Goal: Task Accomplishment & Management: Complete application form

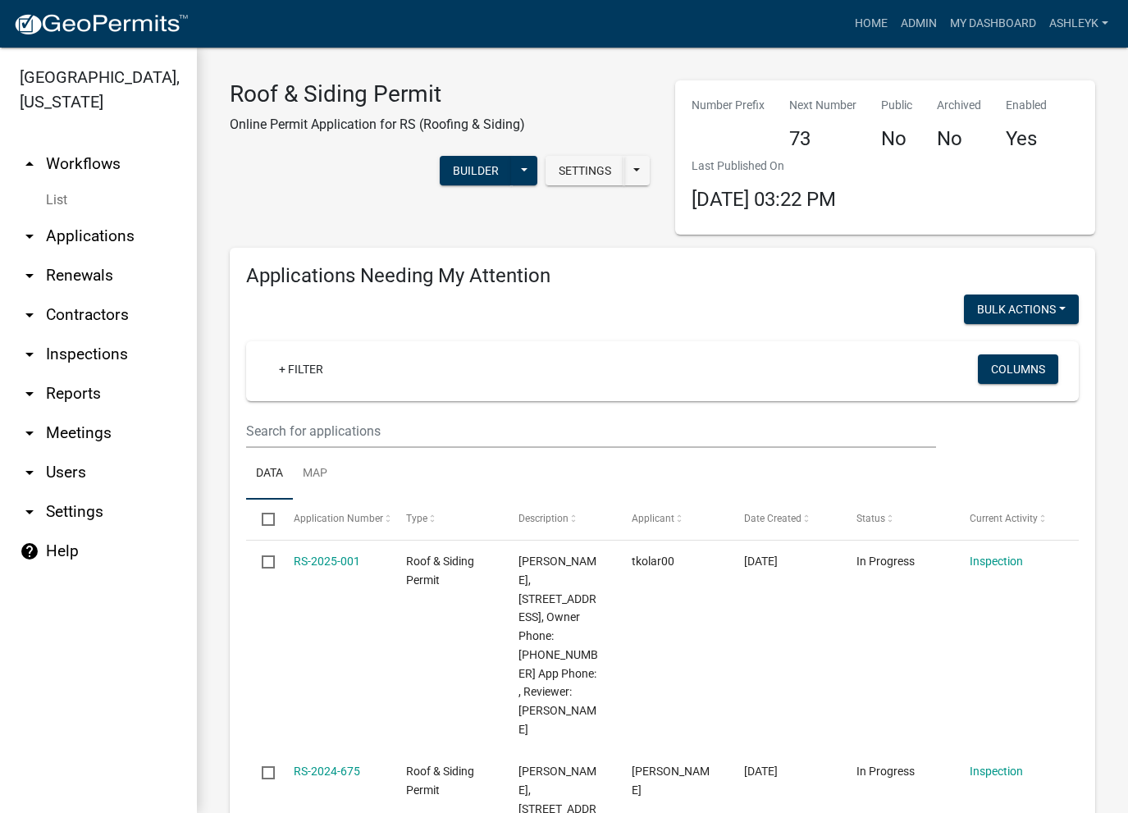
select select "3: 100"
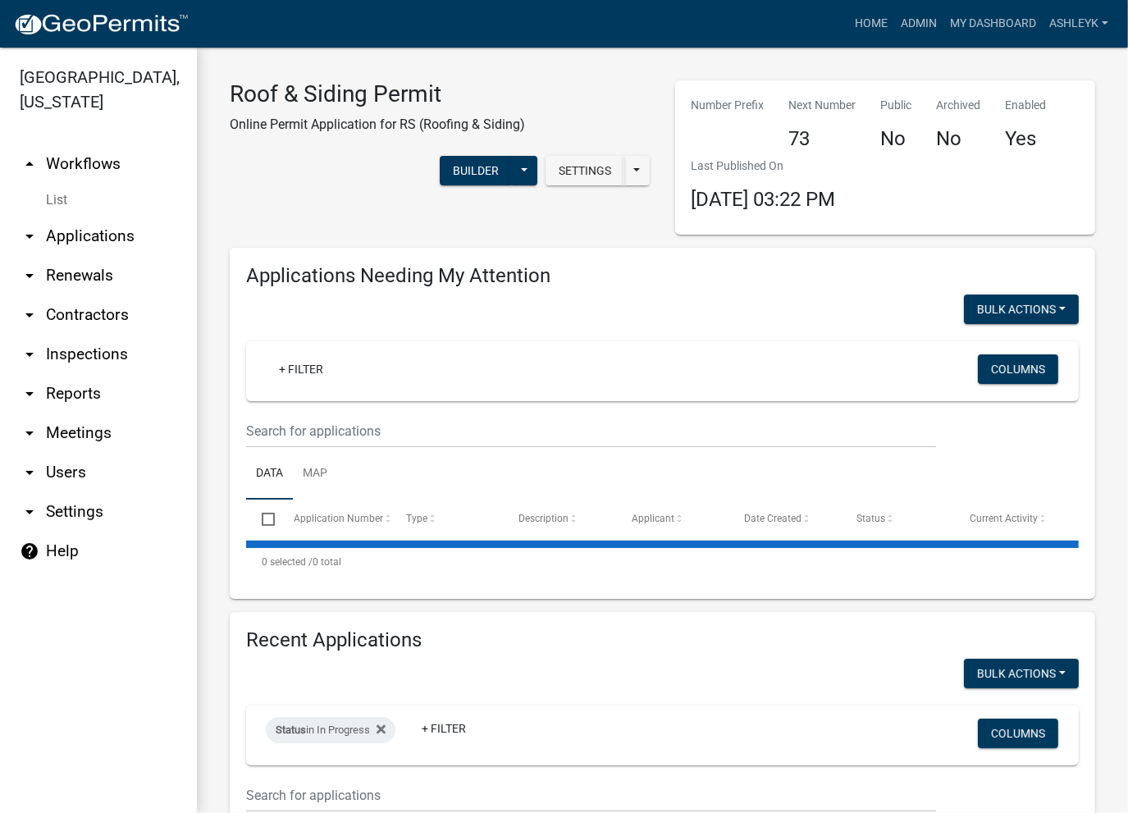
select select "3: 100"
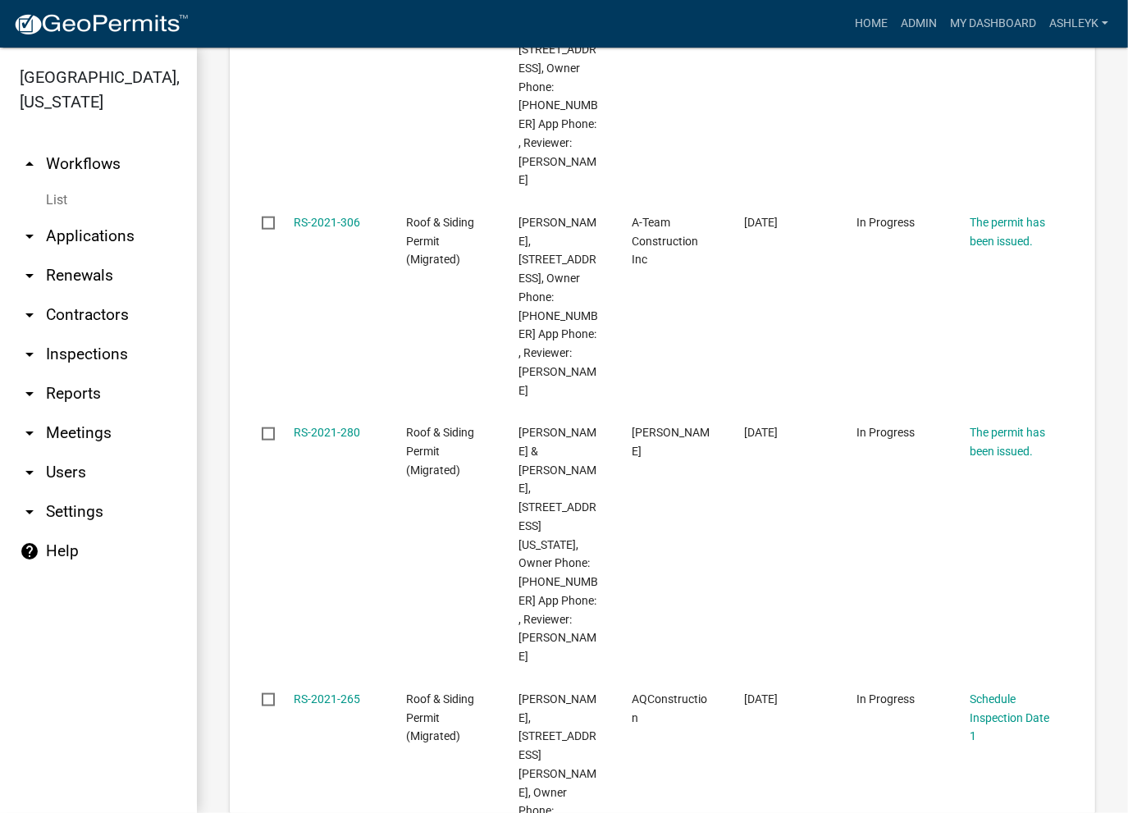
scroll to position [12960, 0]
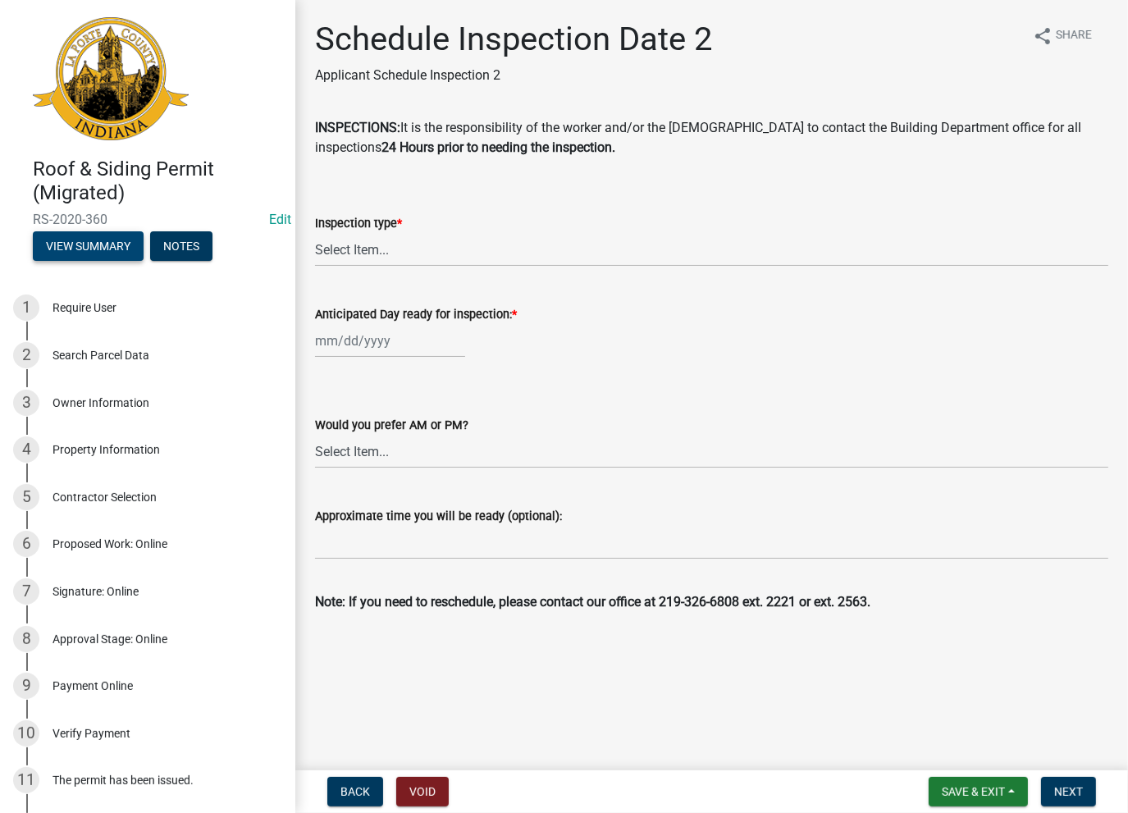
click at [72, 243] on button "View Summary" at bounding box center [88, 246] width 111 height 30
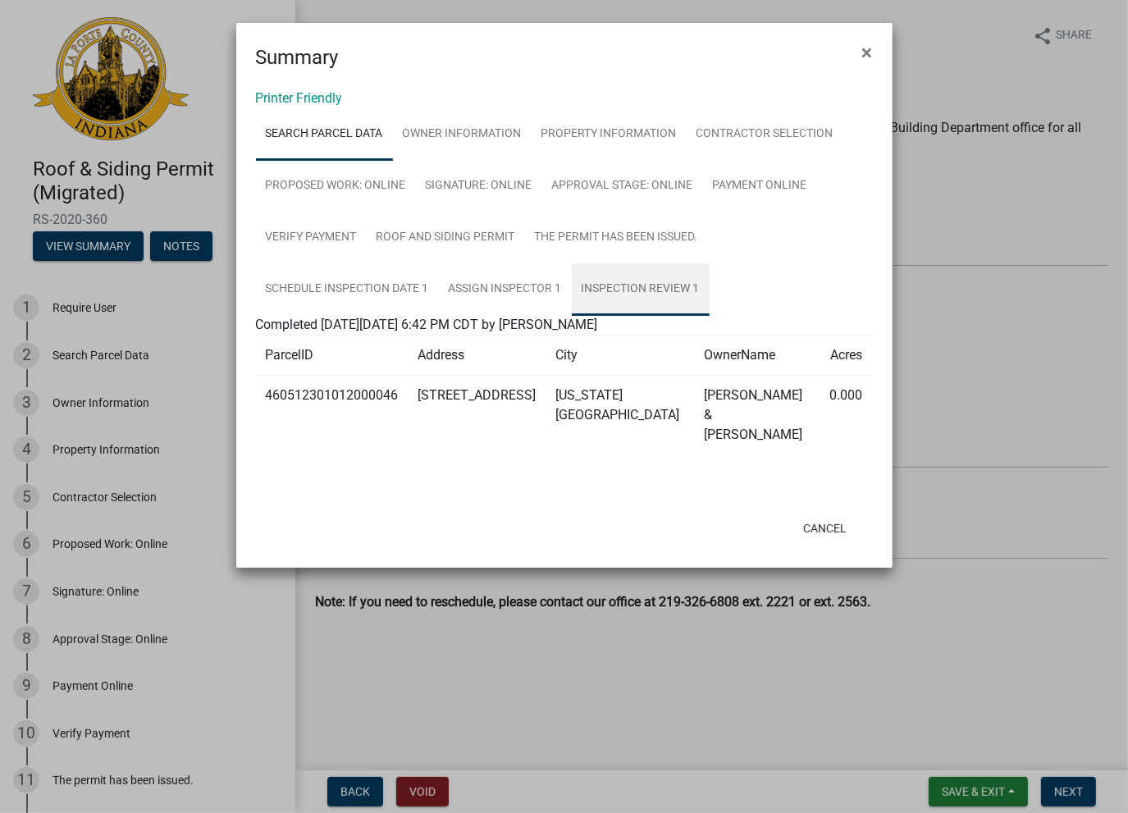
click at [646, 291] on link "Inspection Review 1" at bounding box center [641, 289] width 138 height 52
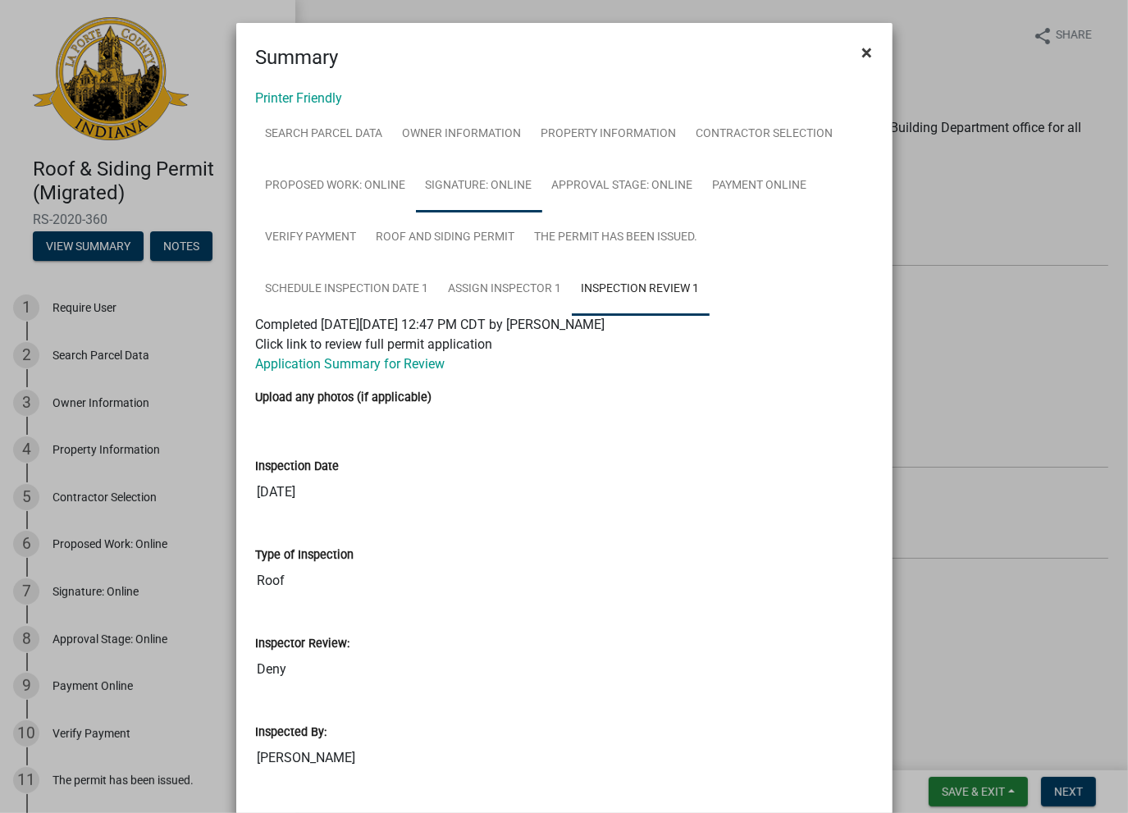
drag, startPoint x: 862, startPoint y: 58, endPoint x: 441, endPoint y: 189, distance: 440.7
click at [441, 189] on form "Summary × Printer Friendly Search Parcel Data Owner Information Property Inform…" at bounding box center [564, 707] width 656 height 1368
click at [350, 193] on link "Proposed Work: Online" at bounding box center [336, 186] width 160 height 52
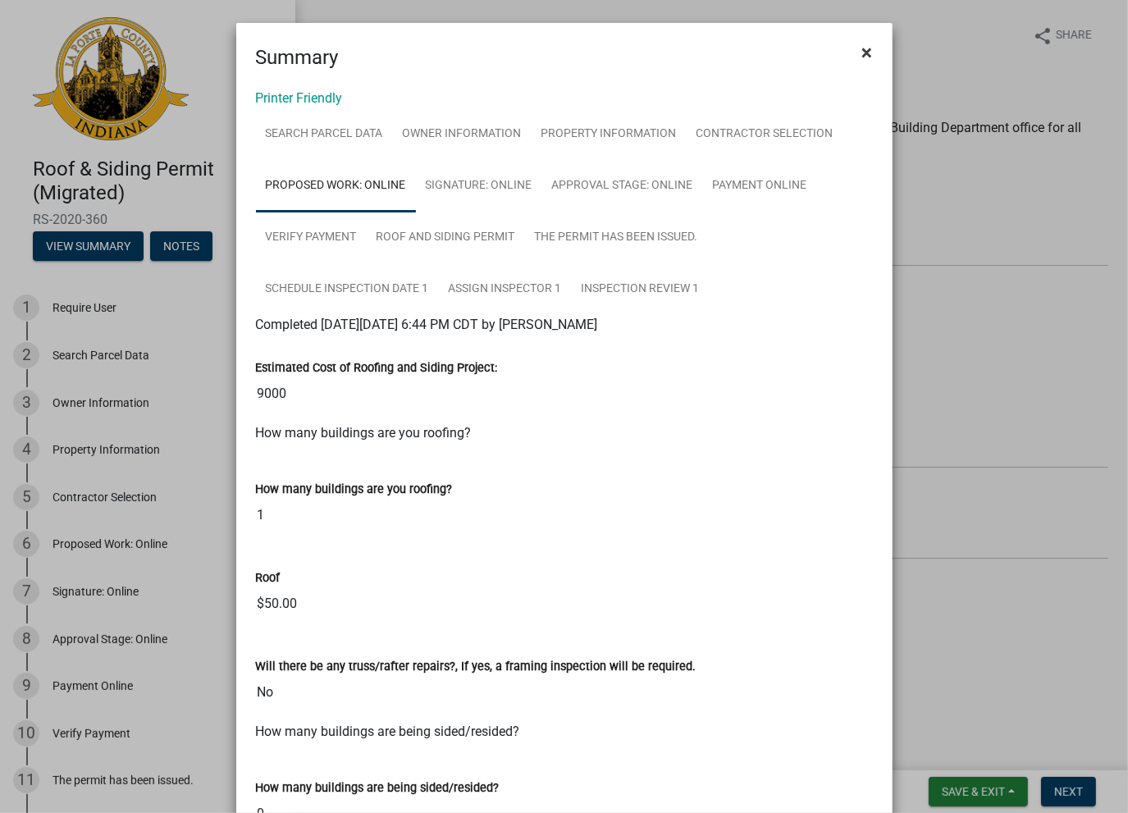
click at [854, 57] on button "×" at bounding box center [867, 53] width 37 height 46
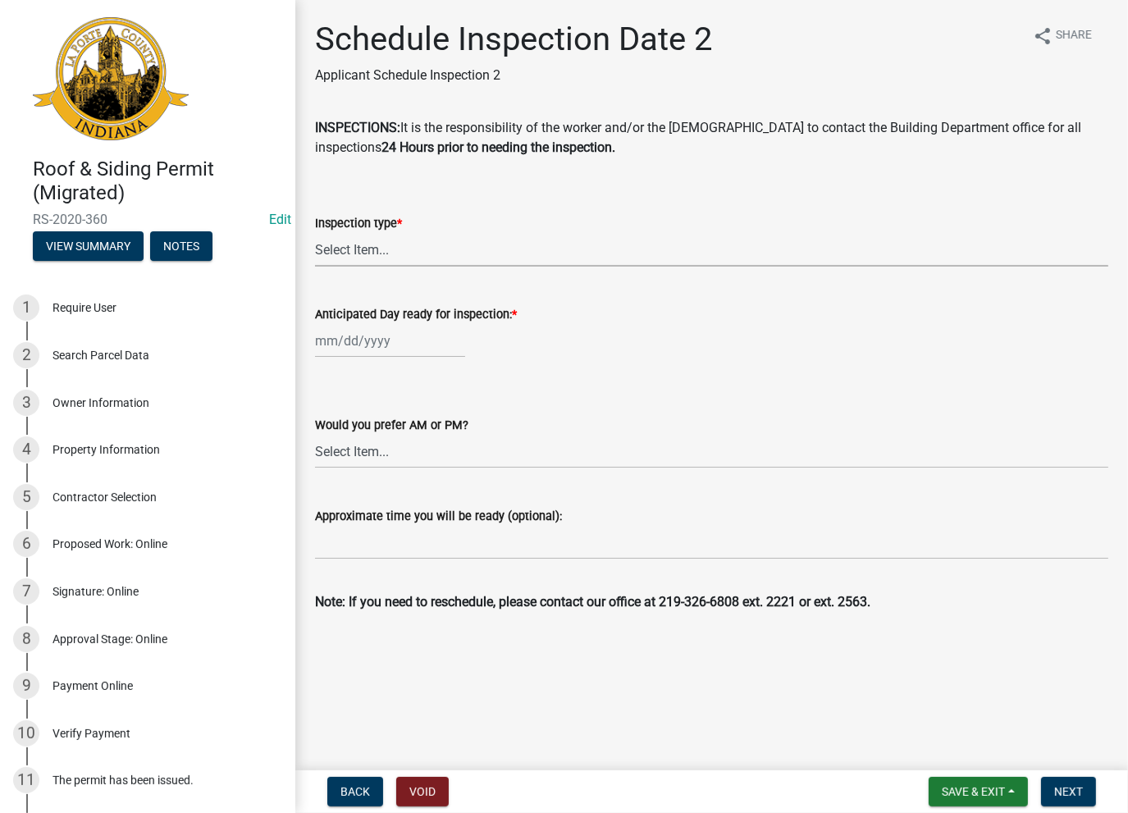
click at [389, 250] on select "Select Item... Roof Siding Both Framing" at bounding box center [711, 250] width 793 height 34
click at [315, 233] on select "Select Item... Roof Siding Both Framing" at bounding box center [711, 250] width 793 height 34
select select "4db2d062-6df9-4442-8c5d-800bb9529995"
click at [349, 343] on div at bounding box center [390, 341] width 150 height 34
select select "8"
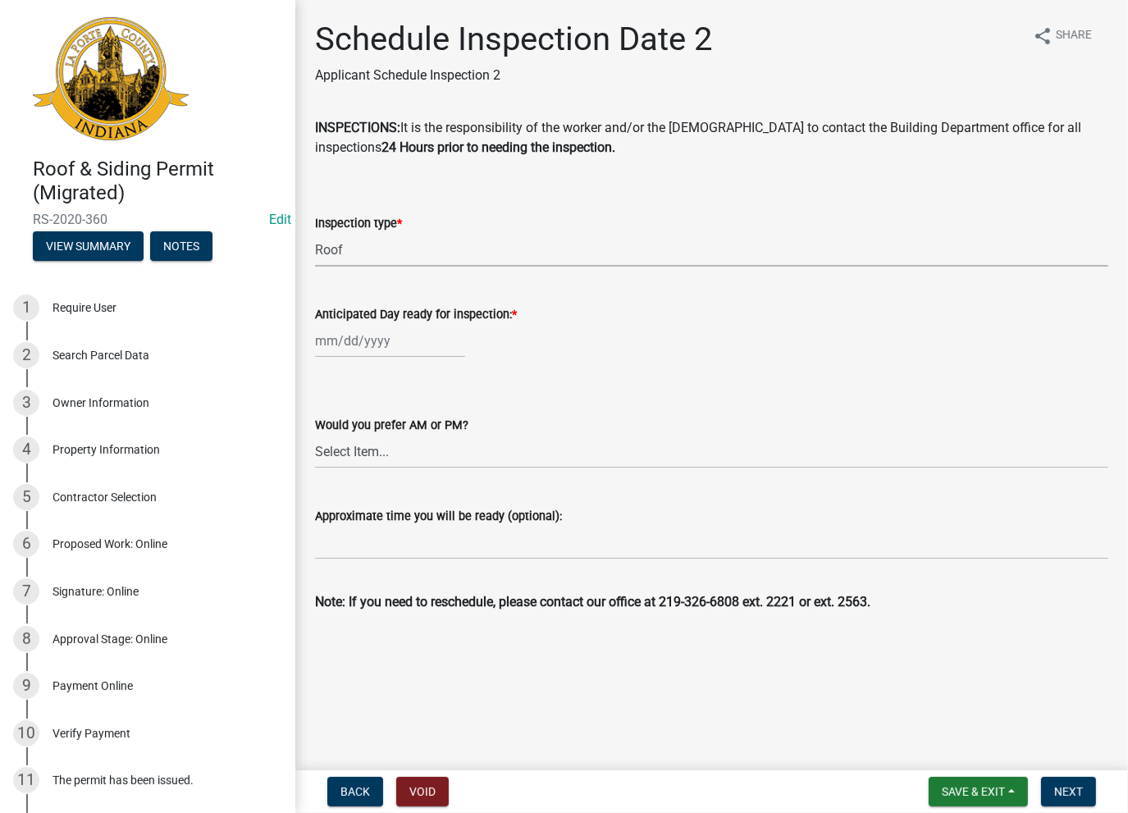
select select "2025"
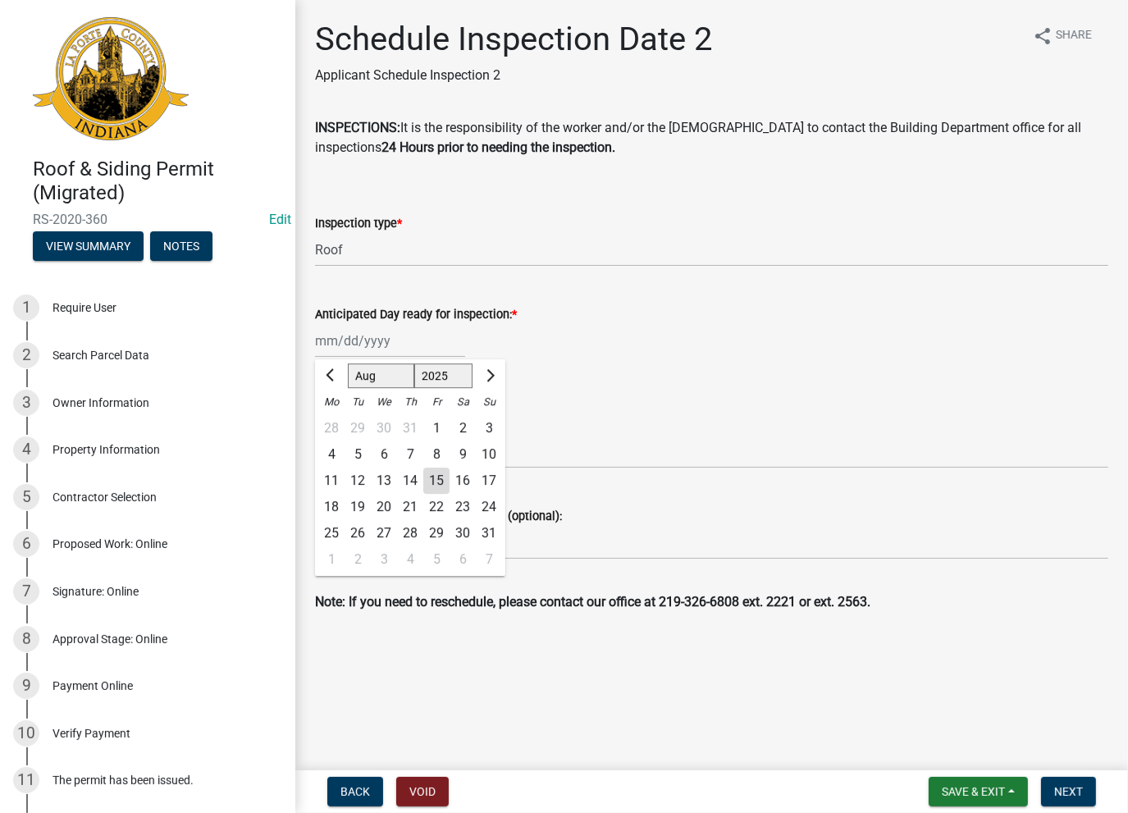
click at [423, 481] on div "15" at bounding box center [436, 480] width 26 height 26
type input "[DATE]"
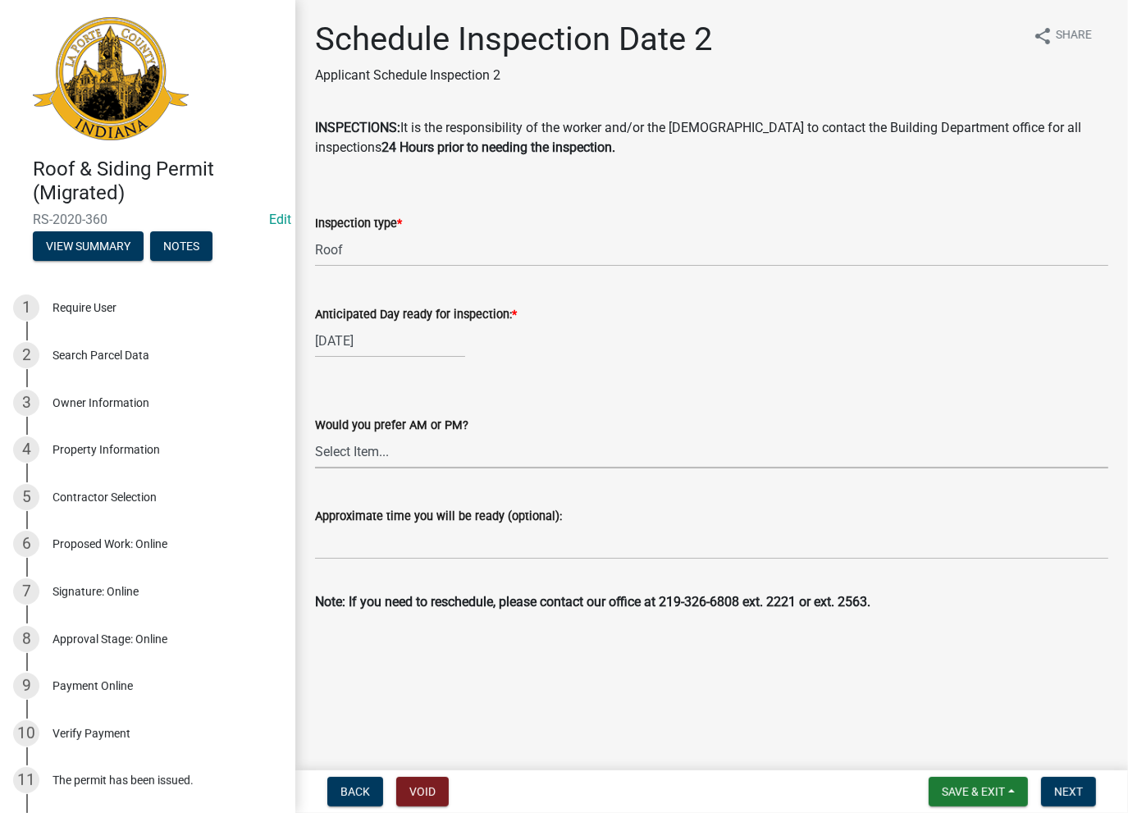
click at [370, 447] on select "Select Item... AM PM" at bounding box center [711, 452] width 793 height 34
click at [463, 366] on wm-data-entity-input "Anticipated Day ready for inspection: * 08/15/2025" at bounding box center [711, 326] width 793 height 91
drag, startPoint x: 364, startPoint y: 534, endPoint x: 351, endPoint y: 514, distance: 23.7
click at [360, 522] on form "Approximate time you will be ready (optional):" at bounding box center [711, 532] width 793 height 53
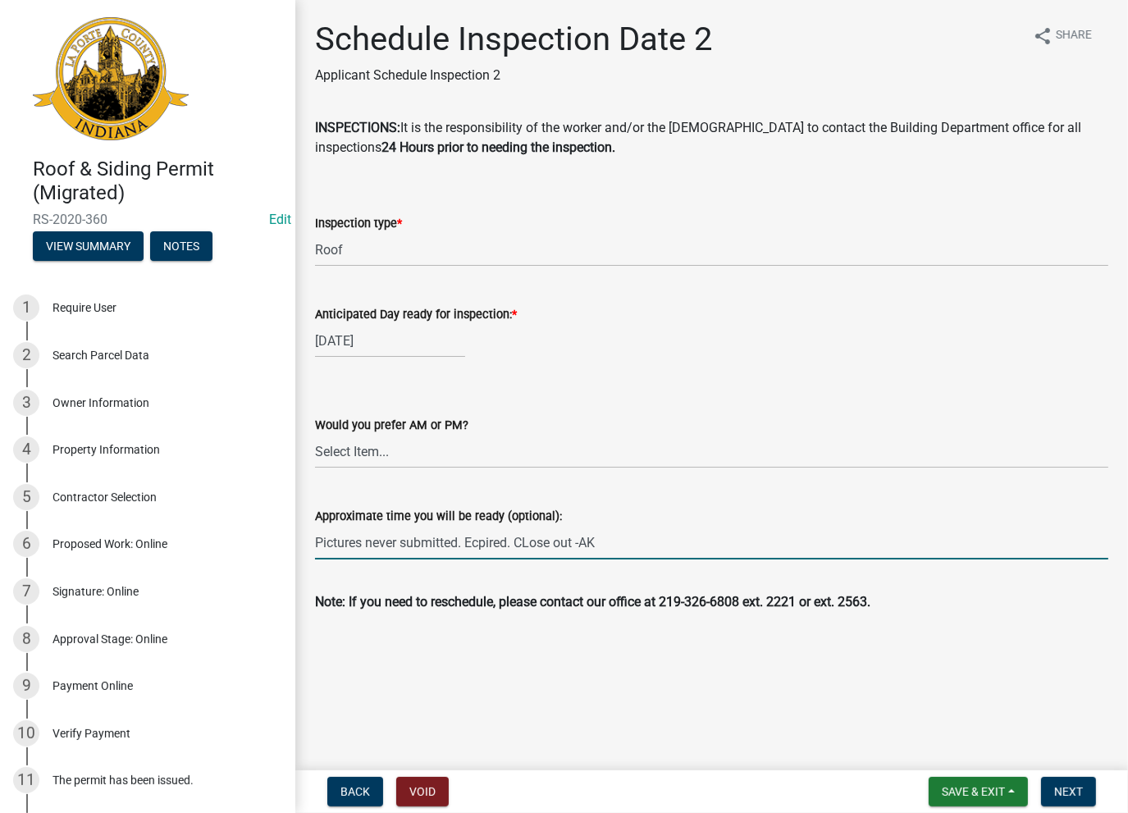
click at [530, 540] on input "Pictures never submitted. Ecpired. CLose out -AK" at bounding box center [711, 543] width 793 height 34
click at [475, 541] on input "Pictures never submitted. Ecpired. Close out -AK" at bounding box center [711, 543] width 793 height 34
drag, startPoint x: 593, startPoint y: 544, endPoint x: 289, endPoint y: 573, distance: 305.7
click at [289, 572] on div "Roof & Siding Permit (Migrated) RS-2020-360 Edit View Summary Notes 1 Require U…" at bounding box center [564, 406] width 1128 height 813
type input "Pictures never submitted. Expired. Close out -AK"
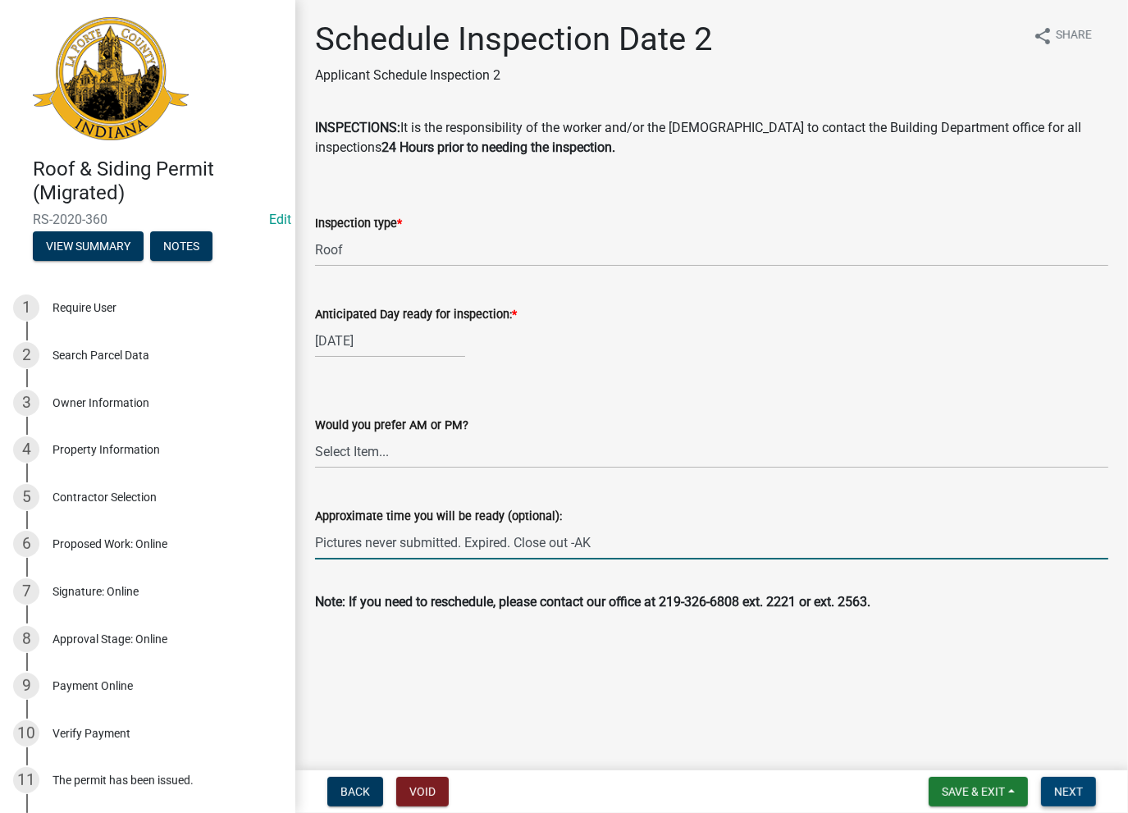
click at [1066, 796] on span "Next" at bounding box center [1068, 791] width 29 height 13
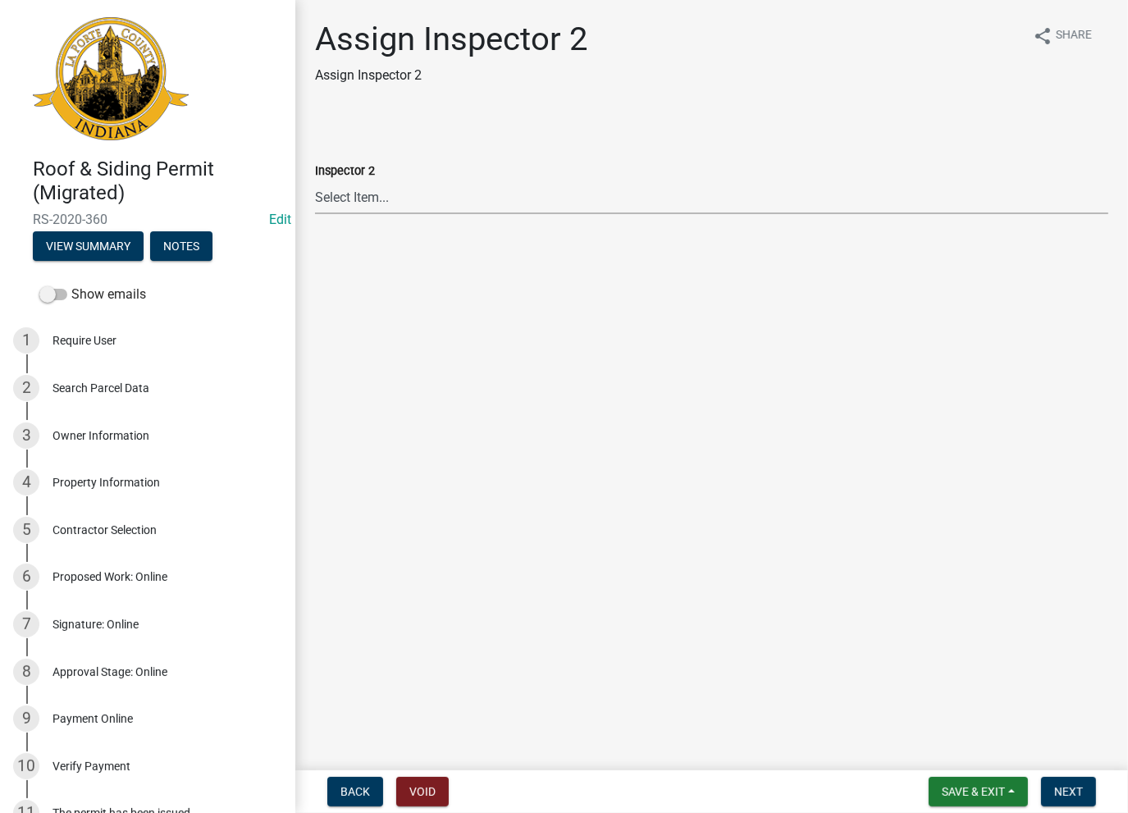
drag, startPoint x: 415, startPoint y: 199, endPoint x: 407, endPoint y: 209, distance: 12.8
click at [414, 200] on select "Select Item... Insp2 Ernie Insp2 Dave Insp2 John Insp2 Rick Insp2 Scott" at bounding box center [711, 197] width 793 height 34
click at [315, 180] on select "Select Item... Insp2 Ernie Insp2 Dave Insp2 John Insp2 Rick Insp2 Scott" at bounding box center [711, 197] width 793 height 34
select select "f839333e-320d-4a74-95e6-c7bf64e12eec"
click at [1065, 786] on span "Next" at bounding box center [1068, 791] width 29 height 13
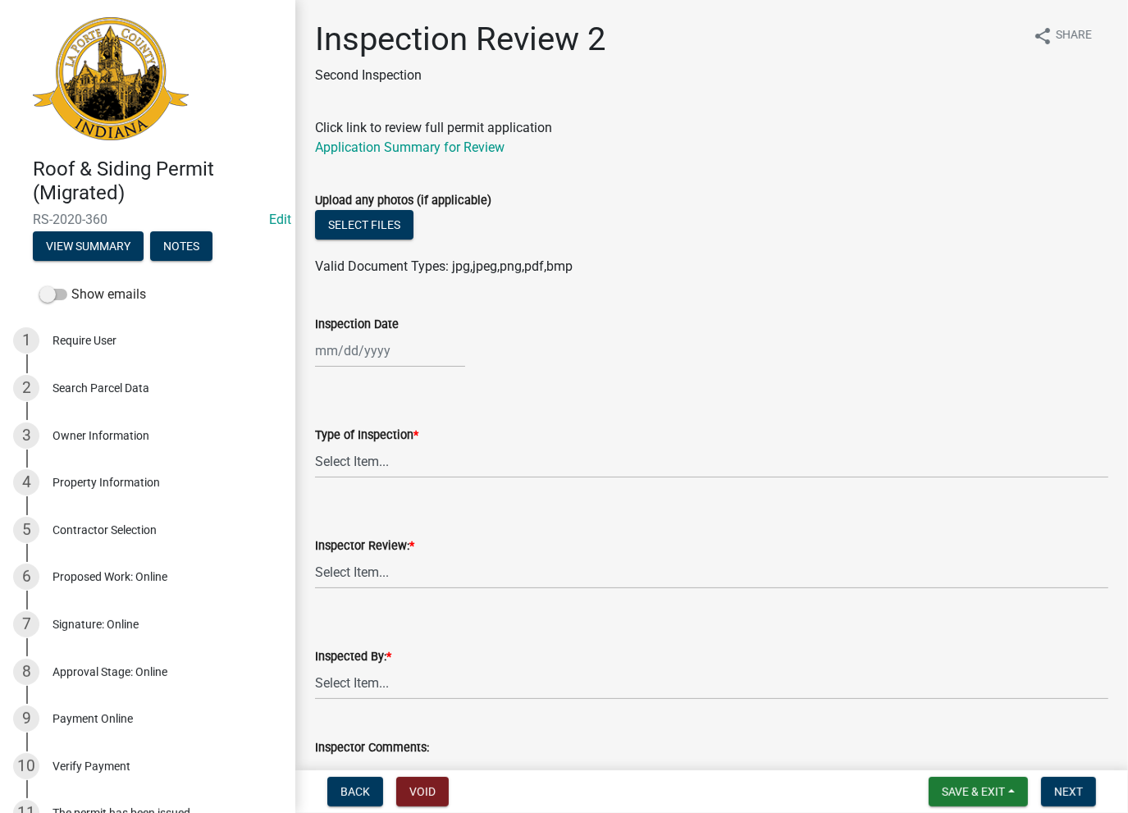
click at [364, 354] on div at bounding box center [390, 351] width 150 height 34
select select "8"
select select "2025"
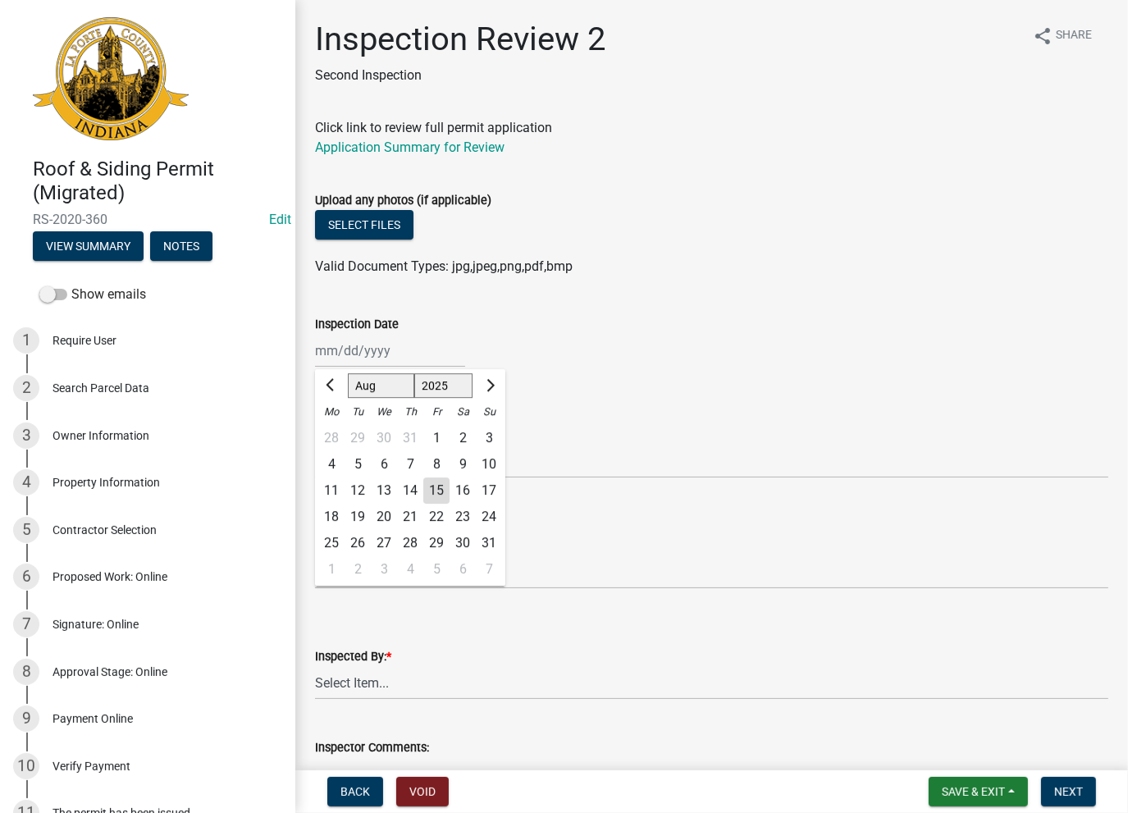
drag, startPoint x: 436, startPoint y: 494, endPoint x: 412, endPoint y: 468, distance: 35.4
click at [435, 494] on div "15" at bounding box center [436, 490] width 26 height 26
type input "[DATE]"
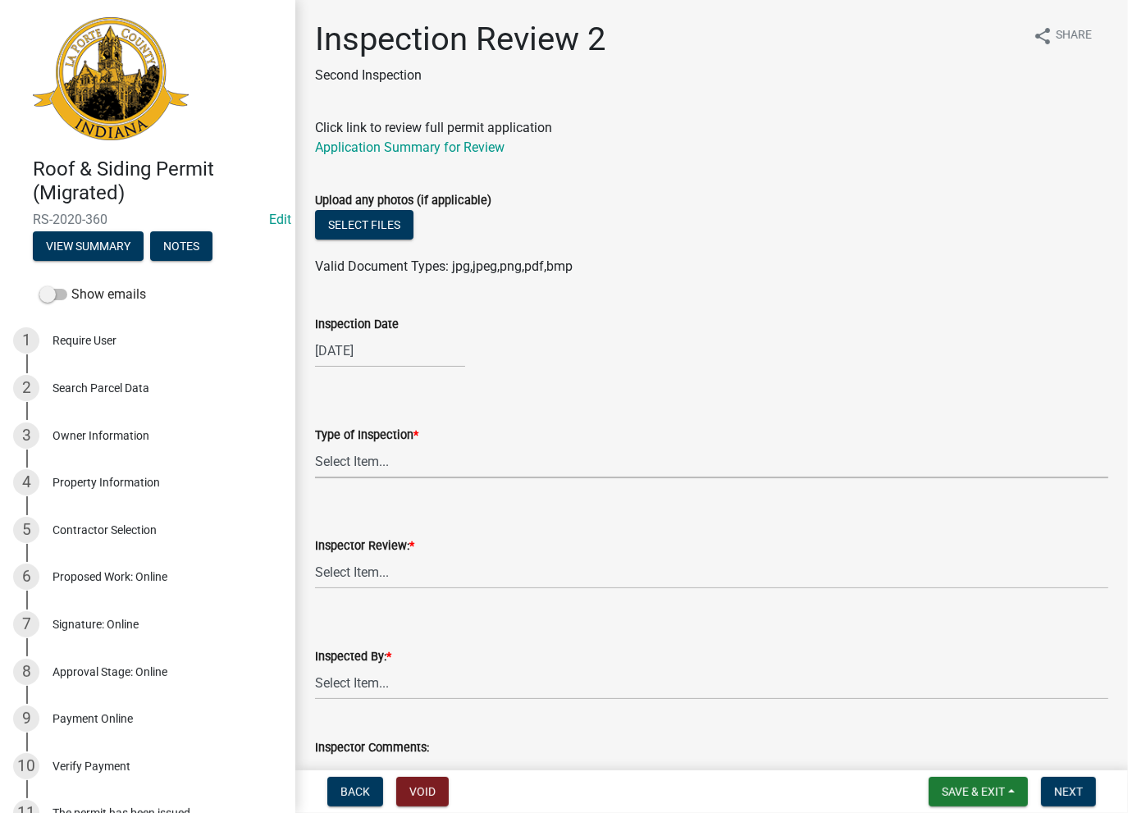
click at [404, 463] on select "Select Item... Roof Siding Both Framing" at bounding box center [711, 462] width 793 height 34
click at [315, 445] on select "Select Item... Roof Siding Both Framing" at bounding box center [711, 462] width 793 height 34
select select "0dbf2059-1783-4e05-9508-7980ef43b7db"
drag, startPoint x: 353, startPoint y: 570, endPoint x: 351, endPoint y: 585, distance: 14.9
click at [353, 570] on select "Select Item... Approve Deny" at bounding box center [711, 572] width 793 height 34
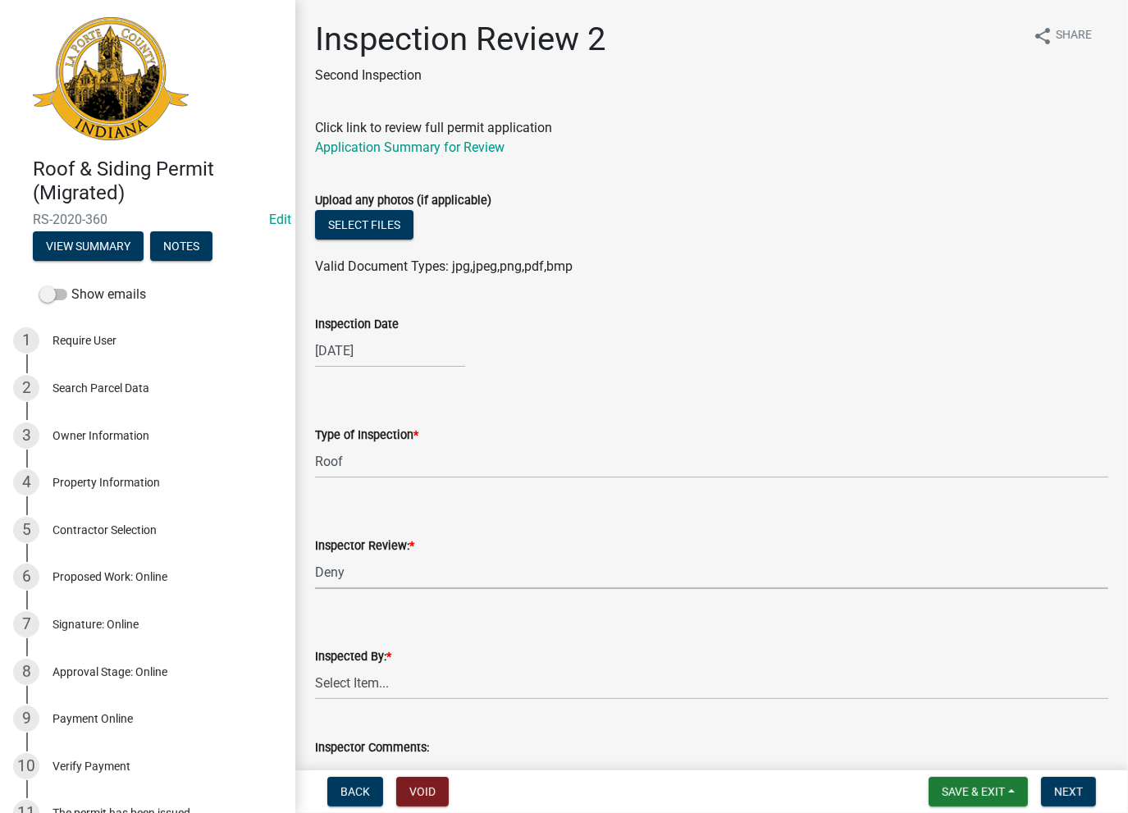
click at [315, 555] on select "Select Item... Approve Deny" at bounding box center [711, 572] width 793 height 34
select select "bee15d97-75a2-4f78-8a49-c5104afda30a"
drag, startPoint x: 352, startPoint y: 694, endPoint x: 345, endPoint y: 682, distance: 13.9
click at [346, 686] on select "Select Item... [PERSON_NAME] [PERSON_NAME]" at bounding box center [711, 683] width 793 height 34
click at [315, 666] on select "Select Item... [PERSON_NAME] [PERSON_NAME]" at bounding box center [711, 683] width 793 height 34
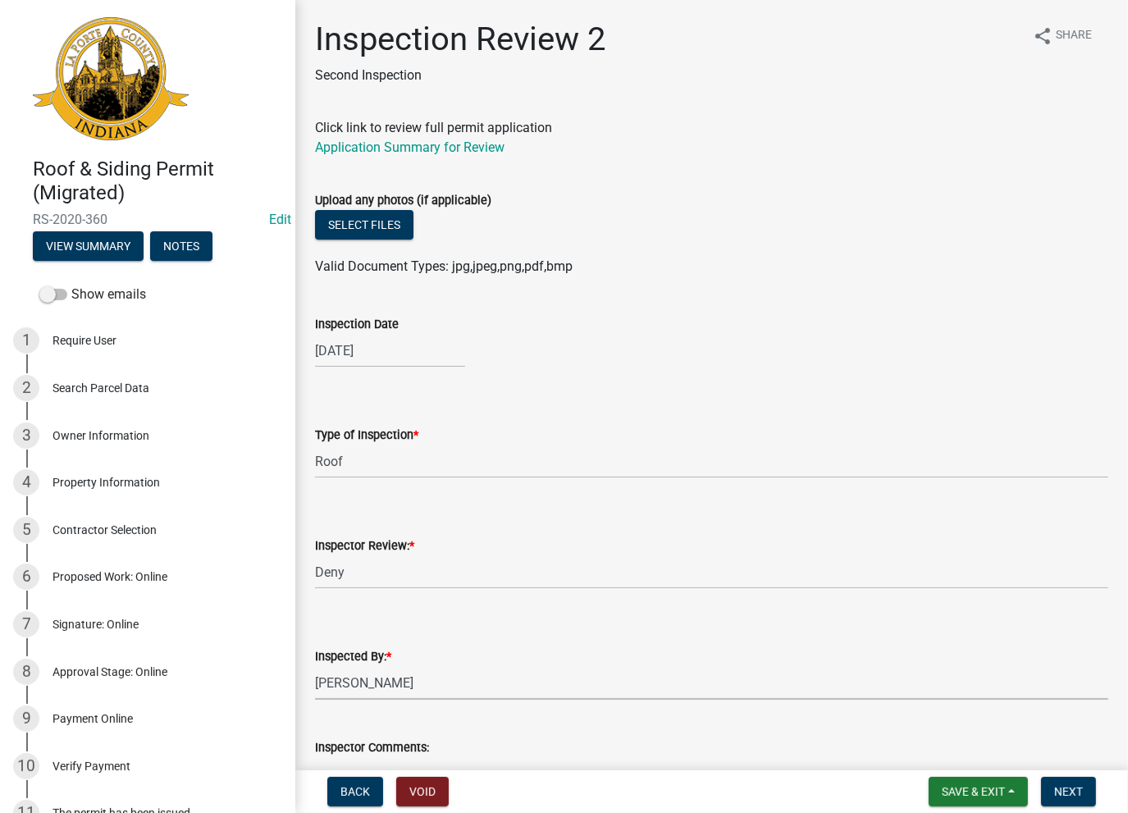
select select "a8df2896-123d-4e8b-b530-55abe30c1c77"
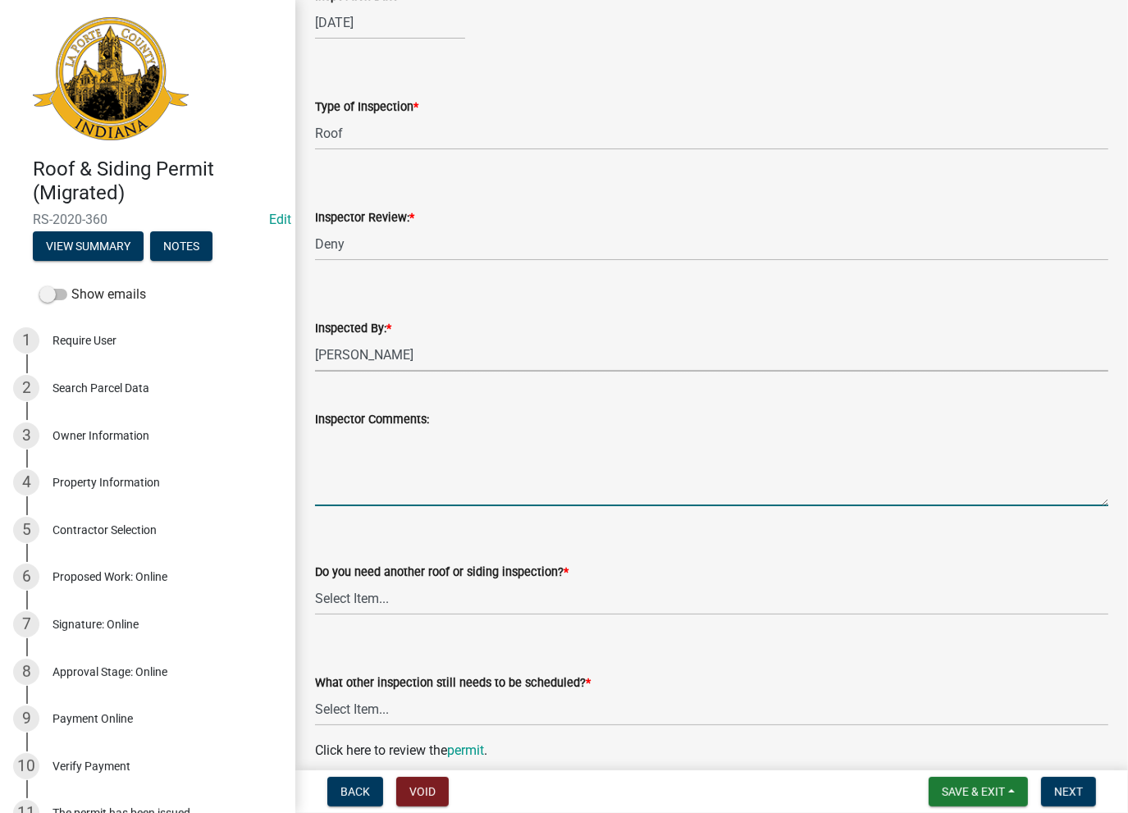
click at [353, 451] on textarea "Inspector Comments:" at bounding box center [711, 467] width 793 height 77
paste textarea "Pictures never submitted. Expired. Close out -AK"
type textarea "Pictures never submitted. Expired. Close out -AK"
click at [364, 616] on wm-data-entity-input "Do you need another roof or siding inspection? * Select Item... Yes No" at bounding box center [711, 574] width 793 height 111
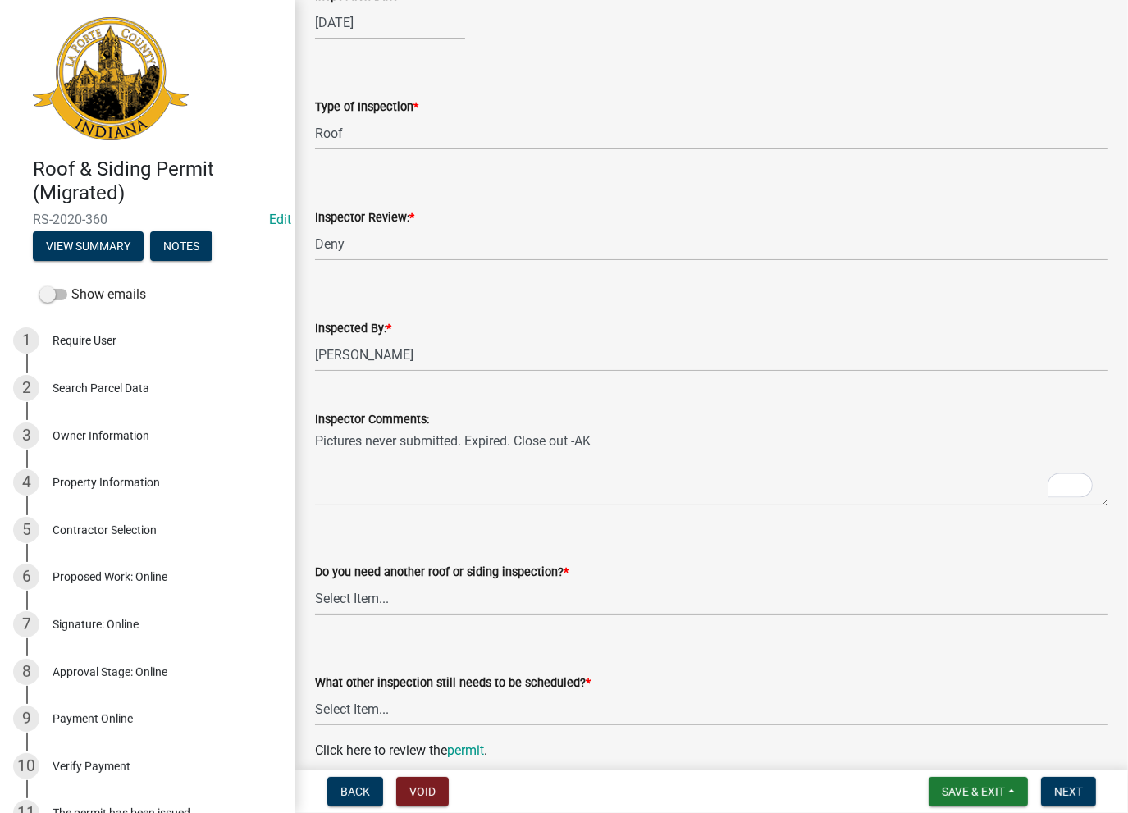
click at [358, 602] on select "Select Item... Yes No" at bounding box center [711, 598] width 793 height 34
click at [315, 581] on select "Select Item... Yes No" at bounding box center [711, 598] width 793 height 34
select select "493dac8f-7cb3-4232-a6af-4e48ae4c8d11"
click at [331, 720] on select "Select Item... Roof Siding None" at bounding box center [711, 709] width 793 height 34
click at [315, 692] on select "Select Item... Roof Siding None" at bounding box center [711, 709] width 793 height 34
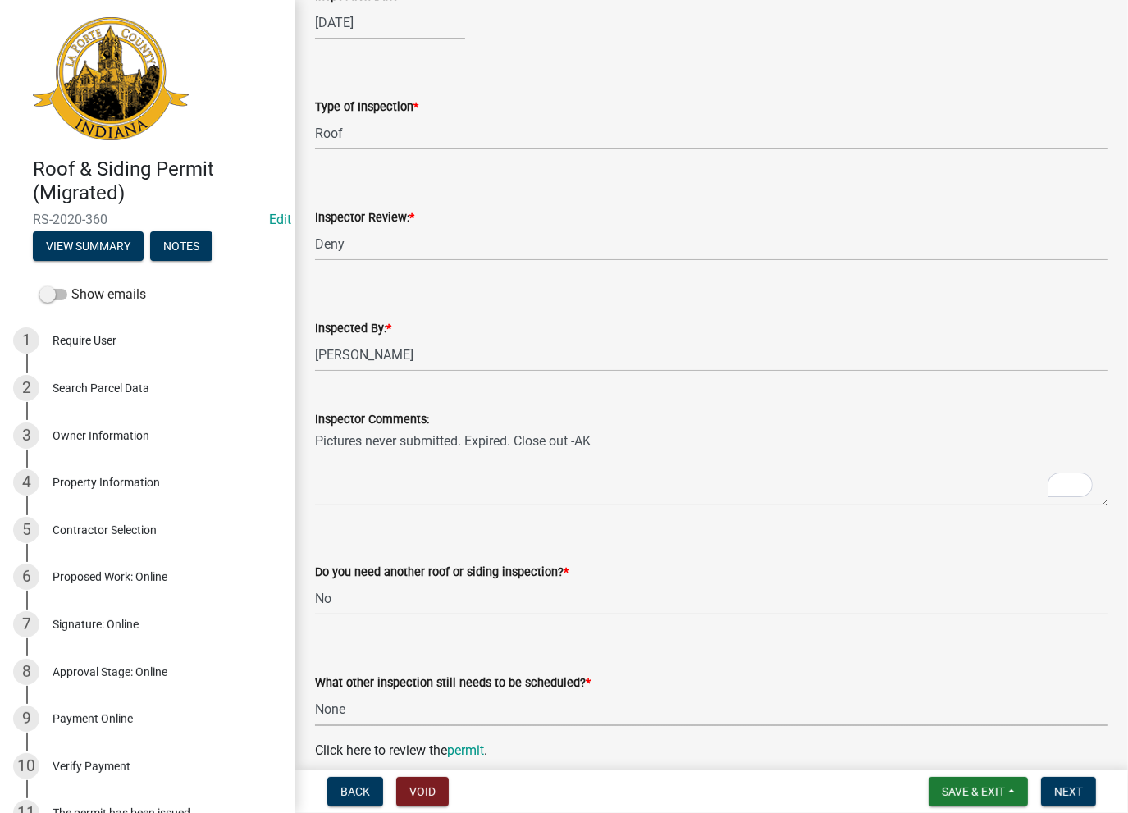
select select "80b738c3-6991-4875-9c59-2ed83b0bb326"
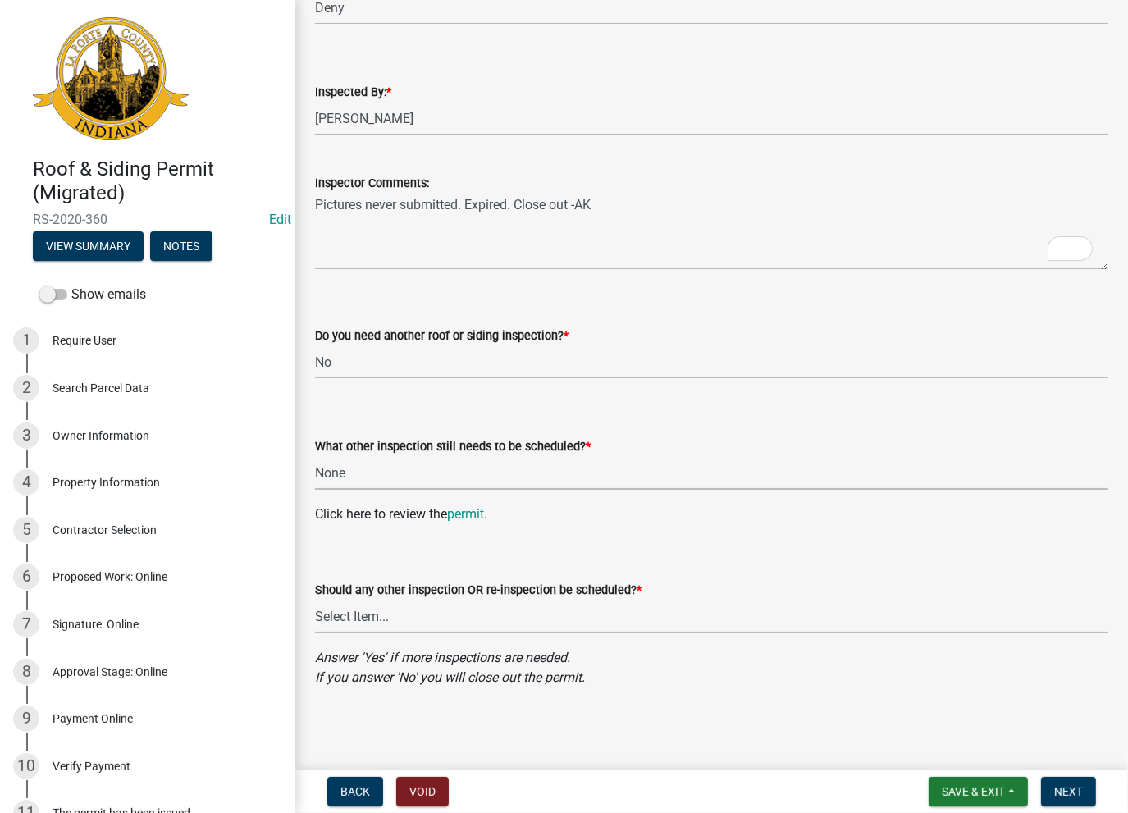
scroll to position [564, 0]
click at [349, 616] on select "Select Item... Yes No" at bounding box center [711, 617] width 793 height 34
click at [315, 600] on select "Select Item... Yes No" at bounding box center [711, 617] width 793 height 34
select select "12b2ff75-1f32-4d13-9cae-3749619df96b"
click at [1054, 785] on span "Next" at bounding box center [1068, 791] width 29 height 13
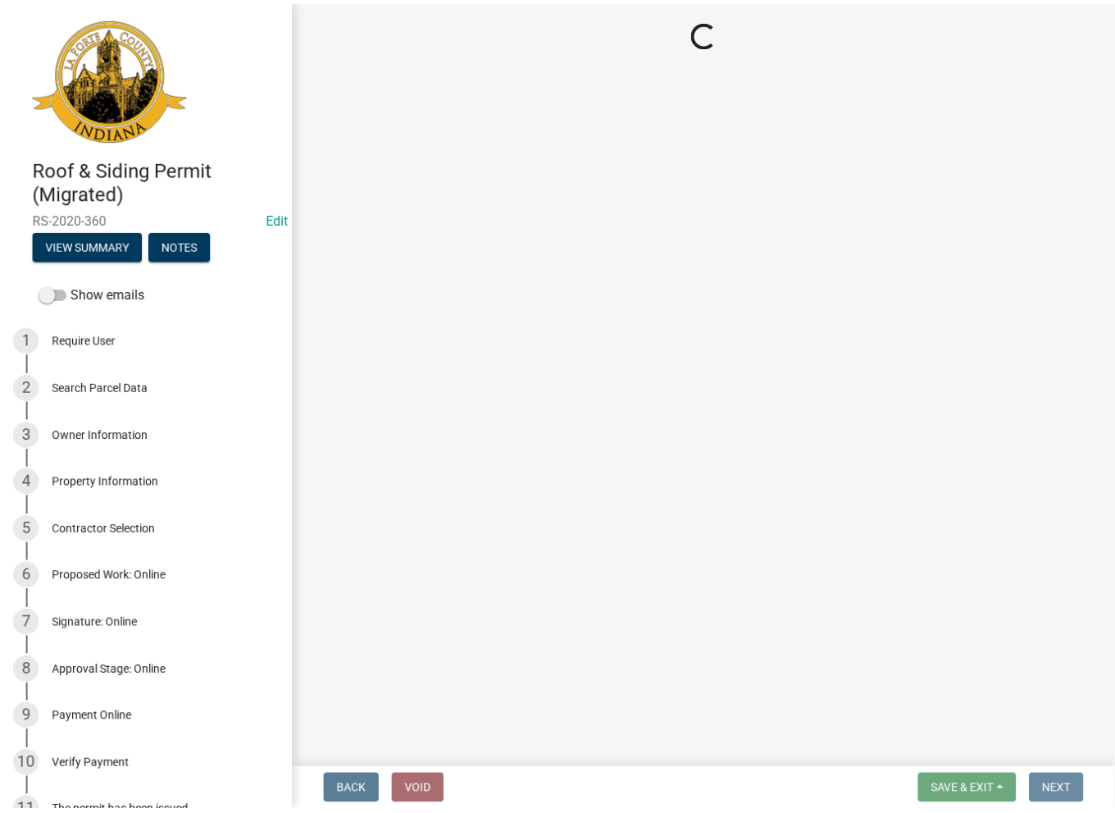
scroll to position [0, 0]
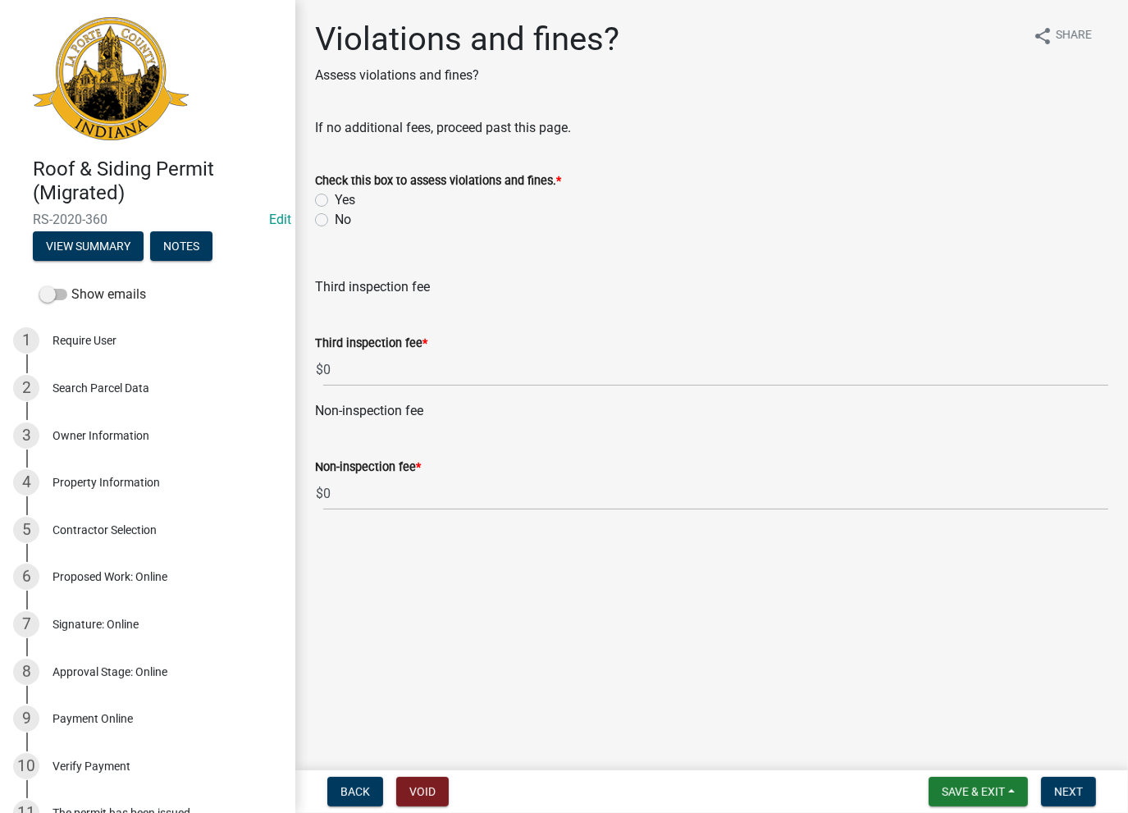
click at [335, 219] on label "No" at bounding box center [343, 220] width 16 height 20
click at [335, 219] on input "No" at bounding box center [340, 215] width 11 height 11
radio input "true"
drag, startPoint x: 1060, startPoint y: 792, endPoint x: 1054, endPoint y: 783, distance: 11.2
click at [1060, 792] on span "Next" at bounding box center [1068, 791] width 29 height 13
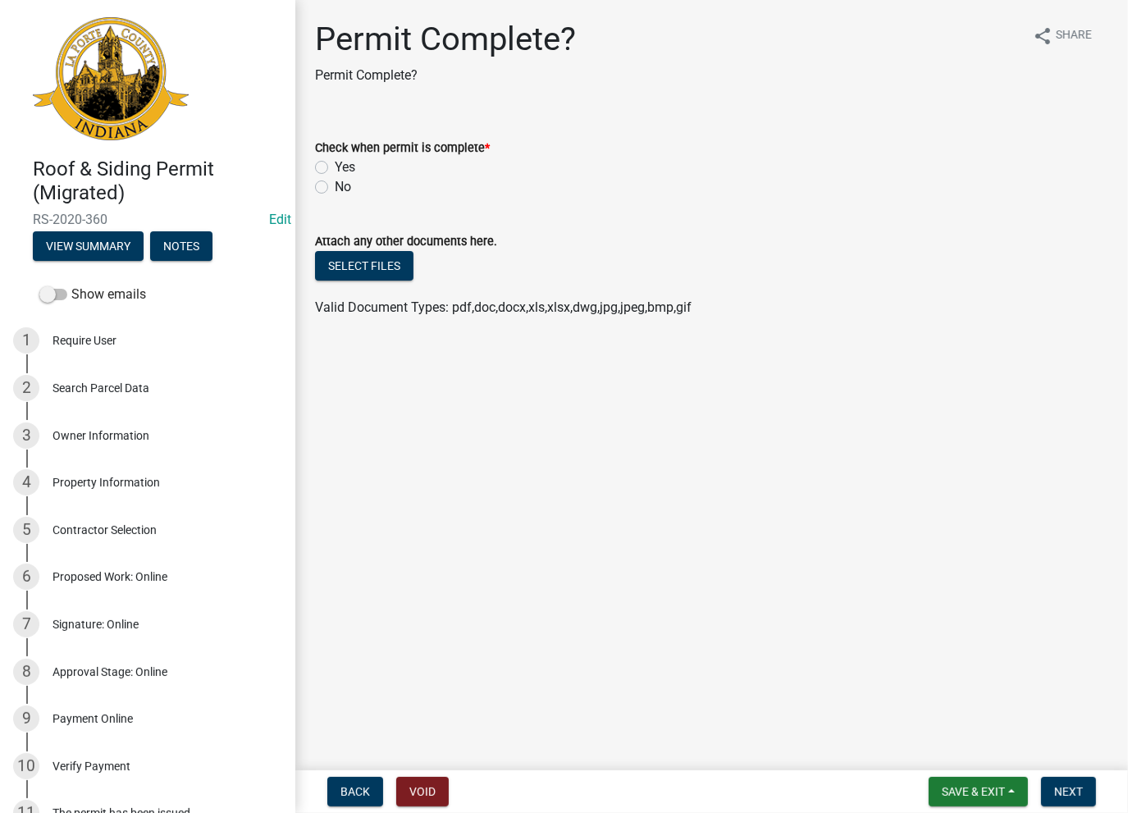
drag, startPoint x: 332, startPoint y: 172, endPoint x: 318, endPoint y: 169, distance: 14.3
click at [331, 172] on div "Yes" at bounding box center [711, 167] width 793 height 20
click at [335, 168] on label "Yes" at bounding box center [345, 167] width 21 height 20
click at [335, 168] on input "Yes" at bounding box center [340, 162] width 11 height 11
radio input "true"
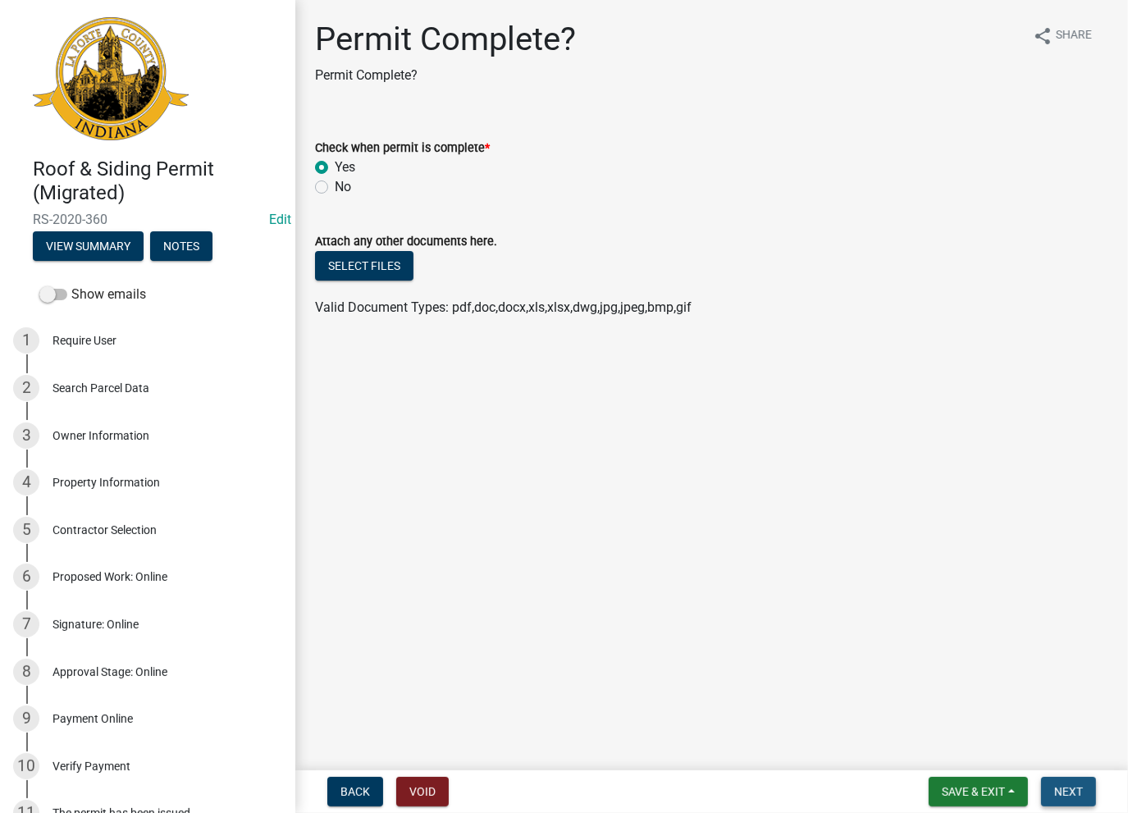
click at [1064, 793] on span "Next" at bounding box center [1068, 791] width 29 height 13
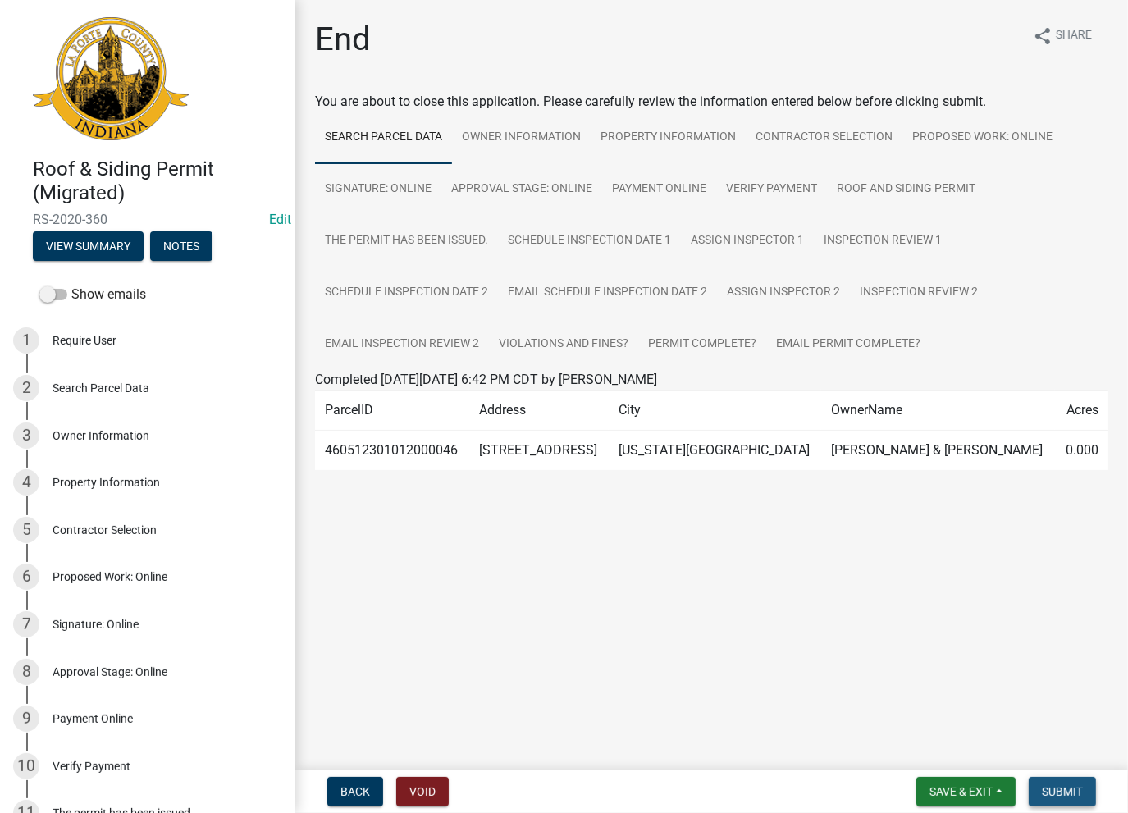
click at [1070, 786] on span "Submit" at bounding box center [1062, 791] width 41 height 13
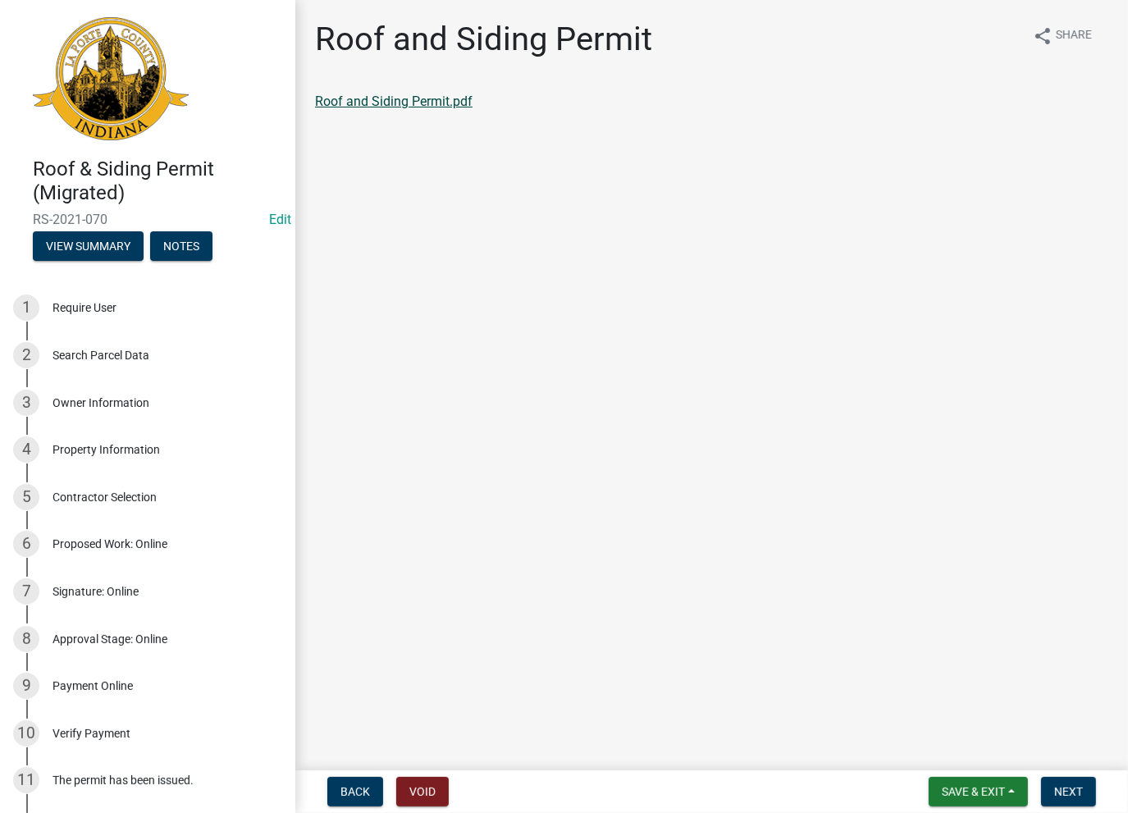
click at [391, 104] on link "Roof and Siding Permit.pdf" at bounding box center [393, 101] width 157 height 16
click at [1067, 796] on span "Next" at bounding box center [1068, 791] width 29 height 13
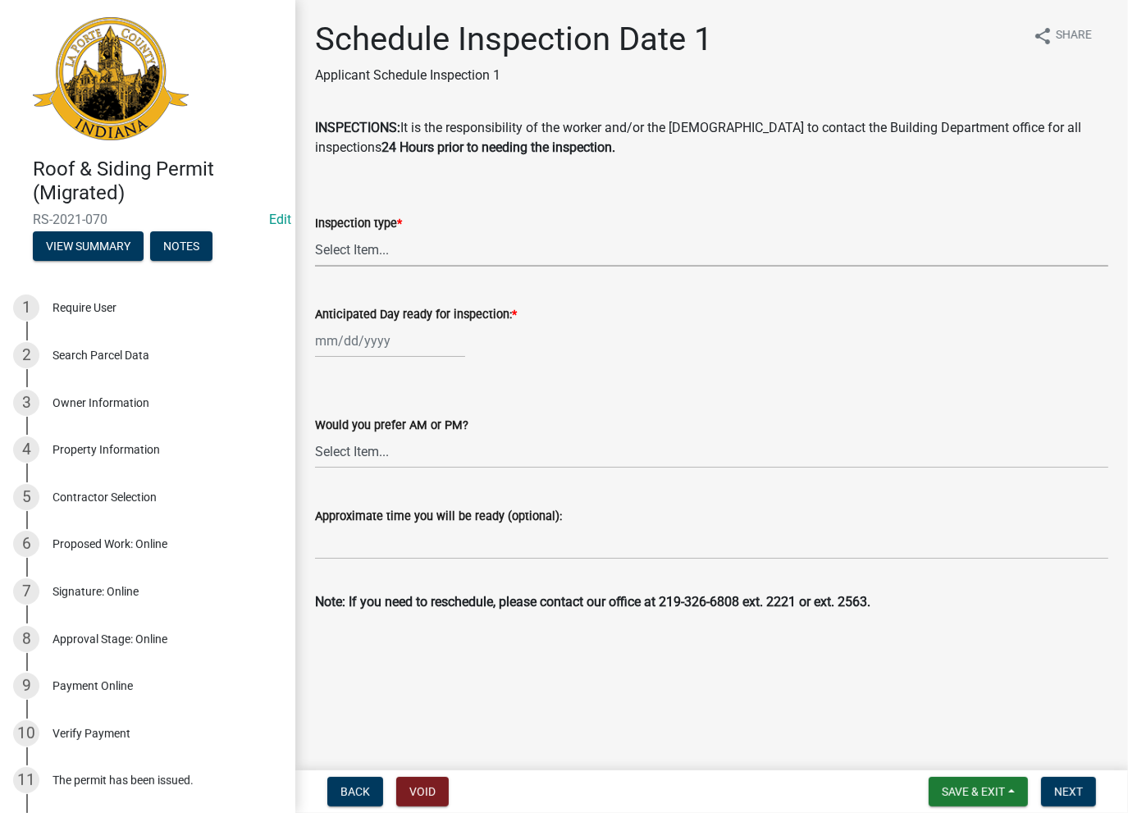
click at [364, 251] on select "Select Item... Roof Siding Both Framing" at bounding box center [711, 250] width 793 height 34
click at [315, 233] on select "Select Item... Roof Siding Both Framing" at bounding box center [711, 250] width 793 height 34
select select "a997d3a1-bad7-49da-9957-699032345430"
click at [354, 344] on div at bounding box center [390, 341] width 150 height 34
select select "8"
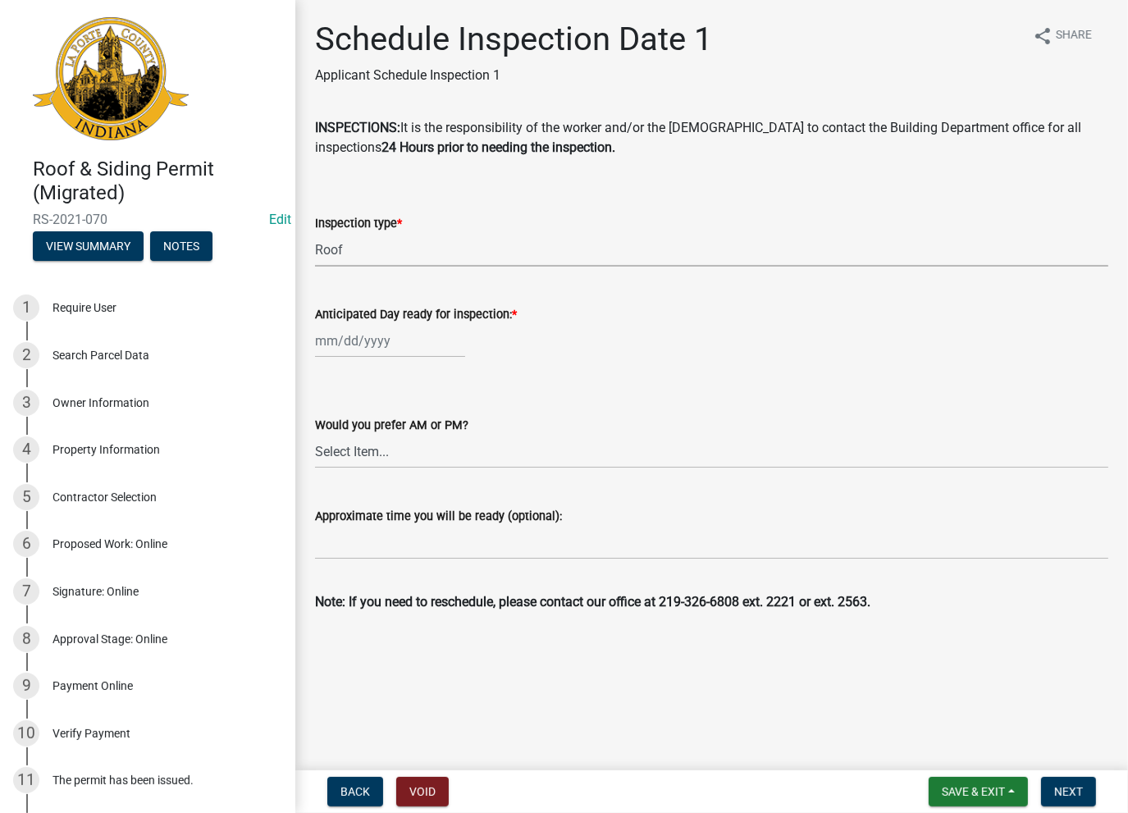
select select "2025"
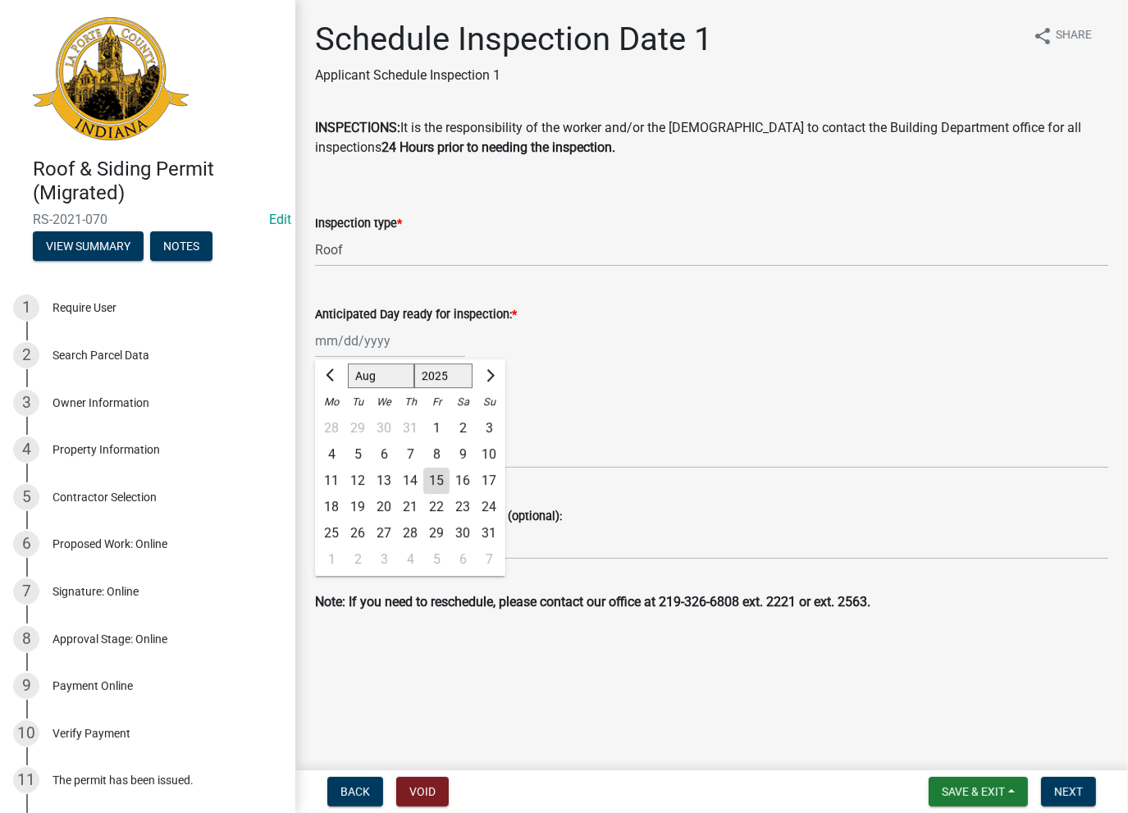
click at [431, 483] on div "15" at bounding box center [436, 480] width 26 height 26
type input "[DATE]"
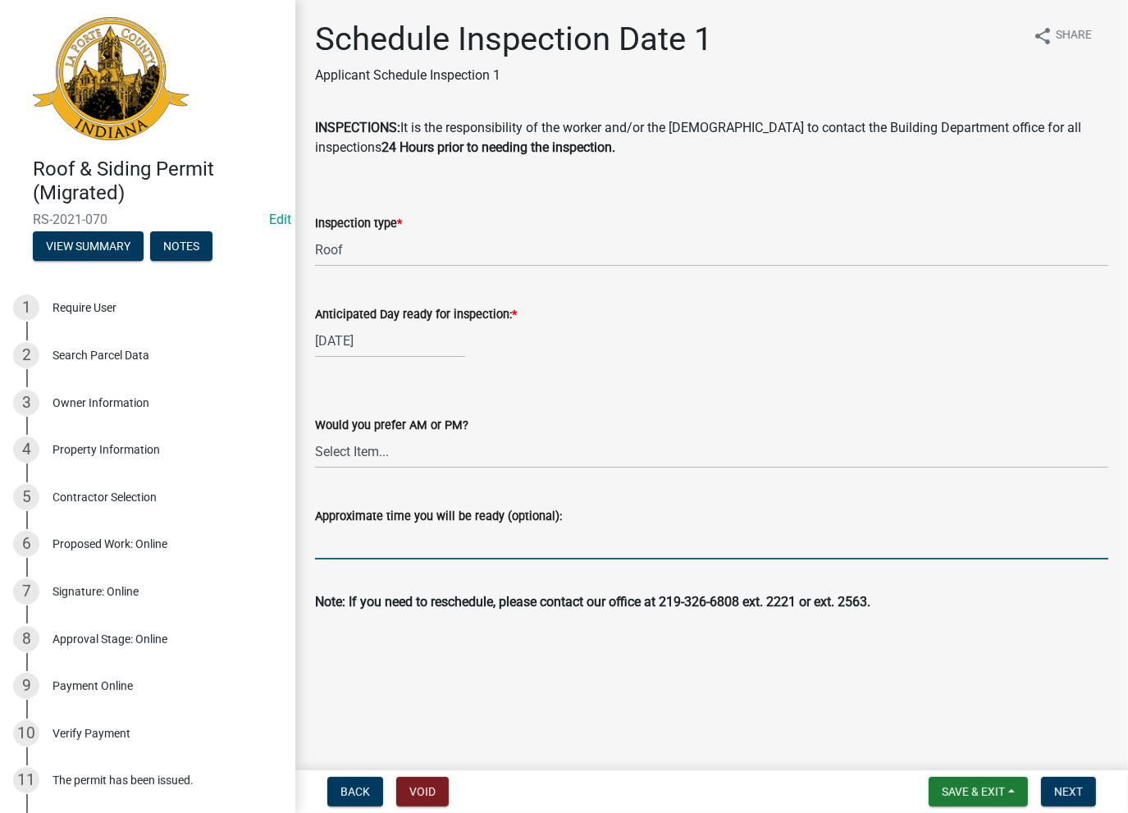
click at [394, 539] on input "Approximate time you will be ready (optional):" at bounding box center [711, 543] width 793 height 34
type input "No Inspections ever requested. Expired. Close out - AK"
drag, startPoint x: 657, startPoint y: 531, endPoint x: 305, endPoint y: 534, distance: 351.8
click at [305, 534] on div "Approximate time you will be ready (optional): No Inspections ever requested. E…" at bounding box center [712, 521] width 818 height 76
click at [1066, 792] on span "Next" at bounding box center [1068, 791] width 29 height 13
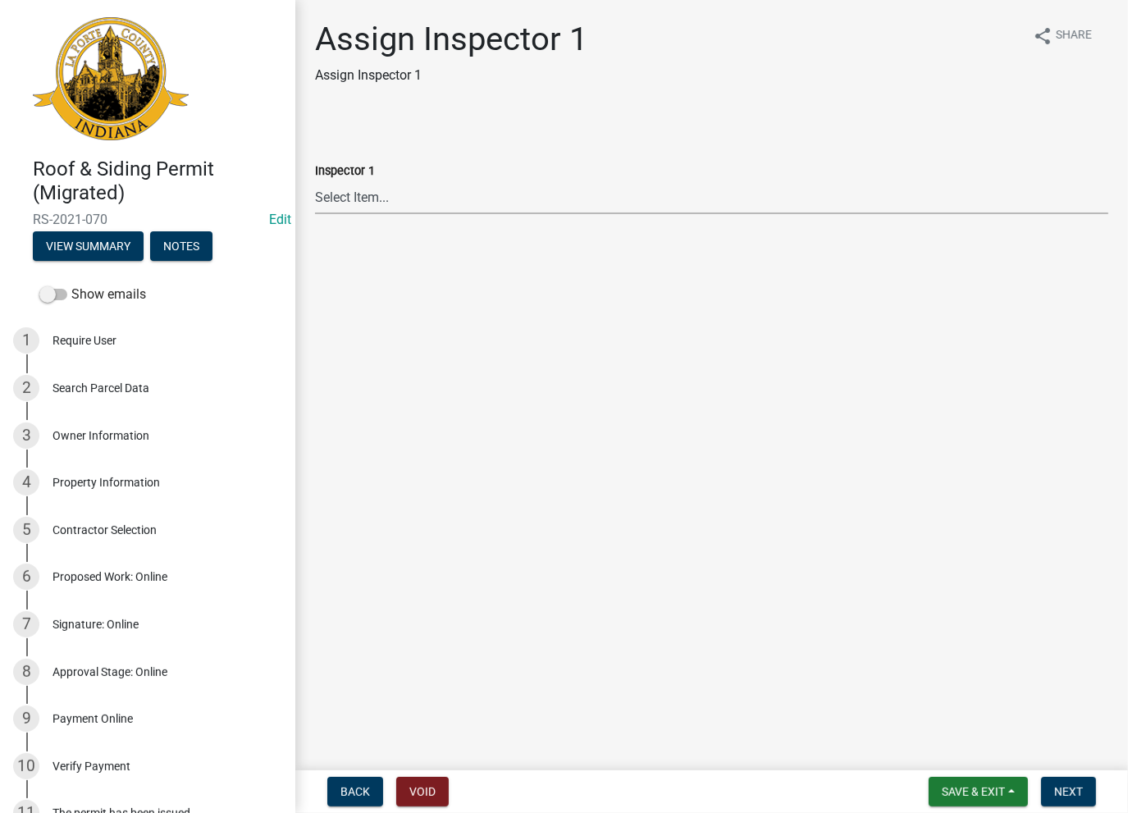
click at [408, 185] on select "Select Item... Insp1 [PERSON_NAME] Insp1 [PERSON_NAME] Insp1 [PERSON_NAME] Insp…" at bounding box center [711, 197] width 793 height 34
click at [315, 180] on select "Select Item... Insp1 [PERSON_NAME] Insp1 [PERSON_NAME] Insp1 [PERSON_NAME] Insp…" at bounding box center [711, 197] width 793 height 34
select select "86fb7137-9ed7-4d77-9155-9d7fc2fae536"
click at [1064, 798] on button "Next" at bounding box center [1068, 792] width 55 height 30
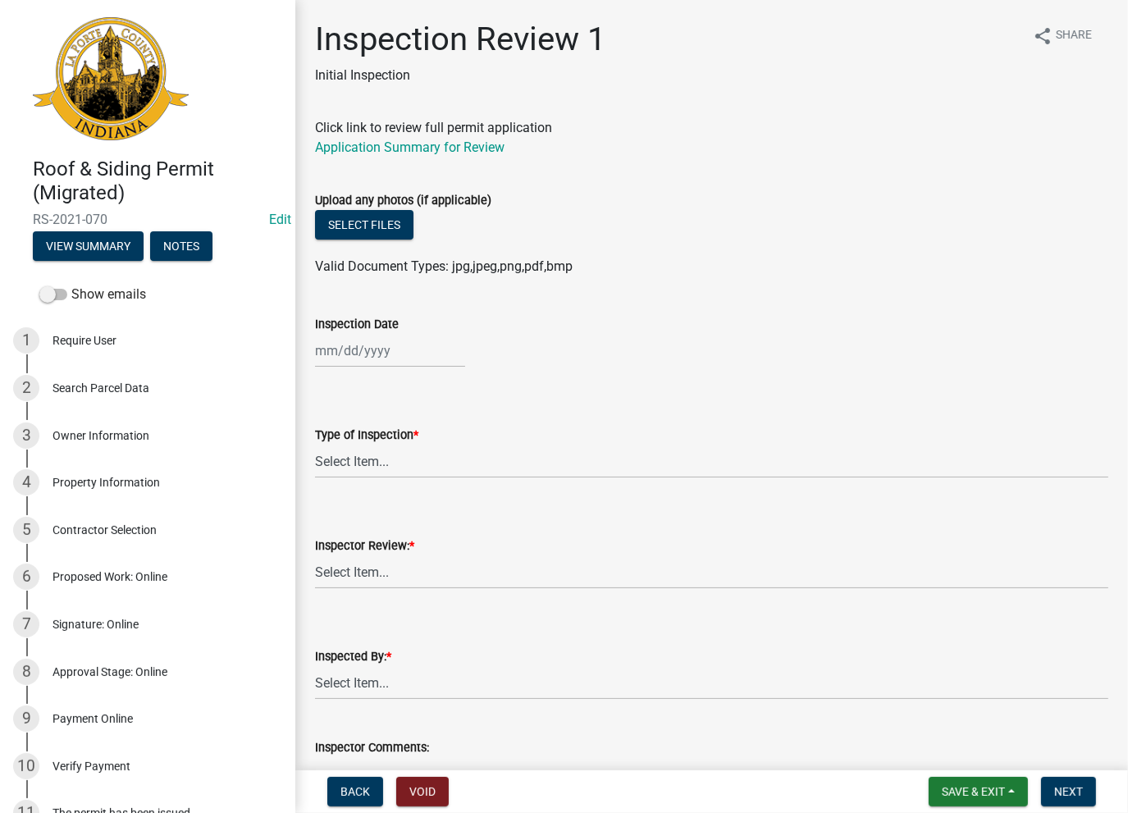
click at [327, 337] on div at bounding box center [390, 351] width 150 height 34
select select "8"
select select "2025"
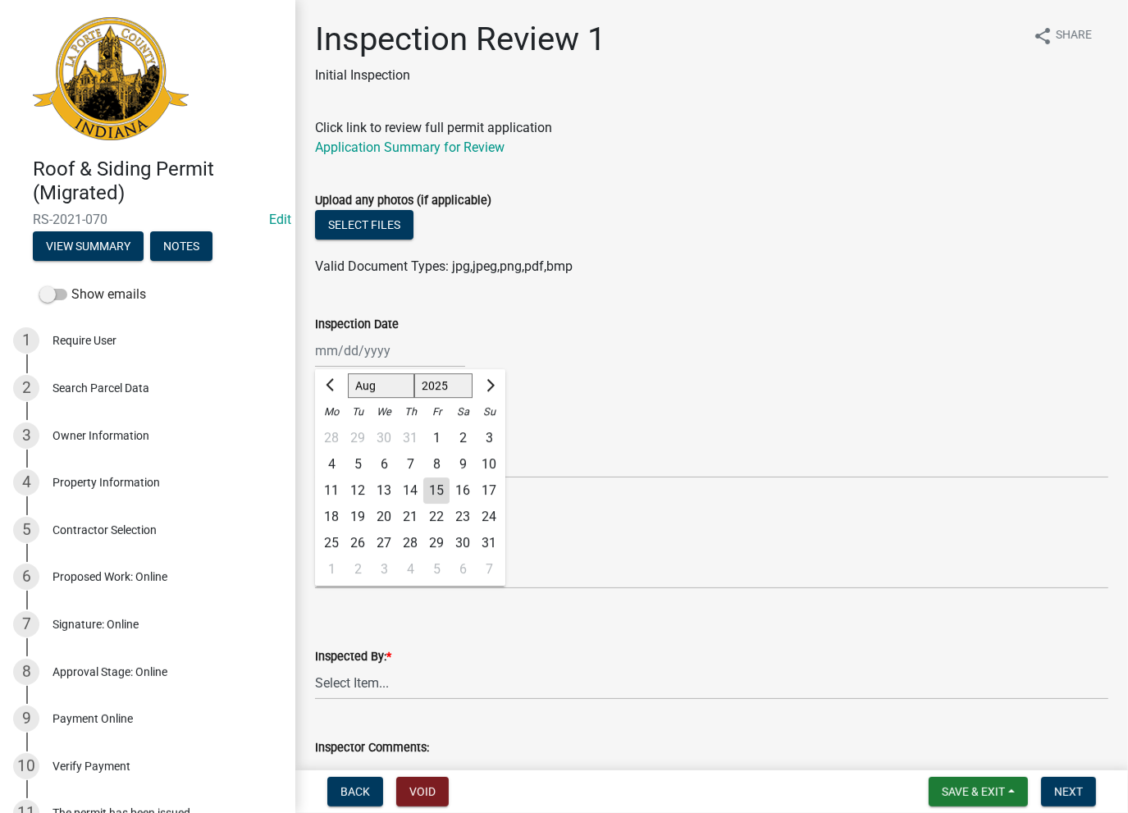
click at [430, 489] on div "15" at bounding box center [436, 490] width 26 height 26
type input "[DATE]"
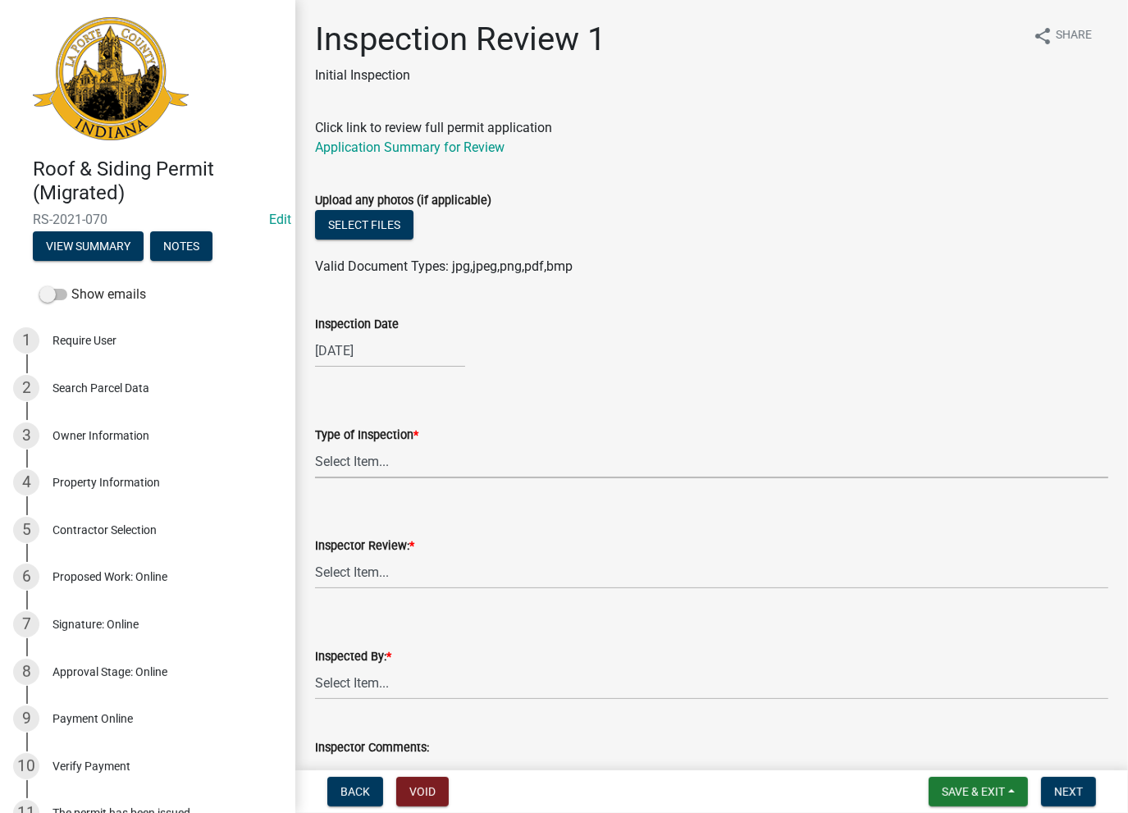
click at [387, 466] on select "Select Item... Roof Siding Both Framing" at bounding box center [711, 462] width 793 height 34
click at [315, 445] on select "Select Item... Roof Siding Both Framing" at bounding box center [711, 462] width 793 height 34
select select "47e8d50b-6dc9-49e3-8a9e-d04def5e8ca0"
drag, startPoint x: 370, startPoint y: 572, endPoint x: 372, endPoint y: 587, distance: 15.8
click at [369, 574] on select "Select Item... Approve Deny" at bounding box center [711, 572] width 793 height 34
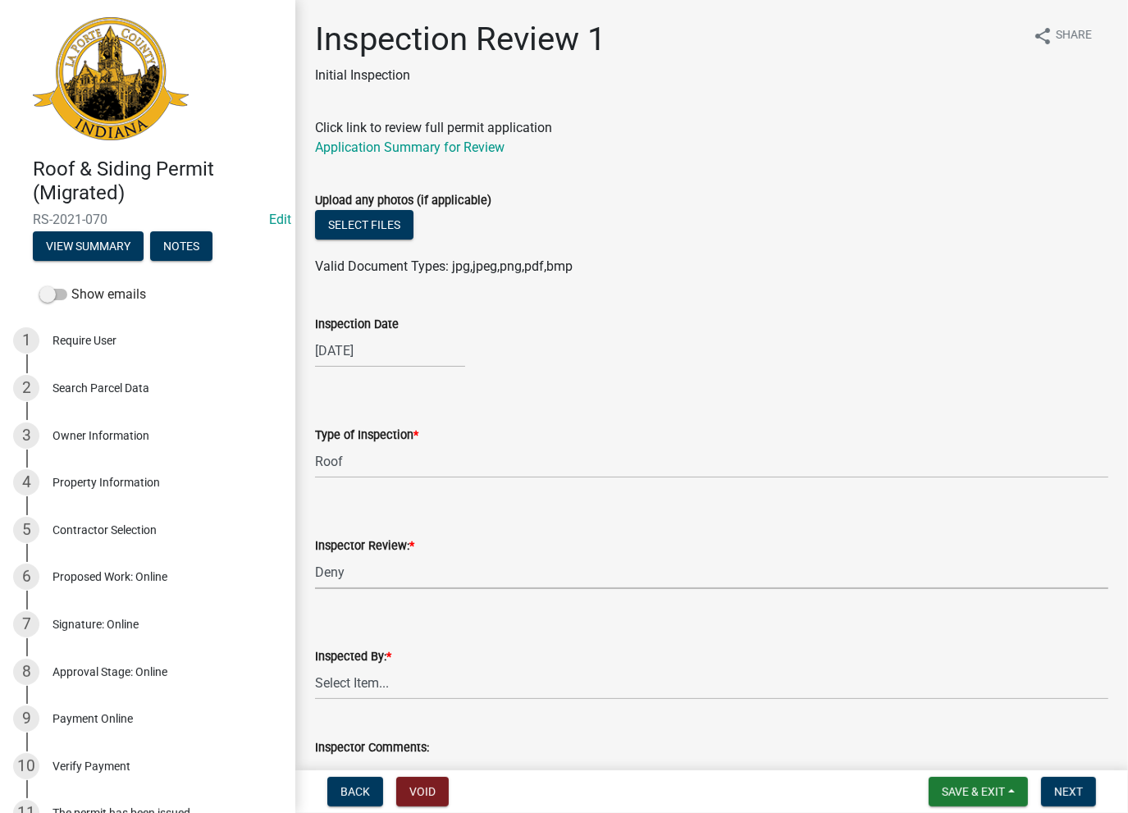
click at [315, 555] on select "Select Item... Approve Deny" at bounding box center [711, 572] width 793 height 34
select select "0d9c5c02-85a5-4aab-8c3e-a219ab2c800c"
drag, startPoint x: 353, startPoint y: 674, endPoint x: 354, endPoint y: 685, distance: 10.7
click at [352, 679] on select "Select Item... [PERSON_NAME] [PERSON_NAME]" at bounding box center [711, 683] width 793 height 34
click at [315, 666] on select "Select Item... [PERSON_NAME] [PERSON_NAME]" at bounding box center [711, 683] width 793 height 34
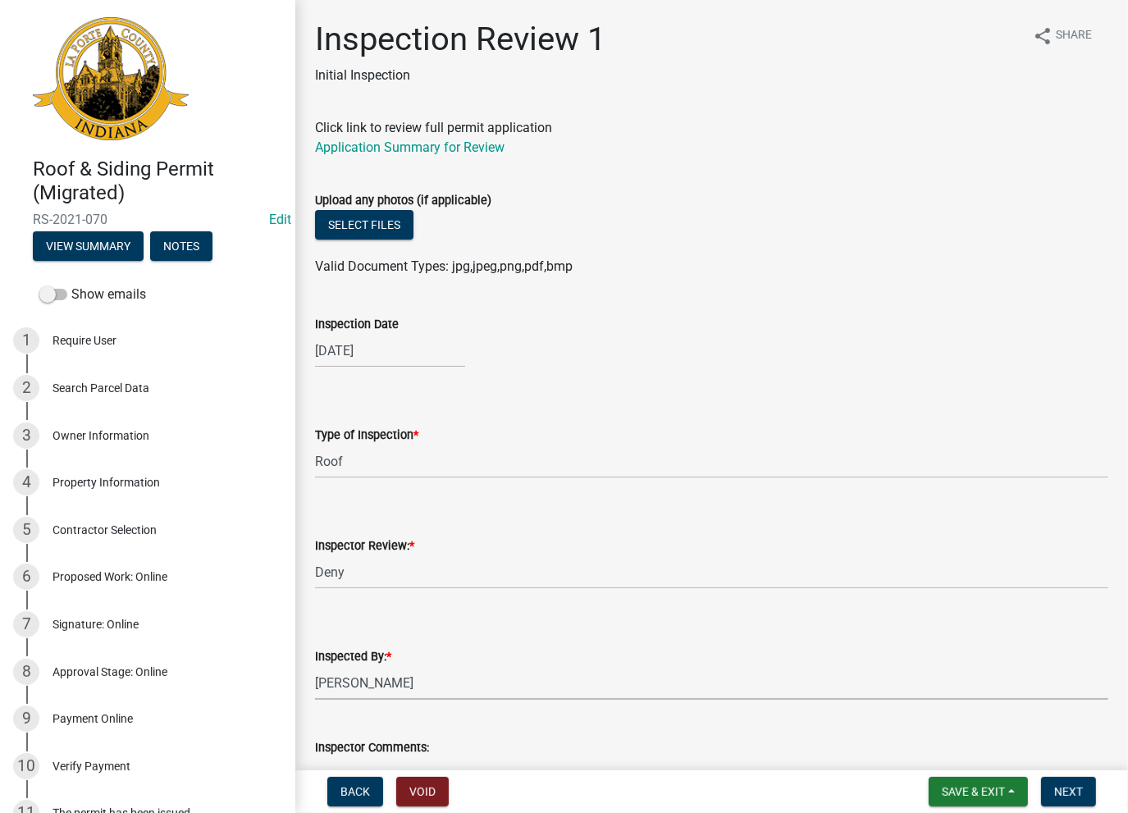
select select "96e7900e-0228-4301-b589-d64f9224a3f3"
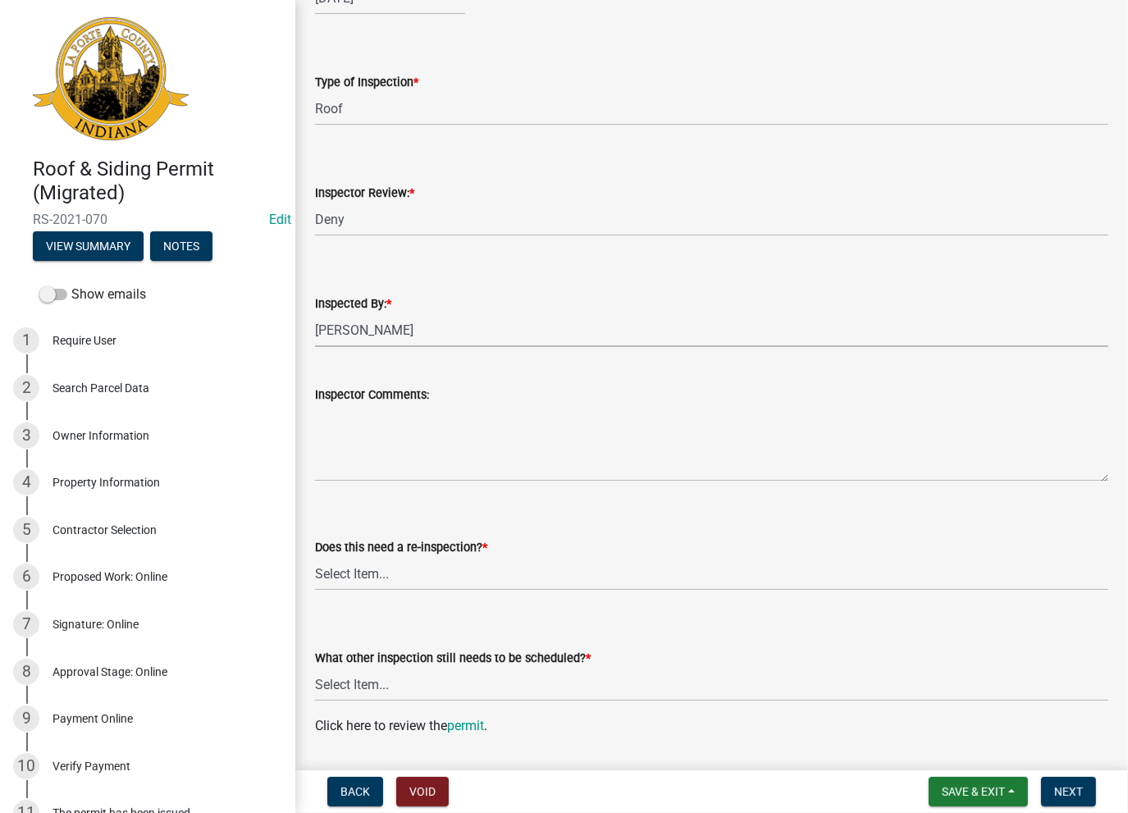
scroll to position [564, 0]
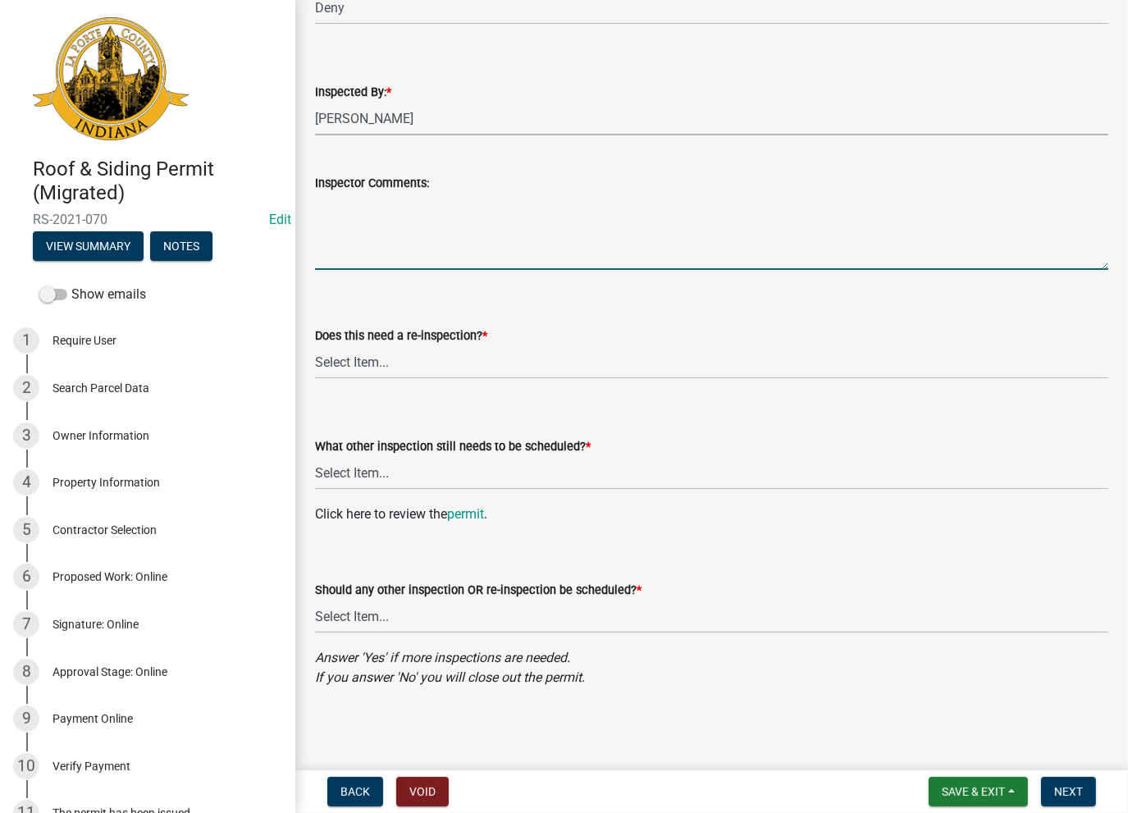
click at [376, 219] on textarea "Inspector Comments:" at bounding box center [711, 231] width 793 height 77
paste textarea "No Inspections ever requested. Expired. Close out - AK"
type textarea "No Inspections ever requested. Expired. Close out - AK"
drag, startPoint x: 328, startPoint y: 358, endPoint x: 334, endPoint y: 370, distance: 13.6
click at [330, 360] on select "Select Item... Yes No" at bounding box center [711, 362] width 793 height 34
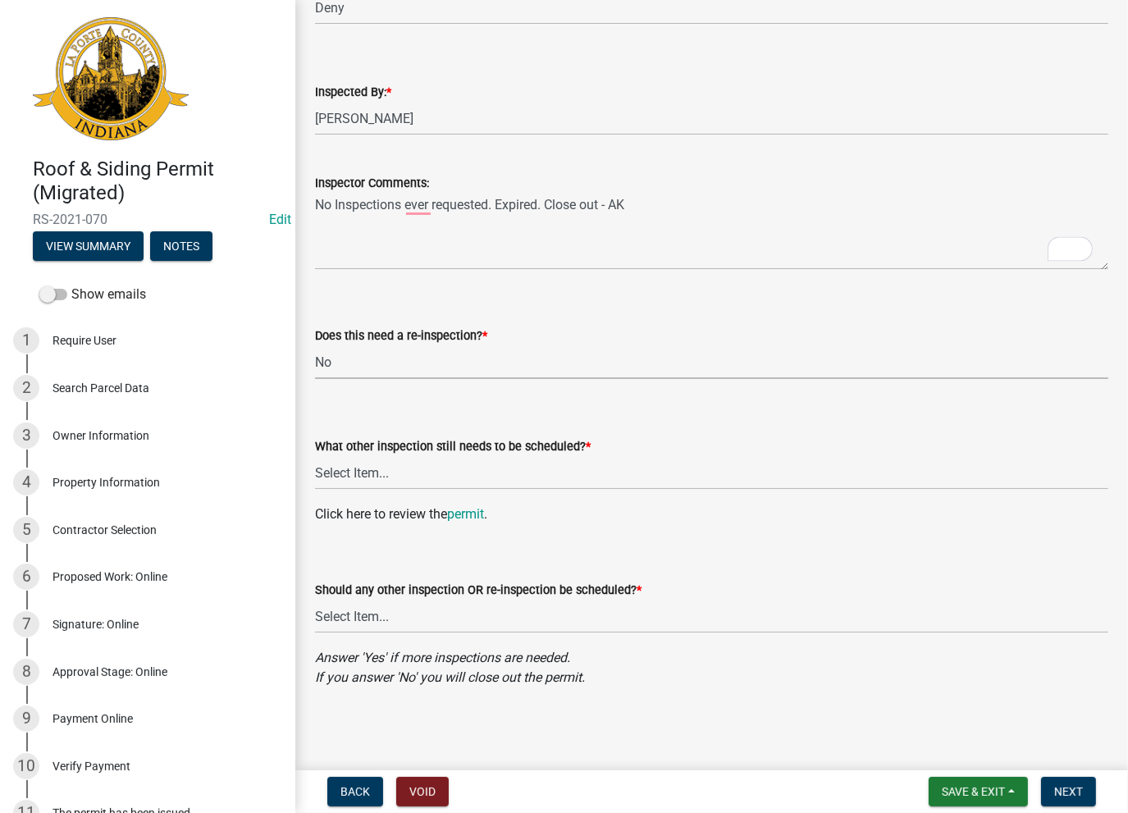
click at [315, 345] on select "Select Item... Yes No" at bounding box center [711, 362] width 793 height 34
select select "03605be0-6e48-4127-826b-695d068378ac"
click at [362, 477] on select "Select Item... Roof Siding None" at bounding box center [711, 473] width 793 height 34
click at [315, 456] on select "Select Item... Roof Siding None" at bounding box center [711, 473] width 793 height 34
click at [349, 530] on wm-data-entity-input "Click here to review the permit ." at bounding box center [711, 520] width 793 height 33
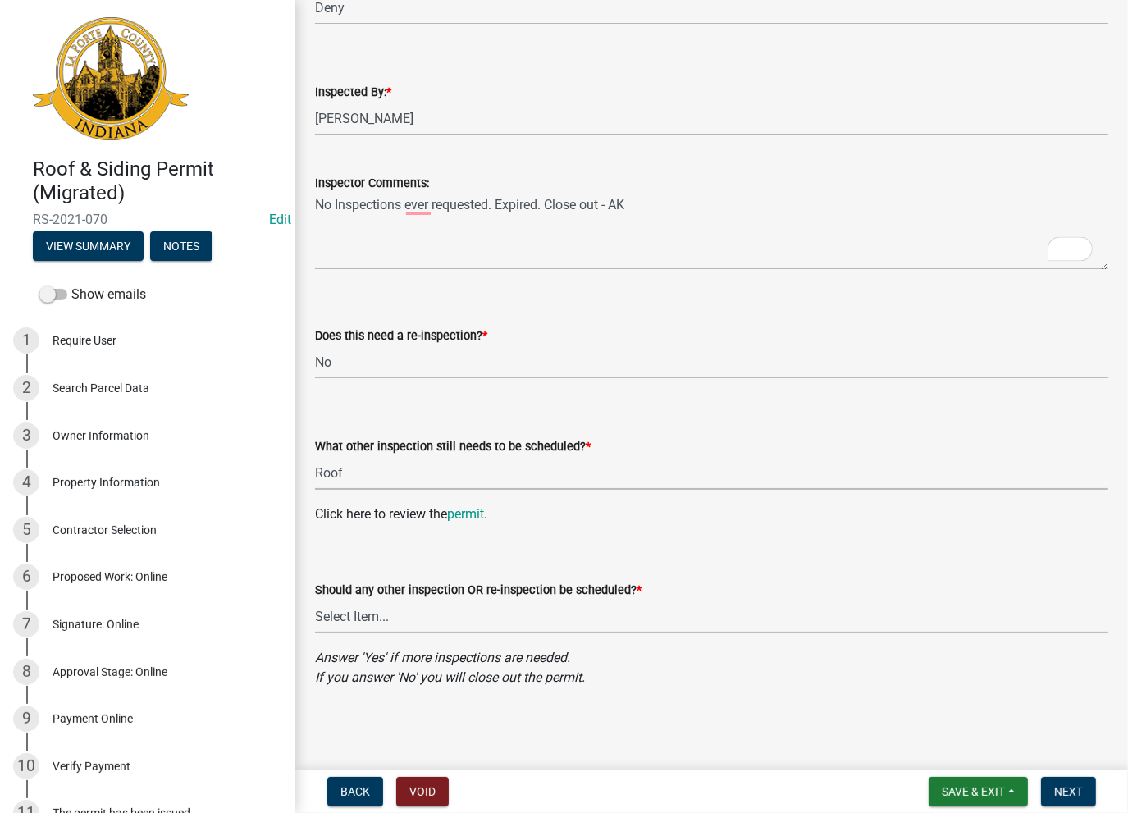
click at [341, 481] on select "Select Item... Roof Siding None" at bounding box center [711, 473] width 793 height 34
click at [315, 456] on select "Select Item... Roof Siding None" at bounding box center [711, 473] width 793 height 34
select select "4ff357fe-354e-4ba7-9b89-931f0af4ee07"
drag, startPoint x: 338, startPoint y: 602, endPoint x: 342, endPoint y: 620, distance: 18.5
click at [335, 606] on select "Select Item... Yes No" at bounding box center [711, 617] width 793 height 34
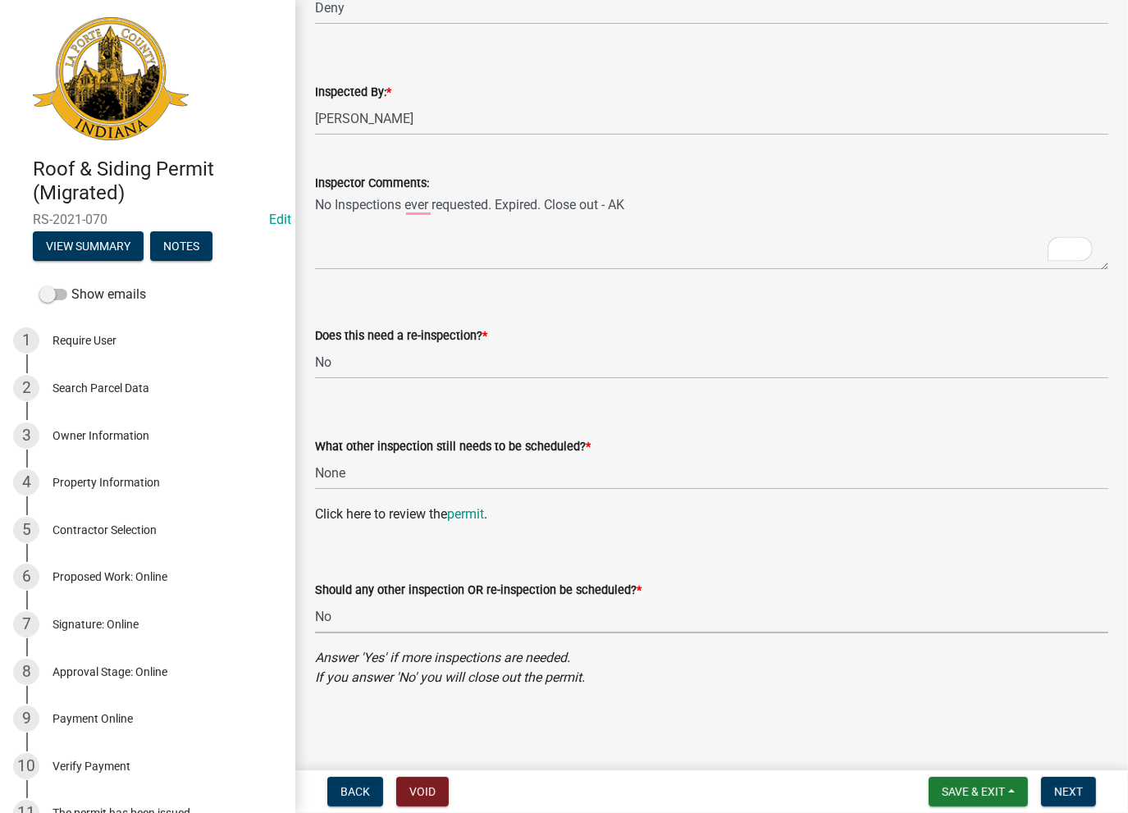
click at [315, 600] on select "Select Item... Yes No" at bounding box center [711, 617] width 793 height 34
select select "e108a443-5737-405a-8f27-5c372c372315"
click at [1062, 790] on span "Next" at bounding box center [1068, 791] width 29 height 13
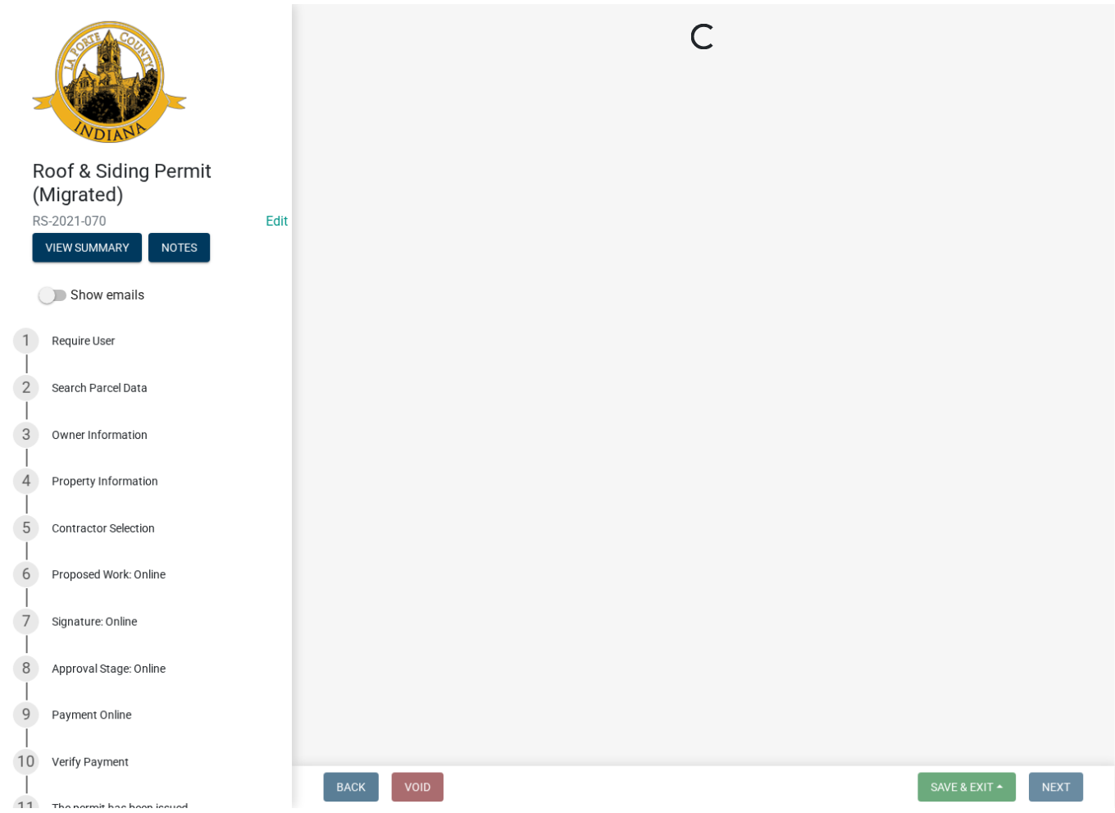
scroll to position [0, 0]
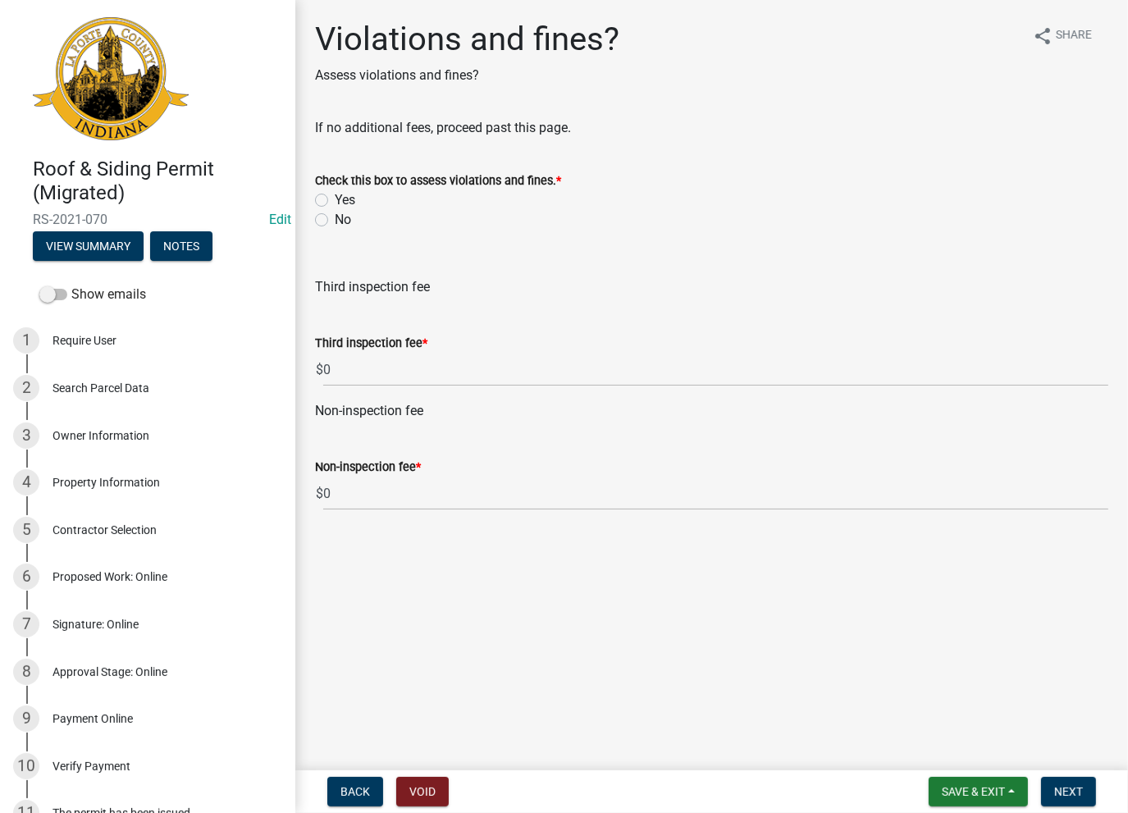
click at [335, 222] on label "No" at bounding box center [343, 220] width 16 height 20
click at [335, 221] on input "No" at bounding box center [340, 215] width 11 height 11
radio input "true"
click at [1070, 786] on span "Next" at bounding box center [1068, 791] width 29 height 13
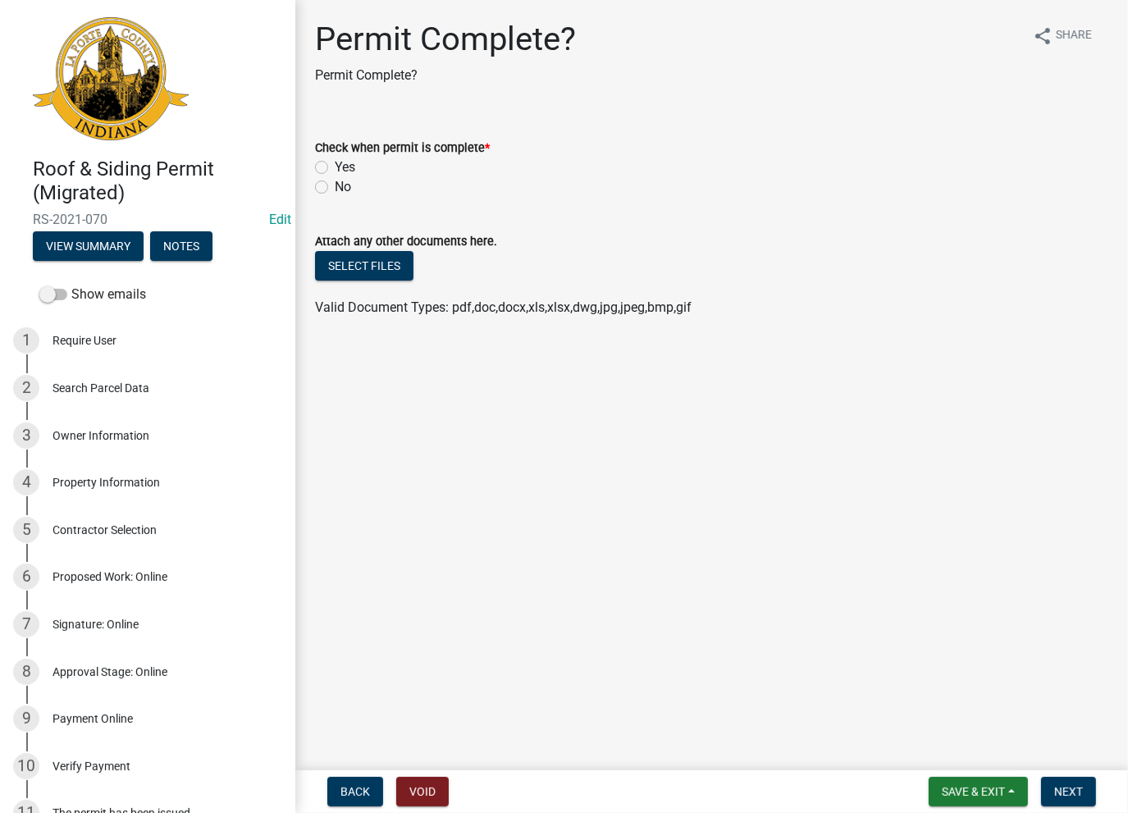
click at [326, 175] on div "Yes" at bounding box center [711, 167] width 793 height 20
drag, startPoint x: 318, startPoint y: 166, endPoint x: 359, endPoint y: 219, distance: 66.6
click at [335, 166] on label "Yes" at bounding box center [345, 167] width 21 height 20
click at [335, 166] on input "Yes" at bounding box center [340, 162] width 11 height 11
radio input "true"
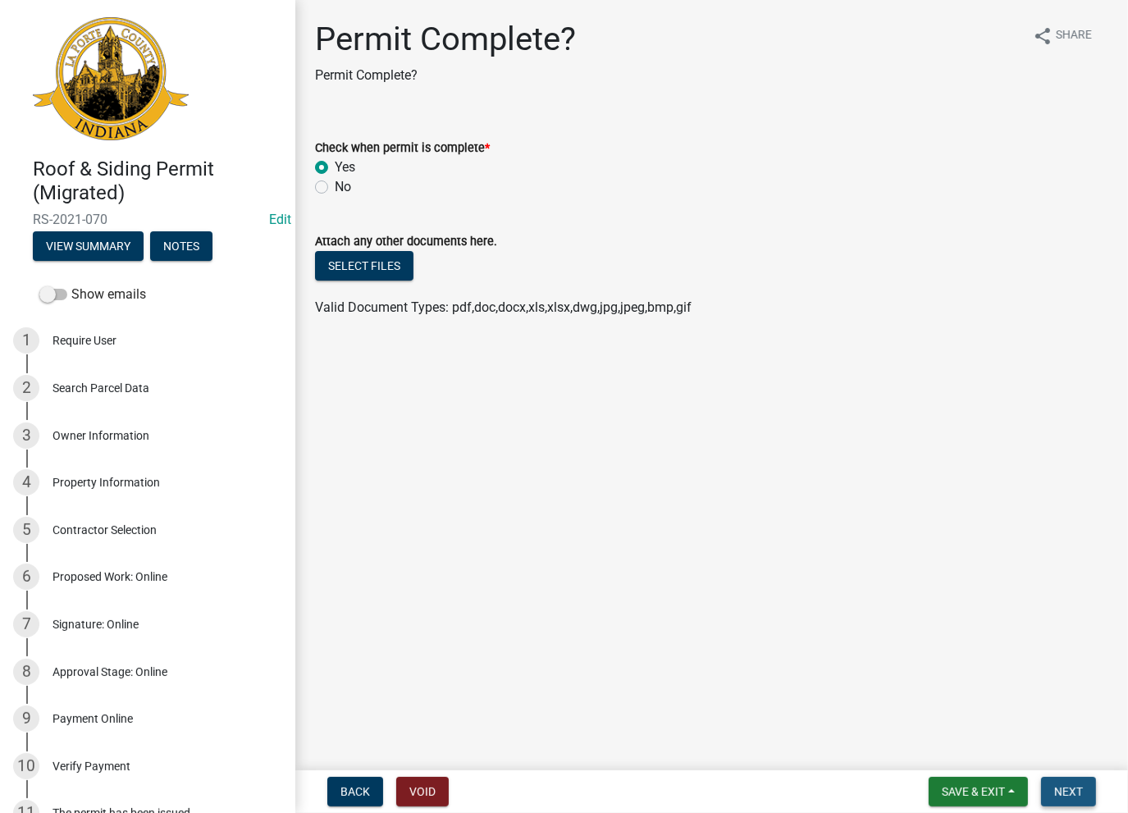
click at [1065, 791] on span "Next" at bounding box center [1068, 791] width 29 height 13
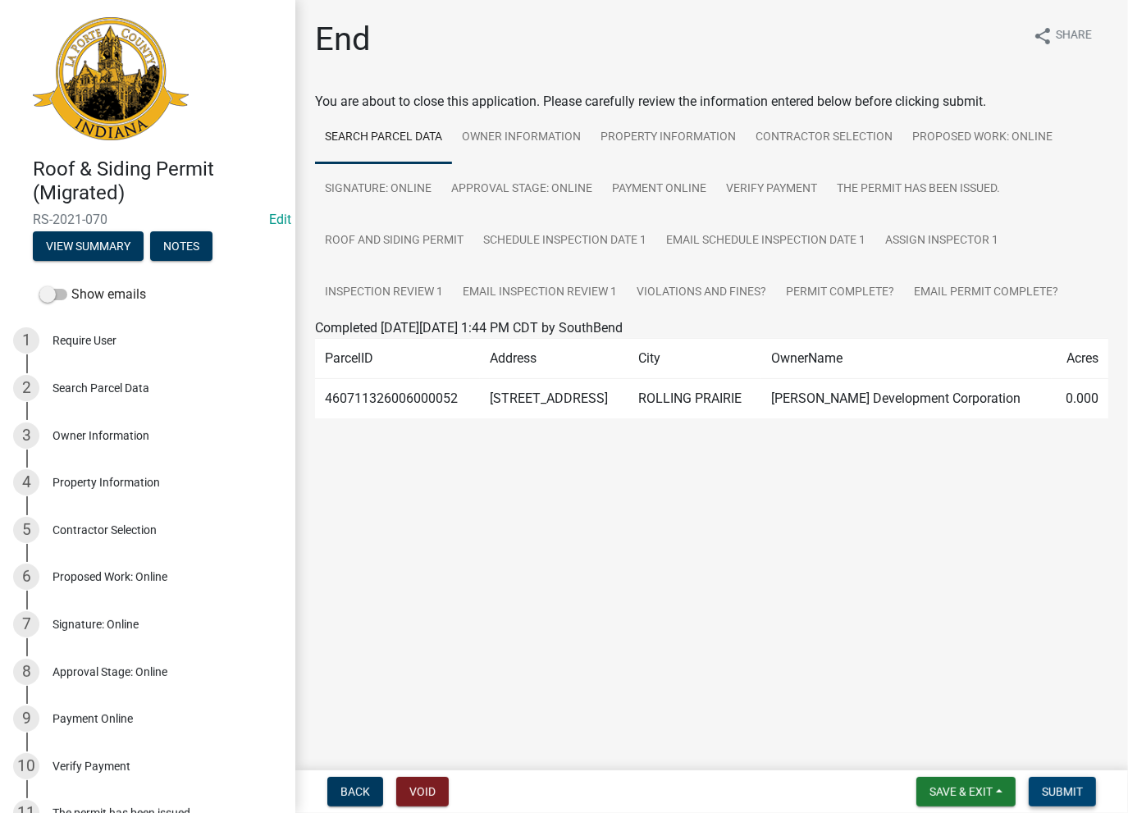
click at [1077, 792] on span "Submit" at bounding box center [1062, 791] width 41 height 13
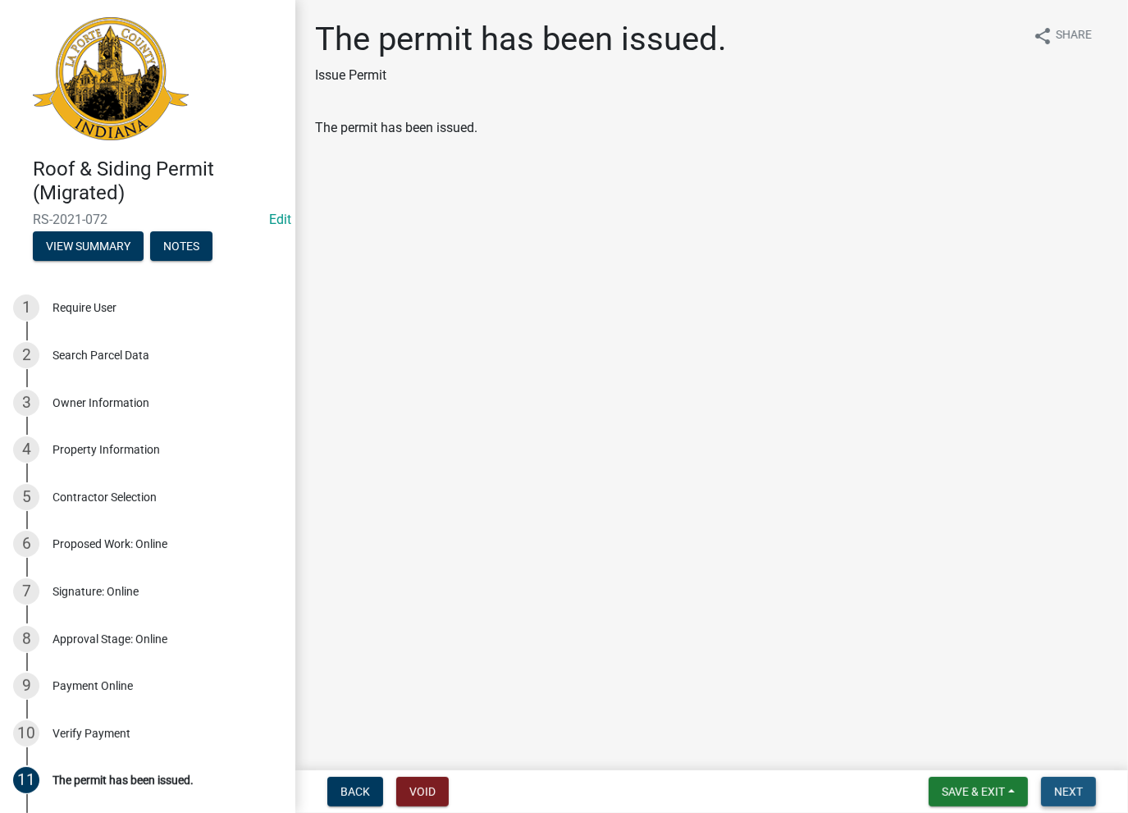
click at [1081, 791] on span "Next" at bounding box center [1068, 791] width 29 height 13
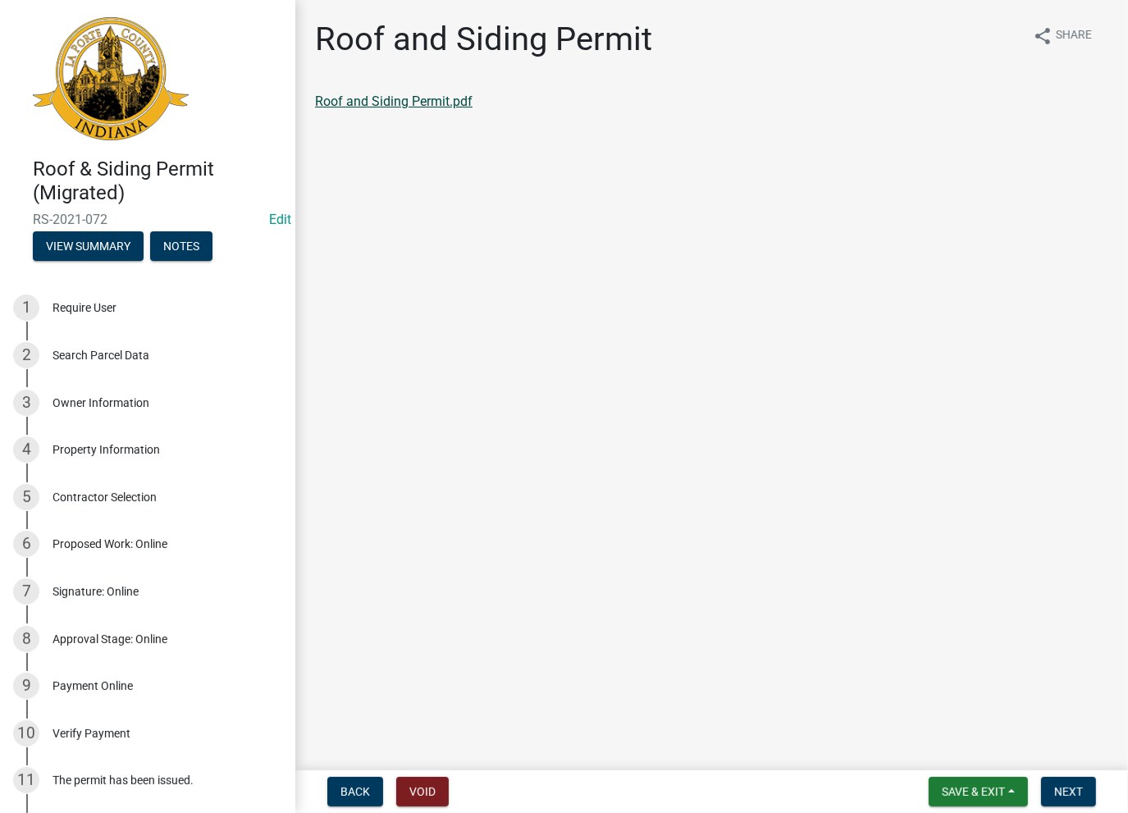
click at [420, 103] on link "Roof and Siding Permit.pdf" at bounding box center [393, 101] width 157 height 16
click at [1066, 787] on span "Next" at bounding box center [1068, 791] width 29 height 13
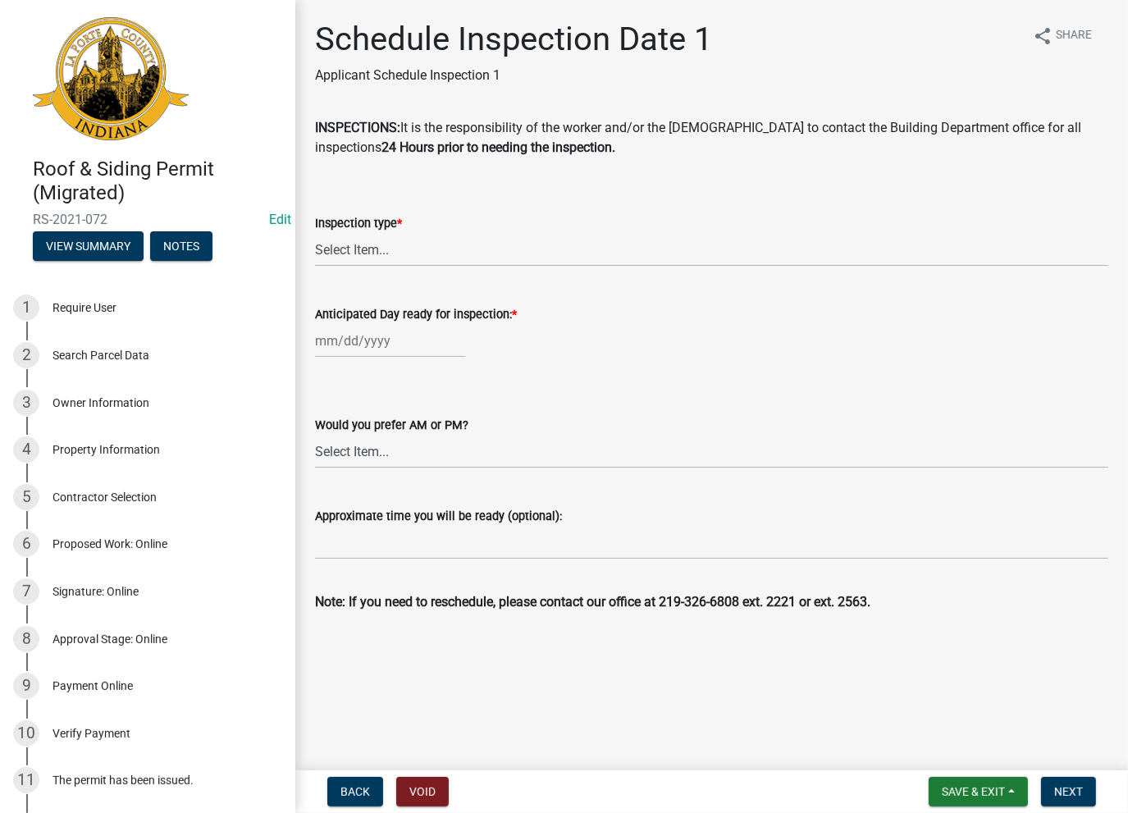
drag, startPoint x: 364, startPoint y: 272, endPoint x: 361, endPoint y: 249, distance: 23.2
click at [362, 270] on wm-data-entity-input "Inspection type * Select Item... Roof Siding Both Framing" at bounding box center [711, 226] width 793 height 111
click at [364, 244] on select "Select Item... Roof Siding Both Framing" at bounding box center [711, 250] width 793 height 34
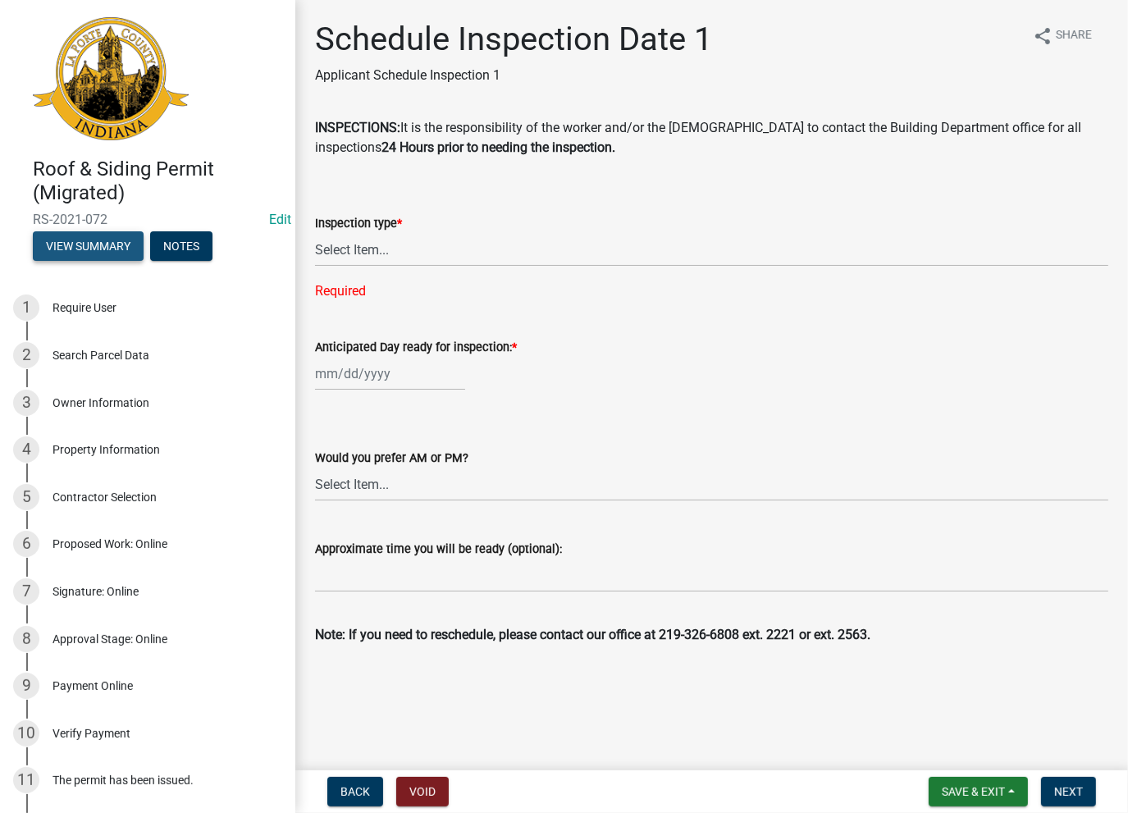
click at [104, 241] on button "View Summary" at bounding box center [88, 246] width 111 height 30
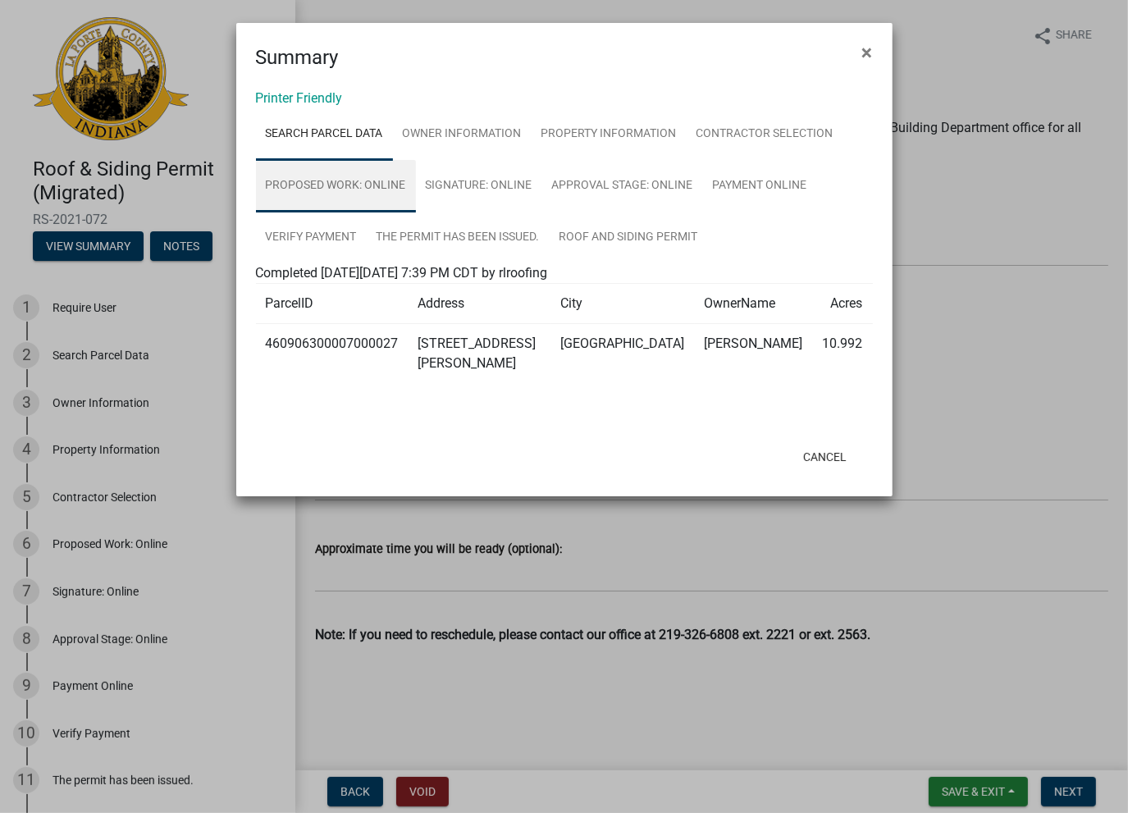
click at [333, 184] on link "Proposed Work: Online" at bounding box center [336, 186] width 160 height 52
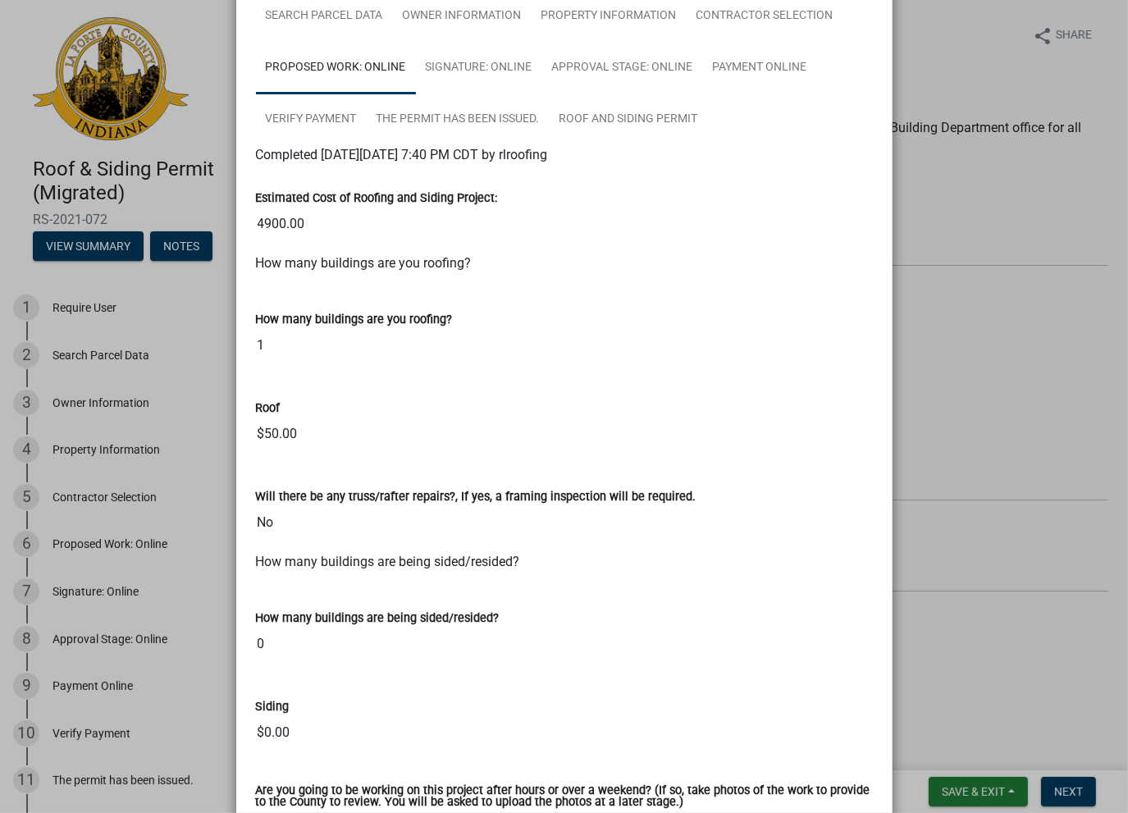
scroll to position [246, 0]
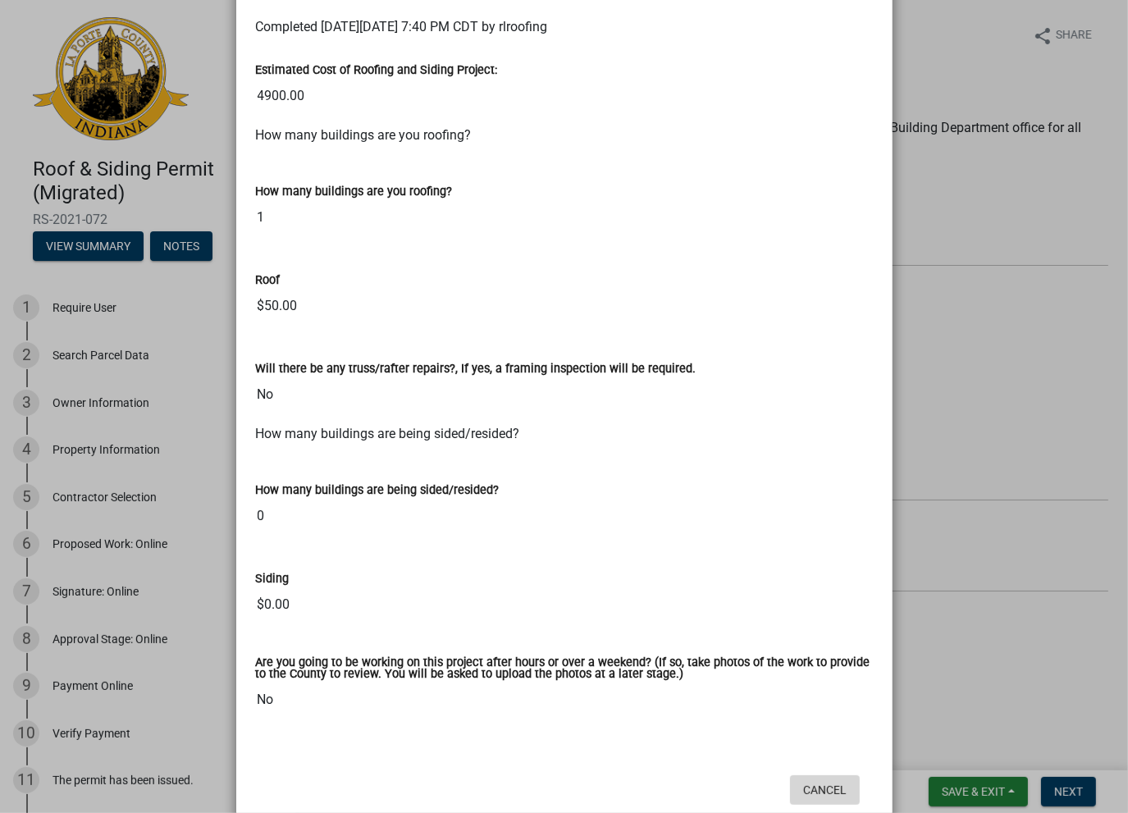
drag, startPoint x: 814, startPoint y: 783, endPoint x: 520, endPoint y: 529, distance: 389.0
click at [811, 781] on button "Cancel" at bounding box center [825, 790] width 70 height 30
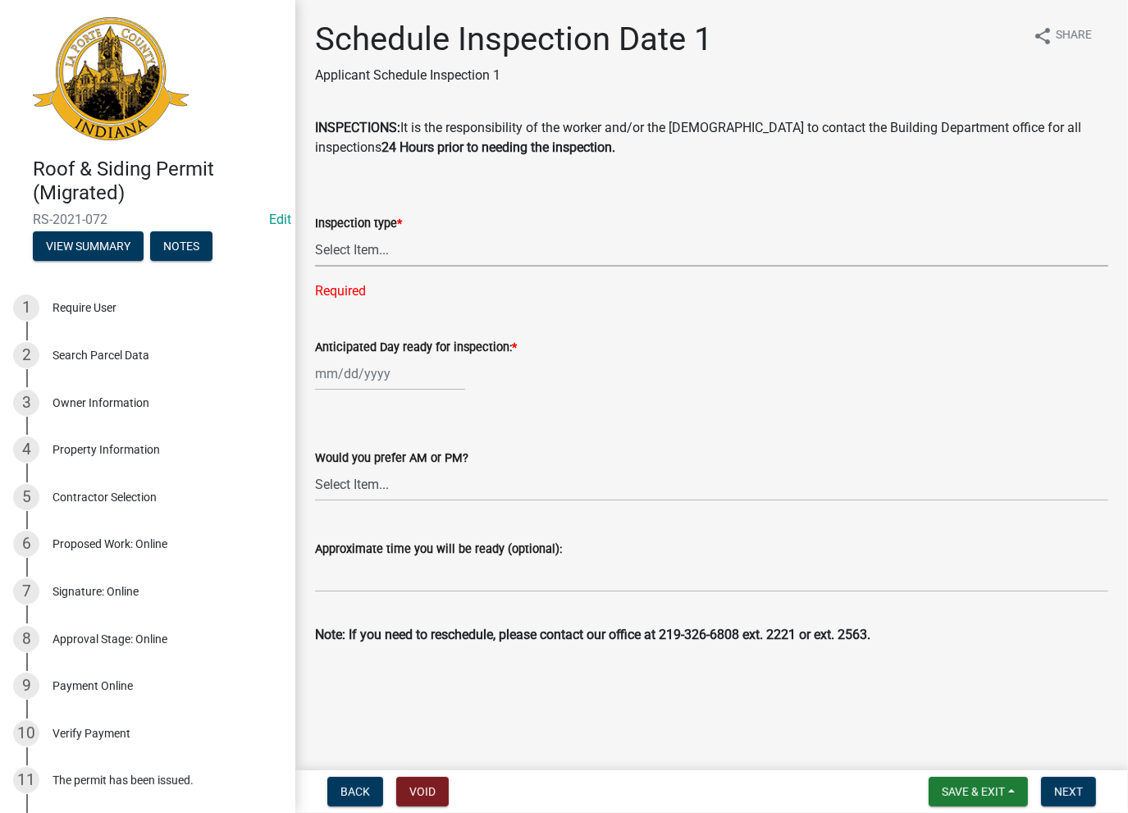
drag, startPoint x: 342, startPoint y: 235, endPoint x: 349, endPoint y: 264, distance: 29.6
click at [342, 236] on select "Select Item... Roof Siding Both Framing" at bounding box center [711, 250] width 793 height 34
click at [315, 233] on select "Select Item... Roof Siding Both Framing" at bounding box center [711, 250] width 793 height 34
select select "cafbc815-0b74-40ee-804b-99045a1b17fa"
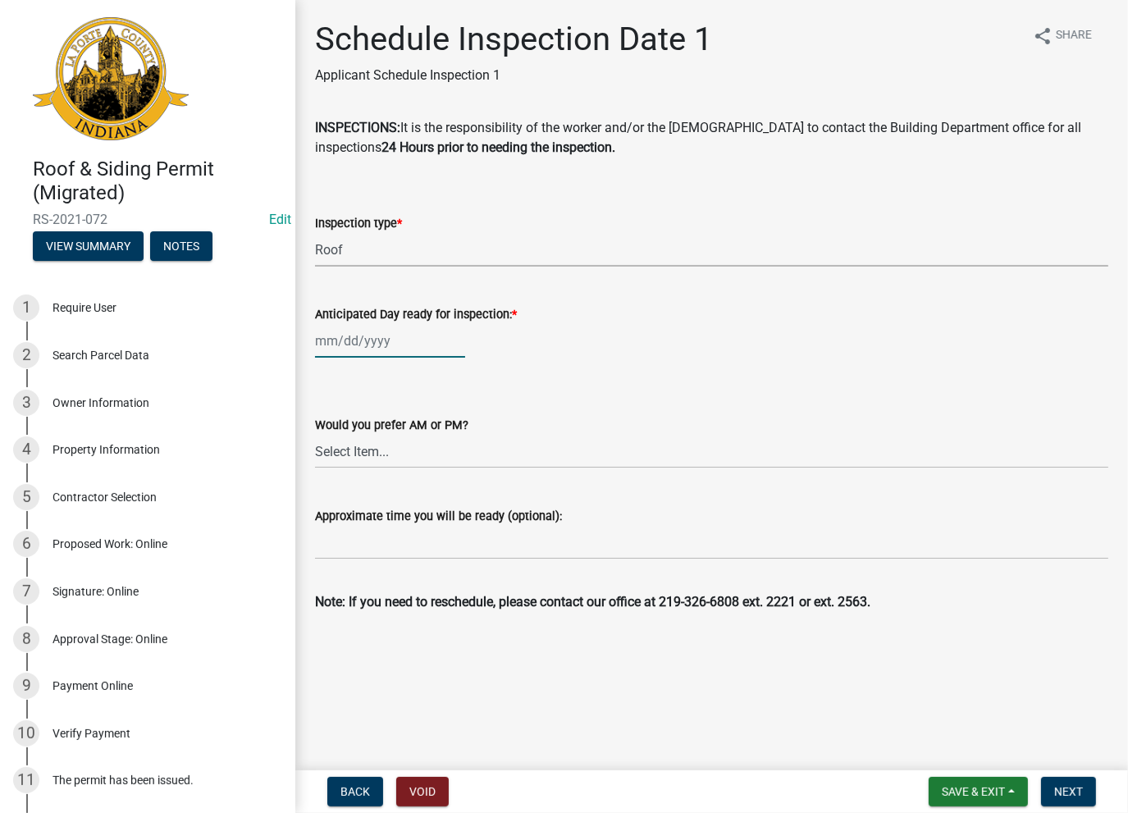
click at [353, 350] on div at bounding box center [390, 341] width 150 height 34
select select "8"
select select "2025"
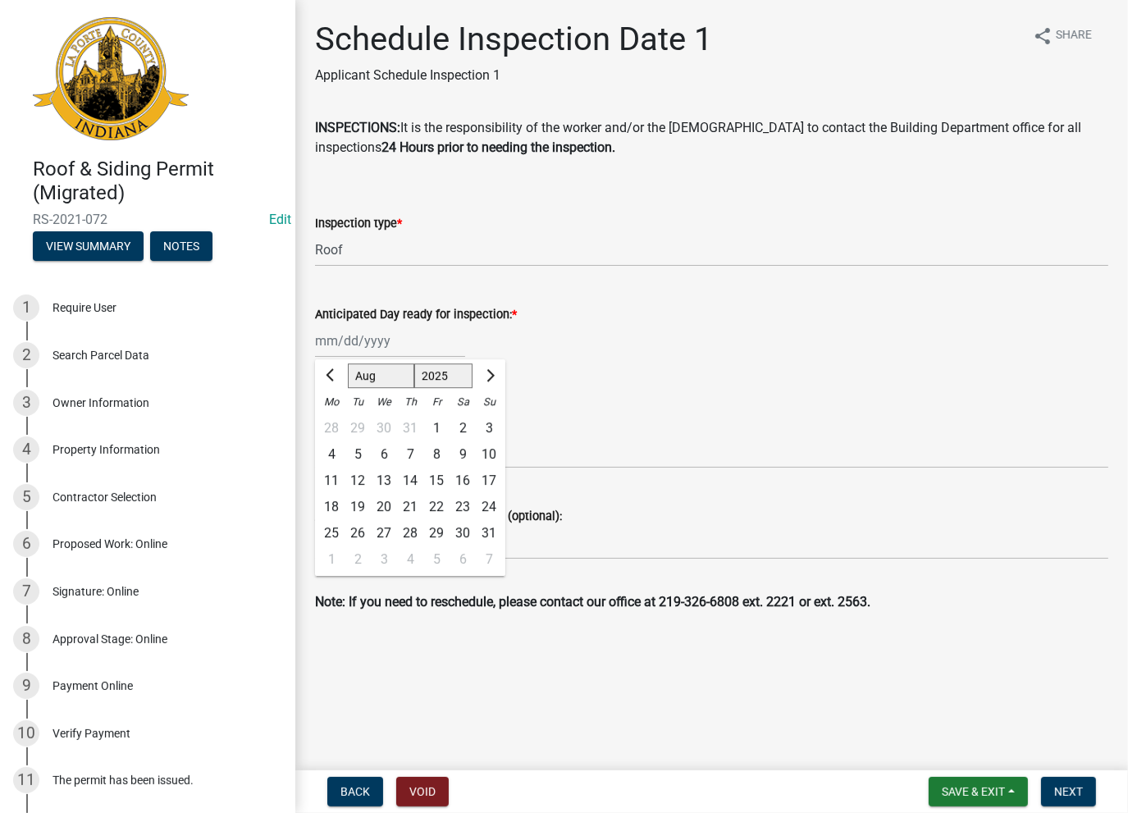
click at [351, 319] on div "Anticipated Day ready for inspection: * Jan Feb Mar Apr May Jun [DATE] Aug Sep …" at bounding box center [711, 319] width 793 height 76
click at [428, 482] on div "15" at bounding box center [436, 480] width 26 height 26
type input "[DATE]"
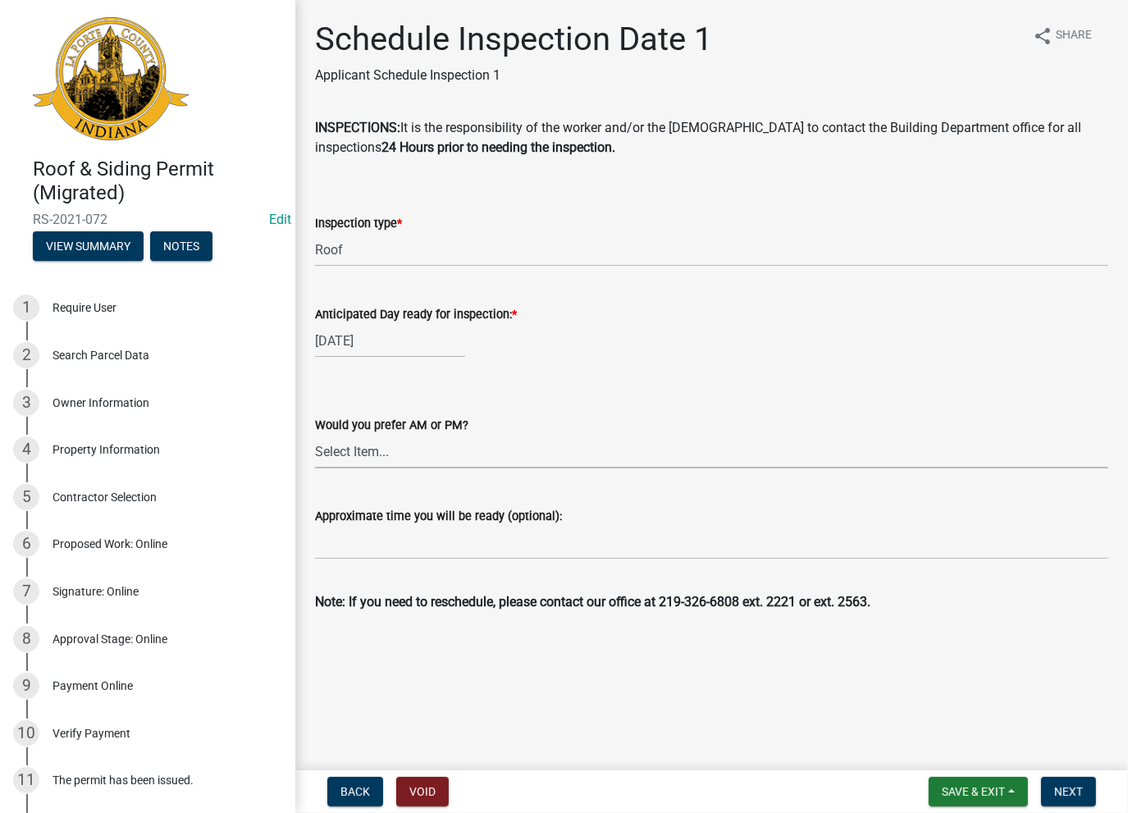
click at [394, 438] on select "Select Item... AM PM" at bounding box center [711, 452] width 793 height 34
drag, startPoint x: 508, startPoint y: 366, endPoint x: 354, endPoint y: 580, distance: 263.3
click at [500, 376] on wm-data-entity-input-list "INSPECTIONS: It is the responsibility of the worker and/or the [DEMOGRAPHIC_DAT…" at bounding box center [711, 371] width 793 height 507
click at [350, 532] on input "Approximate time you will be ready (optional):" at bounding box center [711, 543] width 793 height 34
paste input "No Inspections ever requested. Expired. Close out - AK"
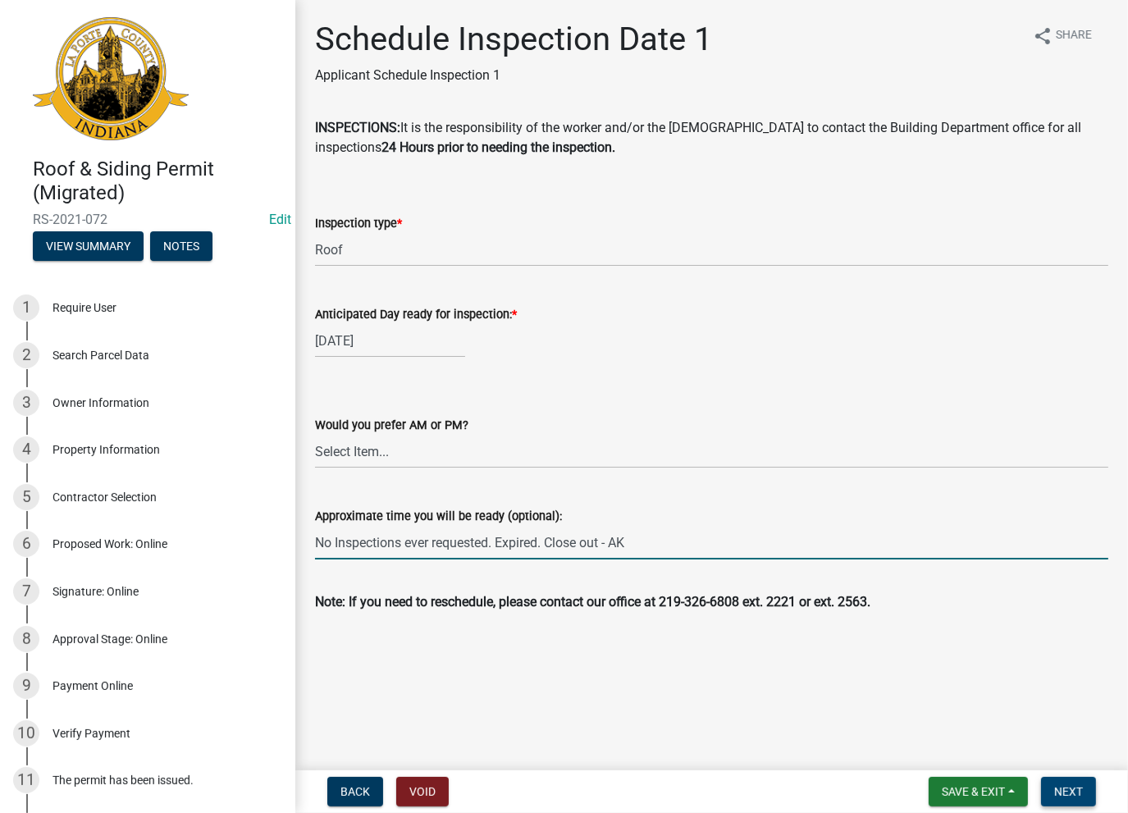
type input "No Inspections ever requested. Expired. Close out - AK"
click at [1062, 792] on span "Next" at bounding box center [1068, 791] width 29 height 13
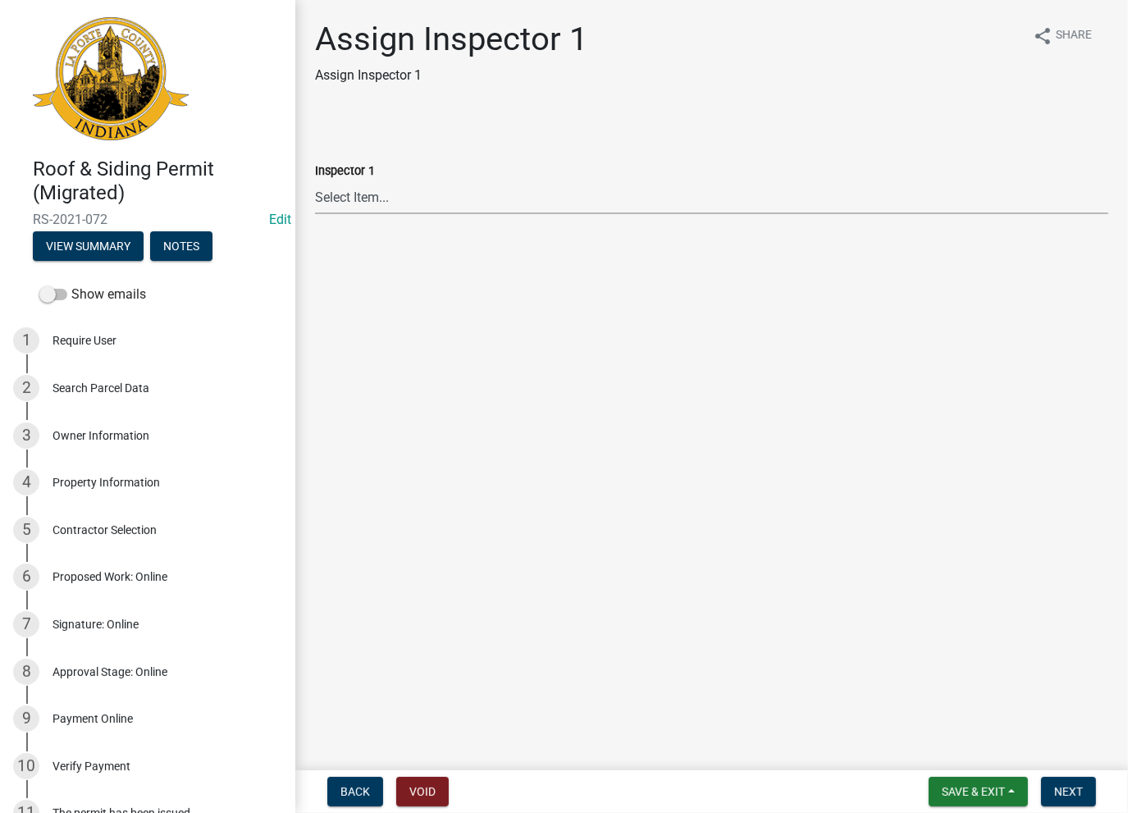
drag, startPoint x: 355, startPoint y: 203, endPoint x: 356, endPoint y: 211, distance: 8.2
click at [355, 203] on select "Select Item... Insp1 [PERSON_NAME] Insp1 [PERSON_NAME] Insp1 [PERSON_NAME] Insp…" at bounding box center [711, 197] width 793 height 34
click at [315, 180] on select "Select Item... Insp1 [PERSON_NAME] Insp1 [PERSON_NAME] Insp1 [PERSON_NAME] Insp…" at bounding box center [711, 197] width 793 height 34
select select "14414563-dea6-4c1c-8505-7369ef3ca651"
click at [1074, 792] on span "Next" at bounding box center [1068, 791] width 29 height 13
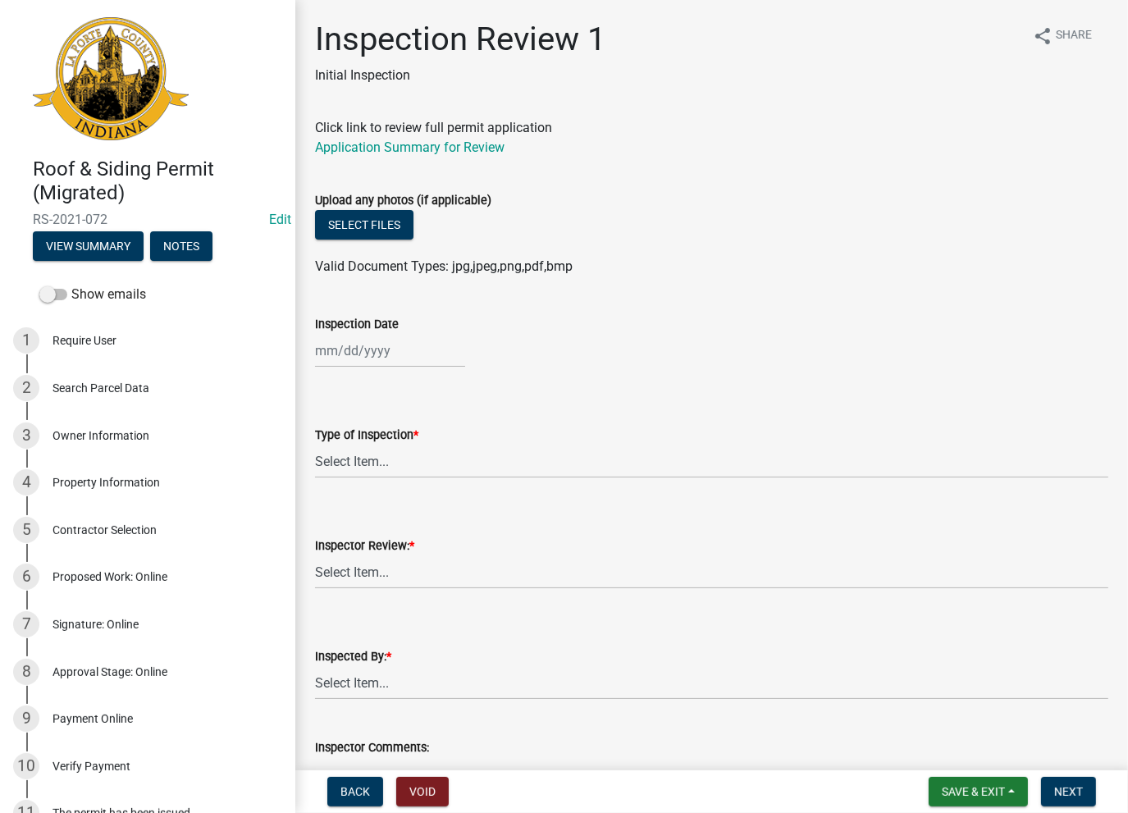
select select "8"
select select "2025"
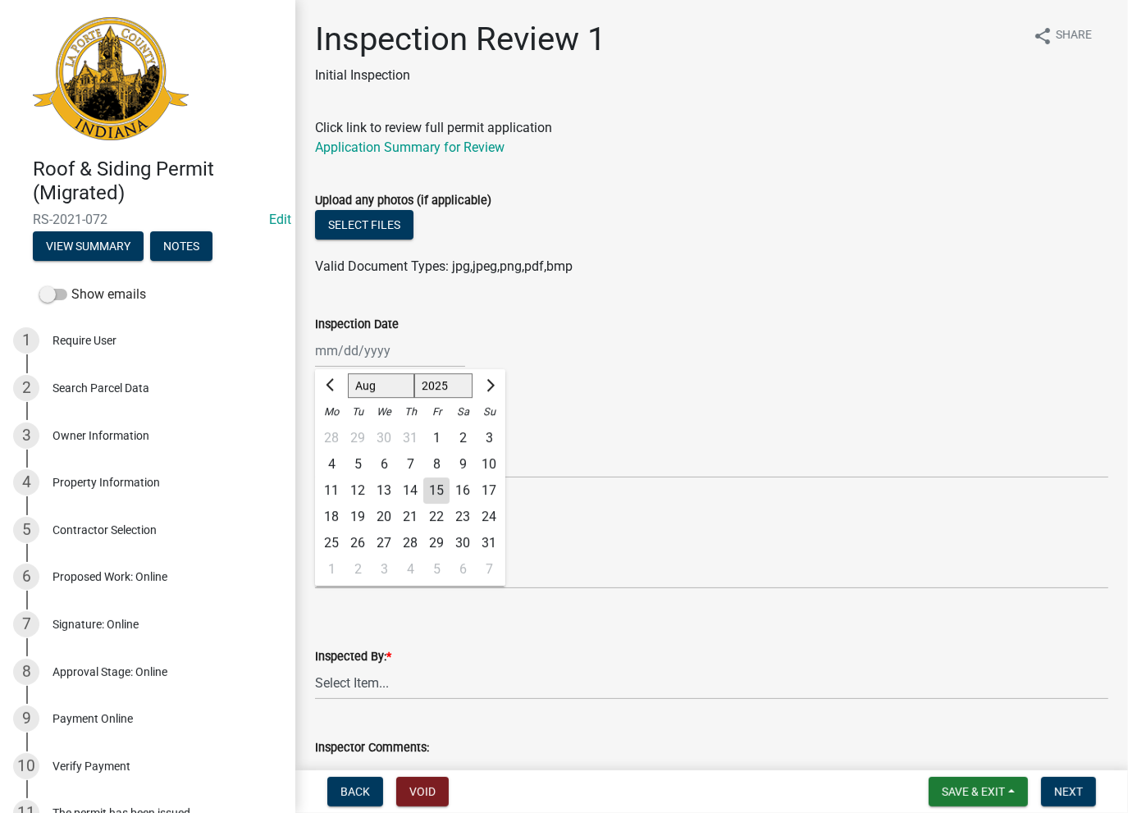
click at [376, 350] on div "Jan Feb Mar Apr May Jun Jul Aug Sep Oct Nov Dec 1525 1526 1527 1528 1529 1530 1…" at bounding box center [390, 351] width 150 height 34
click at [433, 487] on div "15" at bounding box center [436, 490] width 26 height 26
type input "[DATE]"
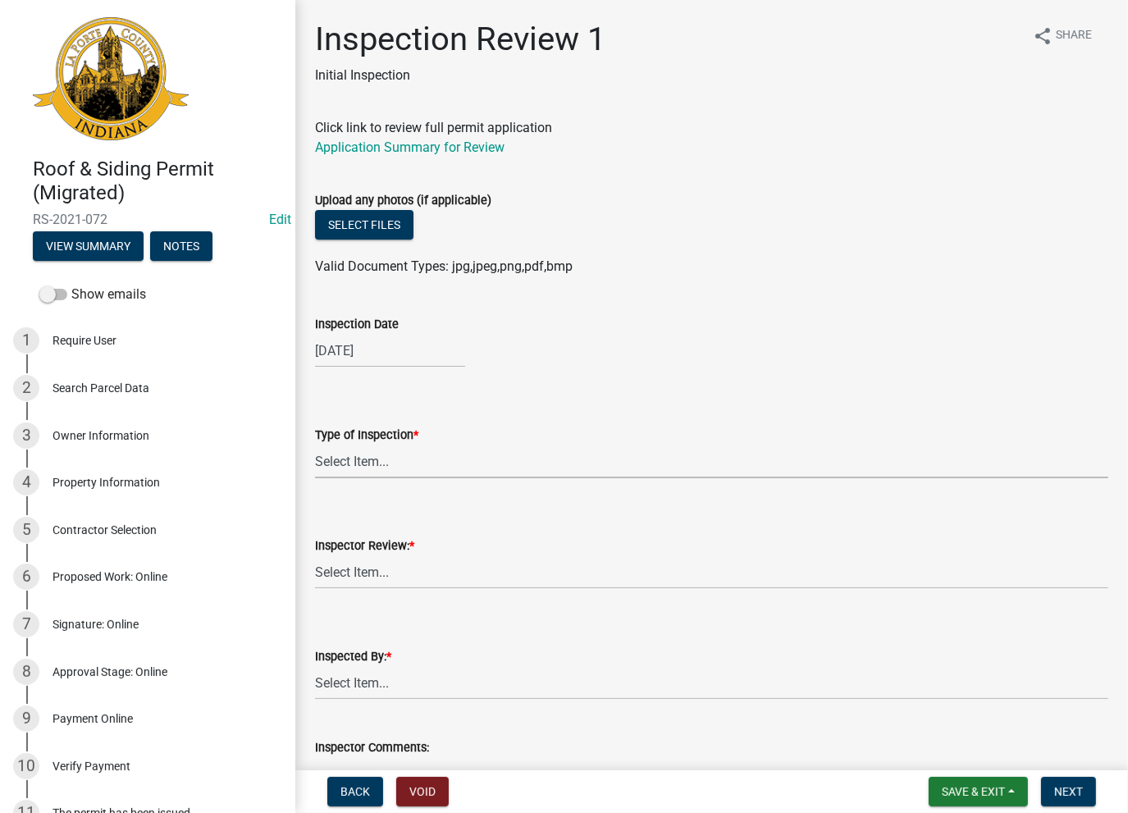
click at [358, 467] on select "Select Item... Roof Siding Both Framing" at bounding box center [711, 462] width 793 height 34
click at [315, 445] on select "Select Item... Roof Siding Both Framing" at bounding box center [711, 462] width 793 height 34
select select "8c5439ad-ae0e-4174-be06-9d33fc63d67c"
click at [91, 234] on button "View Summary" at bounding box center [88, 246] width 111 height 30
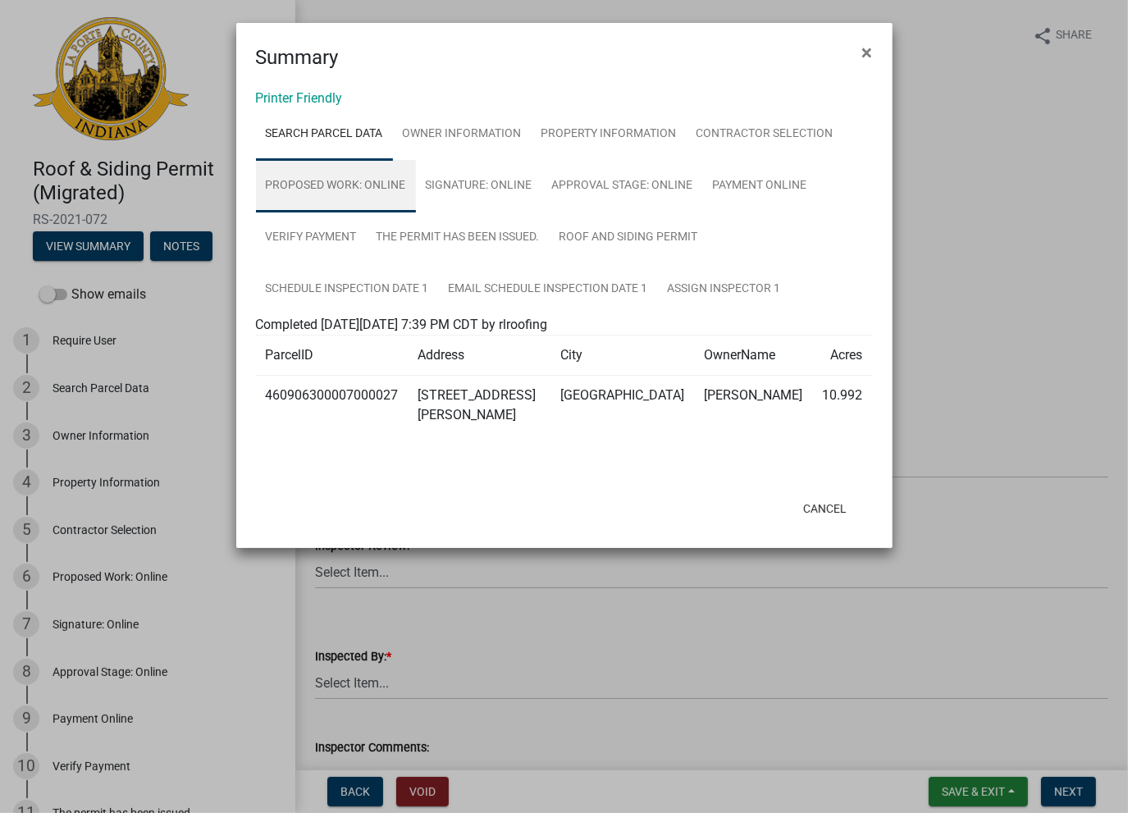
click at [353, 184] on link "Proposed Work: Online" at bounding box center [336, 186] width 160 height 52
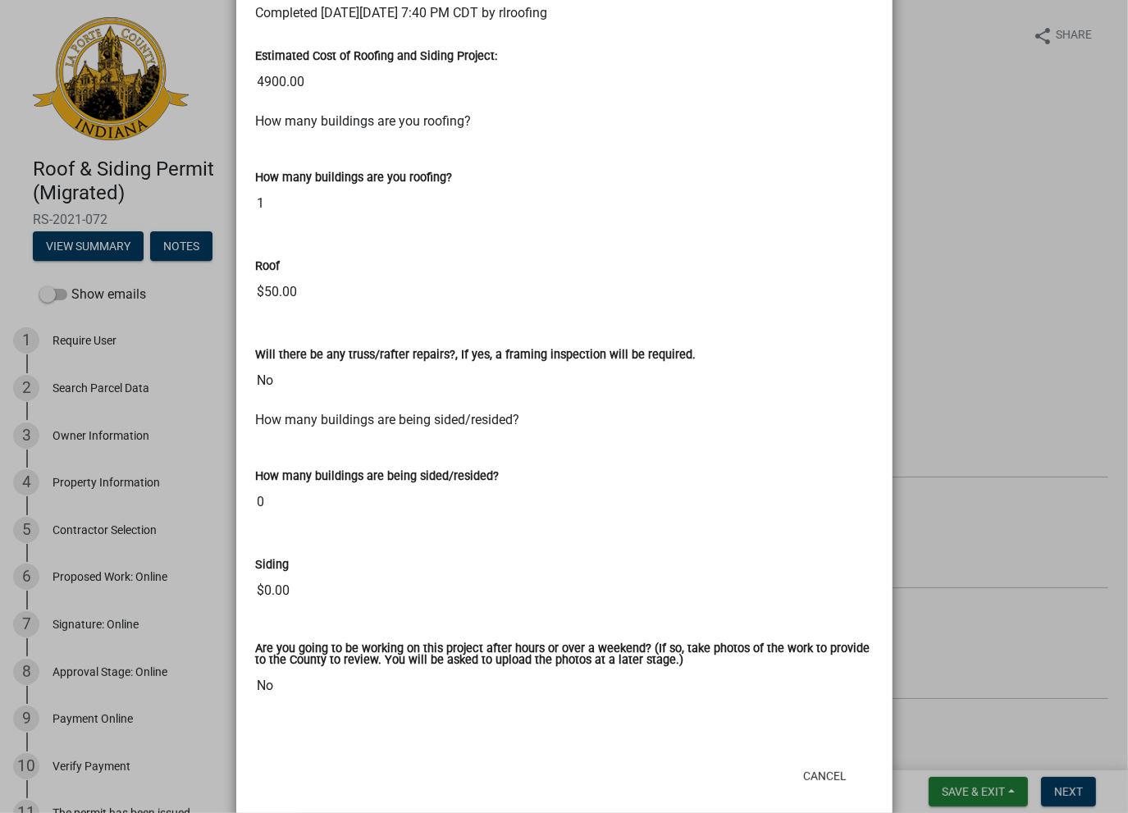
scroll to position [335, 0]
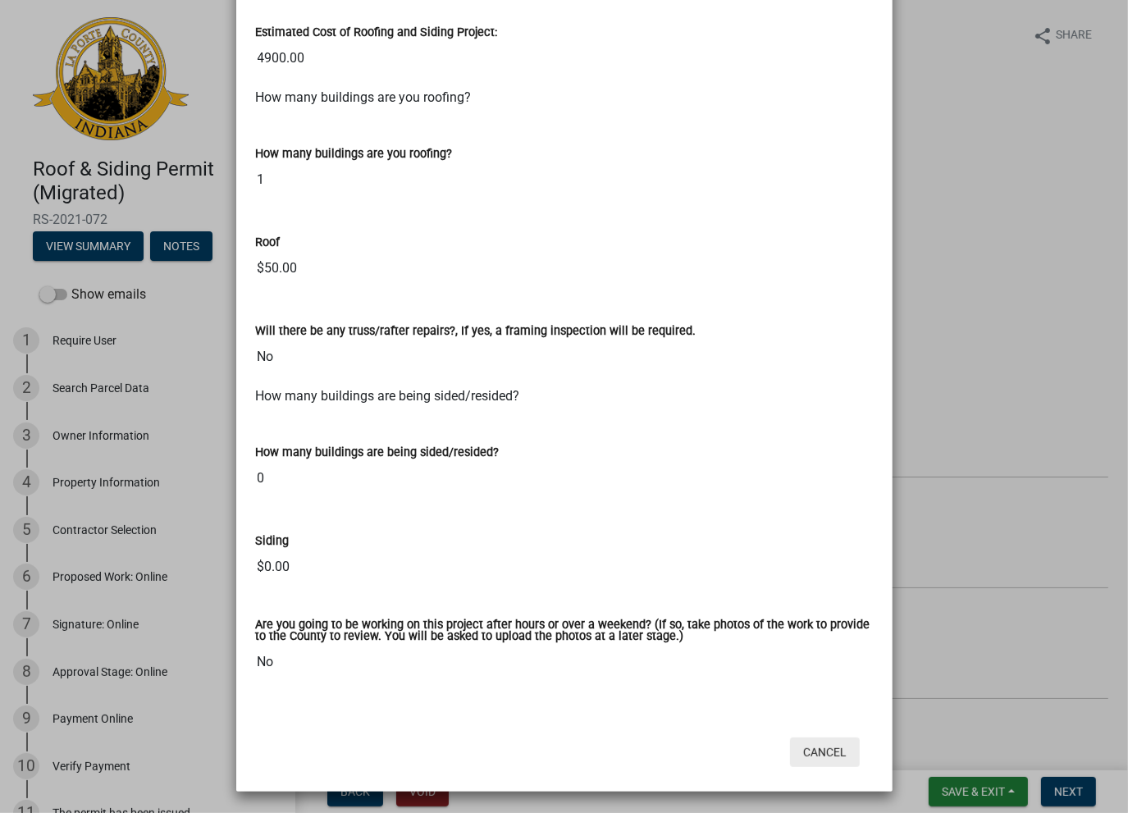
click at [827, 749] on button "Cancel" at bounding box center [825, 752] width 70 height 30
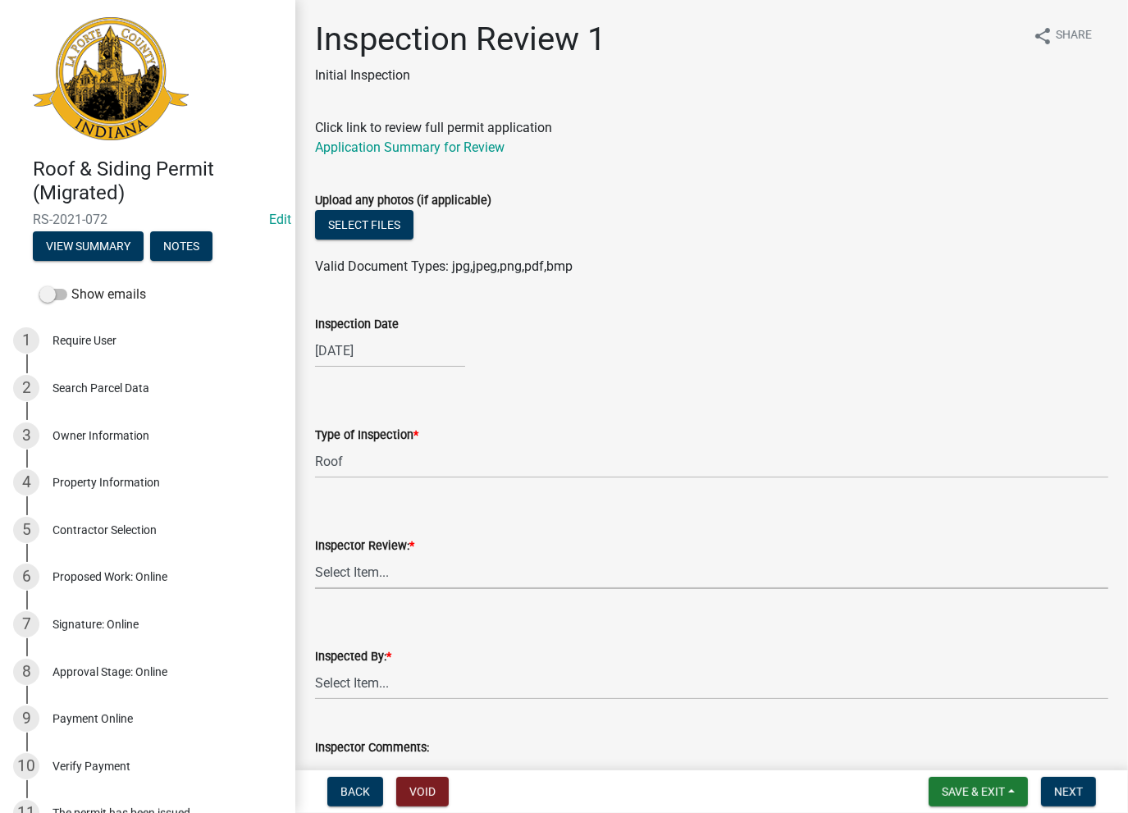
click at [361, 558] on select "Select Item... Approve Deny" at bounding box center [711, 572] width 793 height 34
click at [315, 555] on select "Select Item... Approve Deny" at bounding box center [711, 572] width 793 height 34
select select "2fa964e0-1656-487e-b4e6-6b930cd0c67c"
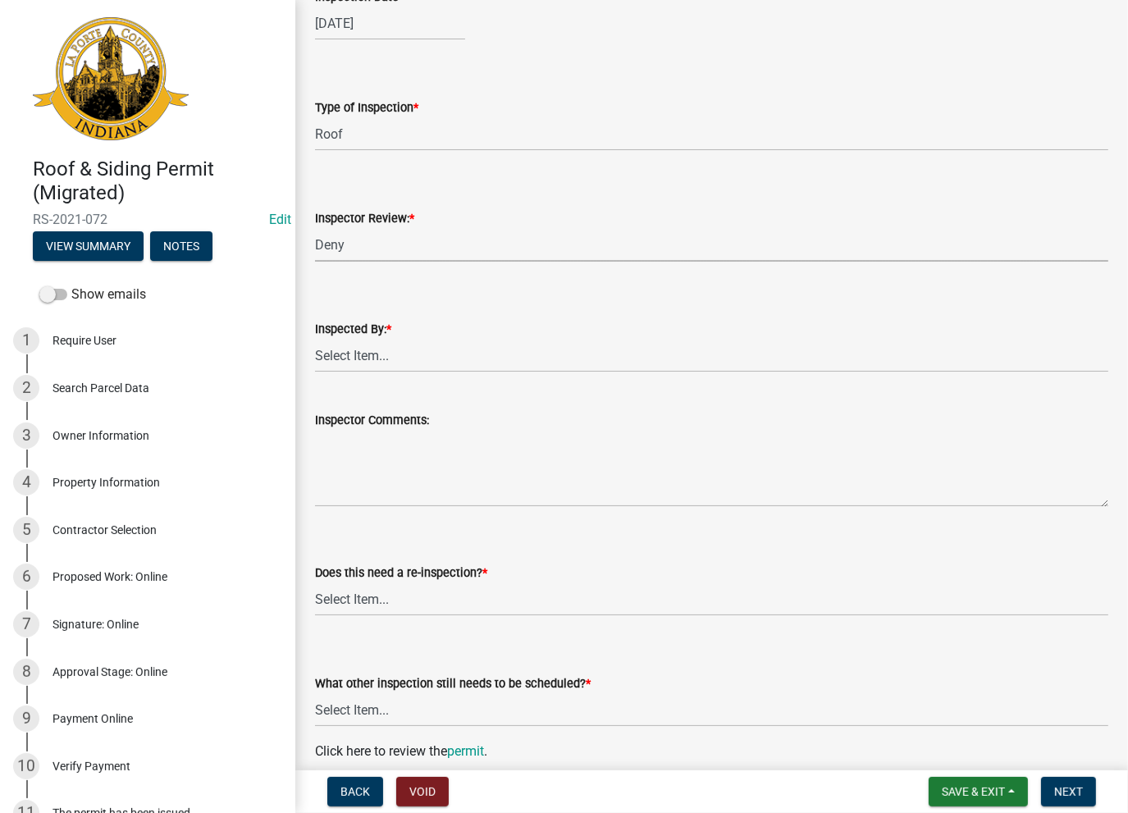
scroll to position [328, 0]
click at [351, 353] on select "Select Item... [PERSON_NAME] [PERSON_NAME]" at bounding box center [711, 355] width 793 height 34
click at [315, 338] on select "Select Item... [PERSON_NAME] [PERSON_NAME]" at bounding box center [711, 355] width 793 height 34
select select "b094b737-aa90-41ac-8aa1-c29a0aa3d193"
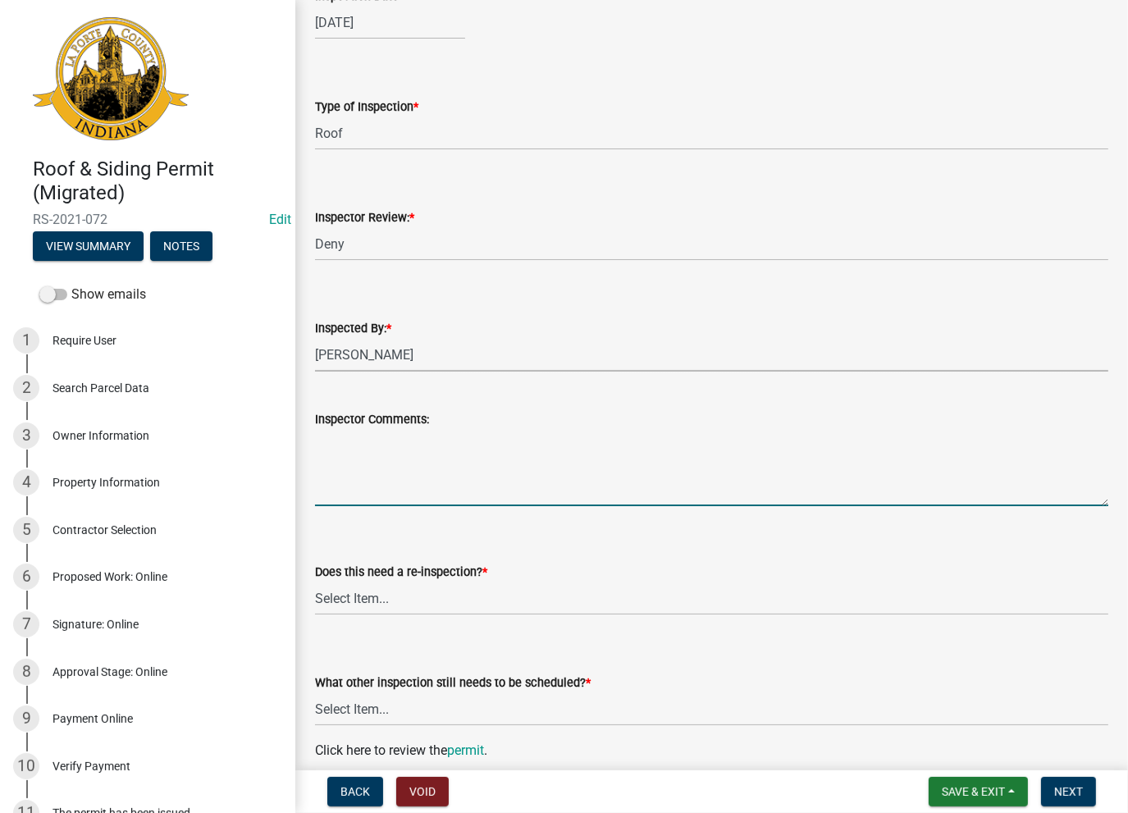
click at [354, 463] on textarea "Inspector Comments:" at bounding box center [711, 467] width 793 height 77
paste textarea "No Inspections ever requested. Expired. Close out - AK"
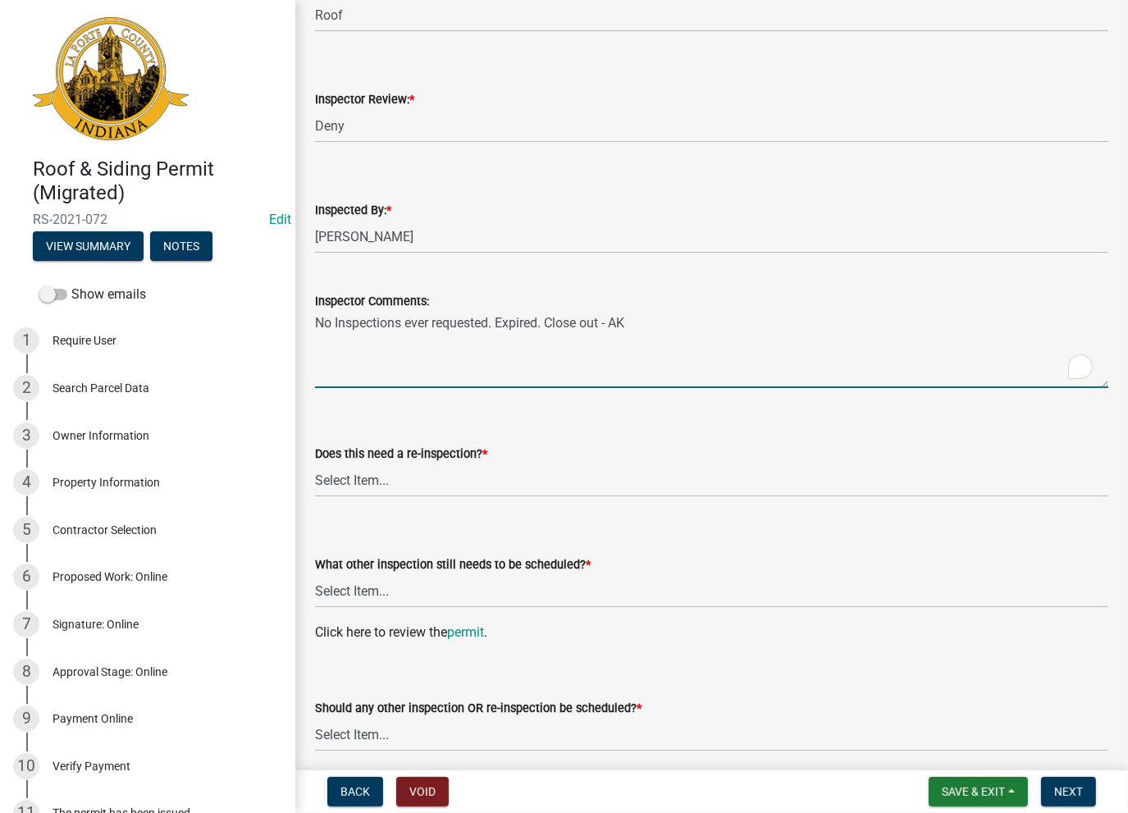
scroll to position [564, 0]
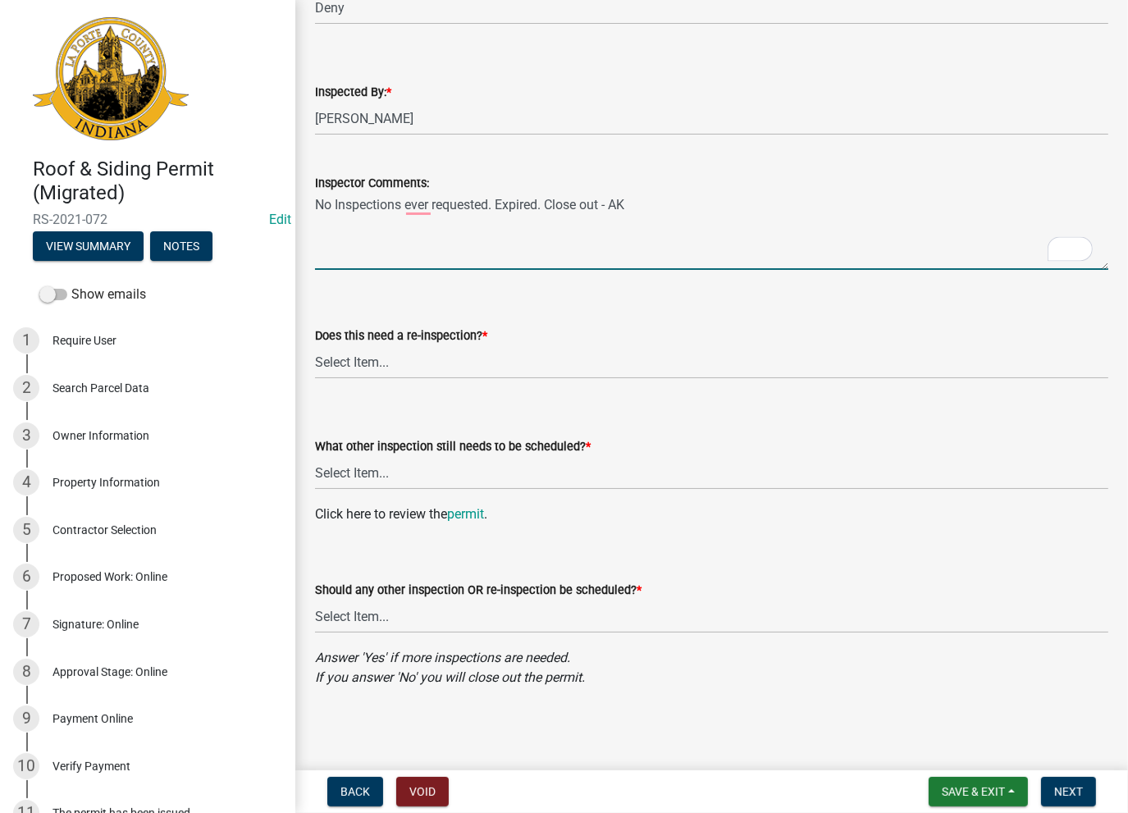
type textarea "No Inspections ever requested. Expired. Close out - AK"
click at [350, 351] on select "Select Item... Yes No" at bounding box center [711, 362] width 793 height 34
click at [315, 345] on select "Select Item... Yes No" at bounding box center [711, 362] width 793 height 34
select select "3929e29e-7819-4e97-90ff-604e8352c45b"
drag, startPoint x: 361, startPoint y: 495, endPoint x: 358, endPoint y: 478, distance: 16.6
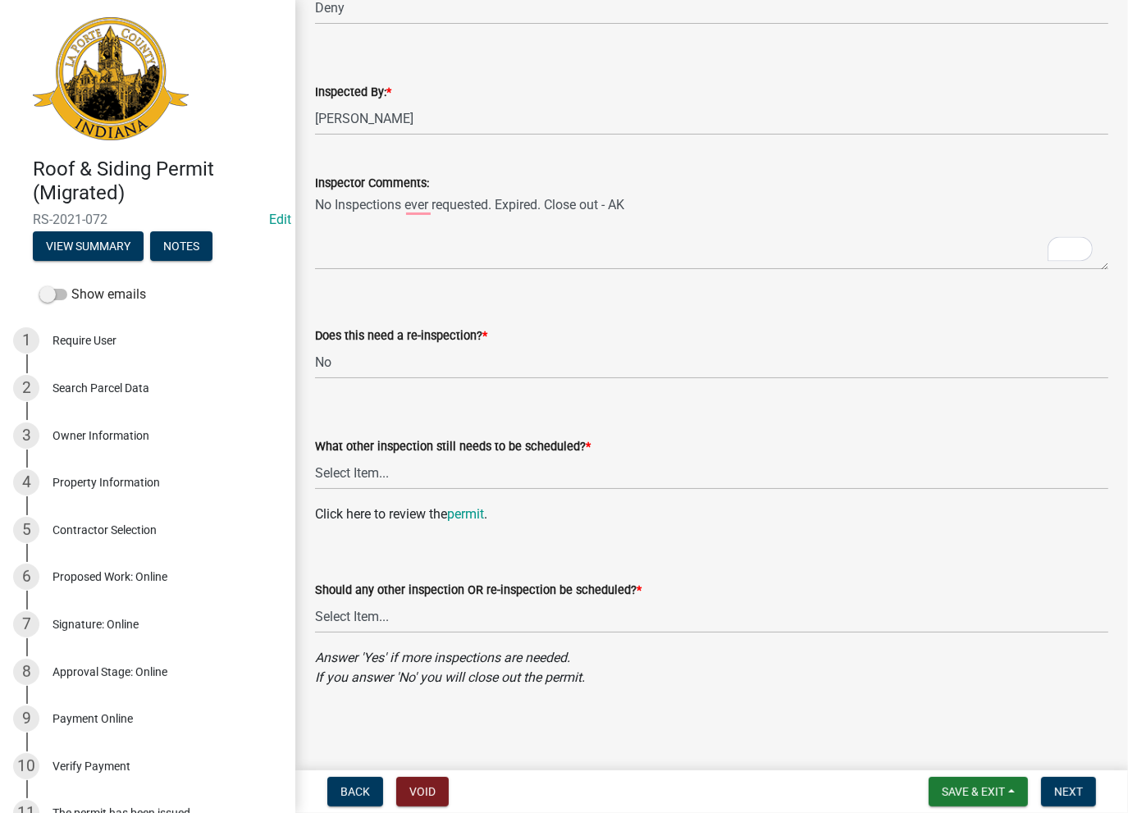
click at [358, 490] on wm-data-entity-input "What other inspection still needs to be scheduled? * Select Item... Roof Siding…" at bounding box center [711, 449] width 793 height 111
click at [358, 477] on select "Select Item... Roof Siding None" at bounding box center [711, 473] width 793 height 34
click at [315, 456] on select "Select Item... Roof Siding None" at bounding box center [711, 473] width 793 height 34
select select "7d57b74c-b84d-442f-9d8e-64d28b04f977"
click at [341, 624] on select "Select Item... Yes No" at bounding box center [711, 617] width 793 height 34
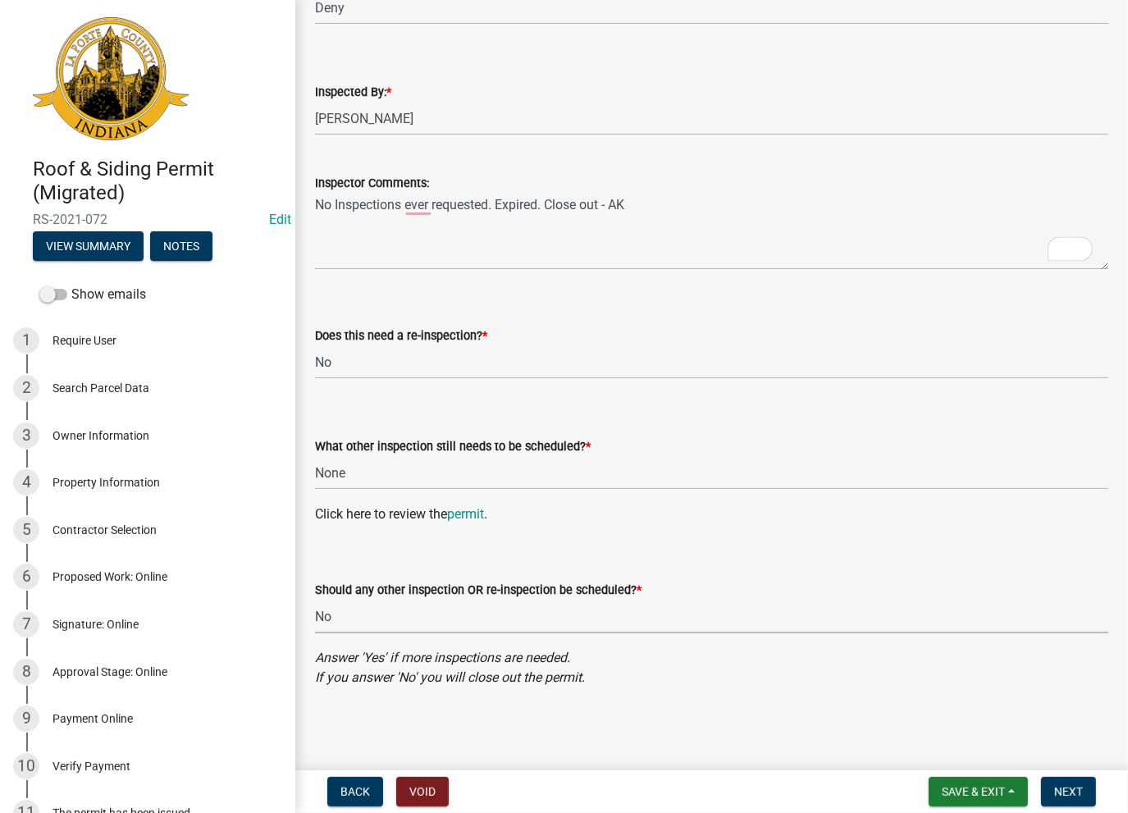
click at [315, 600] on select "Select Item... Yes No" at bounding box center [711, 617] width 793 height 34
select select "955728a4-aab5-4bda-85ff-c23817d01ca1"
click at [1056, 790] on span "Next" at bounding box center [1068, 791] width 29 height 13
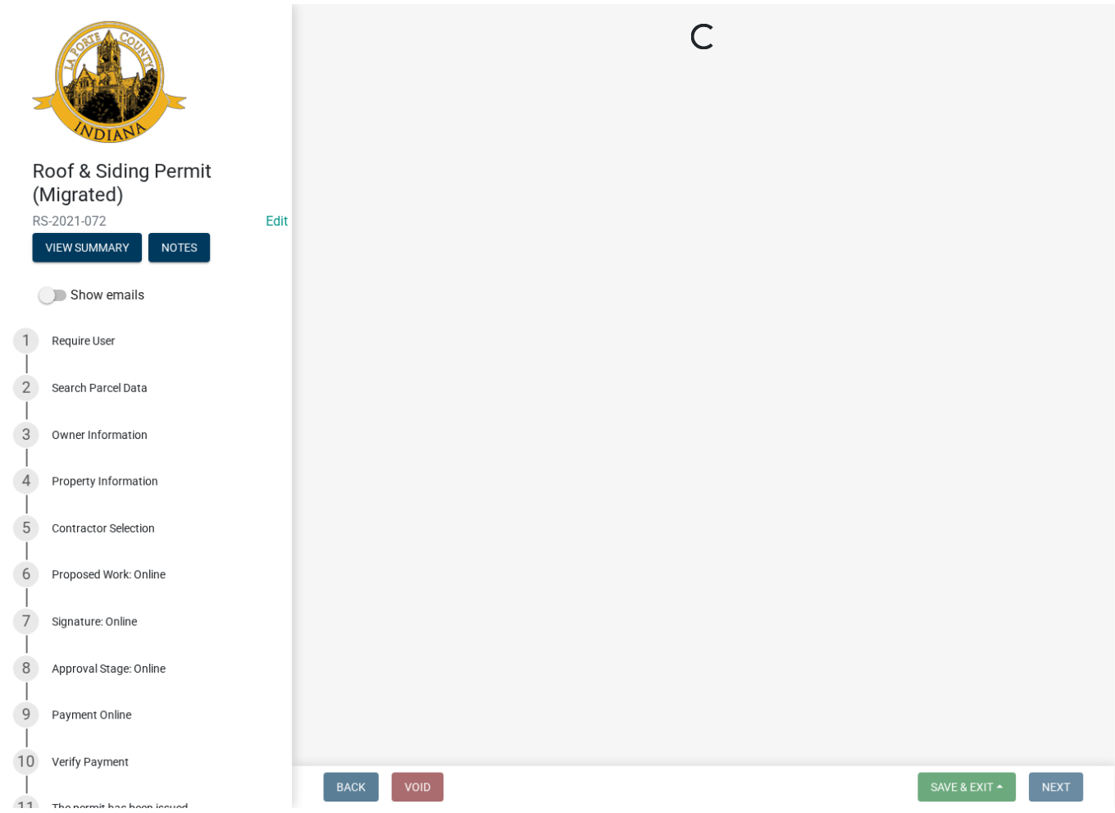
scroll to position [0, 0]
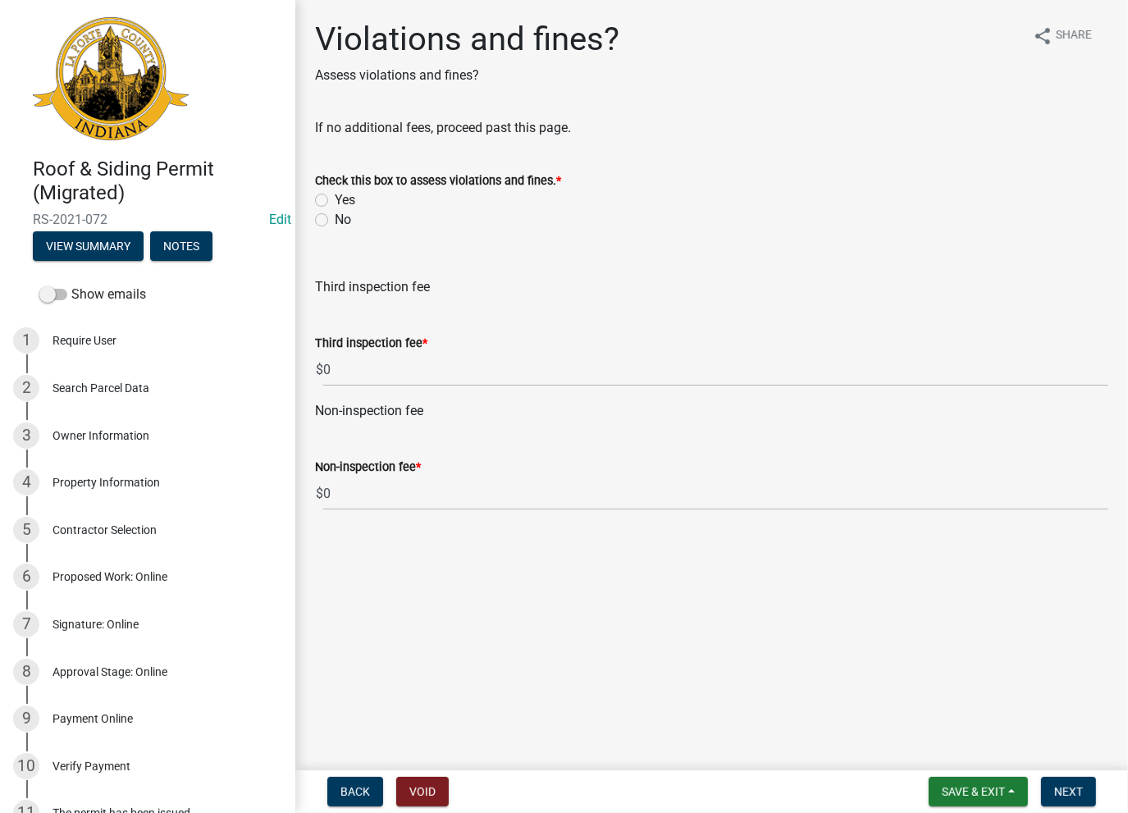
click at [335, 220] on label "No" at bounding box center [343, 220] width 16 height 20
click at [335, 220] on input "No" at bounding box center [340, 215] width 11 height 11
radio input "true"
click at [1060, 785] on span "Next" at bounding box center [1068, 791] width 29 height 13
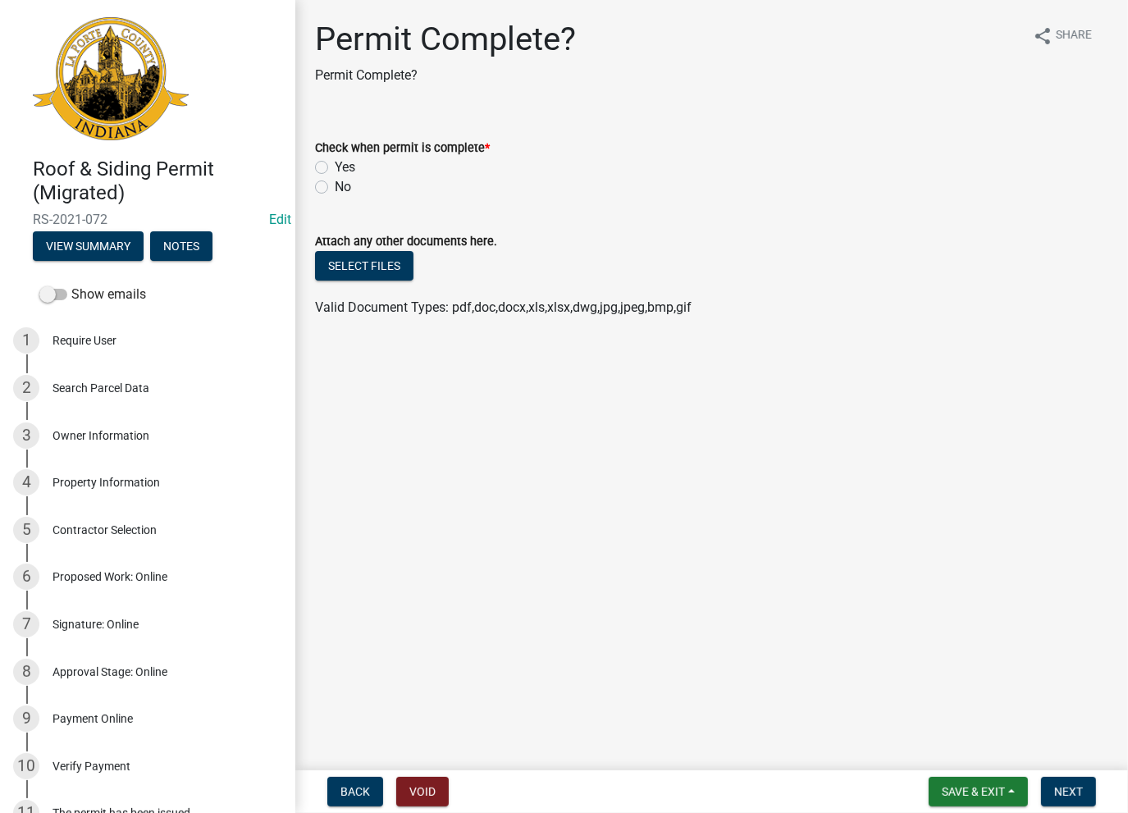
click at [335, 173] on label "Yes" at bounding box center [345, 167] width 21 height 20
click at [335, 168] on input "Yes" at bounding box center [340, 162] width 11 height 11
radio input "true"
click at [1074, 793] on span "Next" at bounding box center [1068, 791] width 29 height 13
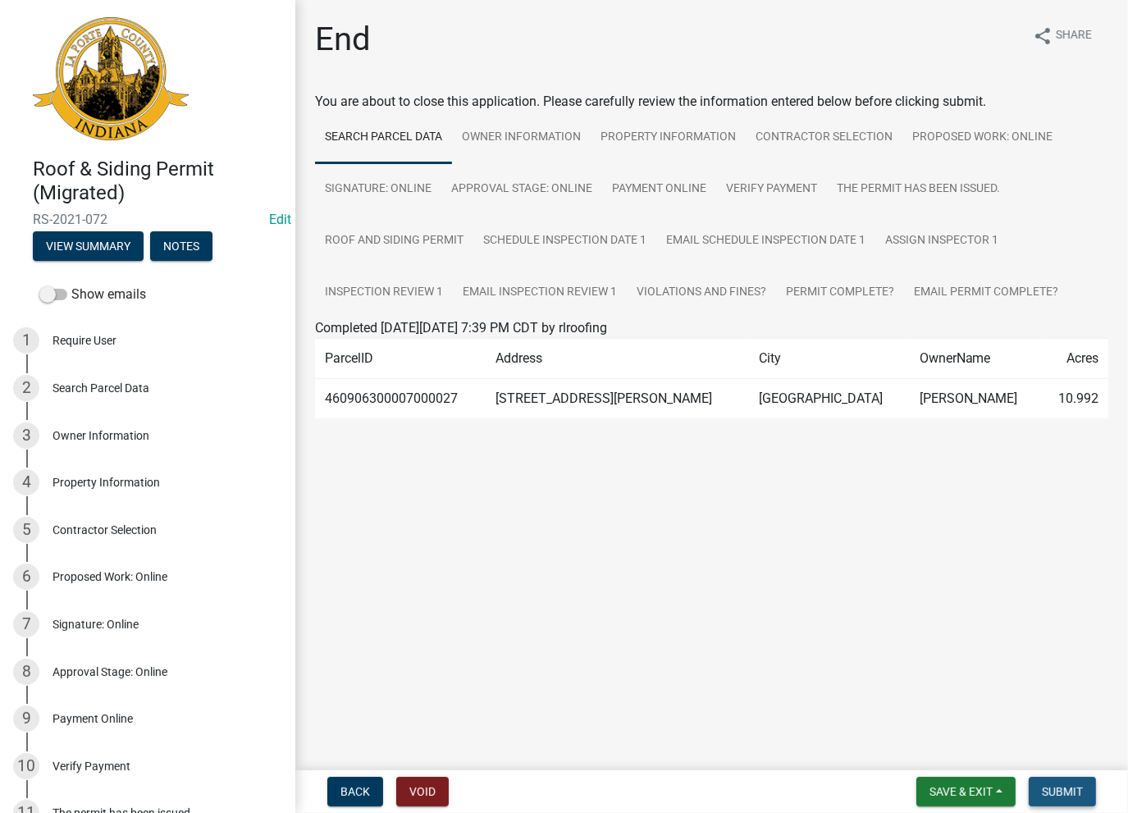
click at [1050, 798] on button "Submit" at bounding box center [1061, 792] width 67 height 30
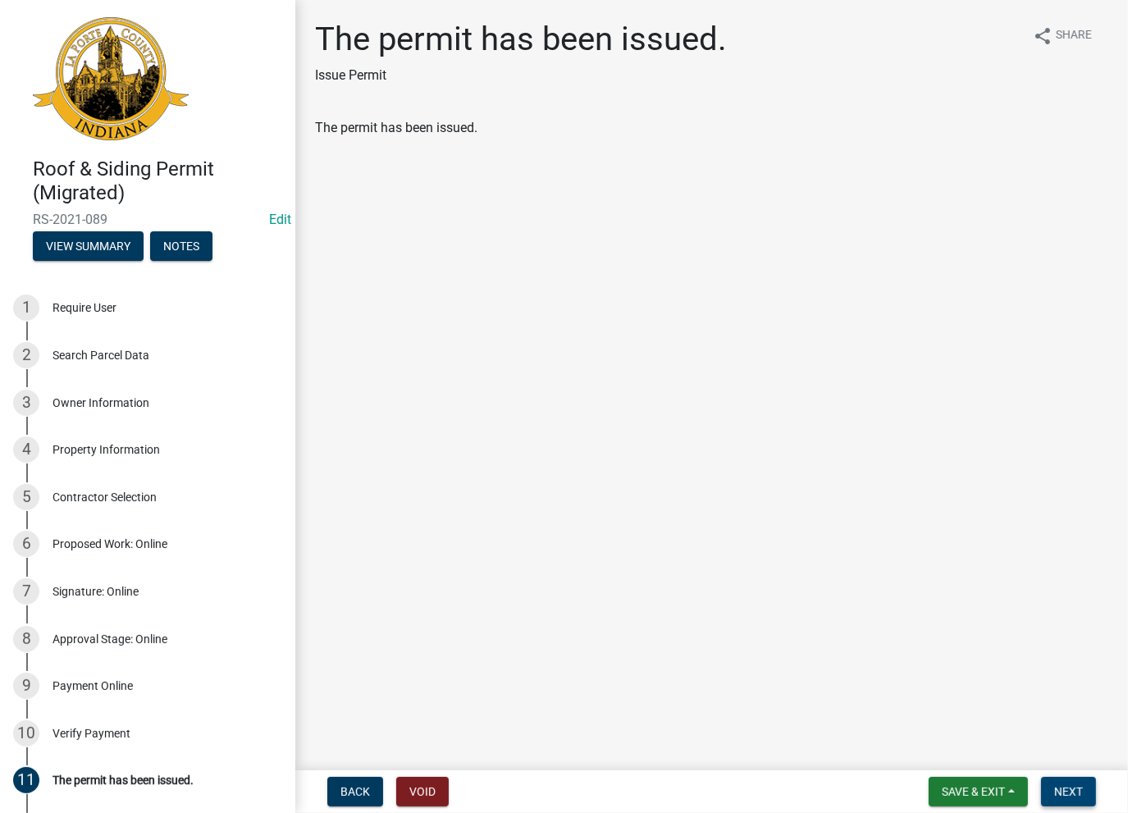
click at [1079, 790] on span "Next" at bounding box center [1068, 791] width 29 height 13
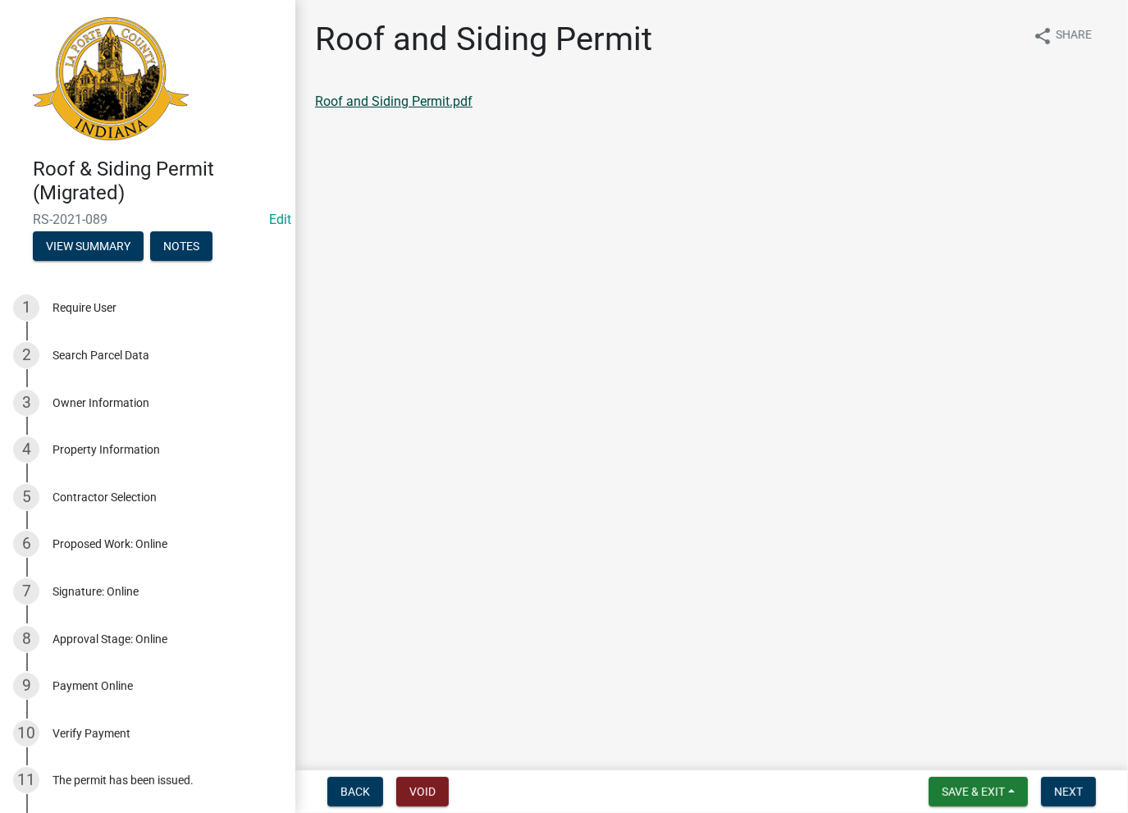
click at [362, 95] on link "Roof and Siding Permit.pdf" at bounding box center [393, 101] width 157 height 16
click at [1069, 788] on span "Next" at bounding box center [1068, 791] width 29 height 13
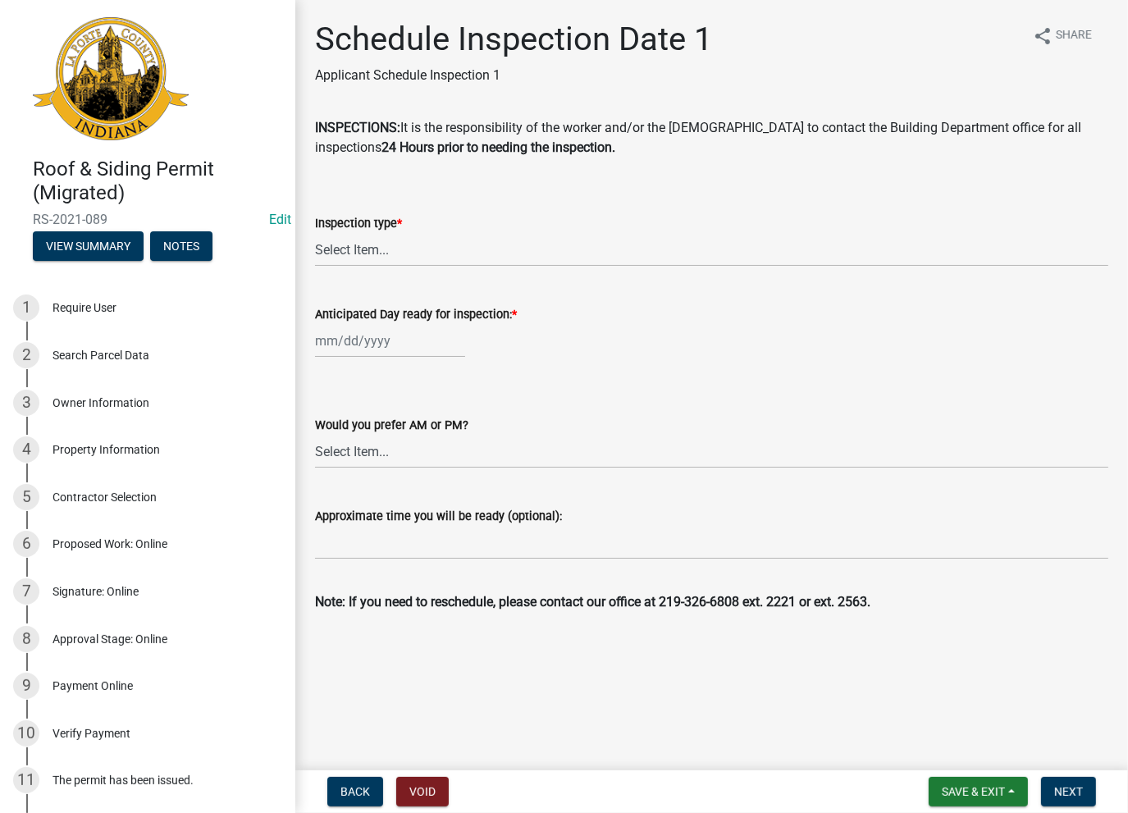
drag, startPoint x: 360, startPoint y: 273, endPoint x: 362, endPoint y: 252, distance: 21.5
click at [362, 258] on wm-data-entity-input "Inspection type * Select Item... Roof Siding Both Framing" at bounding box center [711, 226] width 793 height 111
drag, startPoint x: 361, startPoint y: 248, endPoint x: 365, endPoint y: 258, distance: 11.4
click at [361, 248] on select "Select Item... Roof Siding Both Framing" at bounding box center [711, 250] width 793 height 34
click at [315, 233] on select "Select Item... Roof Siding Both Framing" at bounding box center [711, 250] width 793 height 34
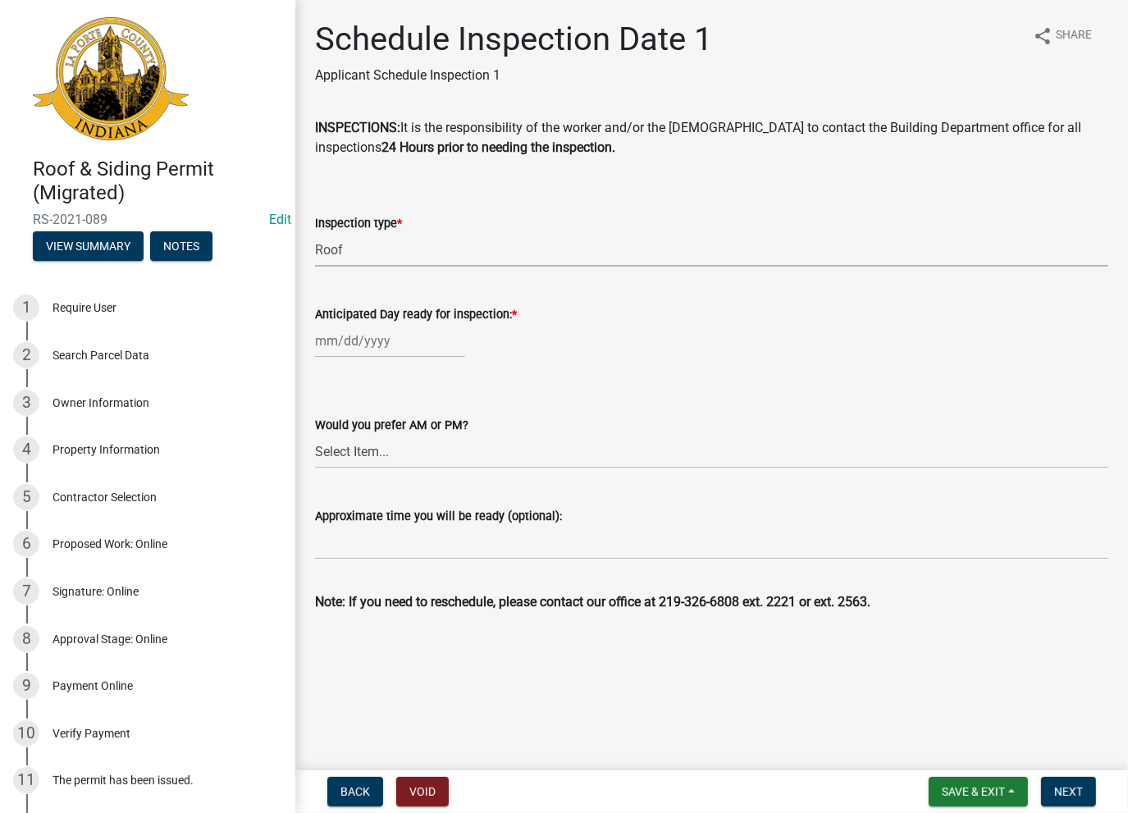
select select "051ff48b-5c94-4d43-9db8-cebbceeeafb3"
select select "8"
select select "2025"
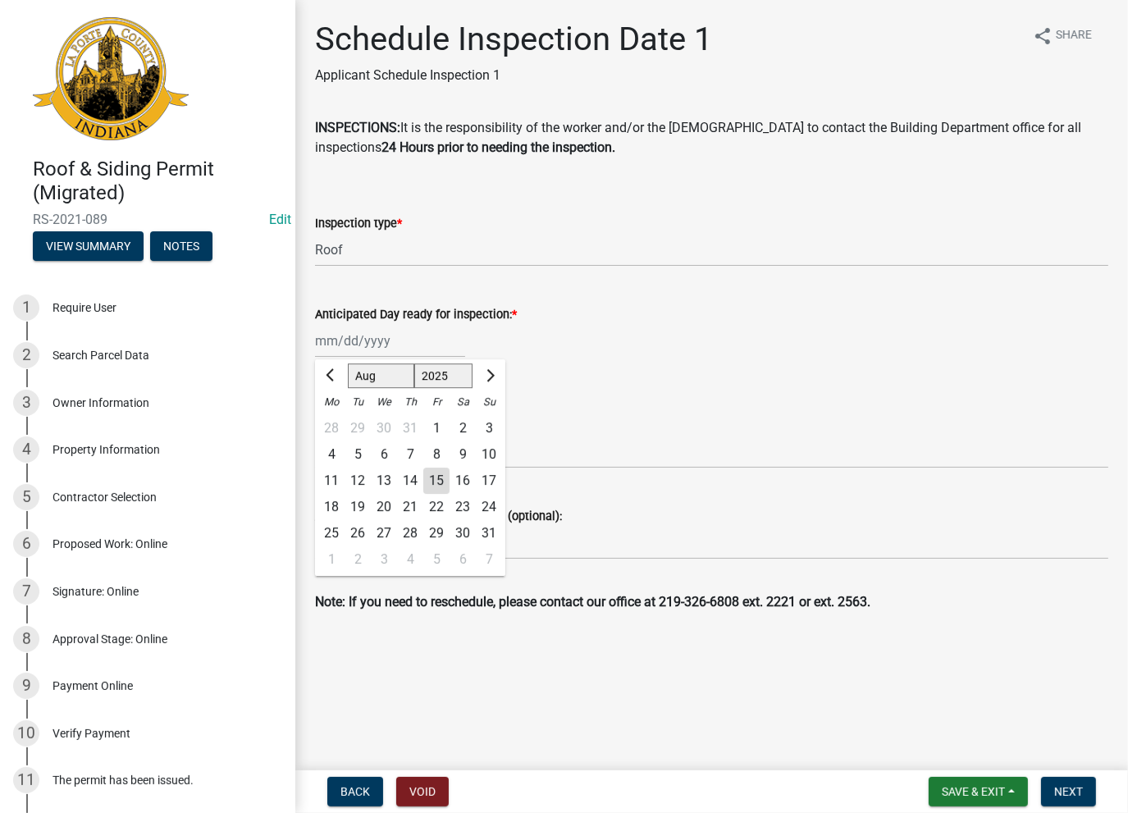
drag, startPoint x: 366, startPoint y: 339, endPoint x: 374, endPoint y: 355, distance: 18.3
click at [366, 339] on div "[PERSON_NAME] Feb Mar Apr [PERSON_NAME][DATE] Oct Nov [DATE] 1526 1527 1528 152…" at bounding box center [390, 341] width 150 height 34
click at [433, 473] on div "15" at bounding box center [436, 480] width 26 height 26
type input "[DATE]"
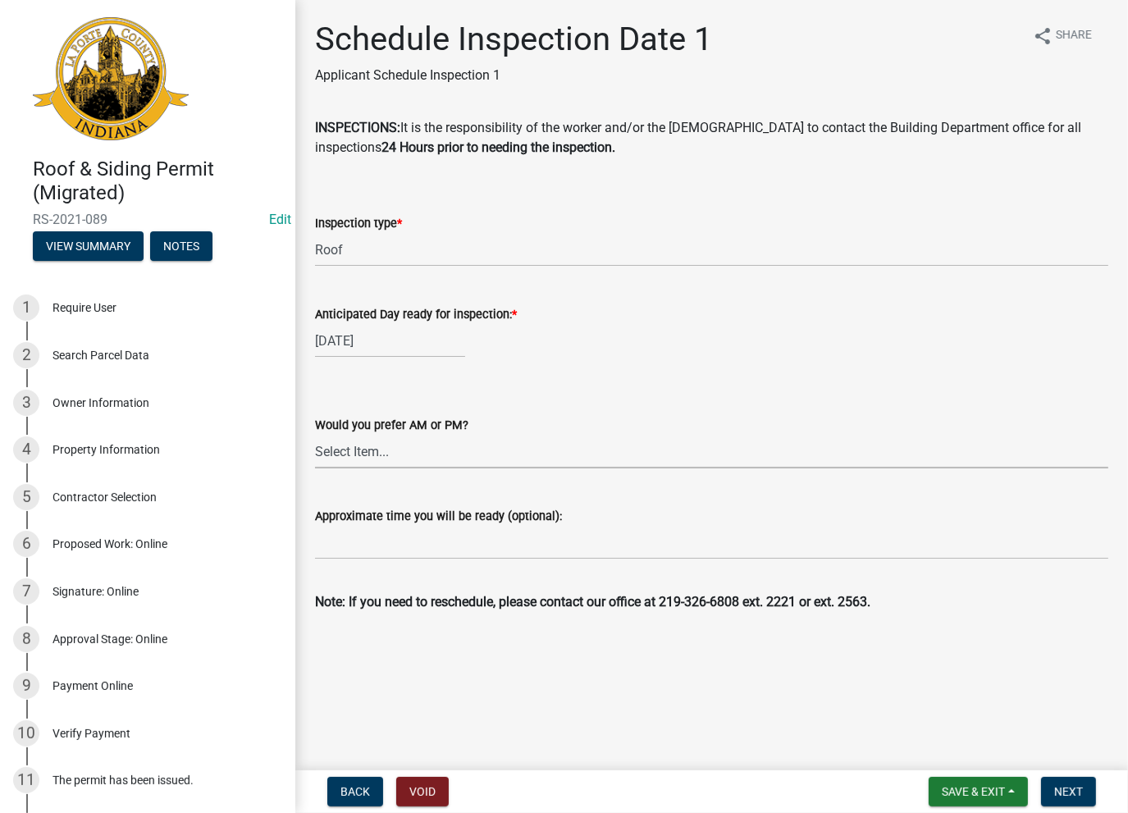
drag, startPoint x: 414, startPoint y: 455, endPoint x: 417, endPoint y: 467, distance: 11.7
click at [413, 456] on select "Select Item... AM PM" at bounding box center [711, 452] width 793 height 34
click at [387, 554] on input "Approximate time you will be ready (optional):" at bounding box center [711, 543] width 793 height 34
type input "No Inspections ever requested. Expired. Close out - AK"
click at [1075, 787] on span "Next" at bounding box center [1068, 791] width 29 height 13
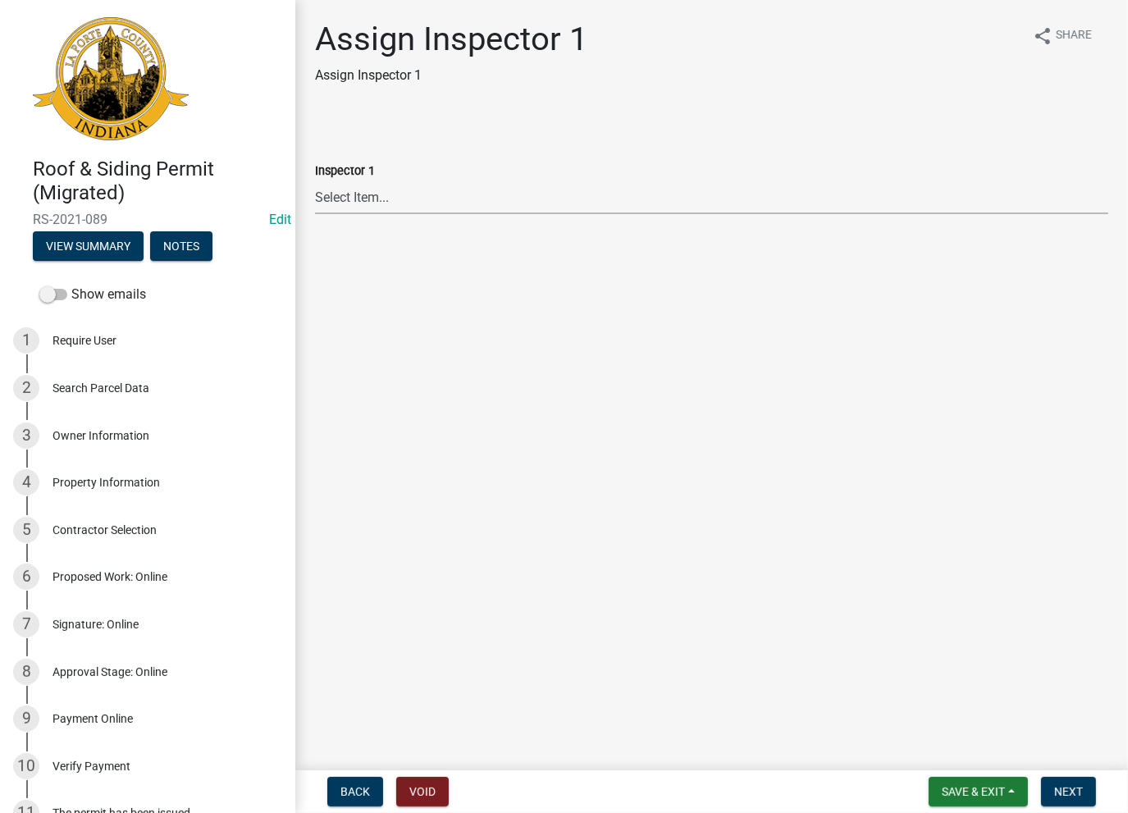
drag, startPoint x: 431, startPoint y: 195, endPoint x: 417, endPoint y: 189, distance: 16.2
click at [423, 190] on select "Select Item... Insp1 [PERSON_NAME] Insp1 [PERSON_NAME] Insp1 [PERSON_NAME] Insp…" at bounding box center [711, 197] width 793 height 34
click at [315, 180] on select "Select Item... Insp1 [PERSON_NAME] Insp1 [PERSON_NAME] Insp1 [PERSON_NAME] Insp…" at bounding box center [711, 197] width 793 height 34
select select "288efe8f-f2ee-455b-9e56-445bb853fe07"
click at [1057, 797] on span "Next" at bounding box center [1068, 791] width 29 height 13
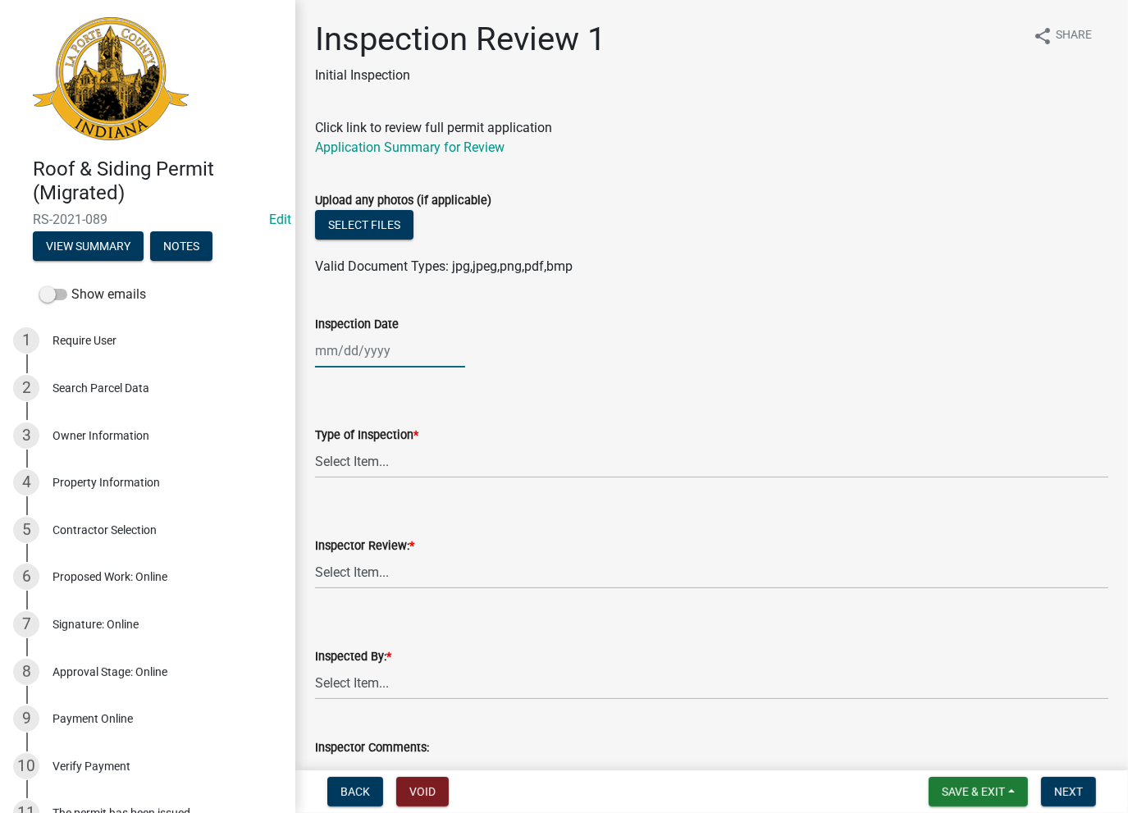
click at [389, 353] on div at bounding box center [390, 351] width 150 height 34
select select "8"
select select "2025"
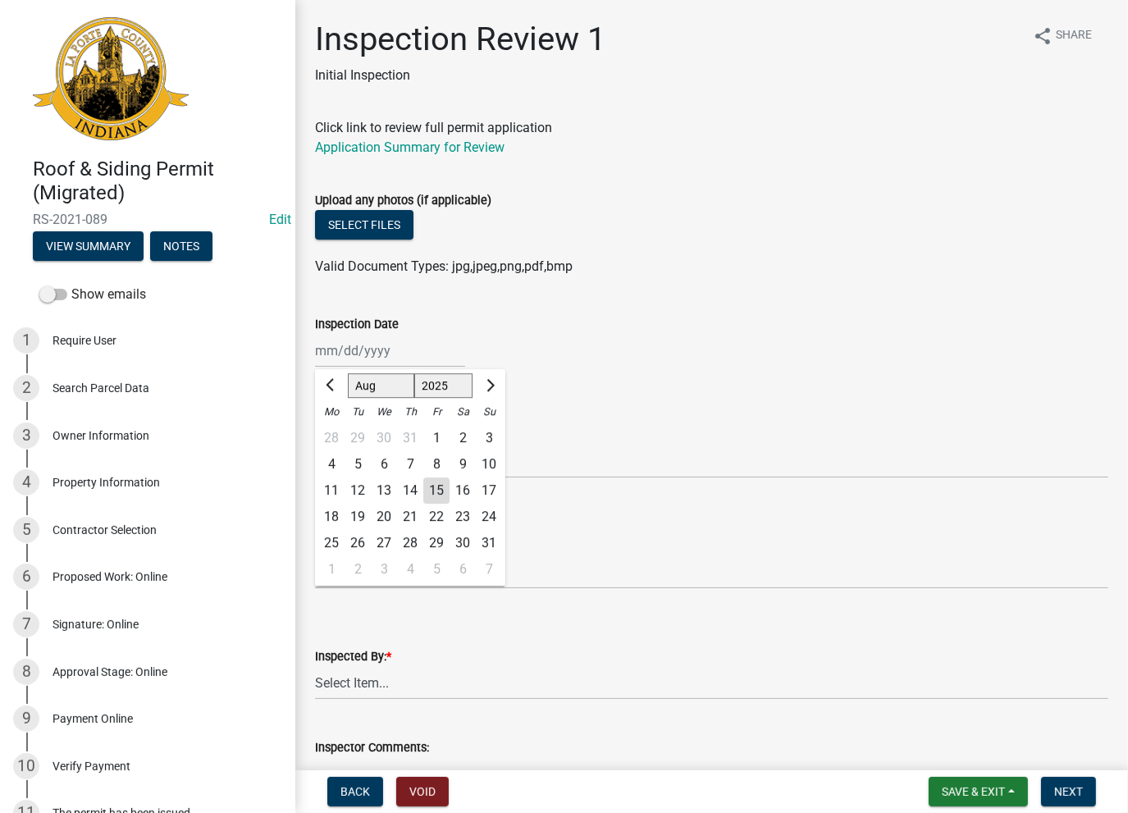
click at [432, 490] on div "15" at bounding box center [436, 490] width 26 height 26
type input "[DATE]"
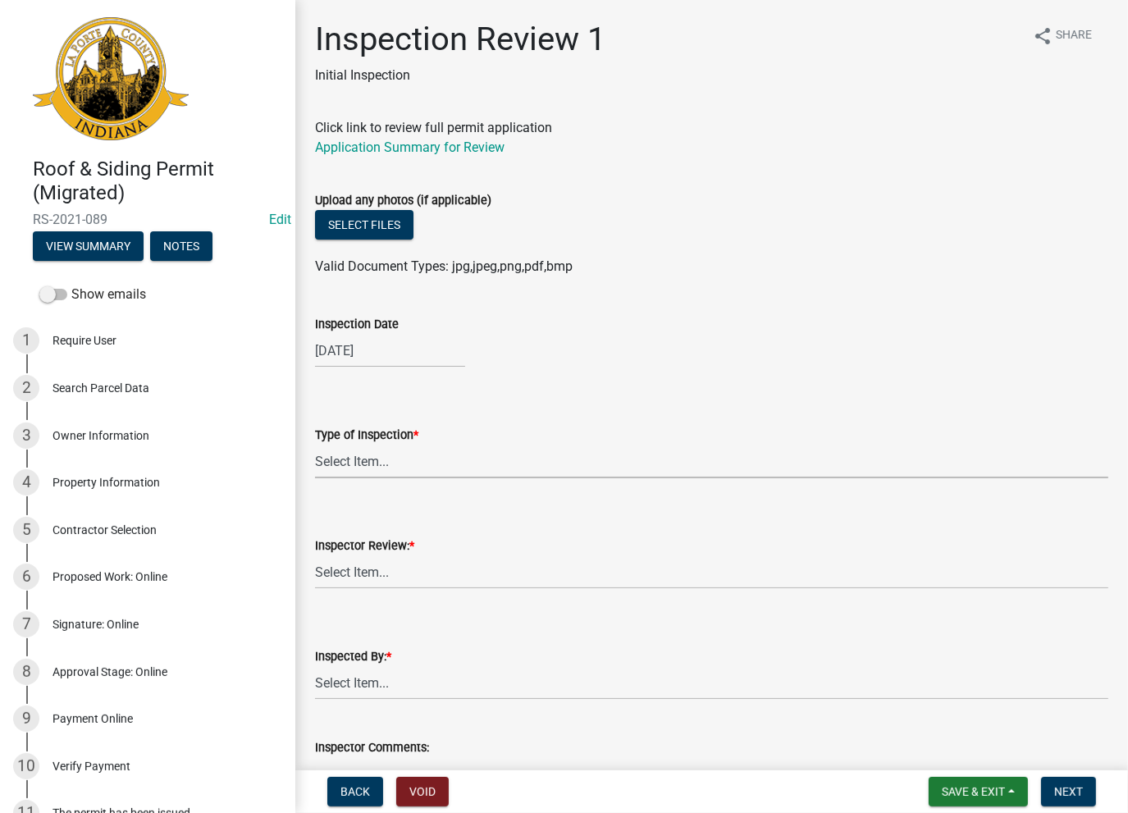
drag, startPoint x: 358, startPoint y: 447, endPoint x: 358, endPoint y: 467, distance: 20.5
click at [358, 449] on select "Select Item... Roof Siding Both Framing" at bounding box center [711, 462] width 793 height 34
click at [315, 445] on select "Select Item... Roof Siding Both Framing" at bounding box center [711, 462] width 793 height 34
select select "09c15c3c-781d-4cae-a933-e5b41aaaa727"
click at [365, 565] on select "Select Item... Approve Deny" at bounding box center [711, 572] width 793 height 34
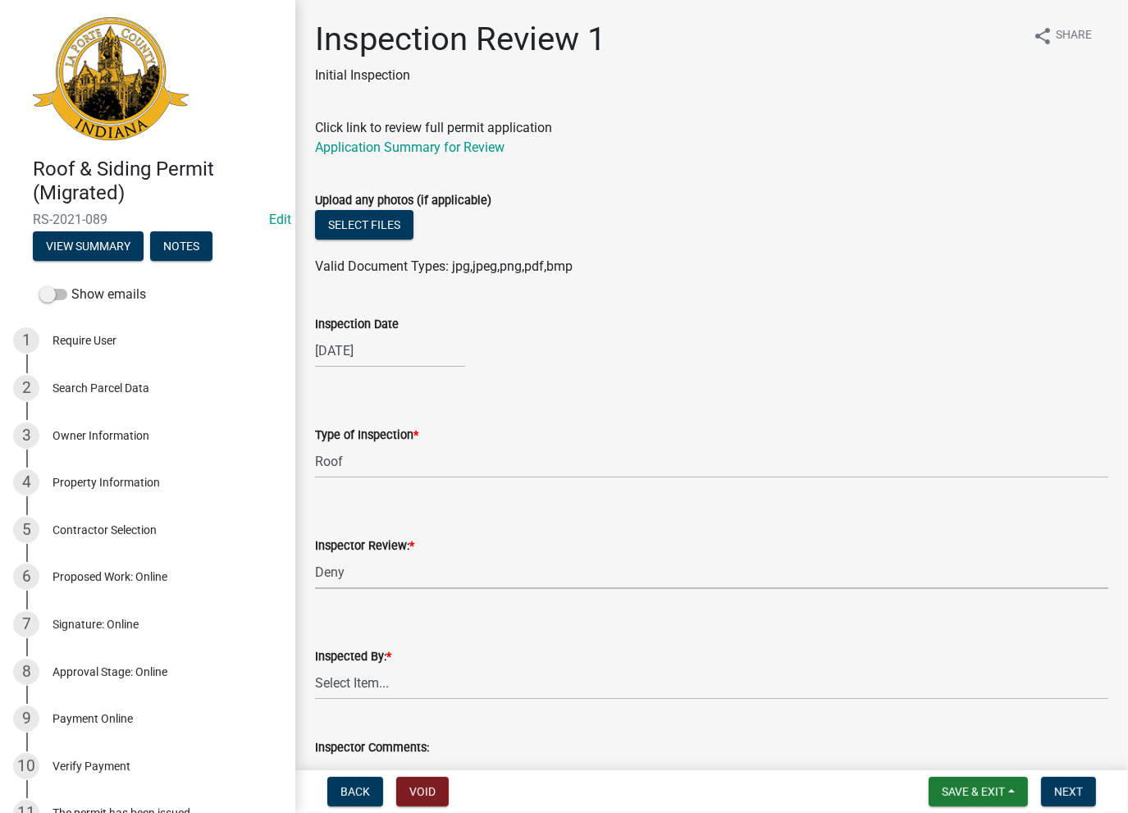
click at [315, 555] on select "Select Item... Approve Deny" at bounding box center [711, 572] width 793 height 34
select select "711693c9-26e0-48e6-acee-4d0280658c1c"
drag, startPoint x: 370, startPoint y: 661, endPoint x: 370, endPoint y: 672, distance: 11.5
click at [370, 669] on div "Inspected By: * Select Item... [PERSON_NAME] [PERSON_NAME]" at bounding box center [711, 672] width 793 height 53
click at [376, 682] on select "Select Item... [PERSON_NAME] [PERSON_NAME]" at bounding box center [711, 683] width 793 height 34
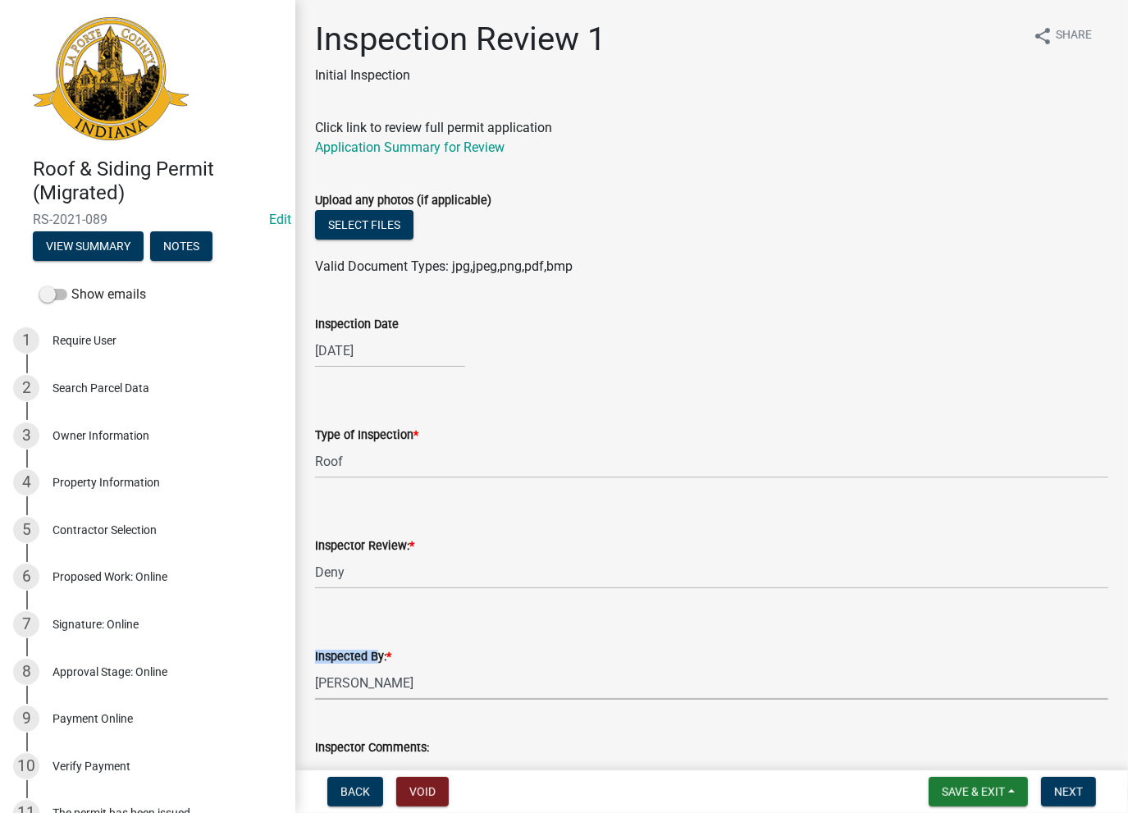
click at [315, 666] on select "Select Item... [PERSON_NAME] [PERSON_NAME]" at bounding box center [711, 683] width 793 height 34
select select "9233fc12-6bc1-4331-8d27-bc0bcde1d802"
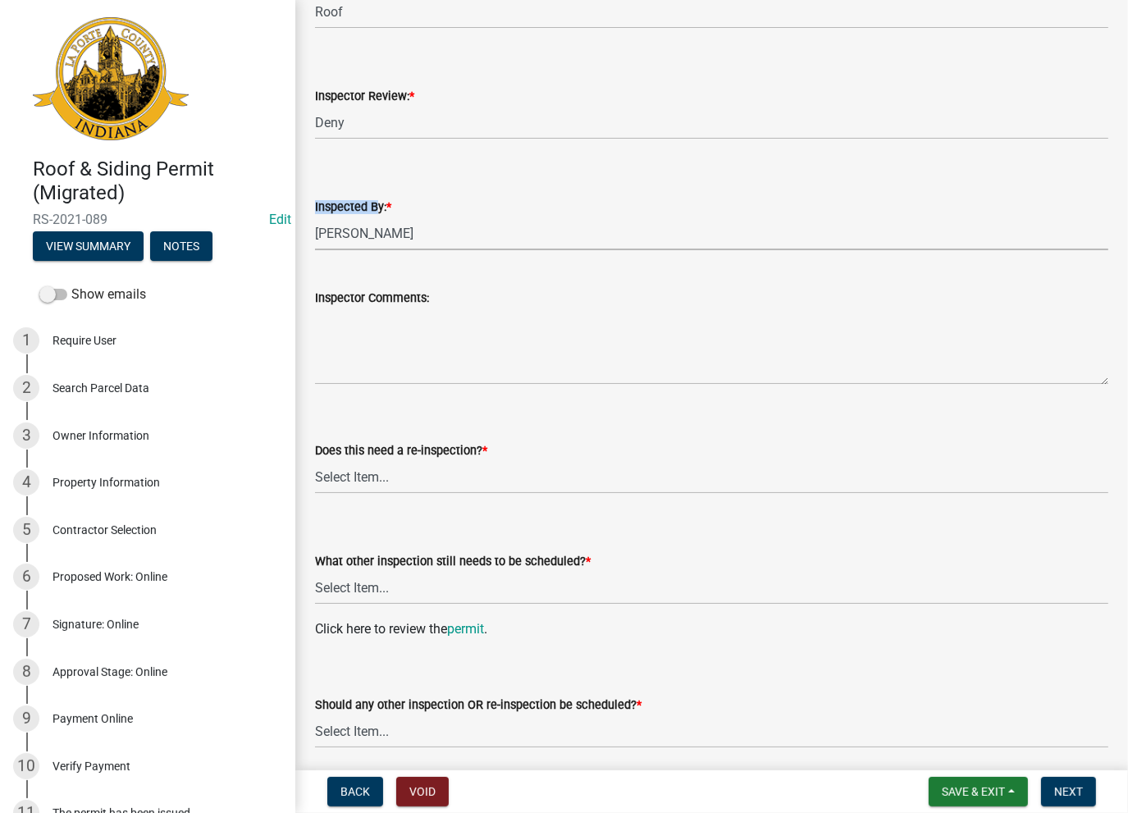
scroll to position [492, 0]
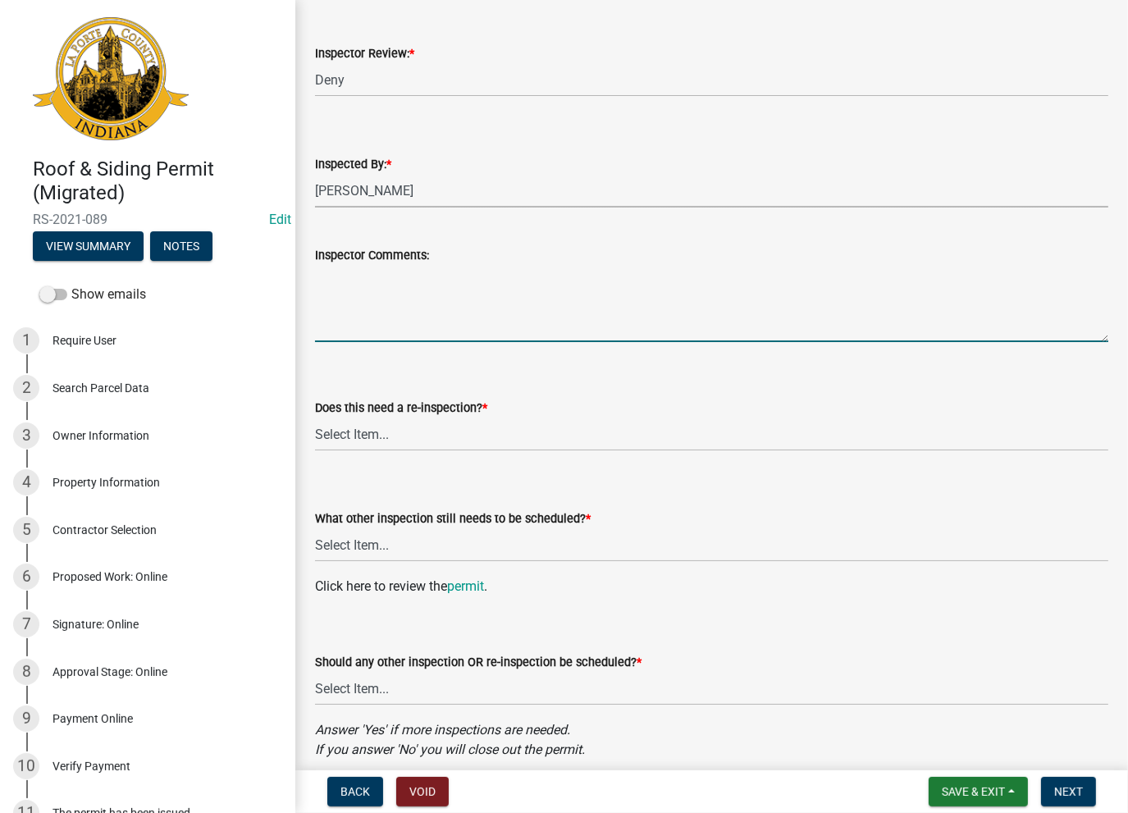
click at [328, 283] on textarea "Inspector Comments:" at bounding box center [711, 303] width 793 height 77
paste textarea "No Inspections ever requested. Expired. Close out - AK"
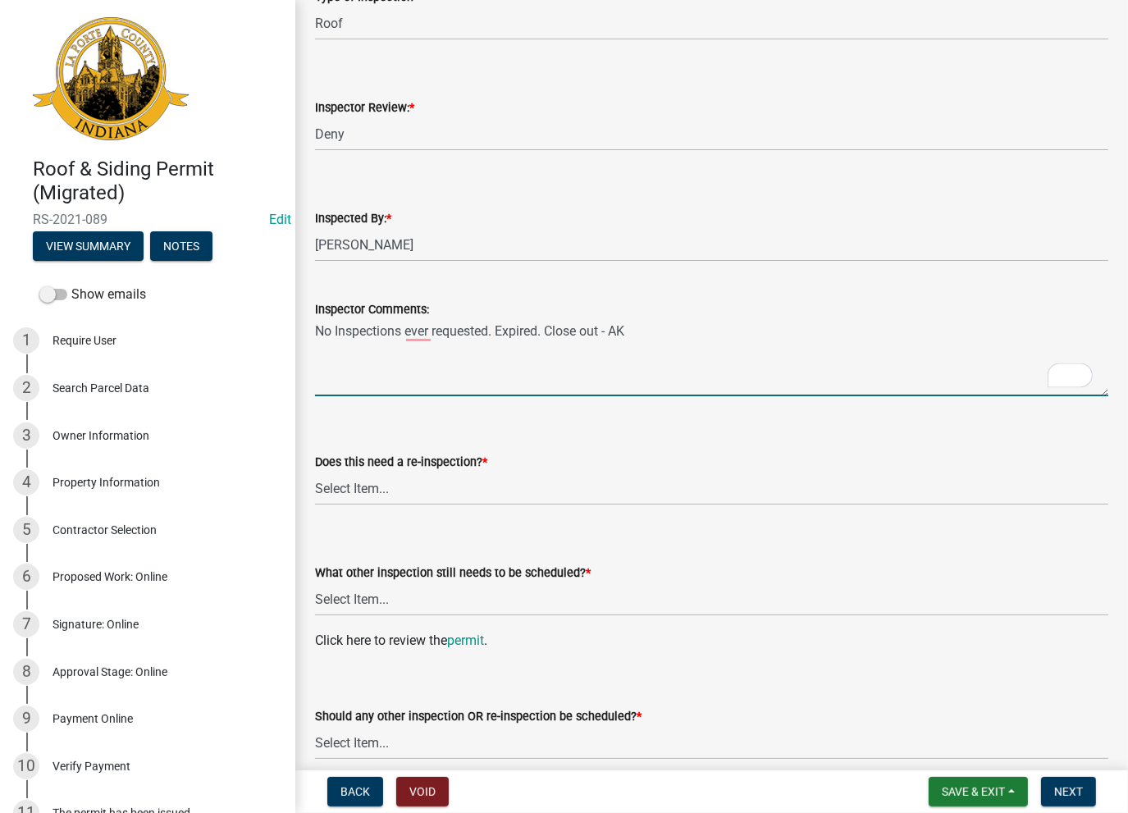
scroll to position [564, 0]
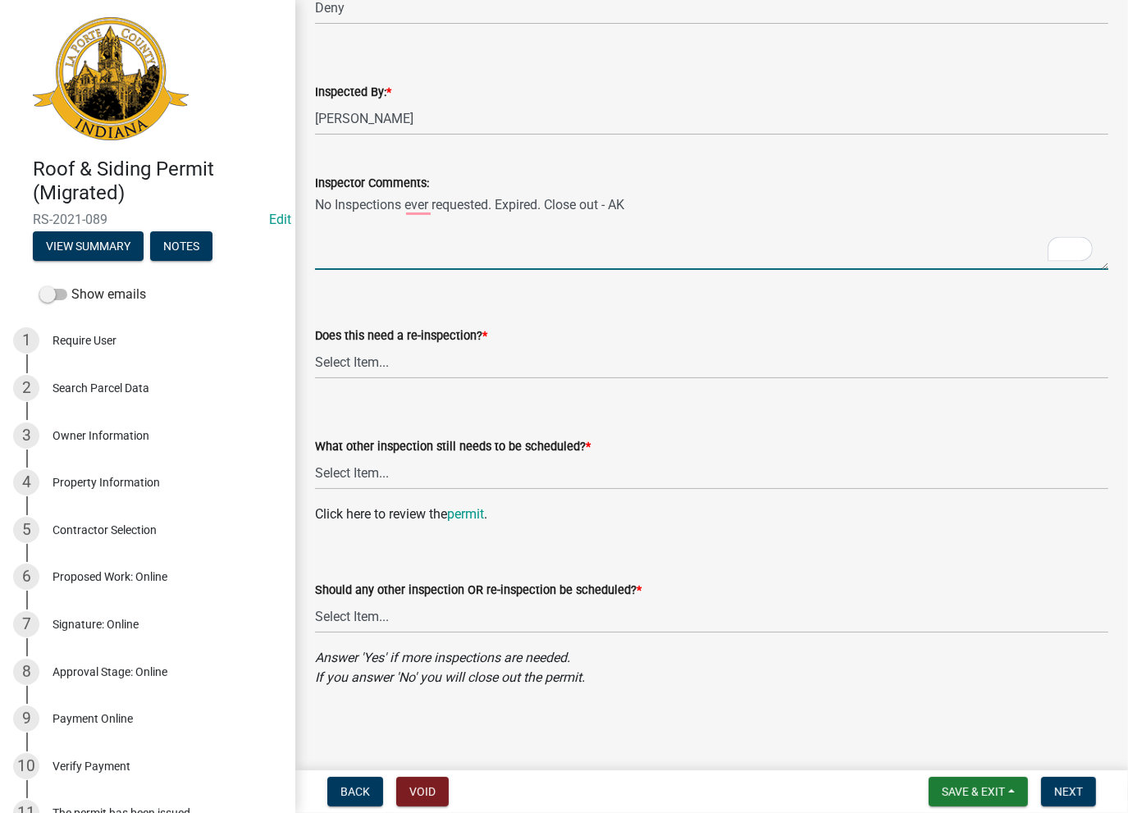
type textarea "No Inspections ever requested. Expired. Close out - AK"
drag, startPoint x: 389, startPoint y: 349, endPoint x: 381, endPoint y: 376, distance: 29.1
click at [387, 347] on select "Select Item... Yes No" at bounding box center [711, 362] width 793 height 34
click at [315, 345] on select "Select Item... Yes No" at bounding box center [711, 362] width 793 height 34
select select "5381b589-dc12-4c7f-9e74-3b15f173e276"
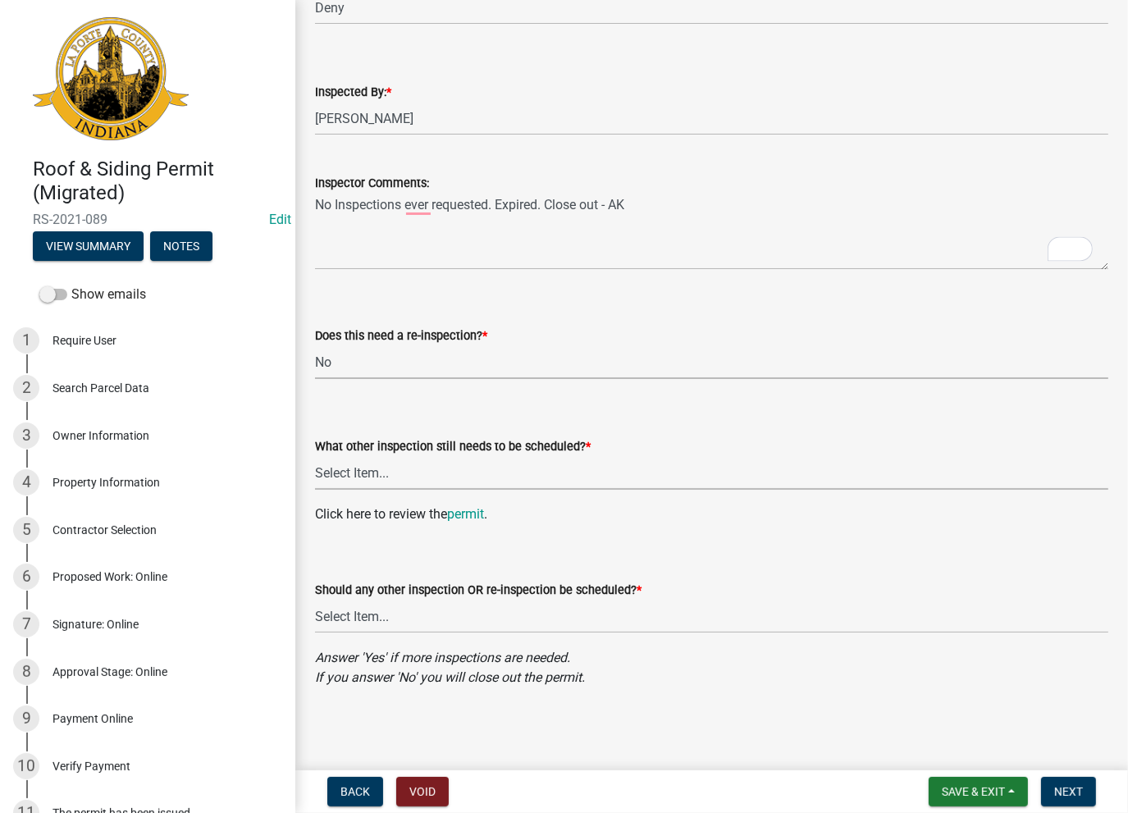
click at [344, 481] on select "Select Item... Roof Siding None" at bounding box center [711, 473] width 793 height 34
click at [315, 456] on select "Select Item... Roof Siding None" at bounding box center [711, 473] width 793 height 34
select select "d84d811e-e2e1-4cf8-8d0b-35496a89ed6f"
drag, startPoint x: 346, startPoint y: 604, endPoint x: 342, endPoint y: 622, distance: 18.5
click at [344, 608] on select "Select Item... Yes No" at bounding box center [711, 617] width 793 height 34
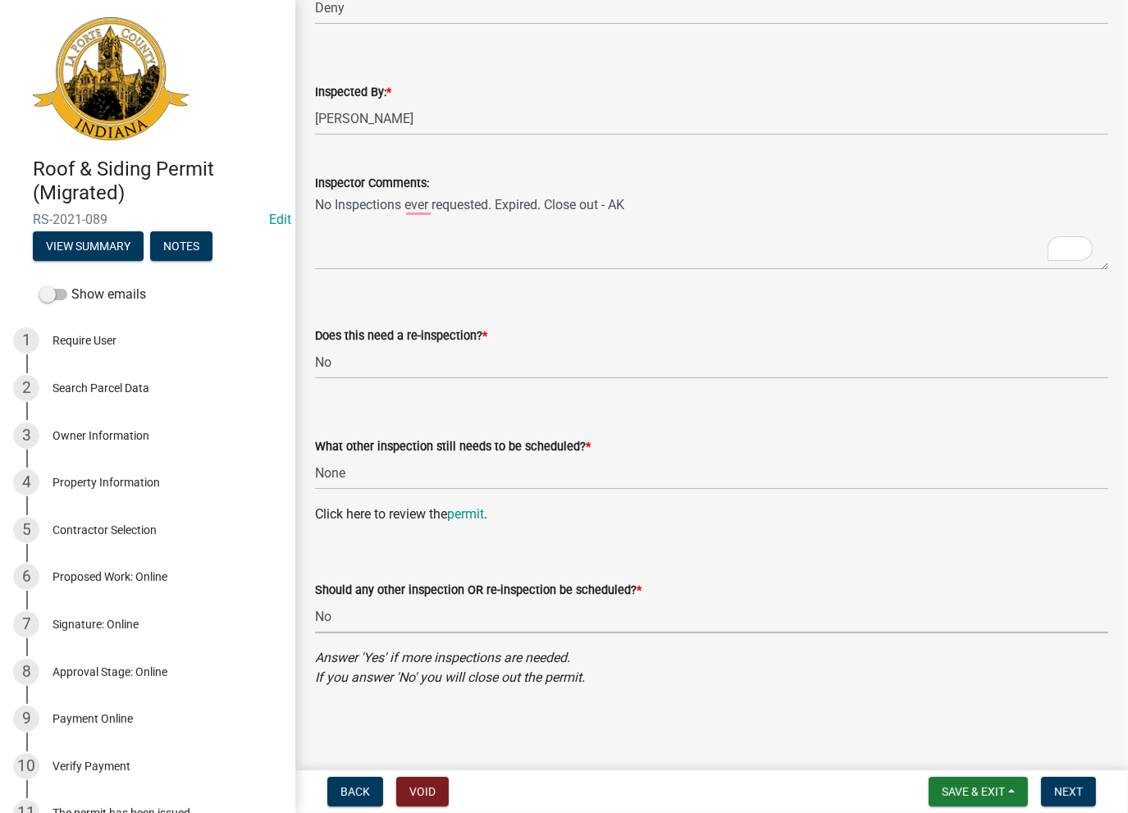
click at [315, 600] on select "Select Item... Yes No" at bounding box center [711, 617] width 793 height 34
select select "3660c9f4-0e72-497c-8e63-c300ffa44345"
click at [1064, 790] on span "Next" at bounding box center [1068, 791] width 29 height 13
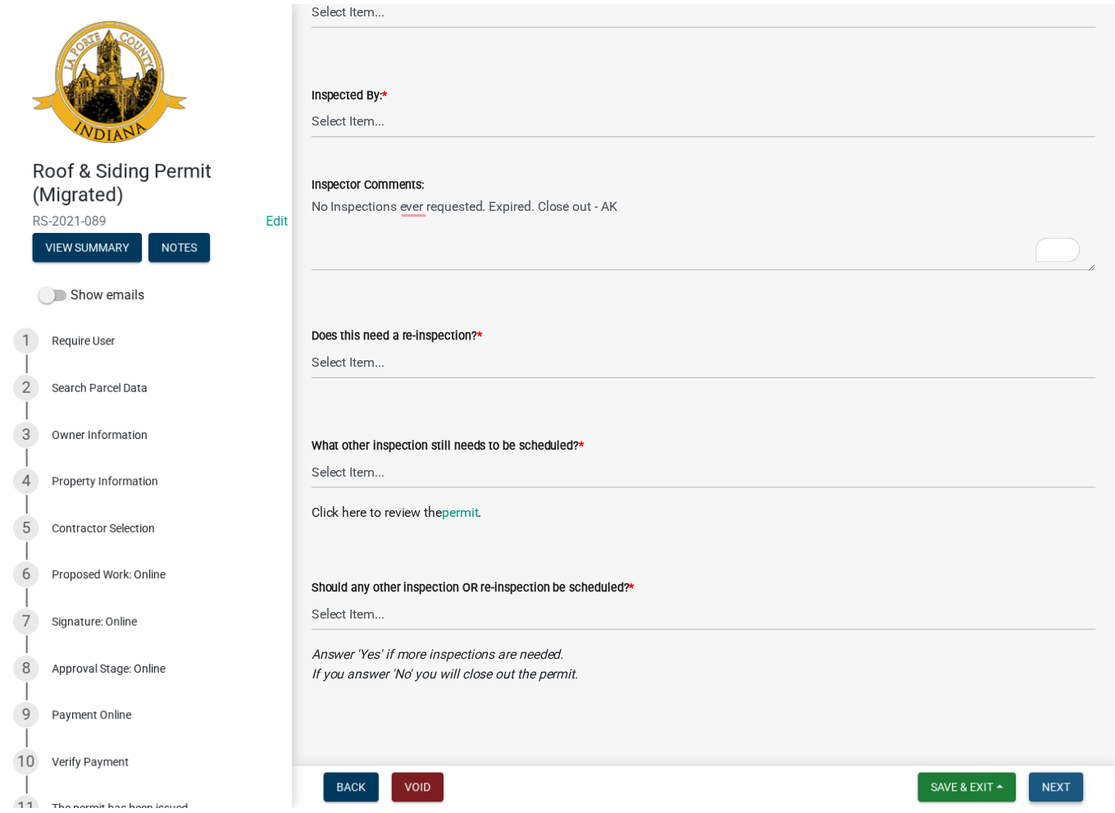
scroll to position [0, 0]
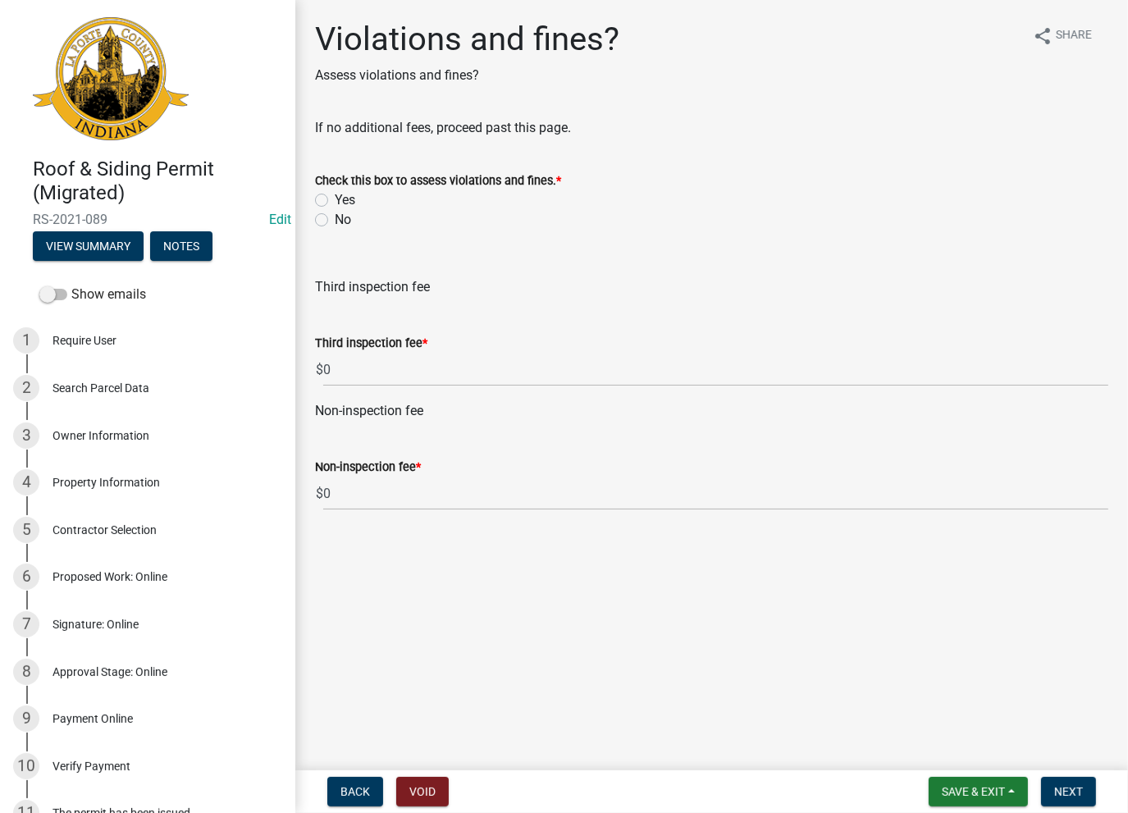
click at [335, 219] on label "No" at bounding box center [343, 220] width 16 height 20
click at [335, 219] on input "No" at bounding box center [340, 215] width 11 height 11
radio input "true"
click at [1069, 791] on span "Next" at bounding box center [1068, 791] width 29 height 13
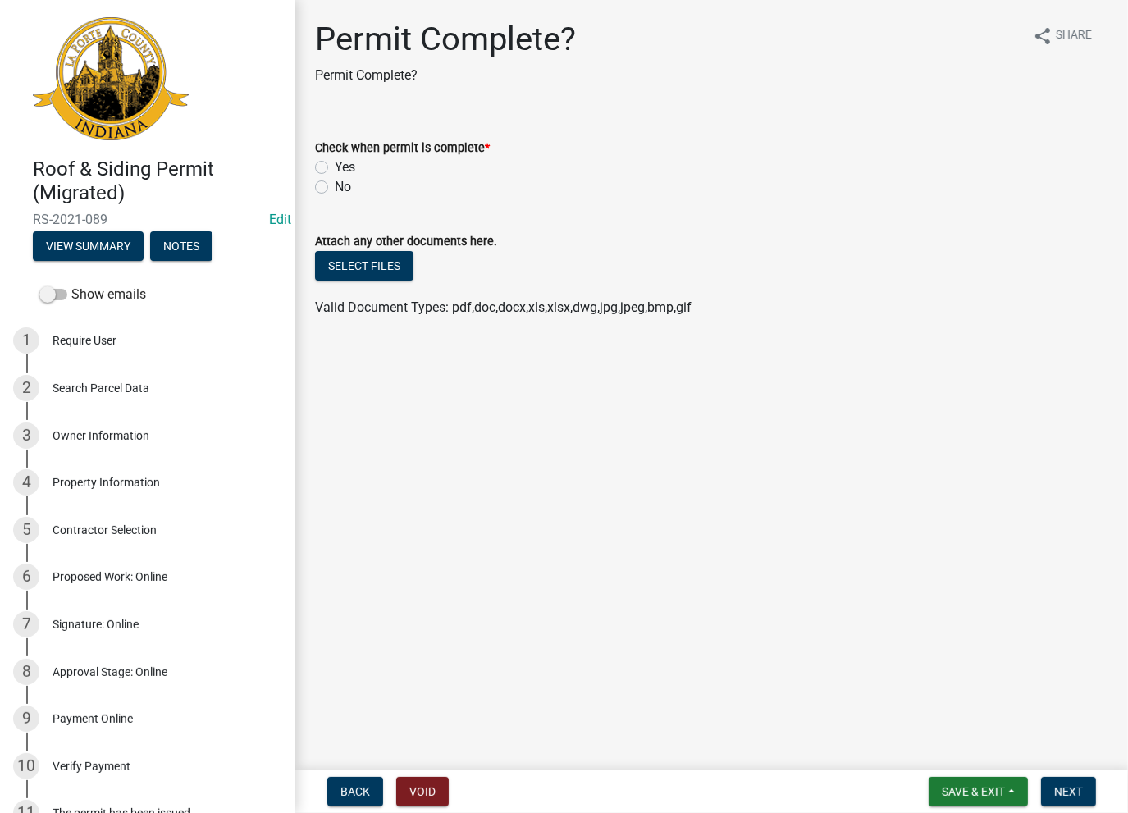
click at [335, 163] on label "Yes" at bounding box center [345, 167] width 21 height 20
click at [335, 163] on input "Yes" at bounding box center [340, 162] width 11 height 11
radio input "true"
drag, startPoint x: 1054, startPoint y: 790, endPoint x: 874, endPoint y: 481, distance: 356.9
click at [1052, 787] on button "Next" at bounding box center [1068, 792] width 55 height 30
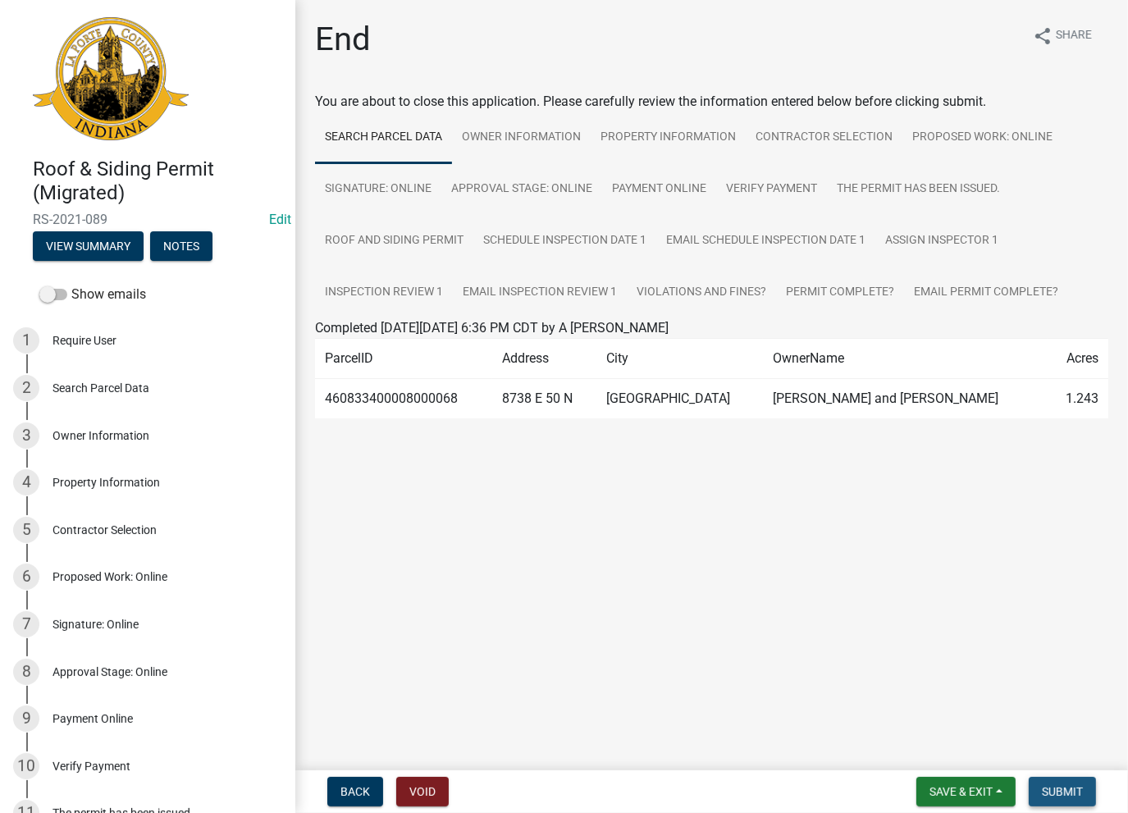
click at [1070, 790] on span "Submit" at bounding box center [1062, 791] width 41 height 13
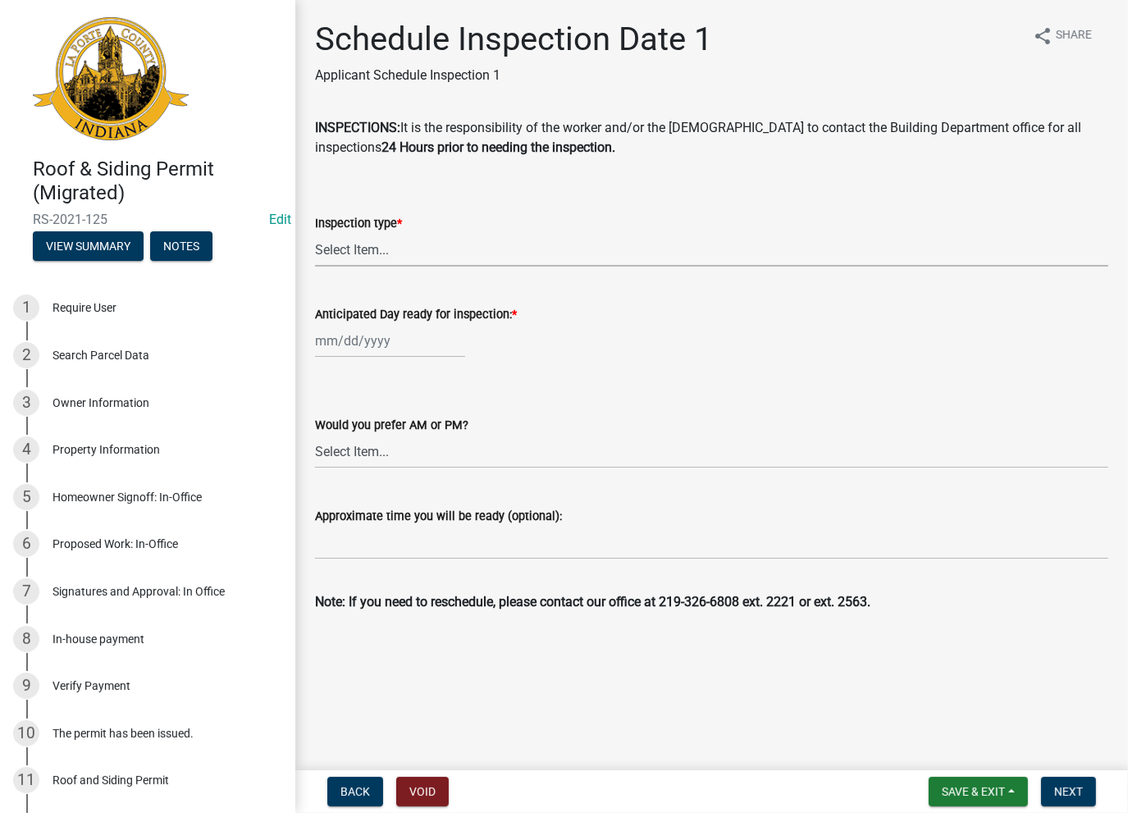
click at [463, 256] on select "Select Item... Roof Siding Both Framing" at bounding box center [711, 250] width 793 height 34
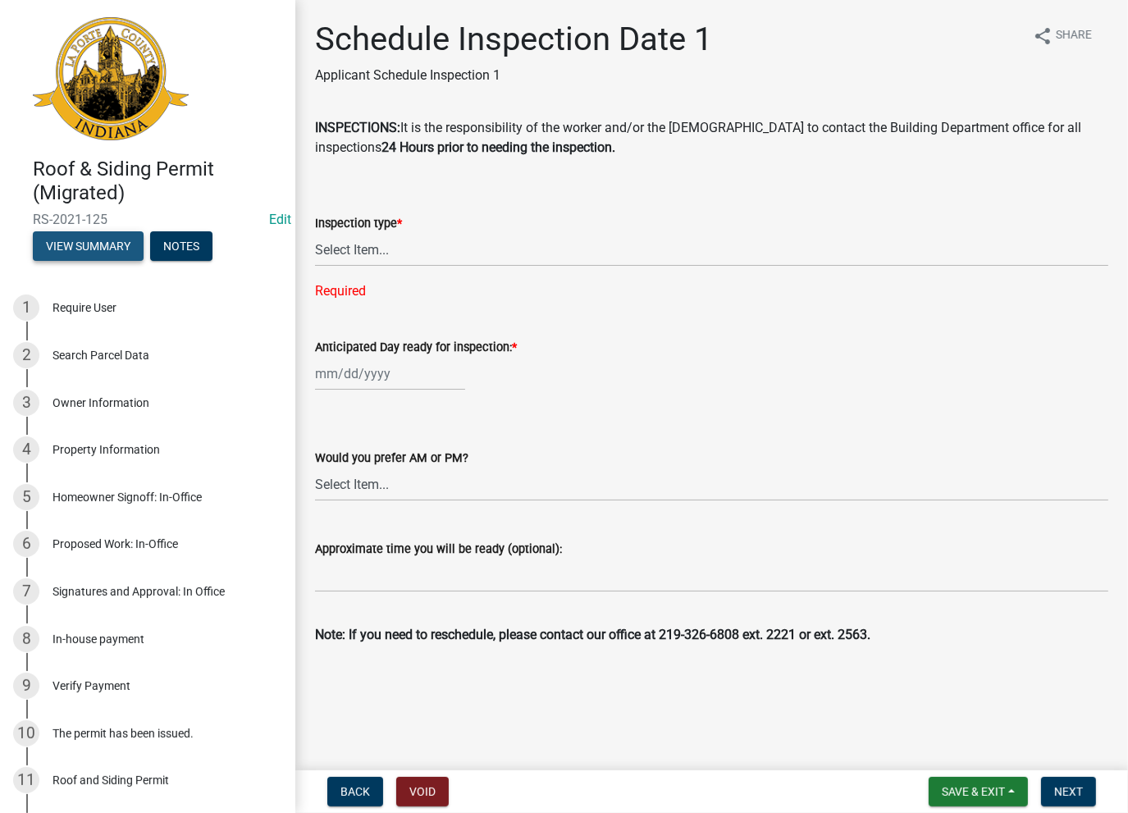
click at [102, 247] on button "View Summary" at bounding box center [88, 246] width 111 height 30
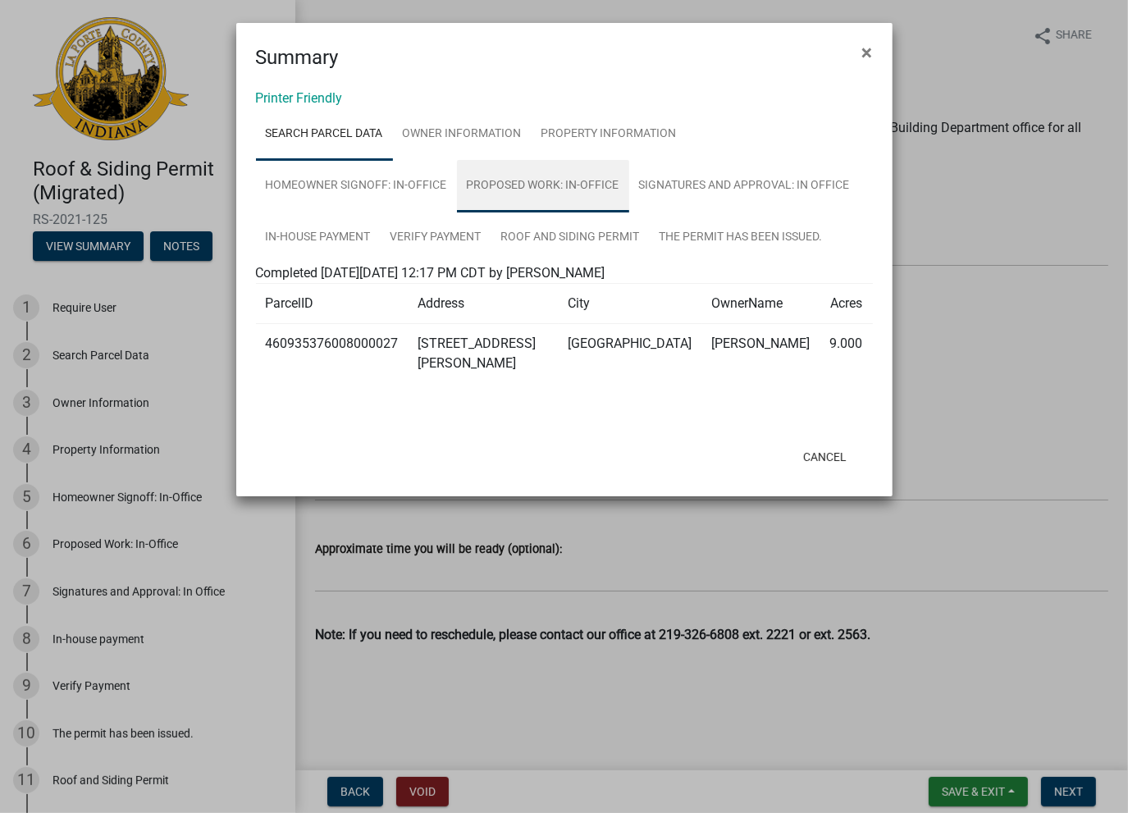
click at [527, 191] on link "Proposed Work: In-Office" at bounding box center [543, 186] width 172 height 52
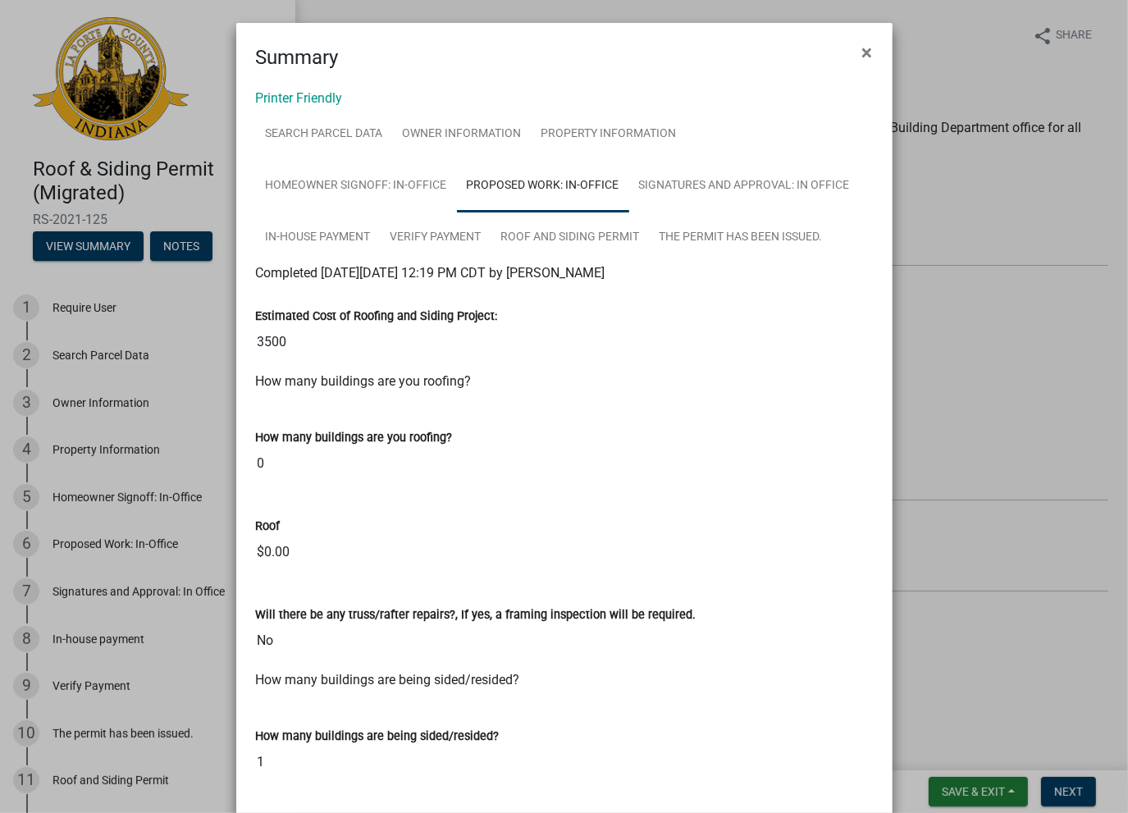
scroll to position [284, 0]
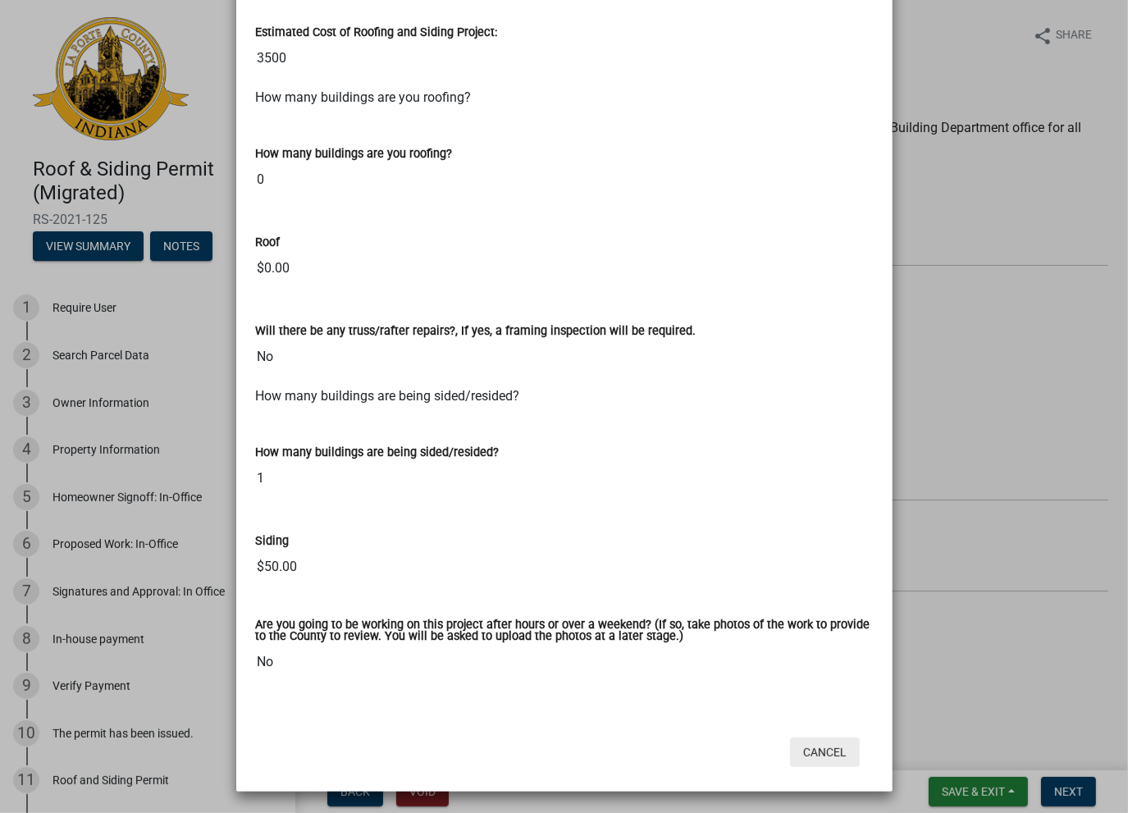
drag, startPoint x: 797, startPoint y: 731, endPoint x: 814, endPoint y: 752, distance: 26.9
click at [800, 735] on div "Cancel" at bounding box center [671, 752] width 404 height 43
click at [814, 753] on button "Cancel" at bounding box center [825, 752] width 70 height 30
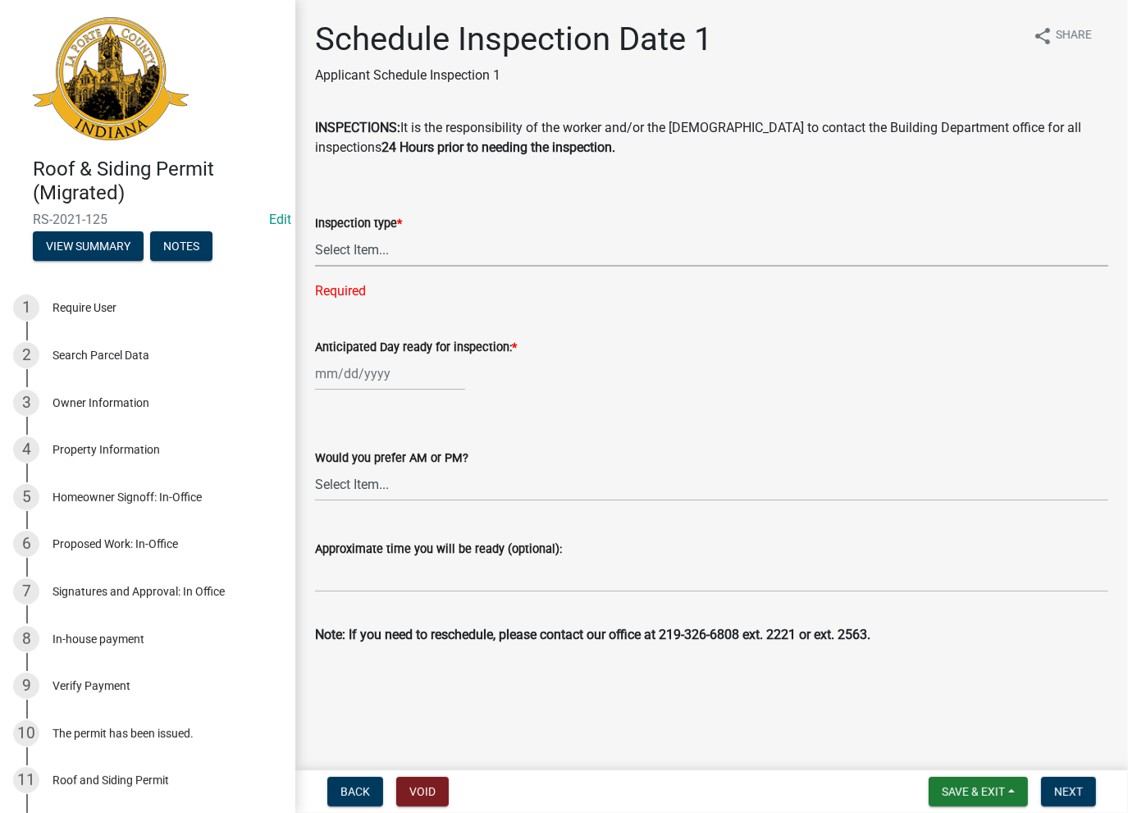
drag, startPoint x: 326, startPoint y: 251, endPoint x: 329, endPoint y: 262, distance: 11.9
click at [326, 252] on select "Select Item... Roof Siding Both Framing" at bounding box center [711, 250] width 793 height 34
click at [315, 233] on select "Select Item... Roof Siding Both Framing" at bounding box center [711, 250] width 793 height 34
select select "77b62f44-2cad-4903-8fb3-26ab641e8276"
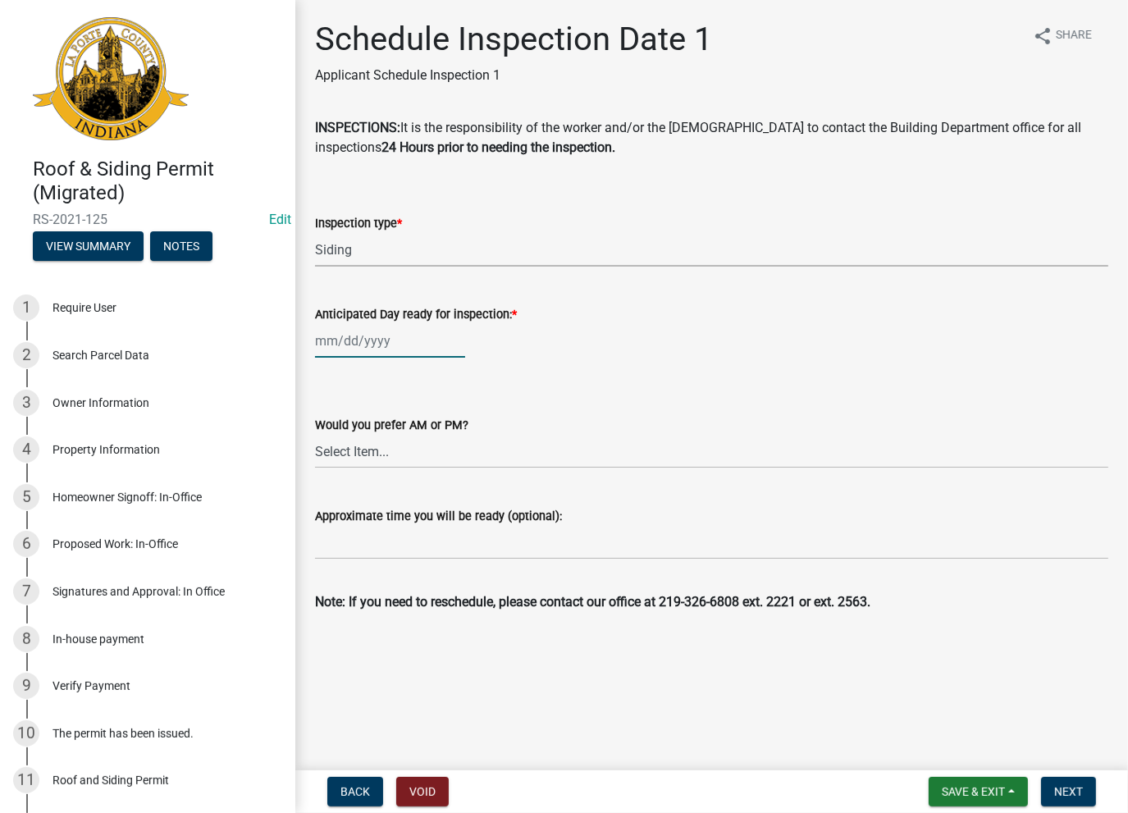
click at [358, 340] on div at bounding box center [390, 341] width 150 height 34
select select "8"
select select "2025"
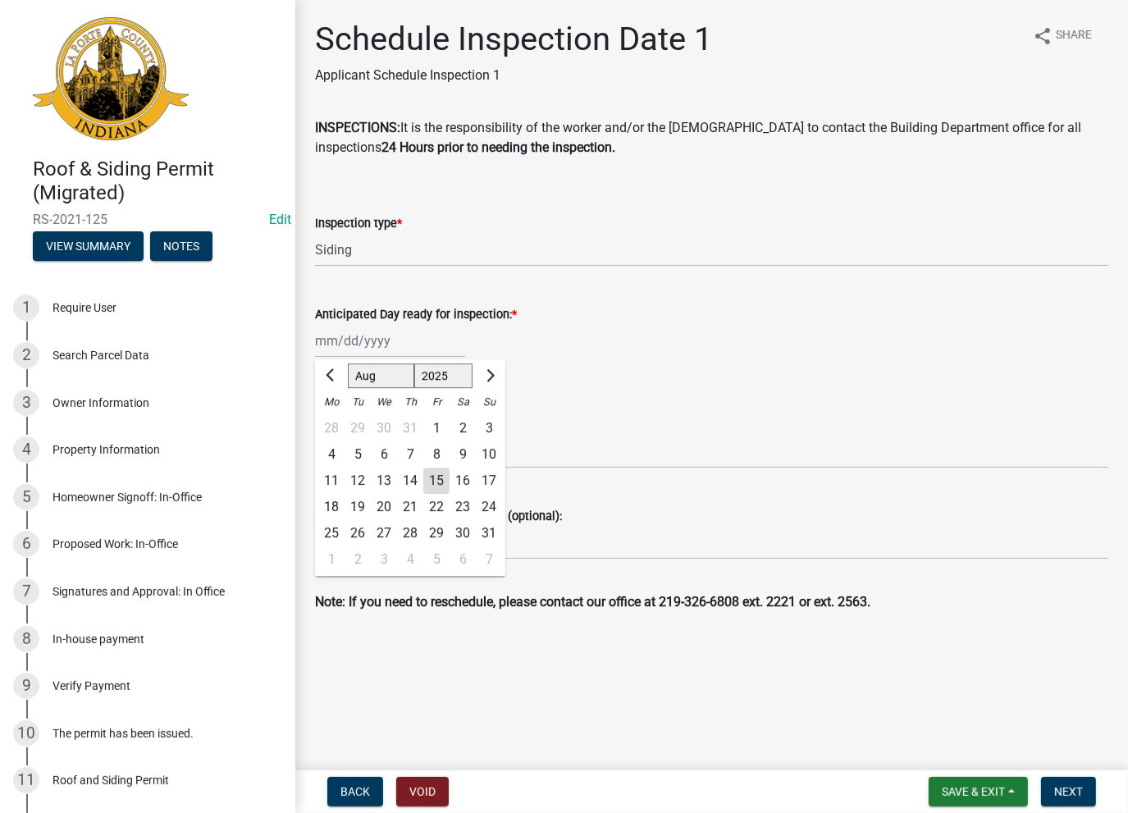
click at [438, 488] on div "15" at bounding box center [436, 480] width 26 height 26
type input "[DATE]"
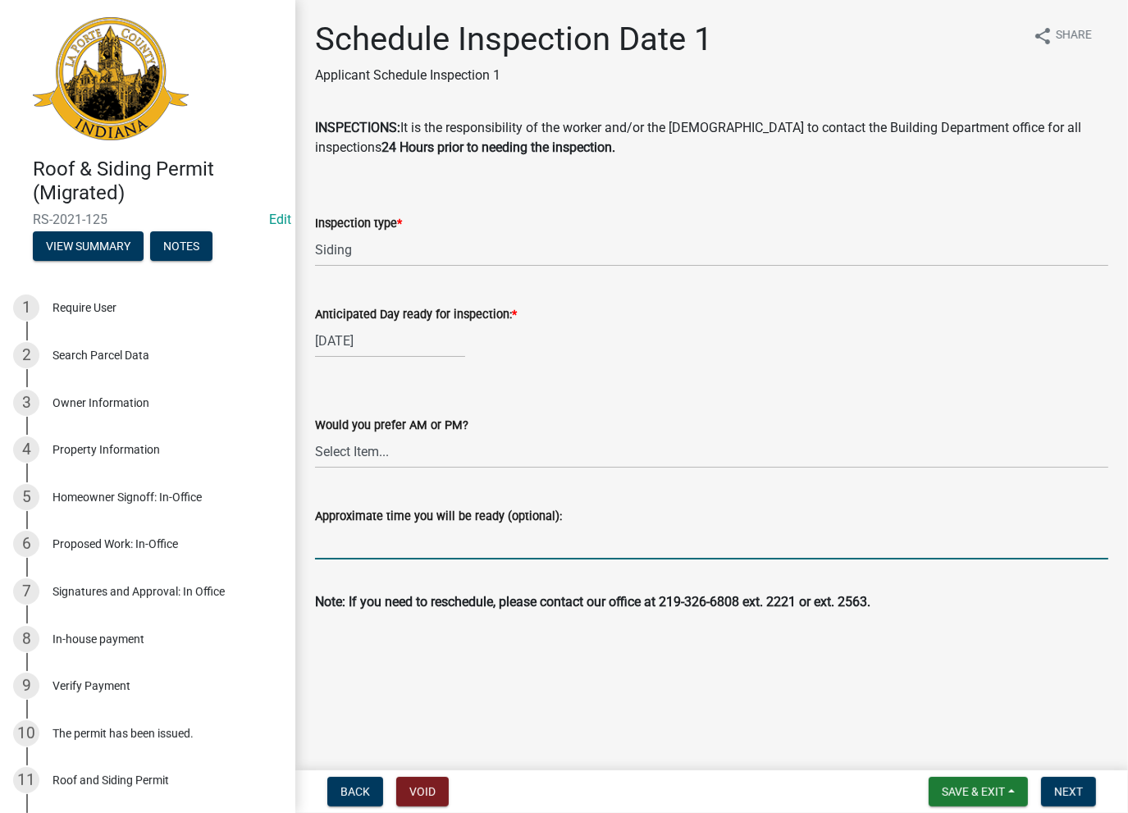
click at [403, 542] on input "Approximate time you will be ready (optional):" at bounding box center [711, 543] width 793 height 34
paste input "No Inspections ever requested. Expired. Close out - AK"
type input "No Inspections ever requested. Expired. Close out - AK"
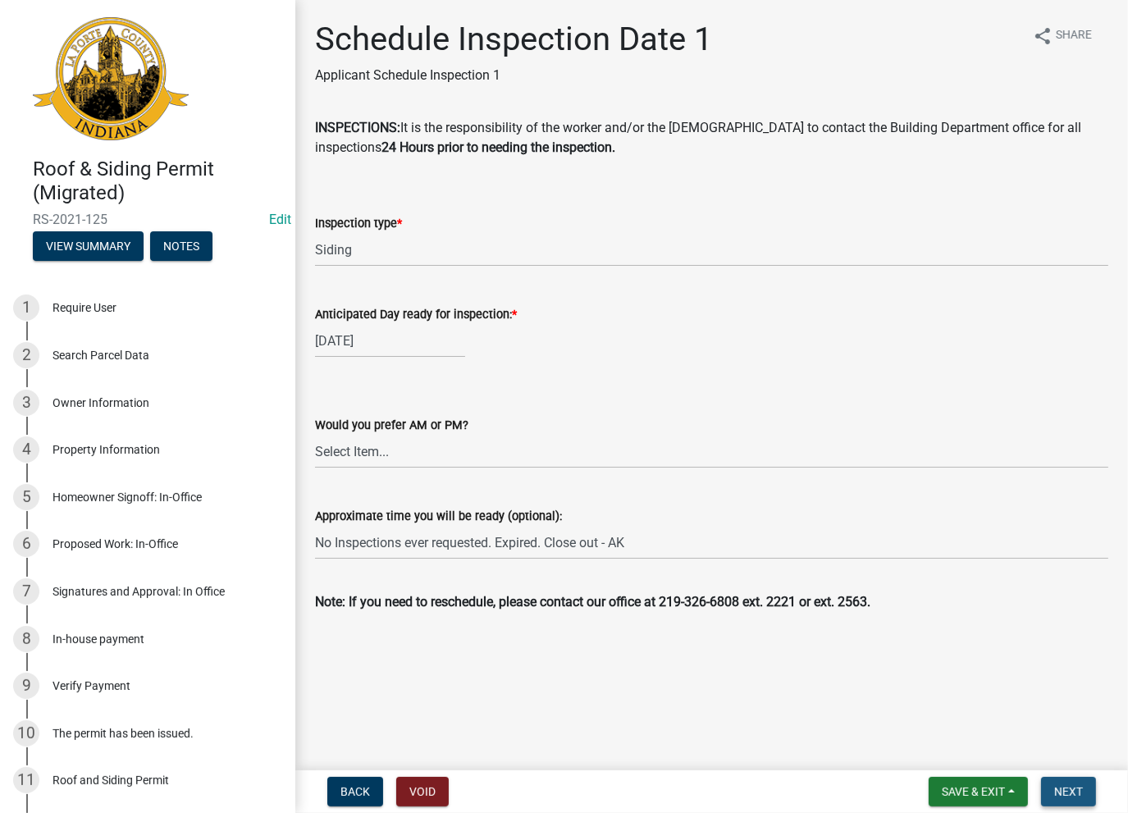
drag, startPoint x: 1060, startPoint y: 805, endPoint x: 1048, endPoint y: 798, distance: 13.2
click at [1059, 803] on button "Next" at bounding box center [1068, 792] width 55 height 30
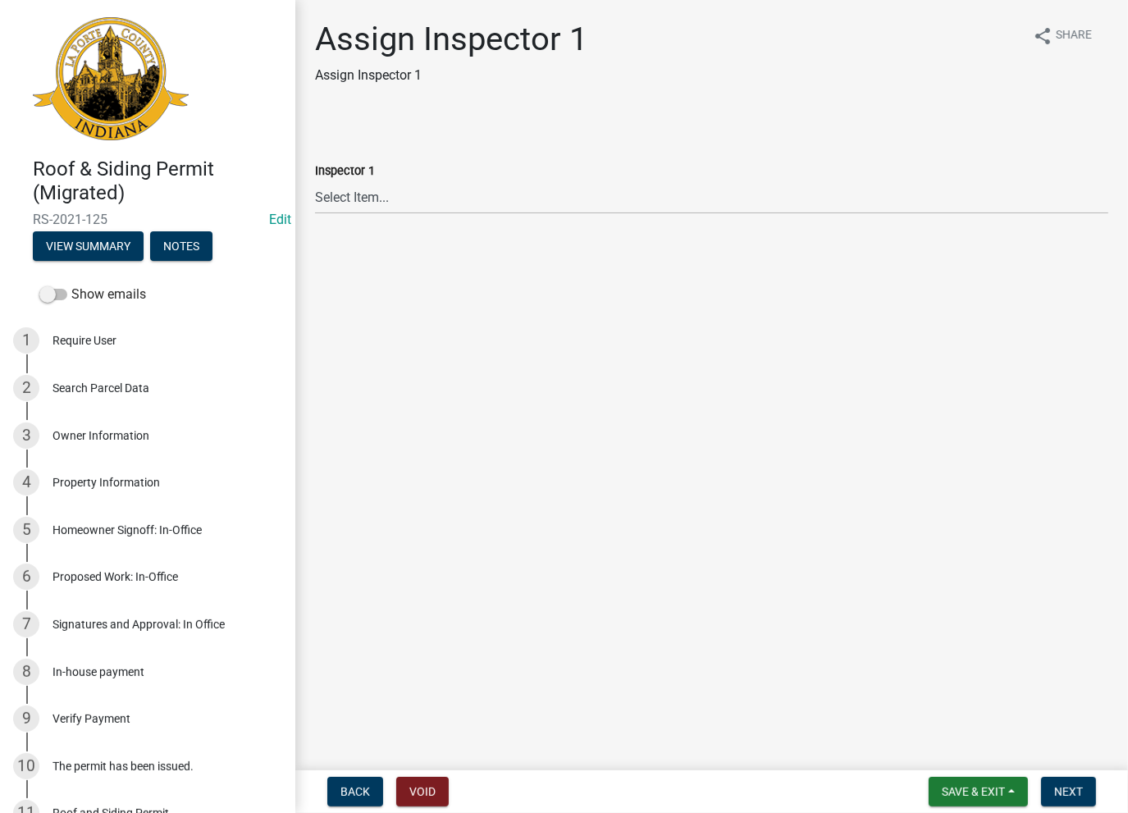
drag, startPoint x: 387, startPoint y: 217, endPoint x: 382, endPoint y: 201, distance: 17.1
click at [385, 212] on wm-data-entity-input "Inspector 1 Select Item... Insp1 Ernie Insp1 Dave Insp1 John Insp1 Rick Insp1 S…" at bounding box center [711, 173] width 793 height 111
drag, startPoint x: 382, startPoint y: 201, endPoint x: 379, endPoint y: 211, distance: 10.4
click at [382, 201] on select "Select Item... Insp1 [PERSON_NAME] Insp1 [PERSON_NAME] Insp1 [PERSON_NAME] Insp…" at bounding box center [711, 197] width 793 height 34
click at [315, 180] on select "Select Item... Insp1 [PERSON_NAME] Insp1 [PERSON_NAME] Insp1 [PERSON_NAME] Insp…" at bounding box center [711, 197] width 793 height 34
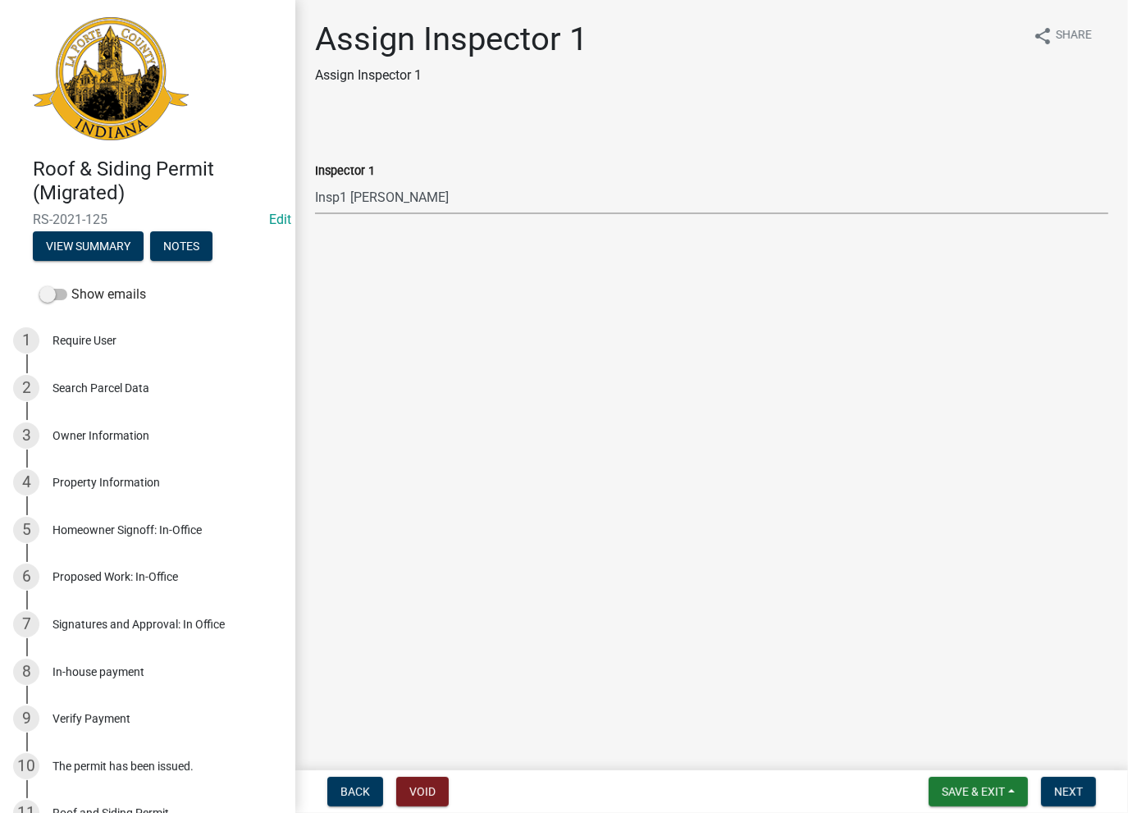
select select "b7452f69-5ab5-4866-ac95-83f0874405c3"
click at [1085, 790] on button "Next" at bounding box center [1068, 792] width 55 height 30
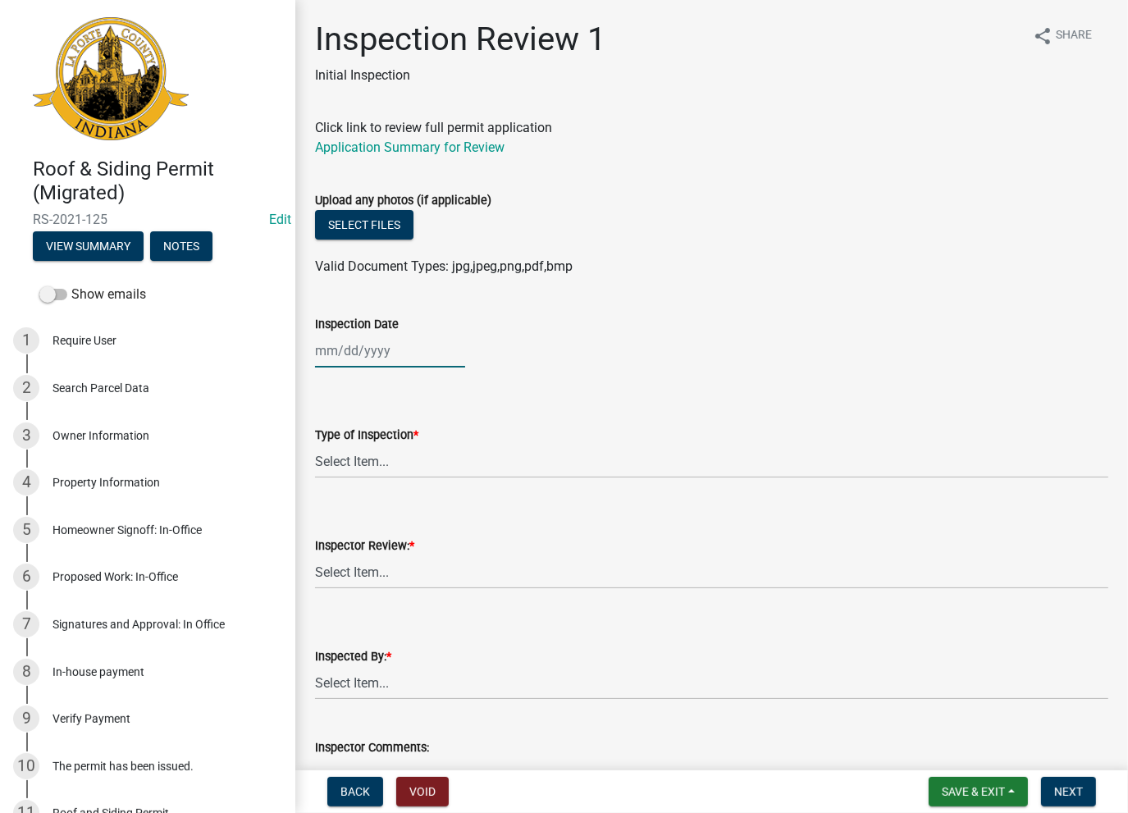
click at [365, 357] on div at bounding box center [390, 351] width 150 height 34
select select "8"
select select "2025"
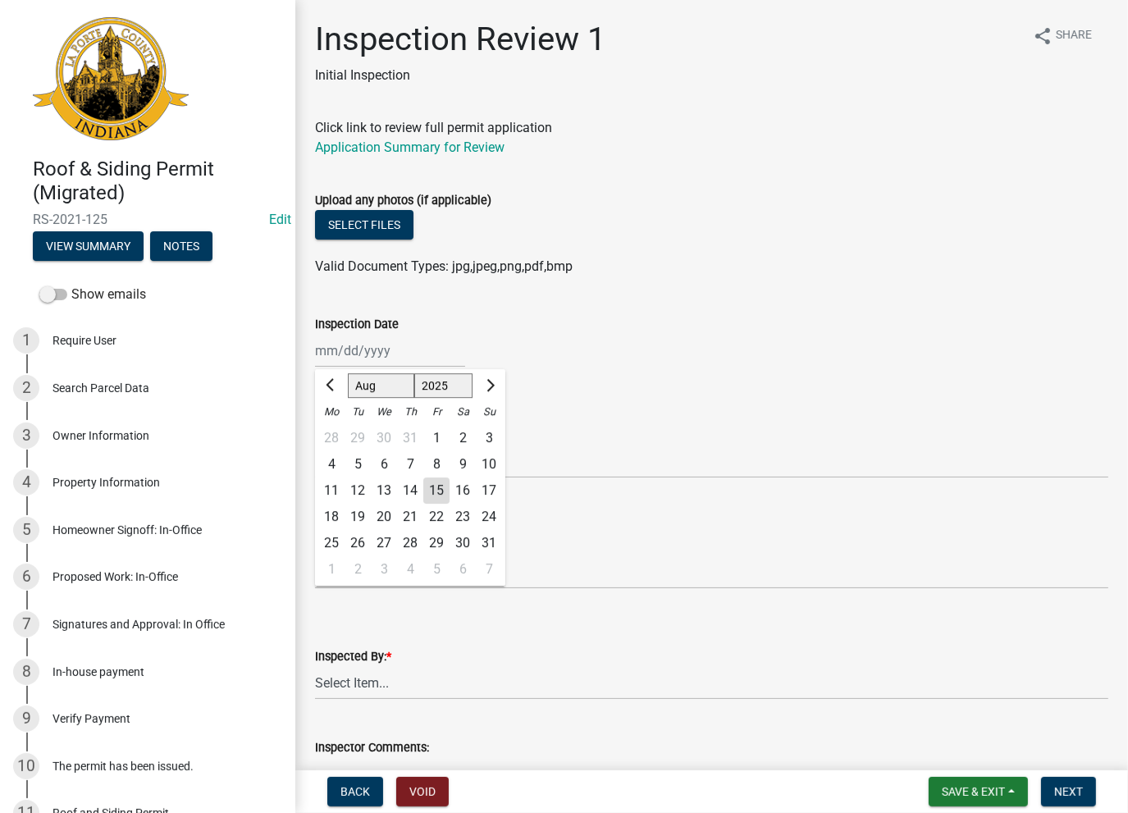
click at [429, 494] on div "15" at bounding box center [436, 490] width 26 height 26
type input "[DATE]"
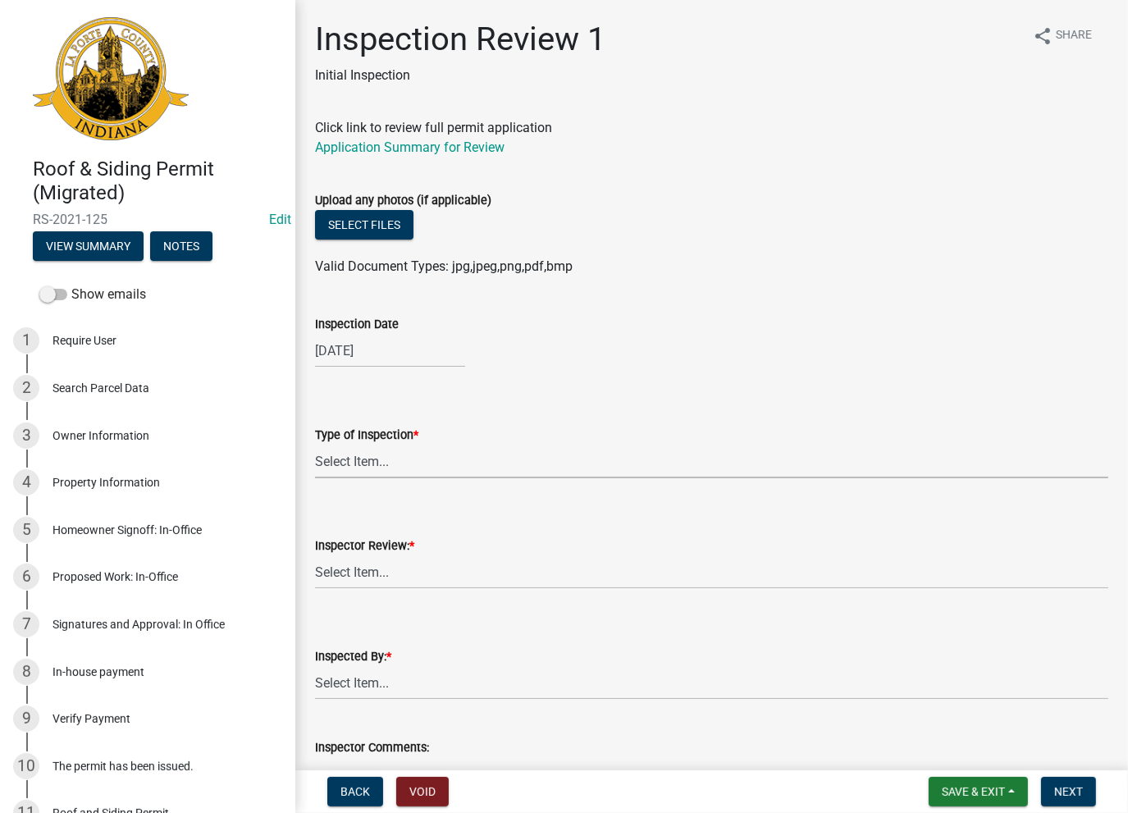
click at [351, 454] on select "Select Item... Roof Siding Both Framing" at bounding box center [711, 462] width 793 height 34
click at [315, 445] on select "Select Item... Roof Siding Both Framing" at bounding box center [711, 462] width 793 height 34
select select "da72a955-4f82-475b-8b67-42c9bcfe3409"
click at [353, 585] on select "Select Item... Approve Deny" at bounding box center [711, 572] width 793 height 34
click at [315, 555] on select "Select Item... Approve Deny" at bounding box center [711, 572] width 793 height 34
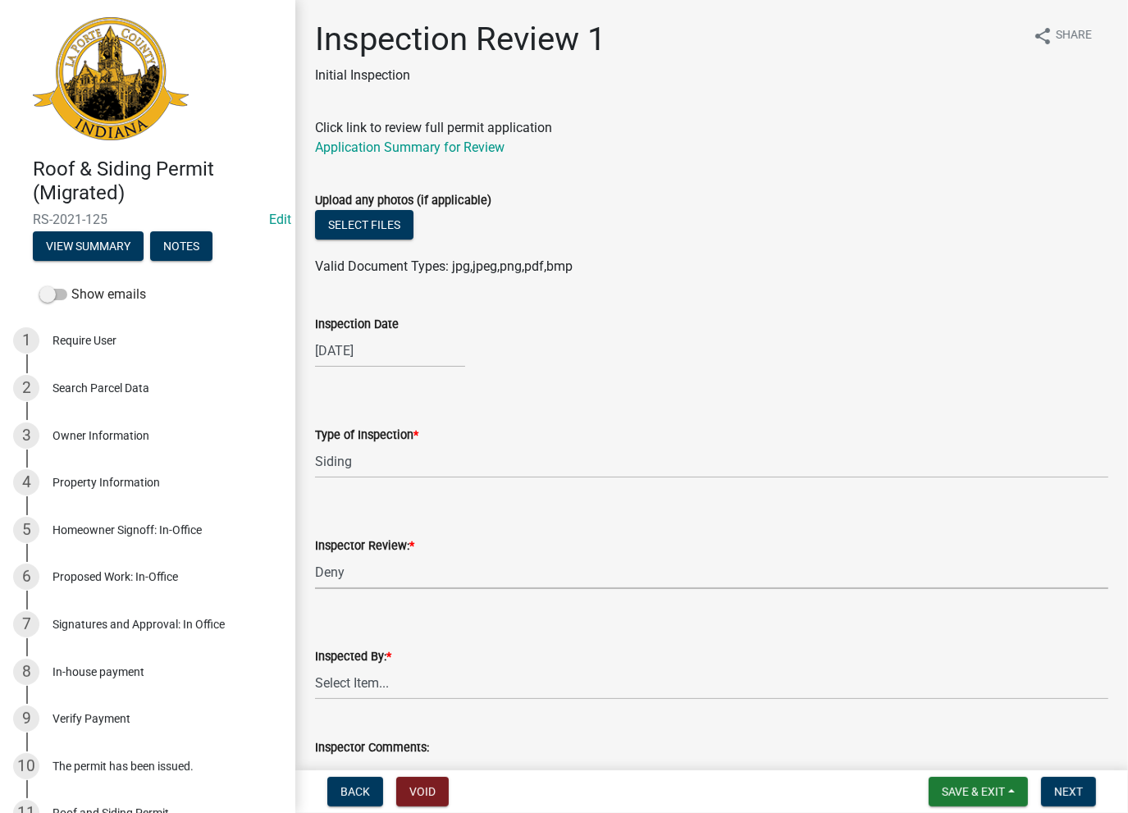
select select "7be38027-1544-4944-83d3-70d3b980de12"
click at [362, 682] on select "Select Item... [PERSON_NAME] [PERSON_NAME]" at bounding box center [711, 683] width 793 height 34
click at [315, 666] on select "Select Item... [PERSON_NAME] [PERSON_NAME]" at bounding box center [711, 683] width 793 height 34
select select "083a676c-cdaa-40da-9379-65cdf942f57f"
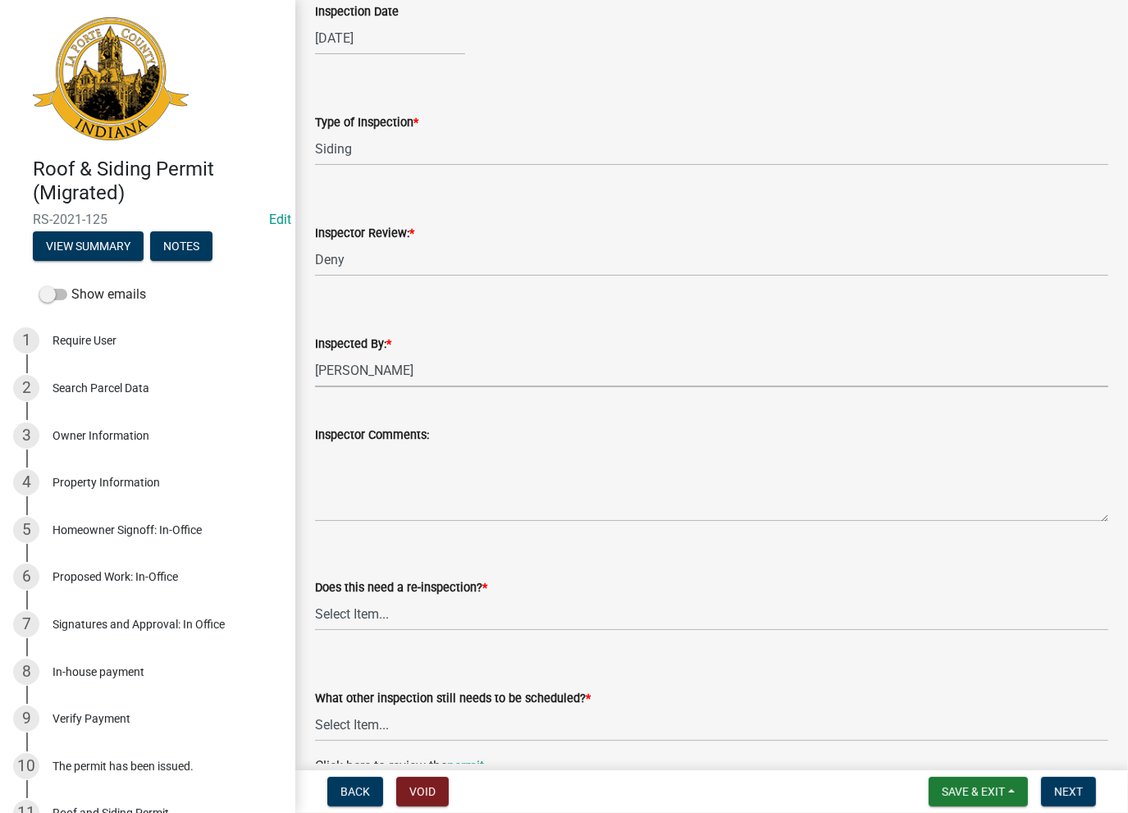
scroll to position [410, 0]
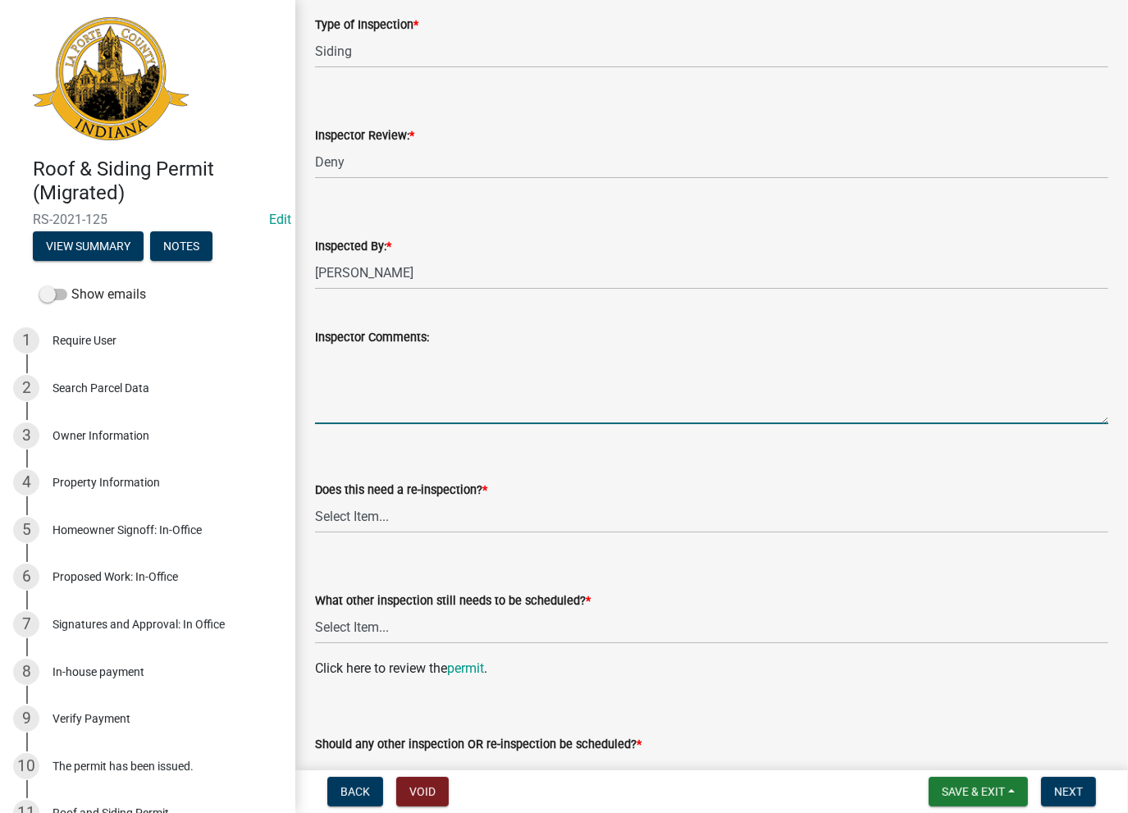
click at [345, 367] on textarea "Inspector Comments:" at bounding box center [711, 385] width 793 height 77
paste textarea "No Inspections ever requested. Expired. Close out - AK"
type textarea "No Inspections ever requested. Expired. Close out - AK"
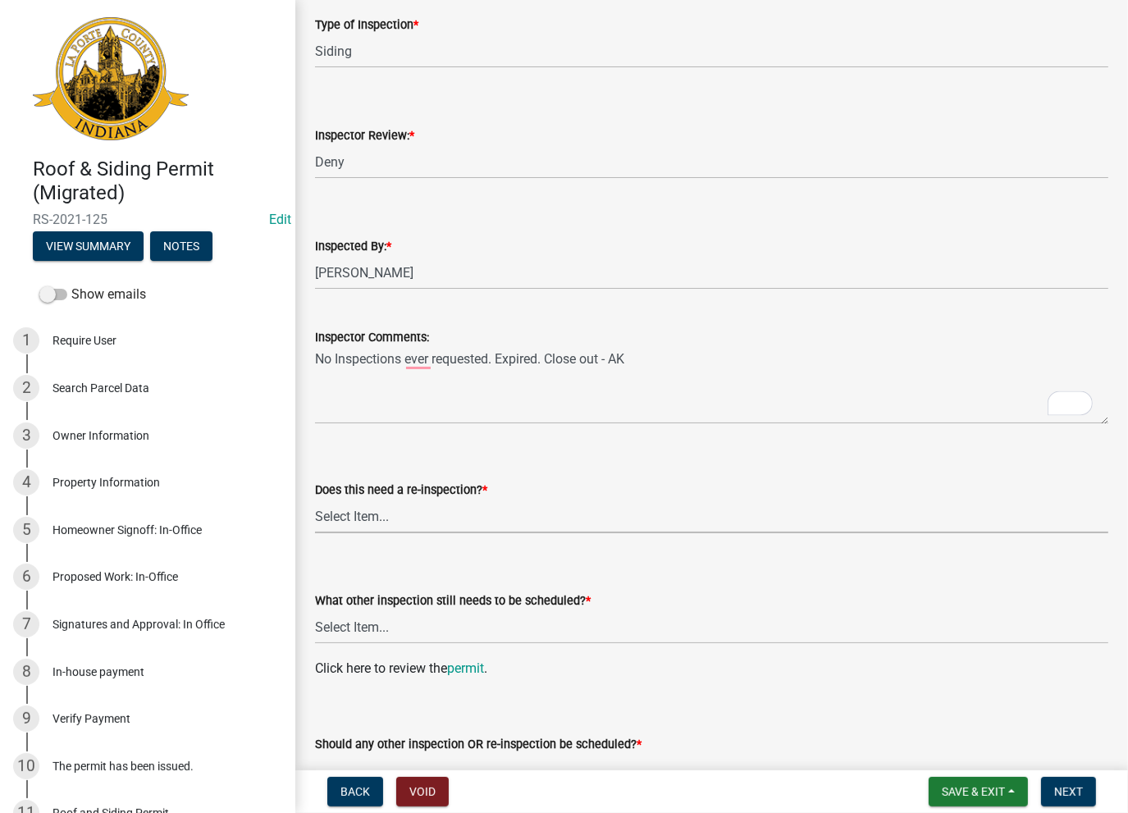
click at [348, 504] on select "Select Item... Yes No" at bounding box center [711, 516] width 793 height 34
click at [315, 499] on select "Select Item... Yes No" at bounding box center [711, 516] width 793 height 34
select select "eaef7800-fd1e-4734-bda4-733e1c8d5764"
drag, startPoint x: 344, startPoint y: 622, endPoint x: 348, endPoint y: 641, distance: 18.5
click at [342, 623] on select "Select Item... Roof Siding None" at bounding box center [711, 627] width 793 height 34
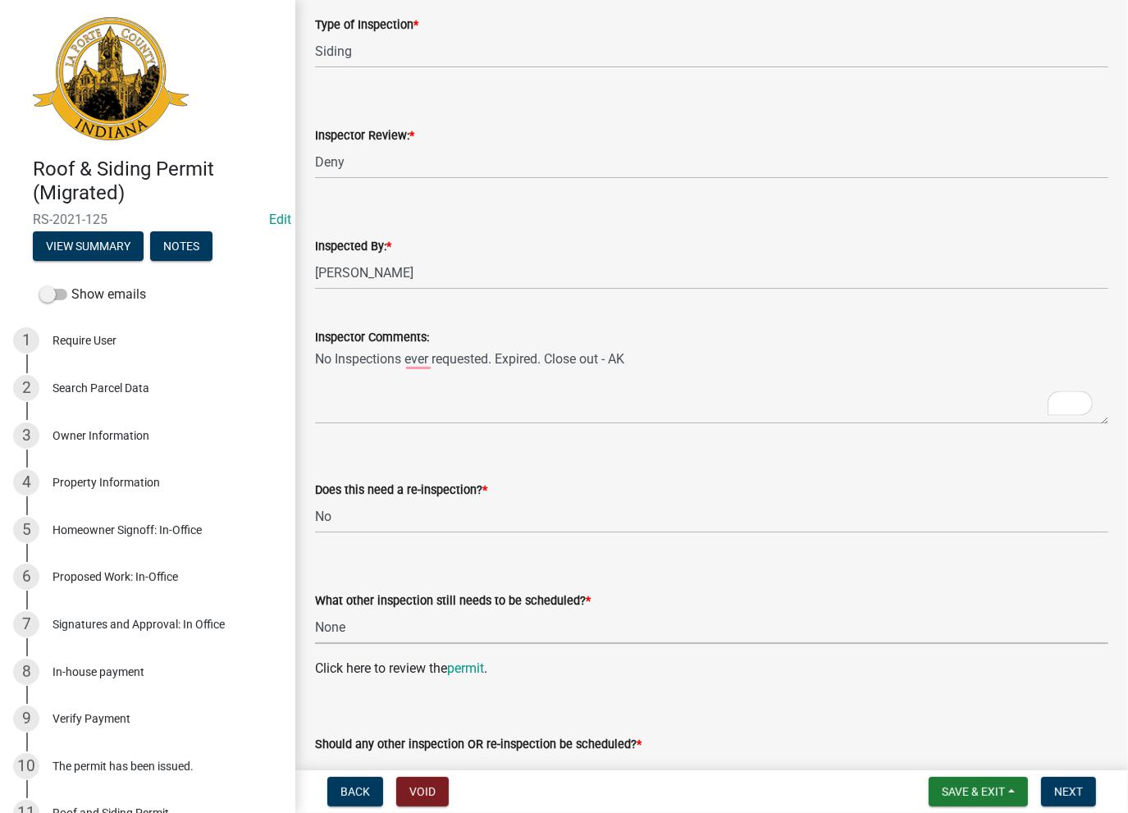
click at [315, 610] on select "Select Item... Roof Siding None" at bounding box center [711, 627] width 793 height 34
select select "e234024a-6d5e-4886-a91e-356be069e5eb"
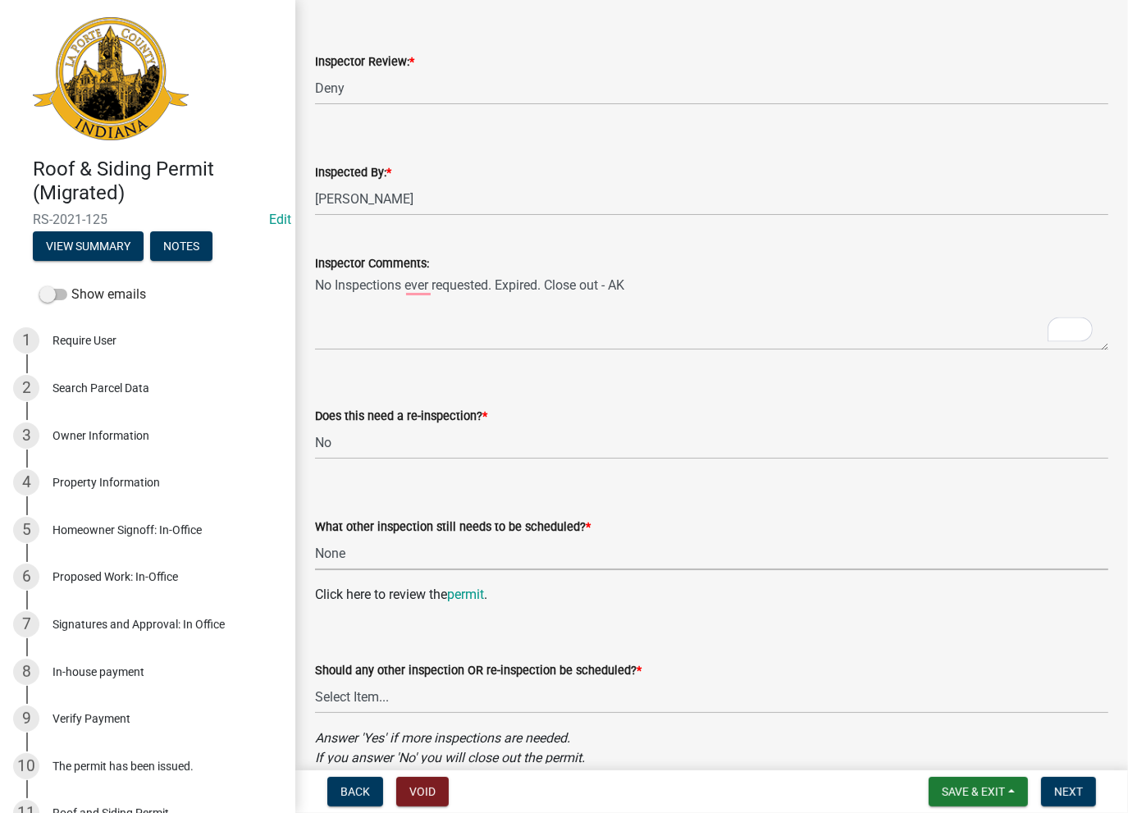
scroll to position [564, 0]
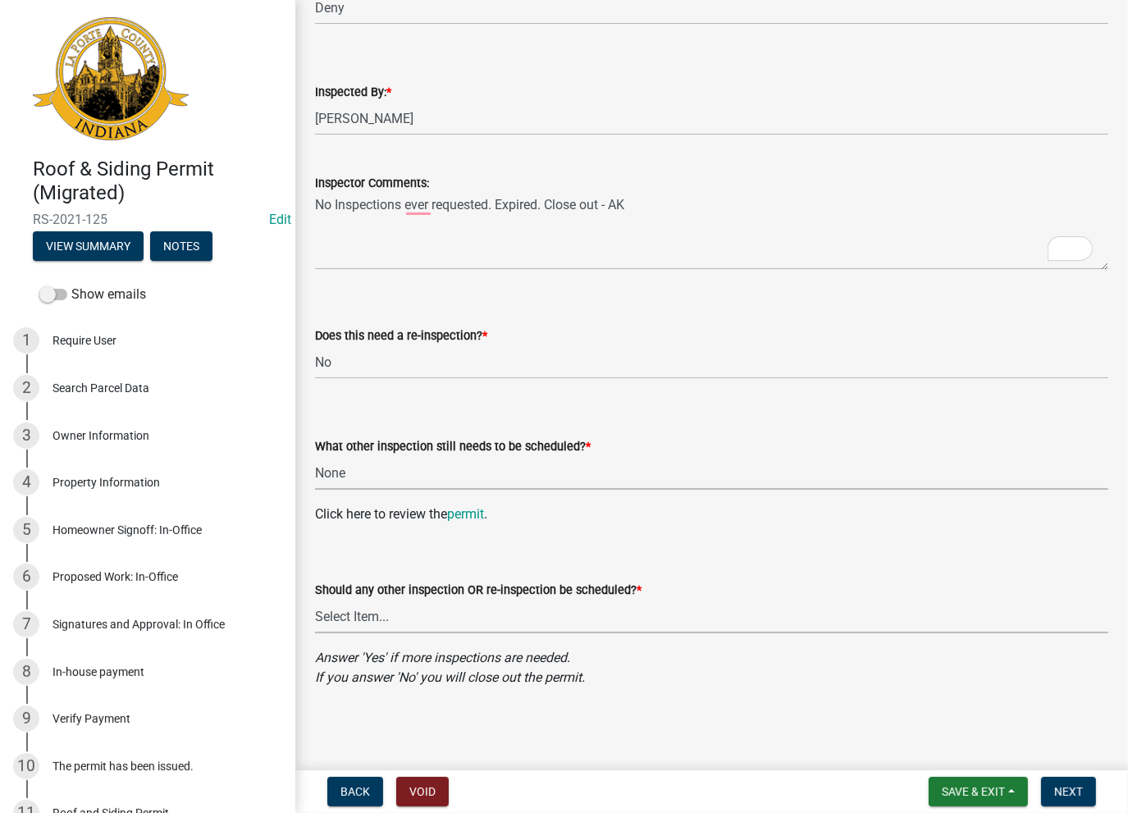
click at [367, 613] on select "Select Item... Yes No" at bounding box center [711, 617] width 793 height 34
click at [315, 600] on select "Select Item... Yes No" at bounding box center [711, 617] width 793 height 34
select select "2916d21d-c7e5-42be-b4cc-6fb89827b721"
click at [1062, 800] on button "Next" at bounding box center [1068, 792] width 55 height 30
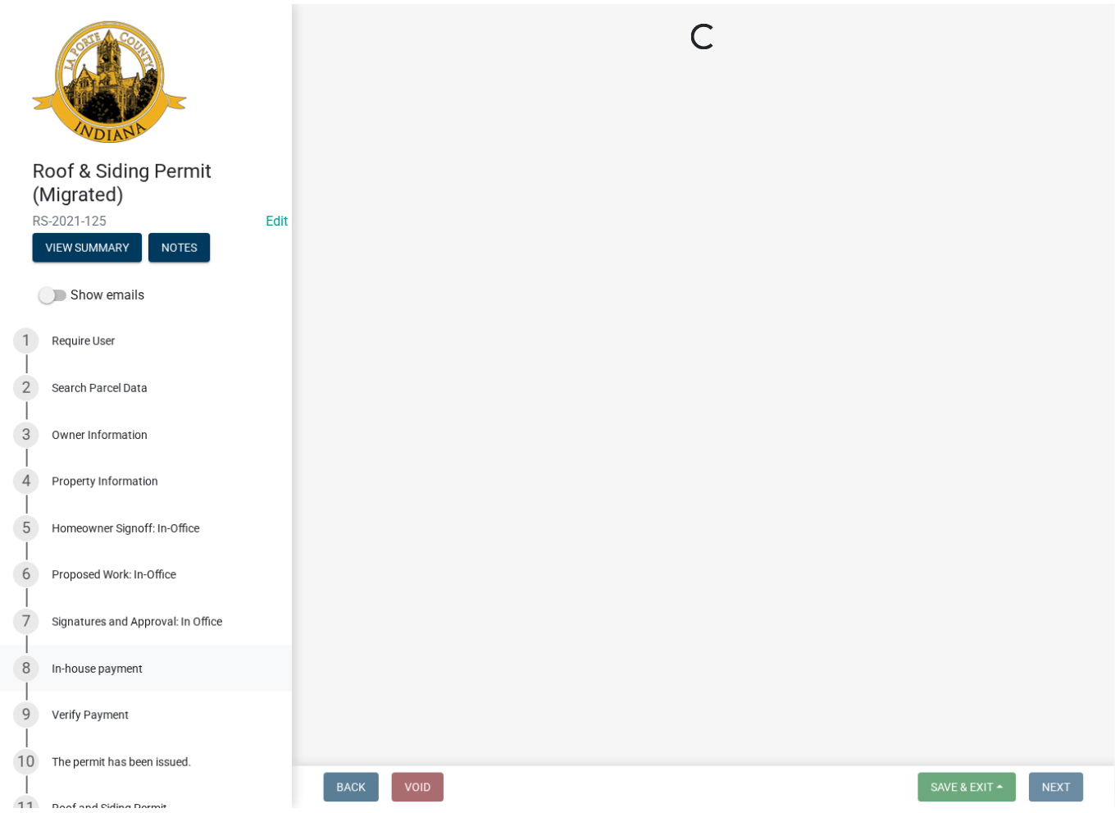
scroll to position [0, 0]
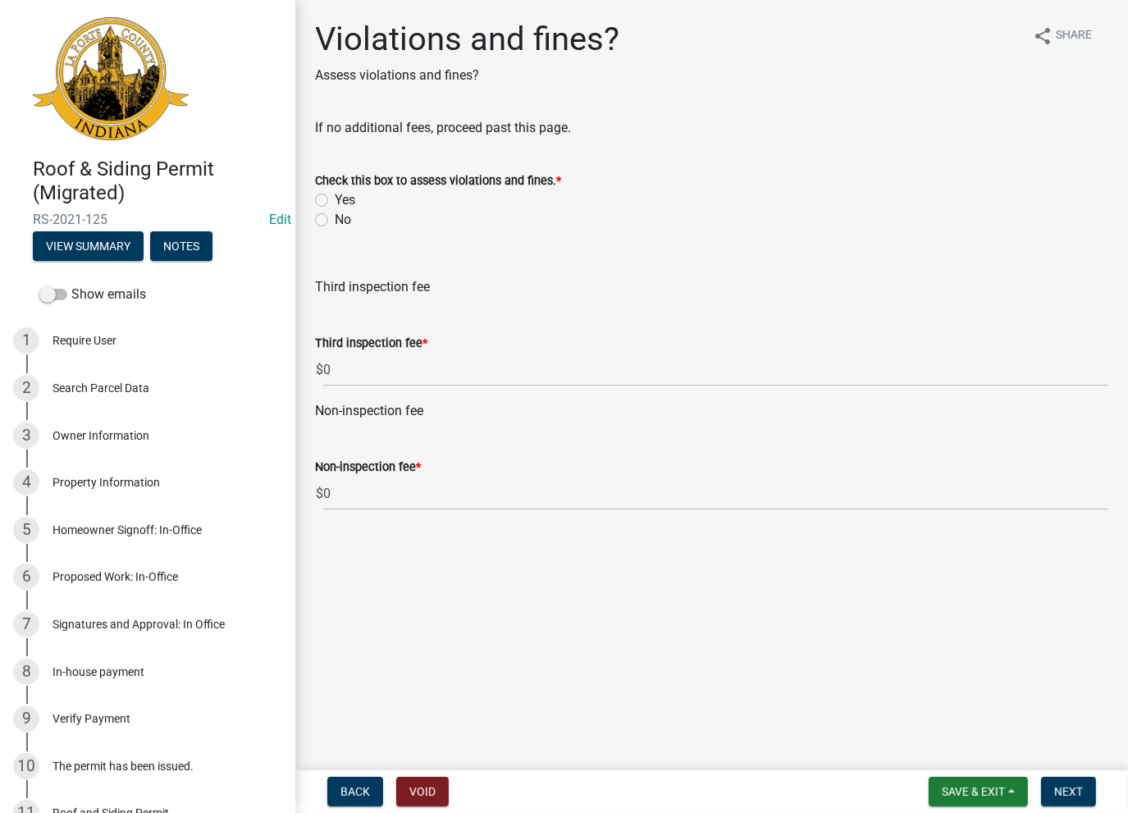
click at [335, 221] on label "No" at bounding box center [343, 220] width 16 height 20
click at [335, 221] on input "No" at bounding box center [340, 215] width 11 height 11
radio input "true"
click at [1079, 800] on button "Next" at bounding box center [1068, 792] width 55 height 30
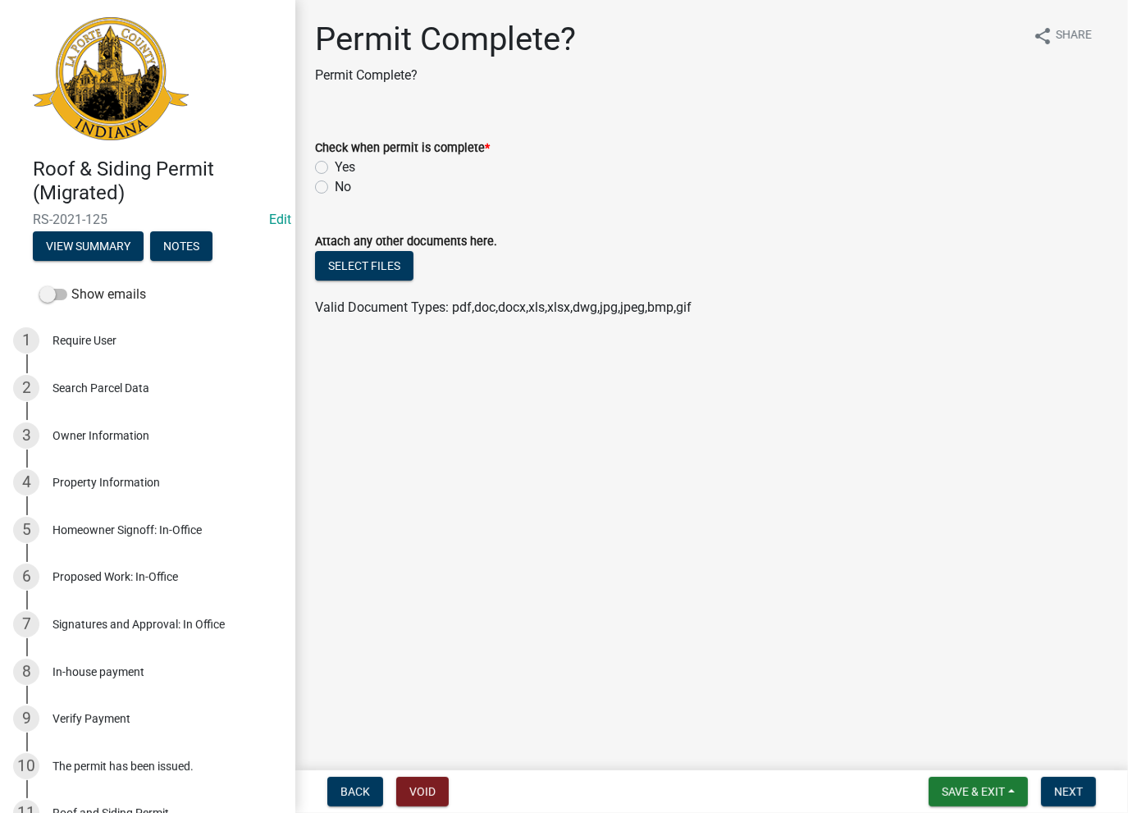
click at [328, 170] on div "Yes" at bounding box center [711, 167] width 793 height 20
click at [321, 174] on div "Yes" at bounding box center [711, 167] width 793 height 20
click at [335, 164] on label "Yes" at bounding box center [345, 167] width 21 height 20
click at [335, 164] on input "Yes" at bounding box center [340, 162] width 11 height 11
radio input "true"
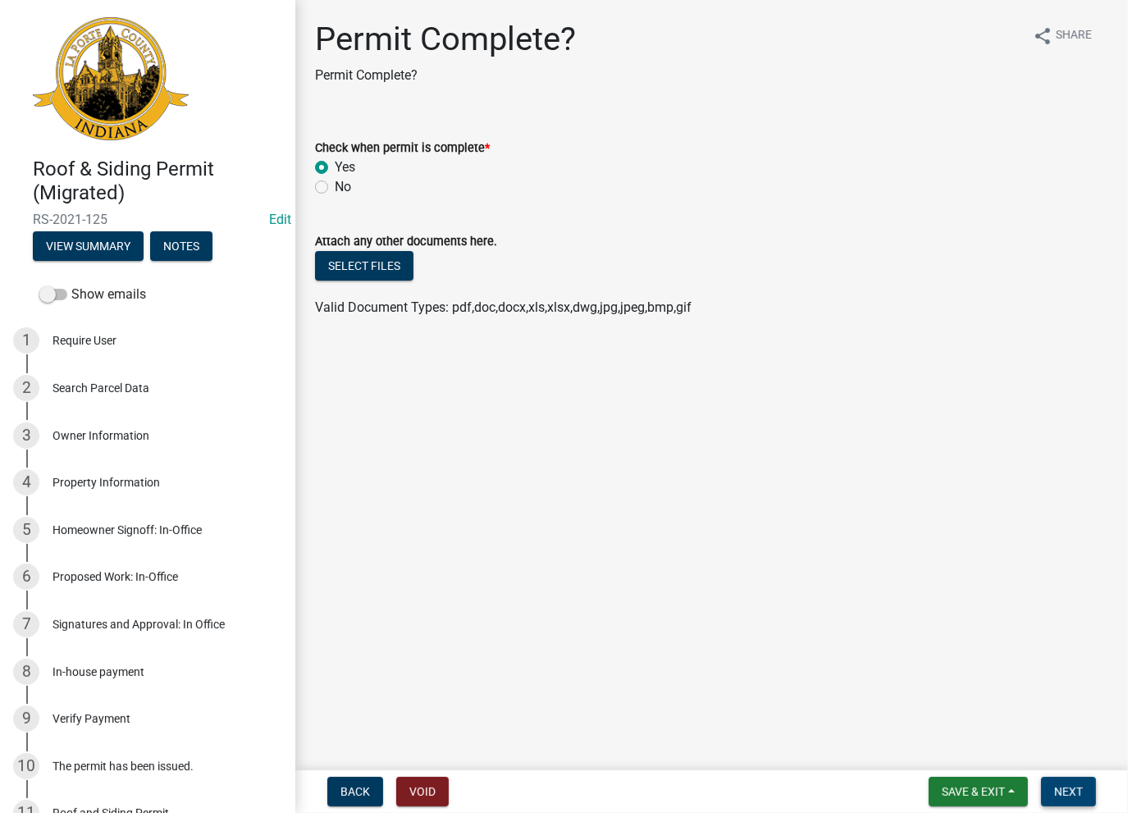
click at [1076, 793] on span "Next" at bounding box center [1068, 791] width 29 height 13
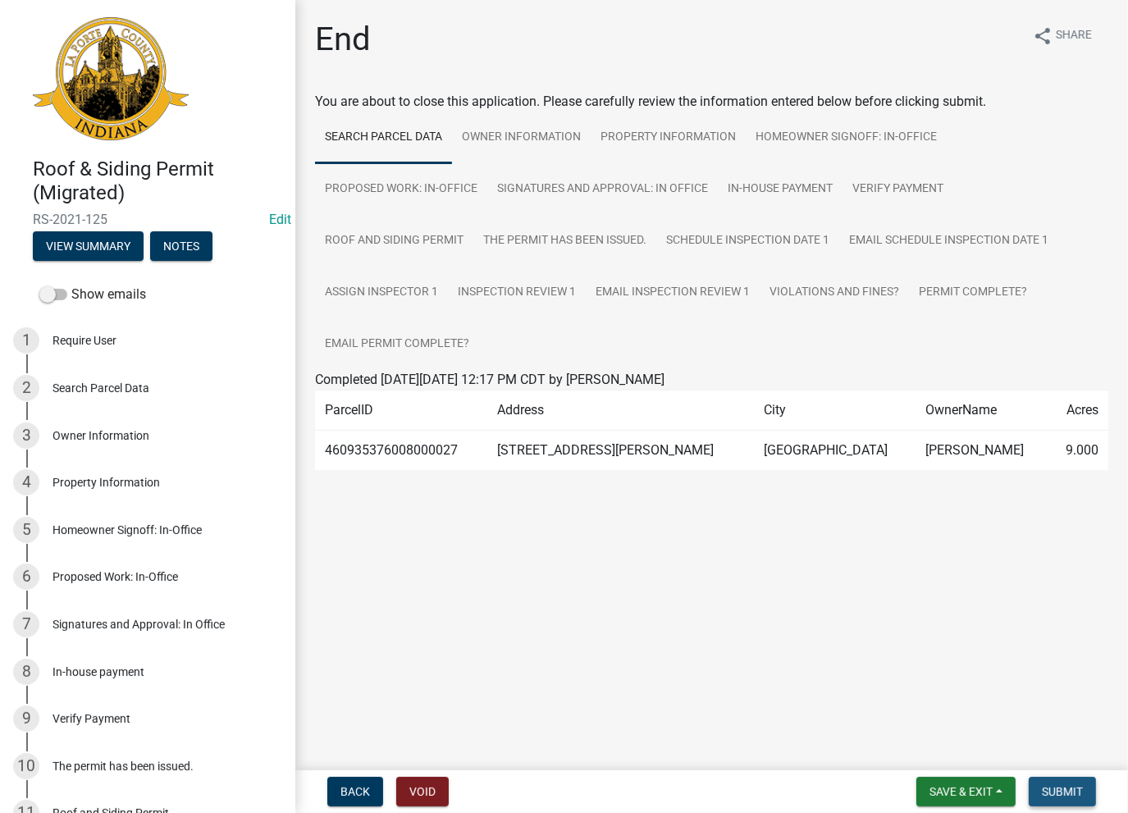
click at [1069, 790] on span "Submit" at bounding box center [1062, 791] width 41 height 13
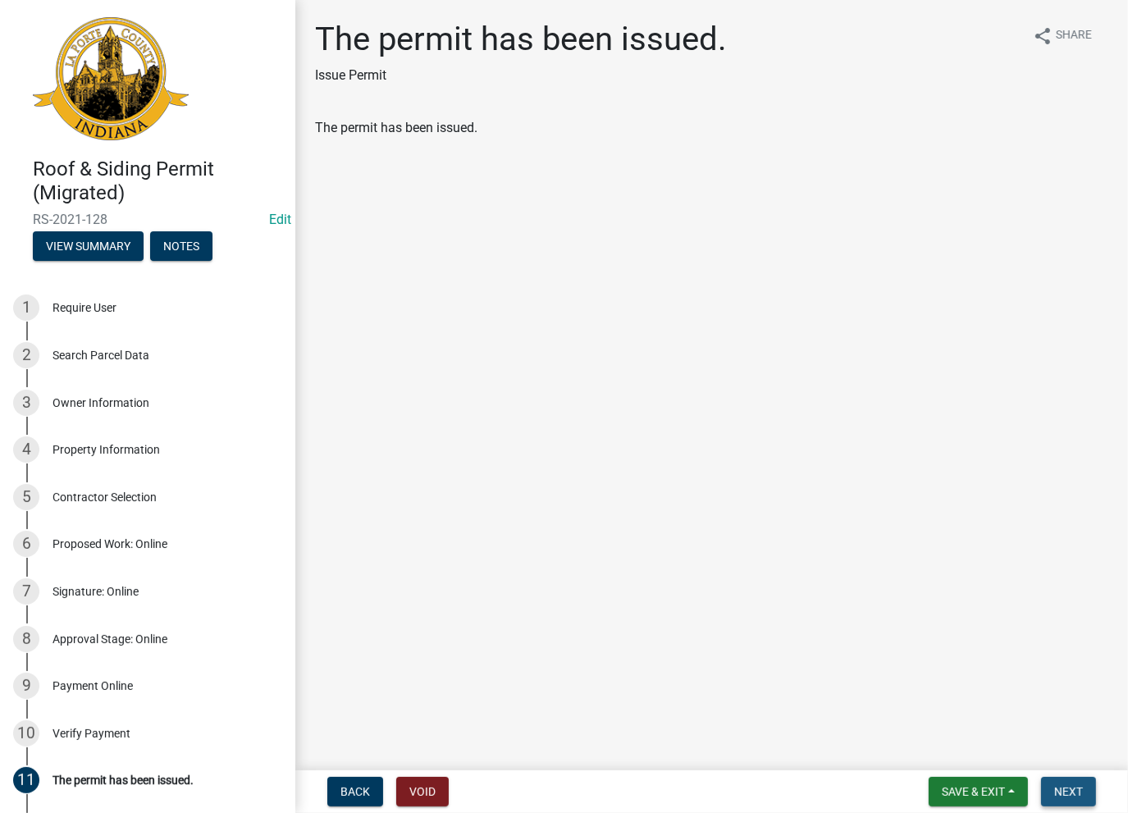
click at [1054, 785] on span "Next" at bounding box center [1068, 791] width 29 height 13
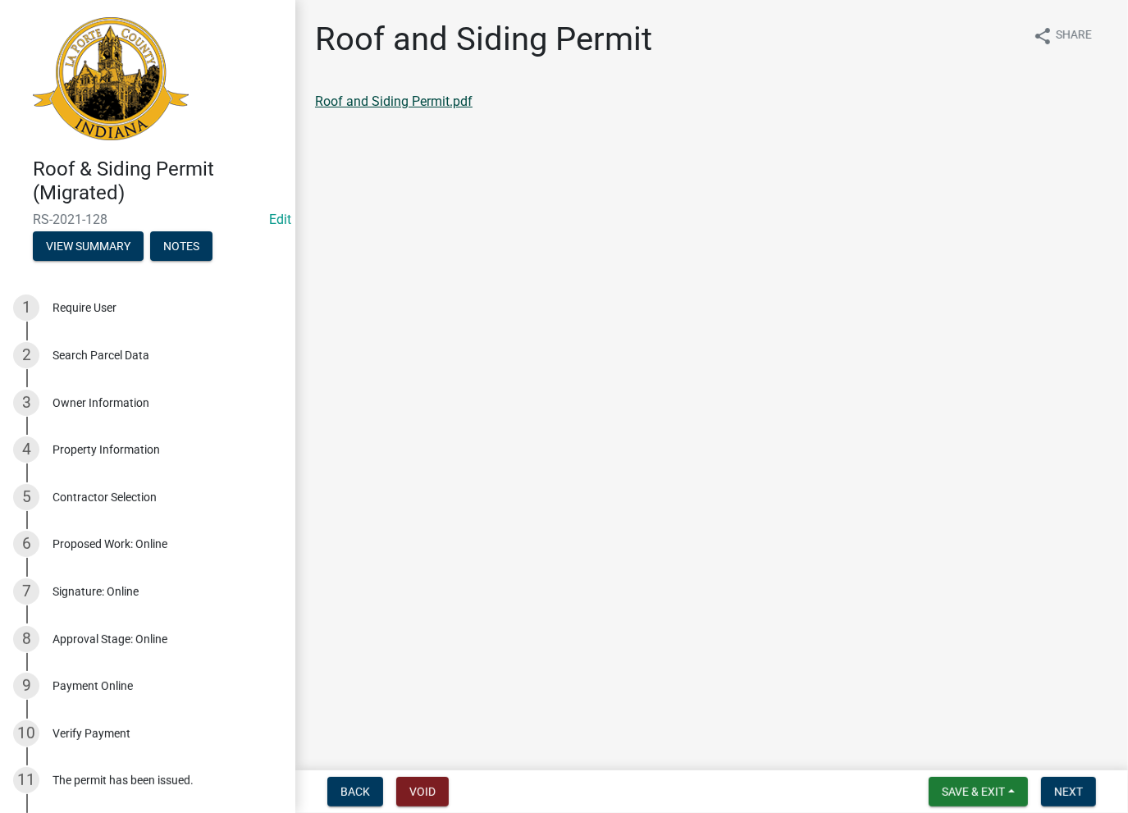
click at [373, 99] on link "Roof and Siding Permit.pdf" at bounding box center [393, 101] width 157 height 16
click at [1074, 787] on span "Next" at bounding box center [1068, 791] width 29 height 13
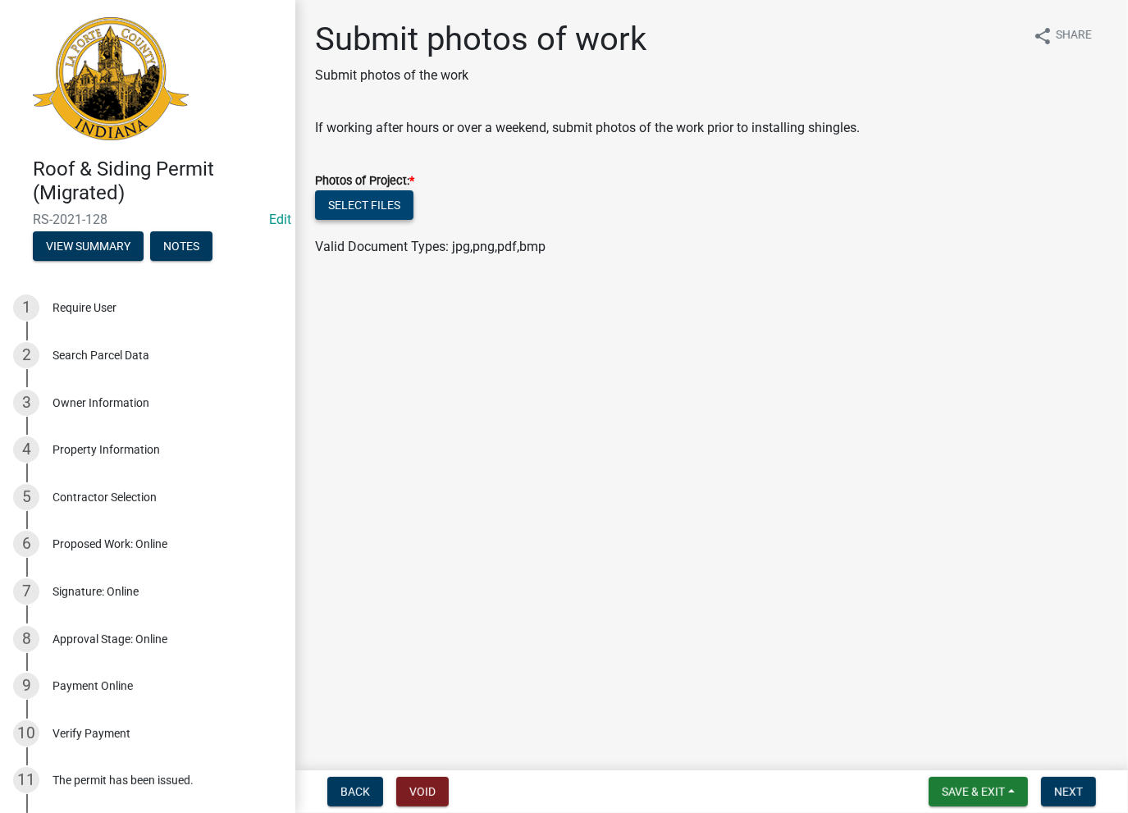
click at [375, 208] on button "Select files" at bounding box center [364, 205] width 98 height 30
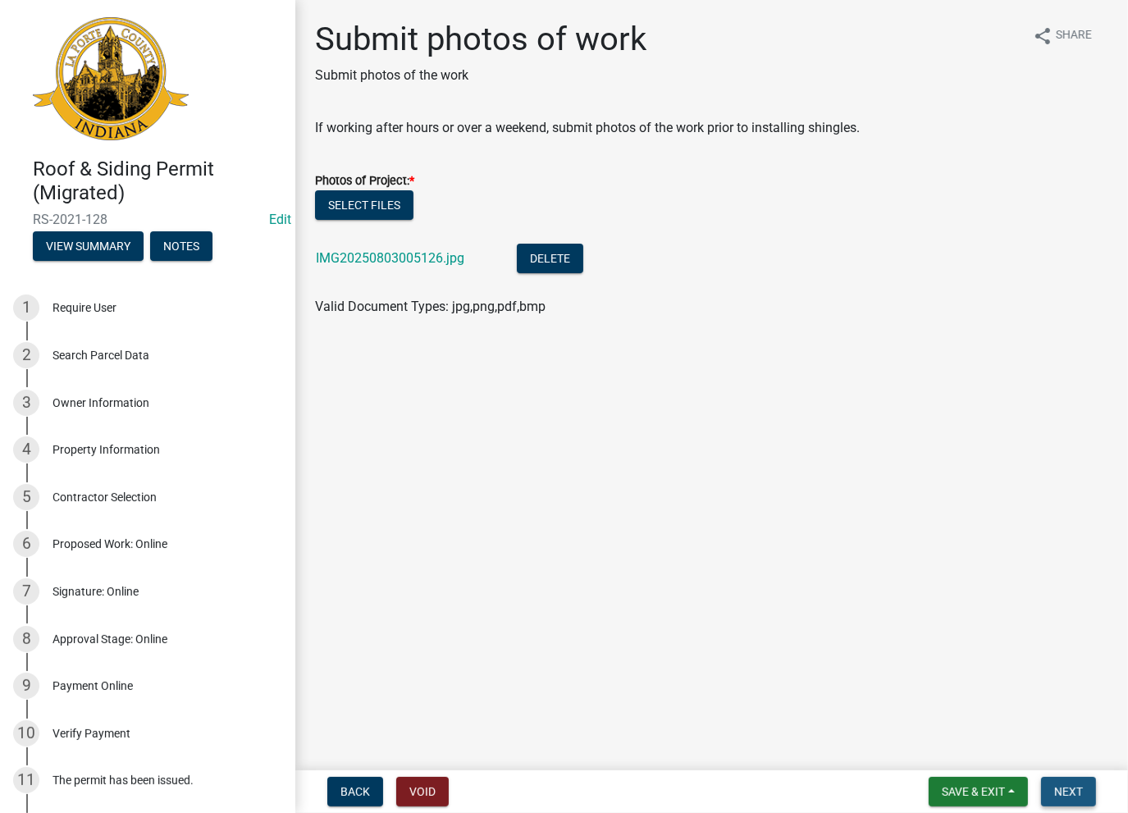
click at [1069, 793] on span "Next" at bounding box center [1068, 791] width 29 height 13
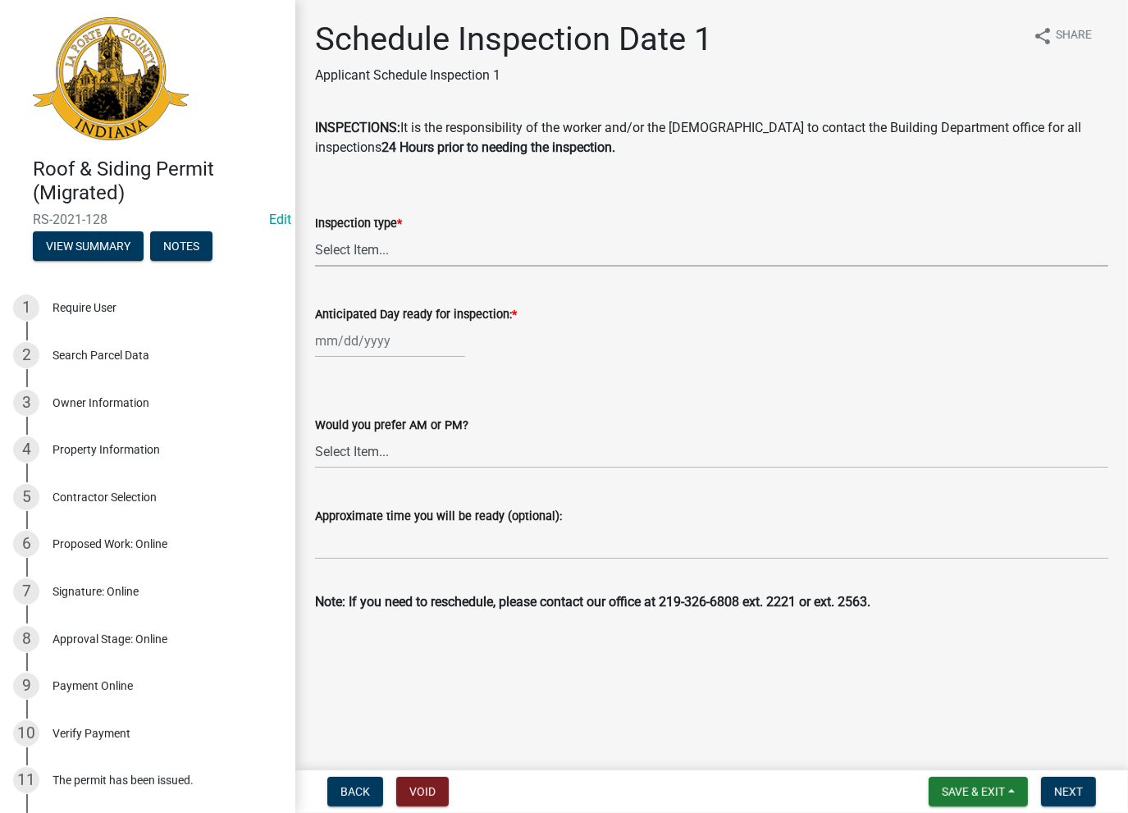
click at [400, 252] on select "Select Item... Roof Siding Both Framing" at bounding box center [711, 250] width 793 height 34
click at [89, 242] on button "View Summary" at bounding box center [88, 246] width 111 height 30
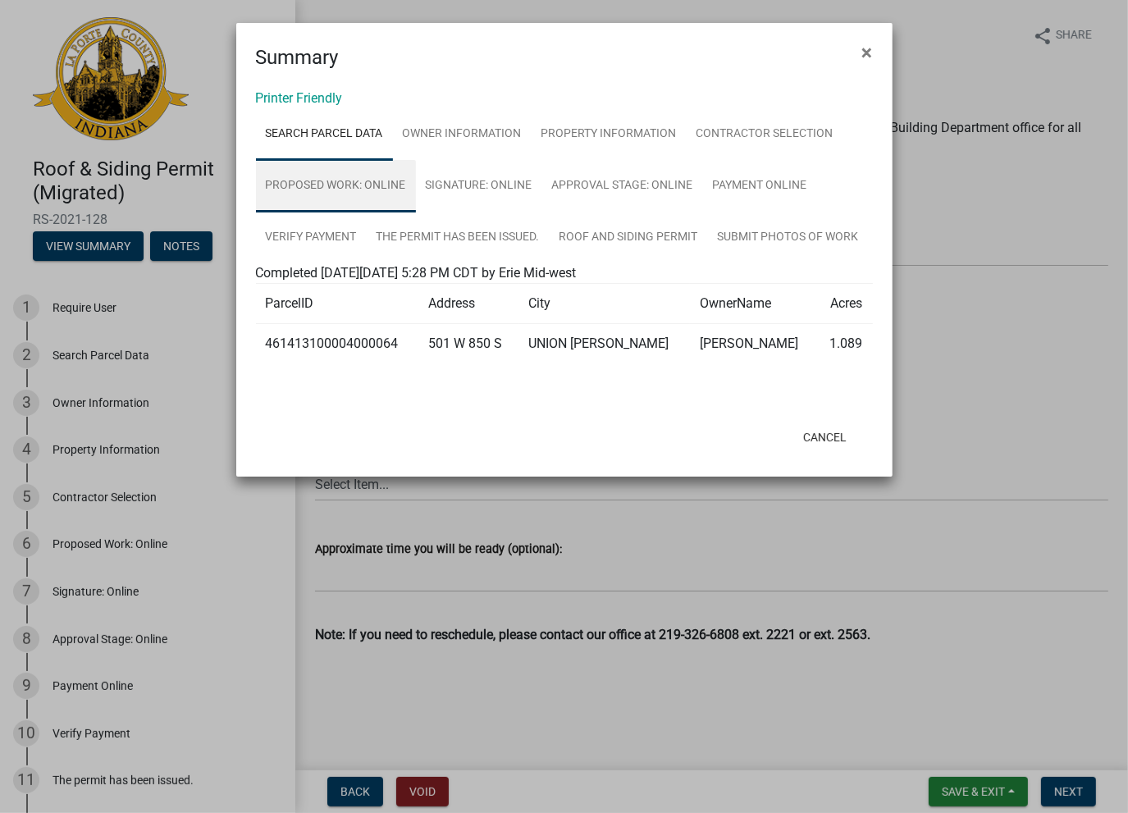
click at [371, 183] on link "Proposed Work: Online" at bounding box center [336, 186] width 160 height 52
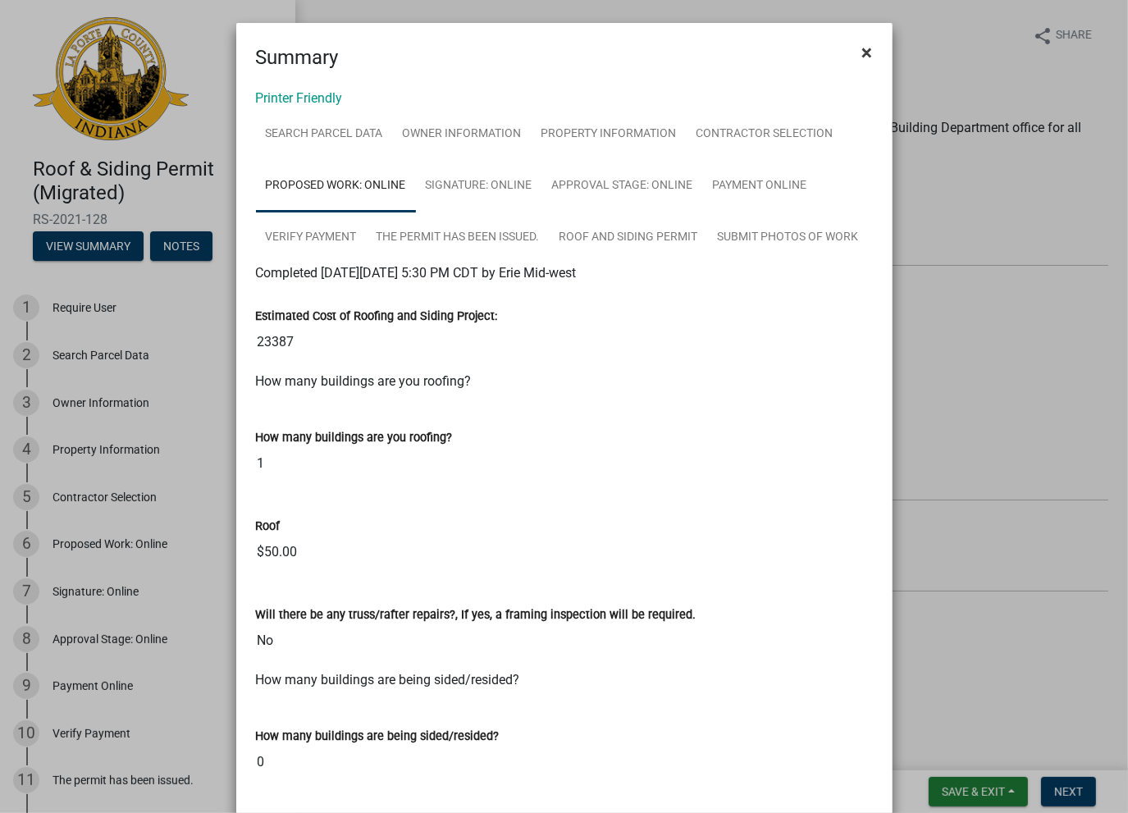
click at [855, 57] on button "×" at bounding box center [867, 53] width 37 height 46
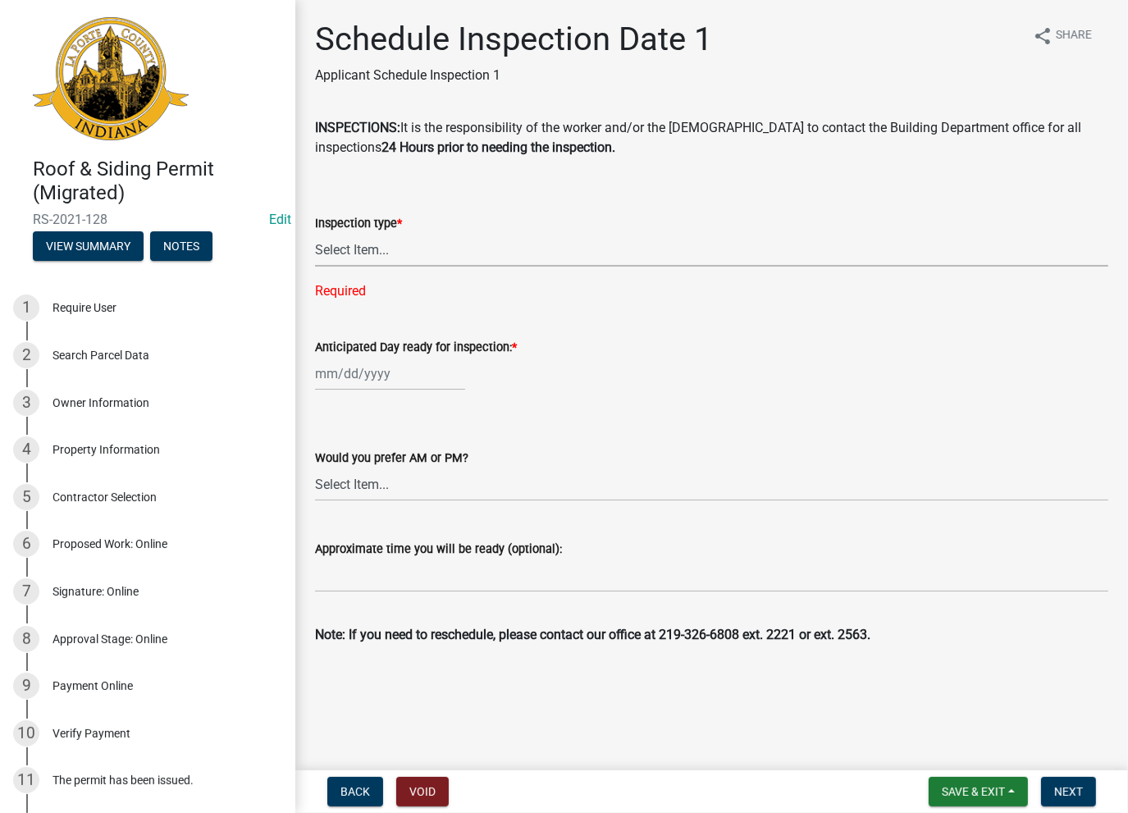
click at [358, 249] on select "Select Item... Roof Siding Both Framing" at bounding box center [711, 250] width 793 height 34
click at [315, 233] on select "Select Item... Roof Siding Both Framing" at bounding box center [711, 250] width 793 height 34
select select "7222694b-5996-4cff-93f6-6fd949b5652b"
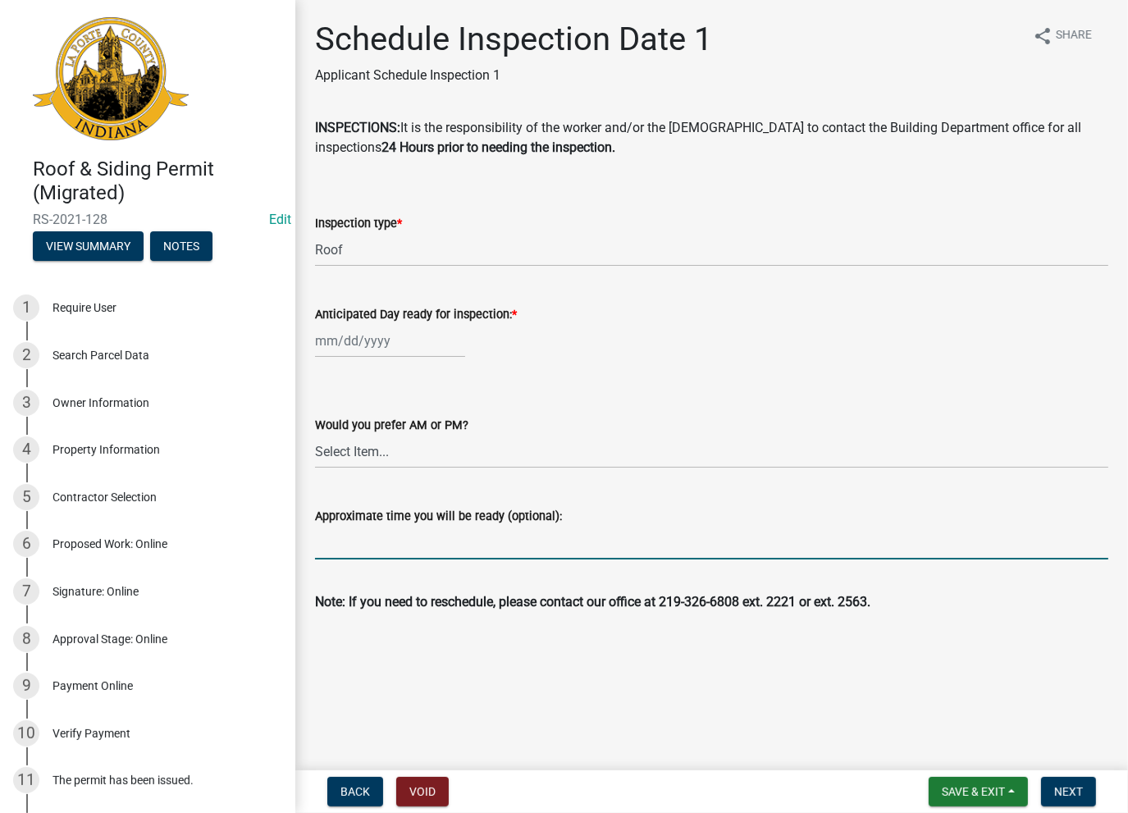
click at [355, 531] on input "Approximate time you will be ready (optional):" at bounding box center [711, 543] width 793 height 34
type input "No Inspections ever requested. Expired. Close out - AK"
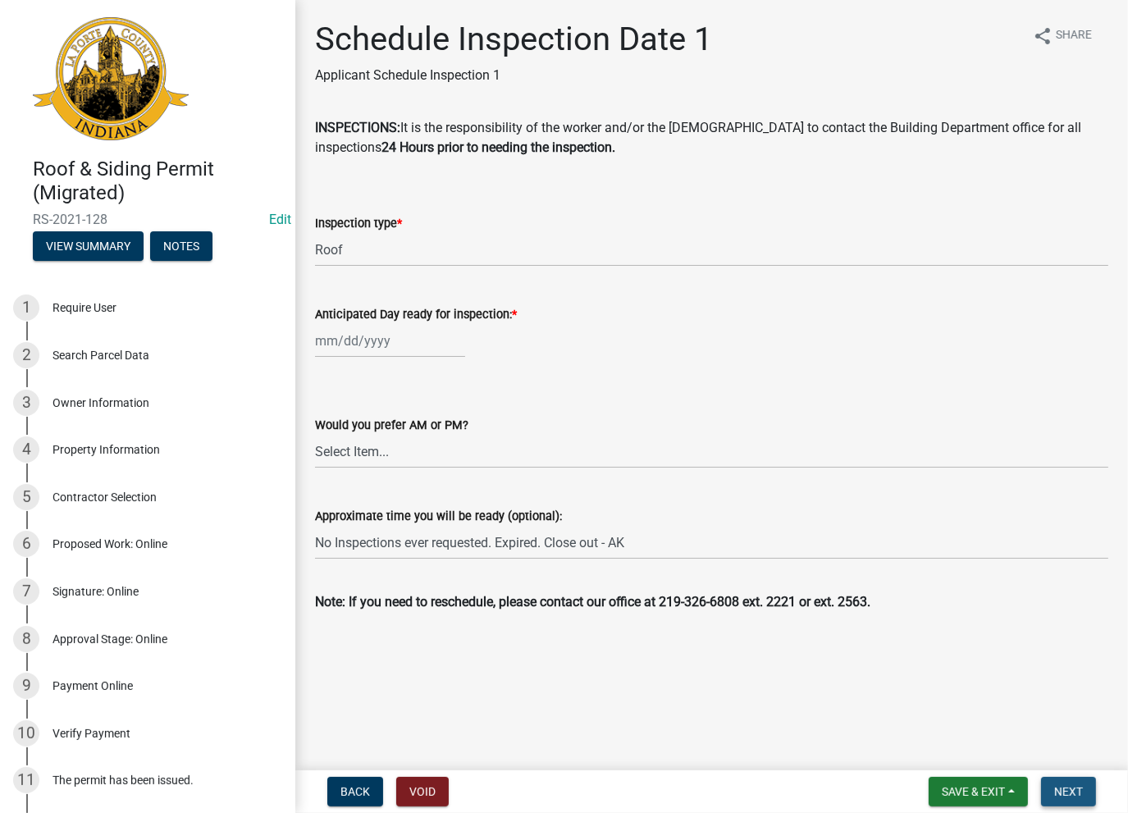
click at [1076, 793] on span "Next" at bounding box center [1068, 791] width 29 height 13
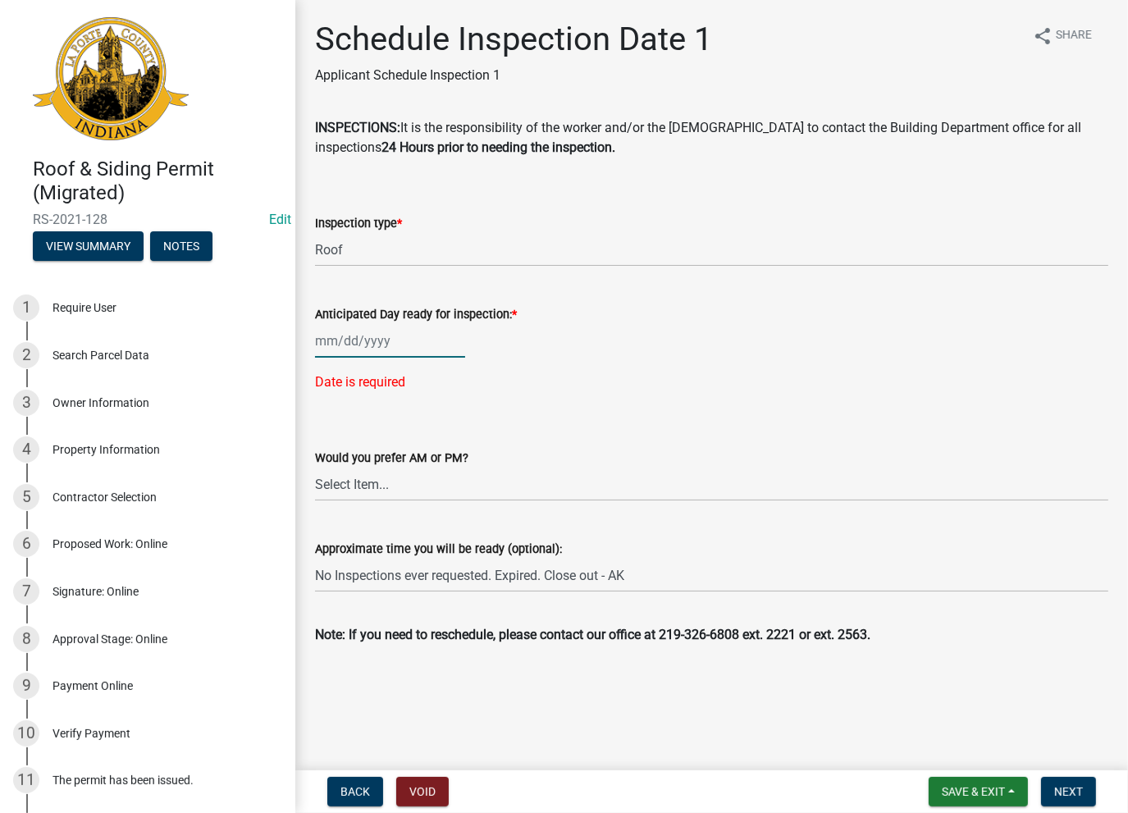
click at [376, 340] on div at bounding box center [390, 341] width 150 height 34
select select "8"
select select "2025"
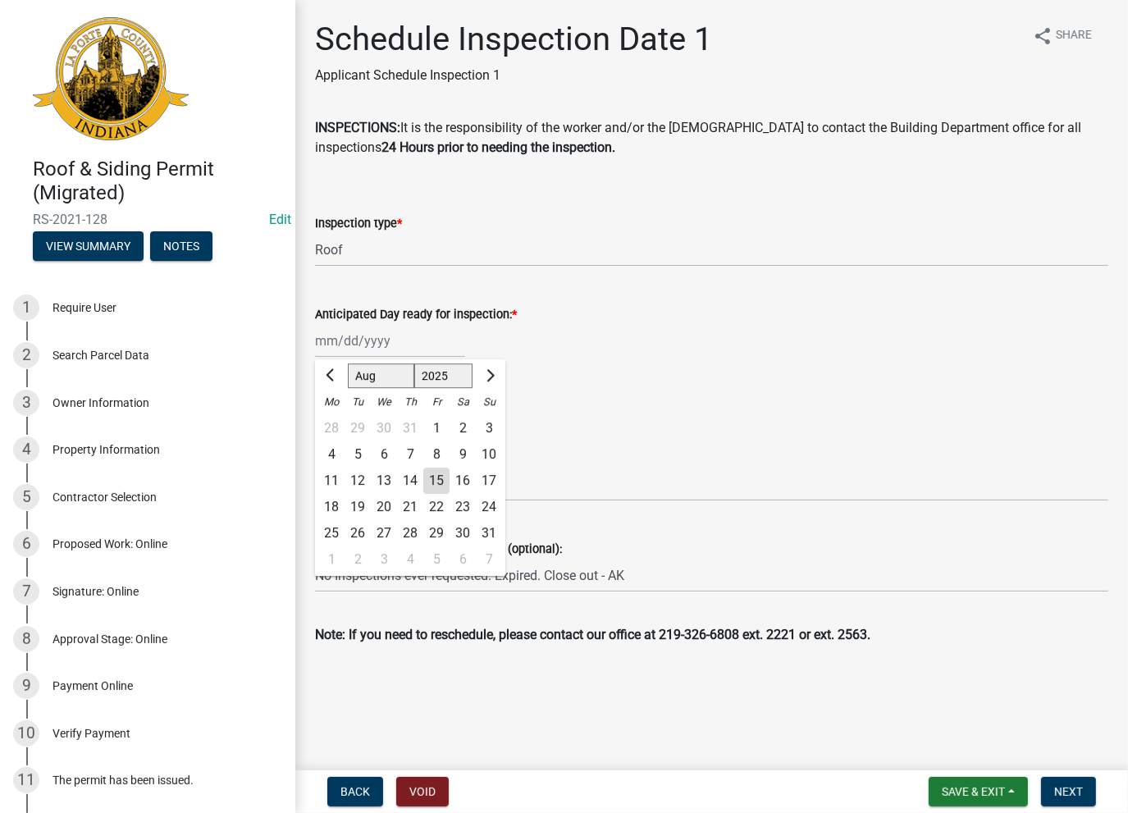
click at [435, 480] on div "15" at bounding box center [436, 480] width 26 height 26
type input "[DATE]"
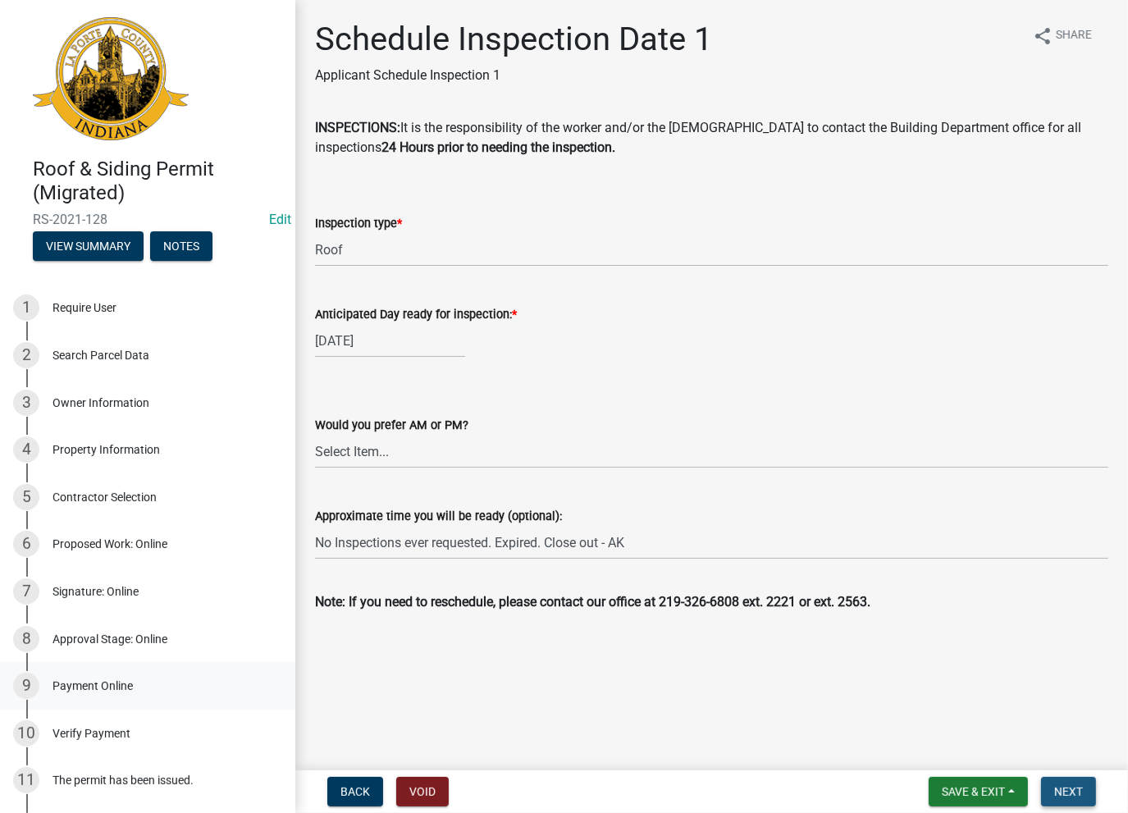
drag, startPoint x: 1060, startPoint y: 788, endPoint x: 31, endPoint y: 676, distance: 1034.5
click at [1055, 788] on span "Next" at bounding box center [1068, 791] width 29 height 13
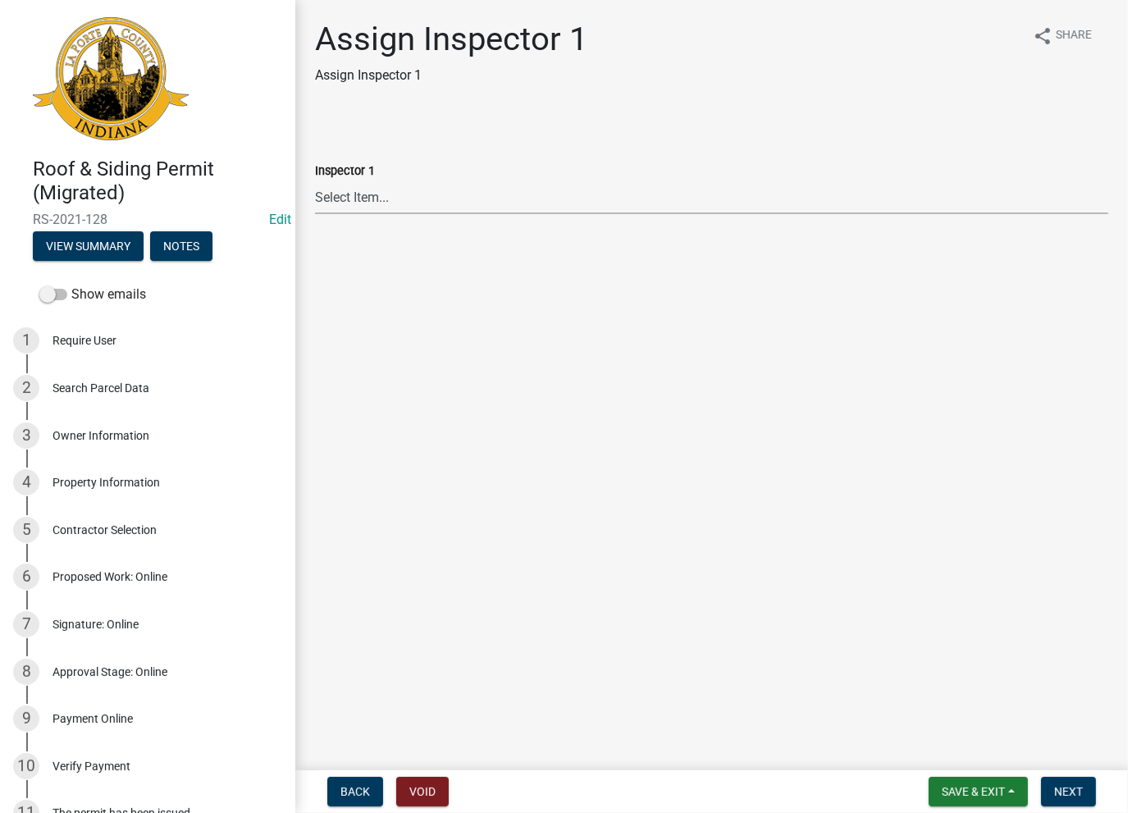
click at [367, 209] on select "Select Item... Insp1 [PERSON_NAME] Insp1 [PERSON_NAME] Insp1 [PERSON_NAME] Insp…" at bounding box center [711, 197] width 793 height 34
click at [315, 180] on select "Select Item... Insp1 [PERSON_NAME] Insp1 [PERSON_NAME] Insp1 [PERSON_NAME] Insp…" at bounding box center [711, 197] width 793 height 34
select select "add4d214-0139-4339-bcf6-54a608f10e0b"
click at [1064, 811] on nav "Back Void Save & Exit Save Save & Exit Next" at bounding box center [711, 791] width 832 height 43
click at [1065, 800] on button "Next" at bounding box center [1068, 792] width 55 height 30
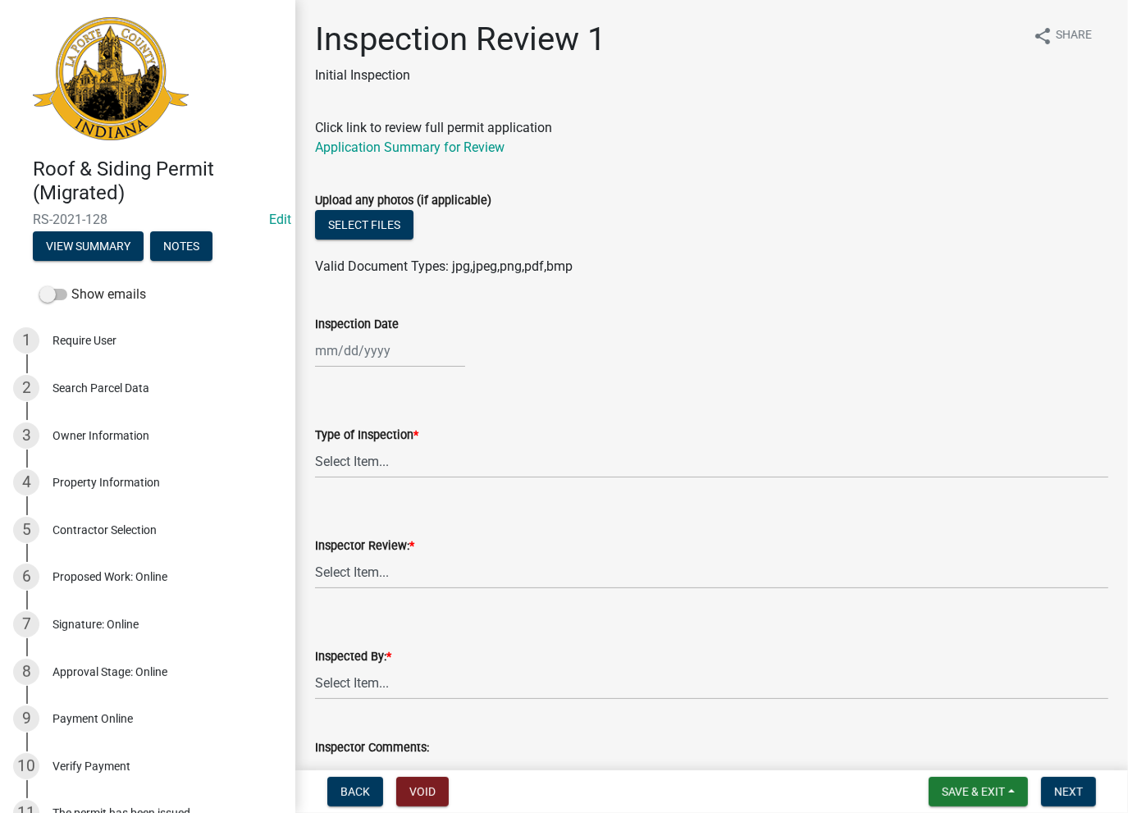
click at [351, 331] on label "Inspection Date" at bounding box center [357, 324] width 84 height 11
click at [351, 334] on input "Inspection Date" at bounding box center [390, 351] width 150 height 34
select select "8"
select select "2025"
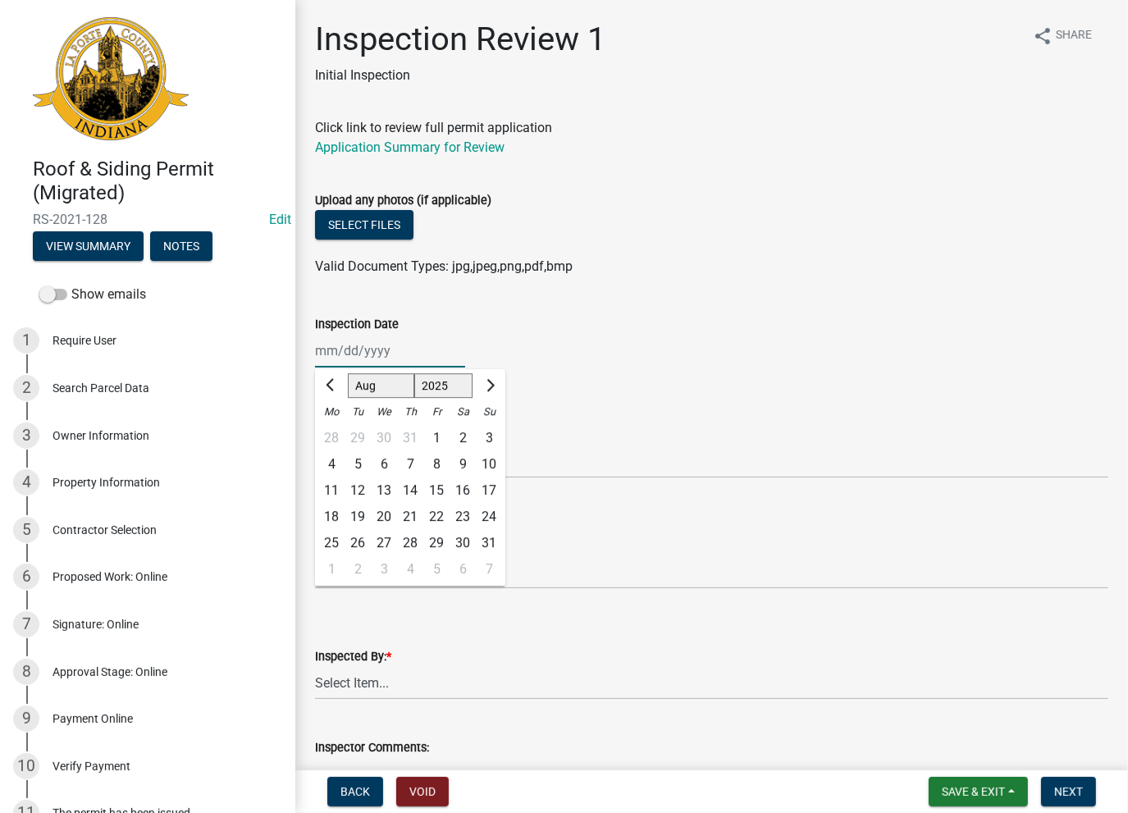
drag, startPoint x: 371, startPoint y: 364, endPoint x: 367, endPoint y: 353, distance: 11.9
click at [367, 353] on div "Jan Feb Mar Apr May Jun Jul Aug Sep Oct Nov Dec 1525 1526 1527 1528 1529 1530 1…" at bounding box center [390, 351] width 150 height 34
click at [367, 352] on input "Inspection Date" at bounding box center [390, 351] width 150 height 34
click at [434, 483] on div "15" at bounding box center [436, 490] width 26 height 26
type input "[DATE]"
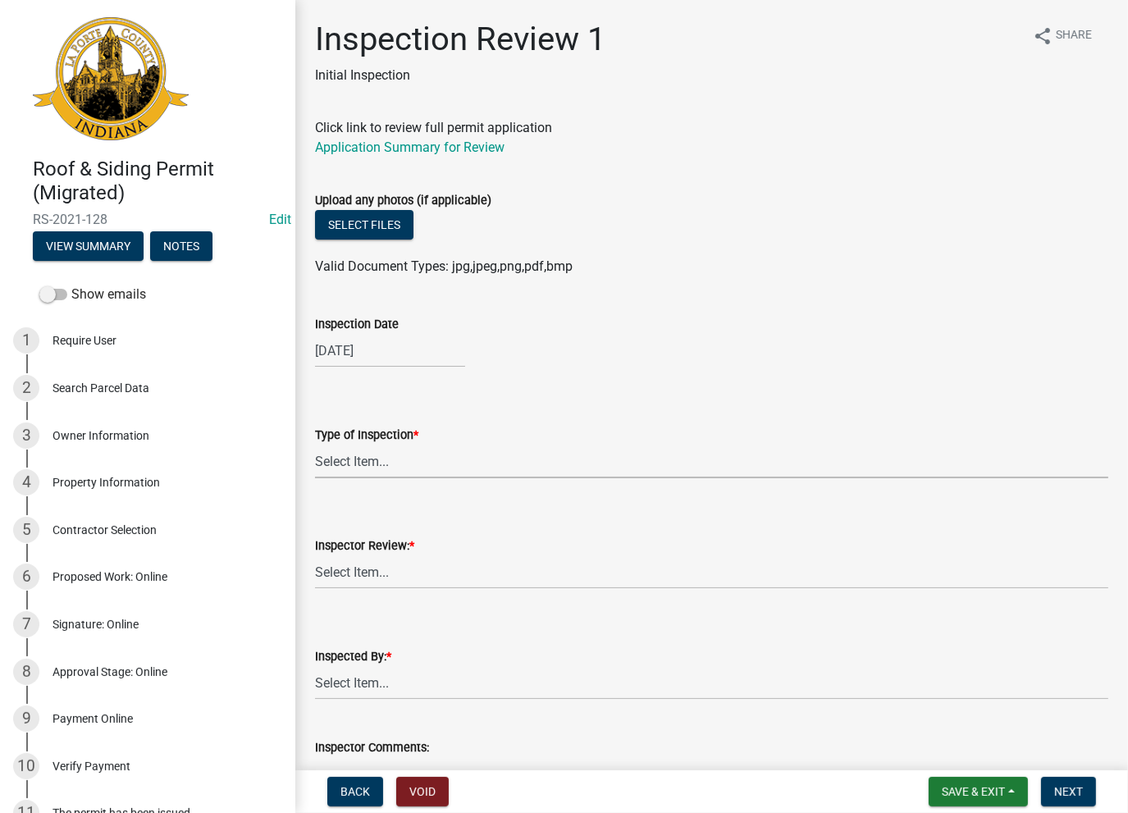
click at [355, 472] on select "Select Item... Roof Siding Both Framing" at bounding box center [711, 462] width 793 height 34
click at [315, 445] on select "Select Item... Roof Siding Both Framing" at bounding box center [711, 462] width 793 height 34
select select "02ce924f-3e5a-4f16-930c-e3e1f951c975"
click at [361, 550] on label "Inspector Review: *" at bounding box center [364, 545] width 99 height 11
click at [361, 555] on select "Select Item... Approve Deny" at bounding box center [711, 572] width 793 height 34
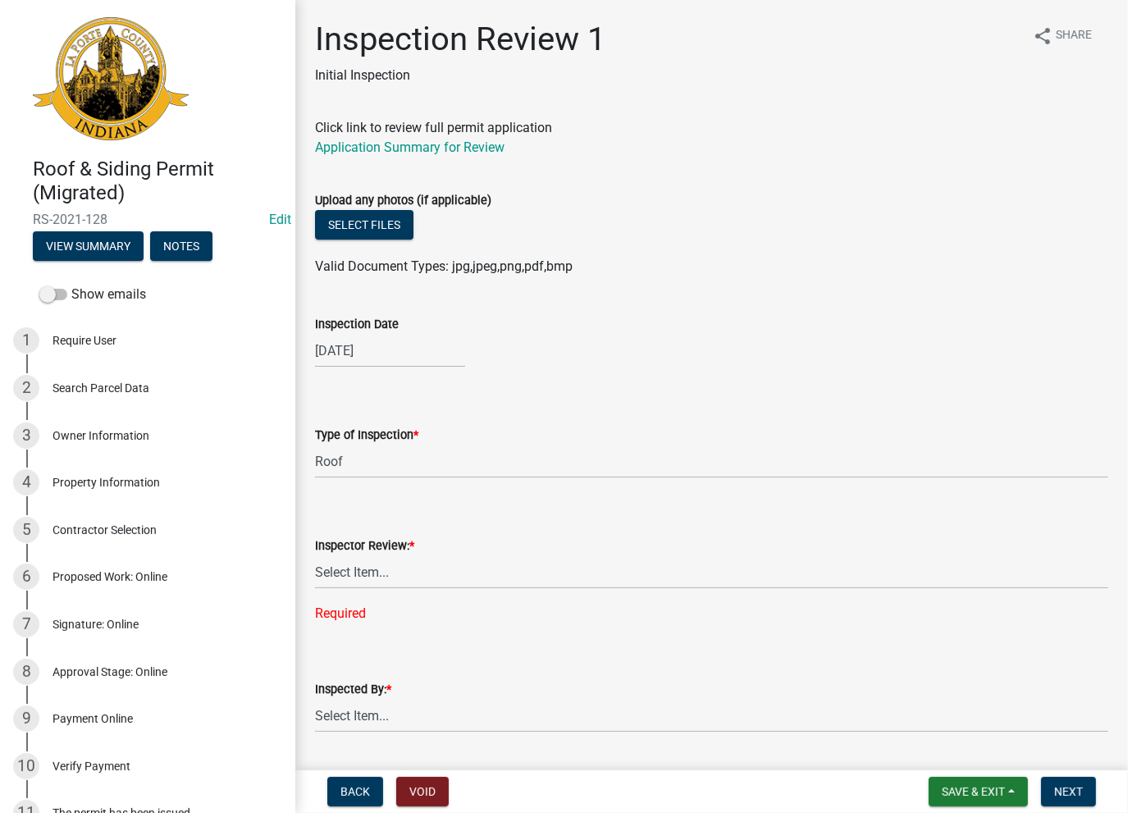
drag, startPoint x: 373, startPoint y: 590, endPoint x: 371, endPoint y: 577, distance: 14.2
click at [372, 583] on wm-data-entity-input "Inspector Review: * Select Item... Approve Deny Required" at bounding box center [711, 565] width 793 height 144
click at [372, 581] on select "Select Item... Approve Deny" at bounding box center [711, 572] width 793 height 34
click at [315, 555] on select "Select Item... Approve Deny" at bounding box center [711, 572] width 793 height 34
select select "4adc940c-ec96-4ccb-b8c0-4709496e5a17"
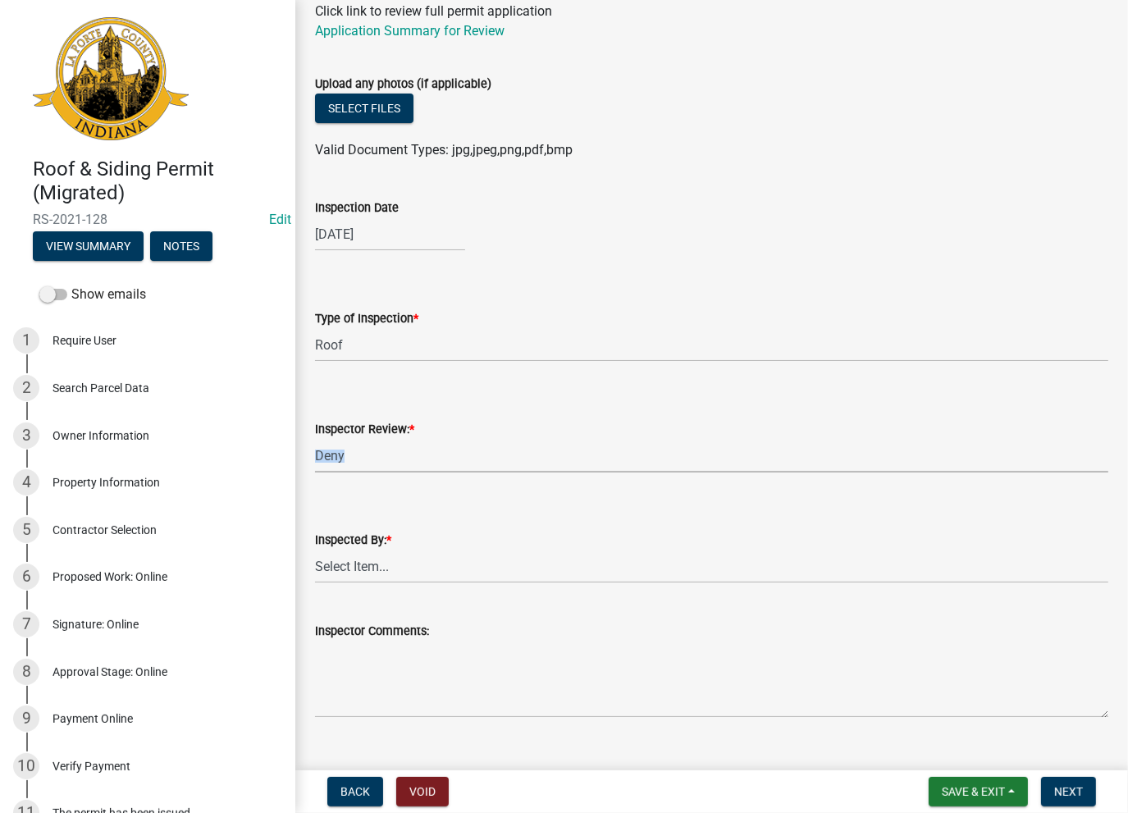
scroll to position [246, 0]
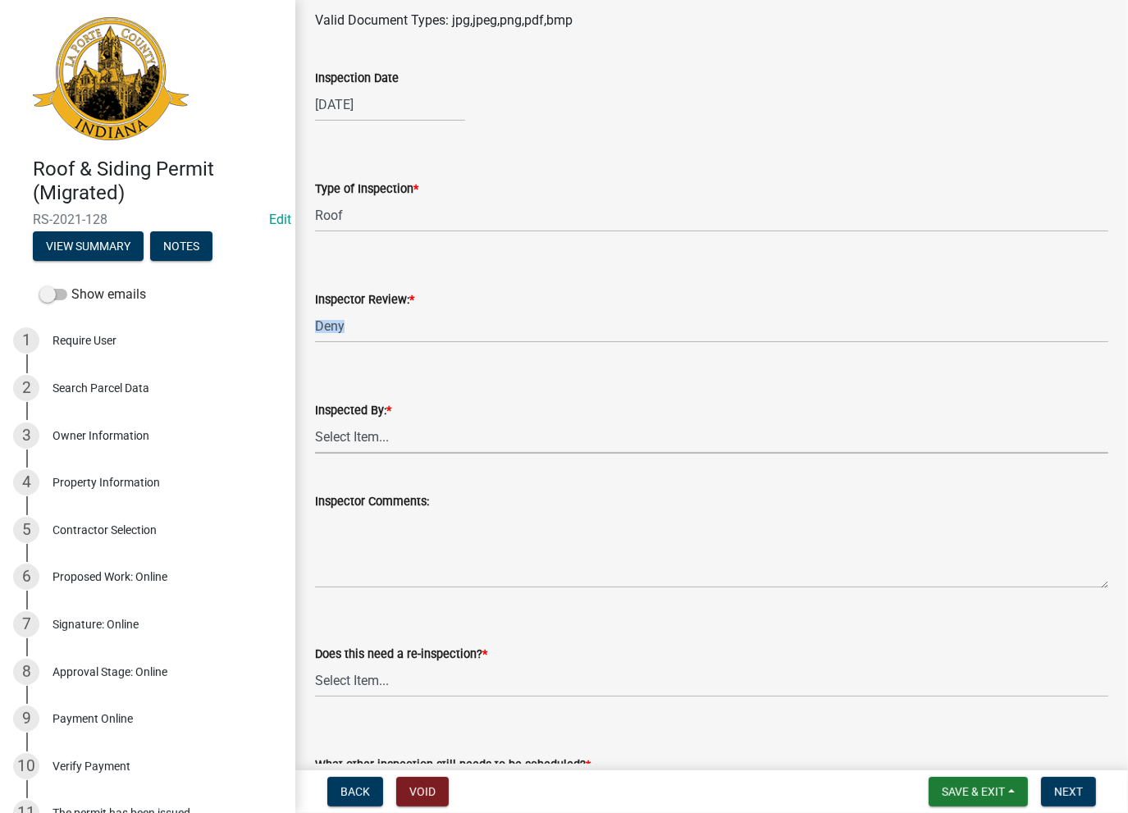
click at [341, 443] on select "Select Item... [PERSON_NAME] [PERSON_NAME]" at bounding box center [711, 437] width 793 height 34
click at [315, 420] on select "Select Item... [PERSON_NAME] [PERSON_NAME]" at bounding box center [711, 437] width 793 height 34
select select "5eea7952-285d-4334-97a3-a4497039e724"
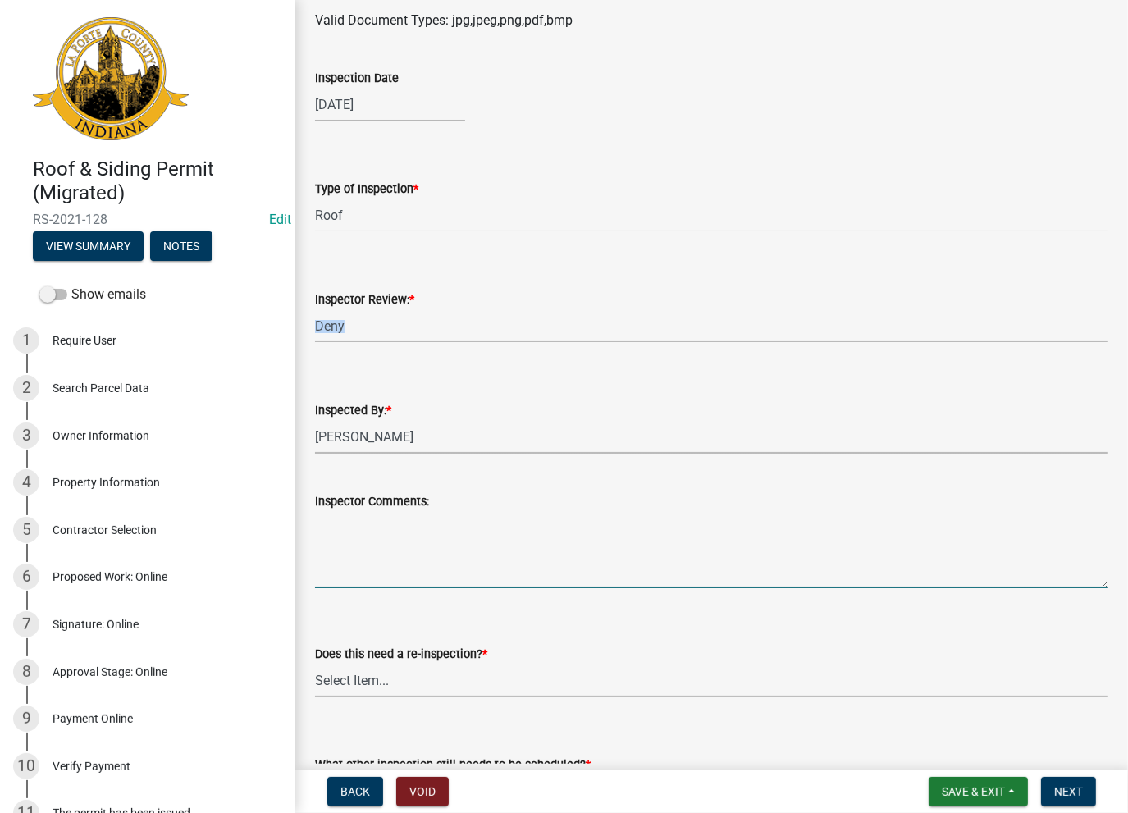
click at [350, 536] on textarea "Inspector Comments:" at bounding box center [711, 549] width 793 height 77
paste textarea "No Inspections ever requested. Expired. Close out - AK"
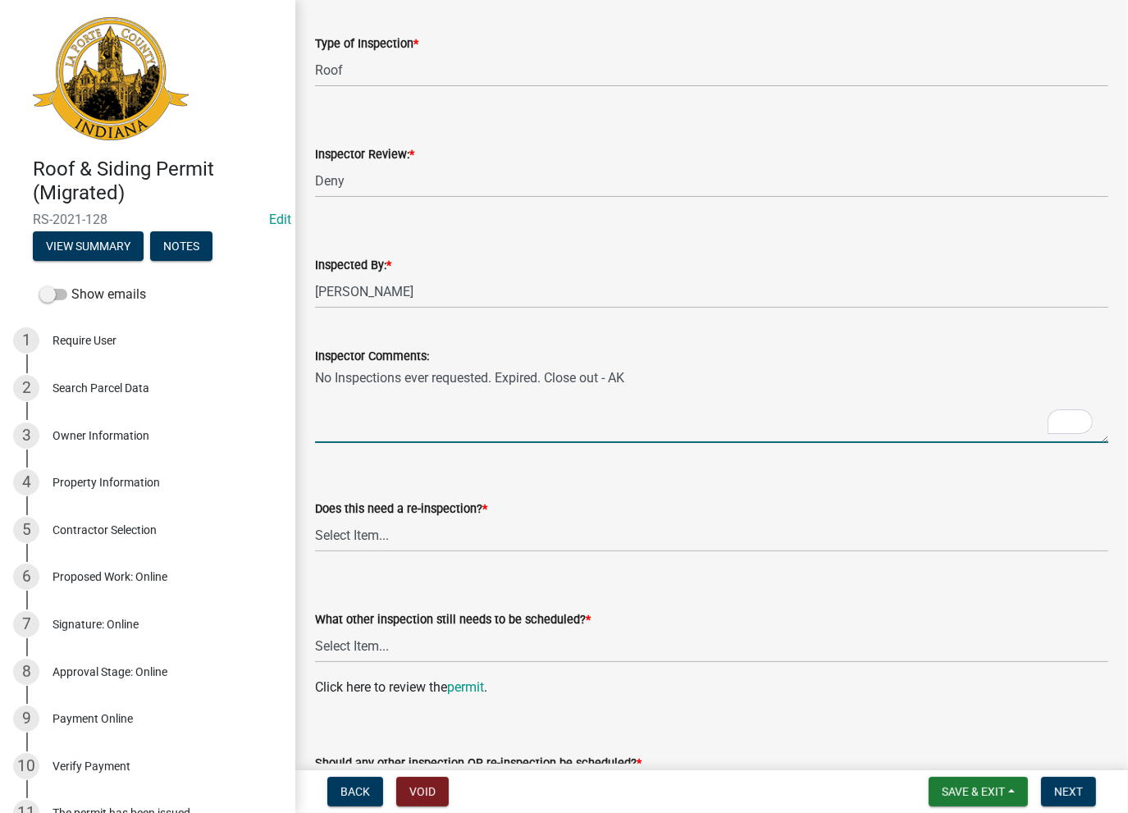
scroll to position [564, 0]
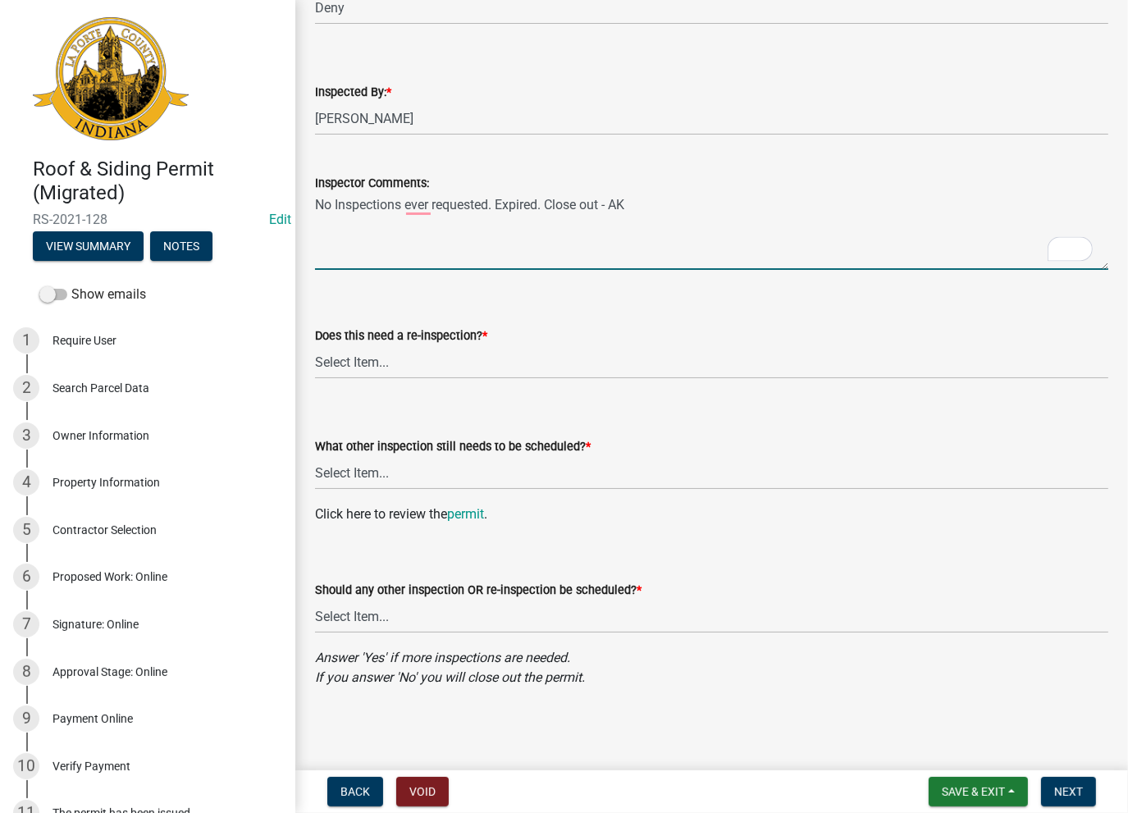
type textarea "No Inspections ever requested. Expired. Close out - AK"
click at [343, 365] on select "Select Item... Yes No" at bounding box center [711, 362] width 793 height 34
click at [315, 345] on select "Select Item... Yes No" at bounding box center [711, 362] width 793 height 34
select select "649cc752-d891-4ee1-a76e-cd84e30d65fb"
drag, startPoint x: 354, startPoint y: 463, endPoint x: 355, endPoint y: 472, distance: 9.1
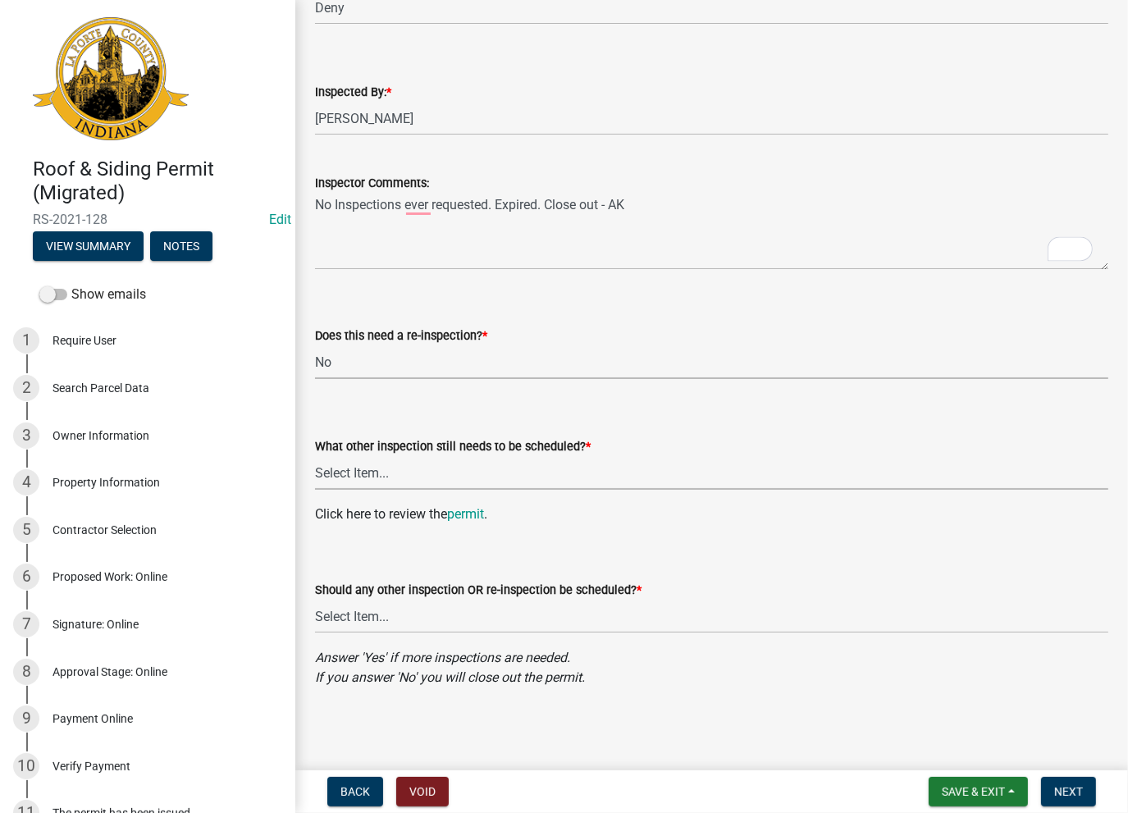
click at [354, 463] on select "Select Item... Roof Siding None" at bounding box center [711, 473] width 793 height 34
click at [315, 456] on select "Select Item... Roof Siding None" at bounding box center [711, 473] width 793 height 34
select select "cad2b8e2-670c-413a-9b2d-fe18199a1e67"
click at [362, 613] on select "Select Item... Yes No" at bounding box center [711, 617] width 793 height 34
click at [315, 600] on select "Select Item... Yes No" at bounding box center [711, 617] width 793 height 34
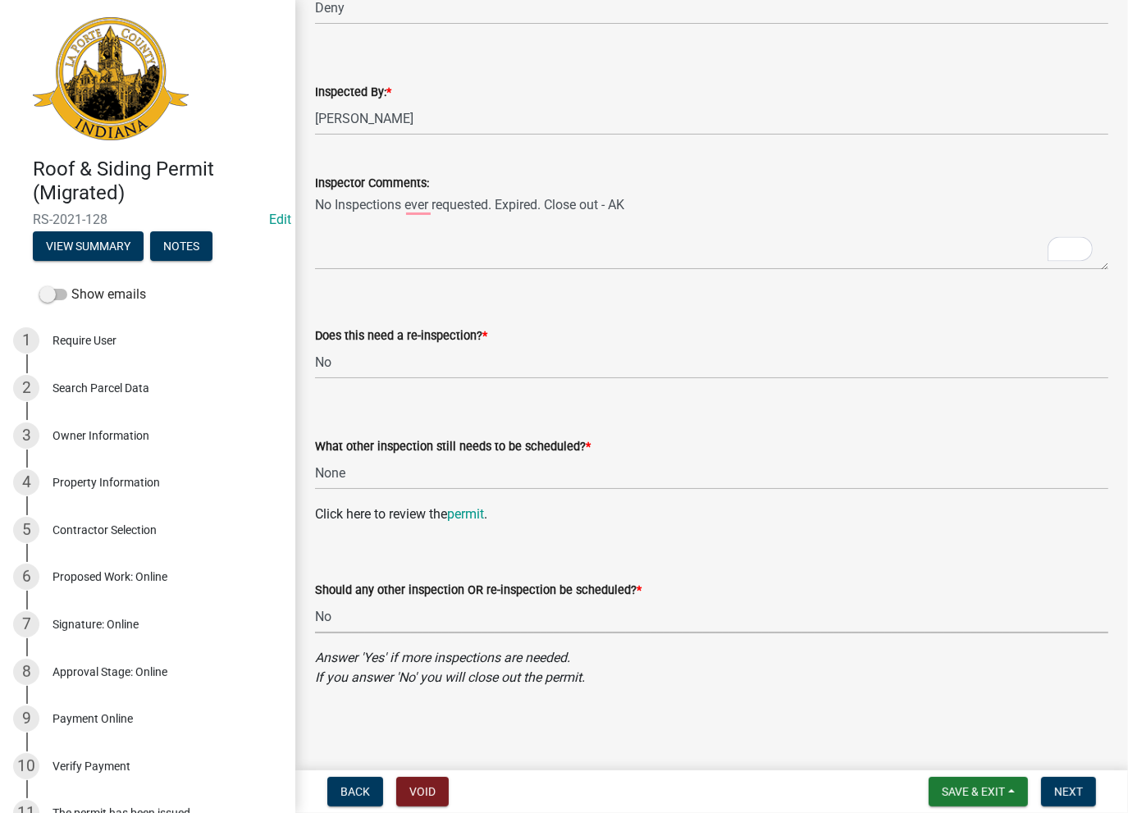
select select "cf9399f2-2a80-4ab8-9282-109de5958ea6"
click at [1070, 795] on span "Next" at bounding box center [1068, 791] width 29 height 13
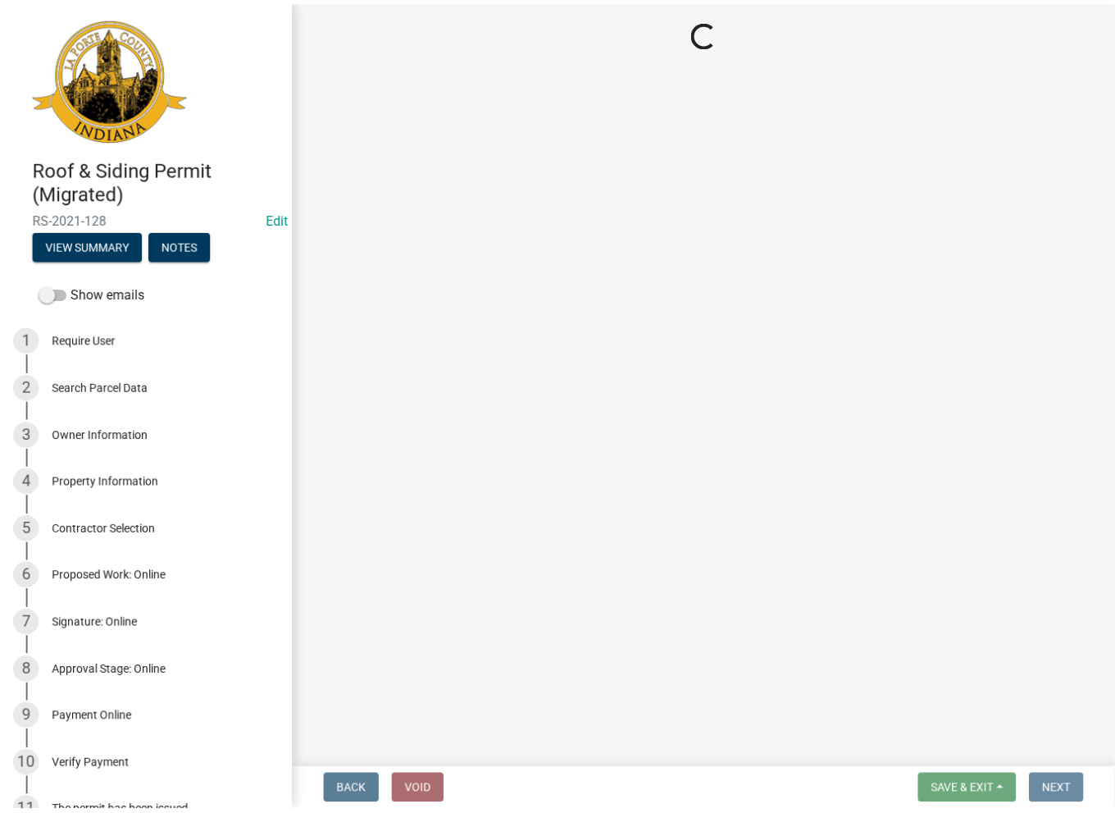
scroll to position [0, 0]
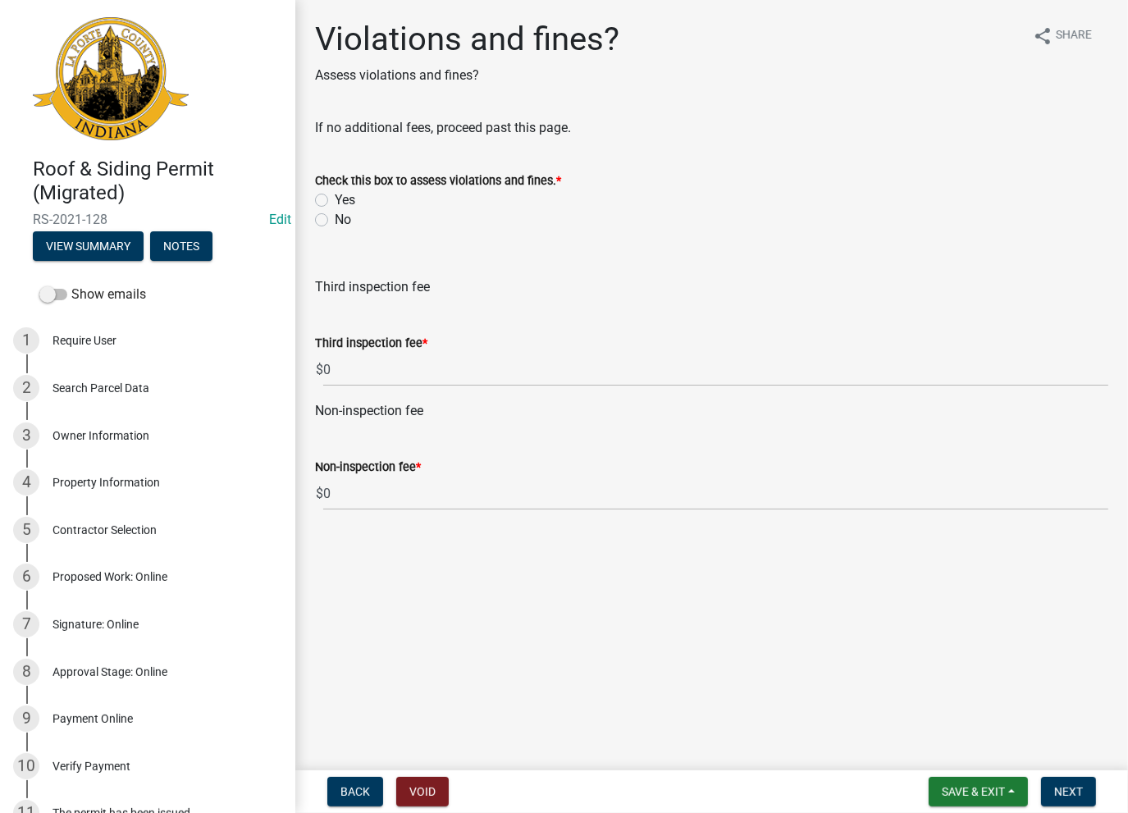
click at [321, 228] on wm-data-entity-input "Check this box to assess violations and fines. * Yes No" at bounding box center [711, 197] width 793 height 93
click at [335, 219] on label "No" at bounding box center [343, 220] width 16 height 20
click at [335, 219] on input "No" at bounding box center [340, 215] width 11 height 11
radio input "true"
click at [1051, 787] on button "Next" at bounding box center [1068, 792] width 55 height 30
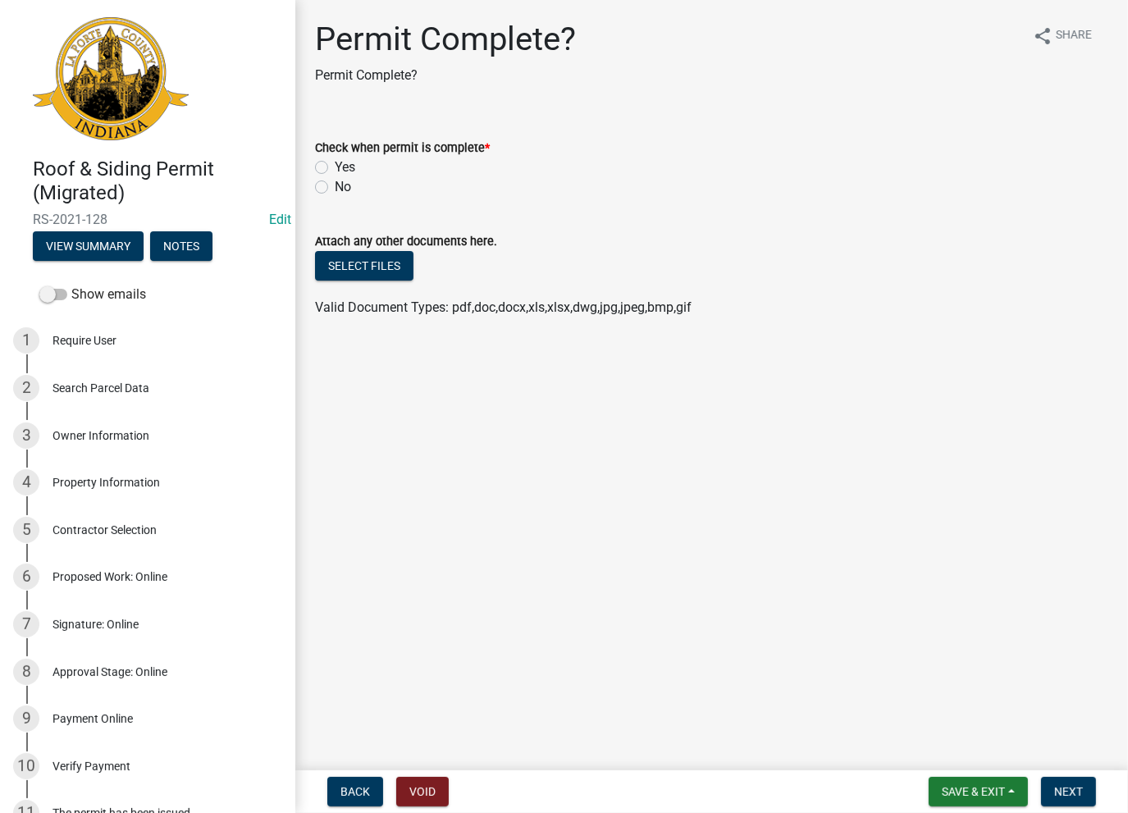
click at [335, 163] on label "Yes" at bounding box center [345, 167] width 21 height 20
click at [335, 163] on input "Yes" at bounding box center [340, 162] width 11 height 11
radio input "true"
click at [1058, 786] on span "Next" at bounding box center [1068, 791] width 29 height 13
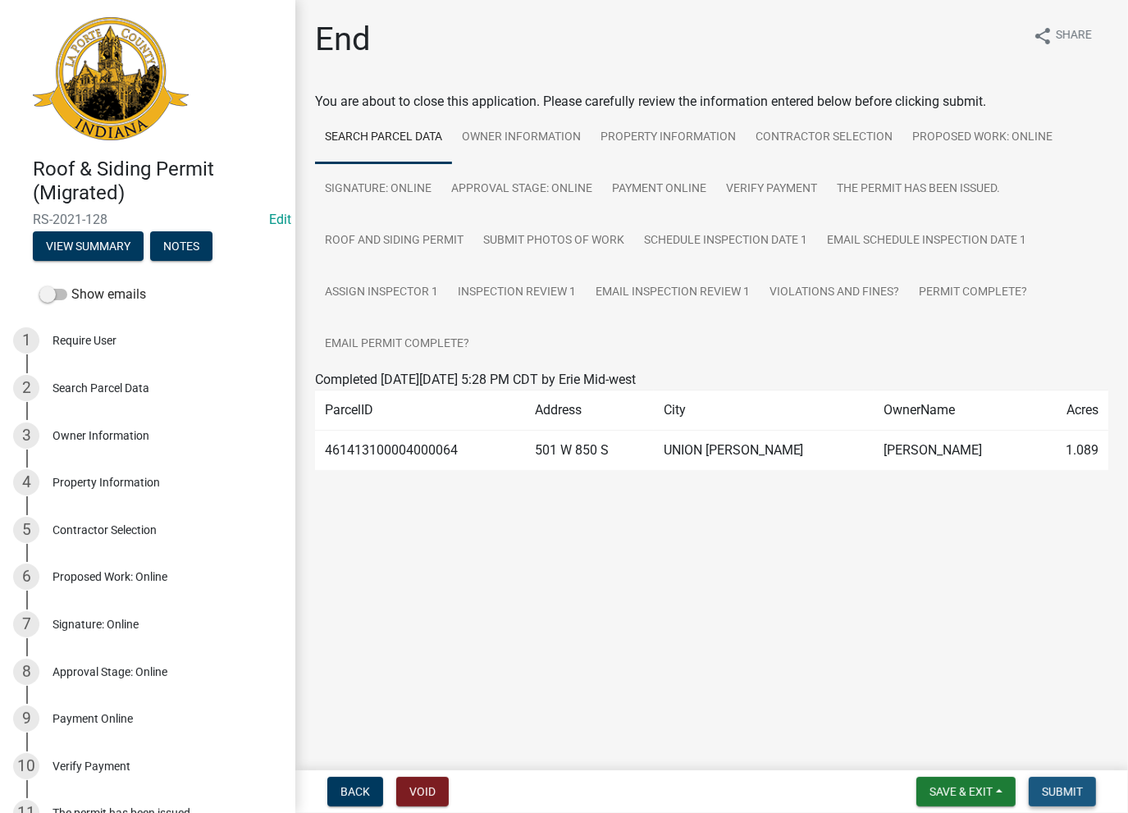
click at [1055, 790] on span "Submit" at bounding box center [1062, 791] width 41 height 13
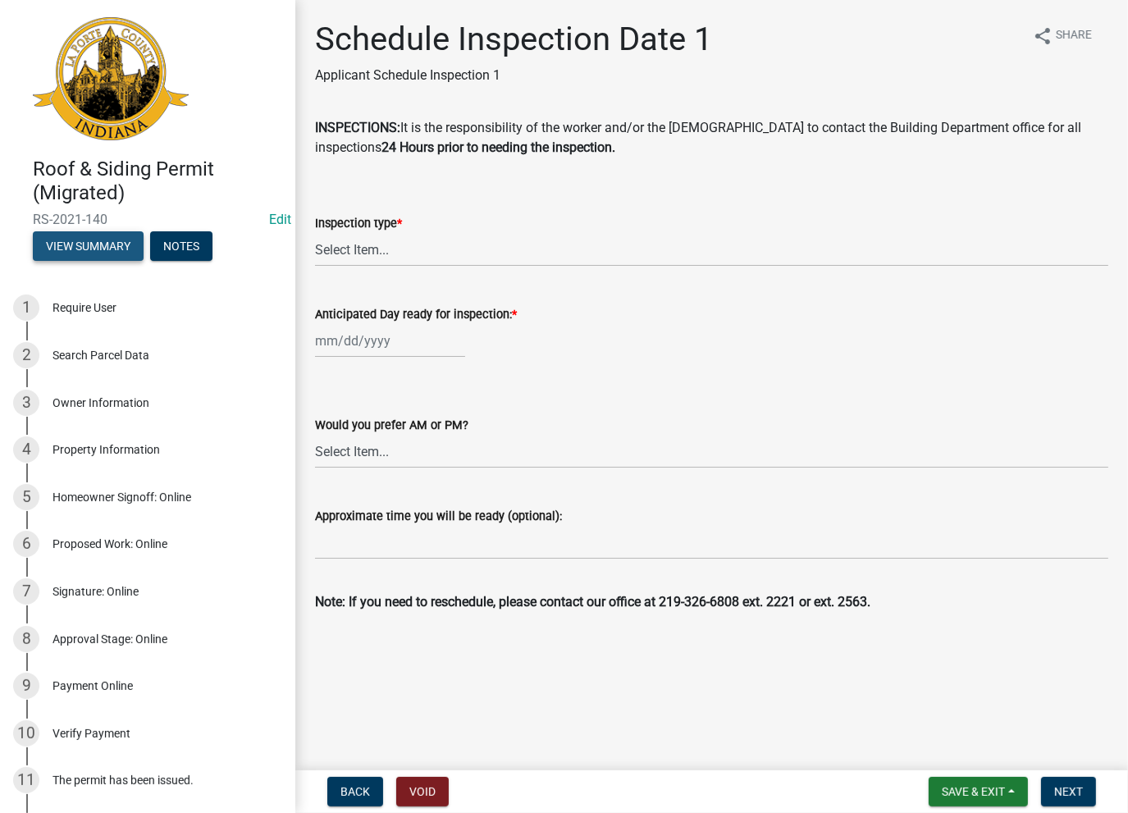
click at [83, 240] on button "View Summary" at bounding box center [88, 246] width 111 height 30
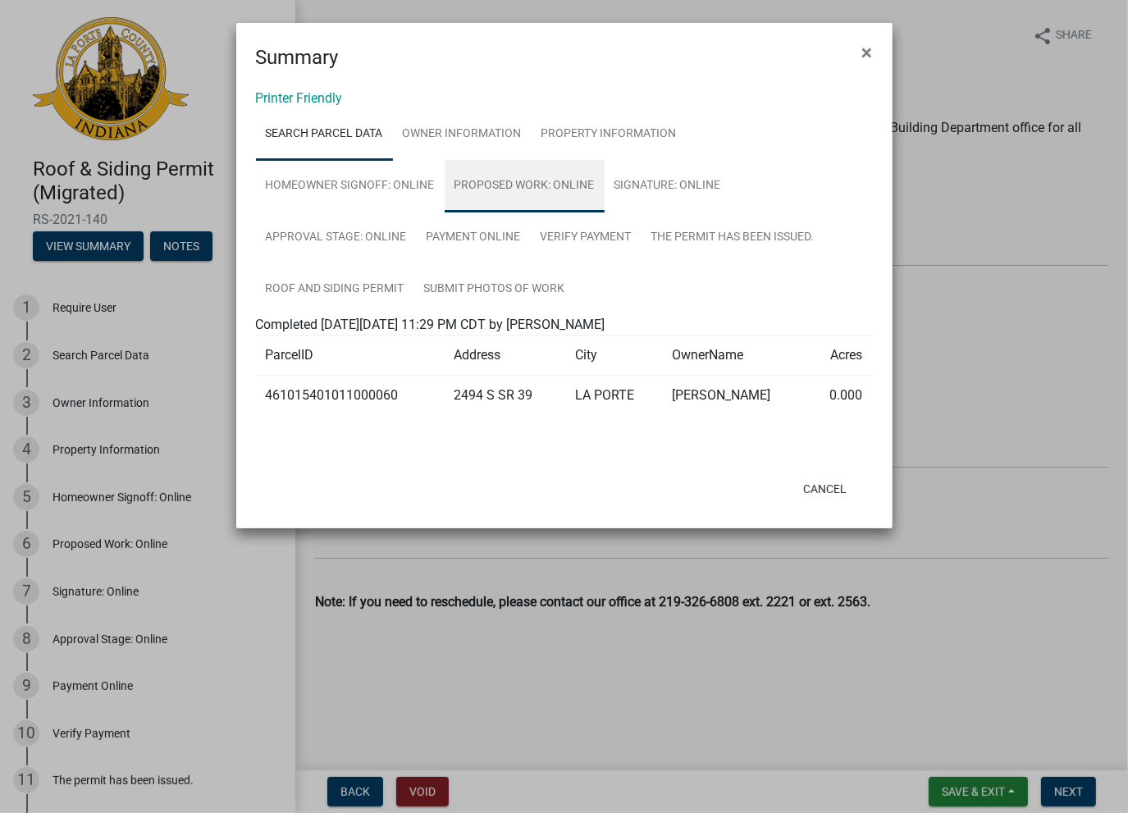
click at [547, 183] on link "Proposed Work: Online" at bounding box center [525, 186] width 160 height 52
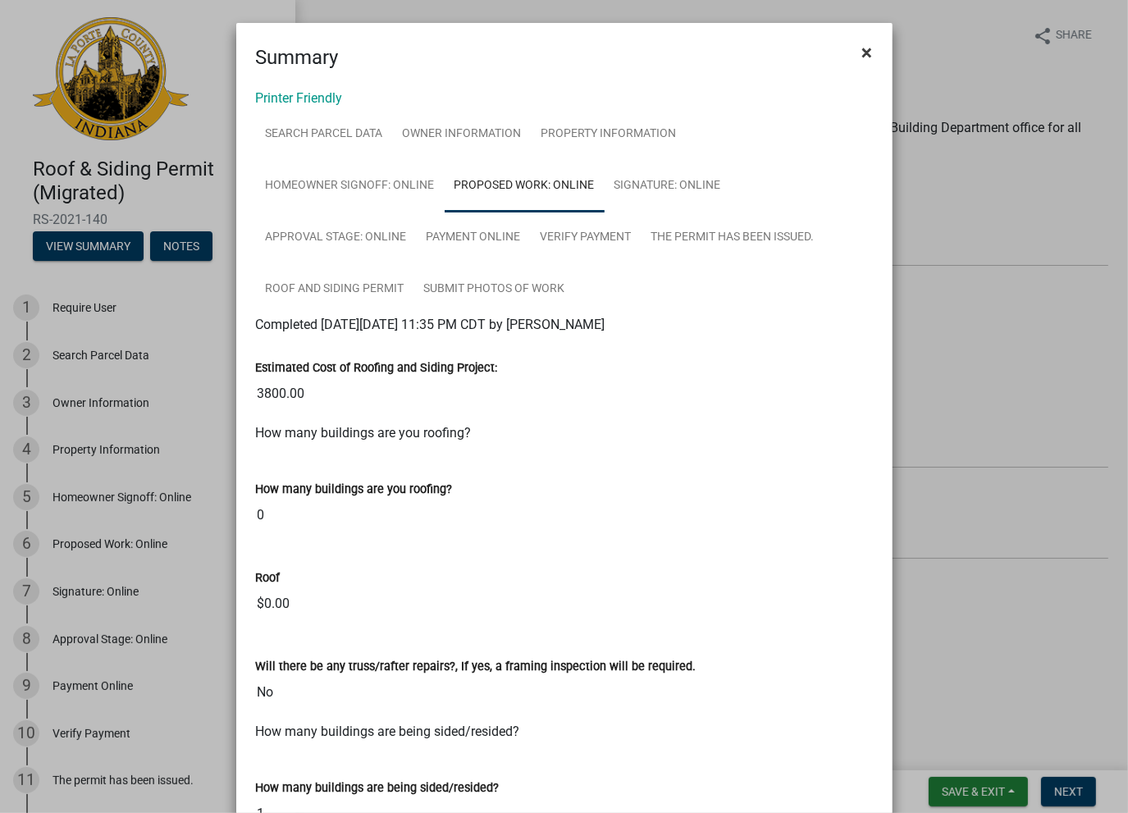
click at [862, 48] on span "×" at bounding box center [867, 52] width 11 height 23
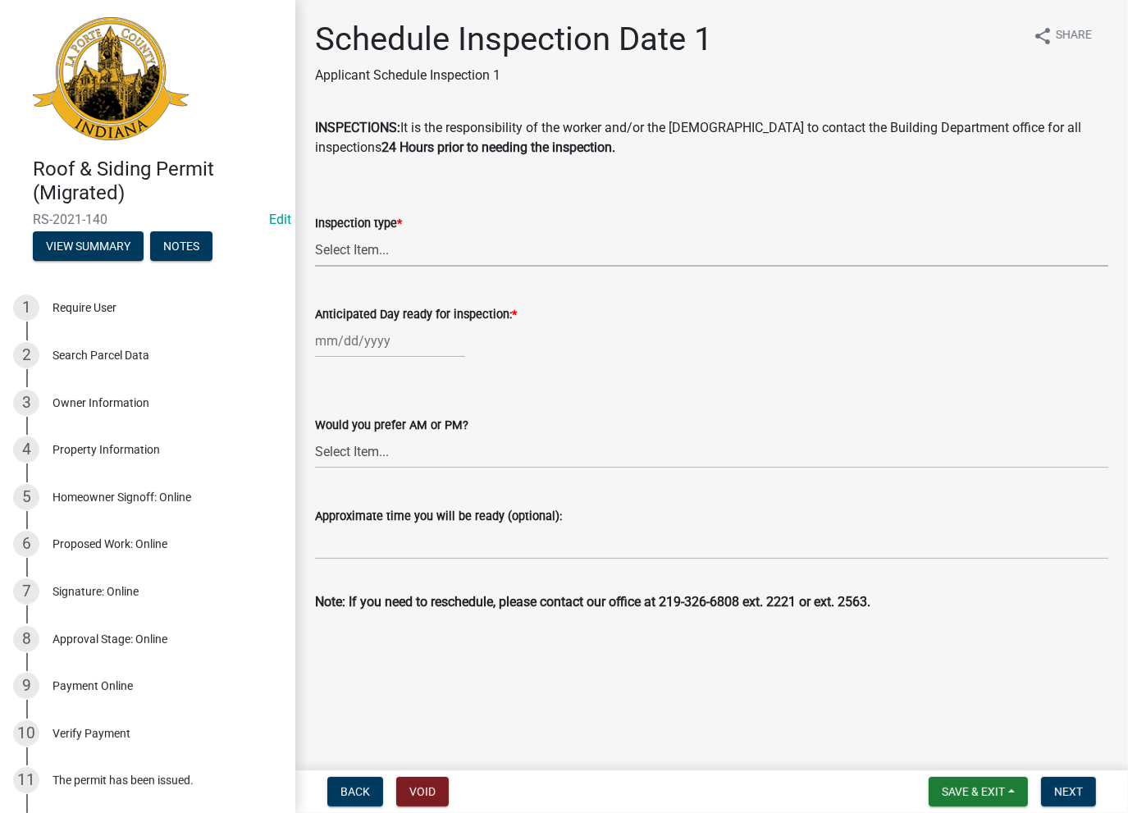
click at [413, 257] on select "Select Item... Roof Siding Both Framing" at bounding box center [711, 250] width 793 height 34
click at [315, 233] on select "Select Item... Roof Siding Both Framing" at bounding box center [711, 250] width 793 height 34
select select "a0821cad-5557-40b7-ad51-8501bafe9608"
select select "8"
select select "2025"
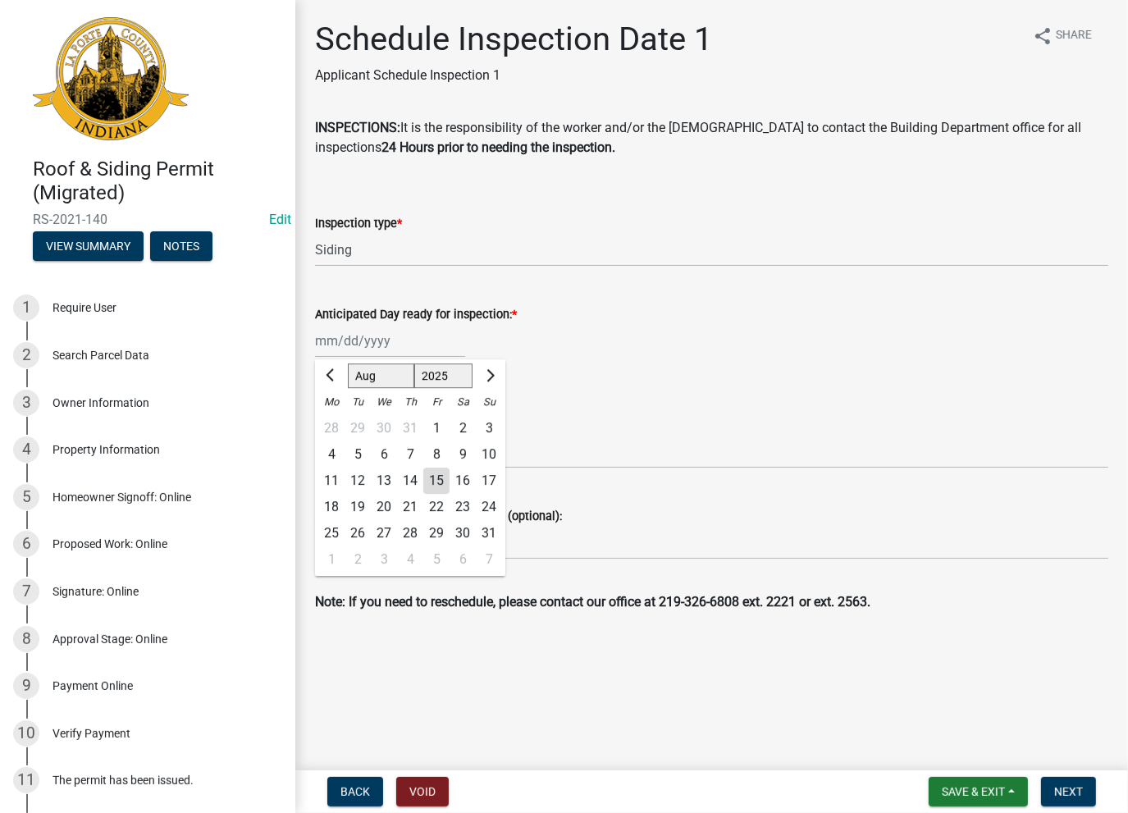
click at [373, 346] on div "[PERSON_NAME] Feb Mar Apr [PERSON_NAME][DATE] Oct Nov [DATE] 1526 1527 1528 152…" at bounding box center [390, 341] width 150 height 34
click at [437, 490] on div "15" at bounding box center [436, 480] width 26 height 26
type input "[DATE]"
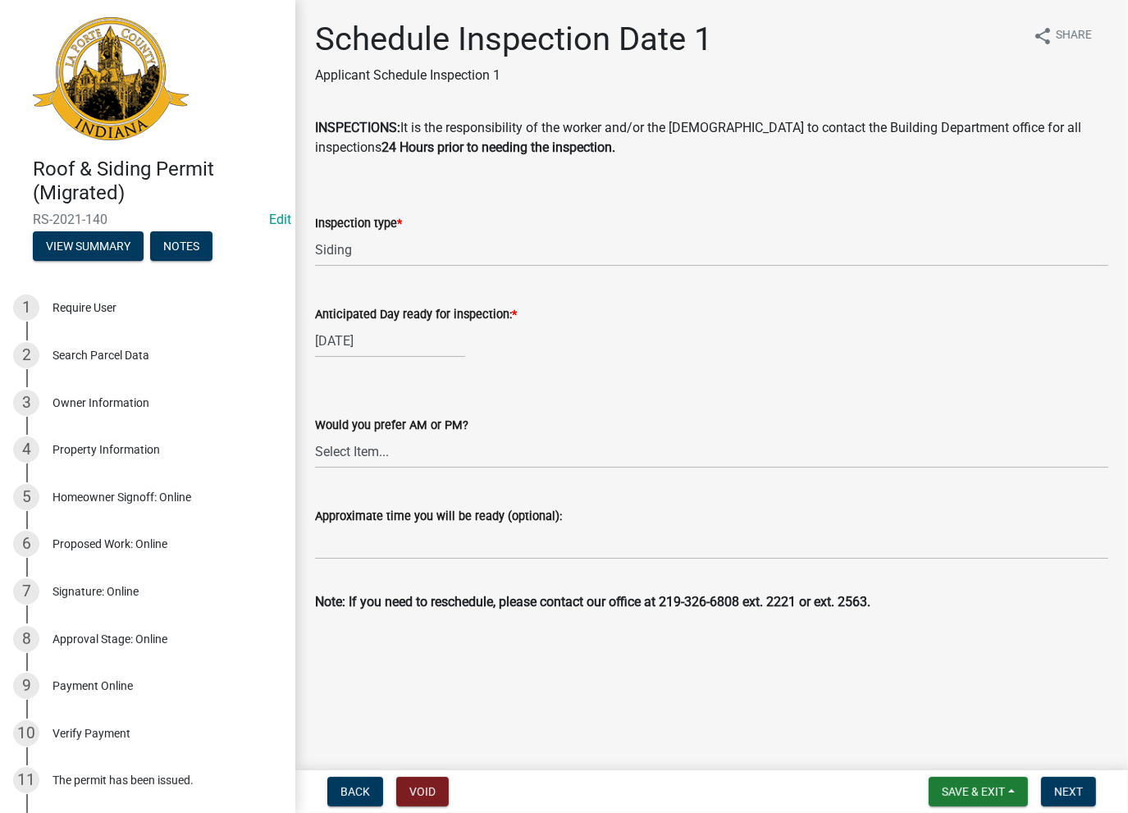
click at [407, 525] on div "Approximate time you will be ready (optional):" at bounding box center [711, 516] width 793 height 20
click at [403, 536] on input "Approximate time you will be ready (optional):" at bounding box center [711, 543] width 793 height 34
paste input "No Inspections ever requested. Expired. Close out - AK"
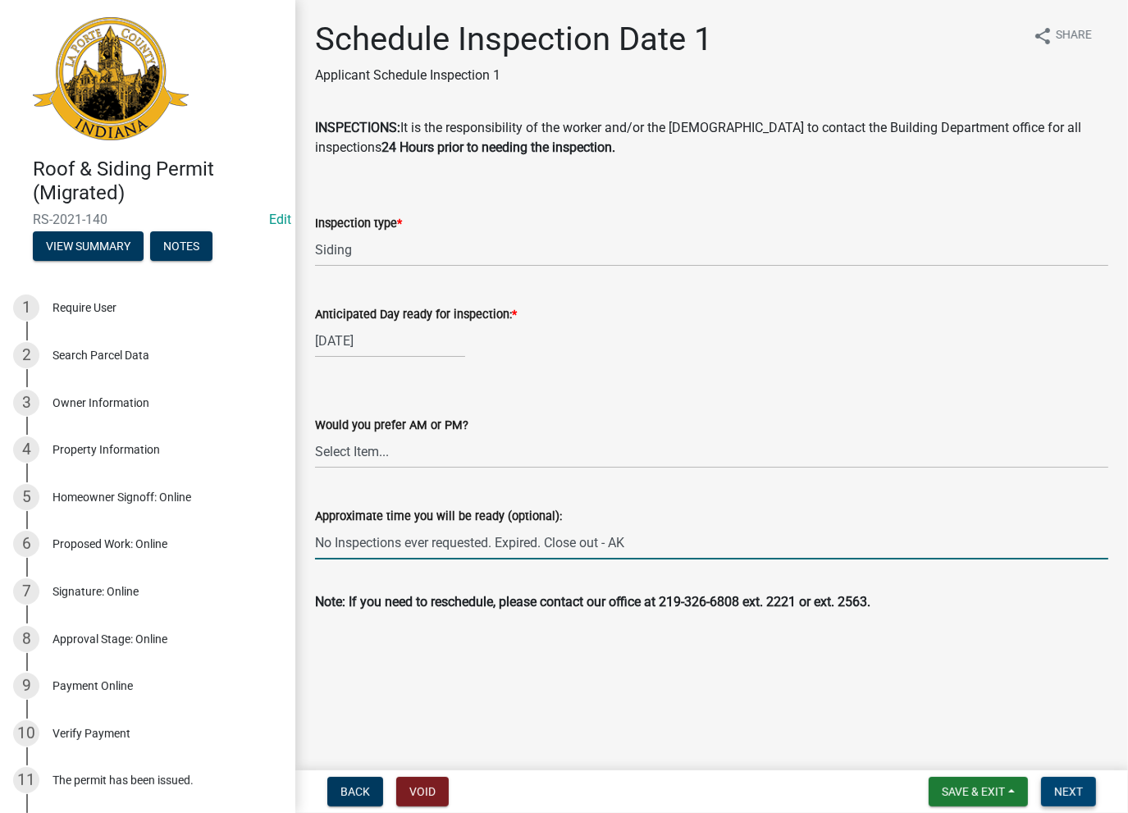
type input "No Inspections ever requested. Expired. Close out - AK"
click at [1082, 794] on span "Next" at bounding box center [1068, 791] width 29 height 13
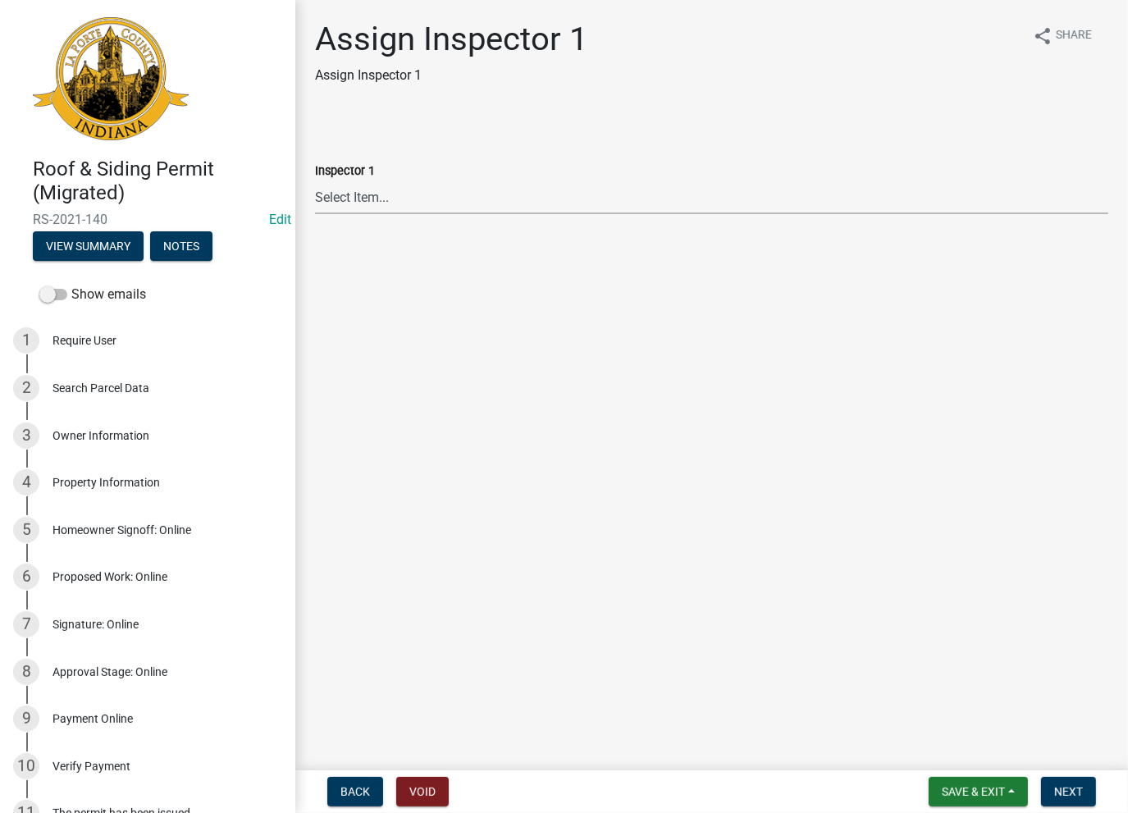
click at [360, 203] on select "Select Item... Insp1 [PERSON_NAME] Insp1 [PERSON_NAME] Insp1 [PERSON_NAME] Insp…" at bounding box center [711, 197] width 793 height 34
click at [315, 180] on select "Select Item... Insp1 [PERSON_NAME] Insp1 [PERSON_NAME] Insp1 [PERSON_NAME] Insp…" at bounding box center [711, 197] width 793 height 34
select select "c22c19c2-14ee-4cfb-9c2c-5f9d559a053a"
click at [1075, 786] on span "Next" at bounding box center [1068, 791] width 29 height 13
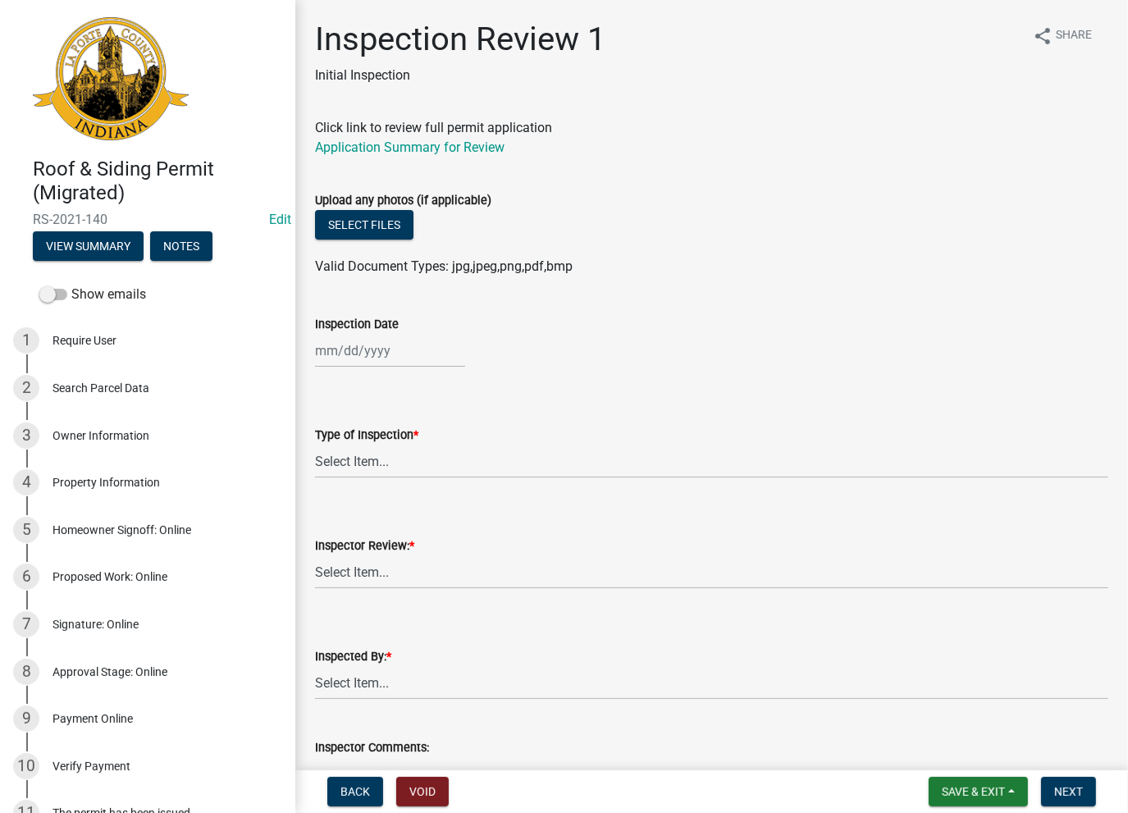
click at [342, 330] on label "Inspection Date" at bounding box center [357, 324] width 84 height 11
click at [342, 334] on input "Inspection Date" at bounding box center [390, 351] width 150 height 34
select select "8"
select select "2025"
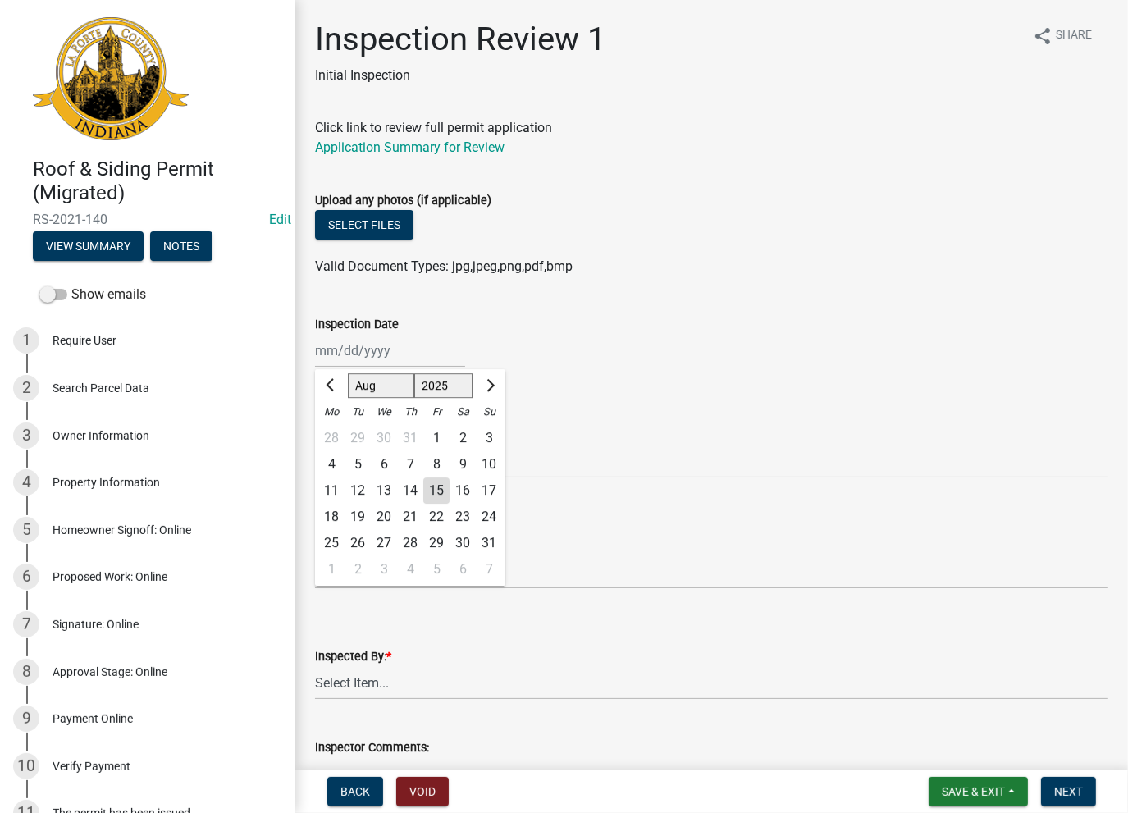
click at [430, 490] on div "15" at bounding box center [436, 490] width 26 height 26
type input "[DATE]"
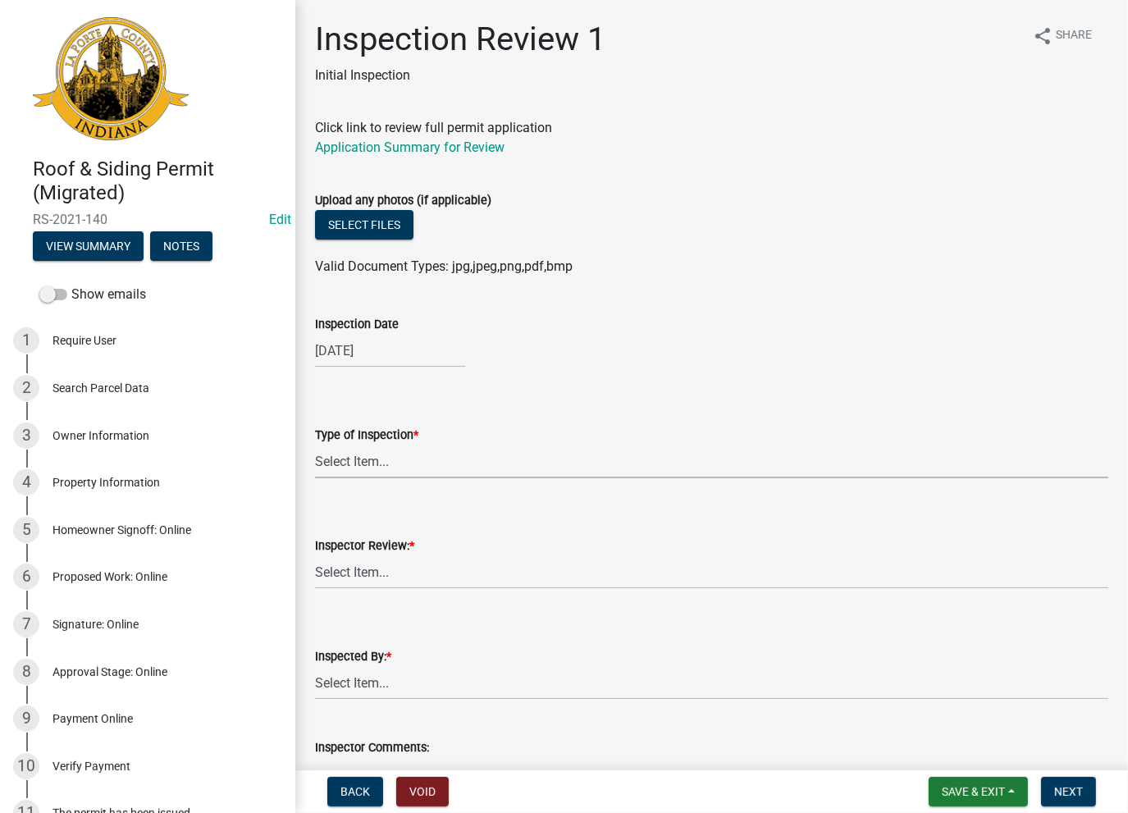
click at [385, 464] on select "Select Item... Roof Siding Both Framing" at bounding box center [711, 462] width 793 height 34
click at [315, 445] on select "Select Item... Roof Siding Both Framing" at bounding box center [711, 462] width 793 height 34
select select "6559e2f7-bb60-4c4a-b103-7cbc23da3d27"
click at [361, 478] on wm-data-entity-input "Type of Inspection * Select Item... Roof Siding Both Framing" at bounding box center [711, 437] width 793 height 111
click at [364, 570] on select "Select Item... Approve Deny" at bounding box center [711, 572] width 793 height 34
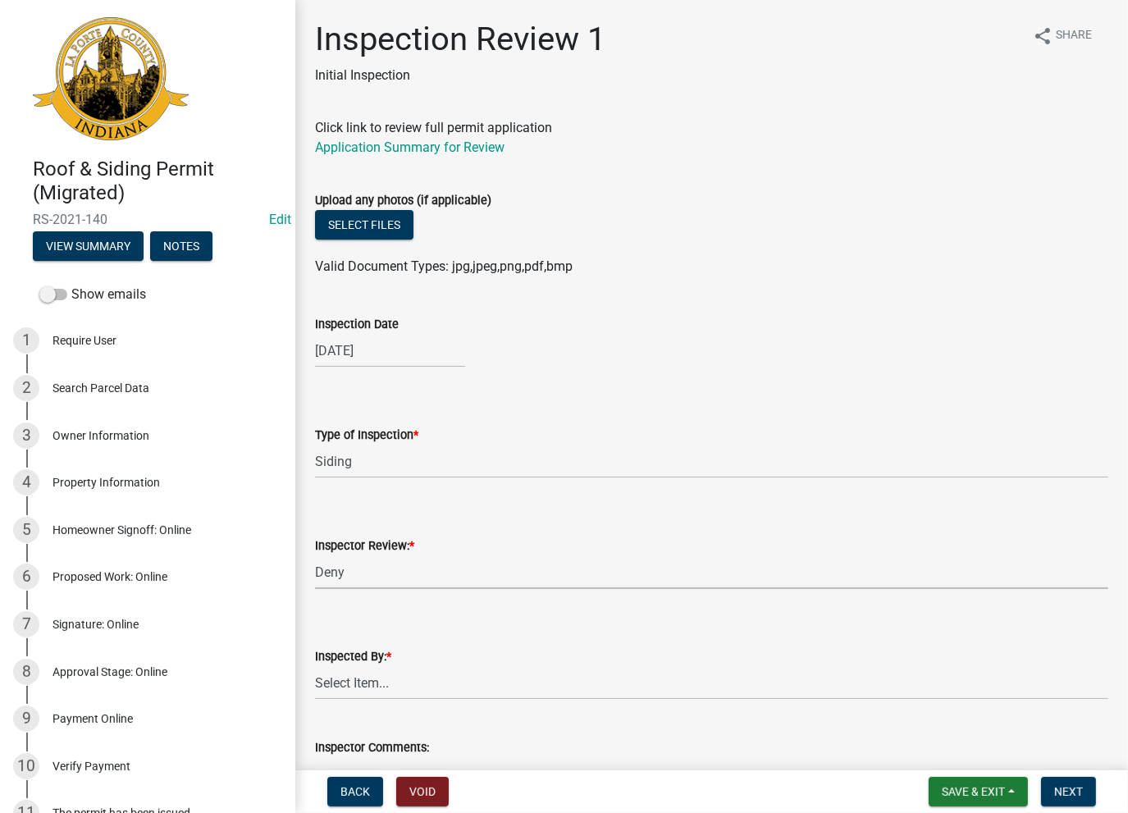
click at [315, 555] on select "Select Item... Approve Deny" at bounding box center [711, 572] width 793 height 34
select select "10cc753b-406f-4e45-a965-cc8be11a636e"
click at [367, 690] on select "Select Item... [PERSON_NAME] [PERSON_NAME]" at bounding box center [711, 683] width 793 height 34
click at [315, 666] on select "Select Item... [PERSON_NAME] [PERSON_NAME]" at bounding box center [711, 683] width 793 height 34
select select "ab18bf99-7082-4d23-9f33-84f0fa88df0e"
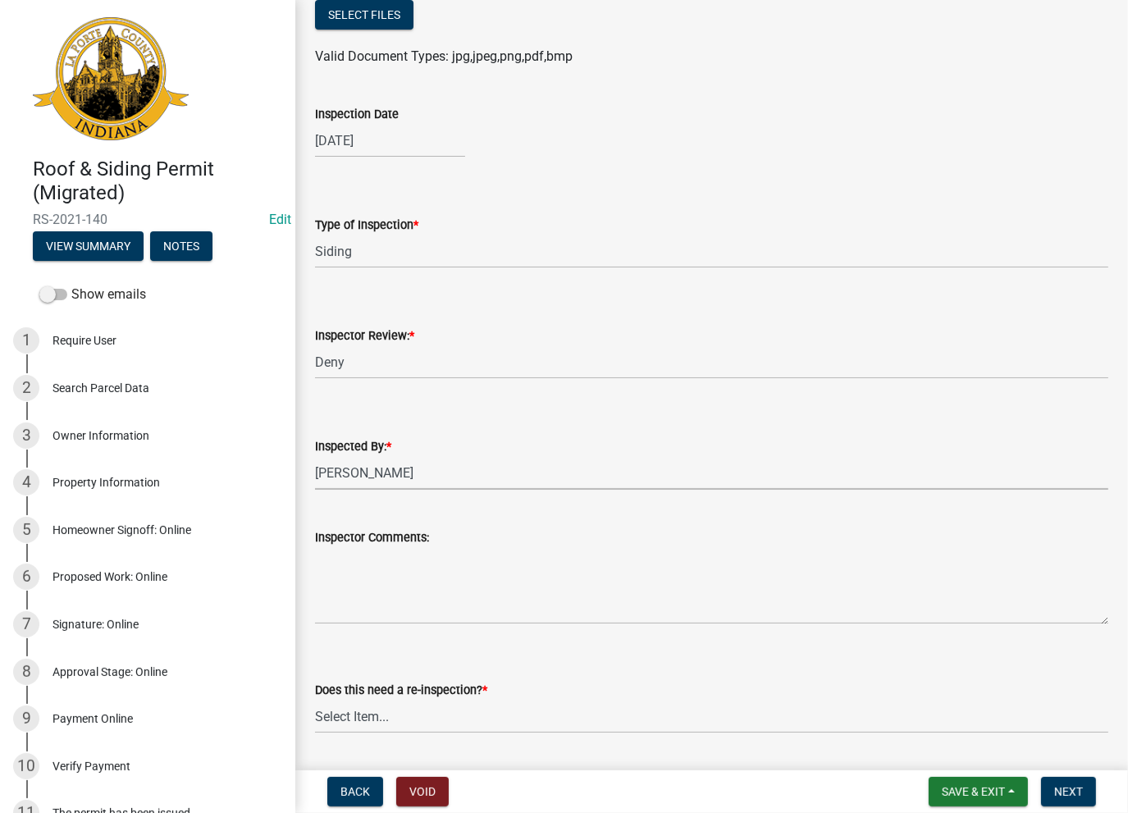
scroll to position [564, 0]
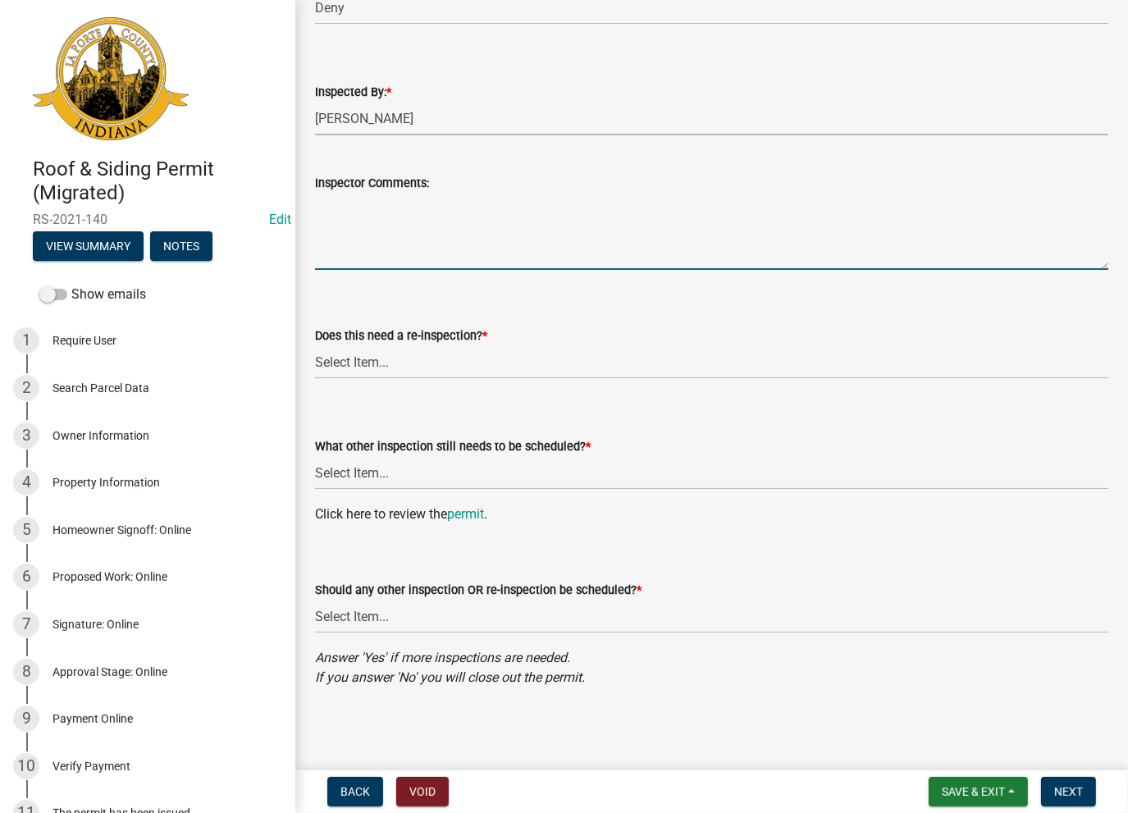
click at [332, 211] on textarea "Inspector Comments:" at bounding box center [711, 231] width 793 height 77
paste textarea "No Inspections ever requested. Expired. Close out - AK"
type textarea "No Inspections ever requested. Expired. Close out - AK"
drag, startPoint x: 388, startPoint y: 408, endPoint x: 386, endPoint y: 350, distance: 57.4
click at [390, 394] on div "What other inspection still needs to be scheduled? * Select Item... Roof Siding…" at bounding box center [711, 442] width 793 height 96
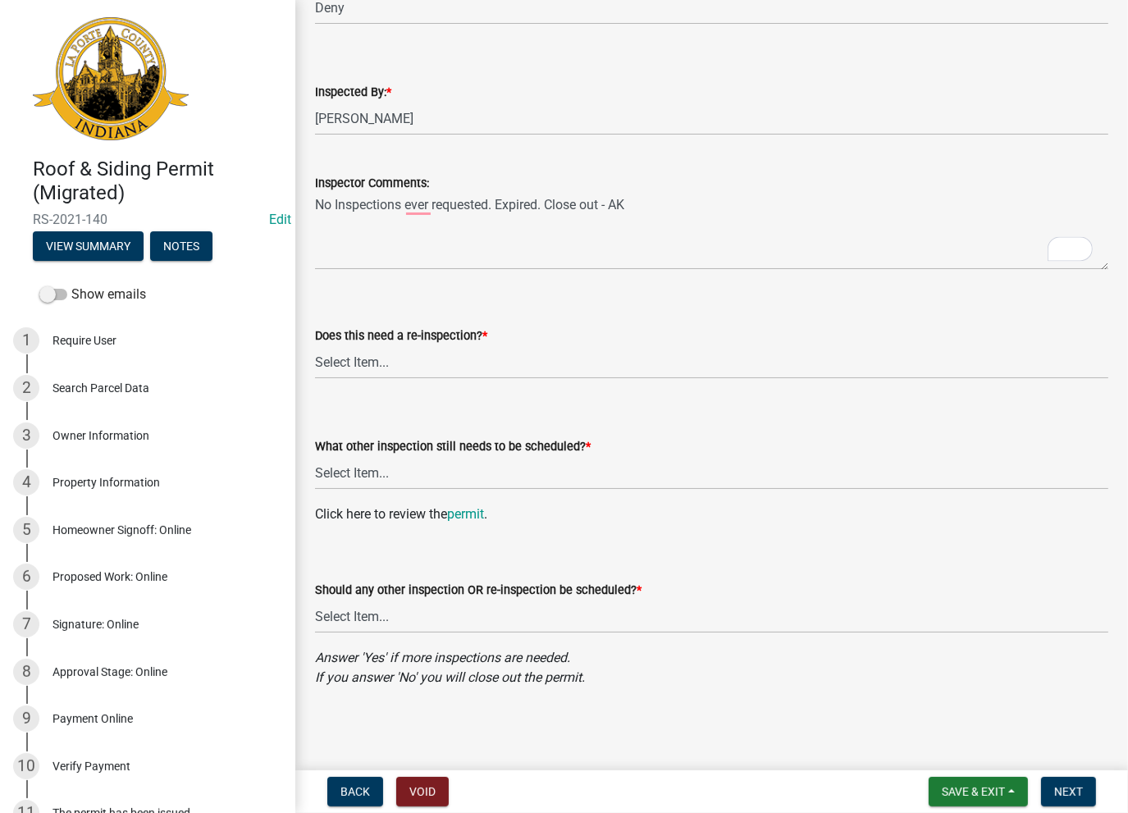
drag, startPoint x: 384, startPoint y: 341, endPoint x: 382, endPoint y: 357, distance: 15.7
click at [384, 344] on div "Does this need a re-inspection? *" at bounding box center [711, 336] width 793 height 20
click at [379, 364] on select "Select Item... Yes No" at bounding box center [711, 362] width 793 height 34
click at [315, 345] on select "Select Item... Yes No" at bounding box center [711, 362] width 793 height 34
select select "8b87994e-b7a5-4d1f-b370-bdcae65305ac"
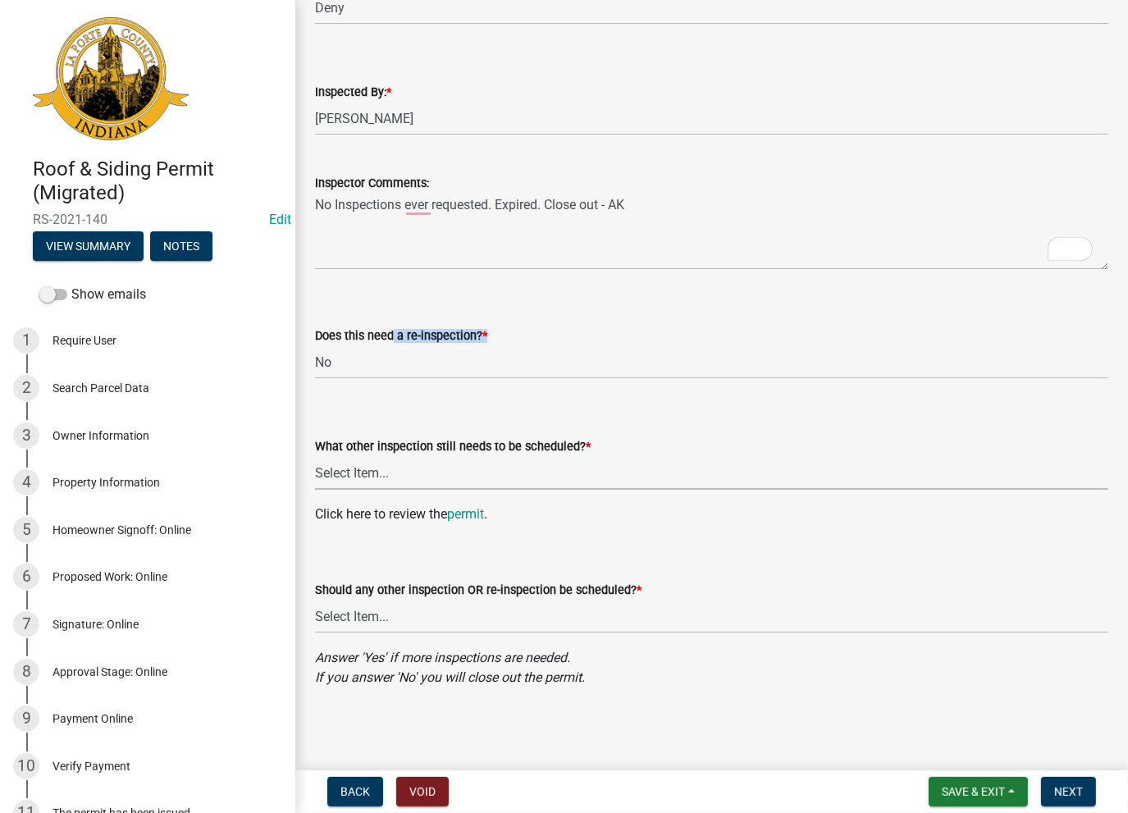
click at [344, 478] on select "Select Item... Roof Siding None" at bounding box center [711, 473] width 793 height 34
click at [315, 456] on select "Select Item... Roof Siding None" at bounding box center [711, 473] width 793 height 34
select select "41d70c61-d392-4ea5-a492-5e909e0733d9"
click at [358, 619] on select "Select Item... Yes No" at bounding box center [711, 617] width 793 height 34
click at [315, 600] on select "Select Item... Yes No" at bounding box center [711, 617] width 793 height 34
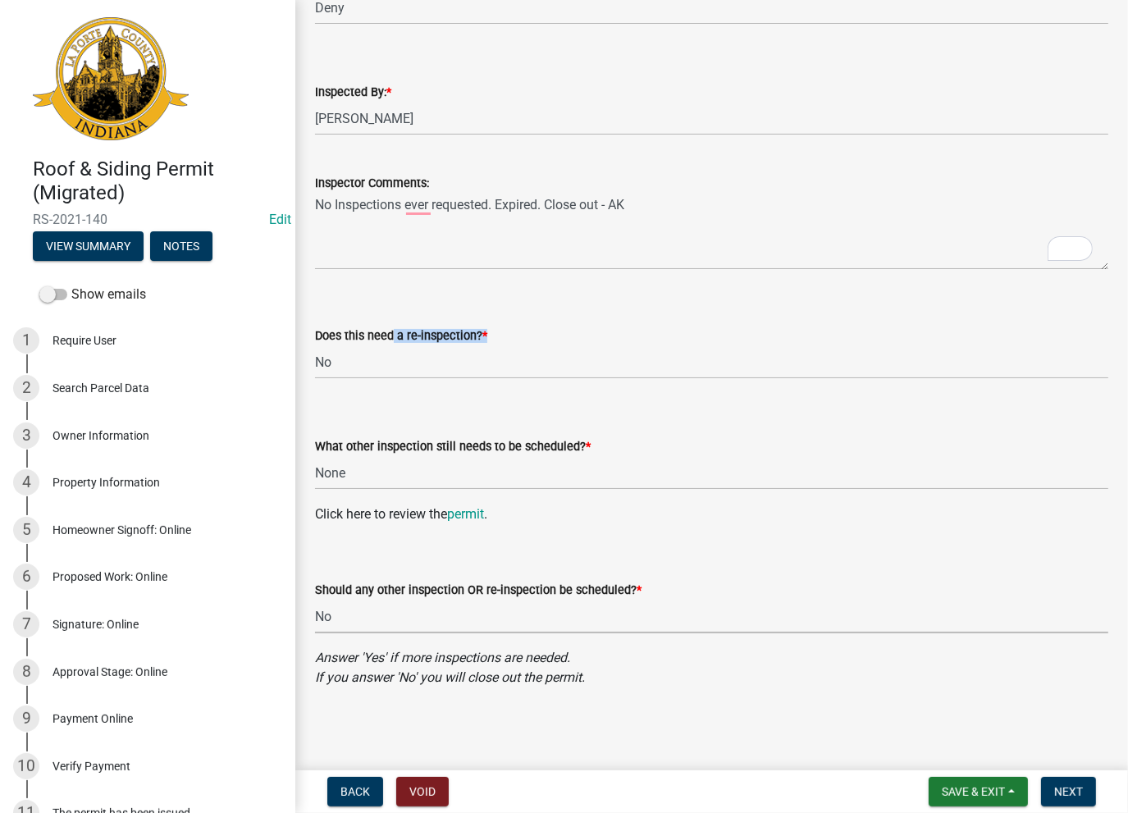
select select "4b0042e1-ea57-4508-b65f-7fe1bc2d310f"
click at [1073, 793] on span "Next" at bounding box center [1068, 791] width 29 height 13
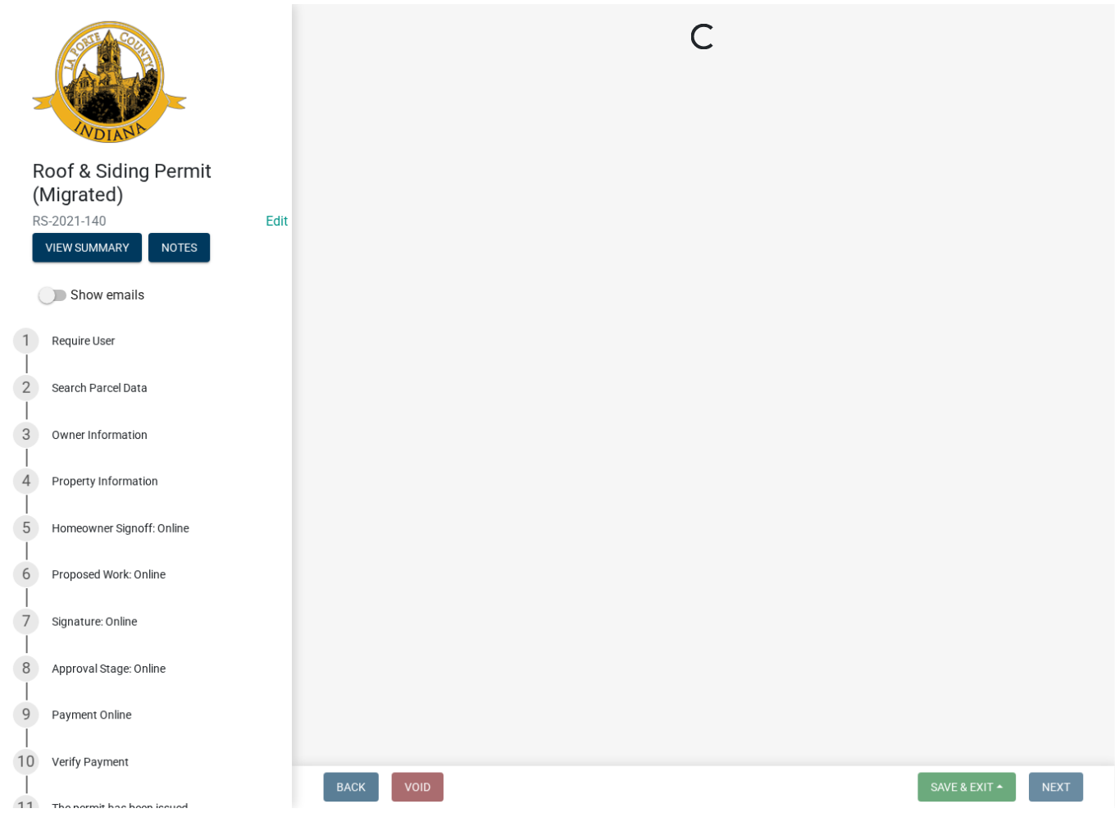
scroll to position [0, 0]
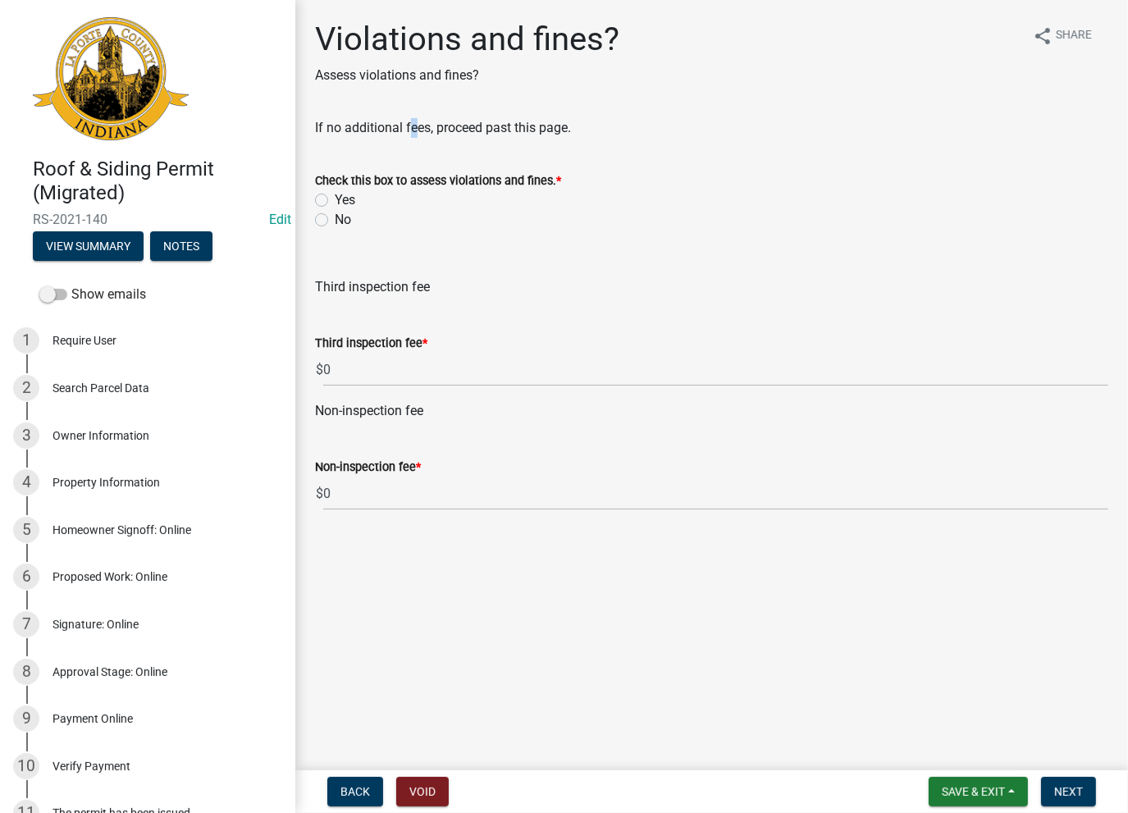
drag, startPoint x: 807, startPoint y: 421, endPoint x: 401, endPoint y: 133, distance: 497.7
click at [408, 117] on div "Violations and fines? Assess violations and fines? share Share If no additional…" at bounding box center [712, 280] width 818 height 520
click at [335, 225] on label "No" at bounding box center [343, 220] width 16 height 20
click at [335, 221] on input "No" at bounding box center [340, 215] width 11 height 11
radio input "true"
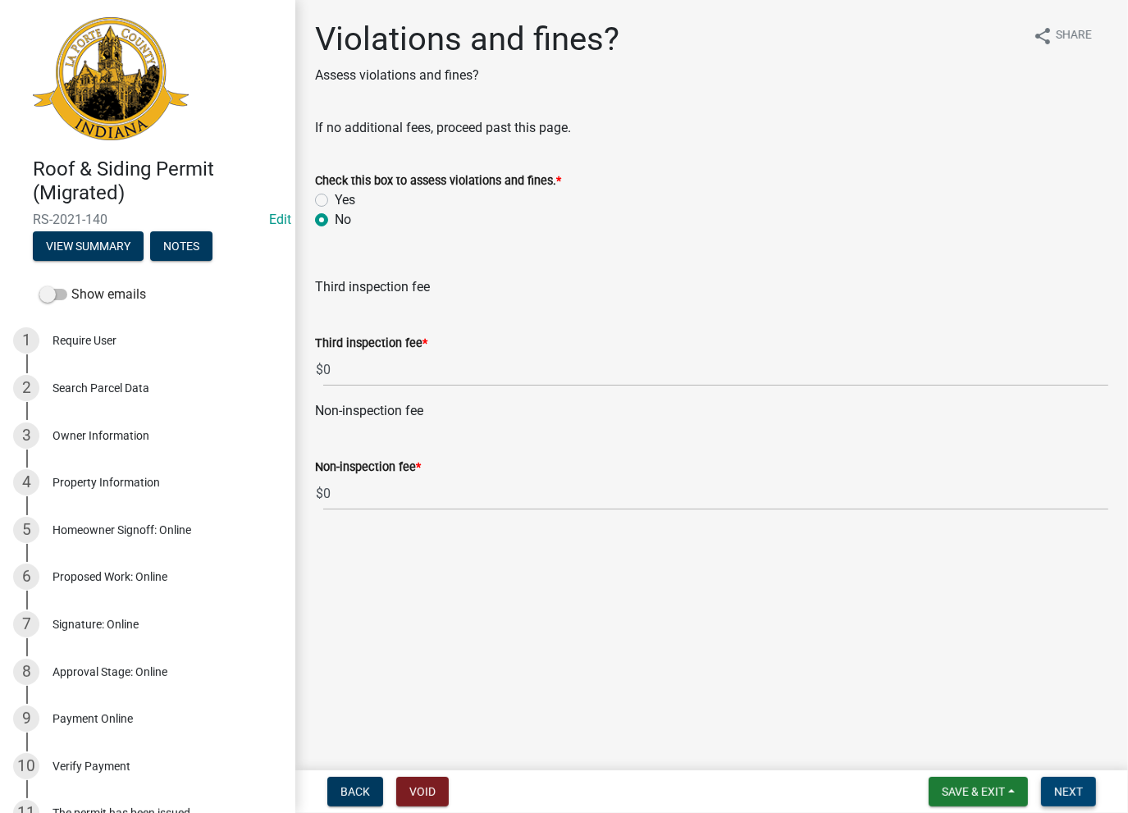
click at [1080, 797] on span "Next" at bounding box center [1068, 791] width 29 height 13
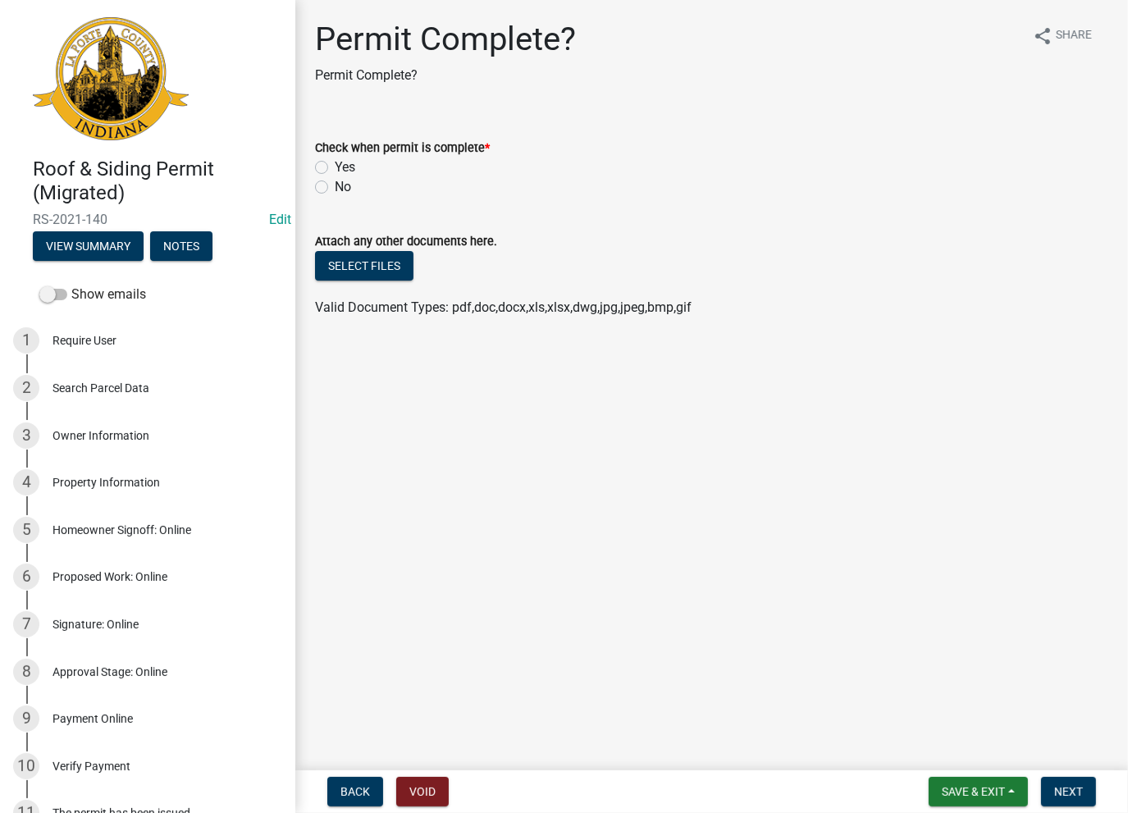
drag, startPoint x: 349, startPoint y: 166, endPoint x: 336, endPoint y: 166, distance: 12.3
click at [347, 166] on label "Yes" at bounding box center [345, 167] width 21 height 20
click at [345, 166] on input "Yes" at bounding box center [340, 162] width 11 height 11
radio input "true"
click at [1072, 780] on button "Next" at bounding box center [1068, 792] width 55 height 30
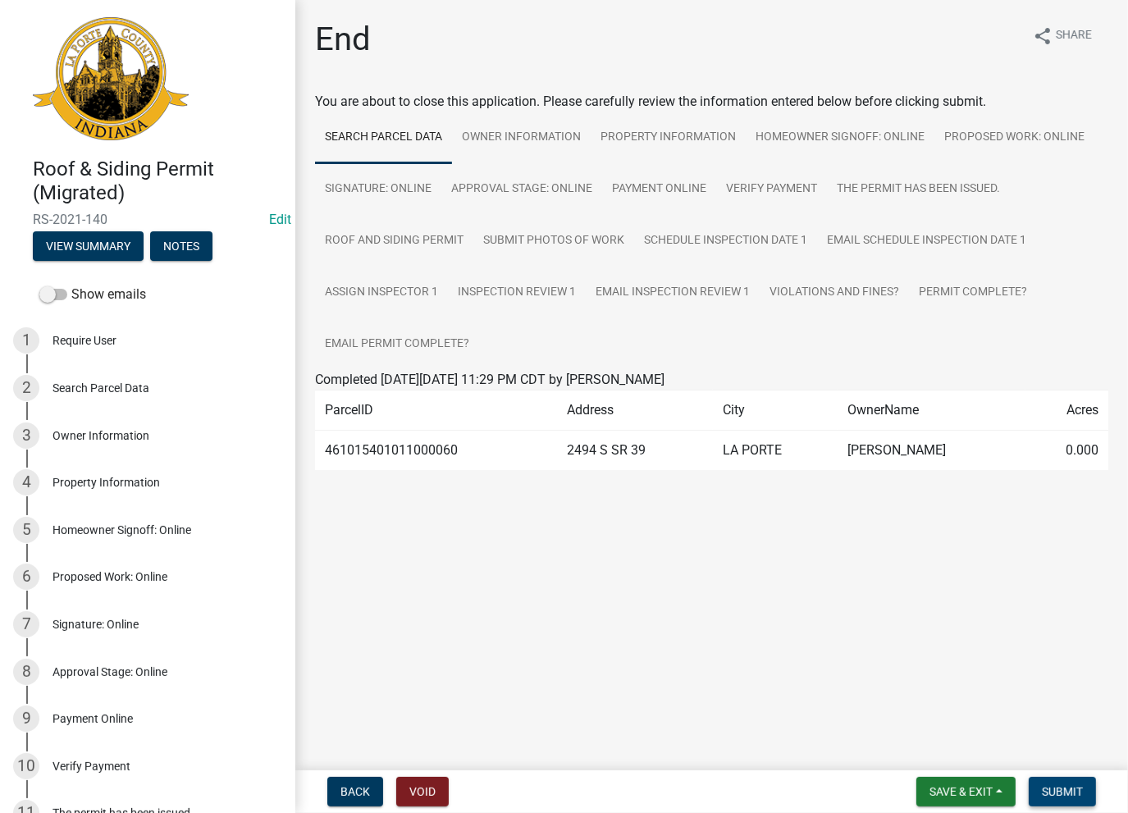
click at [1090, 790] on button "Submit" at bounding box center [1061, 792] width 67 height 30
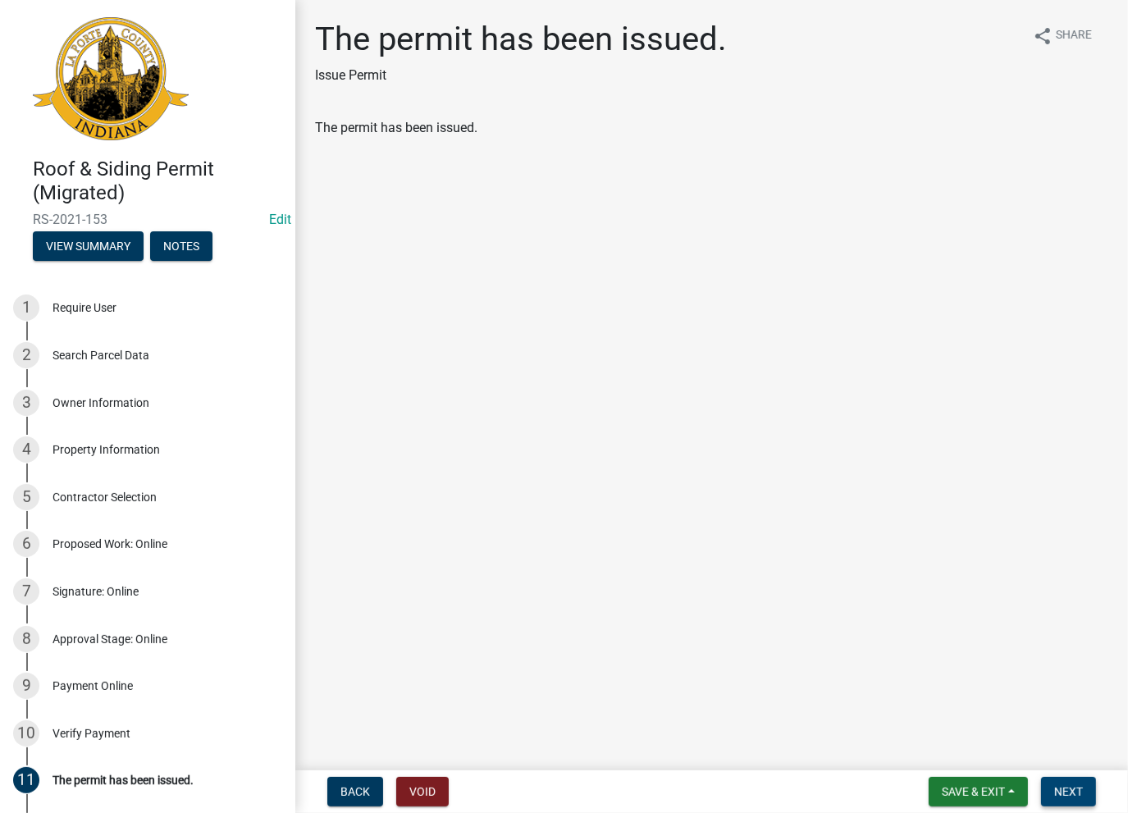
click at [1062, 794] on span "Next" at bounding box center [1068, 791] width 29 height 13
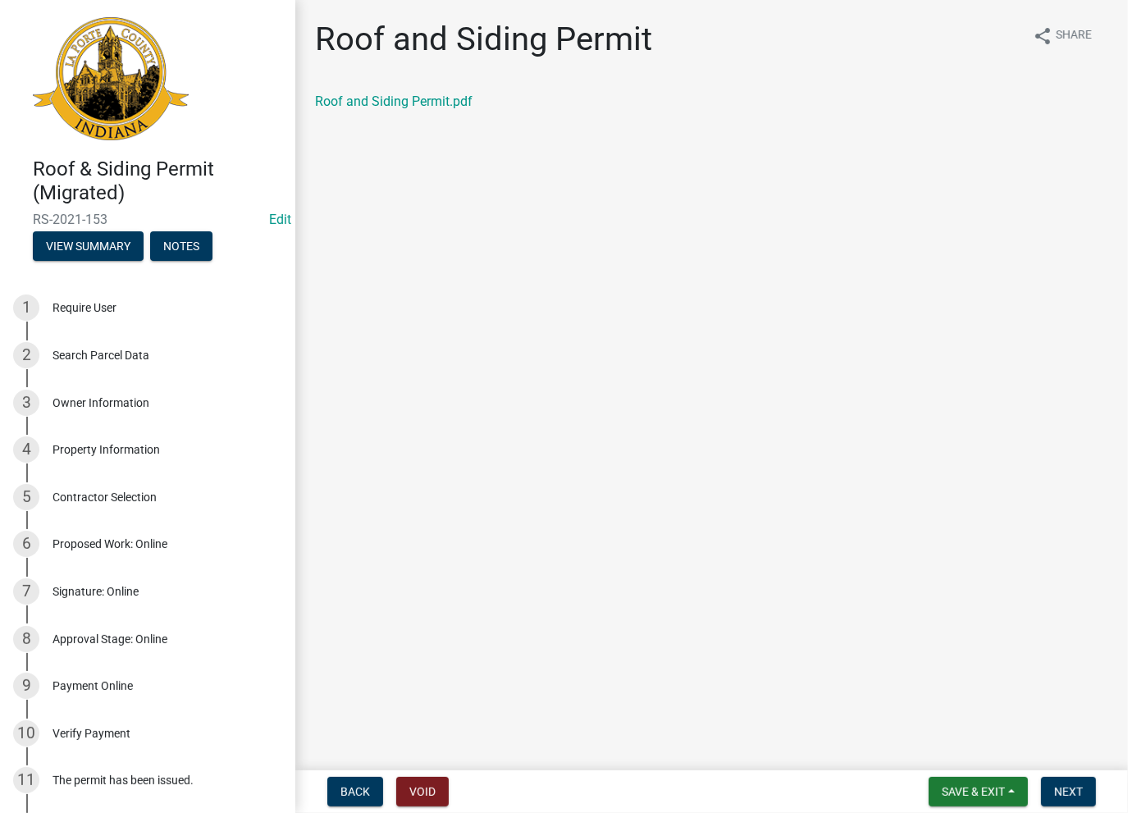
click at [399, 115] on div "Roof and Siding Permit.pdf" at bounding box center [712, 108] width 818 height 33
click at [396, 110] on div "Roof and Siding Permit.pdf" at bounding box center [711, 102] width 793 height 20
click at [396, 107] on link "Roof and Siding Permit.pdf" at bounding box center [393, 101] width 157 height 16
click at [1074, 793] on span "Next" at bounding box center [1068, 791] width 29 height 13
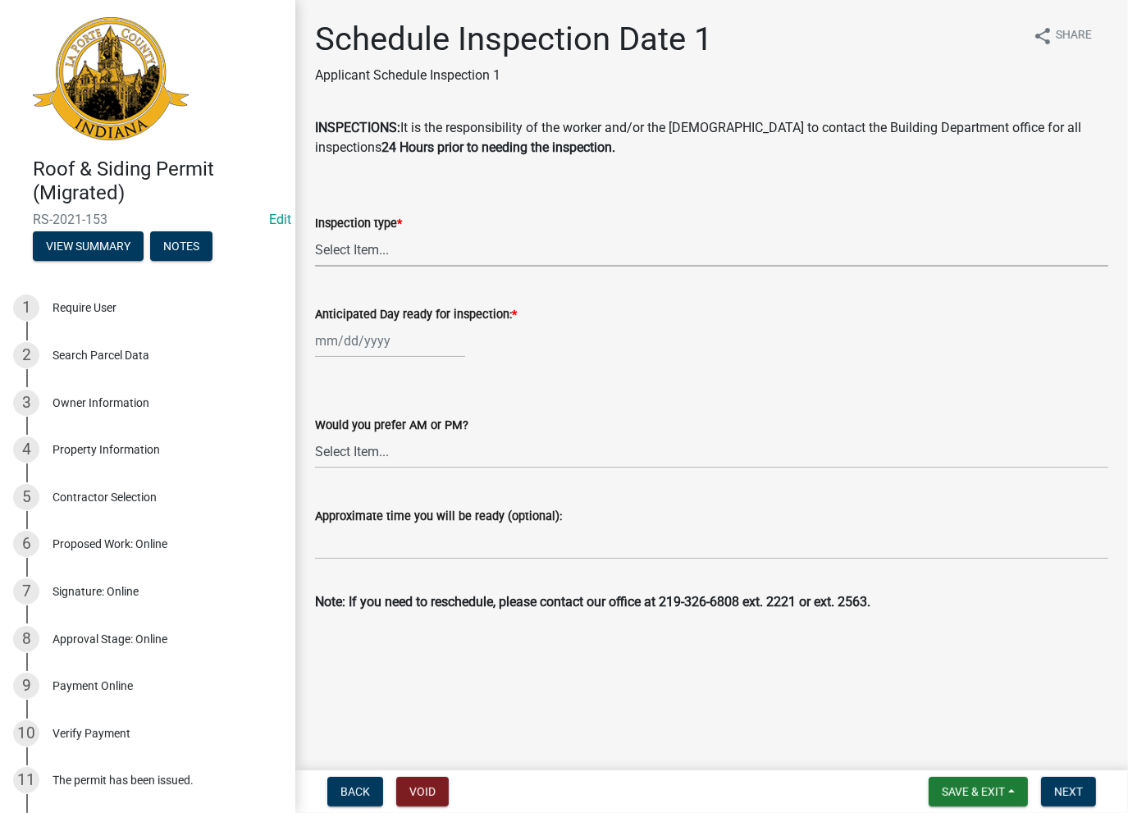
drag, startPoint x: 399, startPoint y: 238, endPoint x: 370, endPoint y: 264, distance: 38.9
click at [398, 238] on select "Select Item... Roof Siding Both Framing" at bounding box center [711, 250] width 793 height 34
click at [315, 233] on select "Select Item... Roof Siding Both Framing" at bounding box center [711, 250] width 793 height 34
select select "ffb56b85-3b99-42d1-8670-e5142676e86a"
select select "8"
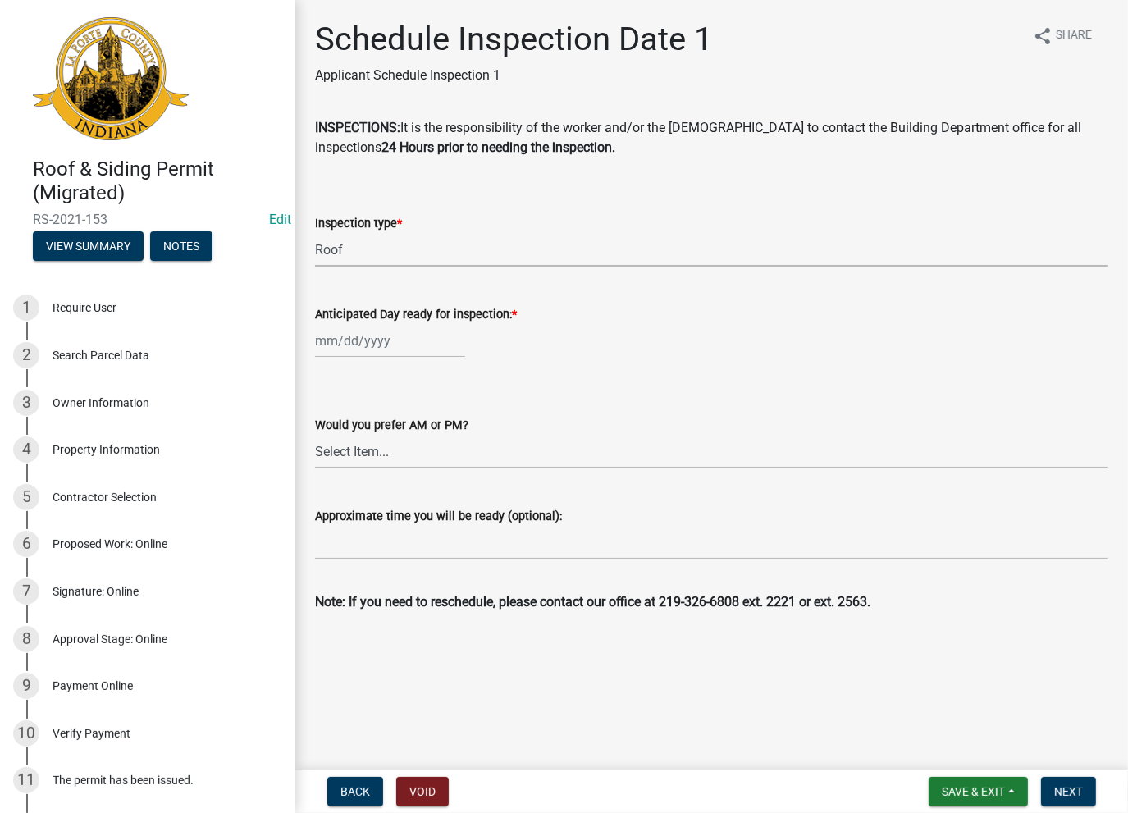
select select "2025"
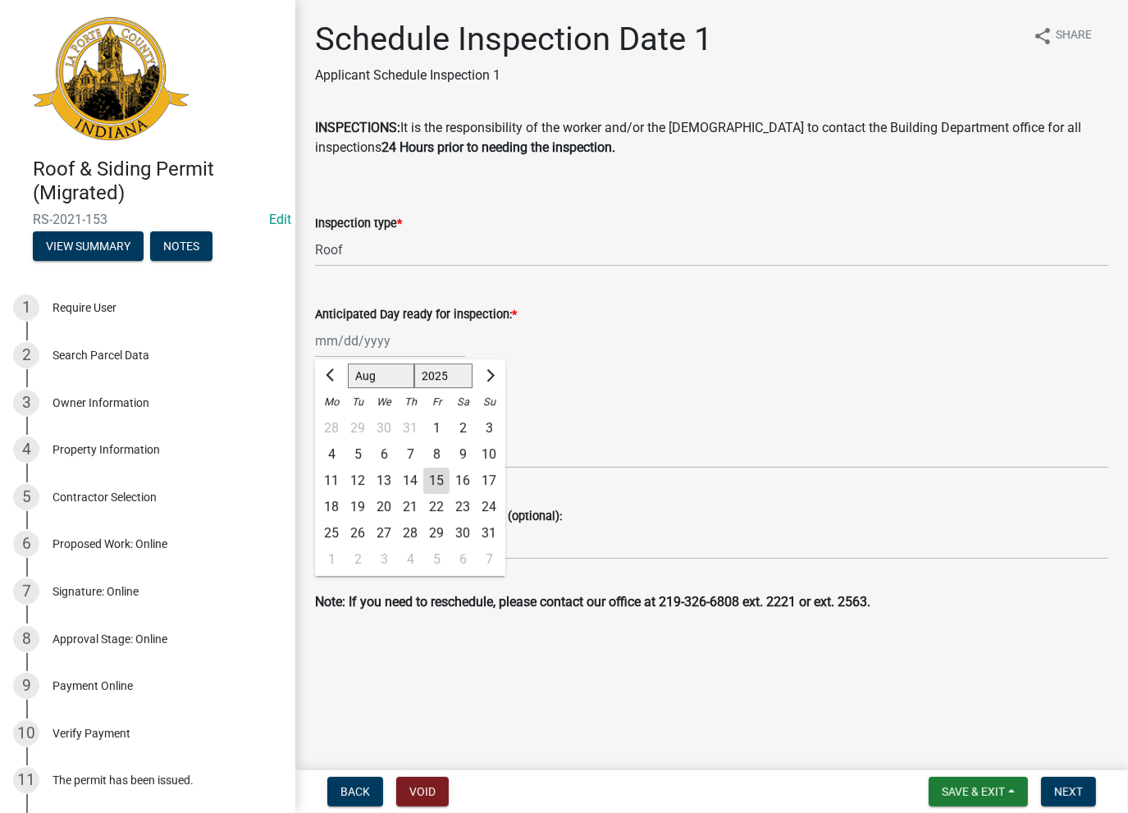
click at [361, 353] on div "Jan Feb Mar Apr May Jun Jul Aug Sep Oct Nov Dec 1525 1526 1527 1528 1529 1530 1…" at bounding box center [390, 341] width 150 height 34
click at [432, 486] on div "15" at bounding box center [436, 480] width 26 height 26
type input "[DATE]"
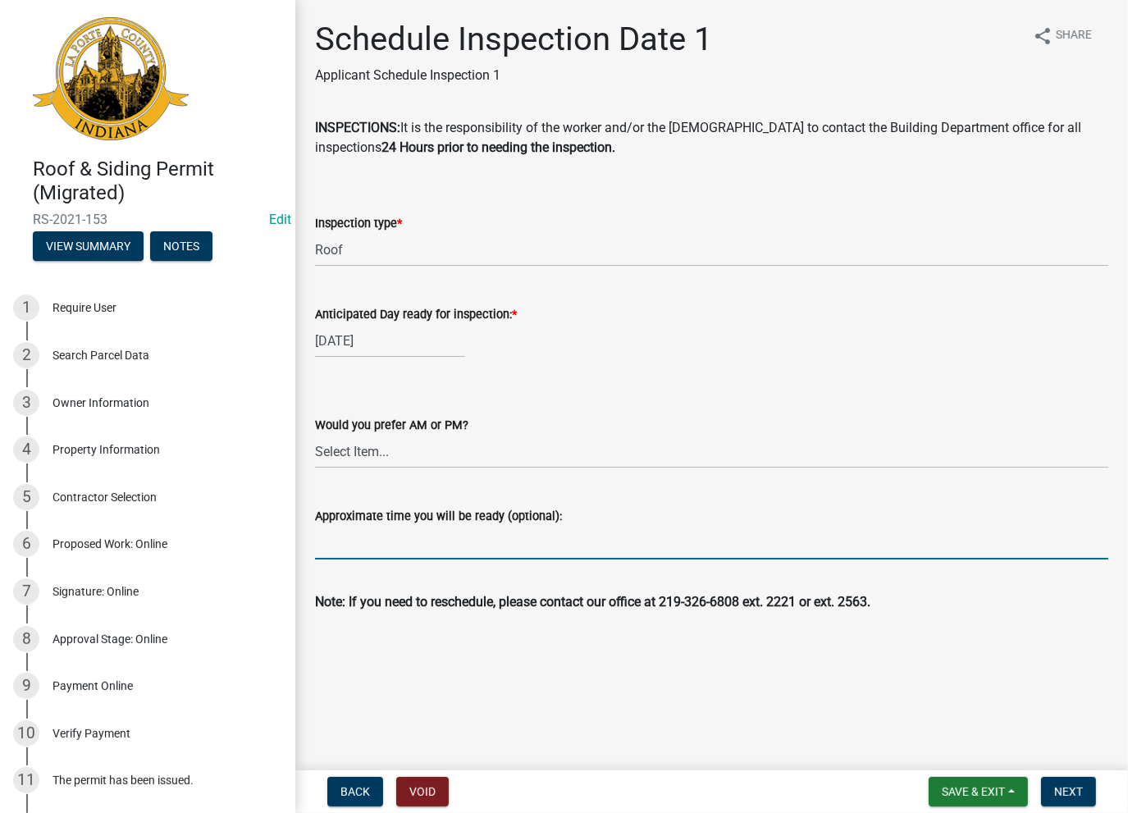
click at [398, 540] on input "Approximate time you will be ready (optional):" at bounding box center [711, 543] width 793 height 34
paste input "No Inspections ever requested. Expired. Close out - AK"
type input "No Inspections ever requested. Expired. Close out - AK"
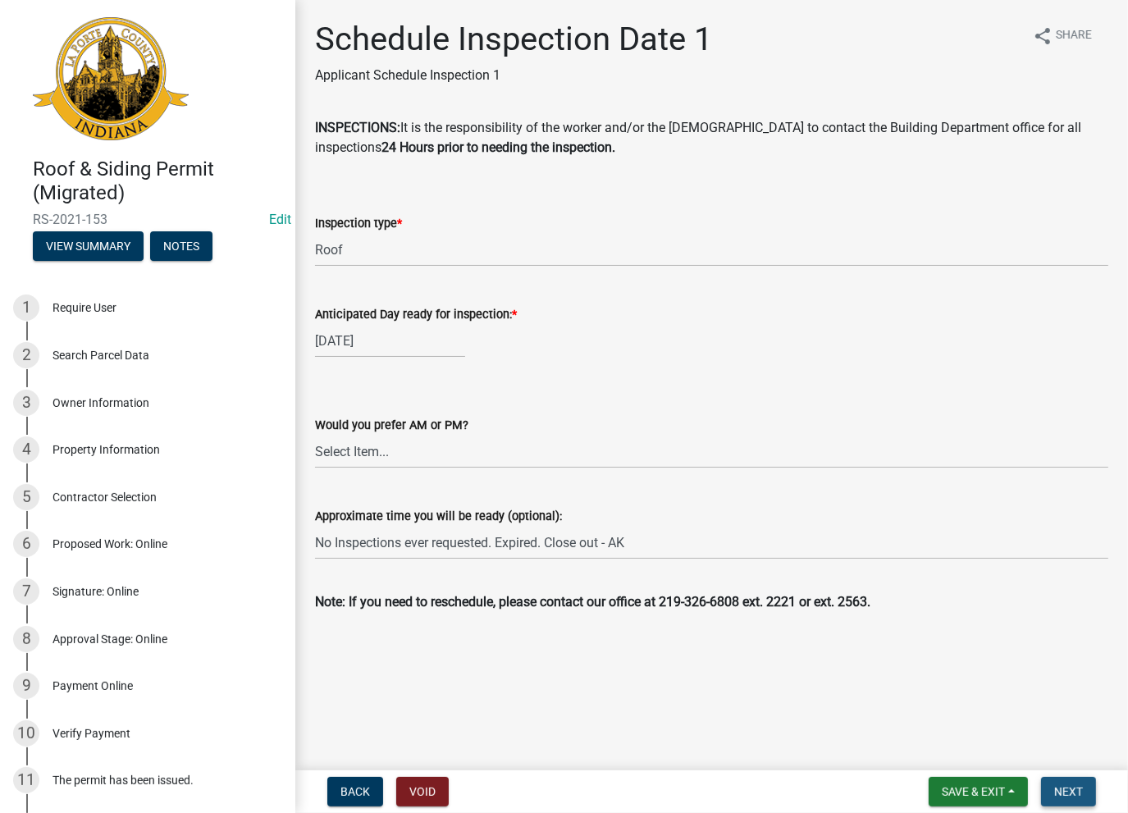
click at [1068, 787] on span "Next" at bounding box center [1068, 791] width 29 height 13
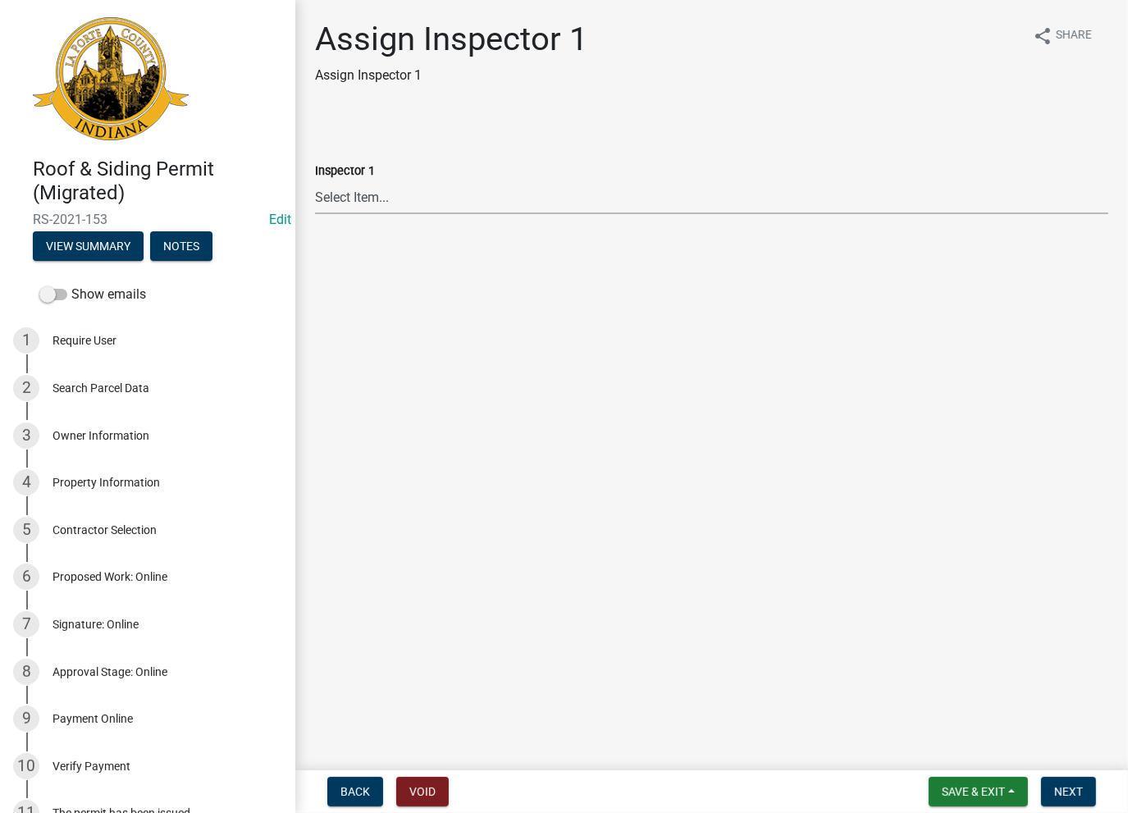
click at [490, 199] on select "Select Item... Insp1 [PERSON_NAME] Insp1 [PERSON_NAME] Insp1 [PERSON_NAME] Insp…" at bounding box center [711, 197] width 793 height 34
click at [315, 180] on select "Select Item... Insp1 [PERSON_NAME] Insp1 [PERSON_NAME] Insp1 [PERSON_NAME] Insp…" at bounding box center [711, 197] width 793 height 34
select select "a9a34f0b-15c5-429a-b1db-6a1021710d8a"
click at [1074, 791] on span "Next" at bounding box center [1068, 791] width 29 height 13
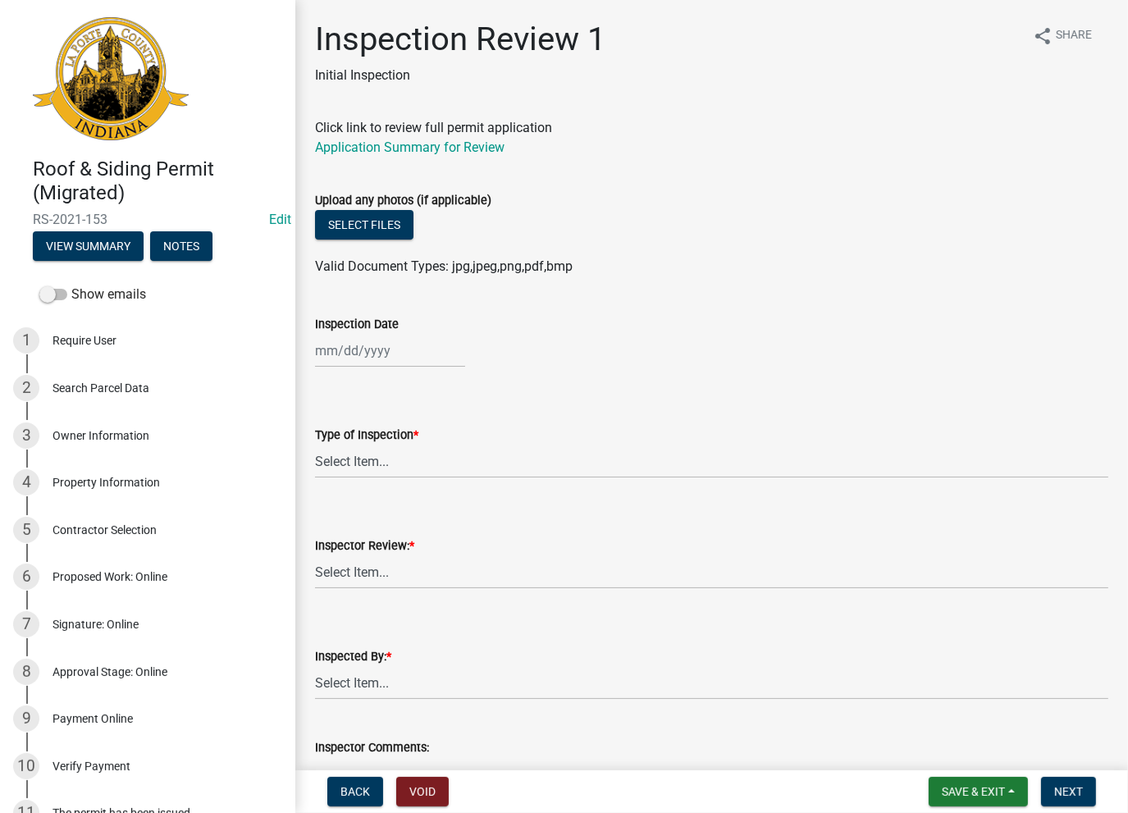
click at [351, 345] on div at bounding box center [390, 351] width 150 height 34
select select "8"
select select "2025"
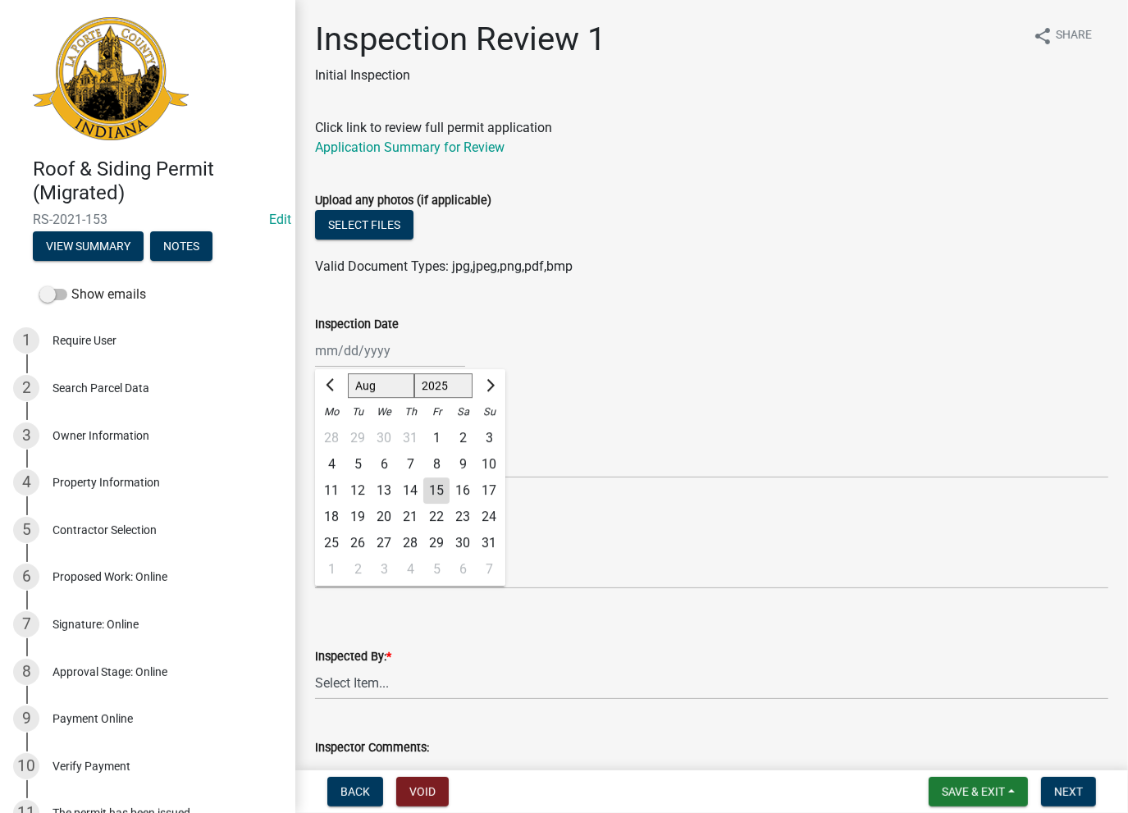
drag, startPoint x: 435, startPoint y: 494, endPoint x: 385, endPoint y: 463, distance: 59.6
click at [435, 494] on div "15" at bounding box center [436, 490] width 26 height 26
type input "[DATE]"
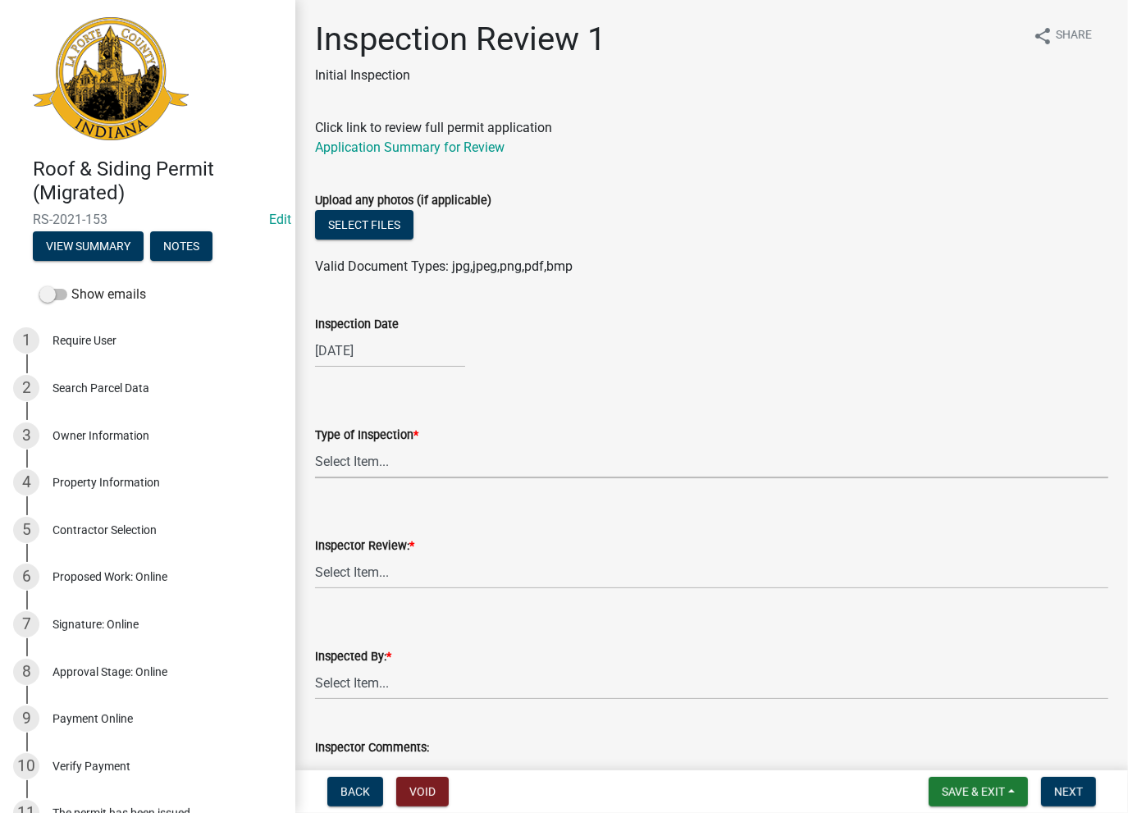
click at [381, 460] on select "Select Item... Roof Siding Both Framing" at bounding box center [711, 462] width 793 height 34
click at [315, 445] on select "Select Item... Roof Siding Both Framing" at bounding box center [711, 462] width 793 height 34
select select "75c9c21e-b14a-4a70-8c86-ab461385858b"
click at [361, 556] on select "Select Item... Approve Deny" at bounding box center [711, 572] width 793 height 34
click at [315, 555] on select "Select Item... Approve Deny" at bounding box center [711, 572] width 793 height 34
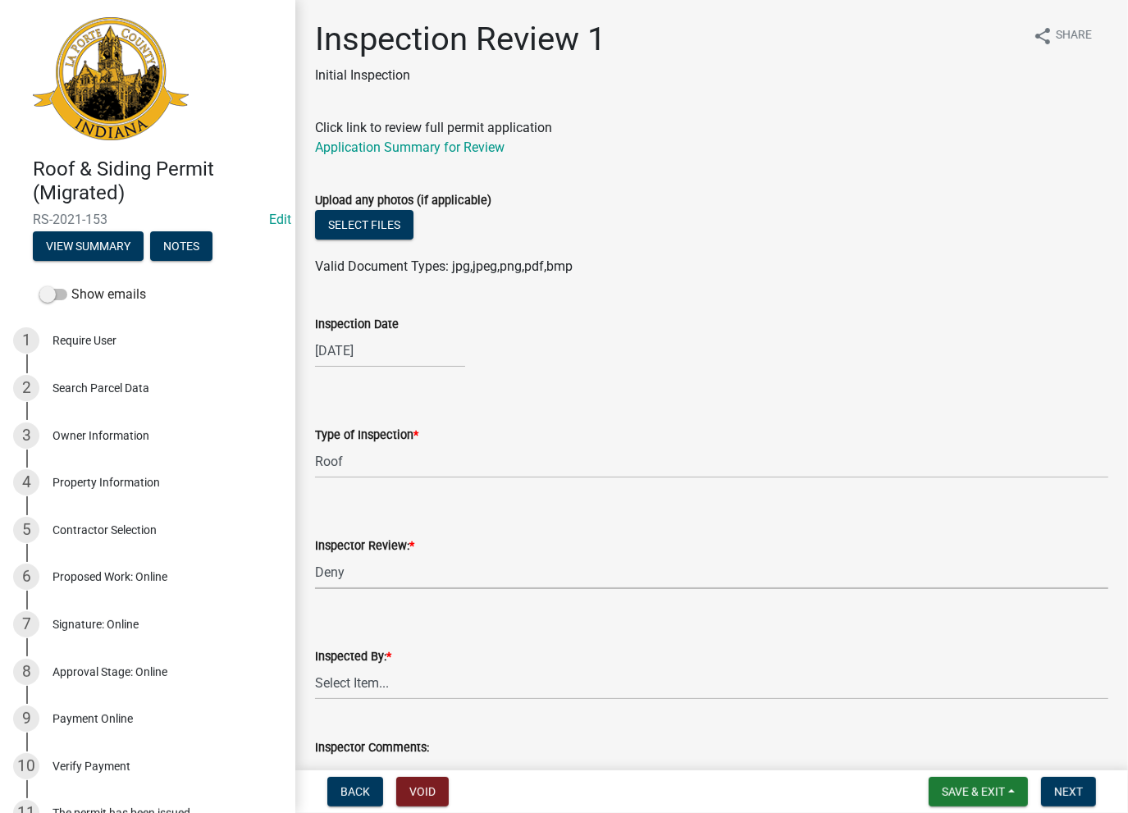
select select "cd3d3be2-d675-4c6a-bcdb-159e89358d64"
click at [354, 675] on select "Select Item... [PERSON_NAME] [PERSON_NAME]" at bounding box center [711, 683] width 793 height 34
click at [315, 666] on select "Select Item... [PERSON_NAME] [PERSON_NAME]" at bounding box center [711, 683] width 793 height 34
select select "73c8b37f-4ae4-4666-b01e-c548620ca06c"
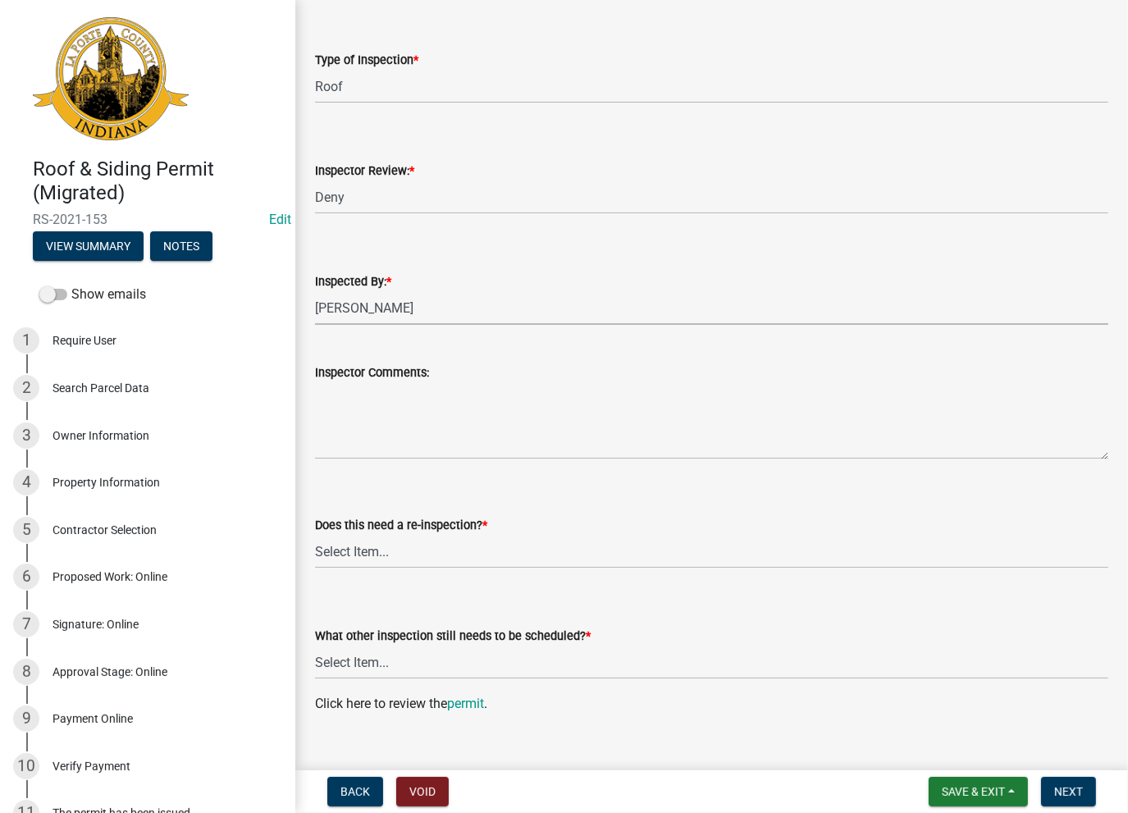
scroll to position [564, 0]
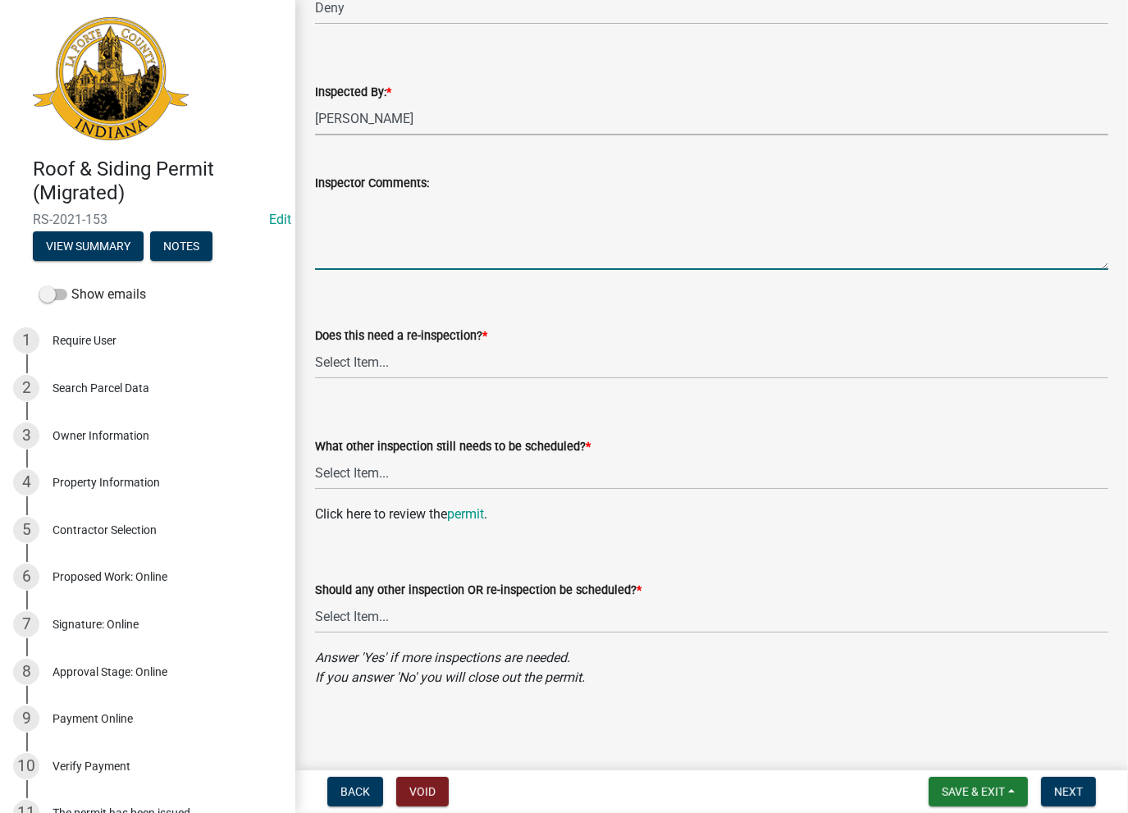
click at [340, 210] on textarea "Inspector Comments:" at bounding box center [711, 231] width 793 height 77
paste textarea "No Inspections ever requested. Expired. Close out - AK"
type textarea "No Inspections ever requested. Expired. Close out - AK"
click at [426, 353] on select "Select Item... Yes No" at bounding box center [711, 362] width 793 height 34
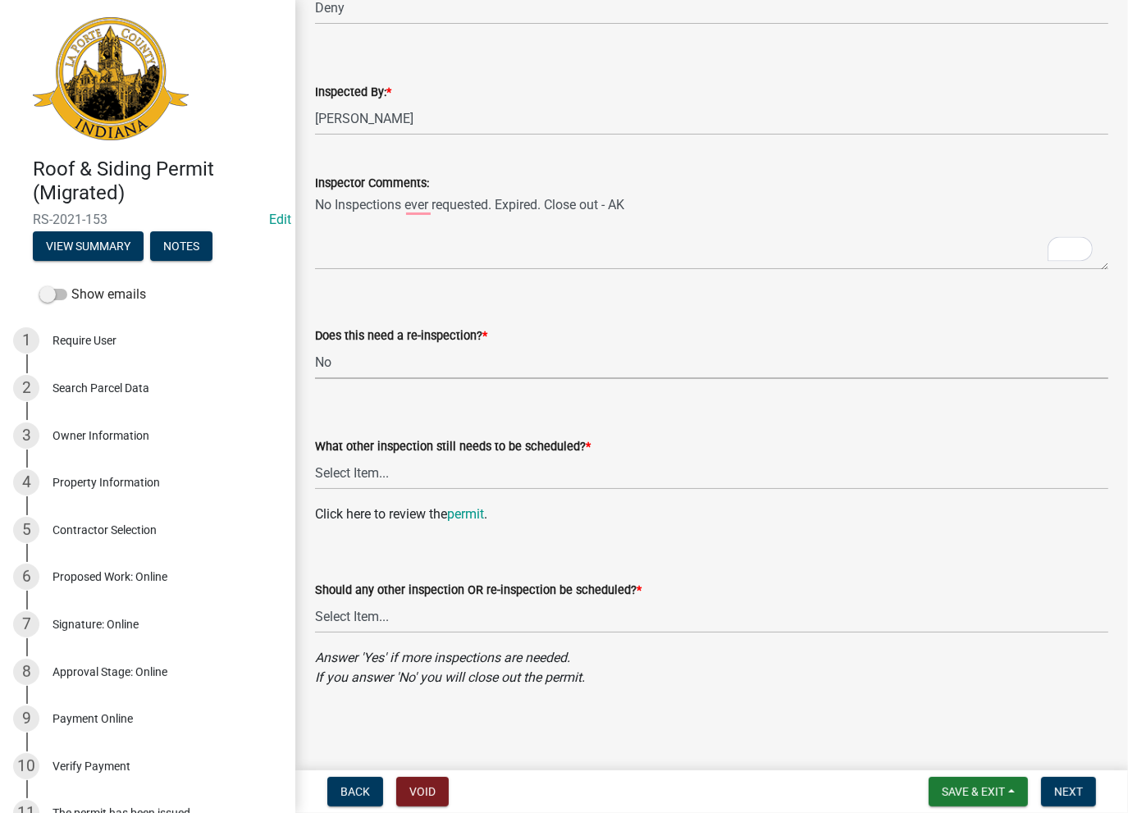
click at [315, 345] on select "Select Item... Yes No" at bounding box center [711, 362] width 793 height 34
select select "43e50087-4943-4b86-810e-e210d436eee1"
drag, startPoint x: 359, startPoint y: 466, endPoint x: 357, endPoint y: 476, distance: 10.9
click at [359, 466] on select "Select Item... Roof Siding None" at bounding box center [711, 473] width 793 height 34
click at [315, 456] on select "Select Item... Roof Siding None" at bounding box center [711, 473] width 793 height 34
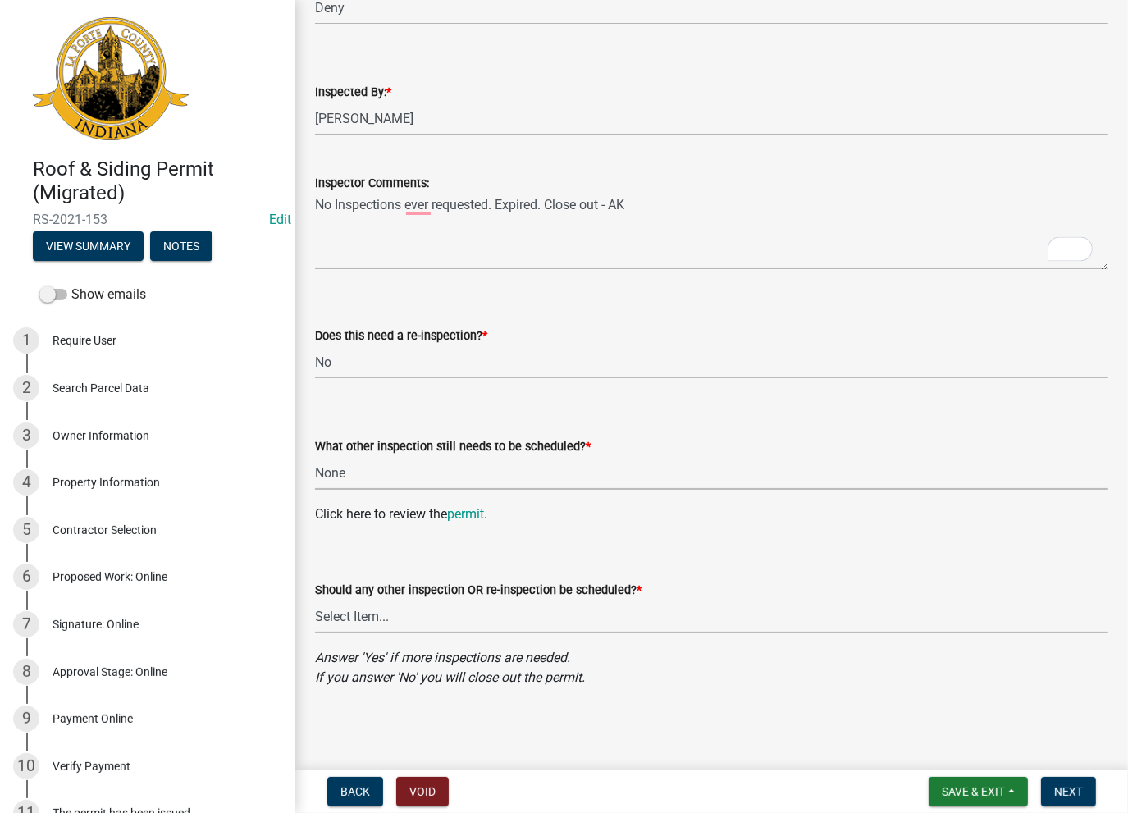
select select "f9aa67f7-6150-47e9-bc3e-d0f8bba4e57a"
click at [358, 620] on select "Select Item... Yes No" at bounding box center [711, 617] width 793 height 34
click at [315, 600] on select "Select Item... Yes No" at bounding box center [711, 617] width 793 height 34
select select "2d85b2ae-9f0f-490c-9277-b6aee0ea00be"
click at [1072, 791] on span "Next" at bounding box center [1068, 791] width 29 height 13
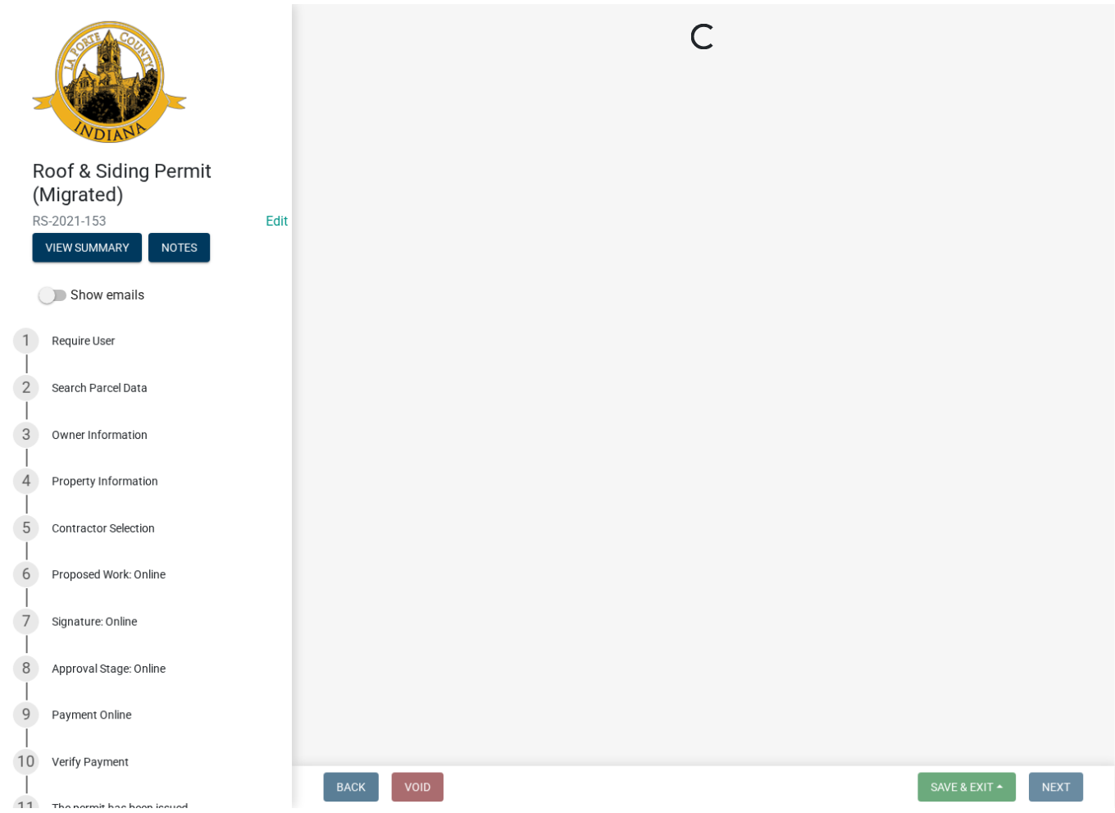
scroll to position [0, 0]
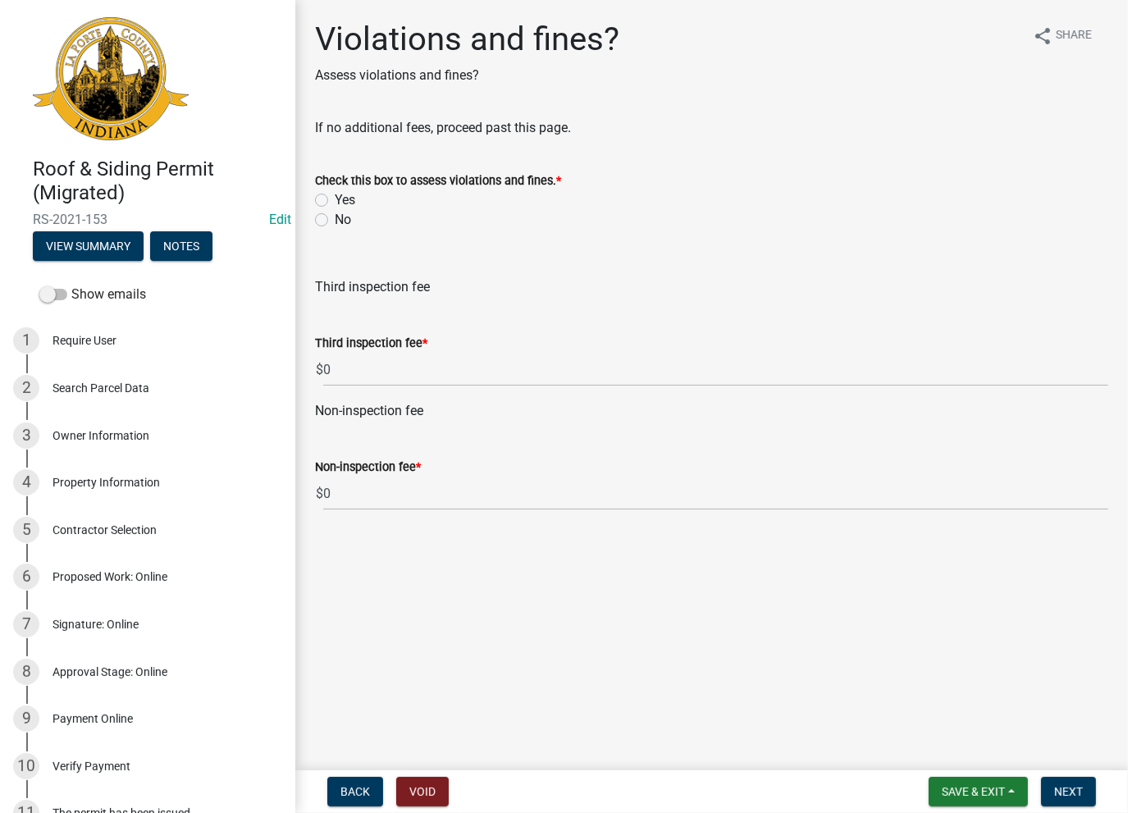
click at [335, 217] on label "No" at bounding box center [343, 220] width 16 height 20
click at [335, 217] on input "No" at bounding box center [340, 215] width 11 height 11
radio input "true"
click at [1063, 798] on button "Next" at bounding box center [1068, 792] width 55 height 30
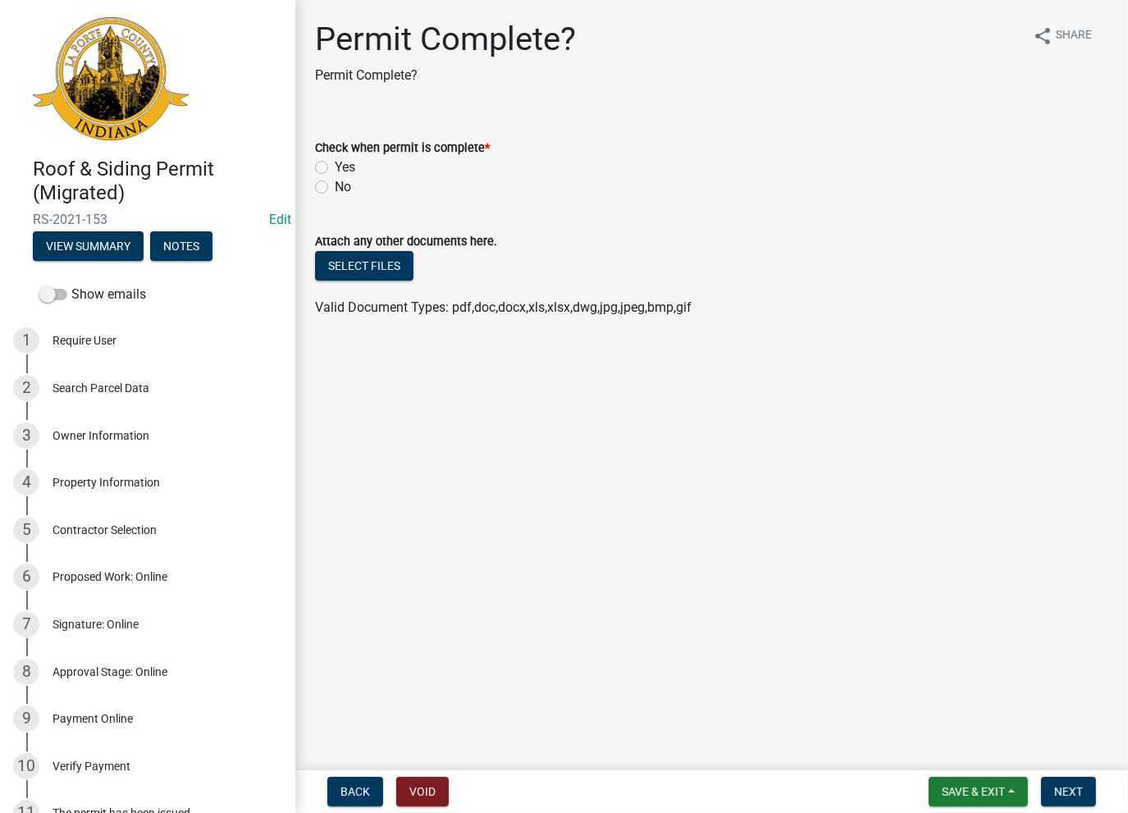
click at [335, 171] on label "Yes" at bounding box center [345, 167] width 21 height 20
click at [335, 168] on input "Yes" at bounding box center [340, 162] width 11 height 11
radio input "true"
click at [1065, 790] on span "Next" at bounding box center [1068, 791] width 29 height 13
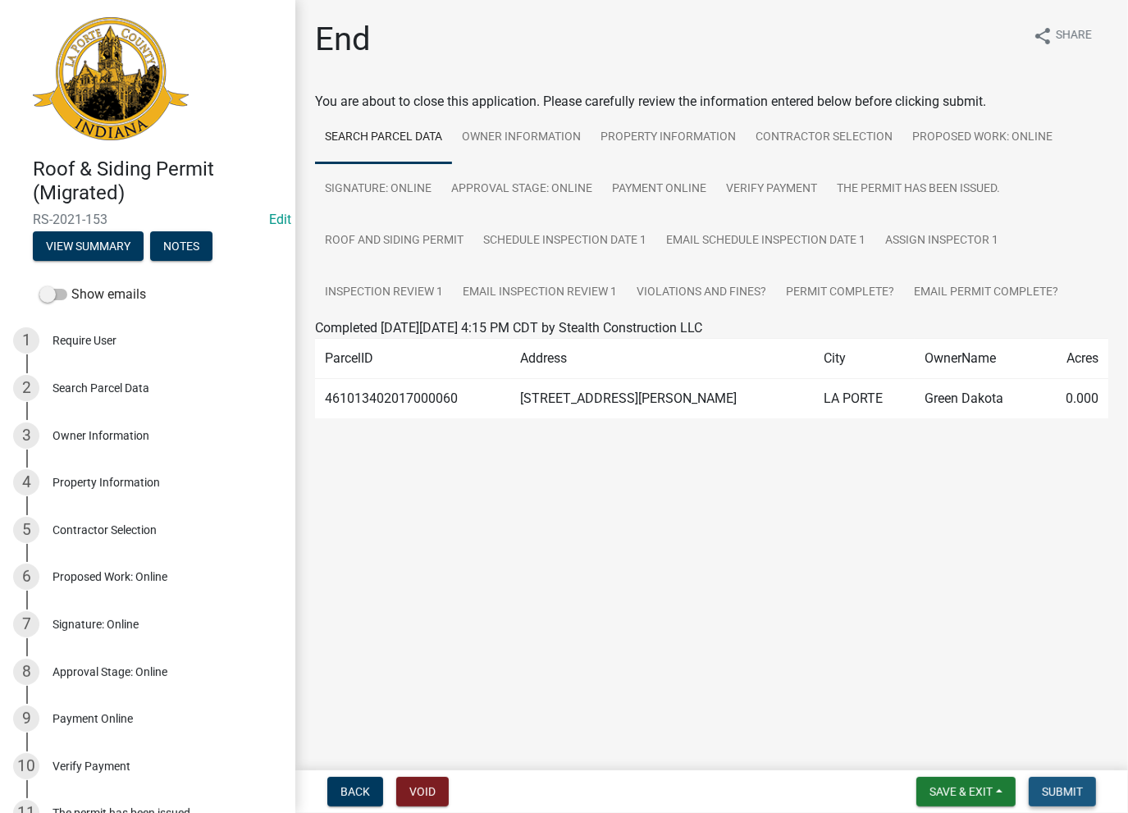
click at [1065, 781] on button "Submit" at bounding box center [1061, 792] width 67 height 30
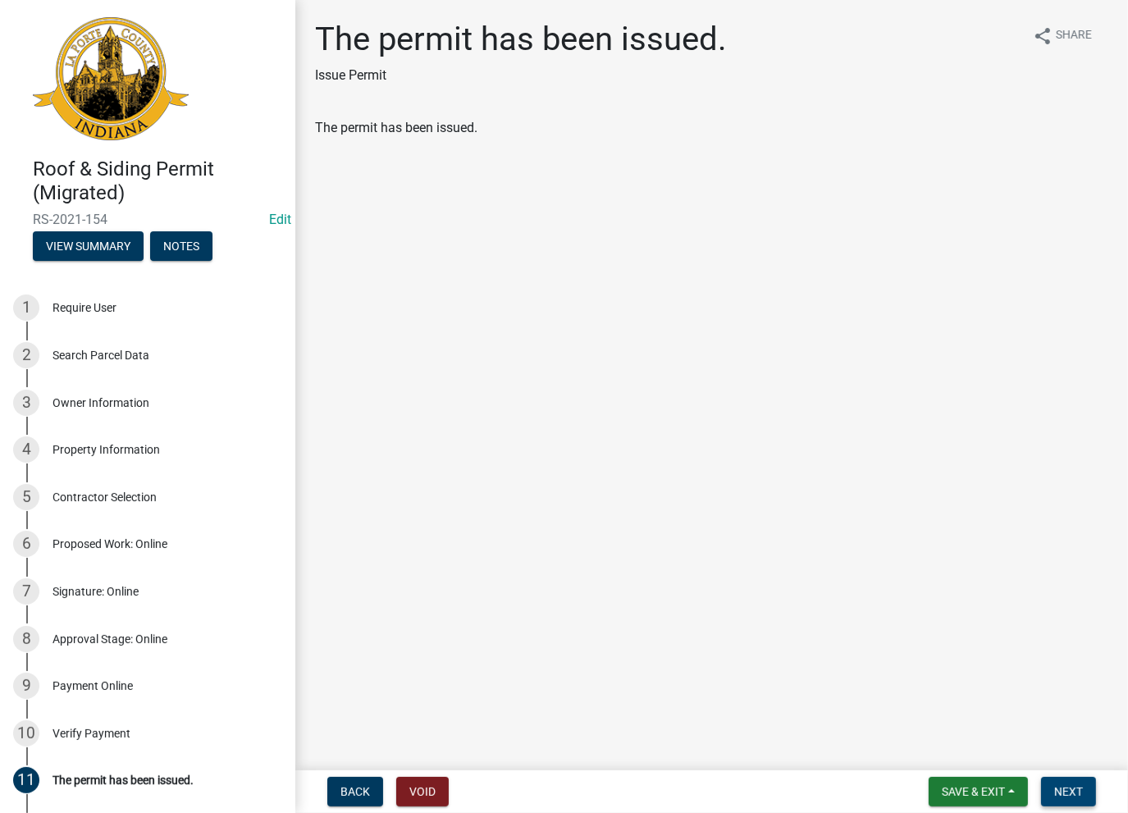
click at [1063, 792] on span "Next" at bounding box center [1068, 791] width 29 height 13
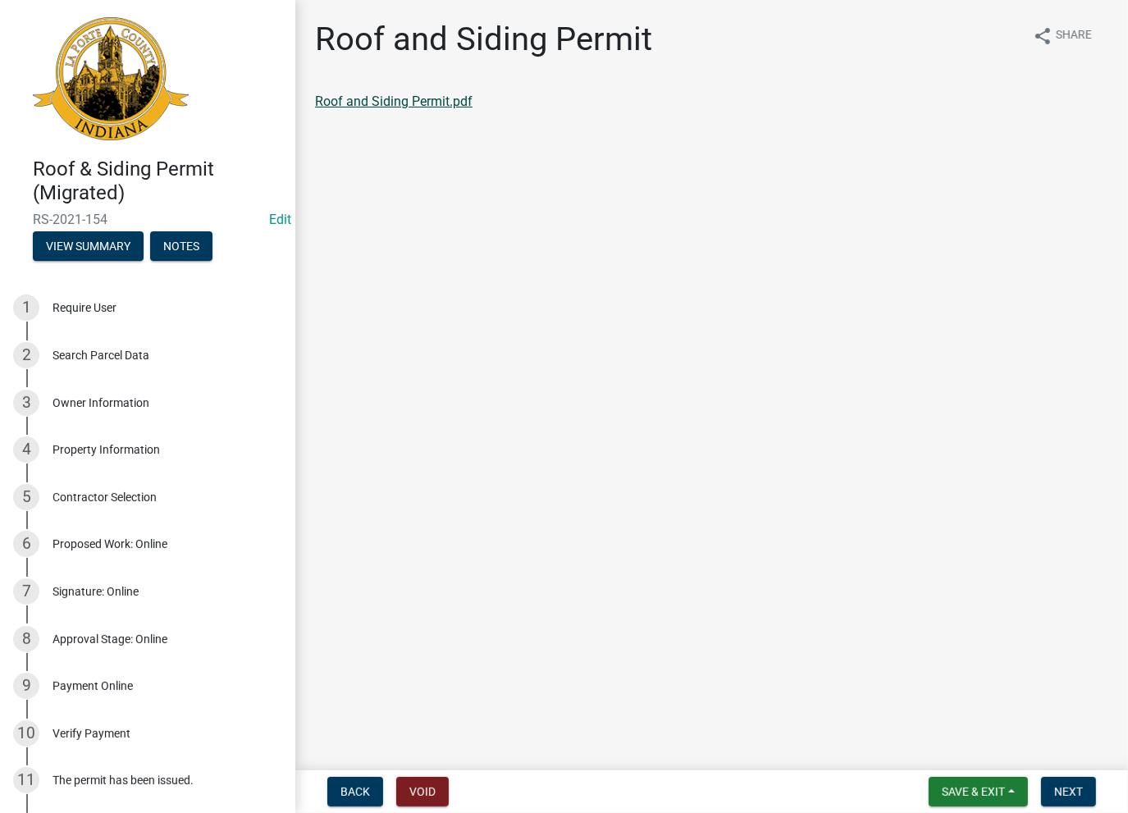
click at [381, 103] on link "Roof and Siding Permit.pdf" at bounding box center [393, 101] width 157 height 16
click at [1078, 785] on span "Next" at bounding box center [1068, 791] width 29 height 13
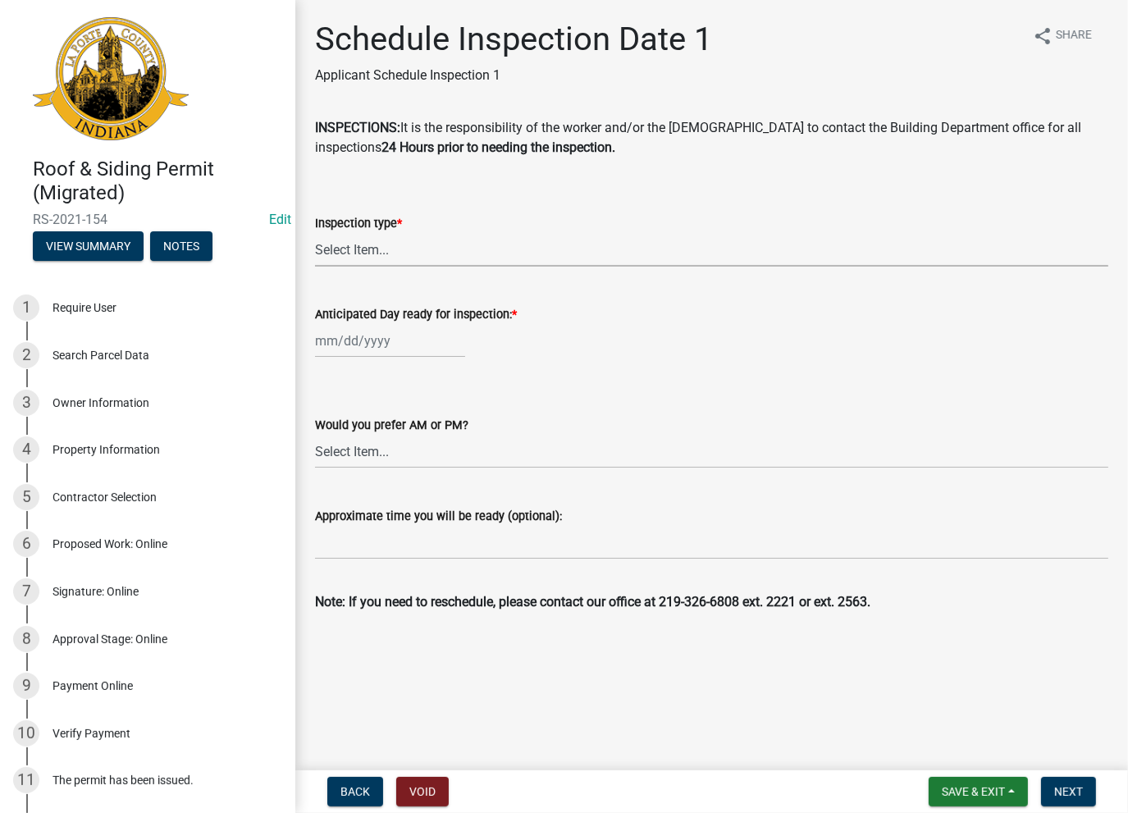
click at [332, 252] on select "Select Item... Roof Siding Both Framing" at bounding box center [711, 250] width 793 height 34
click at [315, 233] on select "Select Item... Roof Siding Both Framing" at bounding box center [711, 250] width 793 height 34
select select "303c03f4-8053-40c7-be27-7a9c41e5fbda"
click at [367, 341] on div at bounding box center [390, 341] width 150 height 34
select select "8"
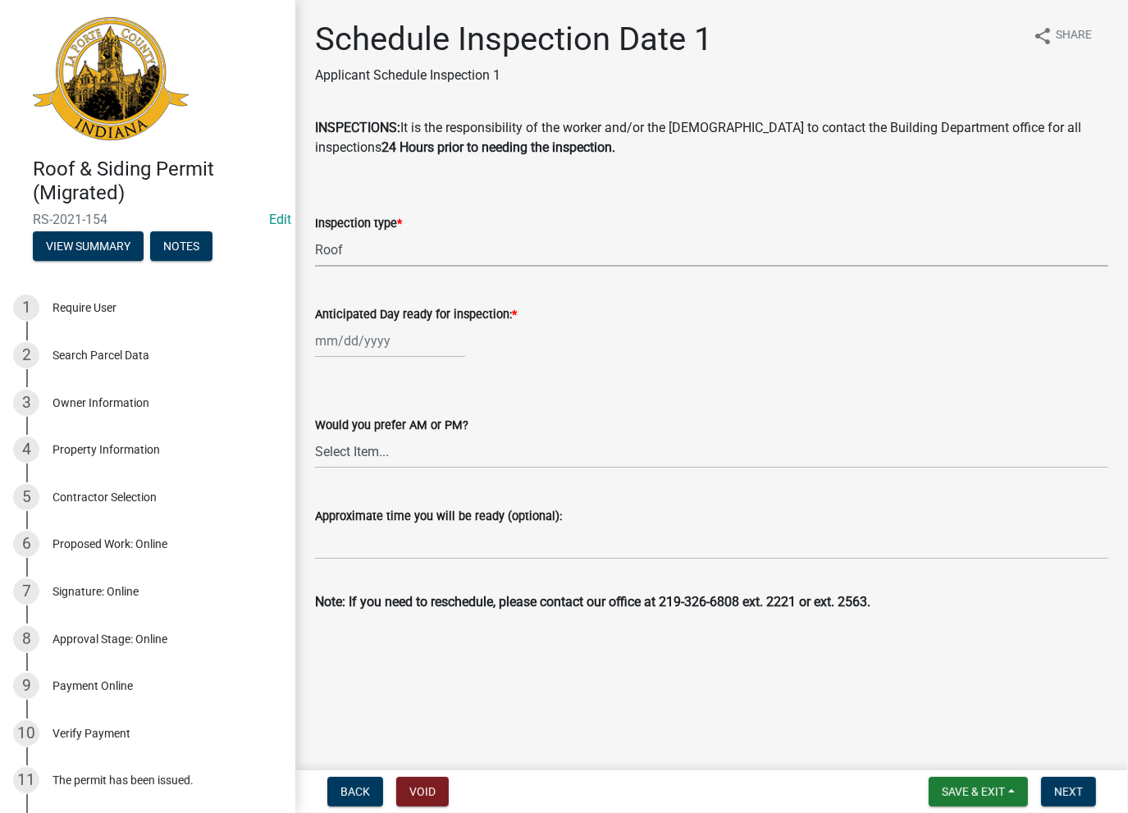
select select "2025"
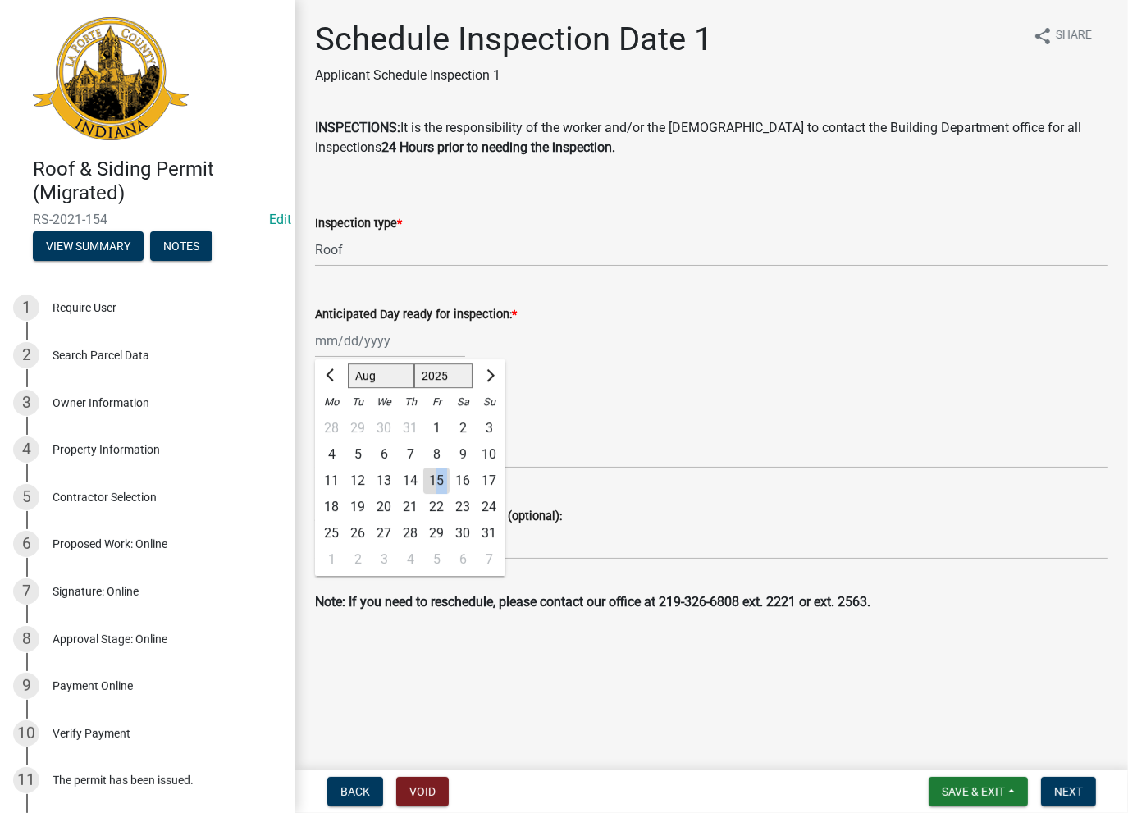
drag, startPoint x: 449, startPoint y: 491, endPoint x: 438, endPoint y: 487, distance: 12.2
click at [438, 487] on div "11 12 13 14 15 16 17" at bounding box center [410, 480] width 190 height 26
click at [438, 487] on div "15" at bounding box center [436, 480] width 26 height 26
type input "[DATE]"
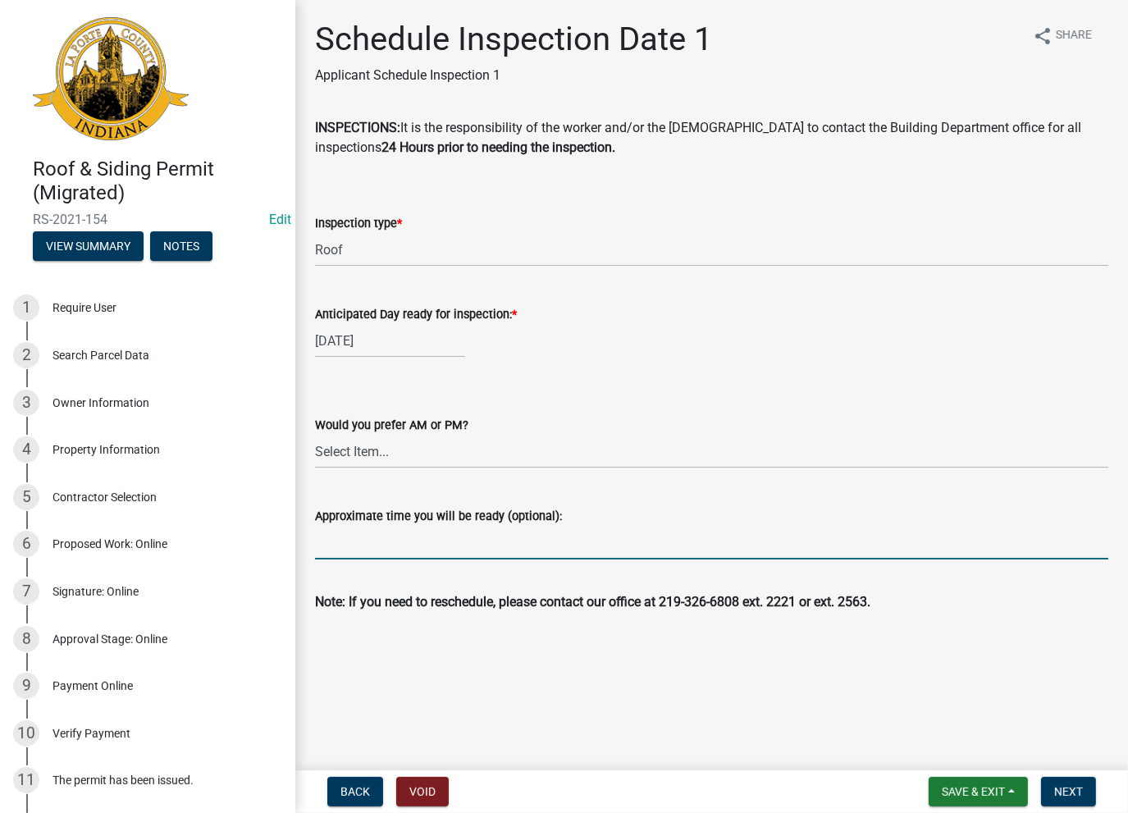
click at [414, 548] on input "Approximate time you will be ready (optional):" at bounding box center [711, 543] width 793 height 34
paste input "No Inspections ever requested. Expired. Close out - AK"
type input "No Inspections ever requested. Expired. Close out - AK"
click at [1079, 793] on span "Next" at bounding box center [1068, 791] width 29 height 13
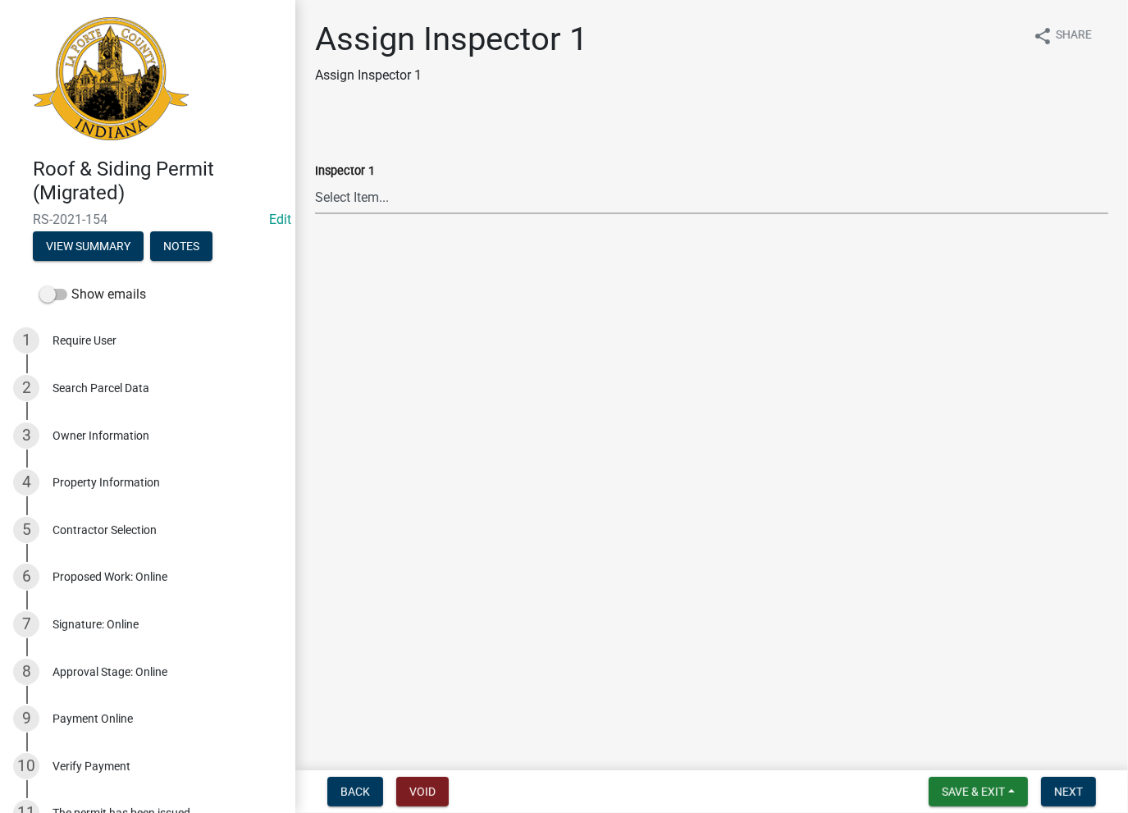
click at [463, 212] on select "Select Item... Insp1 [PERSON_NAME] Insp1 [PERSON_NAME] Insp1 [PERSON_NAME] Insp…" at bounding box center [711, 197] width 793 height 34
click at [315, 180] on select "Select Item... Insp1 [PERSON_NAME] Insp1 [PERSON_NAME] Insp1 [PERSON_NAME] Insp…" at bounding box center [711, 197] width 793 height 34
select select "0717cc75-5fa0-4843-8021-883620c981f4"
click at [1066, 782] on button "Next" at bounding box center [1068, 792] width 55 height 30
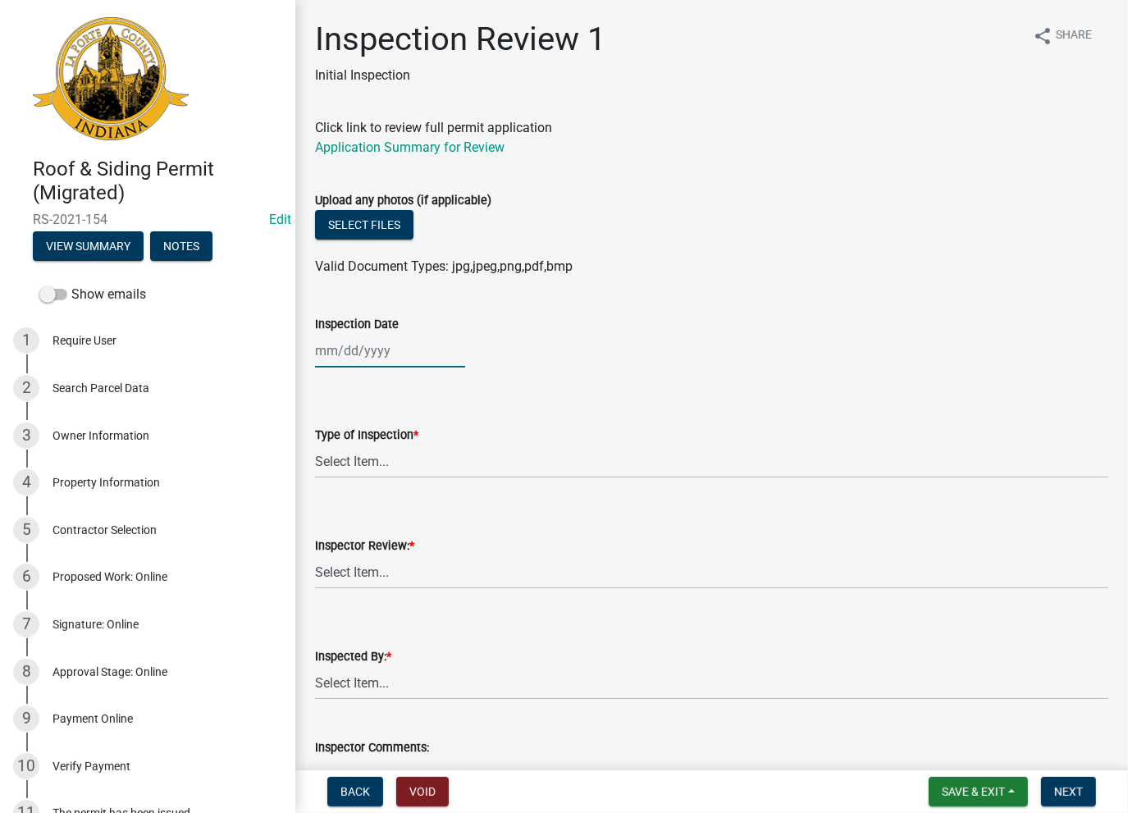
click at [370, 339] on div at bounding box center [390, 351] width 150 height 34
select select "8"
select select "2025"
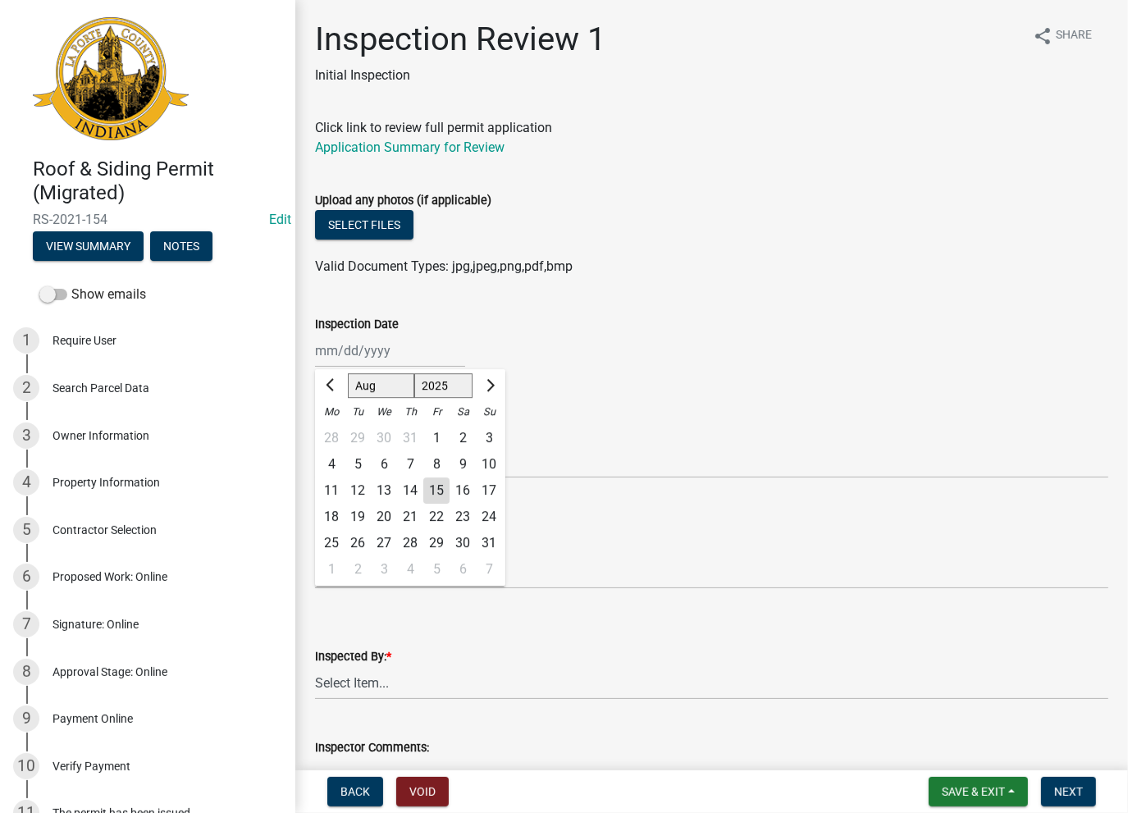
click at [432, 489] on div "15" at bounding box center [436, 490] width 26 height 26
type input "[DATE]"
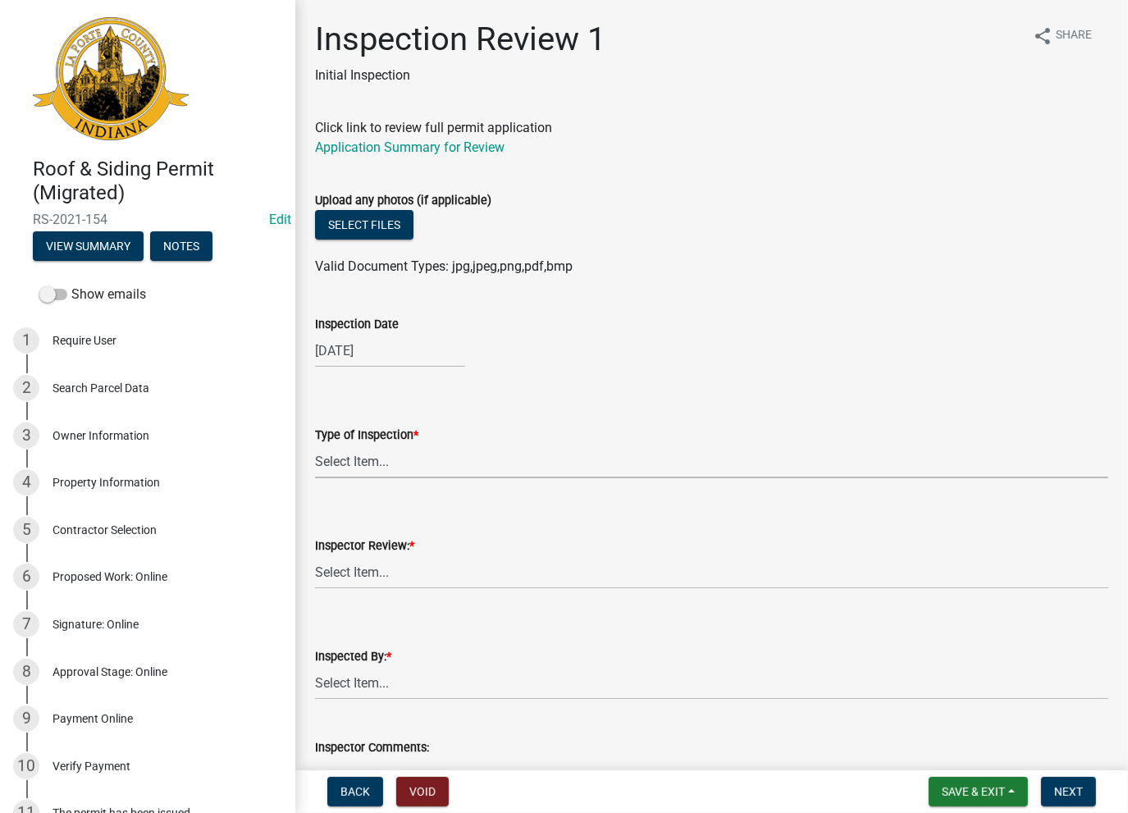
click at [410, 470] on select "Select Item... Roof Siding Both Framing" at bounding box center [711, 462] width 793 height 34
click at [315, 445] on select "Select Item... Roof Siding Both Framing" at bounding box center [711, 462] width 793 height 34
select select "487501ab-04de-4de1-9535-b0fac455b520"
drag, startPoint x: 373, startPoint y: 563, endPoint x: 371, endPoint y: 585, distance: 21.5
click at [372, 563] on select "Select Item... Approve Deny" at bounding box center [711, 572] width 793 height 34
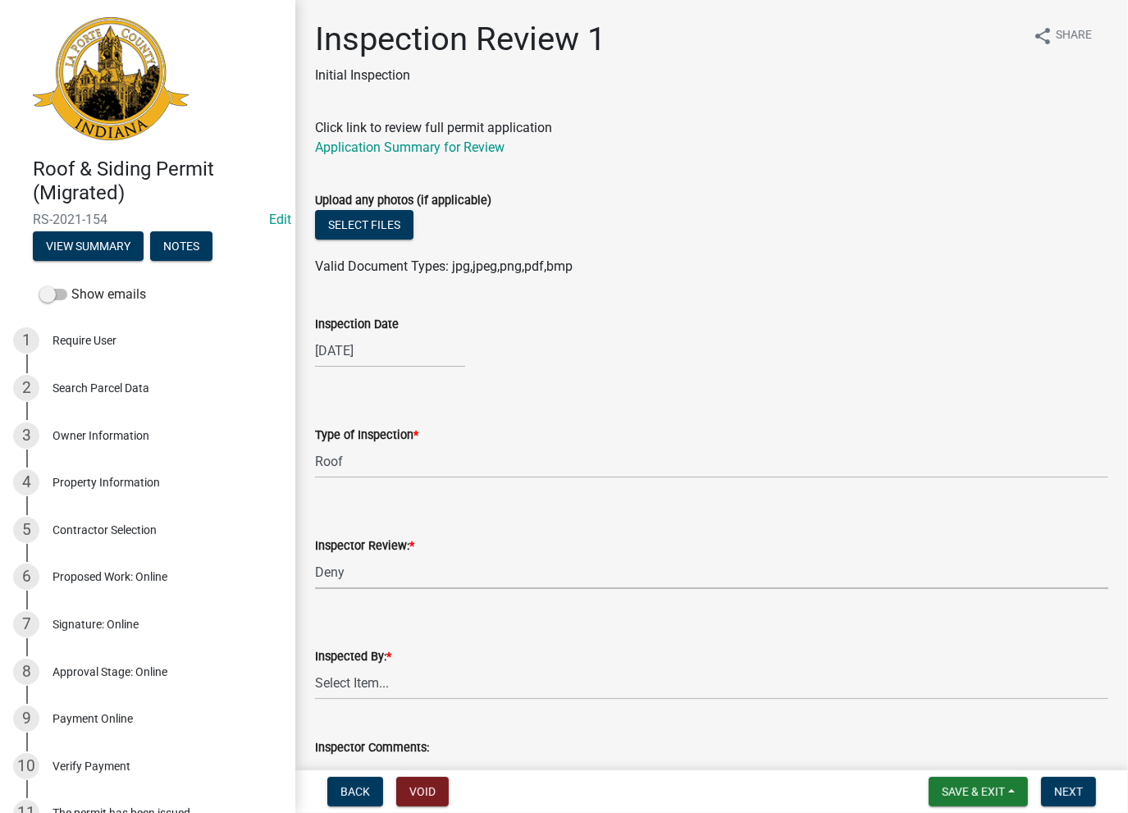
click at [315, 555] on select "Select Item... Approve Deny" at bounding box center [711, 572] width 793 height 34
select select "86ee433f-877c-41ca-93e7-de72ed16e576"
click at [347, 587] on select "Select Item... Approve Deny" at bounding box center [711, 572] width 793 height 34
click at [354, 680] on select "Select Item... [PERSON_NAME] [PERSON_NAME]" at bounding box center [711, 683] width 793 height 34
click at [353, 680] on select "Select Item... [PERSON_NAME] [PERSON_NAME]" at bounding box center [711, 683] width 793 height 34
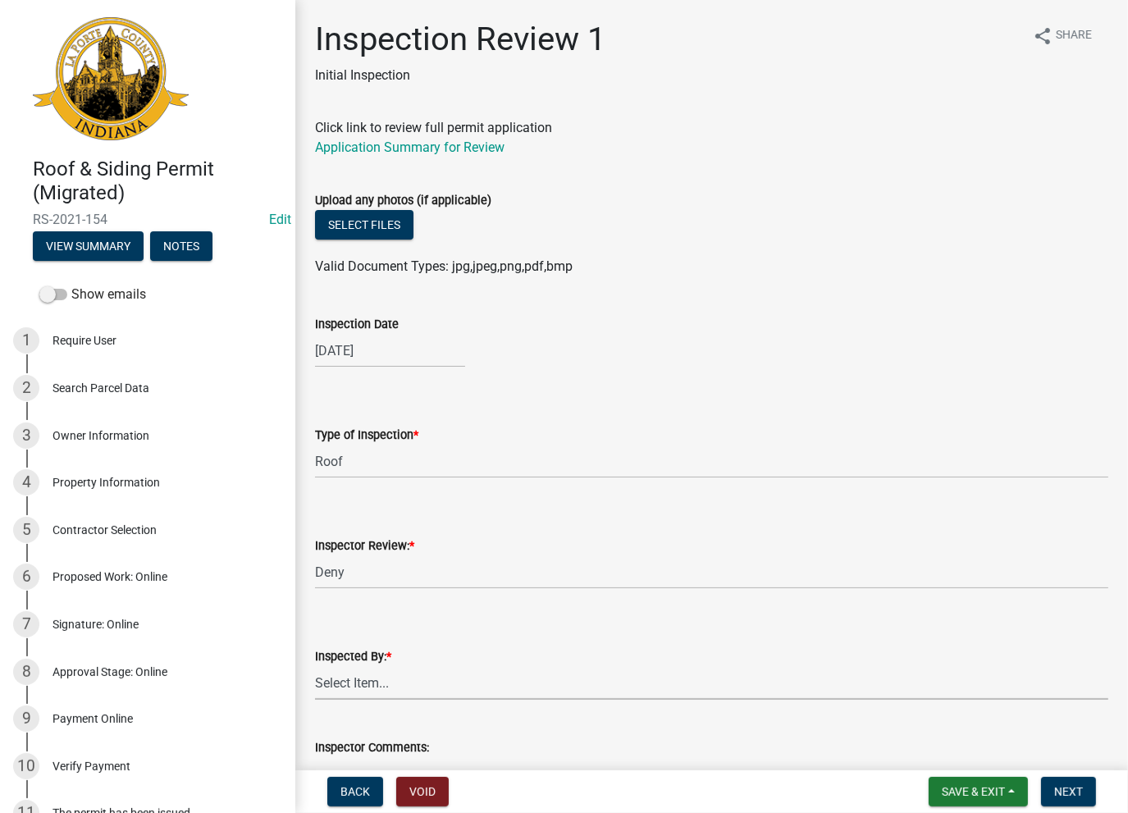
drag, startPoint x: 353, startPoint y: 680, endPoint x: 349, endPoint y: 667, distance: 13.7
click at [353, 680] on select "Select Item... [PERSON_NAME] [PERSON_NAME]" at bounding box center [711, 683] width 793 height 34
click at [315, 666] on select "Select Item... [PERSON_NAME] [PERSON_NAME]" at bounding box center [711, 683] width 793 height 34
select select "e663016d-e0a7-4bbb-96b5-937a321a437e"
click at [89, 252] on button "View Summary" at bounding box center [88, 246] width 111 height 30
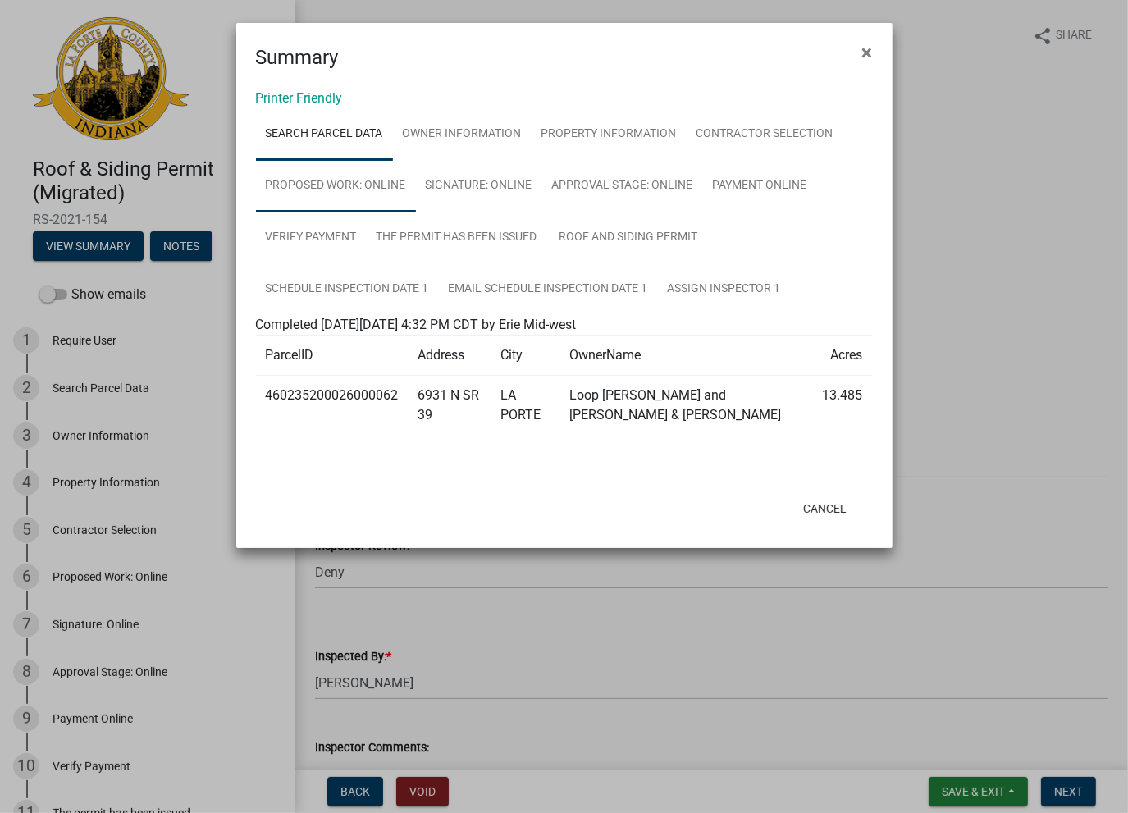
click at [340, 195] on link "Proposed Work: Online" at bounding box center [336, 186] width 160 height 52
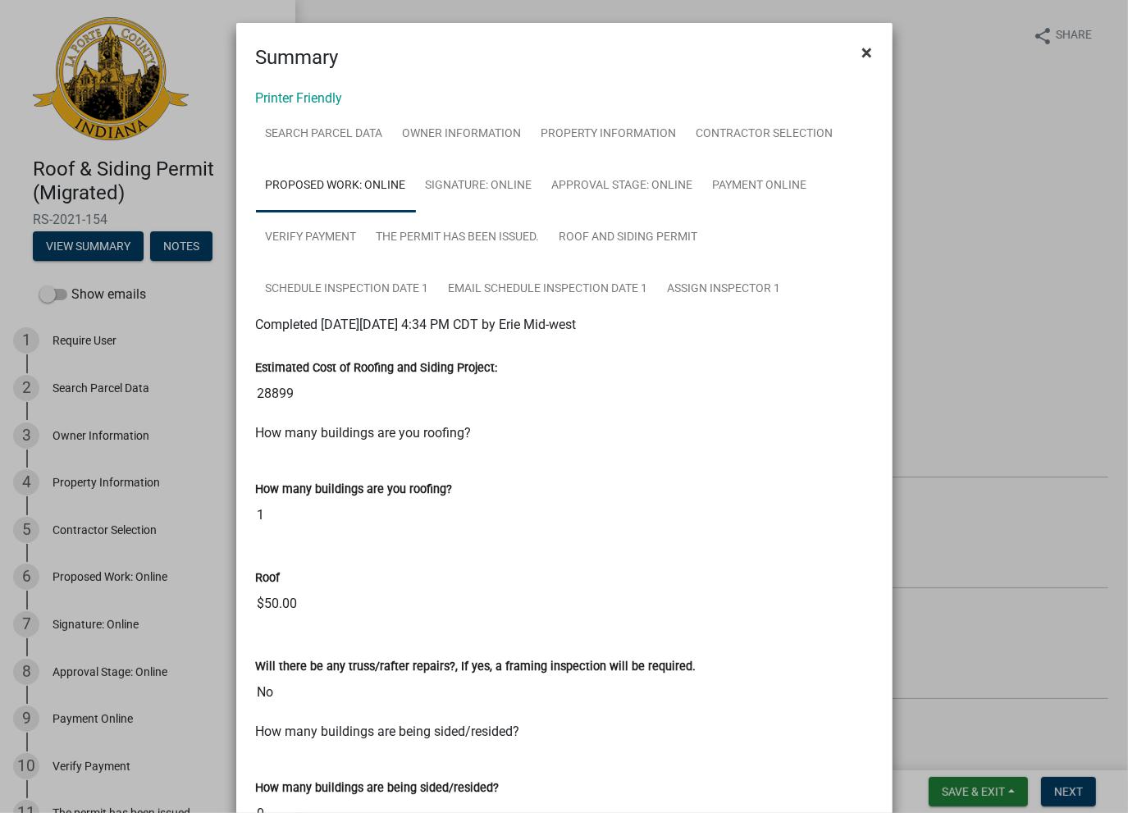
click at [862, 62] on span "×" at bounding box center [867, 52] width 11 height 23
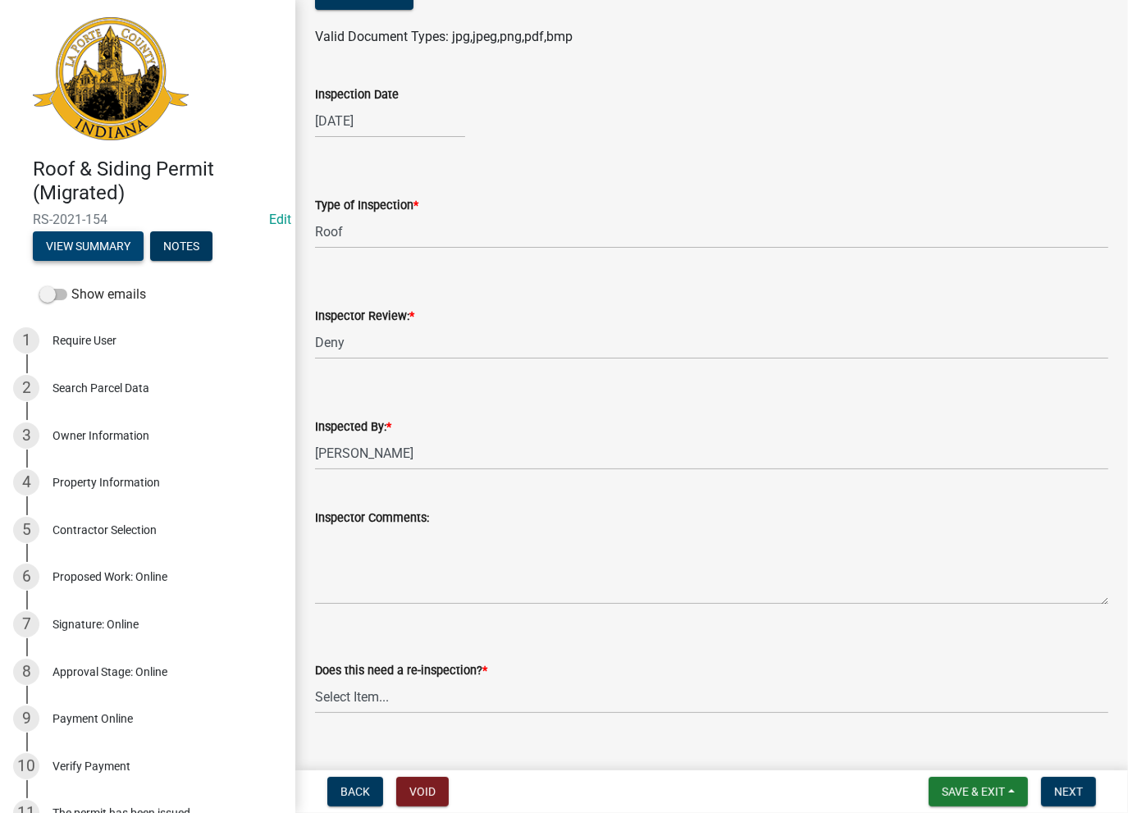
scroll to position [410, 0]
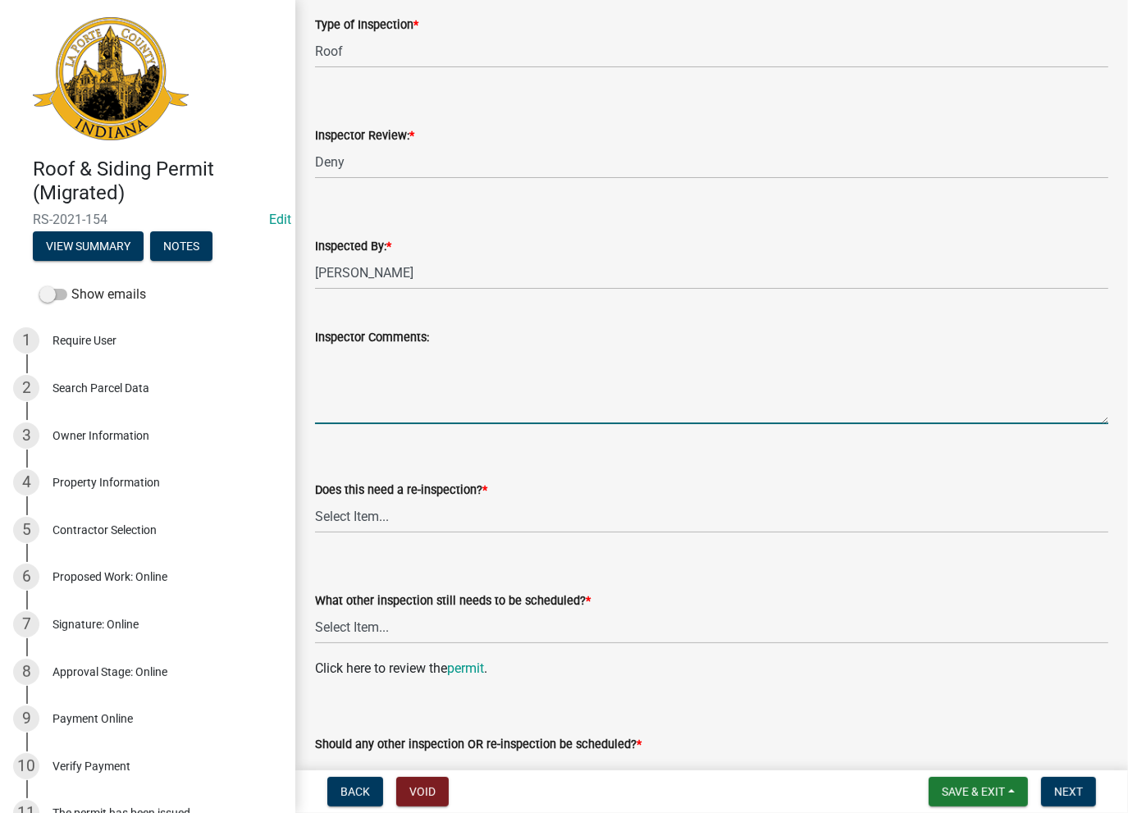
click at [353, 386] on textarea "Inspector Comments:" at bounding box center [711, 385] width 793 height 77
paste textarea "No Inspections ever requested. Expired. Close out - AK"
type textarea "No Inspections ever requested. Expired. Close out - AK"
click at [345, 508] on select "Select Item... Yes No" at bounding box center [711, 516] width 793 height 34
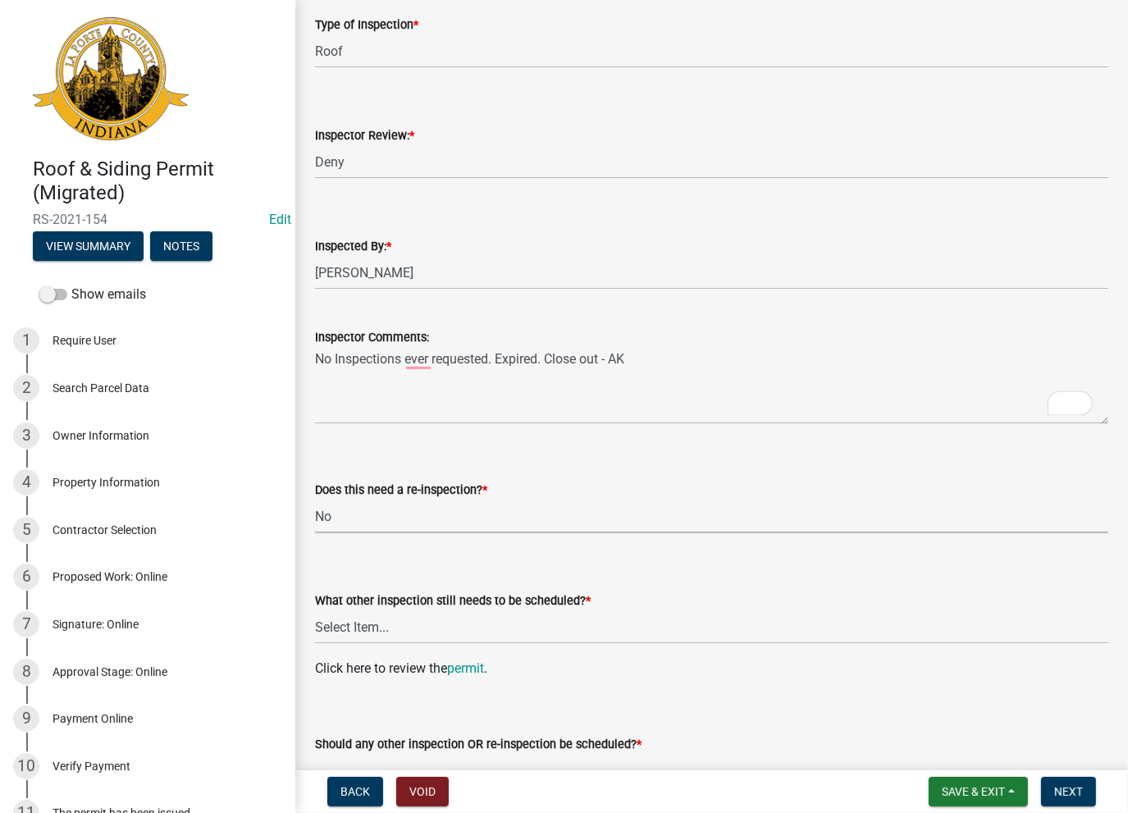
click at [315, 499] on select "Select Item... Yes No" at bounding box center [711, 516] width 793 height 34
select select "ae9b698c-942d-46ae-9573-9286543feecf"
drag, startPoint x: 338, startPoint y: 627, endPoint x: 335, endPoint y: 636, distance: 9.6
click at [337, 627] on select "Select Item... Roof Siding None" at bounding box center [711, 627] width 793 height 34
click at [315, 610] on select "Select Item... Roof Siding None" at bounding box center [711, 627] width 793 height 34
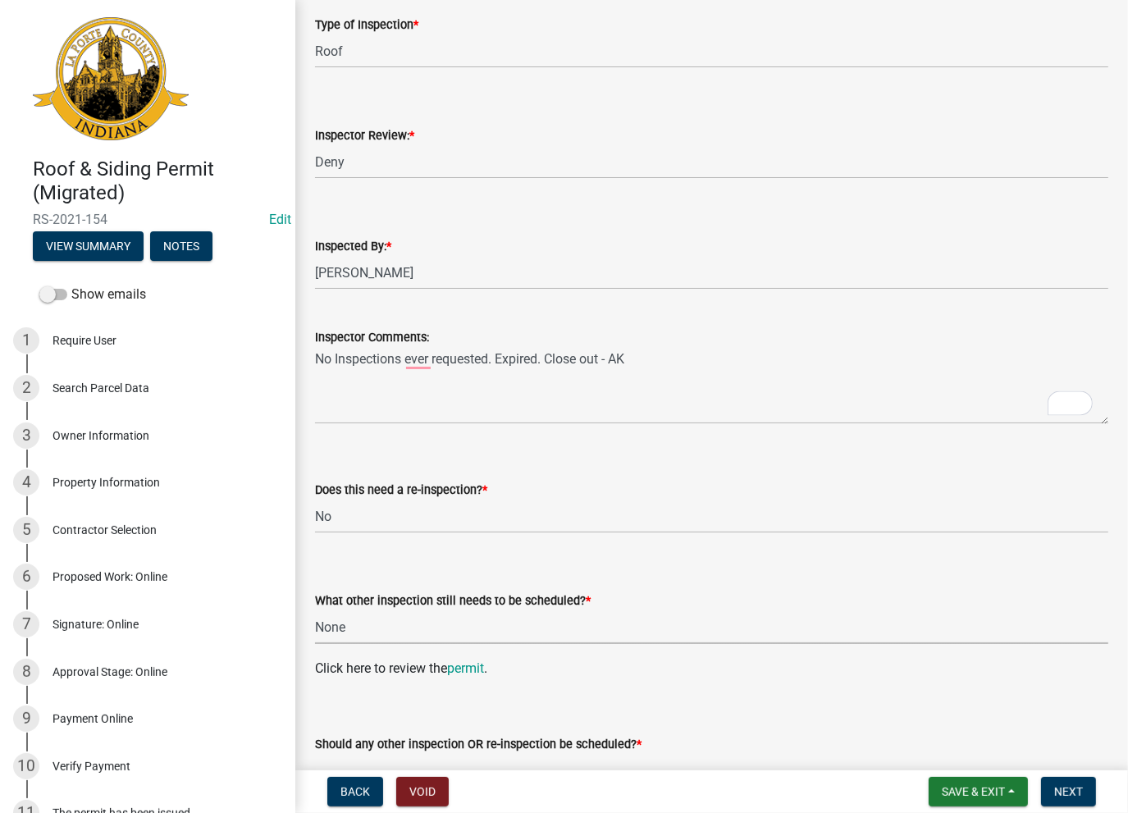
select select "09cdbc5c-e756-4b94-8e1a-3828ae299709"
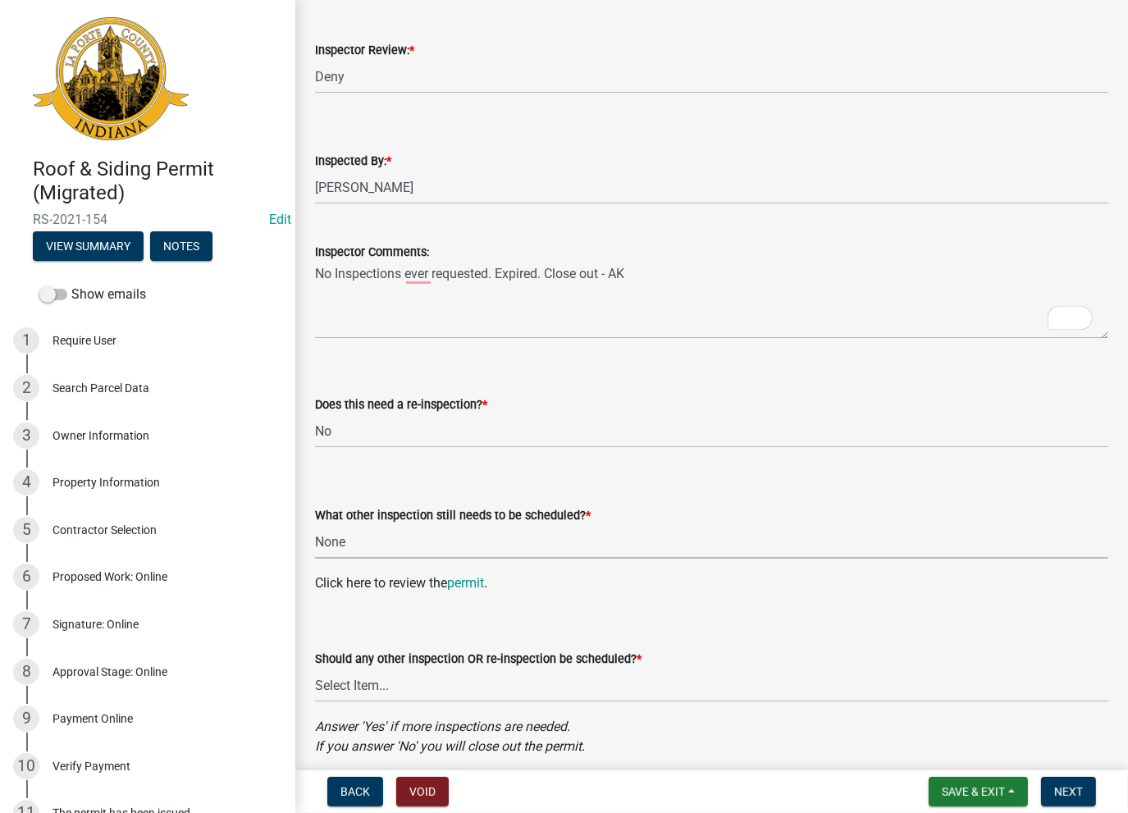
scroll to position [564, 0]
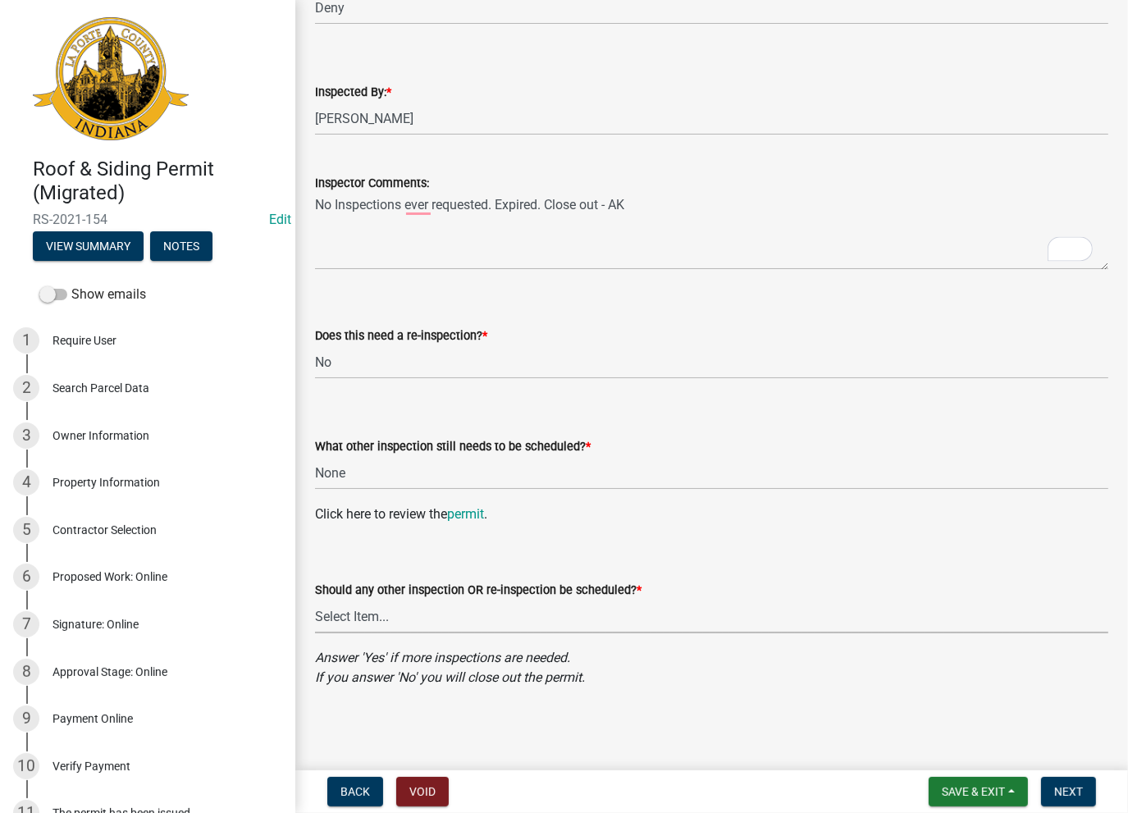
click at [358, 626] on select "Select Item... Yes No" at bounding box center [711, 617] width 793 height 34
click at [315, 600] on select "Select Item... Yes No" at bounding box center [711, 617] width 793 height 34
select select "db3428a2-b036-4dd4-aaaf-90273c40a318"
click at [1073, 795] on span "Next" at bounding box center [1068, 791] width 29 height 13
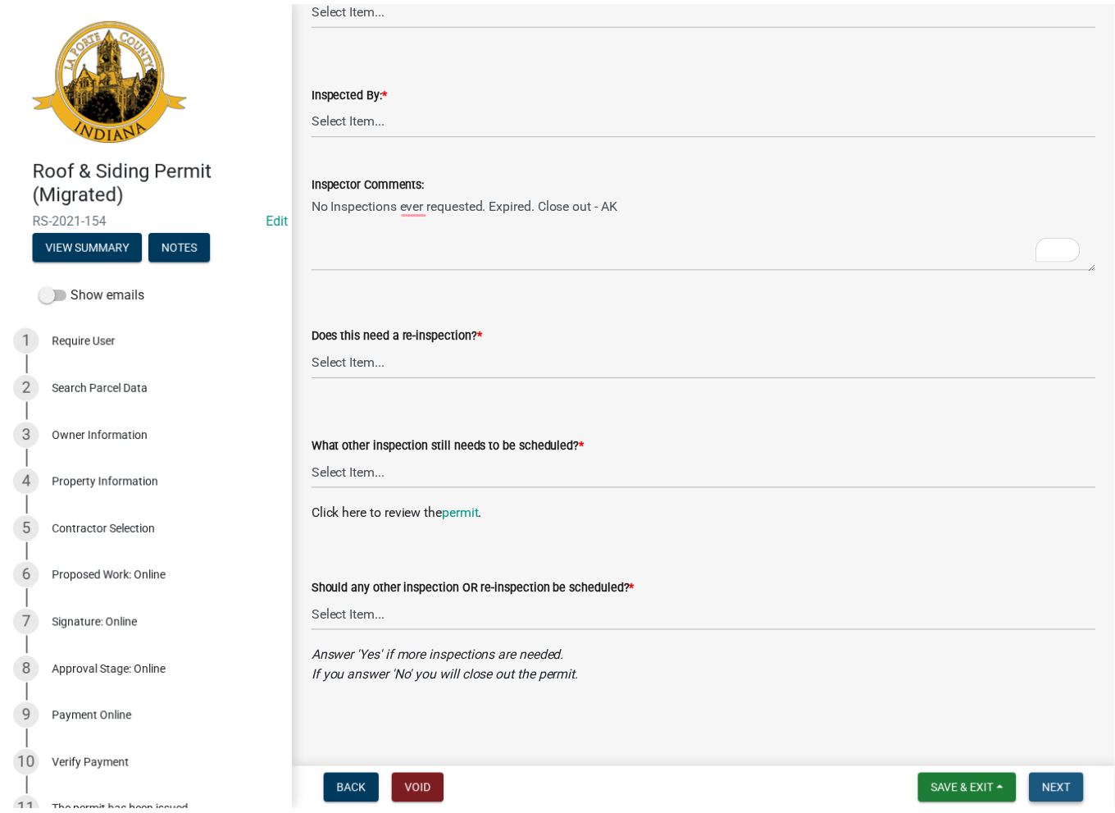
scroll to position [0, 0]
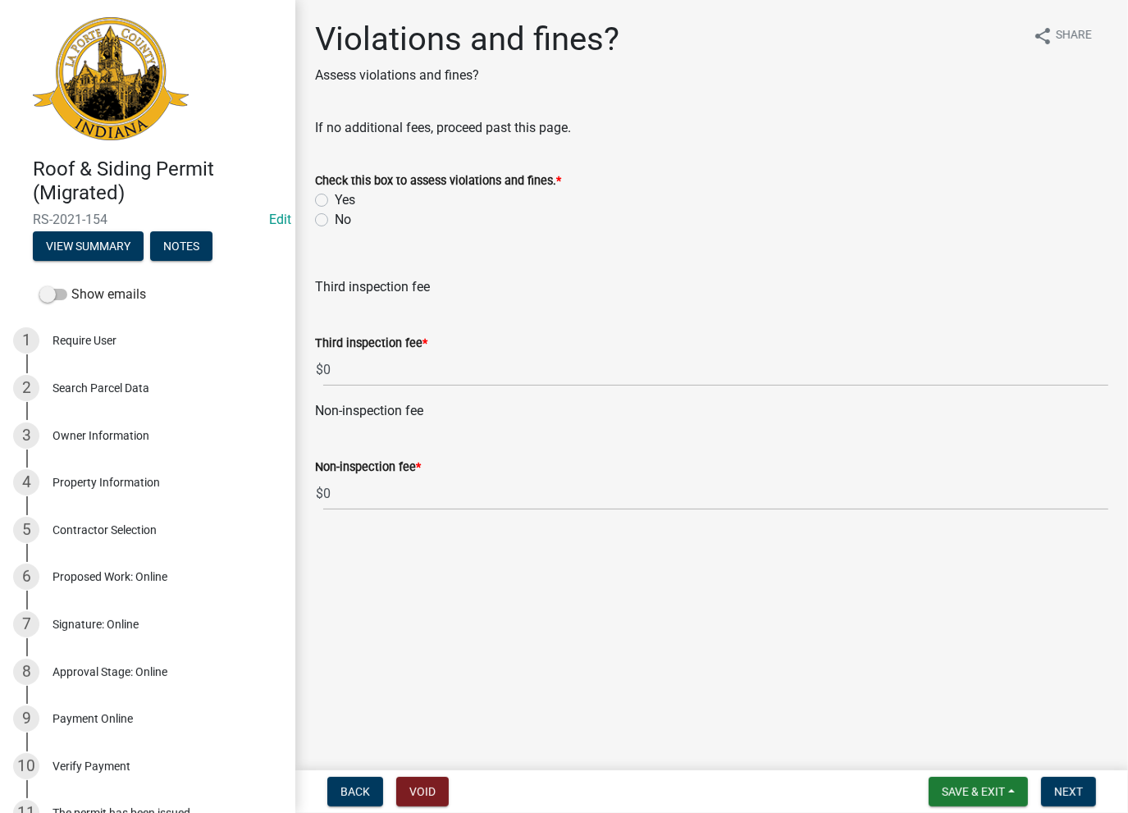
click at [335, 198] on label "Yes" at bounding box center [345, 200] width 21 height 20
click at [335, 198] on input "Yes" at bounding box center [340, 195] width 11 height 11
radio input "true"
click at [321, 212] on div "No" at bounding box center [711, 220] width 793 height 20
click at [335, 219] on label "No" at bounding box center [343, 220] width 16 height 20
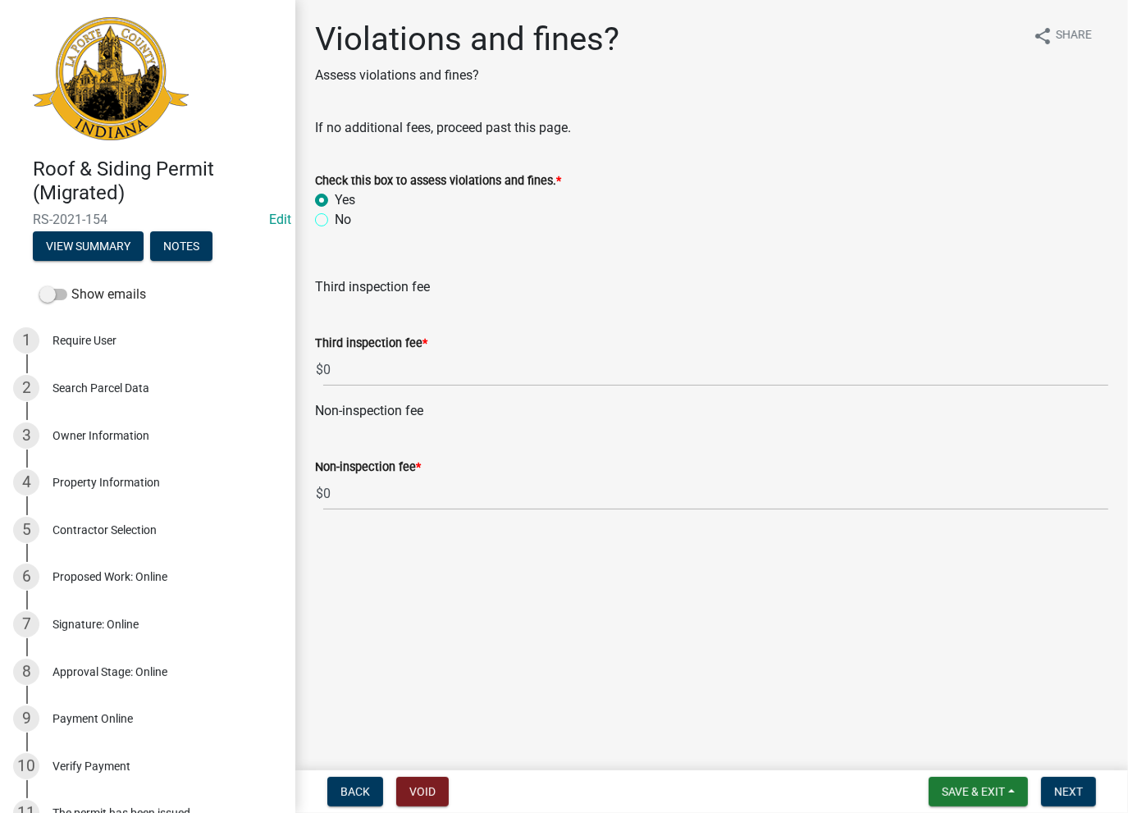
click at [335, 219] on input "No" at bounding box center [340, 215] width 11 height 11
radio input "true"
click at [1063, 791] on span "Next" at bounding box center [1068, 791] width 29 height 13
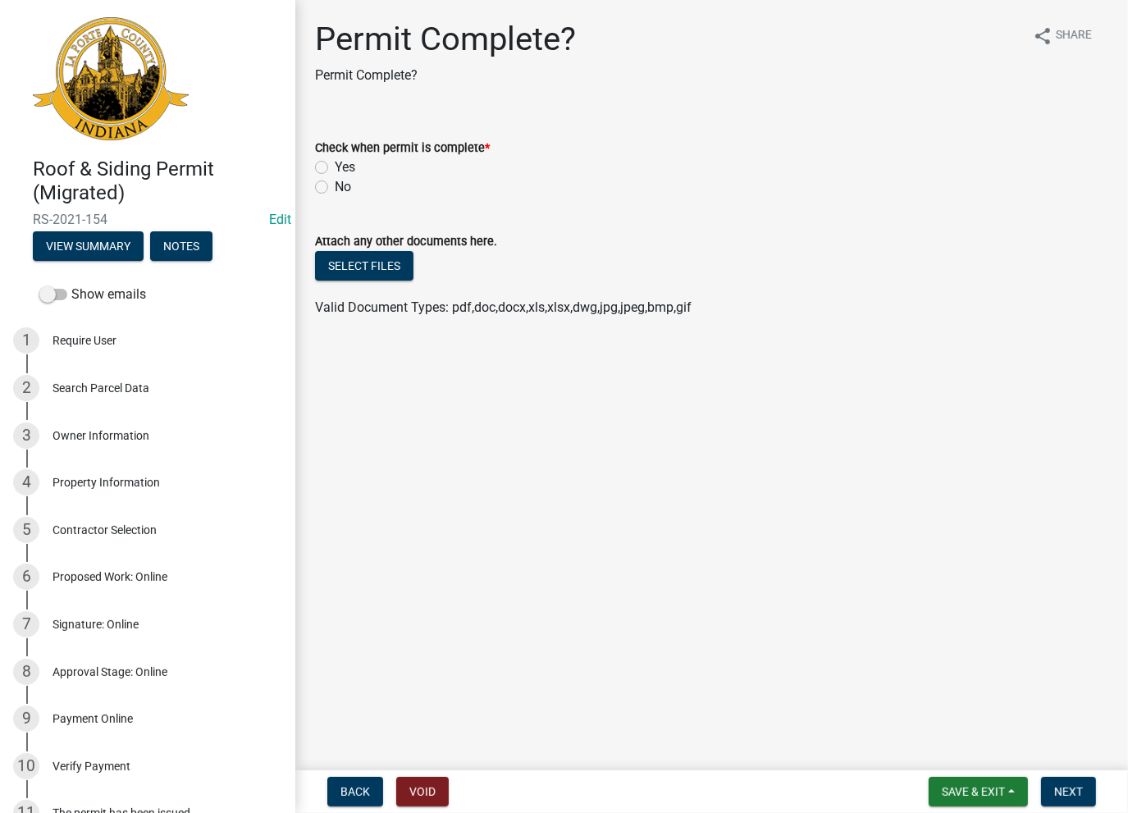
click at [341, 174] on label "Yes" at bounding box center [345, 167] width 21 height 20
click at [341, 168] on input "Yes" at bounding box center [340, 162] width 11 height 11
radio input "true"
click at [1079, 791] on span "Next" at bounding box center [1068, 791] width 29 height 13
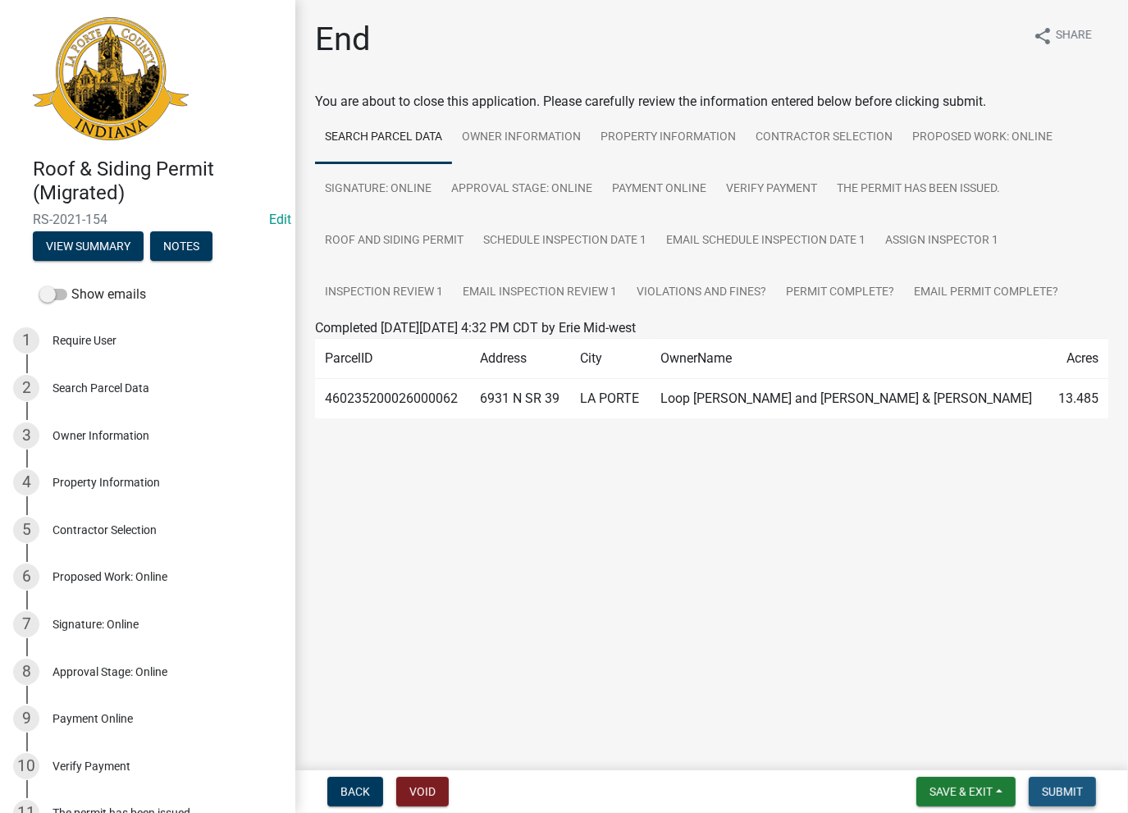
click at [1074, 799] on button "Submit" at bounding box center [1061, 792] width 67 height 30
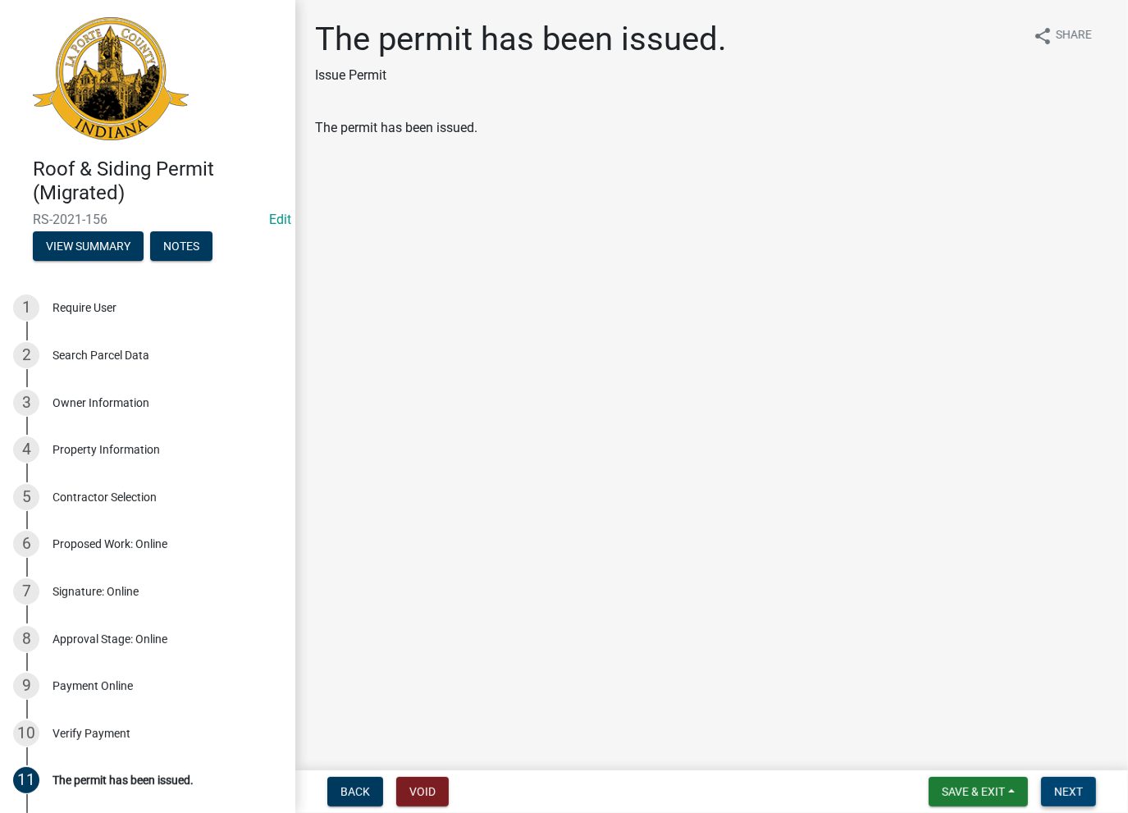
click at [1067, 793] on span "Next" at bounding box center [1068, 791] width 29 height 13
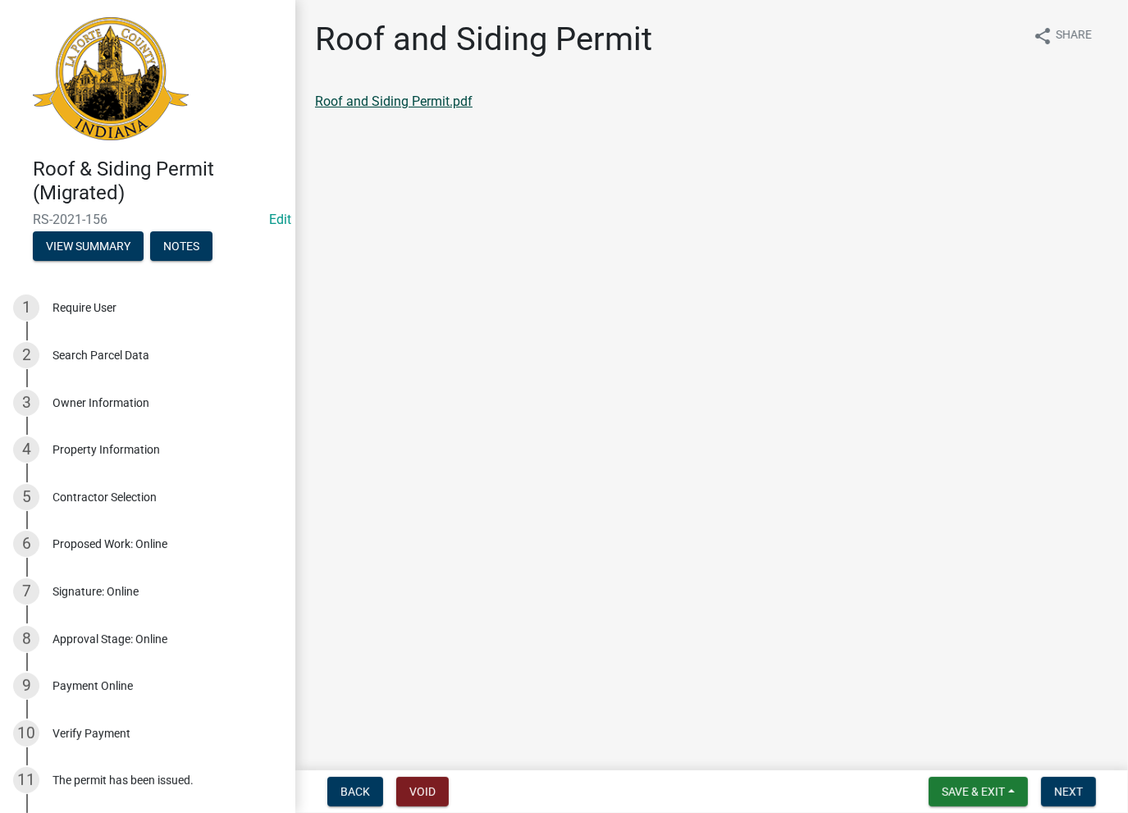
click at [376, 103] on link "Roof and Siding Permit.pdf" at bounding box center [393, 101] width 157 height 16
click at [1069, 791] on span "Next" at bounding box center [1068, 791] width 29 height 13
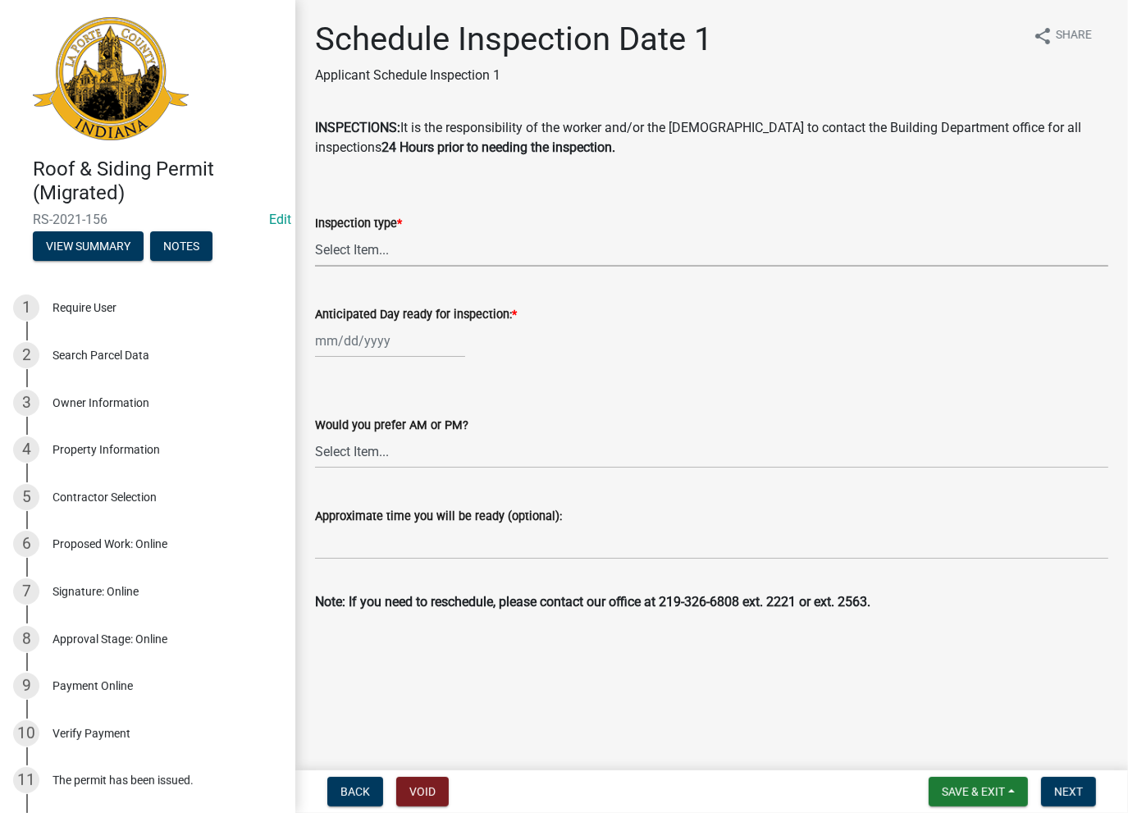
click at [457, 254] on select "Select Item... Roof Siding Both Framing" at bounding box center [711, 250] width 793 height 34
click at [315, 233] on select "Select Item... Roof Siding Both Framing" at bounding box center [711, 250] width 793 height 34
select select "9b105e78-ce74-4a92-b0c7-aa8d8978a5e3"
select select "8"
select select "2025"
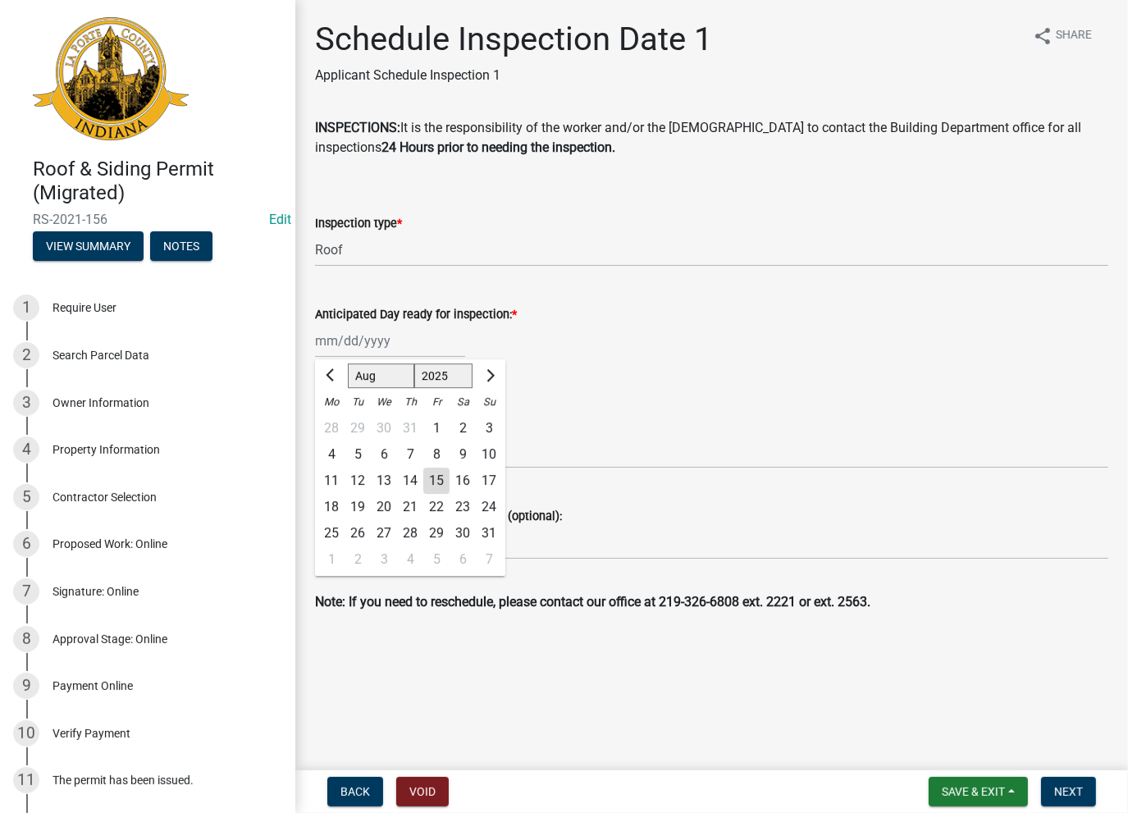
drag, startPoint x: 371, startPoint y: 337, endPoint x: 367, endPoint y: 355, distance: 18.3
click at [371, 337] on div "[PERSON_NAME] Feb Mar Apr [PERSON_NAME][DATE] Oct Nov [DATE] 1526 1527 1528 152…" at bounding box center [390, 341] width 150 height 34
drag, startPoint x: 437, startPoint y: 481, endPoint x: 389, endPoint y: 460, distance: 52.9
click at [436, 481] on div "15" at bounding box center [436, 480] width 26 height 26
type input "[DATE]"
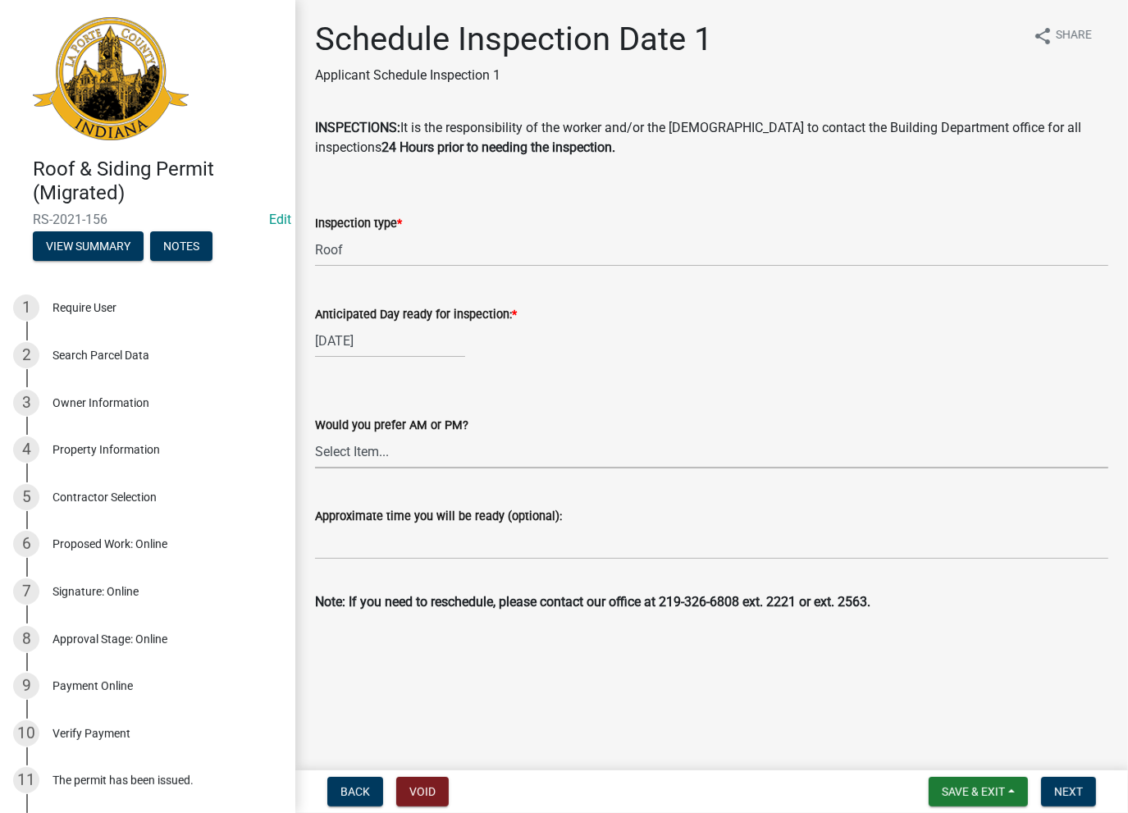
click at [383, 458] on select "Select Item... AM PM" at bounding box center [711, 452] width 793 height 34
click at [516, 381] on div "Would you prefer AM or PM? Select Item... AM PM" at bounding box center [711, 420] width 793 height 96
click at [389, 544] on input "Approximate time you will be ready (optional):" at bounding box center [711, 543] width 793 height 34
type input "No Inspections ever requested. Expired. Close out - AK"
click at [1082, 780] on button "Next" at bounding box center [1068, 792] width 55 height 30
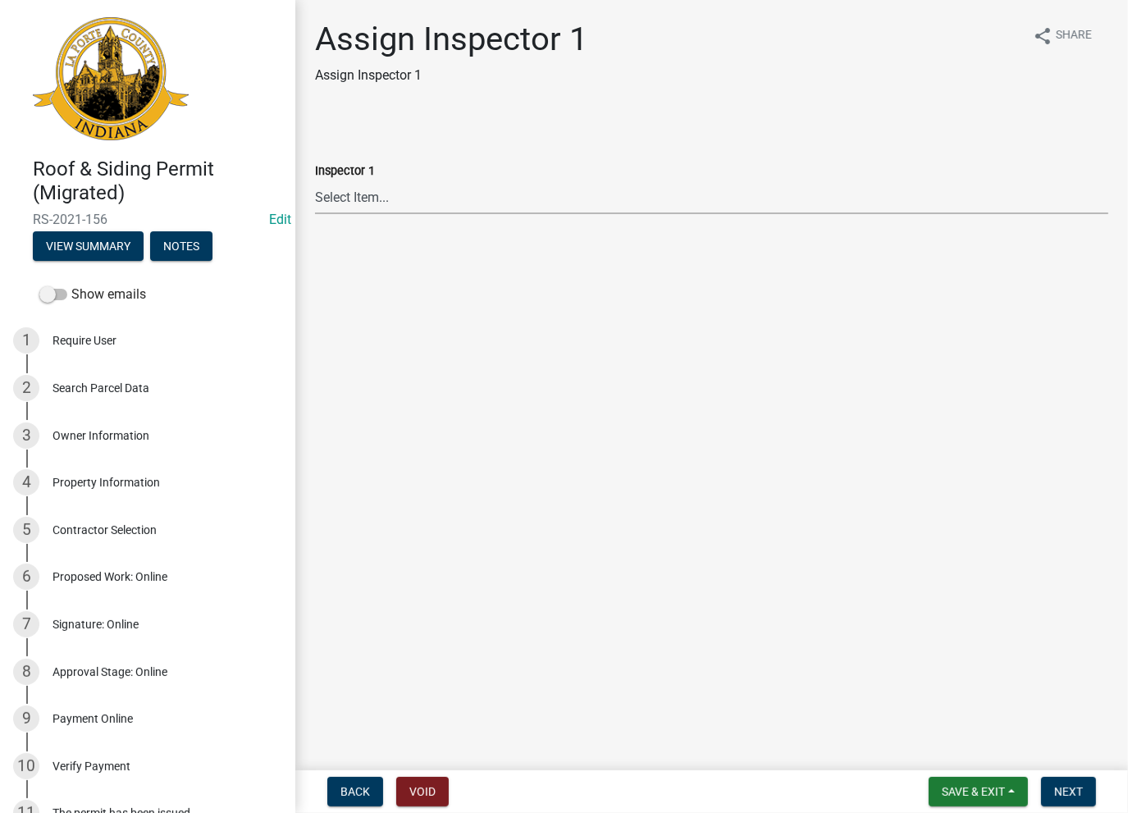
click at [358, 206] on select "Select Item... Insp1 [PERSON_NAME] Insp1 [PERSON_NAME] Insp1 [PERSON_NAME] Insp…" at bounding box center [711, 197] width 793 height 34
click at [315, 180] on select "Select Item... Insp1 [PERSON_NAME] Insp1 [PERSON_NAME] Insp1 [PERSON_NAME] Insp…" at bounding box center [711, 197] width 793 height 34
select select "aabdb4b3-62de-498c-a33a-01b3735e58bf"
click at [1081, 796] on span "Next" at bounding box center [1068, 791] width 29 height 13
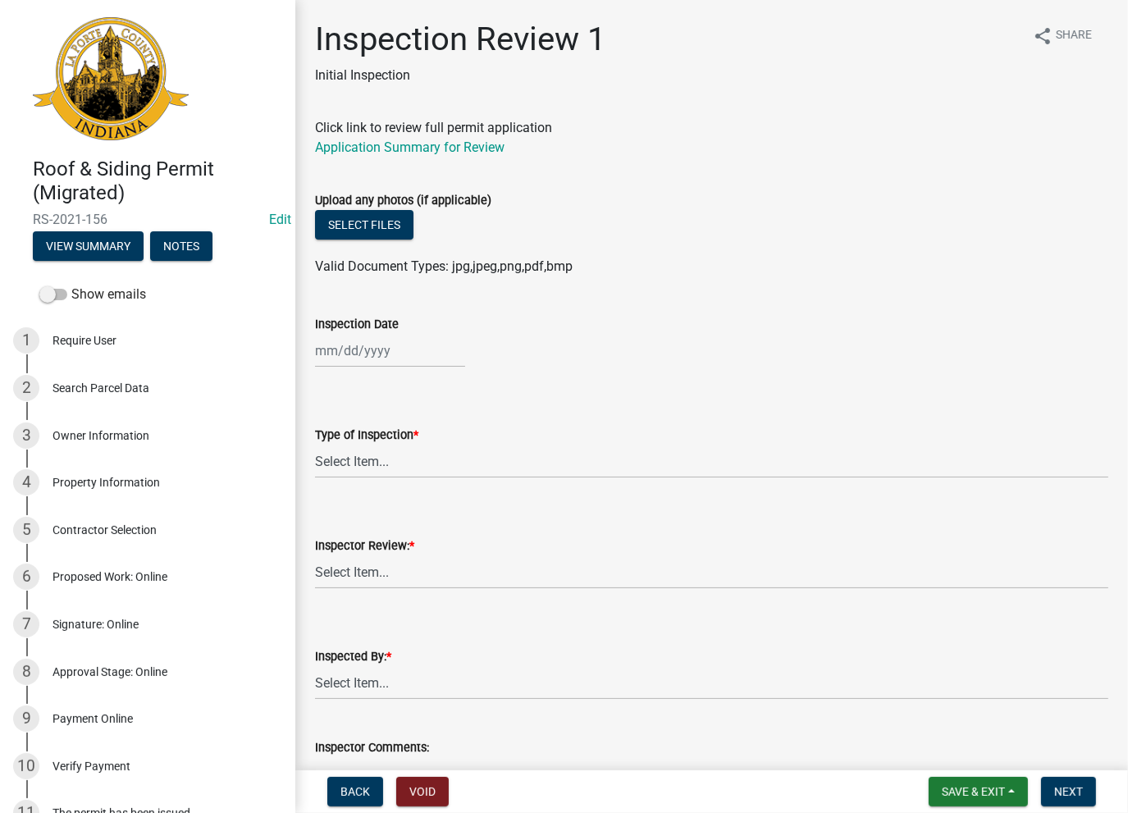
select select "8"
select select "2025"
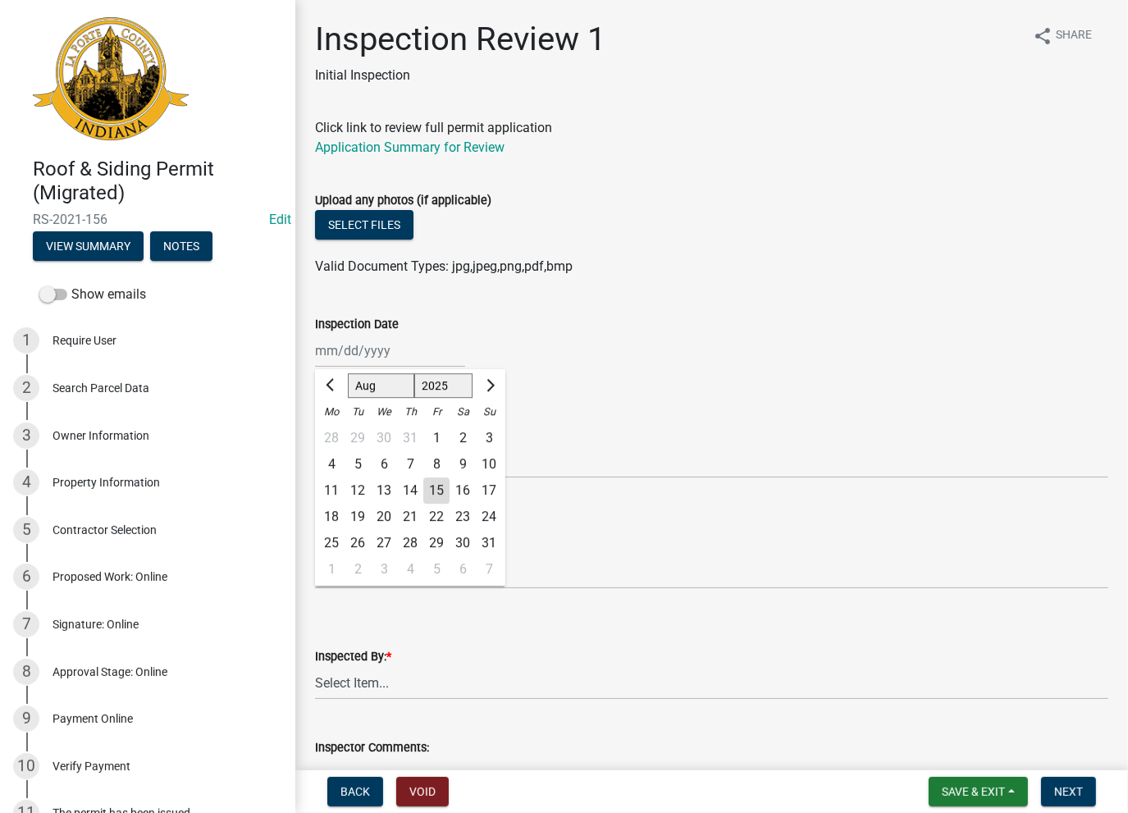
click at [349, 344] on div "[PERSON_NAME] Feb Mar Apr [PERSON_NAME][DATE] Oct Nov [DATE] 1526 1527 1528 152…" at bounding box center [390, 351] width 150 height 34
drag, startPoint x: 429, startPoint y: 468, endPoint x: 434, endPoint y: 485, distance: 17.1
click at [434, 485] on ngb-datepicker-month "Mo Tu We Th Fr Sa Su 28 29 30 31 1 2 3 4 5 6 7 8 9 10 11 12 13 14 15 16 17 18 1…" at bounding box center [410, 492] width 190 height 187
click at [434, 485] on div "15" at bounding box center [436, 490] width 26 height 26
type input "[DATE]"
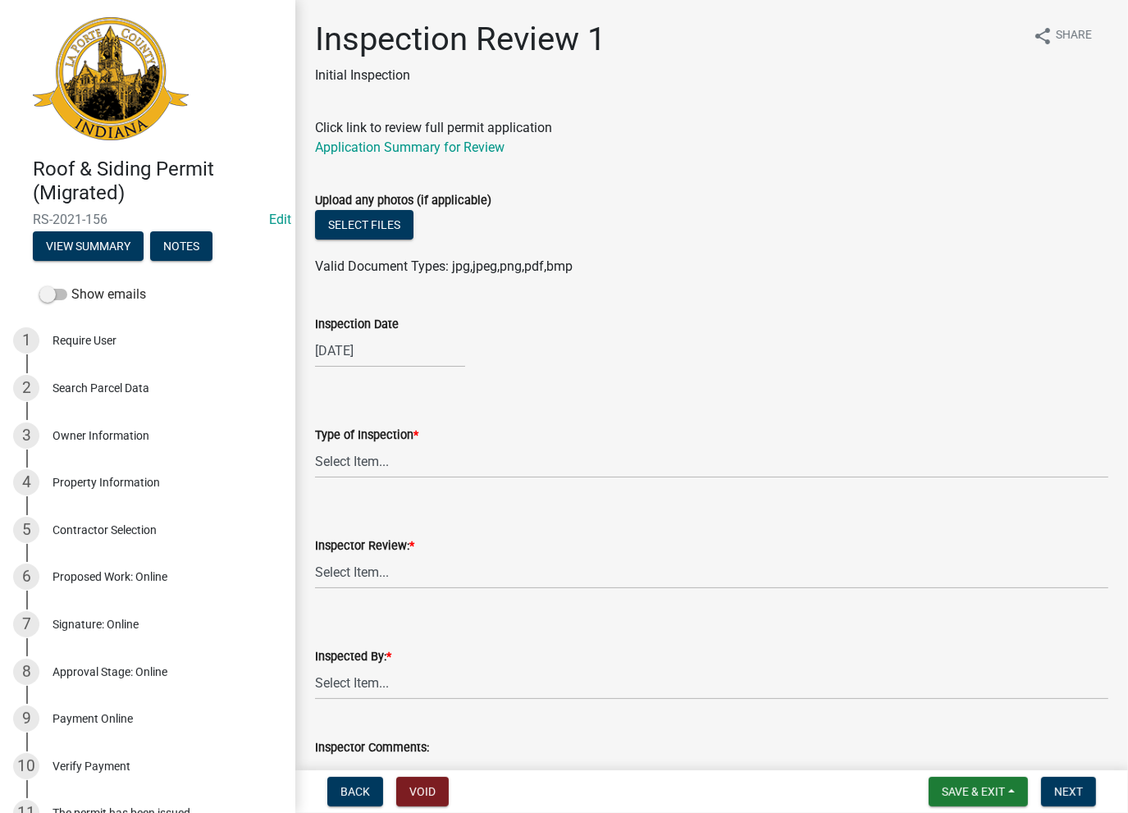
click at [370, 442] on div "Type of Inspection *" at bounding box center [711, 435] width 793 height 20
click at [371, 481] on wm-data-entity-input "Type of Inspection * Select Item... Roof Siding Both Framing" at bounding box center [711, 437] width 793 height 111
drag, startPoint x: 352, startPoint y: 463, endPoint x: 350, endPoint y: 476, distance: 12.4
click at [352, 463] on select "Select Item... Roof Siding Both Framing" at bounding box center [711, 462] width 793 height 34
click at [315, 445] on select "Select Item... Roof Siding Both Framing" at bounding box center [711, 462] width 793 height 34
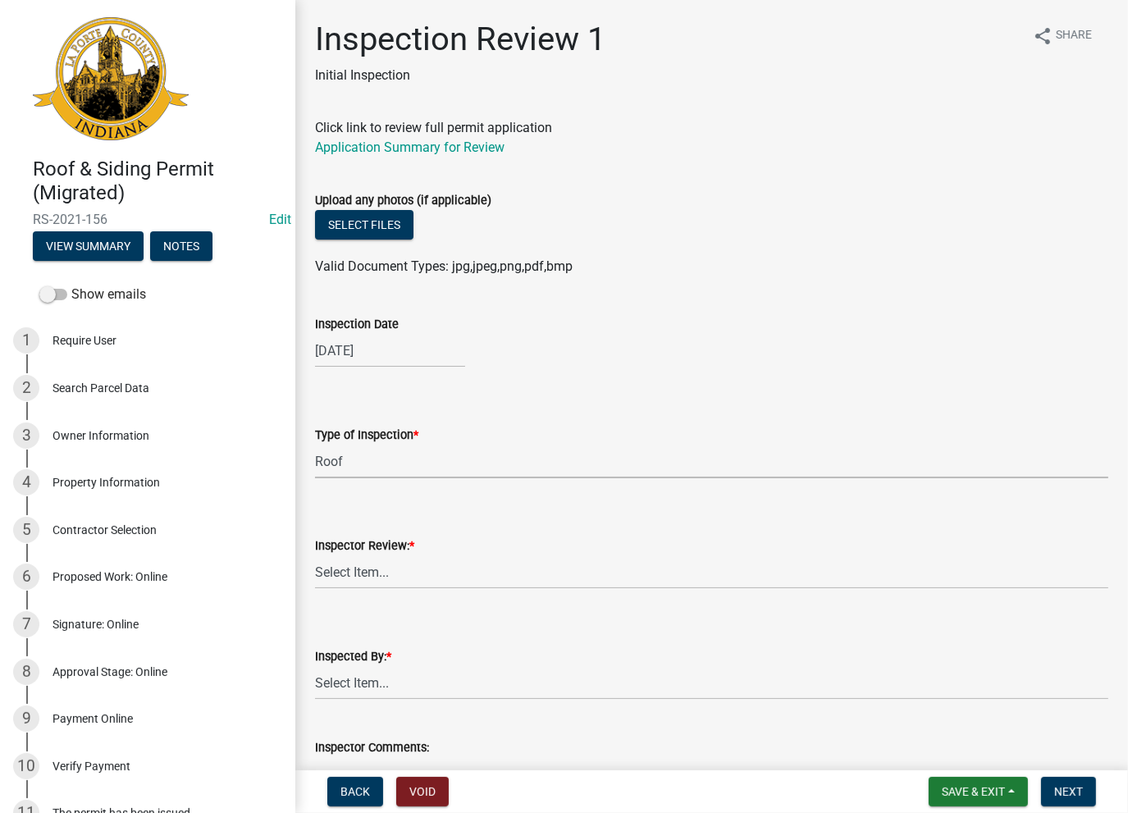
select select "9cd70e2c-c5c1-4f4d-90c4-f022ccb001c5"
drag, startPoint x: 358, startPoint y: 531, endPoint x: 381, endPoint y: 576, distance: 50.6
click at [361, 544] on form "Inspector Review: * Select Item... Approve Deny" at bounding box center [711, 552] width 793 height 73
click at [381, 576] on select "Select Item... Approve Deny" at bounding box center [711, 572] width 793 height 34
click at [315, 555] on select "Select Item... Approve Deny" at bounding box center [711, 572] width 793 height 34
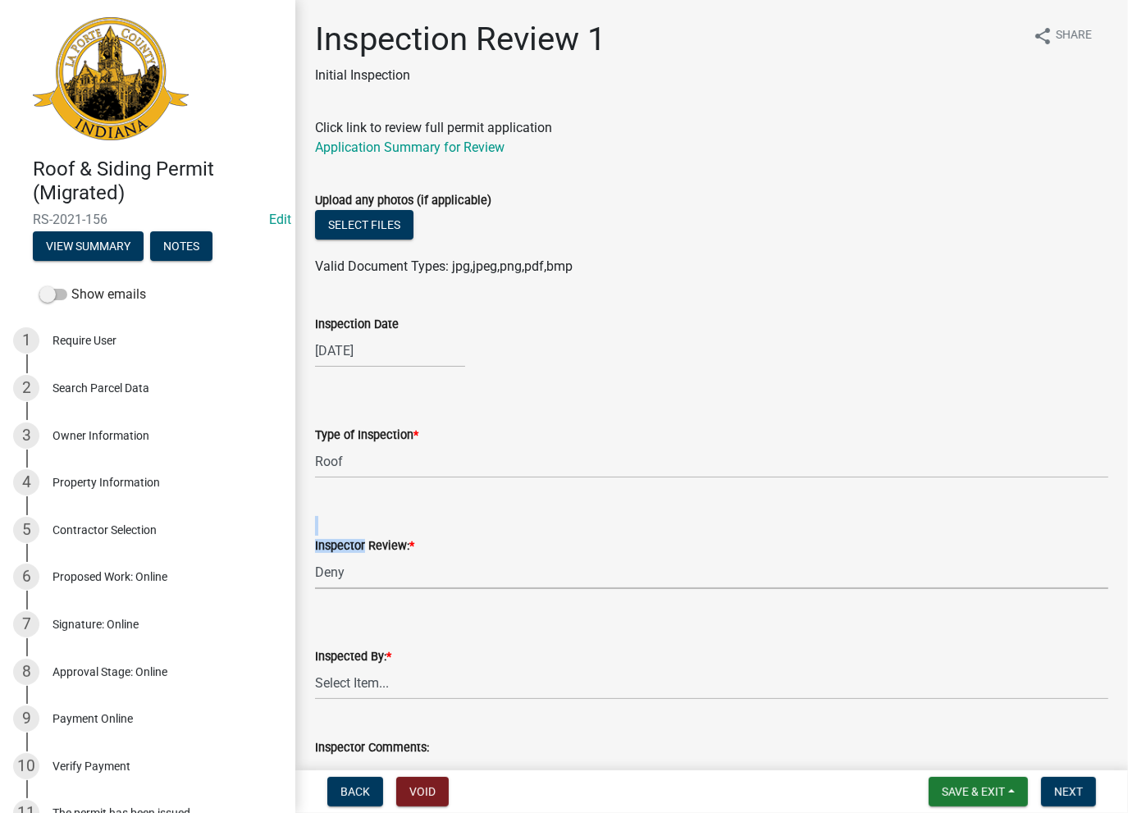
select select "86274135-ceca-4b87-a09d-25d118a43f08"
click at [362, 673] on select "Select Item... [PERSON_NAME] [PERSON_NAME]" at bounding box center [711, 683] width 793 height 34
click at [315, 666] on select "Select Item... [PERSON_NAME] [PERSON_NAME]" at bounding box center [711, 683] width 793 height 34
select select "a6b7c978-9e41-4da7-b99d-1a5bd5436a3b"
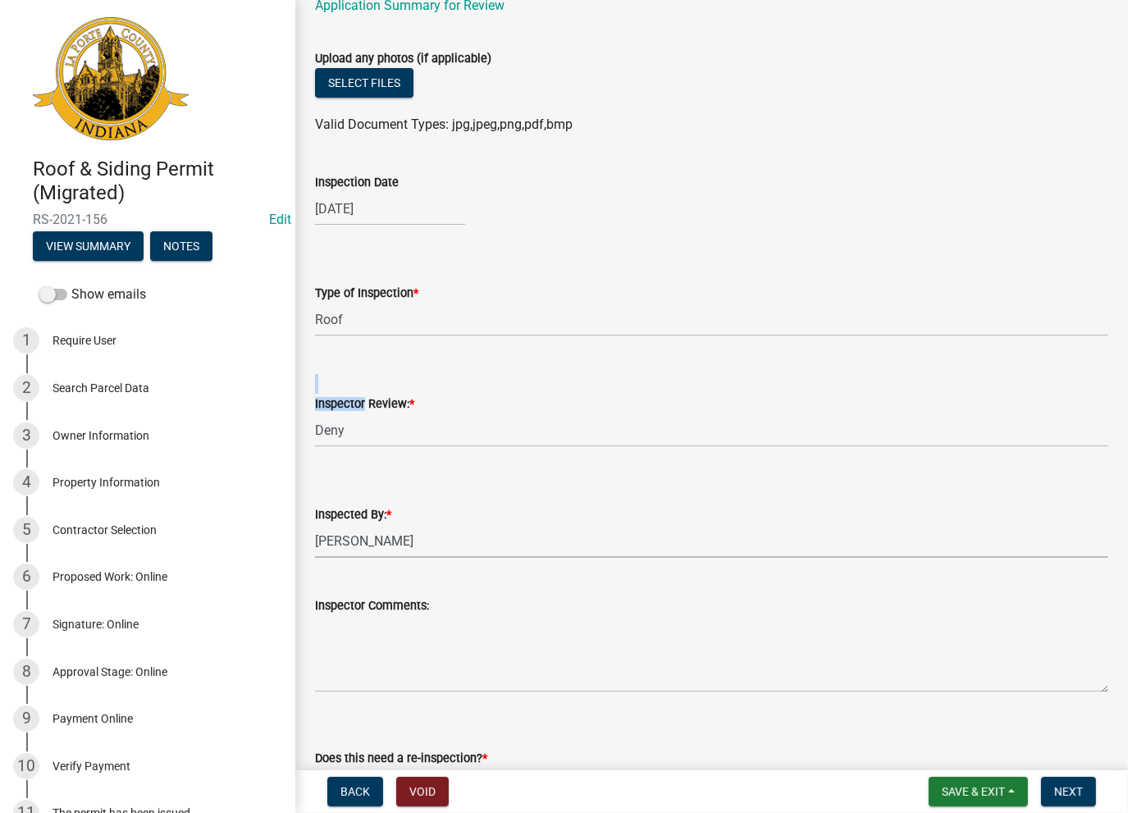
scroll to position [410, 0]
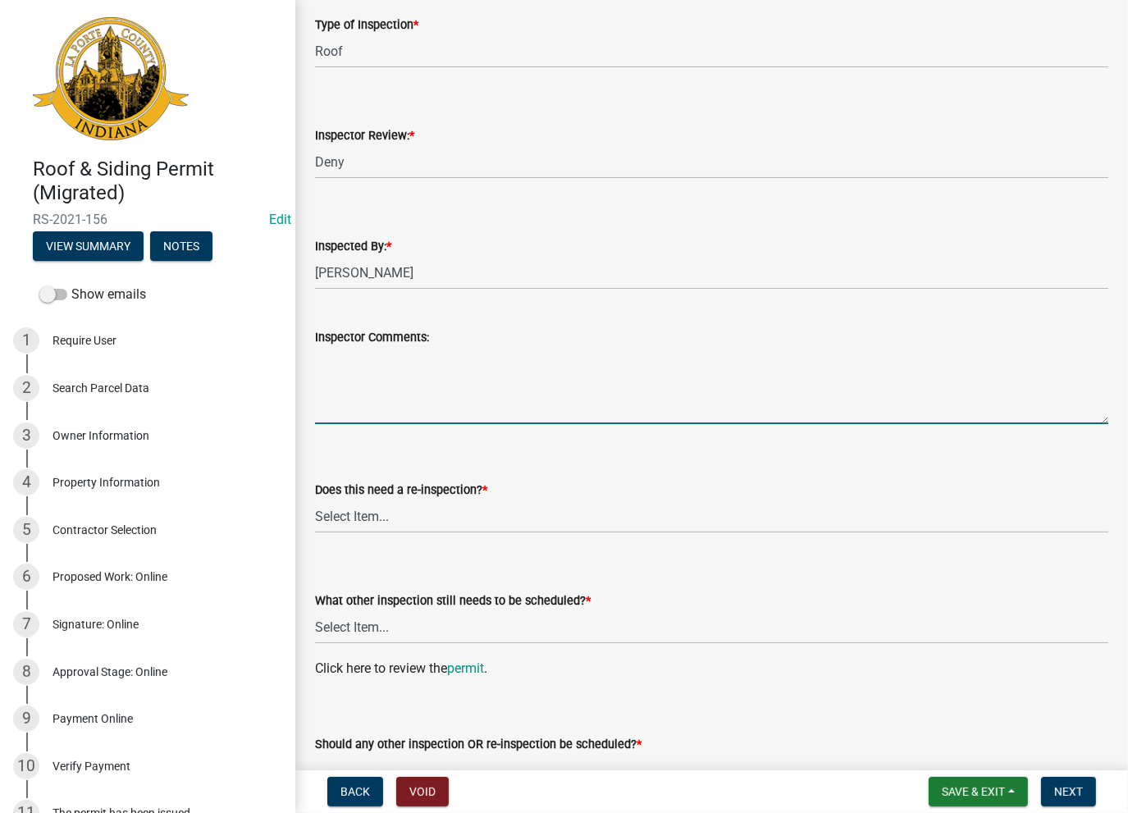
paste textarea "No Inspections ever requested. Expired. Close out - AK"
click at [353, 380] on textarea "No Inspections ever requested. Expired. Close out - AK" at bounding box center [711, 385] width 793 height 77
type textarea "No Inspections ever requested. Expired. Close out - AK"
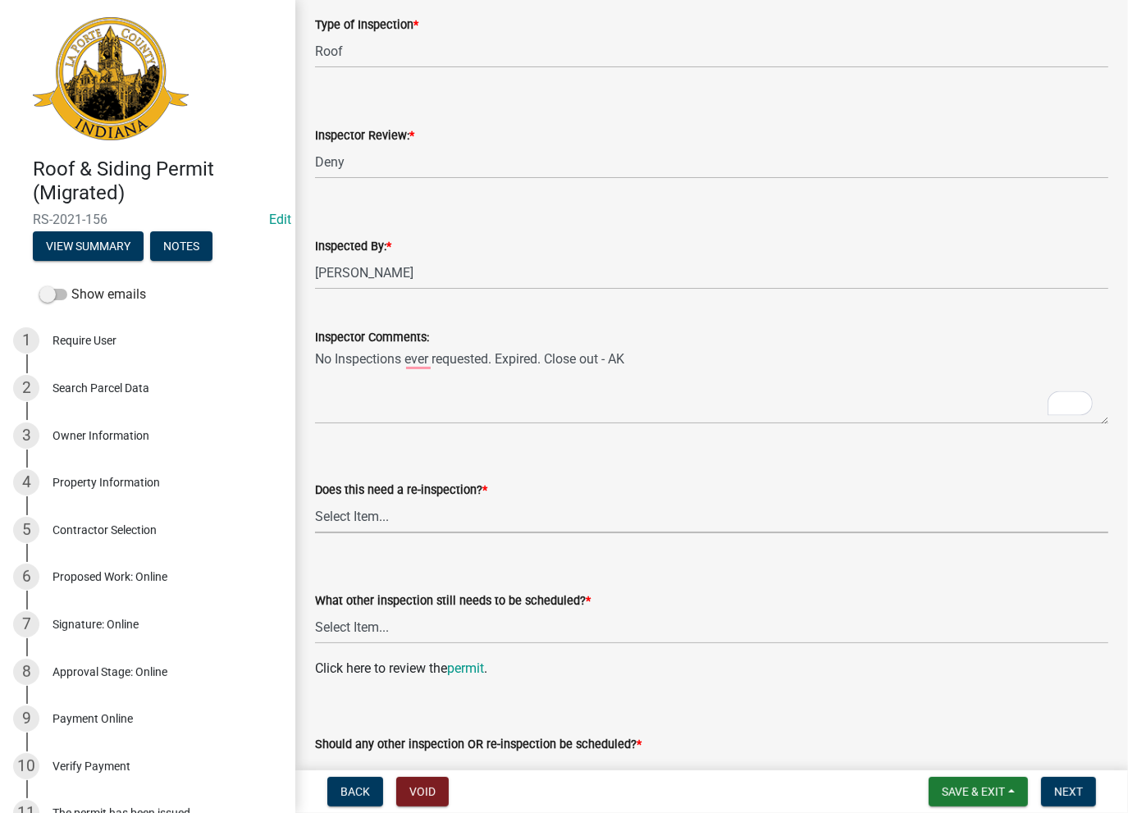
drag, startPoint x: 351, startPoint y: 513, endPoint x: 354, endPoint y: 522, distance: 9.6
click at [351, 513] on select "Select Item... Yes No" at bounding box center [711, 516] width 793 height 34
click at [315, 499] on select "Select Item... Yes No" at bounding box center [711, 516] width 793 height 34
select select "a7568dbf-ab97-437a-9595-b2632cf70f46"
click at [351, 622] on select "Select Item... Roof Siding None" at bounding box center [711, 627] width 793 height 34
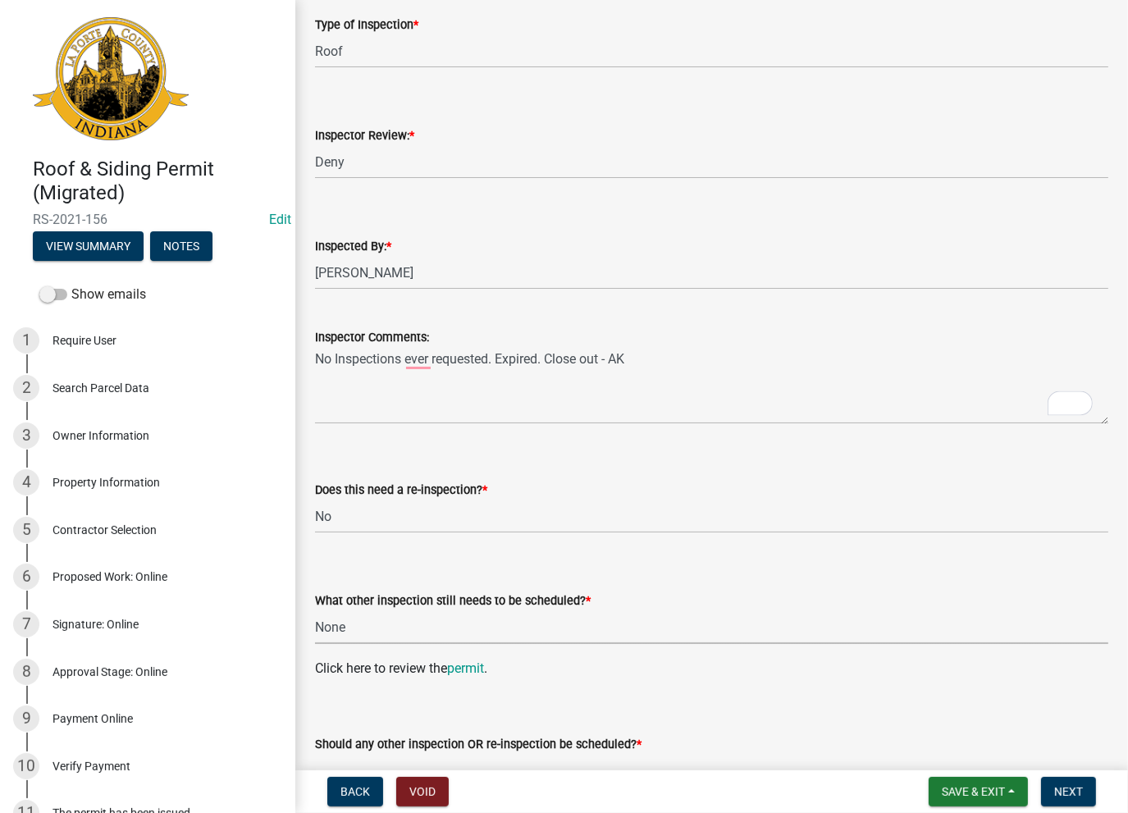
click at [315, 610] on select "Select Item... Roof Siding None" at bounding box center [711, 627] width 793 height 34
select select "a5e4445d-b993-4d29-b159-8034e575cb99"
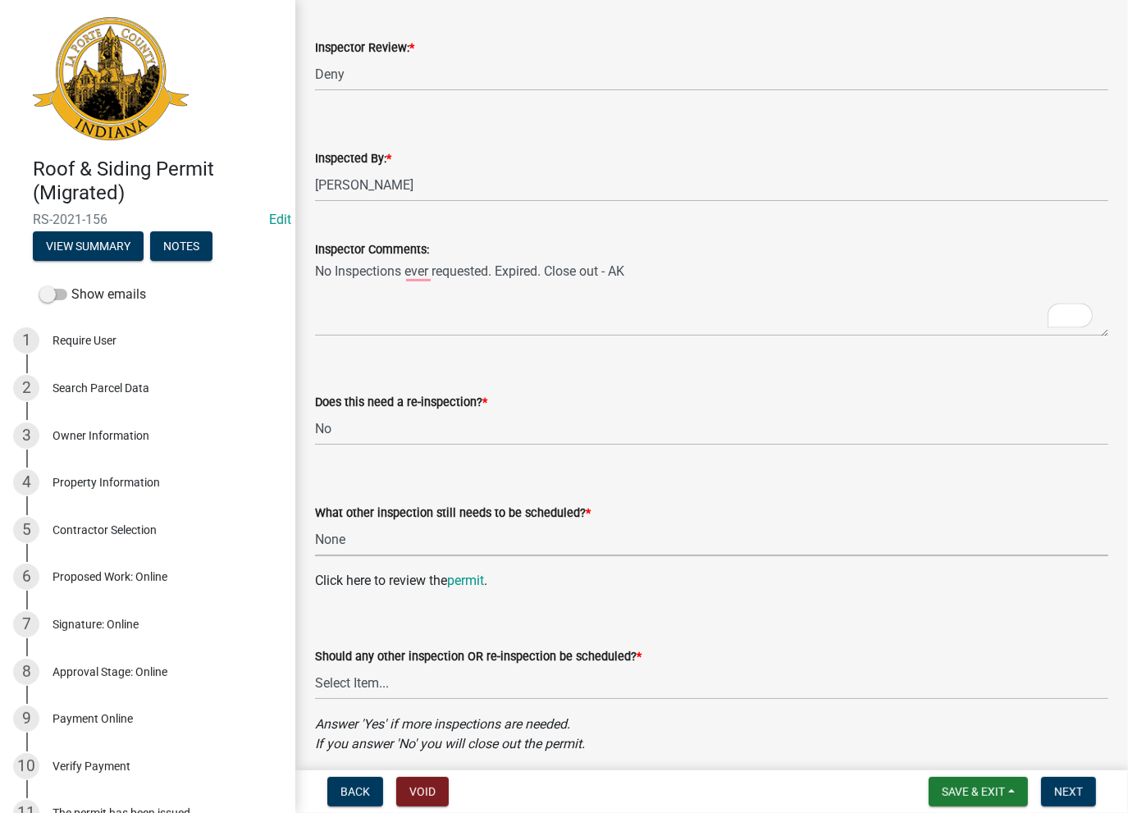
scroll to position [564, 0]
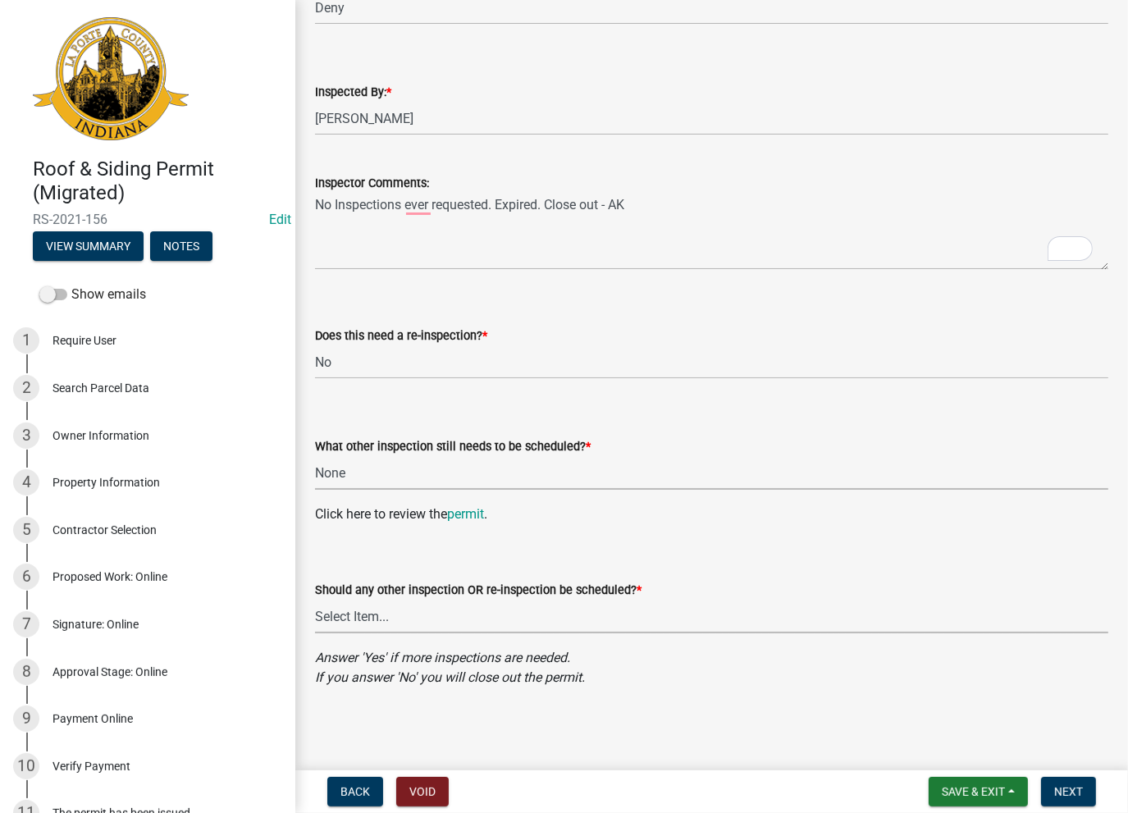
click at [367, 628] on select "Select Item... Yes No" at bounding box center [711, 617] width 793 height 34
click at [315, 600] on select "Select Item... Yes No" at bounding box center [711, 617] width 793 height 34
select select "2a78326f-47f5-47f8-bc9c-0dfd2f8569d2"
click at [1079, 800] on button "Next" at bounding box center [1068, 792] width 55 height 30
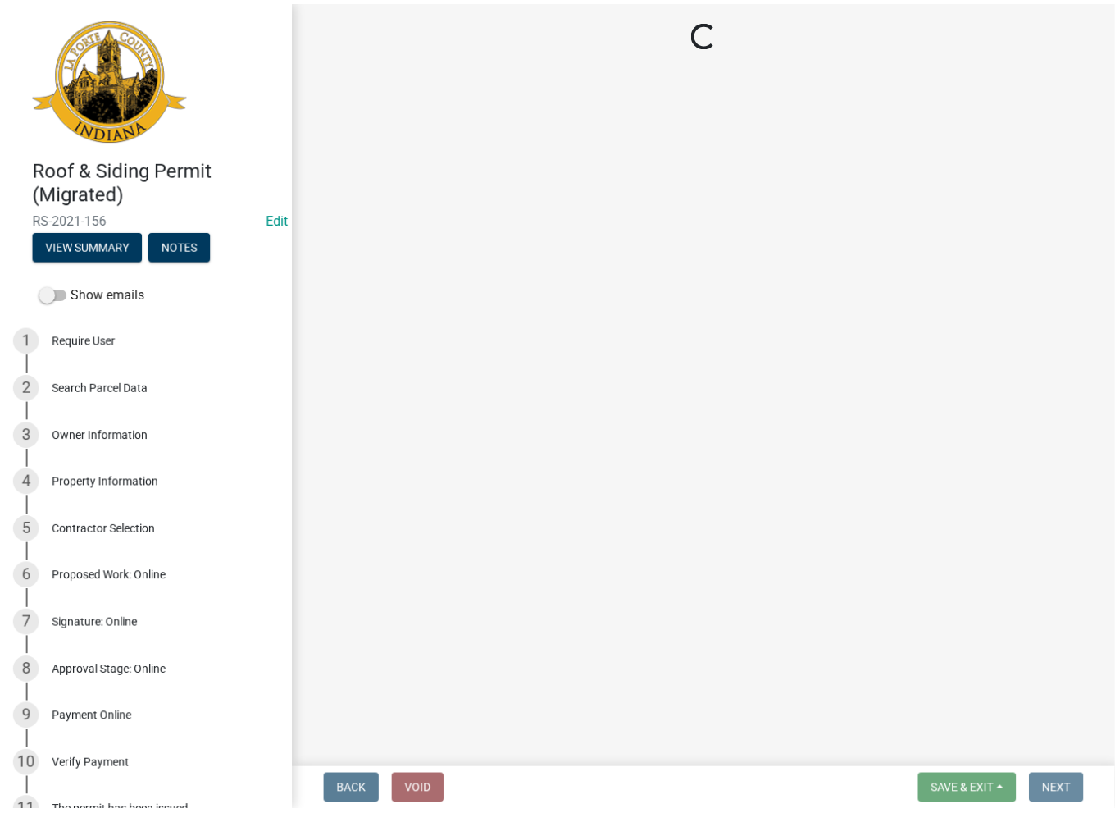
scroll to position [0, 0]
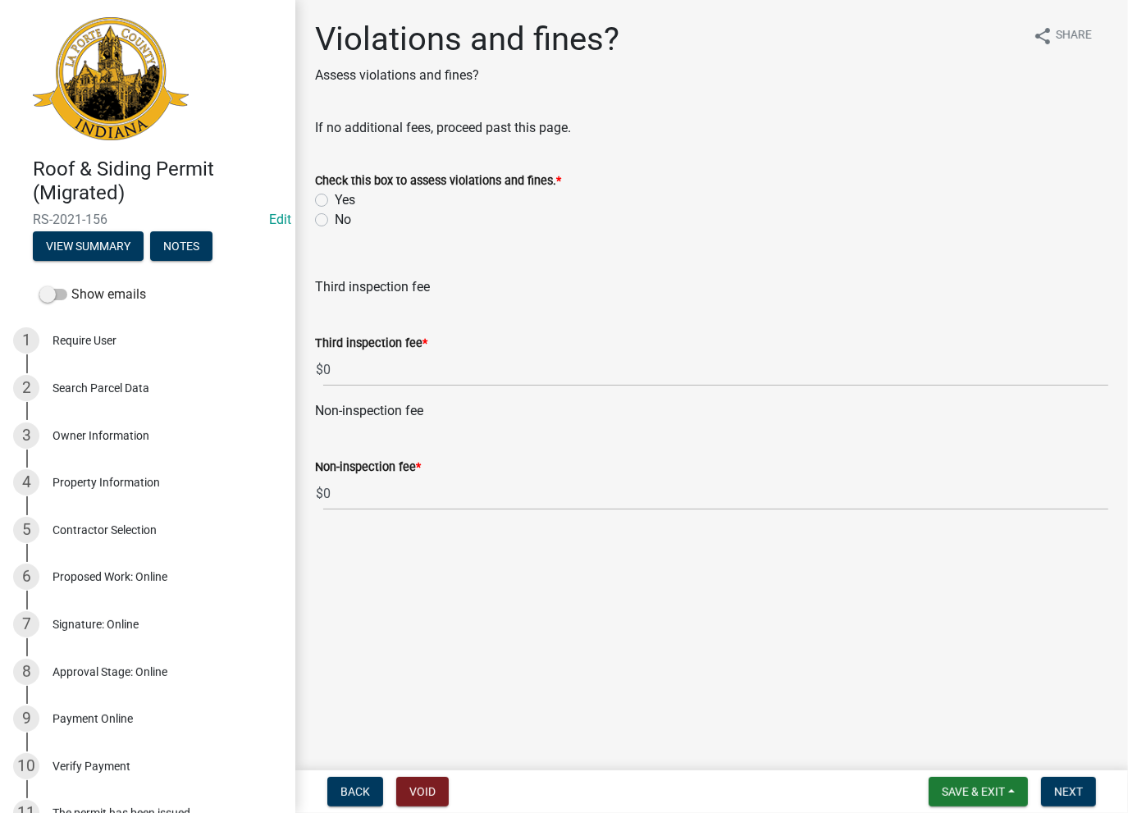
click at [335, 219] on label "No" at bounding box center [343, 220] width 16 height 20
click at [335, 219] on input "No" at bounding box center [340, 215] width 11 height 11
radio input "true"
click at [1063, 783] on button "Next" at bounding box center [1068, 792] width 55 height 30
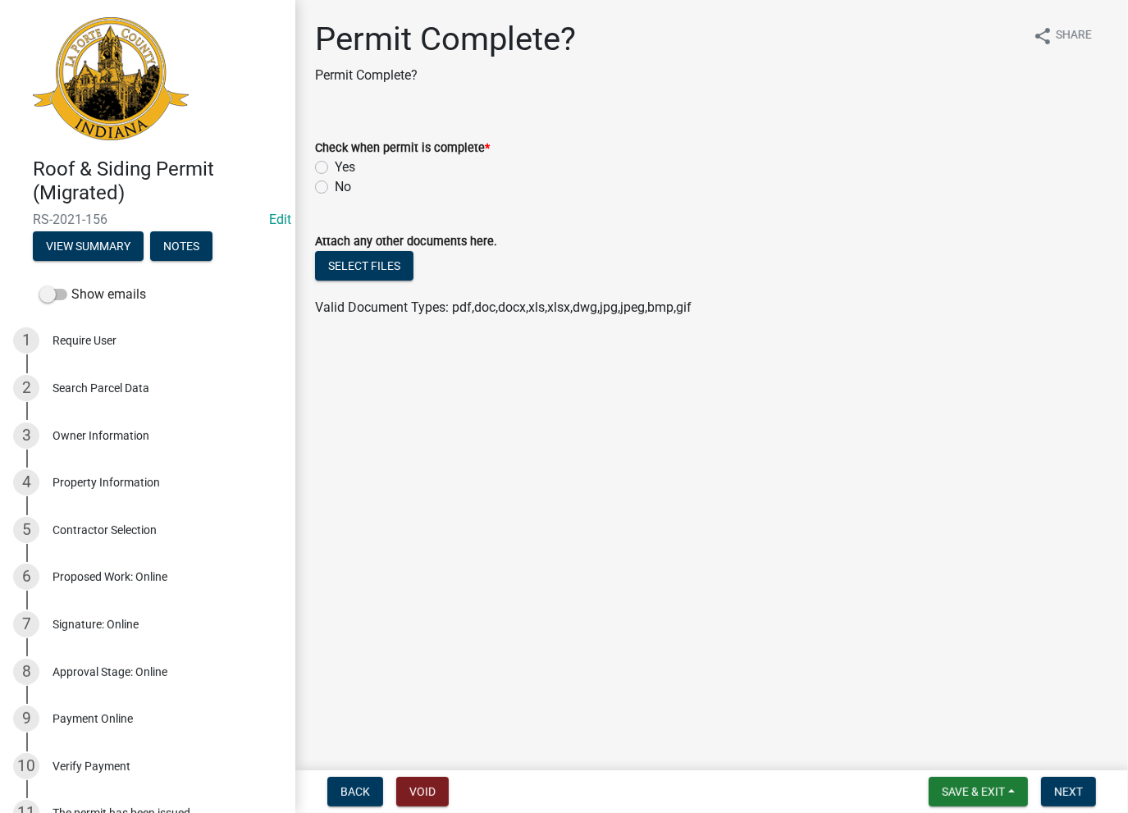
click at [328, 174] on div "Check when permit is complete * Yes No" at bounding box center [711, 167] width 793 height 59
click at [335, 170] on label "Yes" at bounding box center [345, 167] width 21 height 20
click at [335, 168] on input "Yes" at bounding box center [340, 162] width 11 height 11
radio input "true"
click at [1070, 797] on span "Next" at bounding box center [1068, 791] width 29 height 13
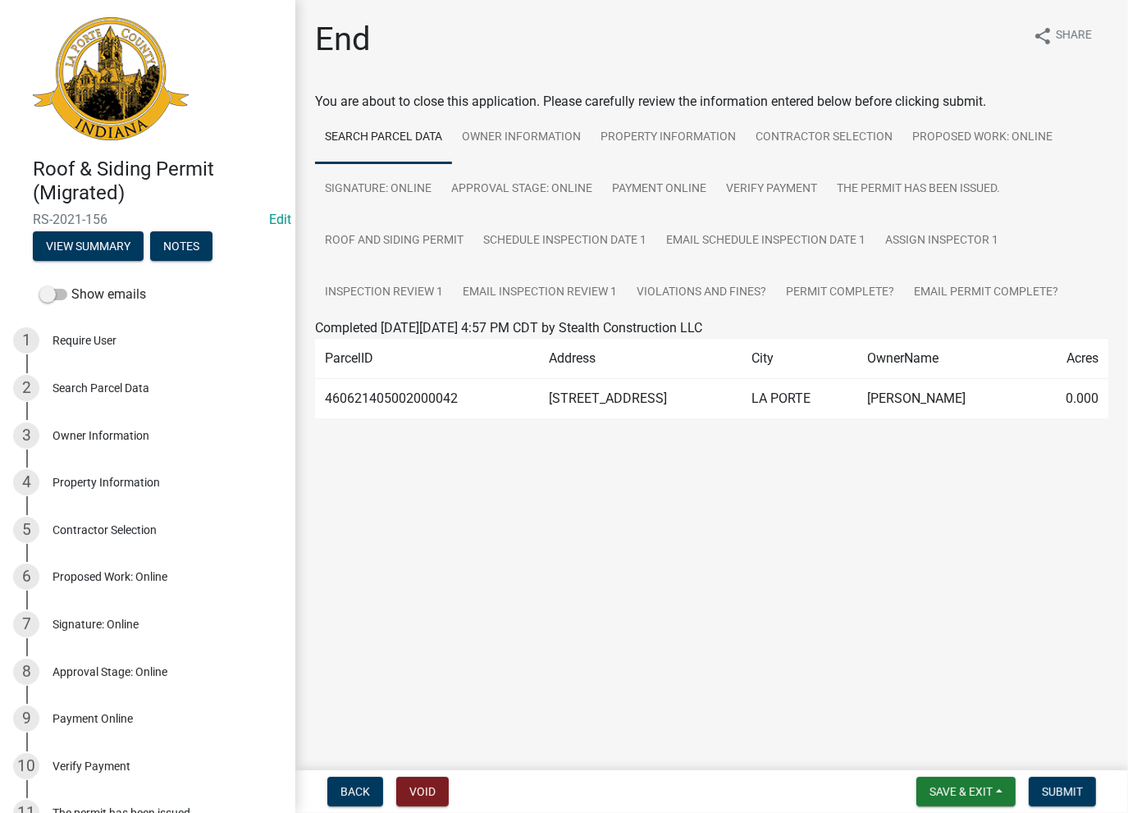
click at [1053, 809] on nav "Back Void Save & Exit Save Save & Exit Submit" at bounding box center [711, 791] width 832 height 43
click at [1054, 802] on button "Submit" at bounding box center [1061, 792] width 67 height 30
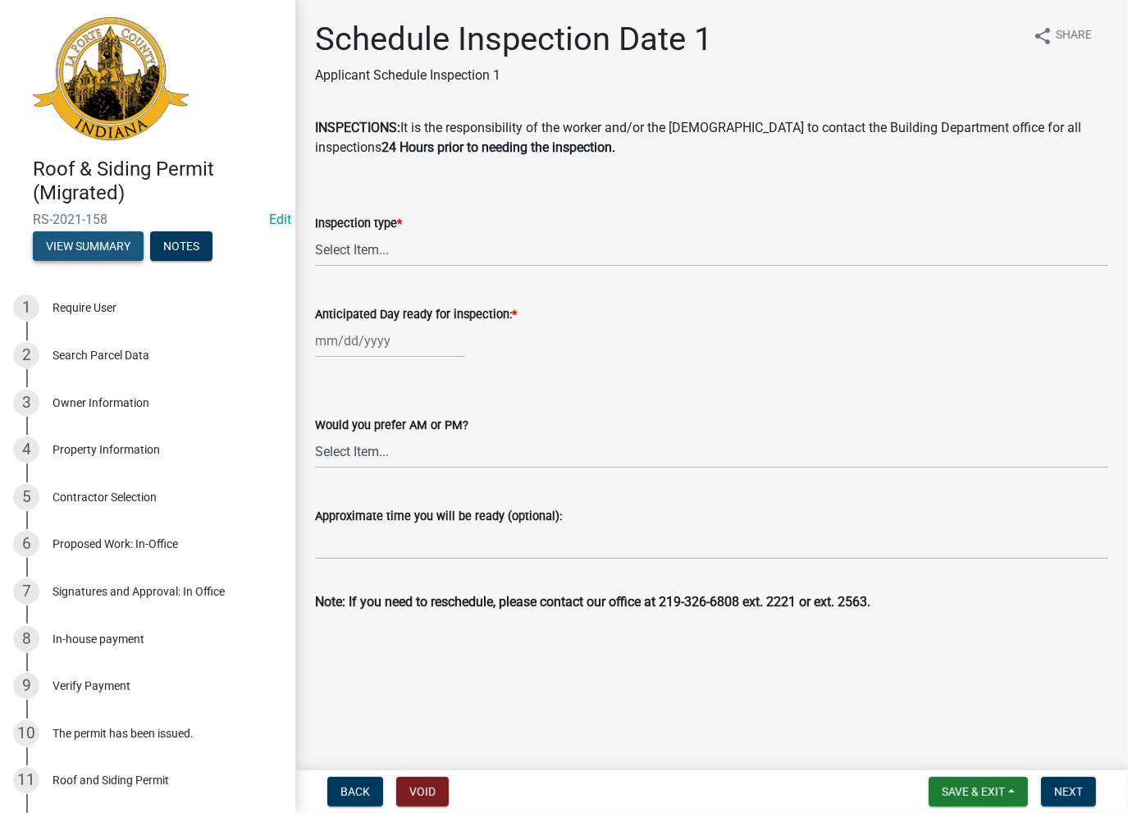
click at [77, 239] on button "View Summary" at bounding box center [88, 246] width 111 height 30
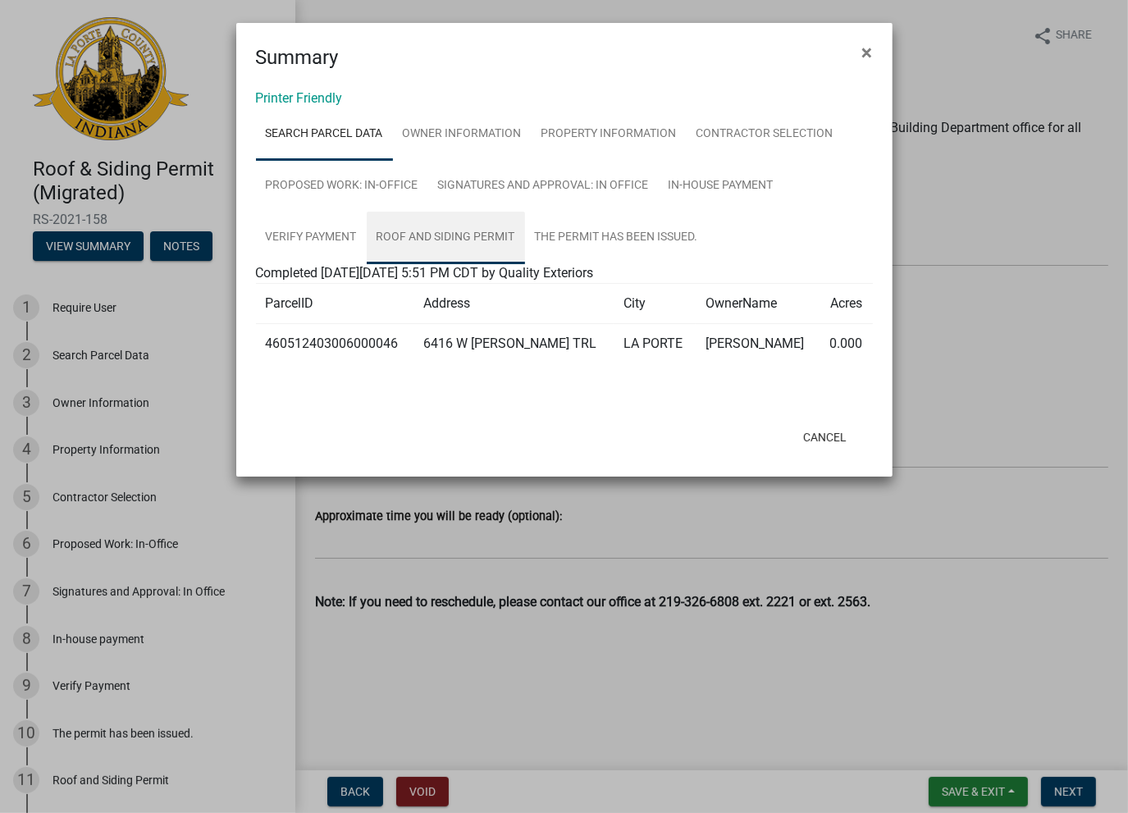
click at [470, 235] on link "Roof and Siding Permit" at bounding box center [446, 238] width 158 height 52
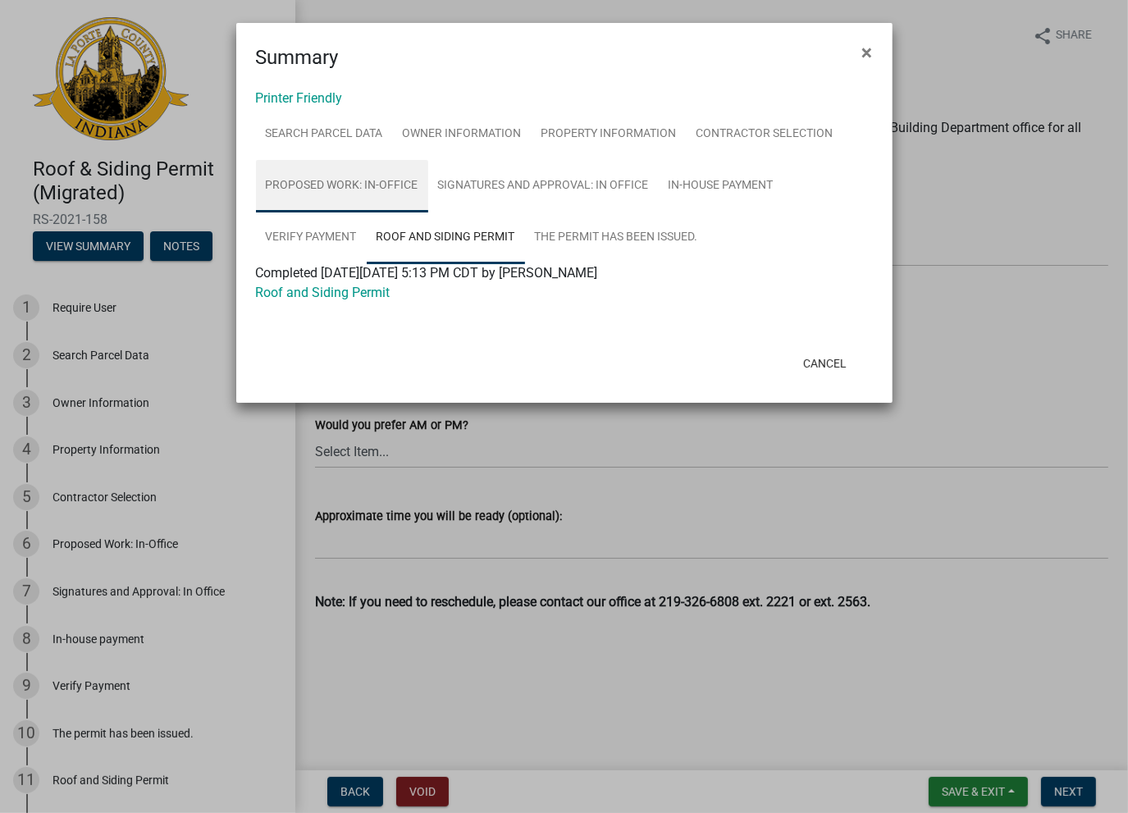
click at [347, 178] on link "Proposed Work: In-Office" at bounding box center [342, 186] width 172 height 52
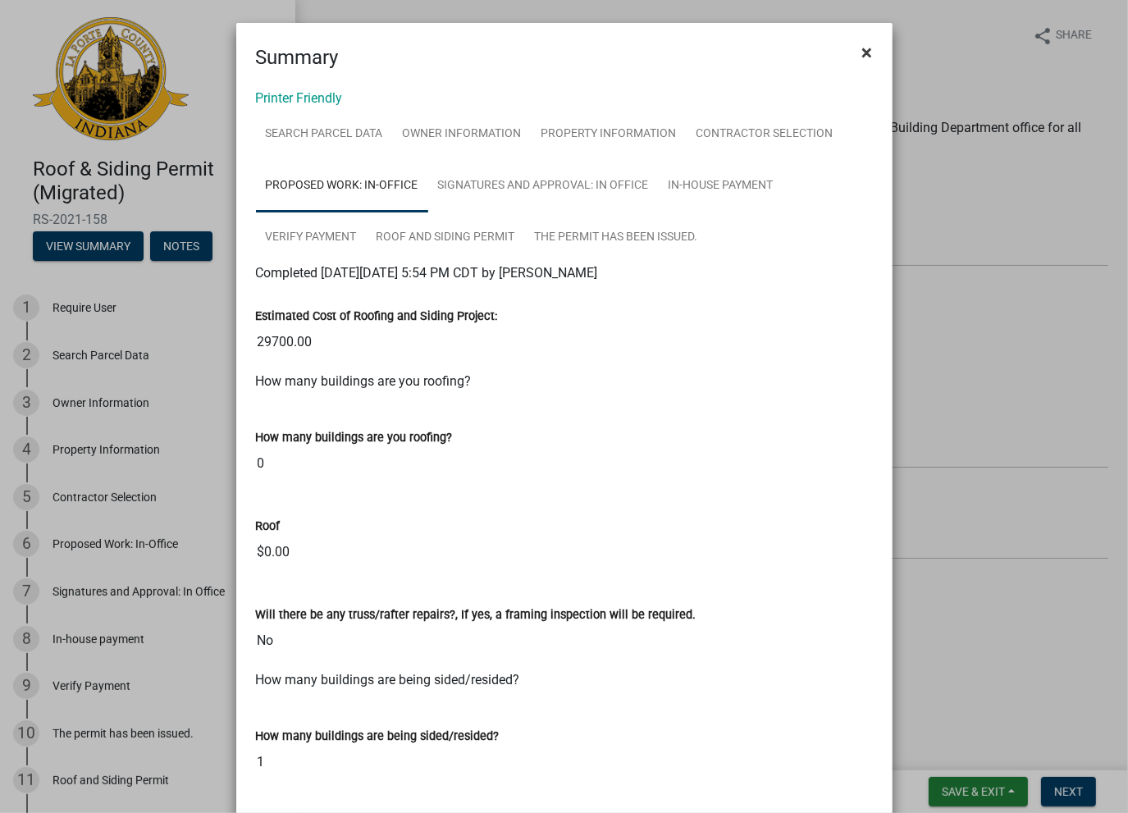
click at [862, 48] on span "×" at bounding box center [867, 52] width 11 height 23
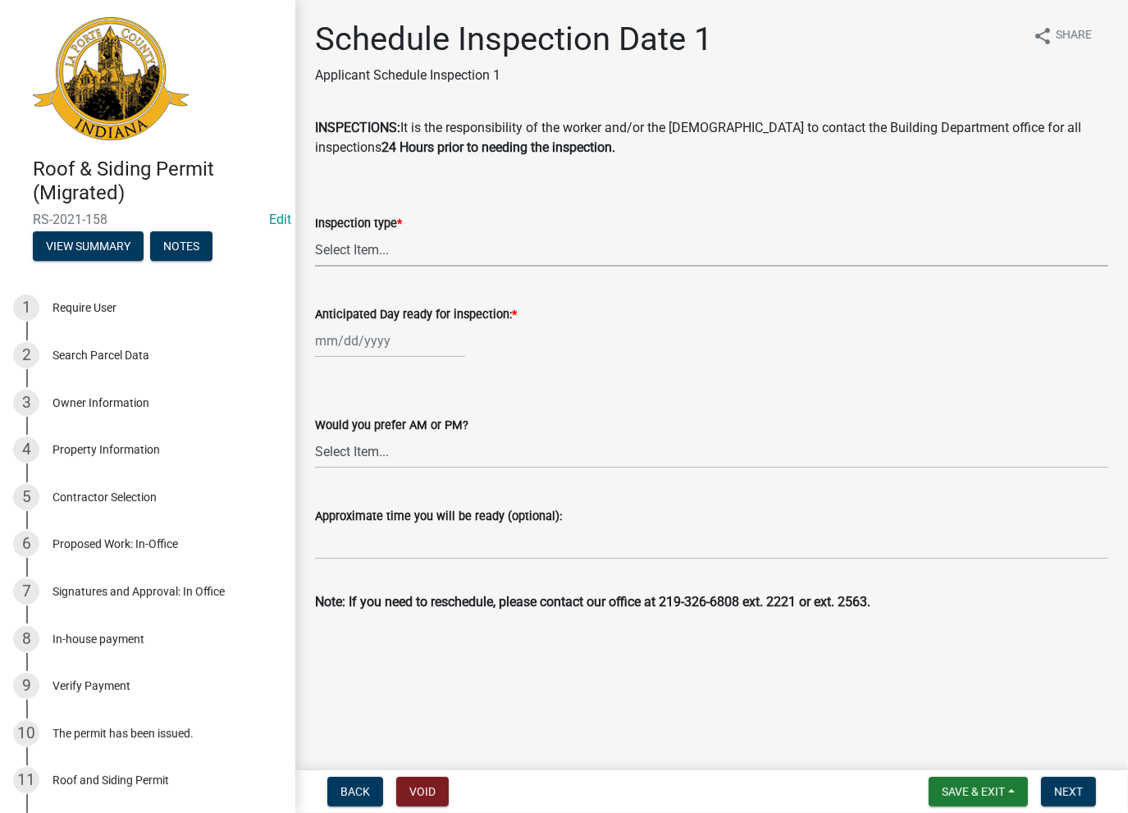
drag, startPoint x: 371, startPoint y: 239, endPoint x: 348, endPoint y: 264, distance: 33.7
click at [370, 239] on select "Select Item... Roof Siding Both Framing" at bounding box center [711, 250] width 793 height 34
click at [315, 233] on select "Select Item... Roof Siding Both Framing" at bounding box center [711, 250] width 793 height 34
select select "665fa905-2abc-445e-b505-4c9829df688a"
click at [363, 328] on div "Anticipated Day ready for inspection: *" at bounding box center [711, 319] width 793 height 76
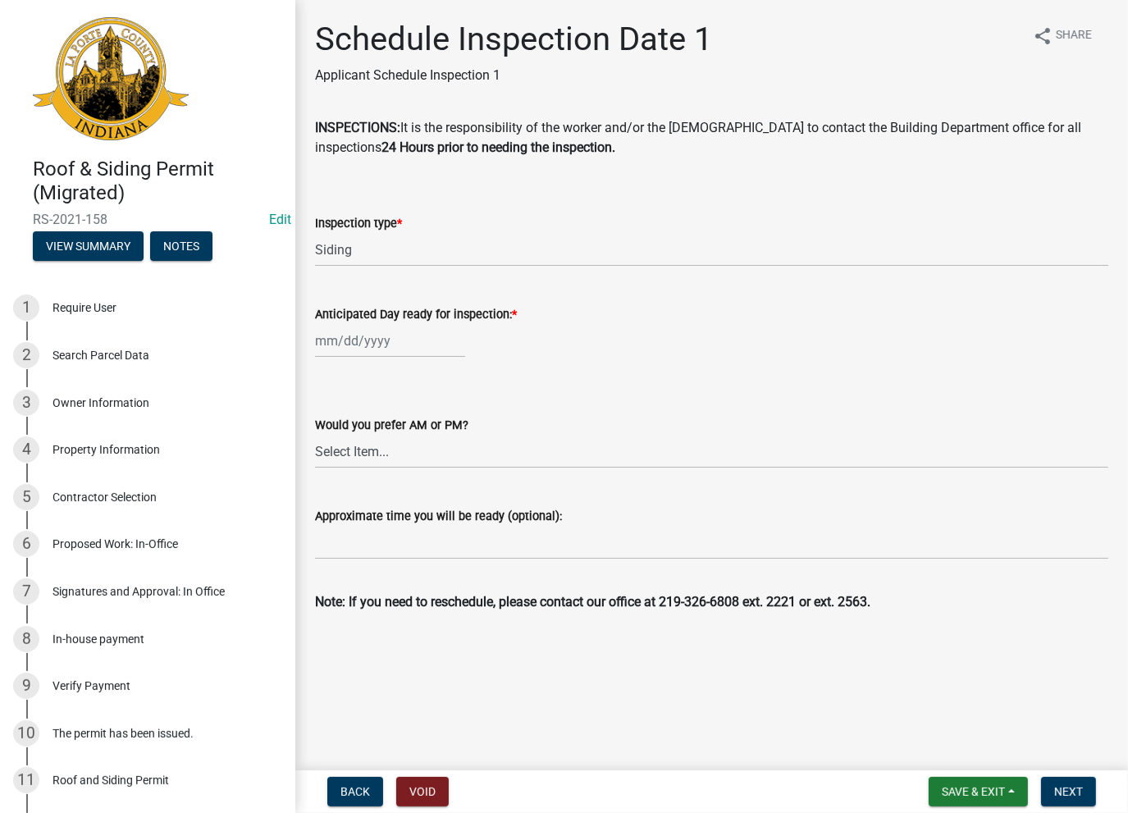
click at [367, 341] on div at bounding box center [390, 341] width 150 height 34
select select "8"
select select "2025"
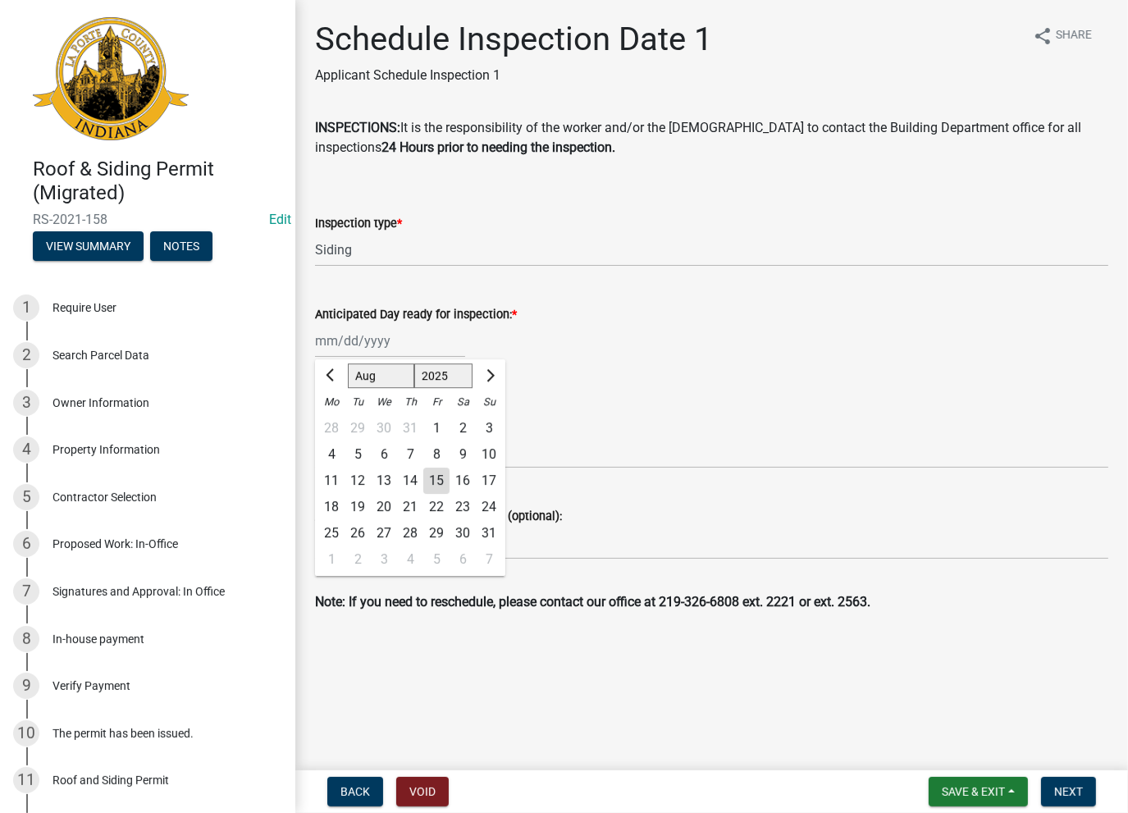
drag, startPoint x: 440, startPoint y: 485, endPoint x: 423, endPoint y: 501, distance: 23.8
click at [439, 482] on div "15" at bounding box center [436, 480] width 26 height 26
type input "[DATE]"
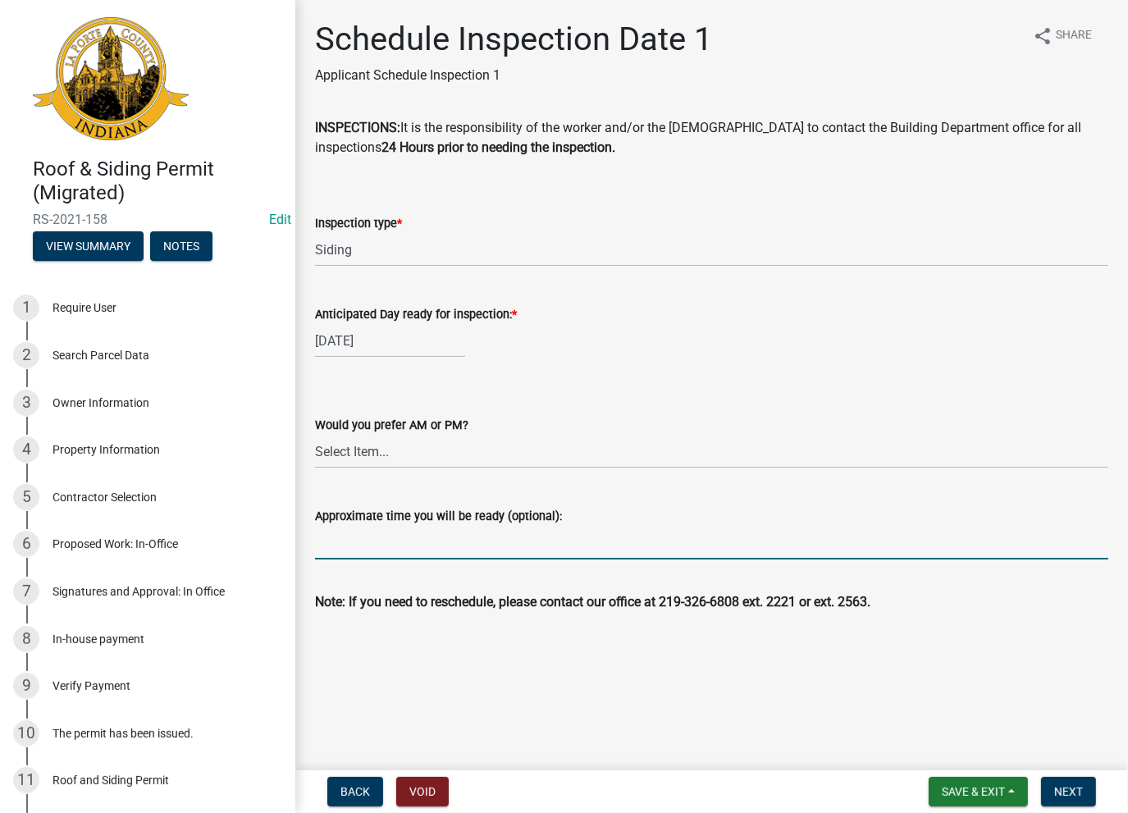
click at [367, 533] on input "Approximate time you will be ready (optional):" at bounding box center [711, 543] width 793 height 34
paste input "No Inspections ever requested. Expired. Close out - AK"
type input "No Inspections ever requested. Expired. Close out - AK"
drag, startPoint x: 1073, startPoint y: 789, endPoint x: 1063, endPoint y: 785, distance: 10.7
click at [1063, 785] on span "Next" at bounding box center [1068, 791] width 29 height 13
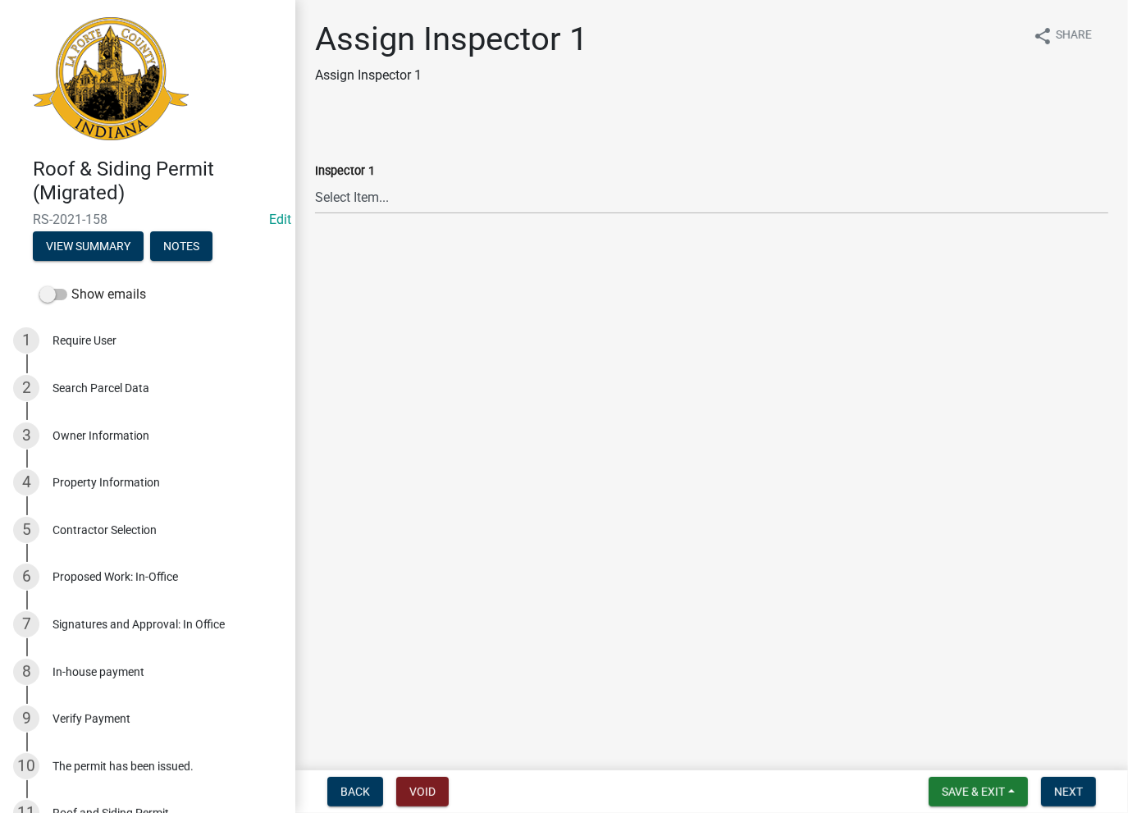
drag, startPoint x: 364, startPoint y: 227, endPoint x: 349, endPoint y: 194, distance: 37.1
click at [355, 209] on wm-data-entity-input "Inspector 1 Select Item... Insp1 [PERSON_NAME] Insp1 [PERSON_NAME] Insp1 [PERSO…" at bounding box center [711, 173] width 793 height 111
click at [349, 191] on select "Select Item... Insp1 [PERSON_NAME] Insp1 [PERSON_NAME] Insp1 [PERSON_NAME] Insp…" at bounding box center [711, 197] width 793 height 34
click at [315, 180] on select "Select Item... Insp1 [PERSON_NAME] Insp1 [PERSON_NAME] Insp1 [PERSON_NAME] Insp…" at bounding box center [711, 197] width 793 height 34
select select "35539758-091d-4cce-883c-12e5fd9efb15"
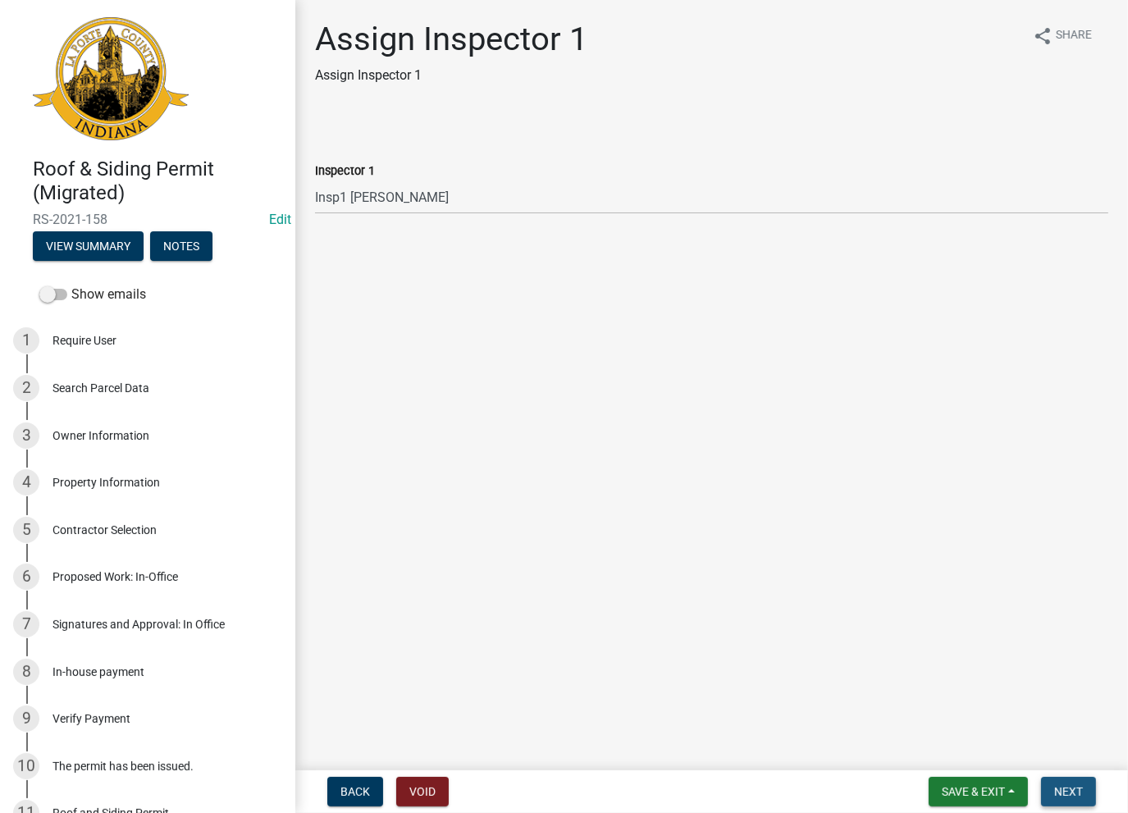
click at [1074, 791] on span "Next" at bounding box center [1068, 791] width 29 height 13
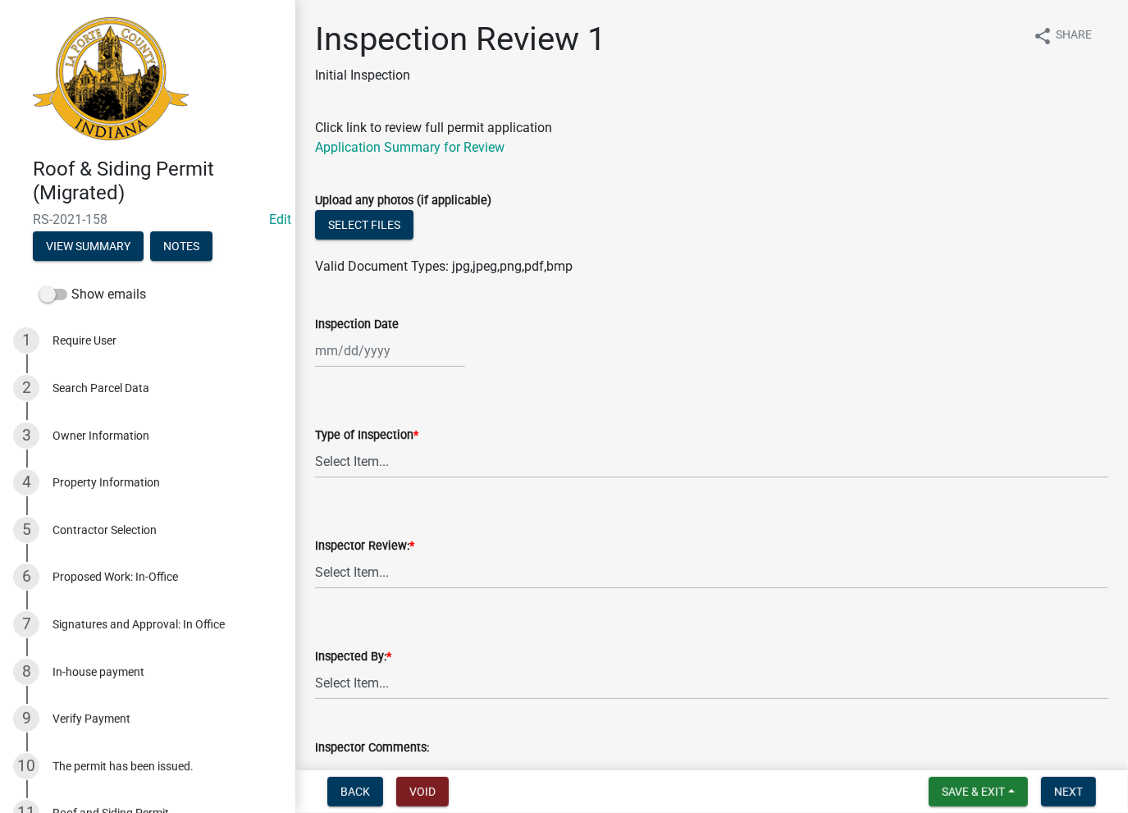
click at [411, 347] on div at bounding box center [390, 351] width 150 height 34
select select "8"
select select "2025"
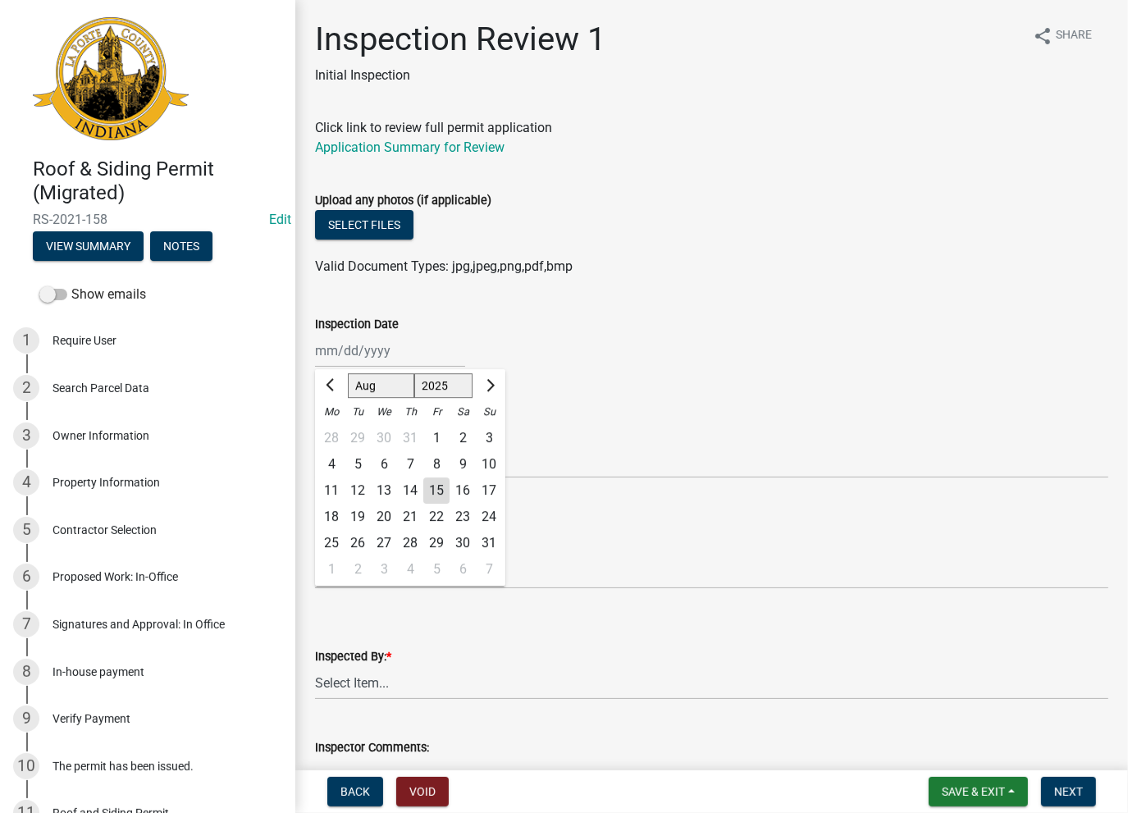
click at [438, 487] on div "15" at bounding box center [436, 490] width 26 height 26
type input "[DATE]"
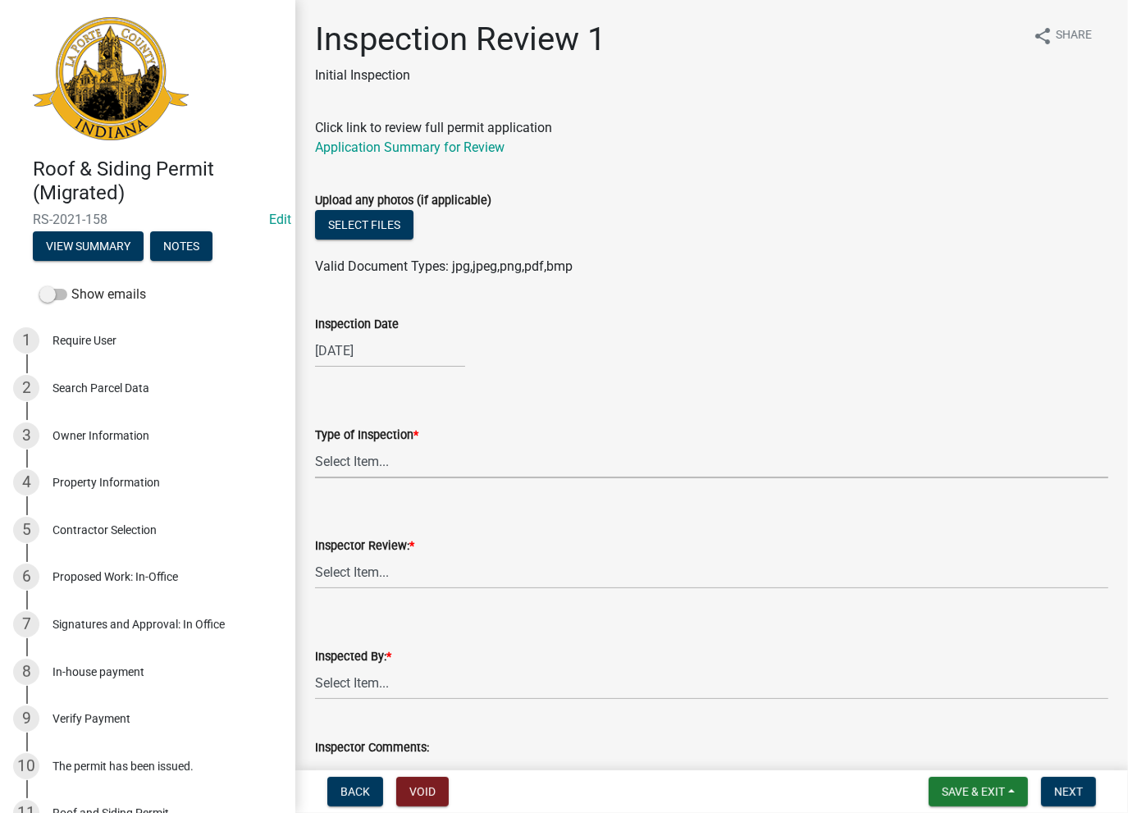
click at [381, 466] on select "Select Item... Roof Siding Both Framing" at bounding box center [711, 462] width 793 height 34
click at [315, 445] on select "Select Item... Roof Siding Both Framing" at bounding box center [711, 462] width 793 height 34
select select "0a10ab15-7bdb-4a7e-a0b5-a5c8214d67ea"
click at [381, 567] on select "Select Item... Approve Deny" at bounding box center [711, 572] width 793 height 34
click at [315, 555] on select "Select Item... Approve Deny" at bounding box center [711, 572] width 793 height 34
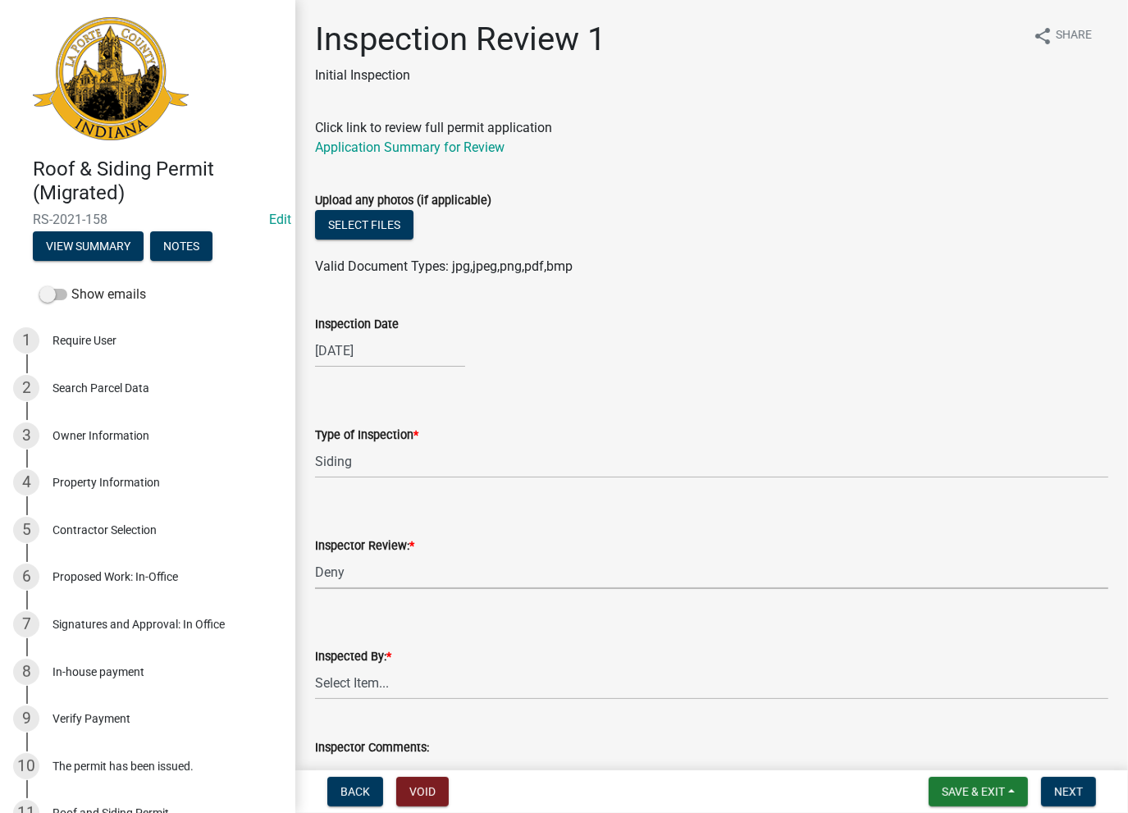
select select "b8c5c2b3-b772-4ebd-b719-3ebd93258ec3"
click at [367, 690] on select "Select Item... [PERSON_NAME] [PERSON_NAME]" at bounding box center [711, 683] width 793 height 34
click at [315, 666] on select "Select Item... [PERSON_NAME] [PERSON_NAME]" at bounding box center [711, 683] width 793 height 34
select select "8d613a32-4340-4259-aa28-8b8d2f6554a5"
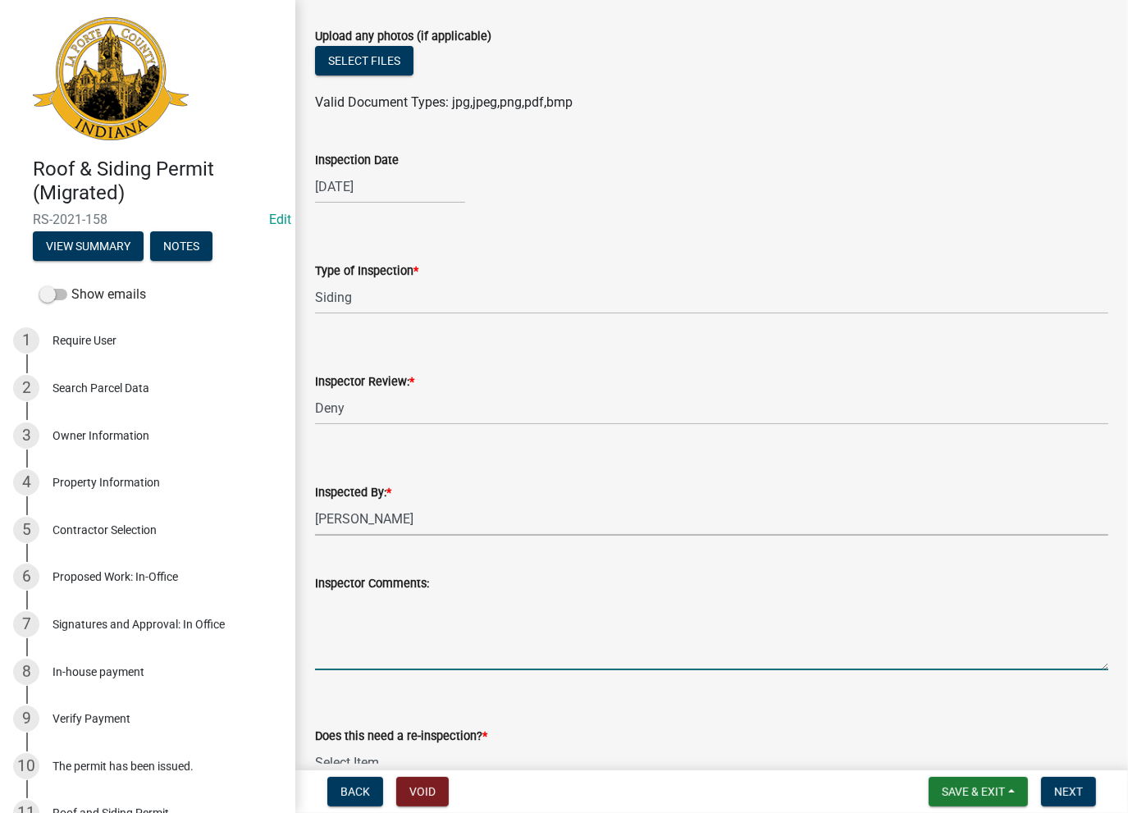
click at [385, 636] on textarea "Inspector Comments:" at bounding box center [711, 631] width 793 height 77
paste textarea "No Inspections ever requested. Expired. Close out - AK"
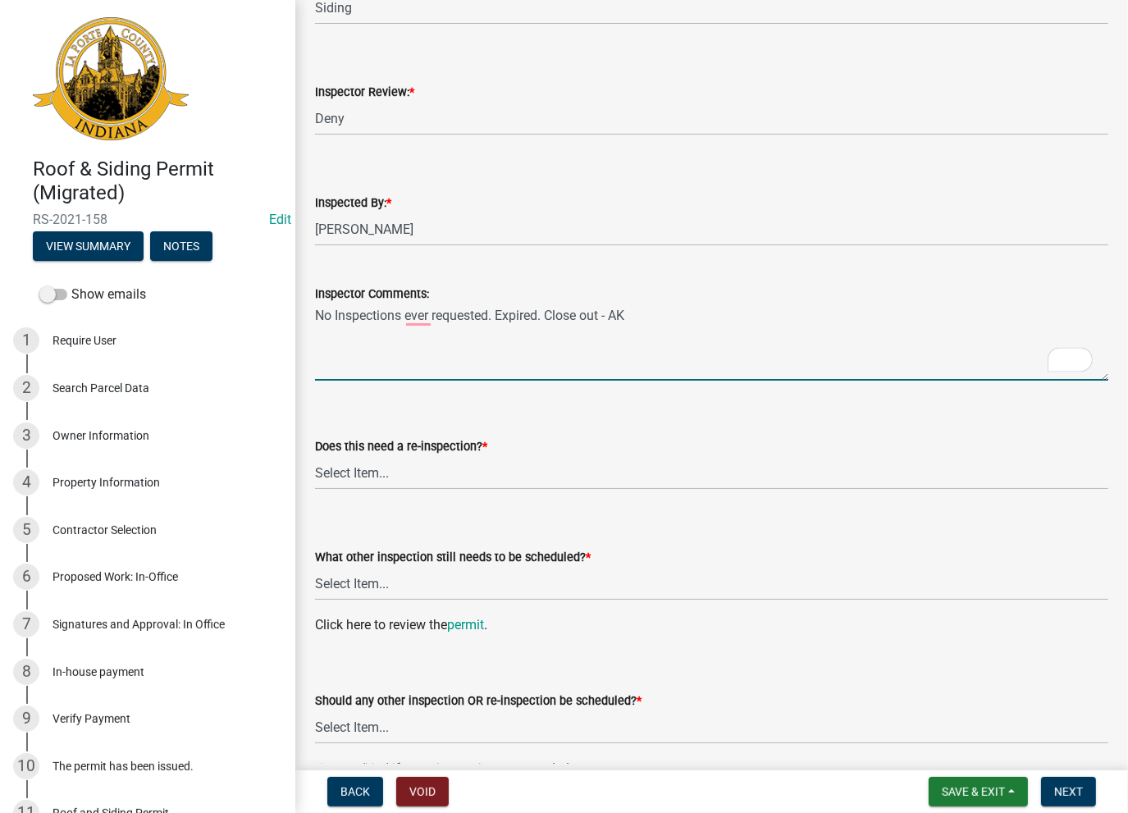
scroll to position [492, 0]
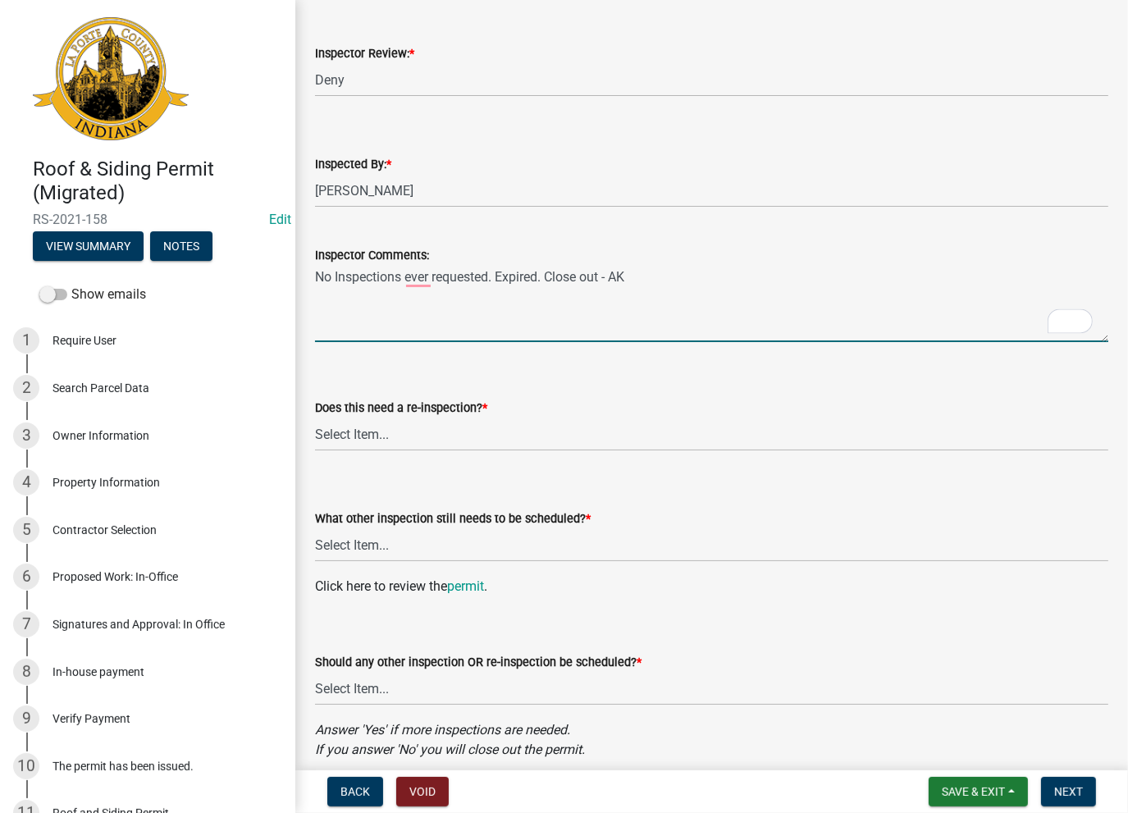
type textarea "No Inspections ever requested. Expired. Close out - AK"
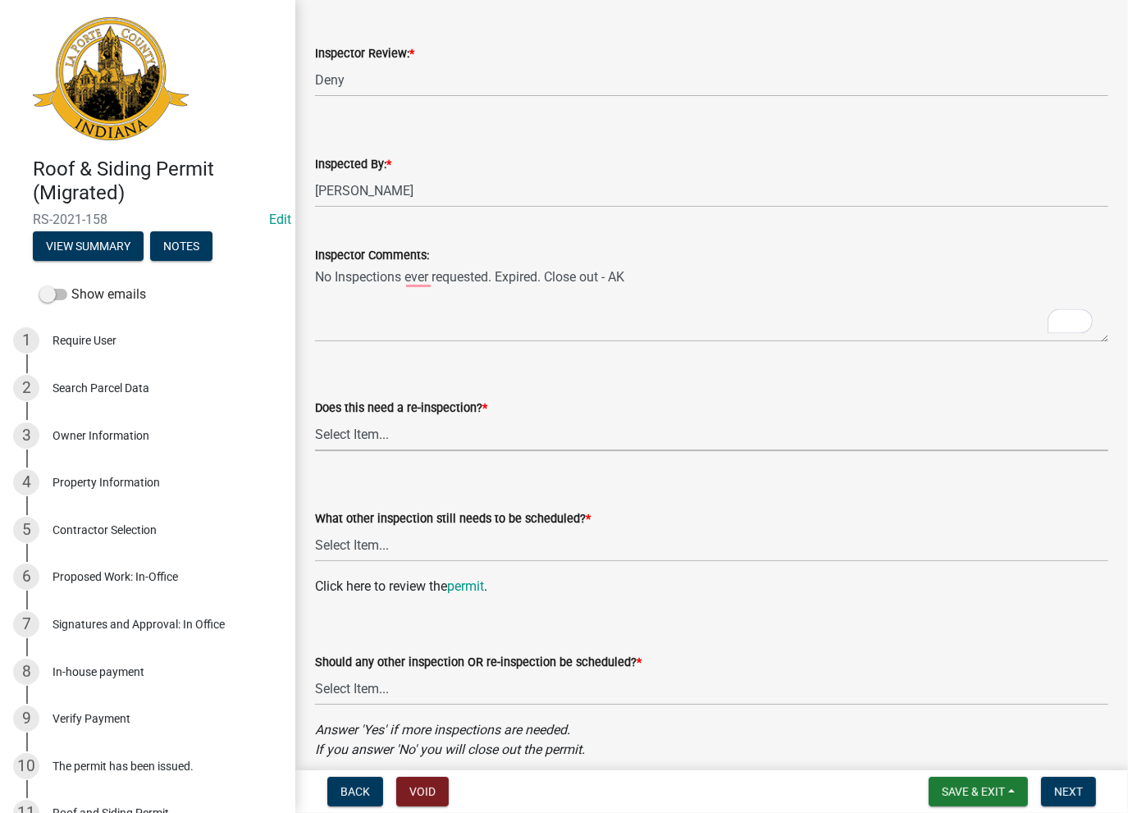
click at [349, 429] on select "Select Item... Yes No" at bounding box center [711, 434] width 793 height 34
click at [315, 417] on select "Select Item... Yes No" at bounding box center [711, 434] width 793 height 34
select select "f192738d-251b-43ef-b458-d32a0ffa36d0"
click at [376, 544] on select "Select Item... Roof Siding None" at bounding box center [711, 545] width 793 height 34
click at [315, 528] on select "Select Item... Roof Siding None" at bounding box center [711, 545] width 793 height 34
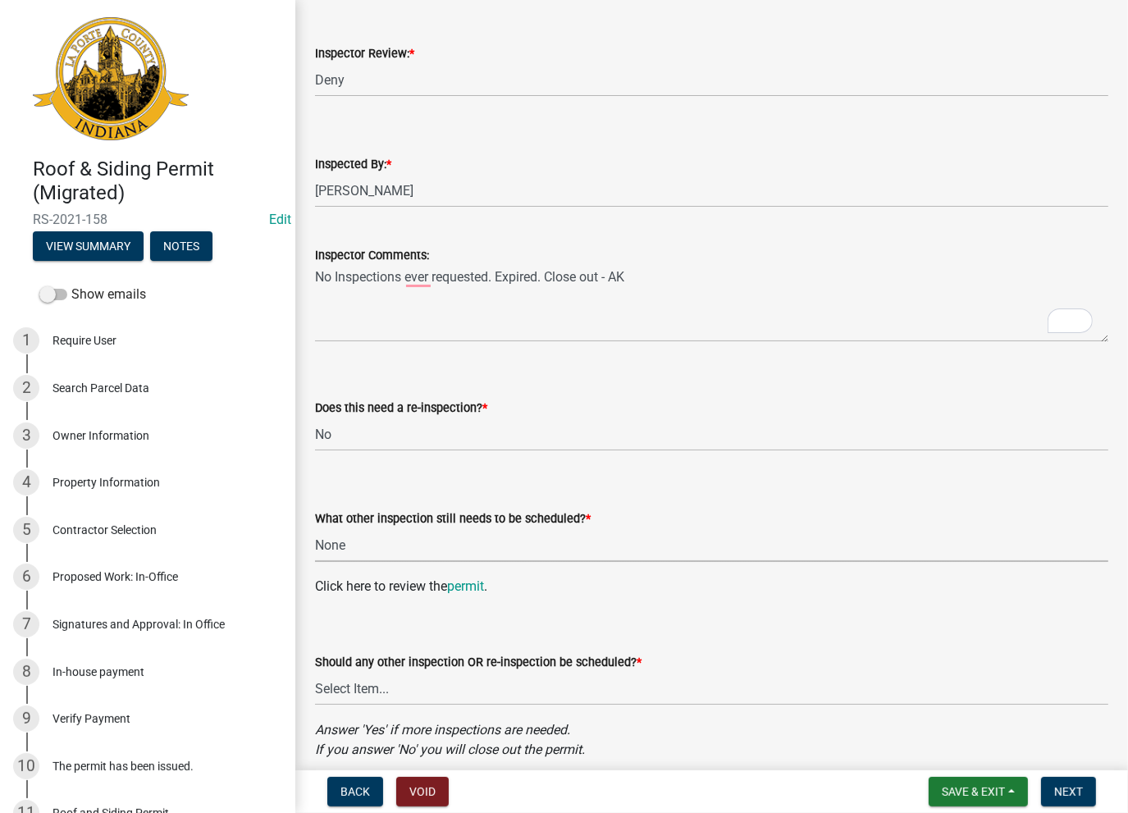
select select "24080ae4-b8b7-4ac3-9fec-3d33cd832c07"
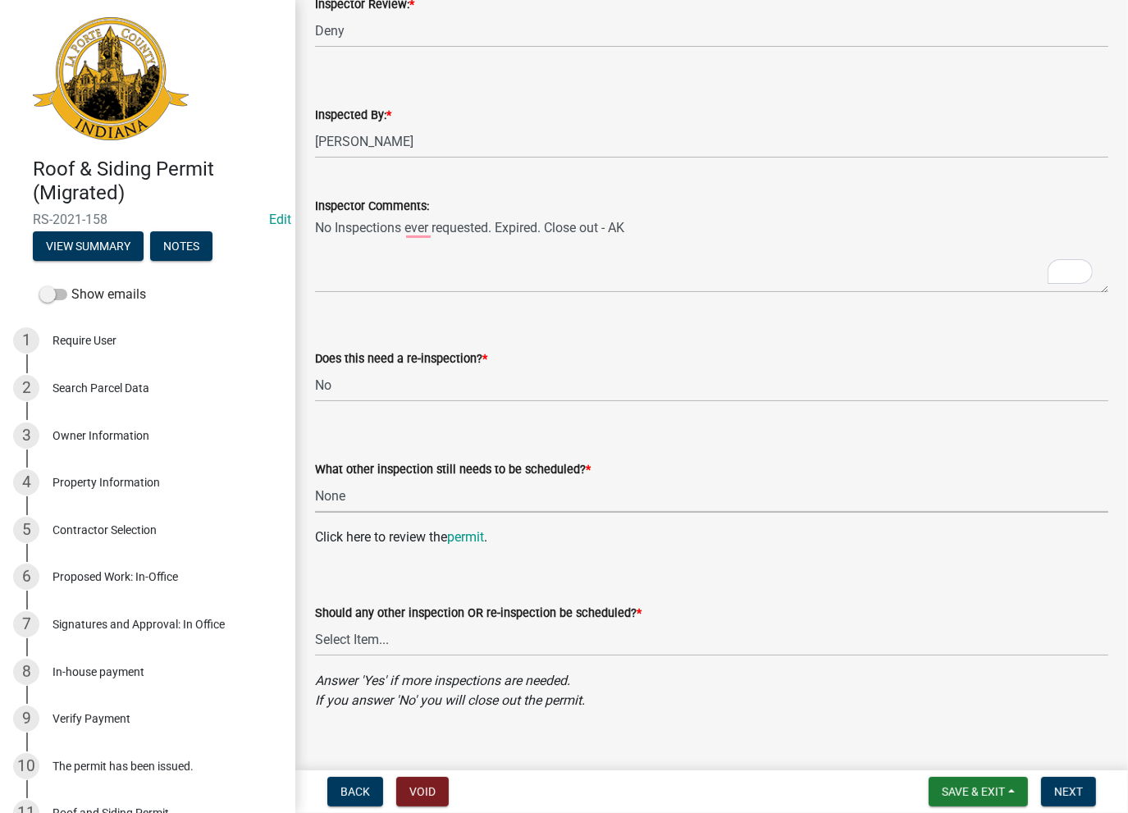
scroll to position [564, 0]
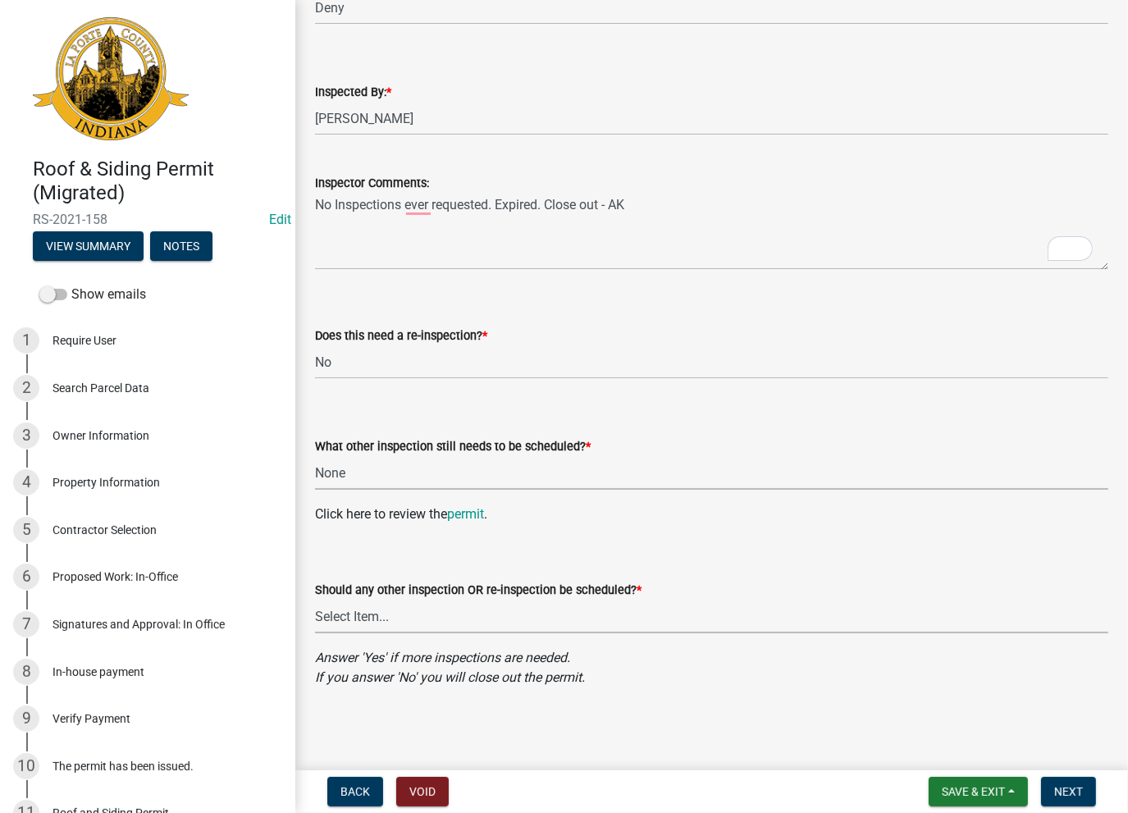
click at [342, 606] on select "Select Item... Yes No" at bounding box center [711, 617] width 793 height 34
click at [358, 603] on select "Select Item... Yes No" at bounding box center [711, 617] width 793 height 34
click at [315, 600] on select "Select Item... Yes No" at bounding box center [711, 617] width 793 height 34
select select "a3556338-e6b4-4abe-a41f-08b8b87037d7"
click at [1060, 793] on span "Next" at bounding box center [1068, 791] width 29 height 13
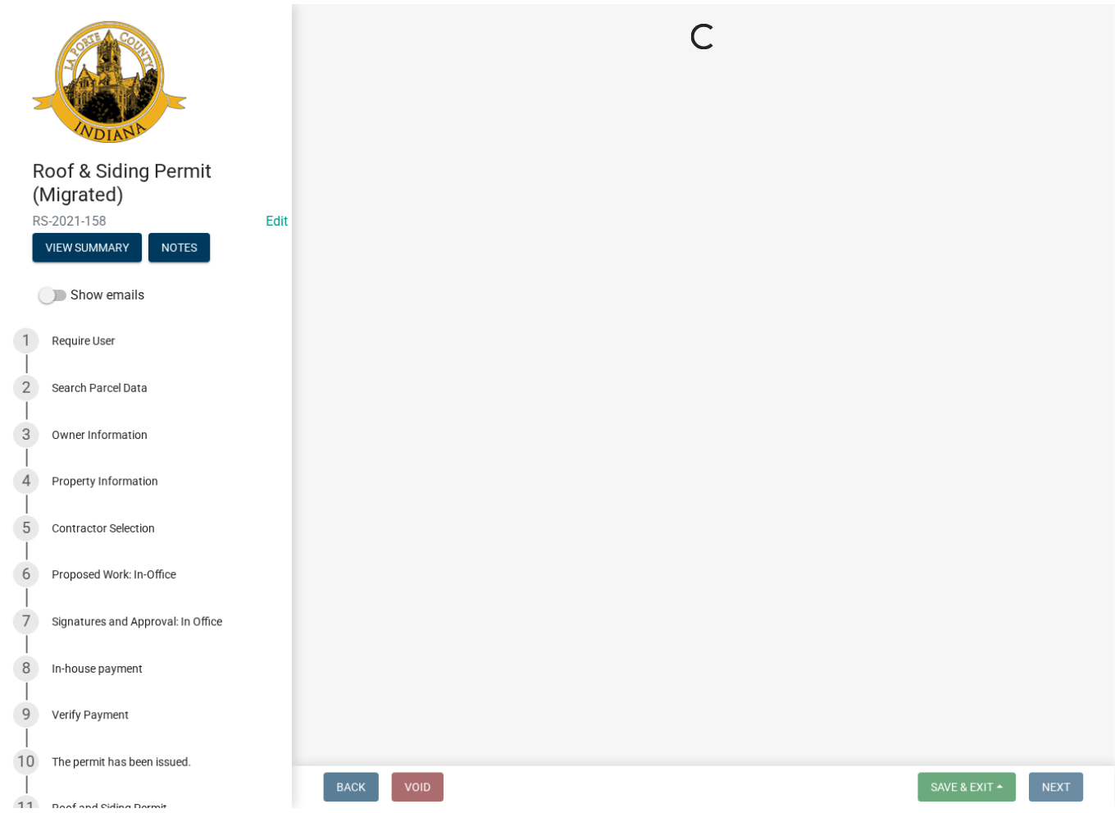
scroll to position [0, 0]
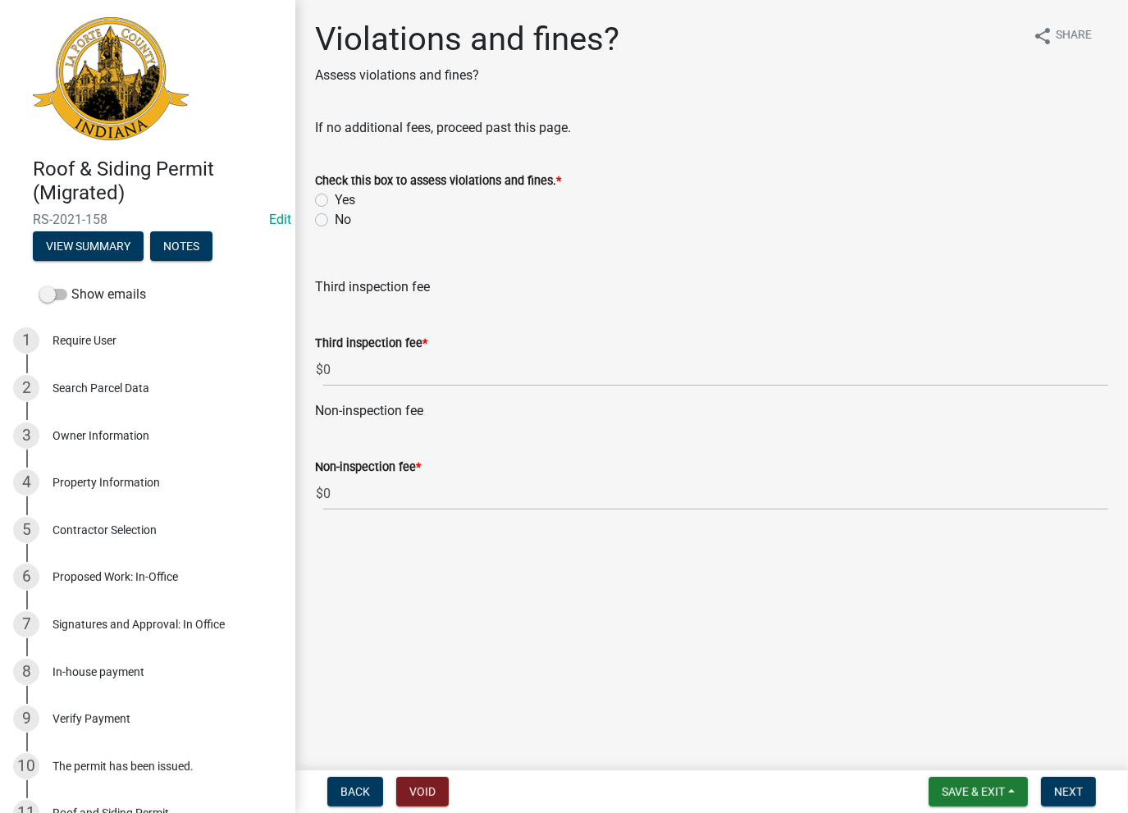
click at [335, 223] on label "No" at bounding box center [343, 220] width 16 height 20
click at [335, 221] on input "No" at bounding box center [340, 215] width 11 height 11
radio input "true"
click at [1065, 791] on span "Next" at bounding box center [1068, 791] width 29 height 13
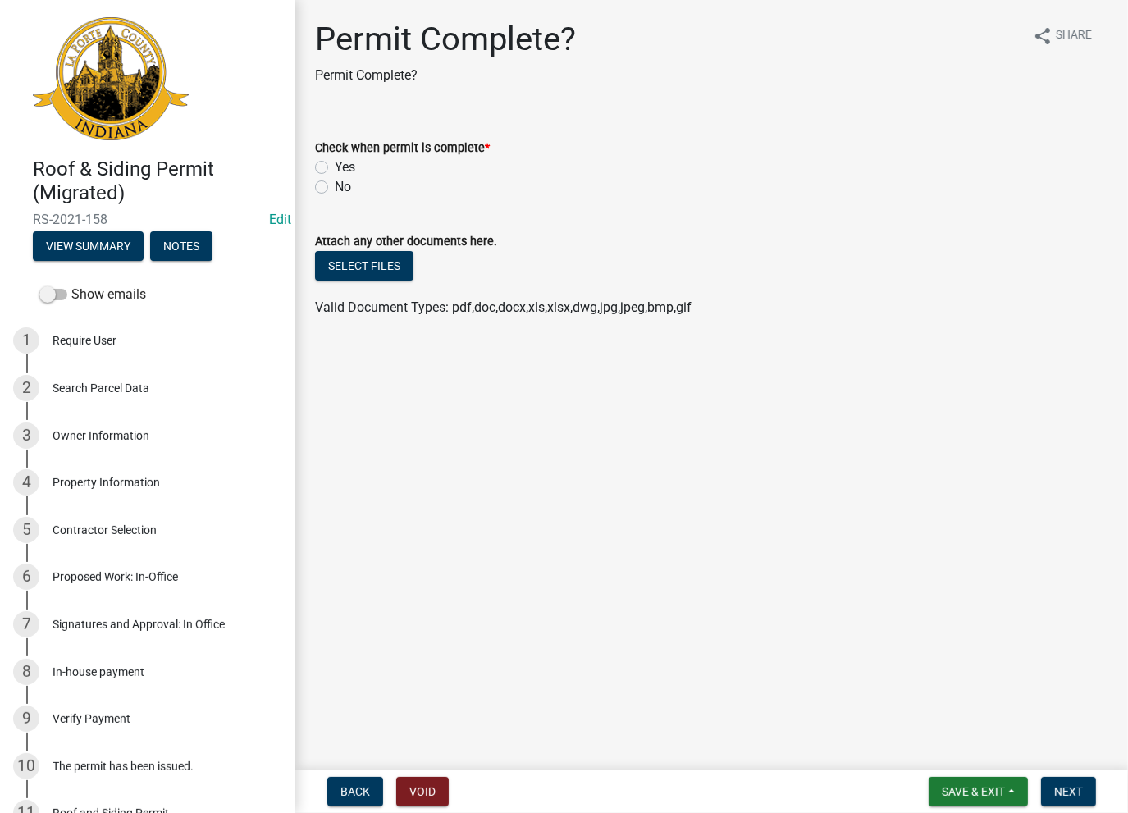
click at [335, 166] on label "Yes" at bounding box center [345, 167] width 21 height 20
click at [335, 166] on input "Yes" at bounding box center [340, 162] width 11 height 11
radio input "true"
drag, startPoint x: 1073, startPoint y: 800, endPoint x: 401, endPoint y: 406, distance: 778.5
click at [401, 406] on wm-app "Roof & Siding Permit (Migrated) RS-2021-158 Edit View Summary Notes Show emails…" at bounding box center [564, 406] width 1128 height 813
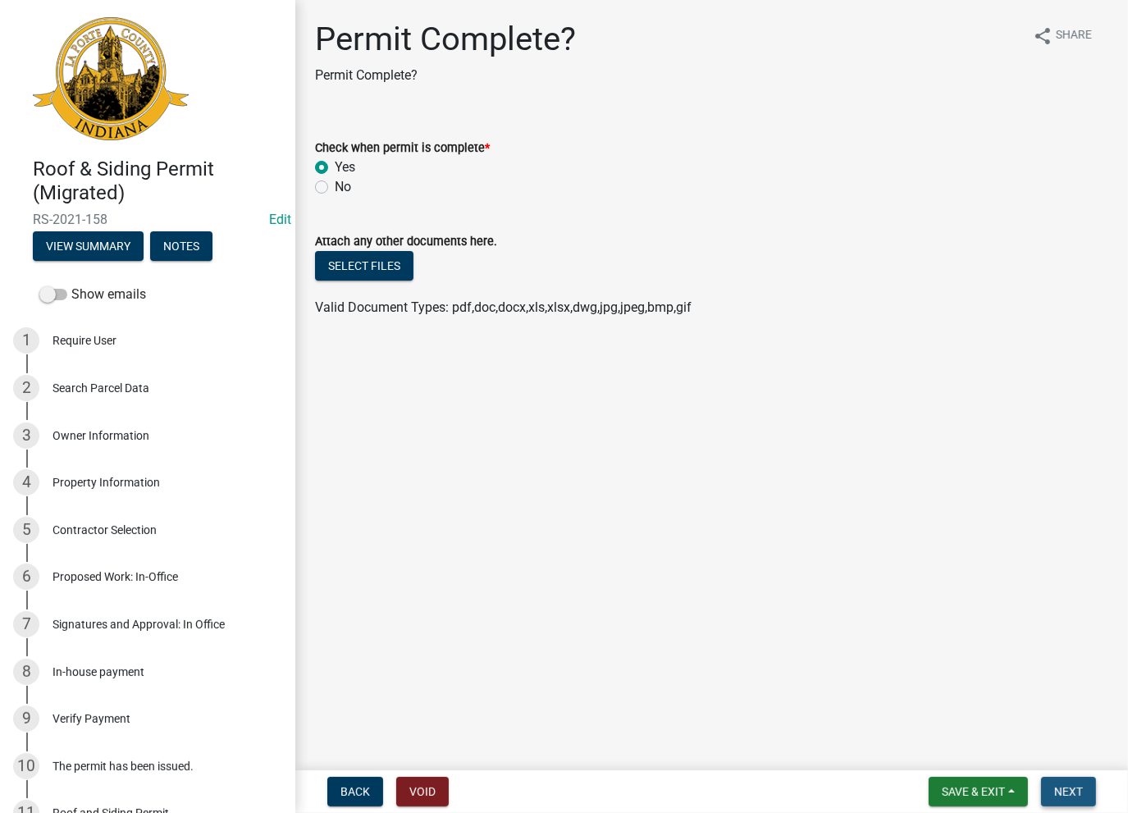
click at [1066, 788] on span "Next" at bounding box center [1068, 791] width 29 height 13
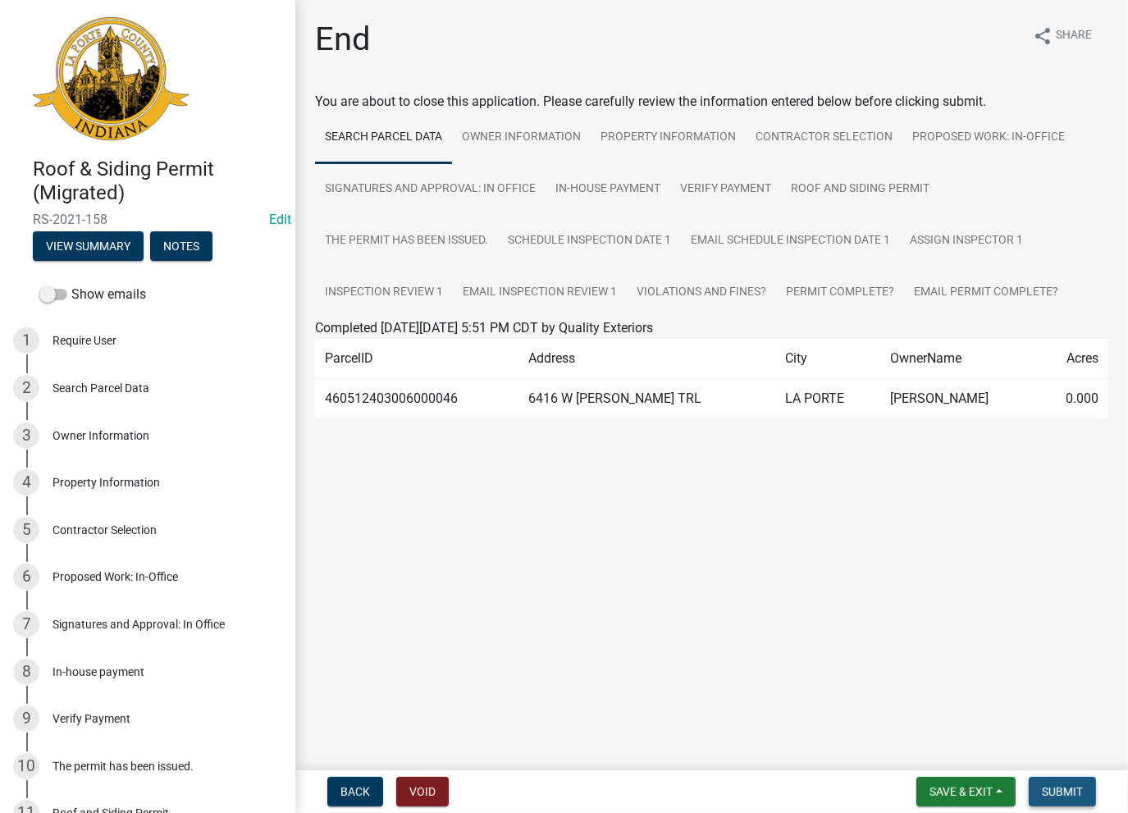
click at [1071, 798] on button "Submit" at bounding box center [1061, 792] width 67 height 30
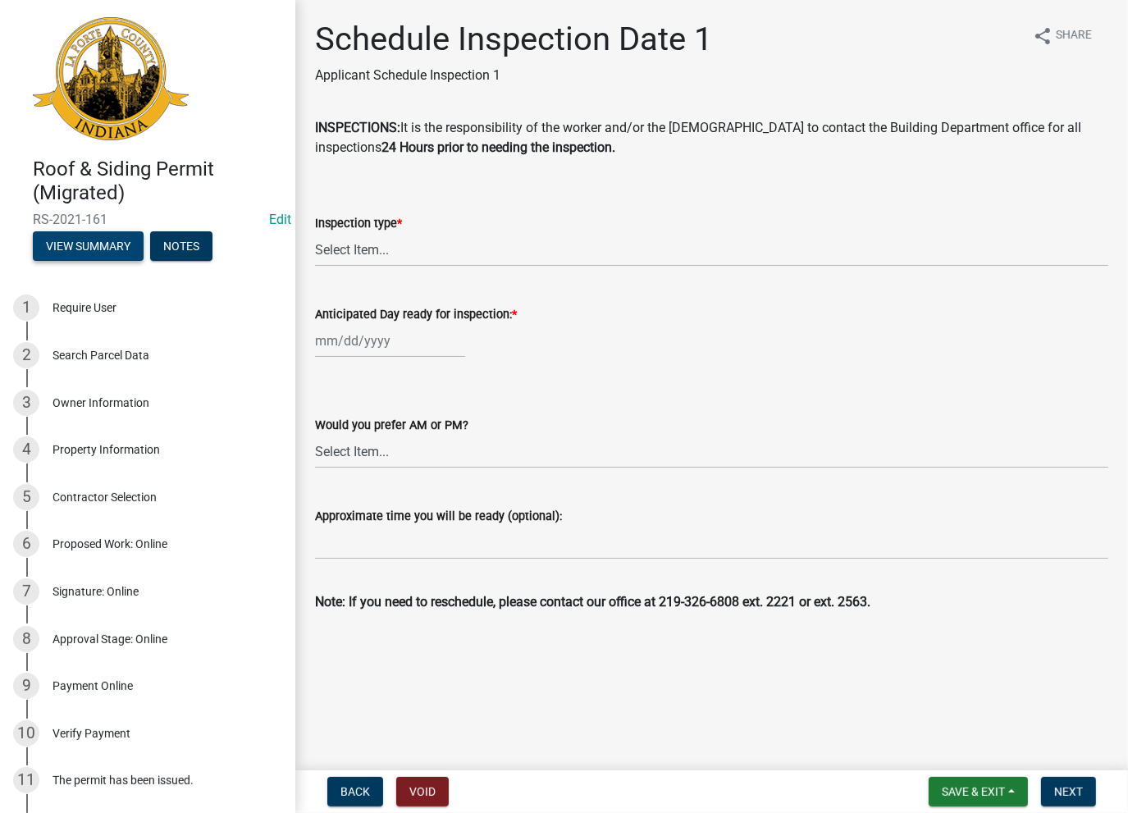
click at [68, 248] on button "View Summary" at bounding box center [88, 246] width 111 height 30
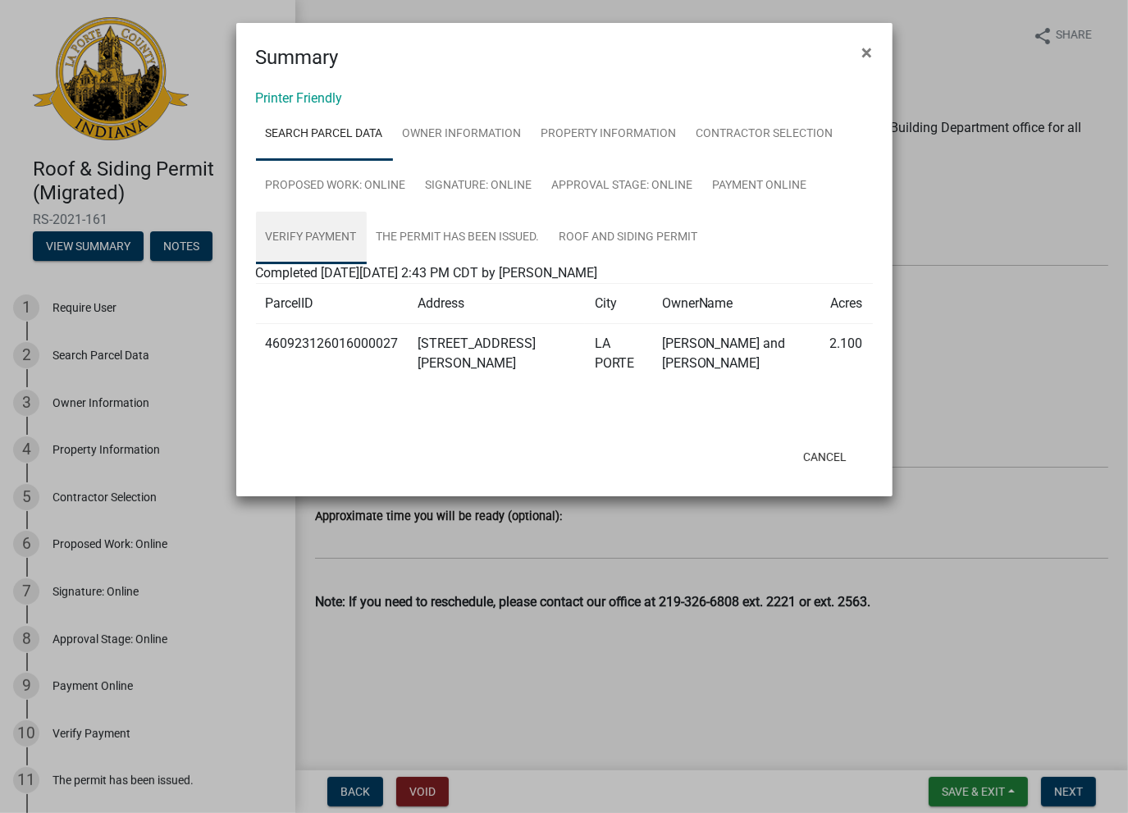
click at [350, 248] on link "Verify Payment" at bounding box center [311, 238] width 111 height 52
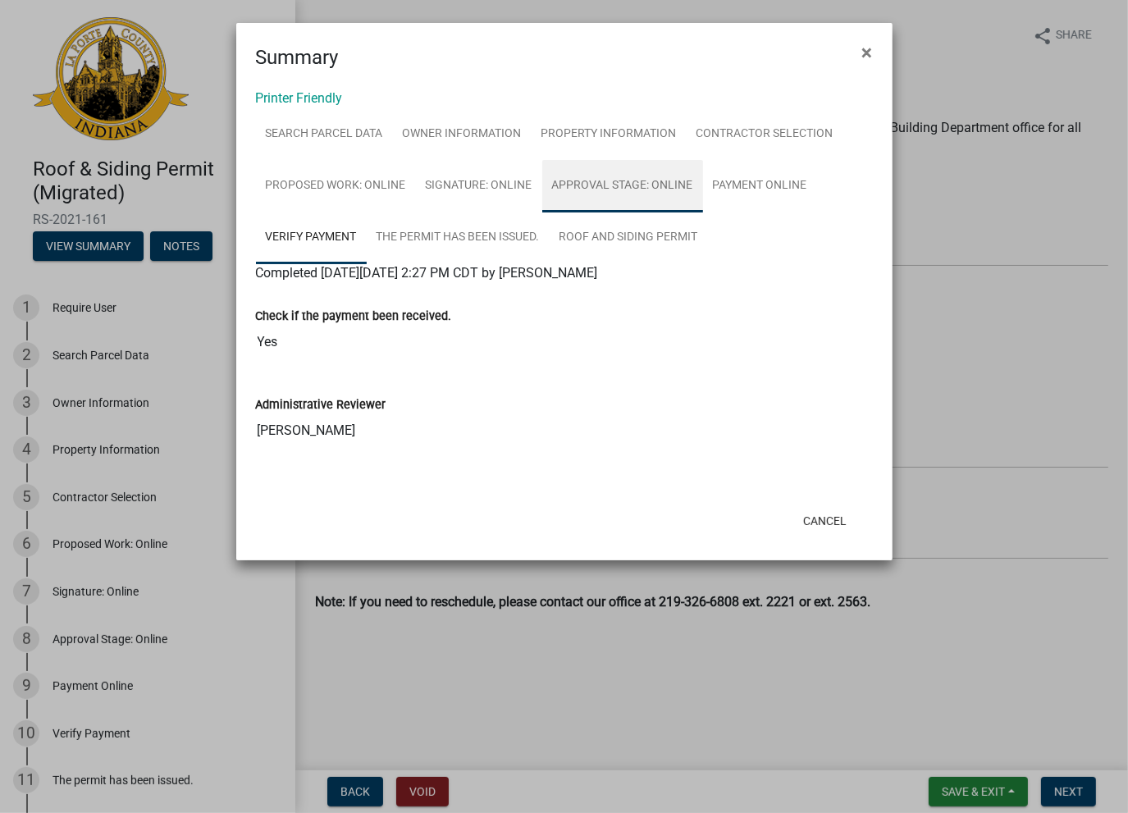
click at [560, 186] on link "Approval Stage: Online" at bounding box center [622, 186] width 161 height 52
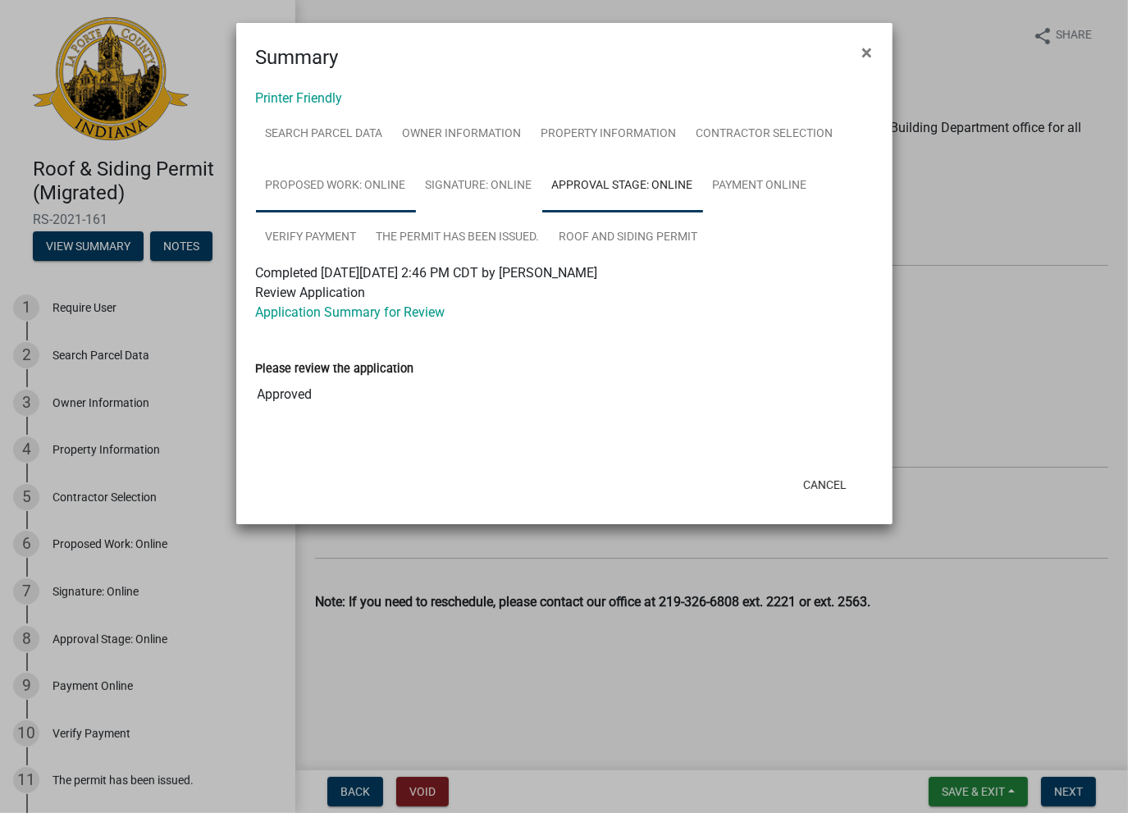
click at [337, 176] on link "Proposed Work: Online" at bounding box center [336, 186] width 160 height 52
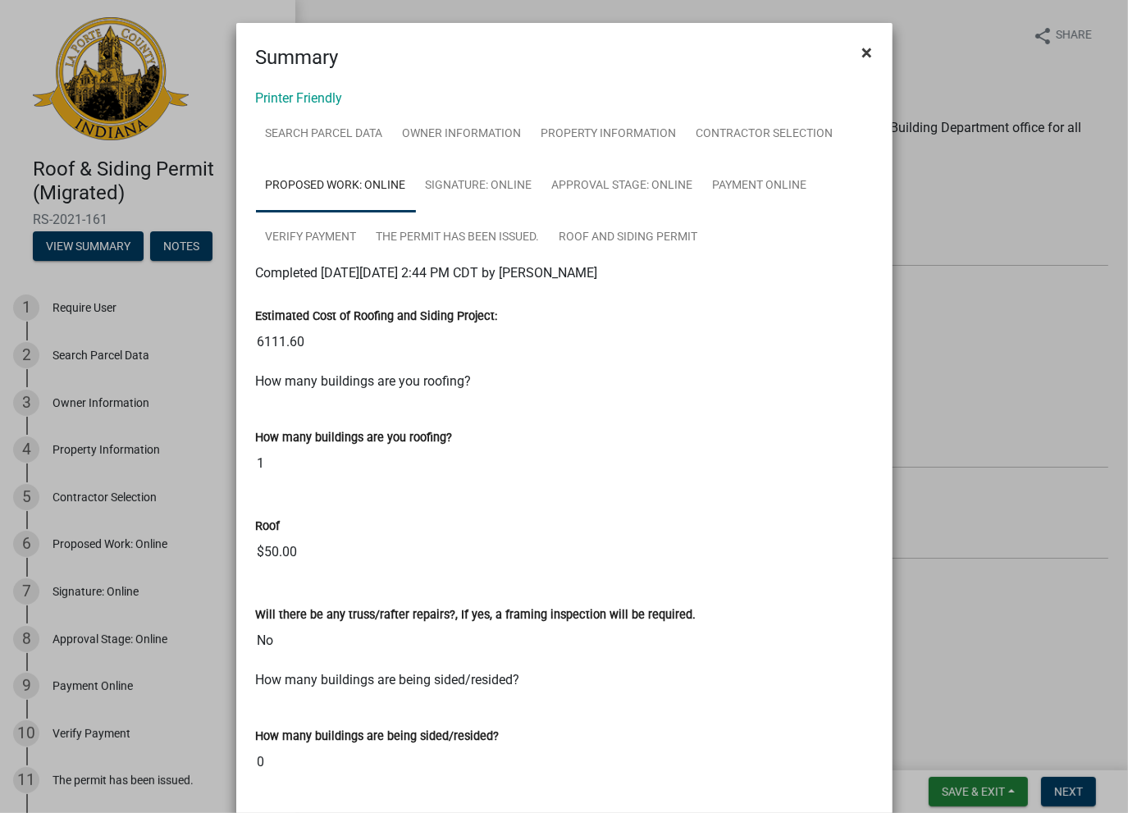
click at [853, 50] on button "×" at bounding box center [867, 53] width 37 height 46
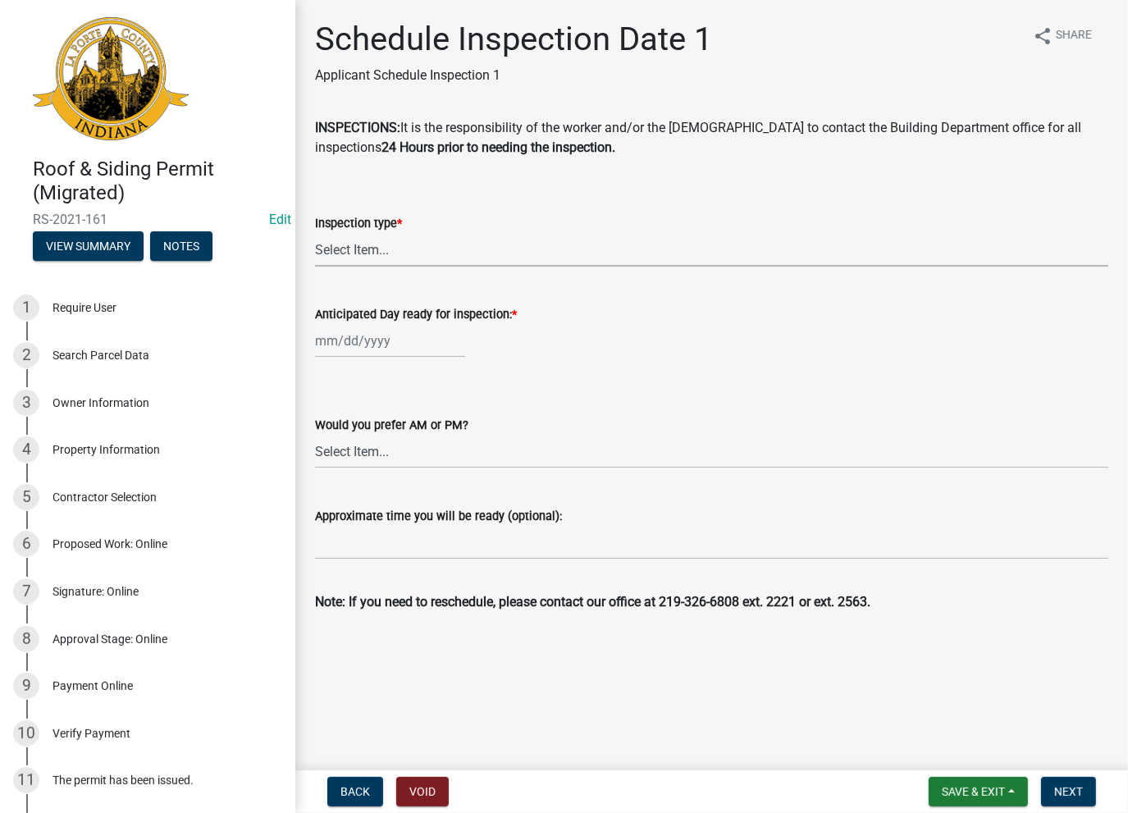
drag, startPoint x: 364, startPoint y: 246, endPoint x: 363, endPoint y: 265, distance: 18.9
click at [363, 250] on select "Select Item... Roof Siding Both Framing" at bounding box center [711, 250] width 793 height 34
click at [315, 233] on select "Select Item... Roof Siding Both Framing" at bounding box center [711, 250] width 793 height 34
select select "82734d76-3c6c-4e7b-beb9-d65ac67988f4"
click at [361, 340] on div at bounding box center [390, 341] width 150 height 34
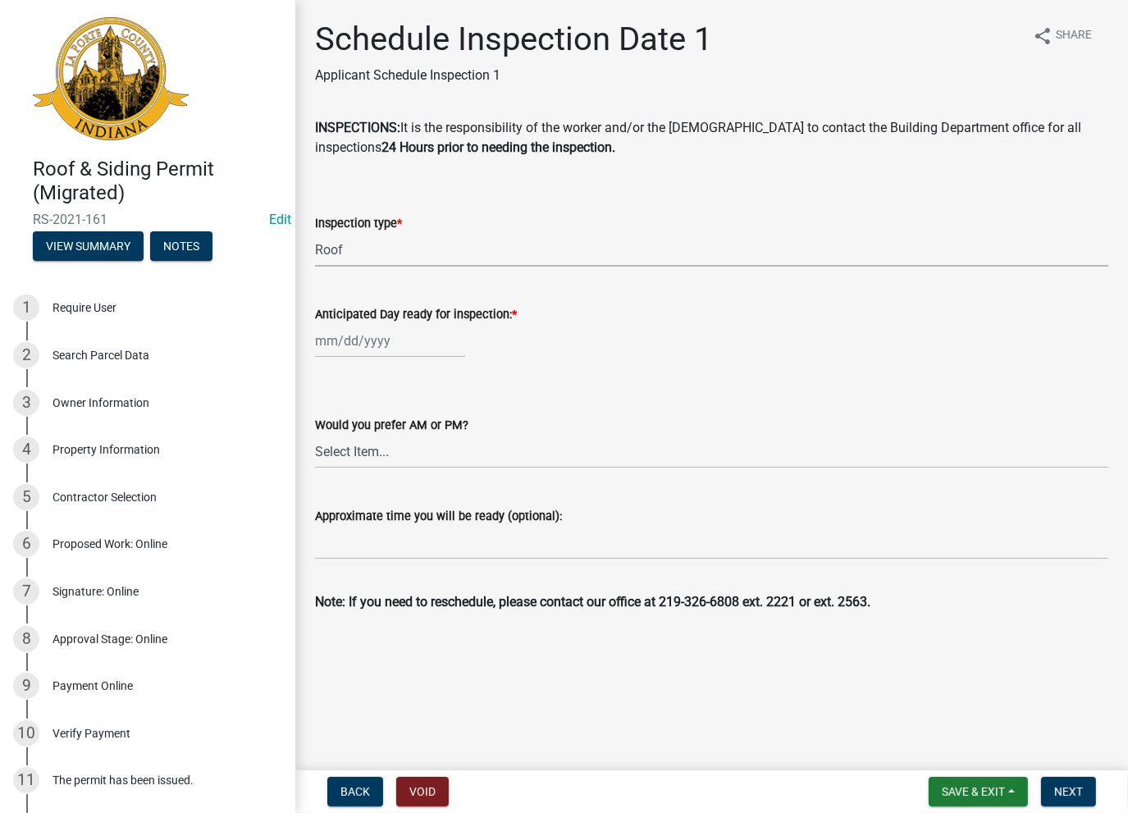
select select "8"
select select "2025"
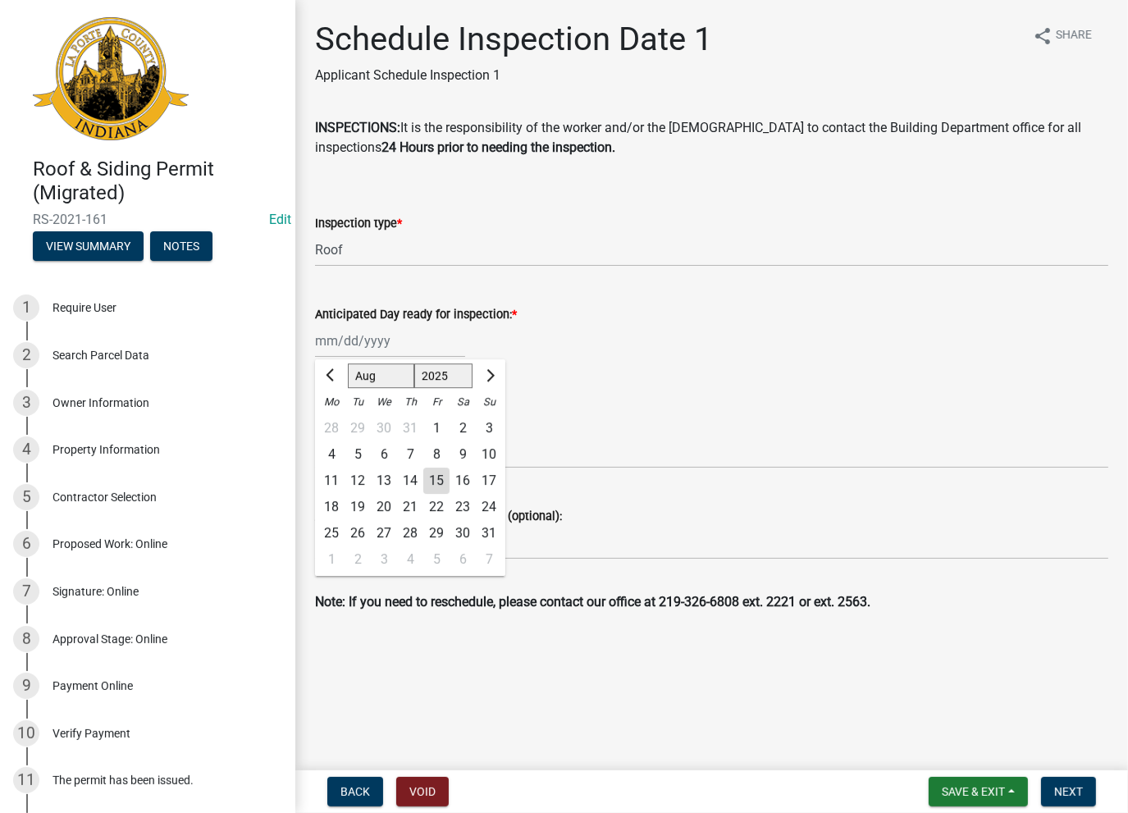
click at [441, 488] on div "15" at bounding box center [436, 480] width 26 height 26
type input "[DATE]"
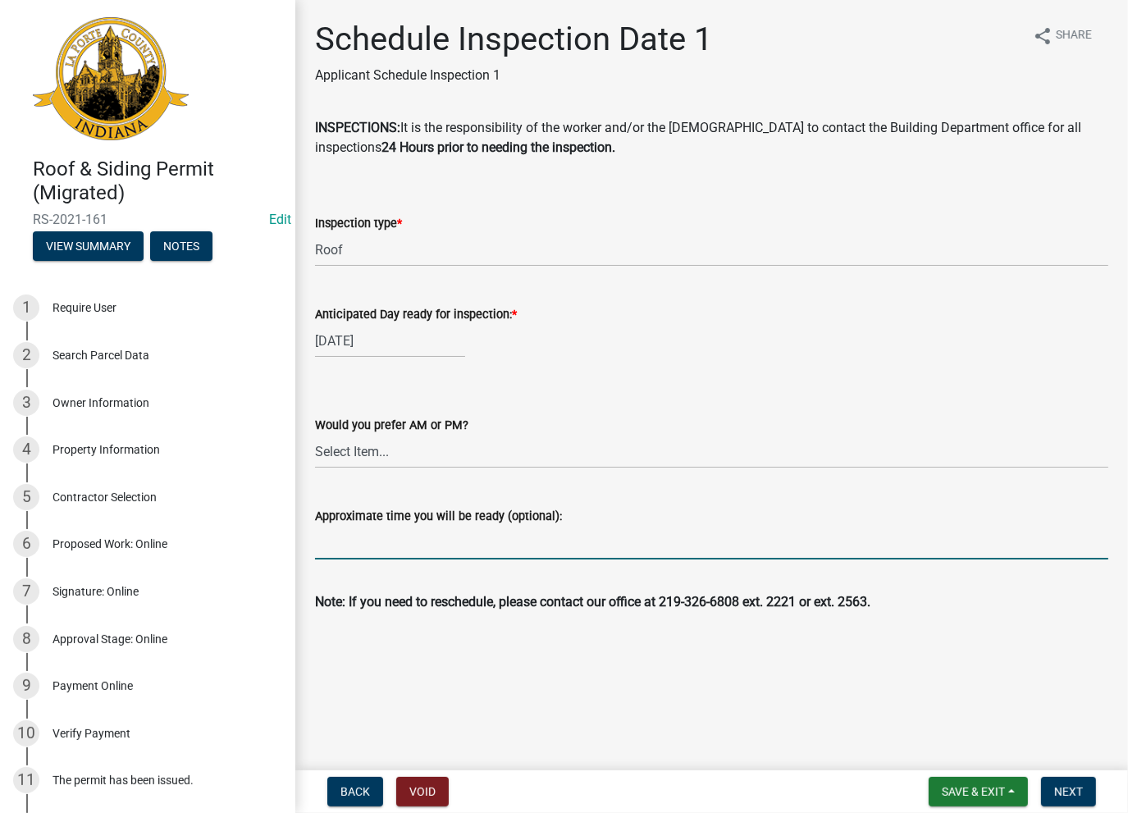
click at [423, 538] on input "Approximate time you will be ready (optional):" at bounding box center [711, 543] width 793 height 34
paste input "No Inspections ever requested. Expired. Close out - AK"
type input "No Inspections ever requested. Expired. Close out - AK"
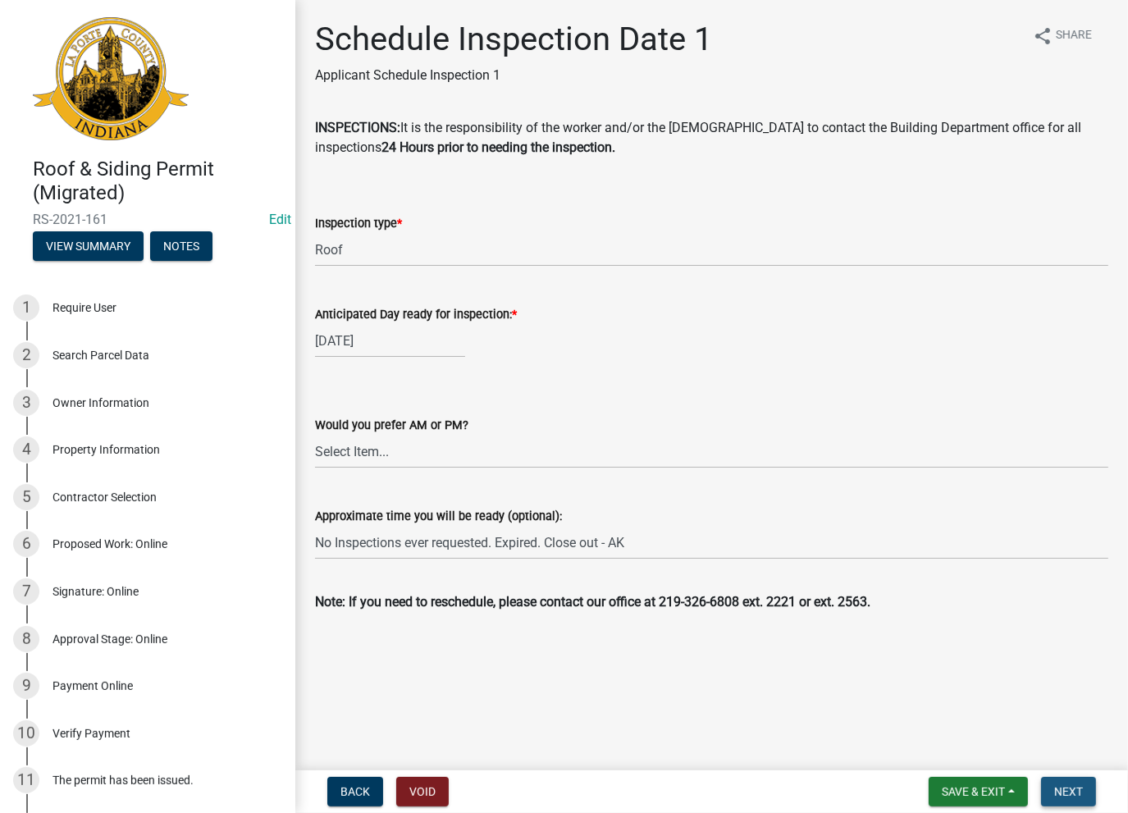
click at [1060, 782] on button "Next" at bounding box center [1068, 792] width 55 height 30
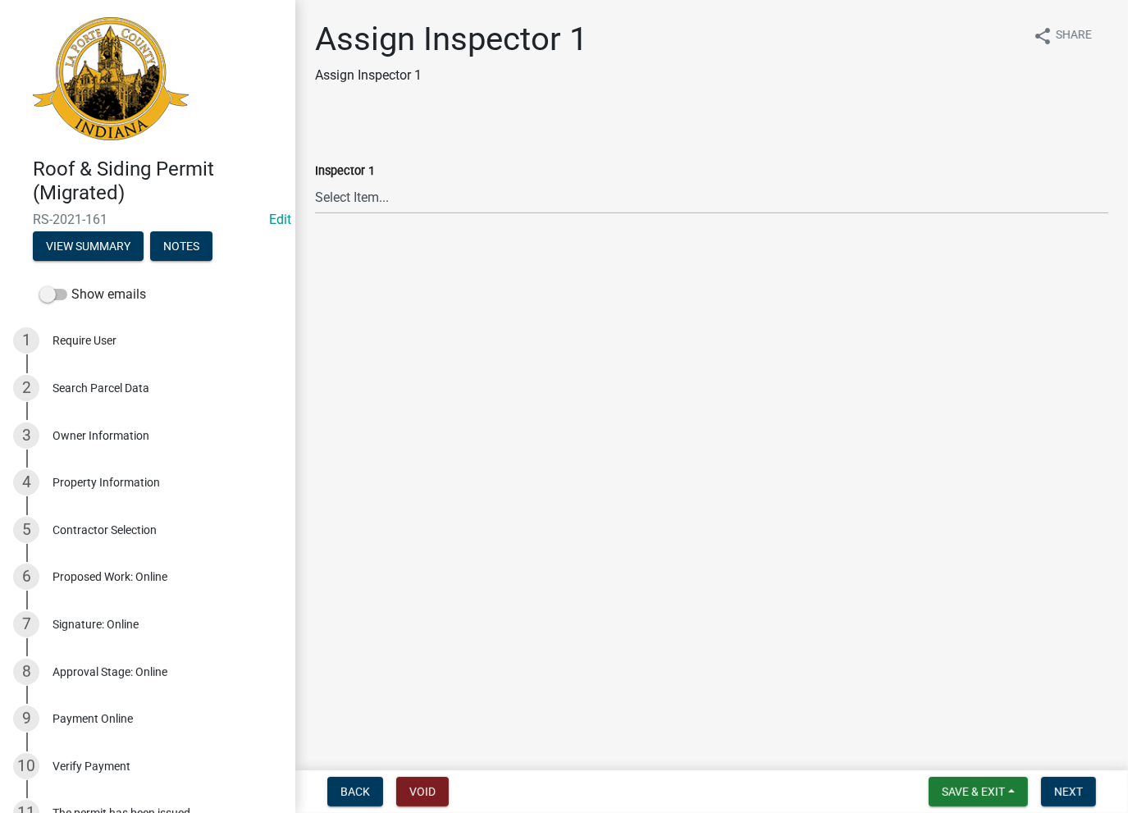
drag, startPoint x: 361, startPoint y: 226, endPoint x: 349, endPoint y: 204, distance: 24.2
click at [351, 212] on wm-data-entity-input "Inspector 1 Select Item... Insp1 Ernie Insp1 Dave Insp1 John Insp1 Rick Insp1 S…" at bounding box center [711, 173] width 793 height 111
click at [349, 198] on select "Select Item... Insp1 [PERSON_NAME] Insp1 [PERSON_NAME] Insp1 [PERSON_NAME] Insp…" at bounding box center [711, 197] width 793 height 34
click at [315, 180] on select "Select Item... Insp1 [PERSON_NAME] Insp1 [PERSON_NAME] Insp1 [PERSON_NAME] Insp…" at bounding box center [711, 197] width 793 height 34
select select "7409a3da-df74-45b8-86e6-e6638695b01c"
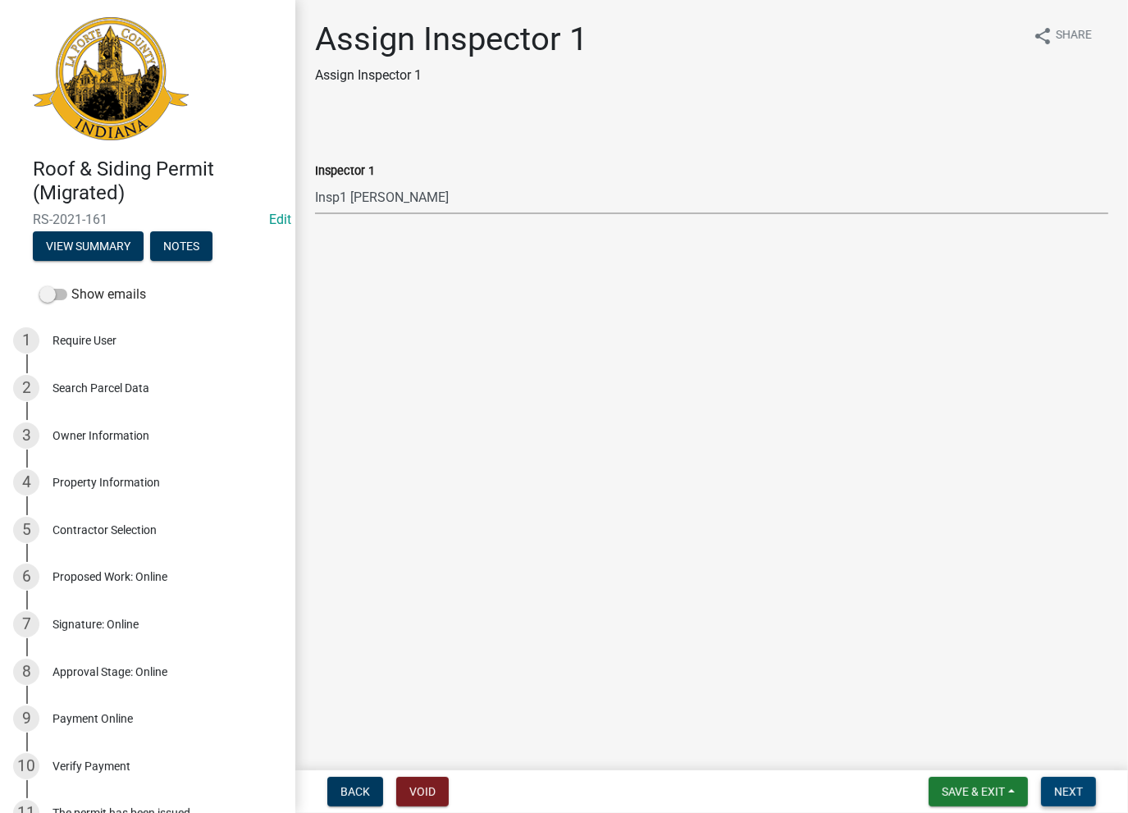
click at [1066, 790] on span "Next" at bounding box center [1068, 791] width 29 height 13
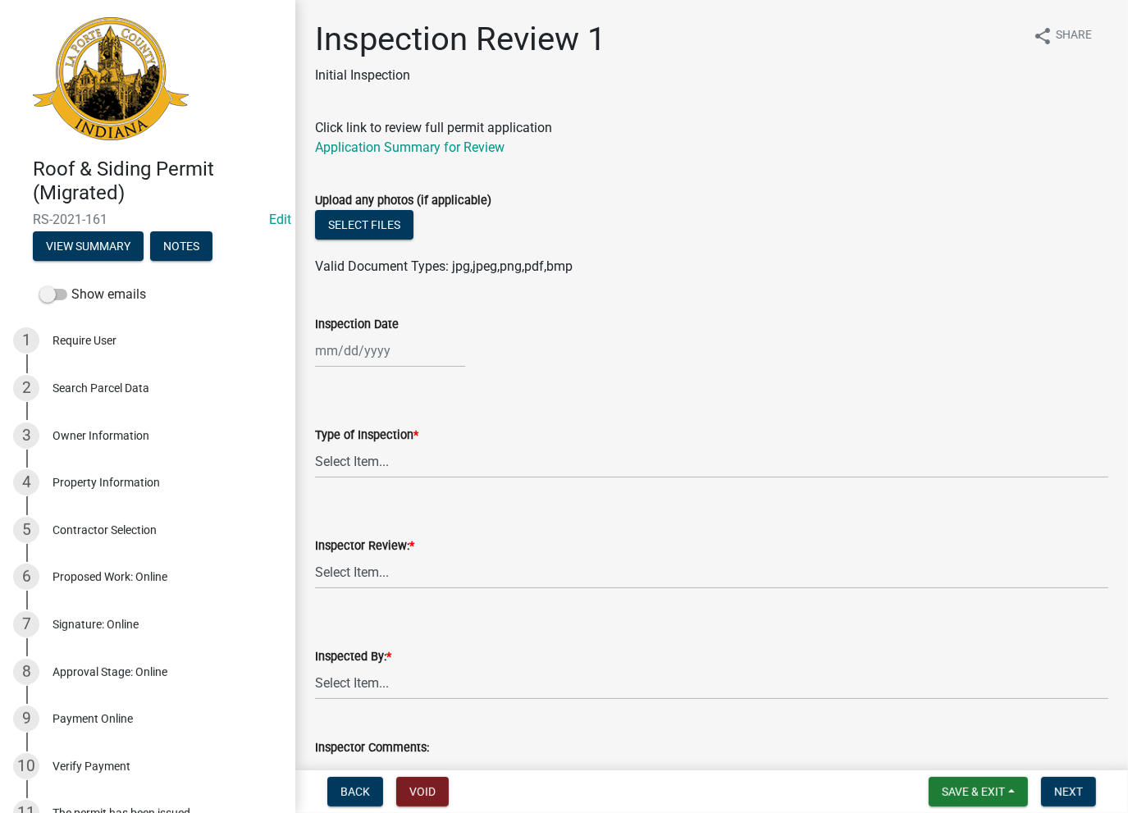
click at [349, 347] on div at bounding box center [390, 351] width 150 height 34
select select "8"
select select "2025"
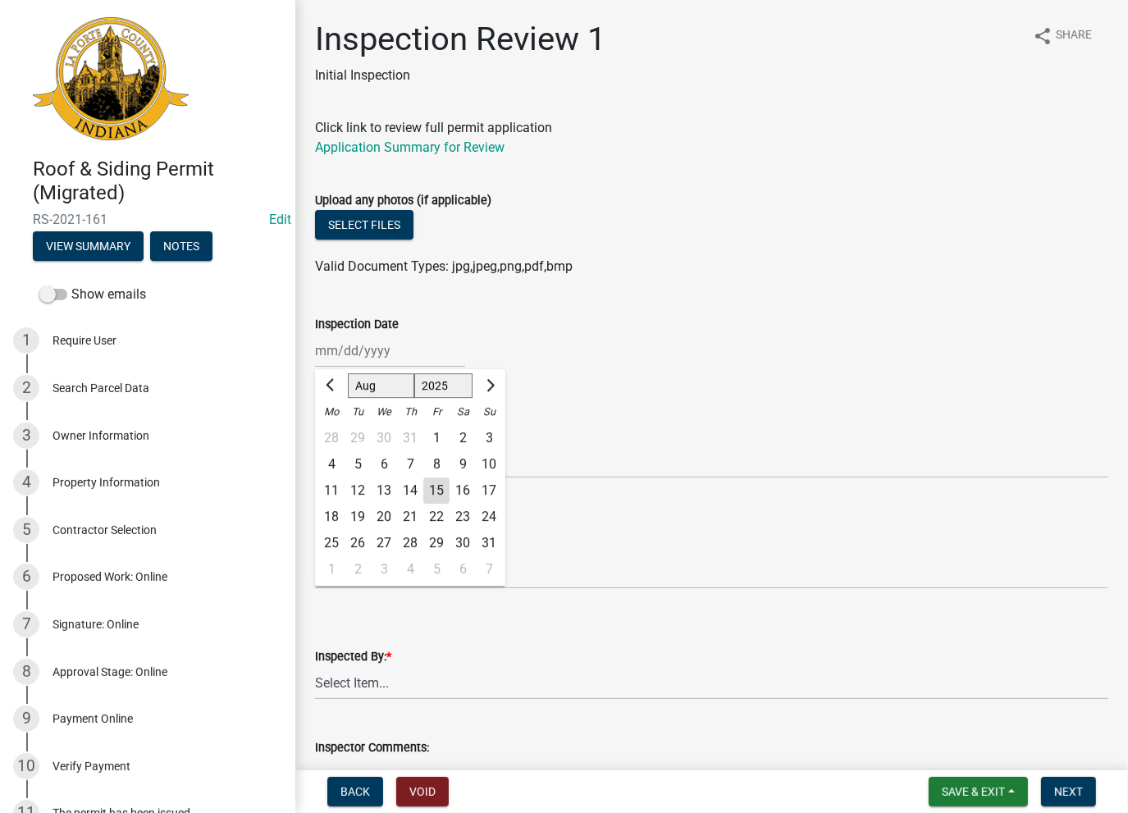
click at [436, 490] on div "15" at bounding box center [436, 490] width 26 height 26
type input "[DATE]"
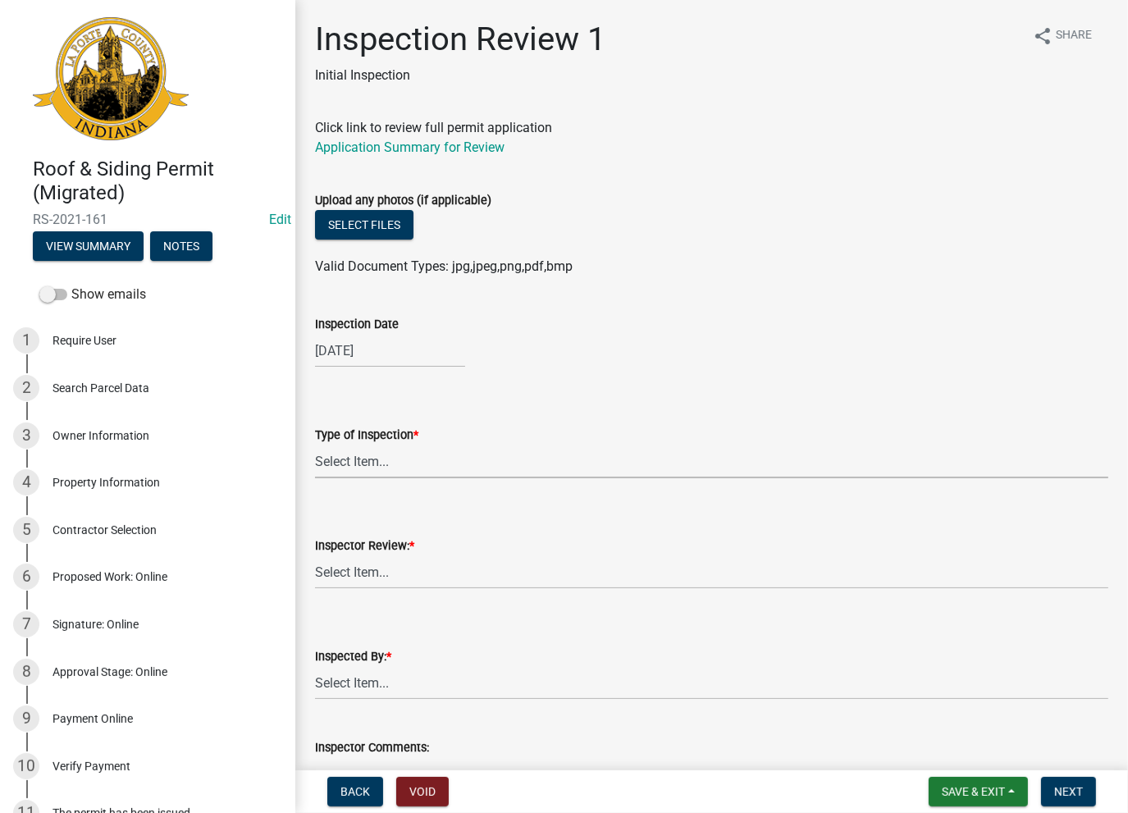
click at [394, 467] on select "Select Item... Roof Siding Both Framing" at bounding box center [711, 462] width 793 height 34
click at [315, 445] on select "Select Item... Roof Siding Both Framing" at bounding box center [711, 462] width 793 height 34
select select "0aa270e0-efde-4f79-99b1-72854a0366b9"
click at [351, 568] on select "Select Item... Approve Deny" at bounding box center [711, 572] width 793 height 34
click at [315, 555] on select "Select Item... Approve Deny" at bounding box center [711, 572] width 793 height 34
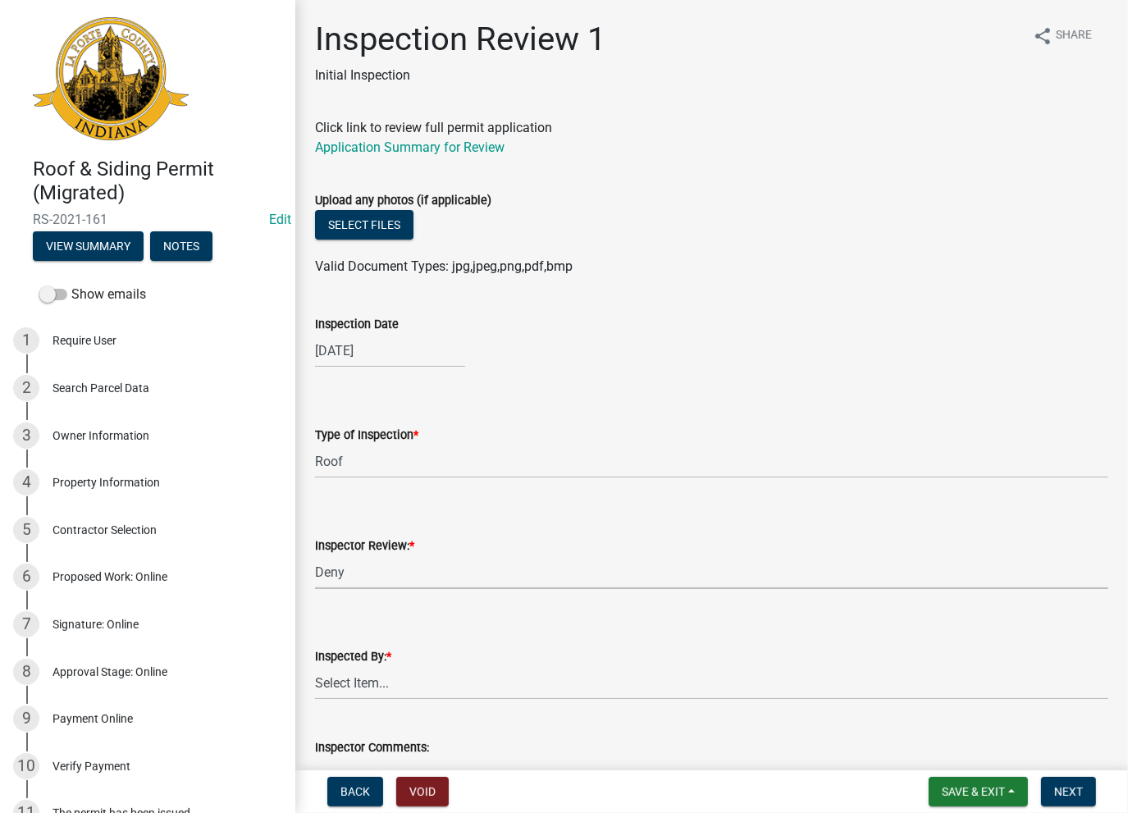
select select "b5a0af54-7d4a-42c4-a46f-63484edb4481"
drag, startPoint x: 353, startPoint y: 671, endPoint x: 365, endPoint y: 704, distance: 35.8
click at [361, 695] on select "Select Item... [PERSON_NAME] [PERSON_NAME]" at bounding box center [711, 683] width 793 height 34
click at [315, 666] on select "Select Item... [PERSON_NAME] [PERSON_NAME]" at bounding box center [711, 683] width 793 height 34
select select "d3c978b7-455e-4ca1-836a-0f9e515eb853"
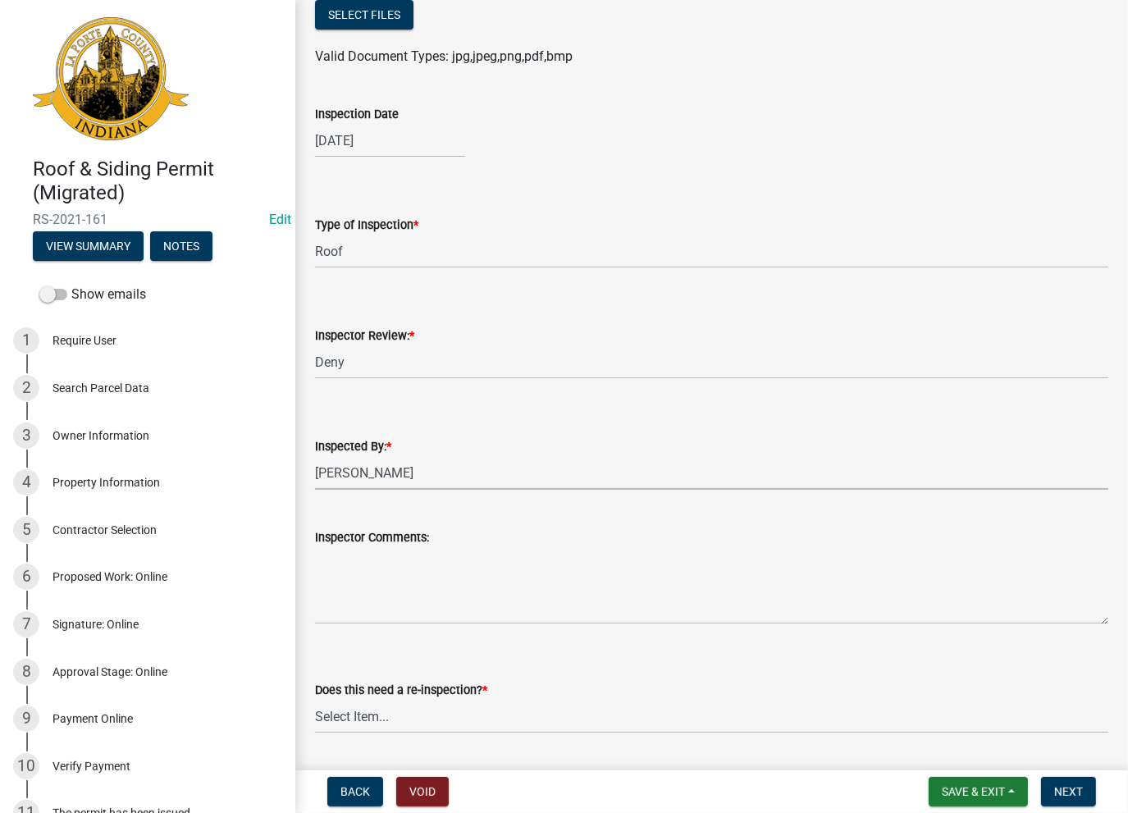
scroll to position [410, 0]
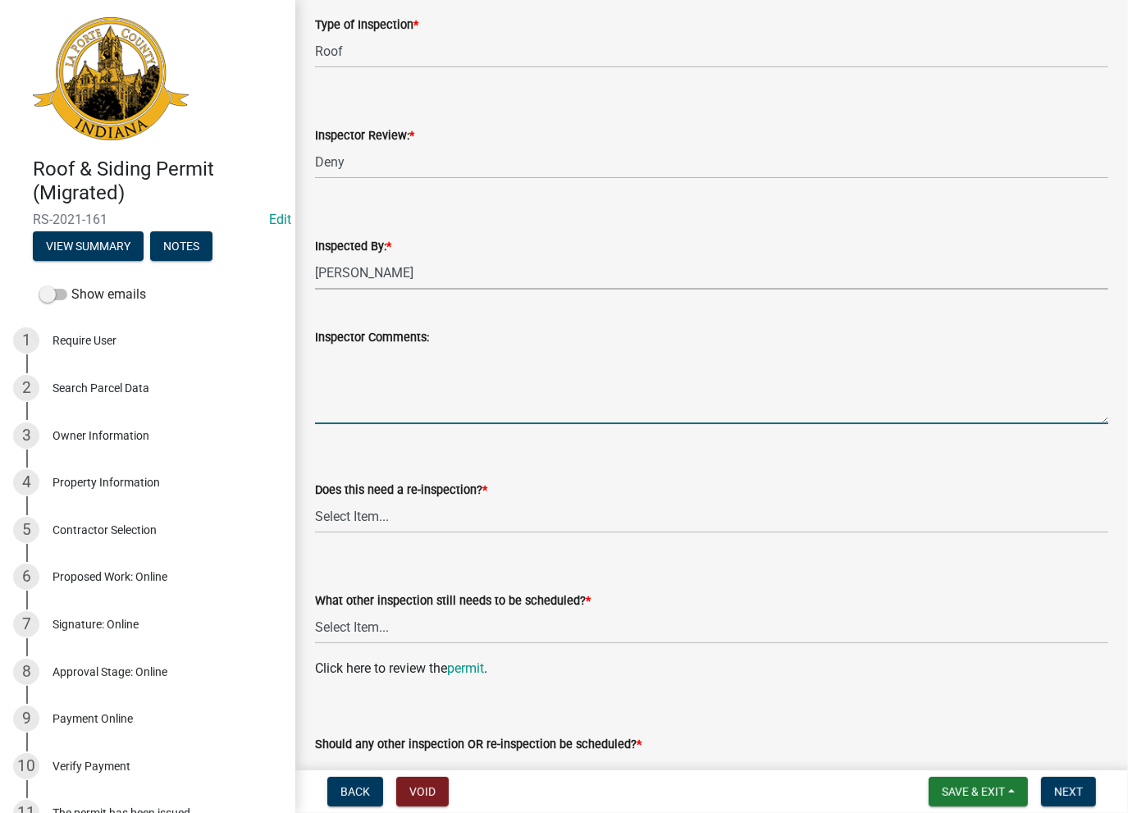
click at [349, 380] on textarea "Inspector Comments:" at bounding box center [711, 385] width 793 height 77
paste textarea "No Inspections ever requested. Expired. Close out - AK"
type textarea "No Inspections ever requested. Expired. Close out - AK"
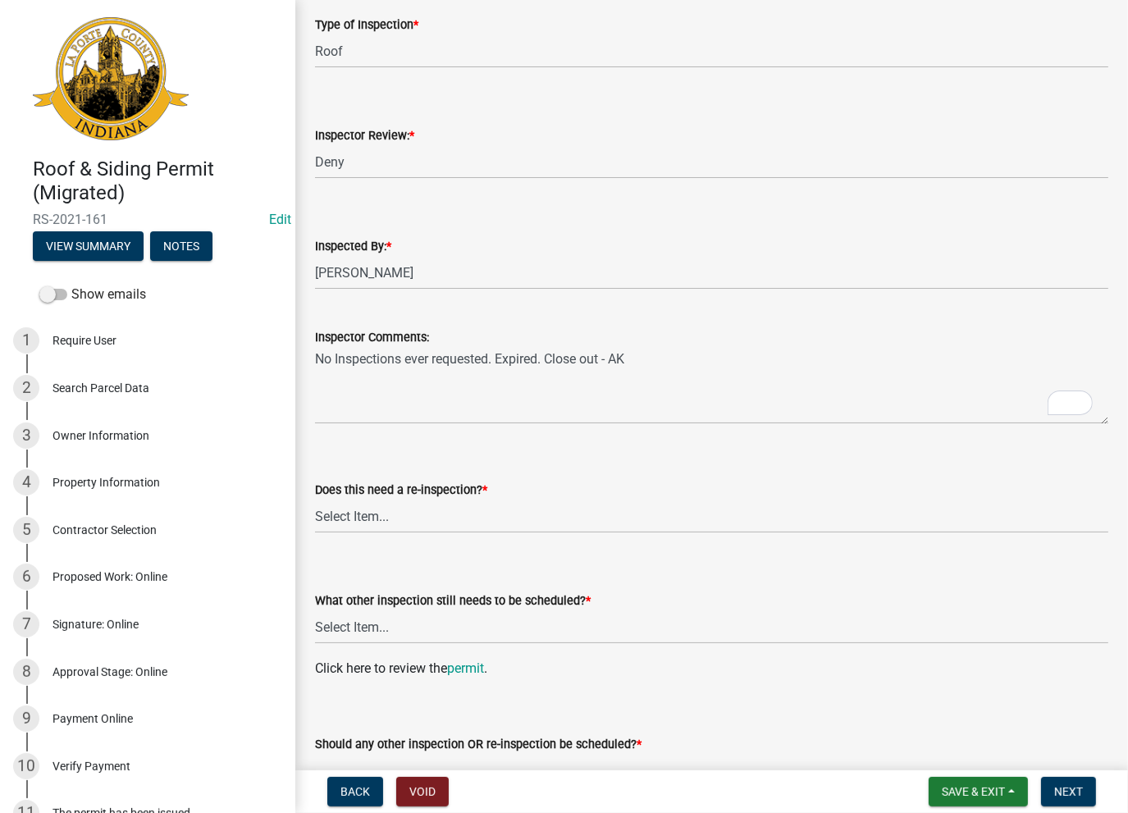
drag, startPoint x: 312, startPoint y: 520, endPoint x: 333, endPoint y: 508, distance: 23.9
click at [328, 510] on div "Does this need a re-inspection? * Select Item... Yes No" at bounding box center [712, 485] width 818 height 96
click at [335, 508] on select "Select Item... Yes No" at bounding box center [711, 516] width 793 height 34
click at [315, 499] on select "Select Item... Yes No" at bounding box center [711, 516] width 793 height 34
select select "3b623440-666b-46ff-a74c-d379cc78f1eb"
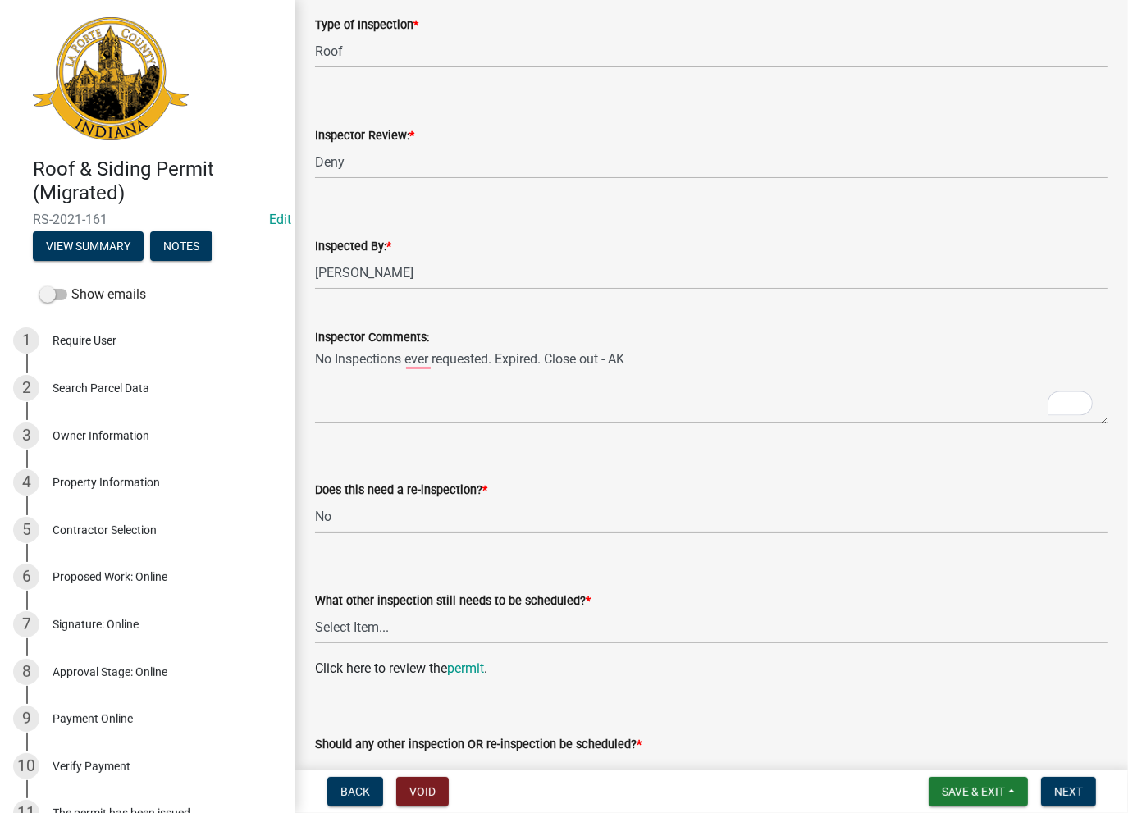
click at [364, 644] on wm-data-entity-input "What other inspection still needs to be scheduled? * Select Item... Roof Siding…" at bounding box center [711, 603] width 793 height 111
click at [361, 629] on select "Select Item... Roof Siding None" at bounding box center [711, 627] width 793 height 34
click at [315, 610] on select "Select Item... Roof Siding None" at bounding box center [711, 627] width 793 height 34
select select "3224389d-dd50-4b6d-b0fd-d9a4134a4cb9"
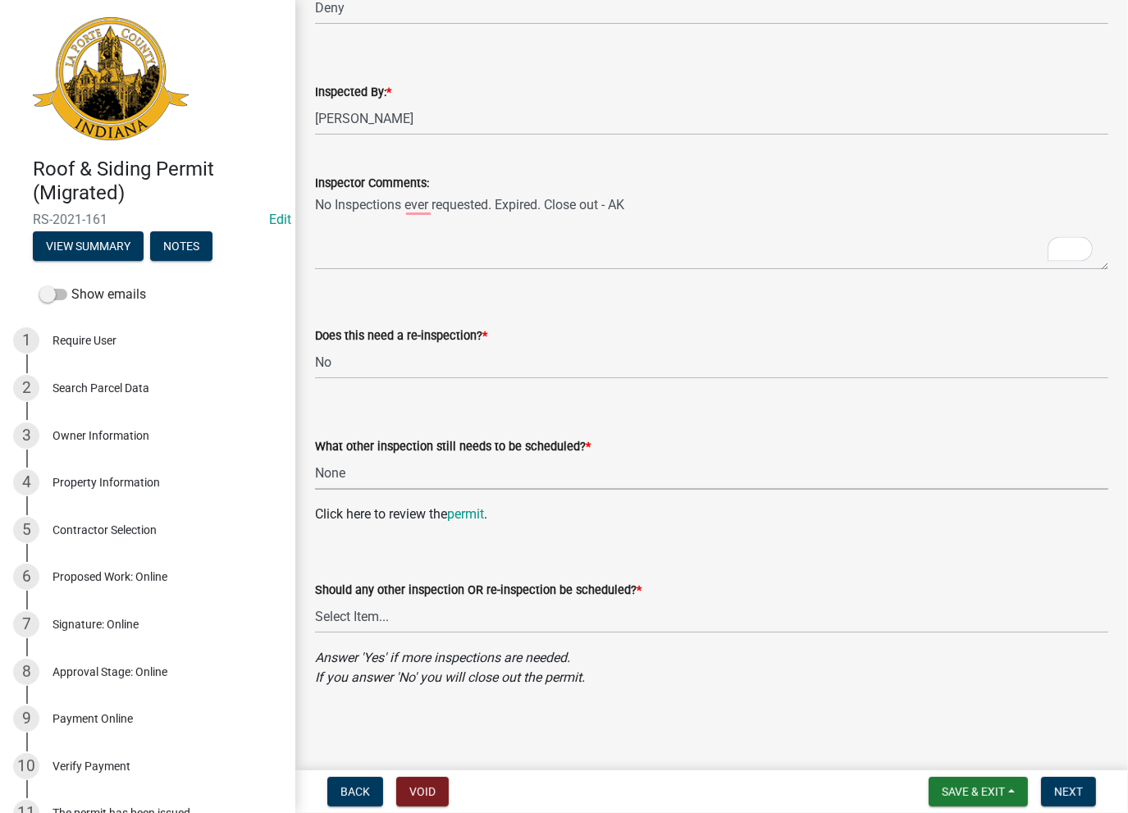
scroll to position [564, 0]
click at [351, 618] on select "Select Item... Yes No" at bounding box center [711, 617] width 793 height 34
click at [315, 600] on select "Select Item... Yes No" at bounding box center [711, 617] width 793 height 34
select select "bb0c5cbf-0933-455d-ab55-9efeea7ae3c2"
click at [1066, 786] on span "Next" at bounding box center [1068, 791] width 29 height 13
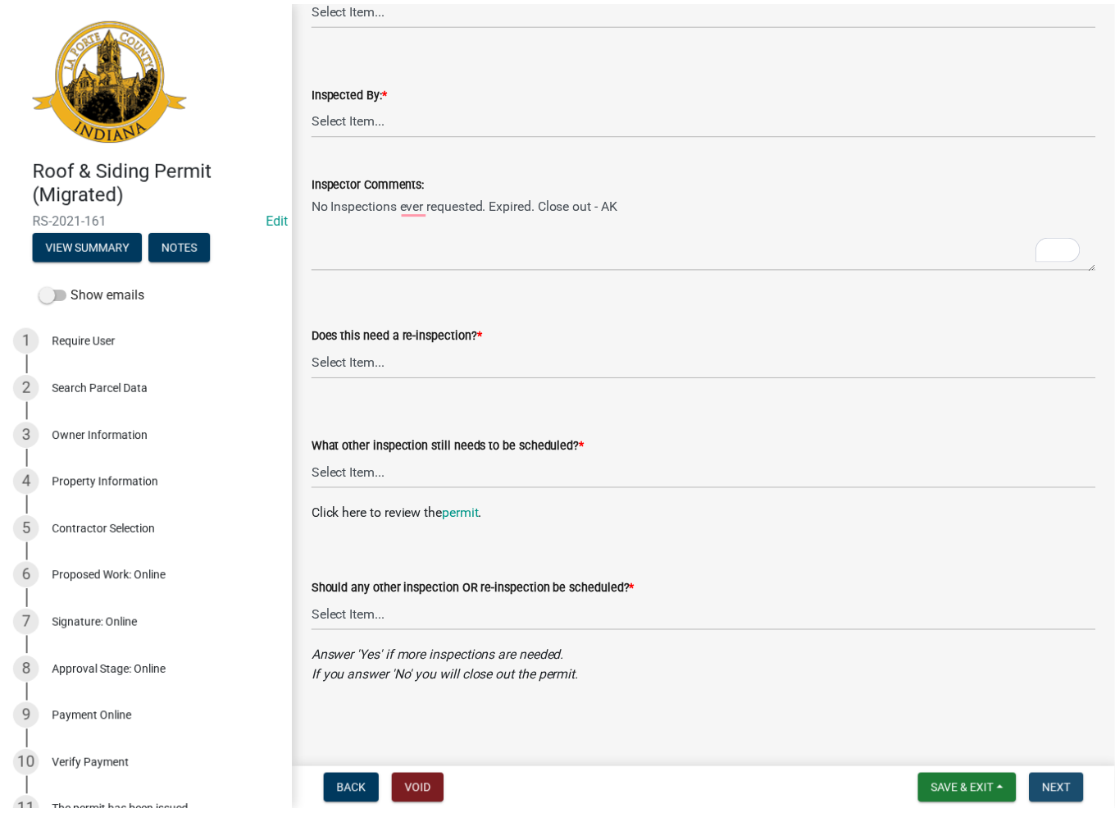
scroll to position [0, 0]
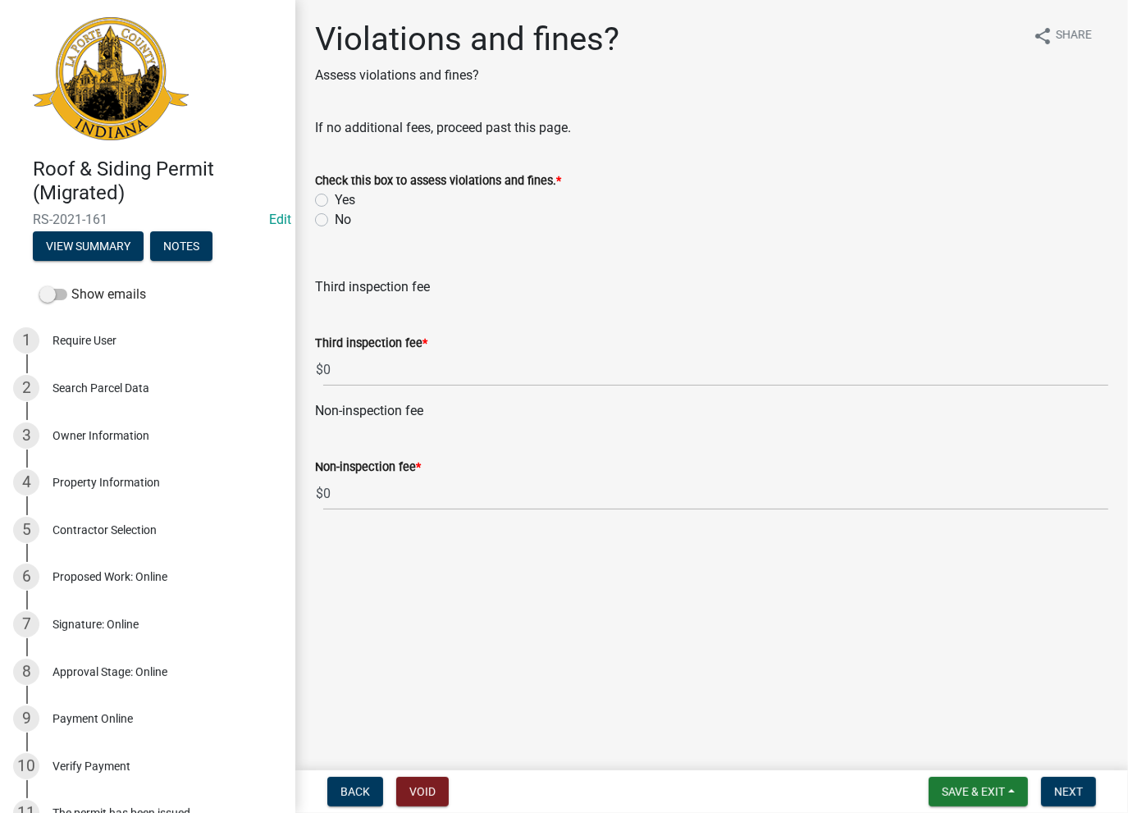
click at [314, 214] on div "Check this box to assess violations and fines. * Yes No" at bounding box center [712, 190] width 818 height 79
click at [335, 216] on label "No" at bounding box center [343, 220] width 16 height 20
click at [335, 216] on input "No" at bounding box center [340, 215] width 11 height 11
radio input "true"
click at [1064, 787] on span "Next" at bounding box center [1068, 791] width 29 height 13
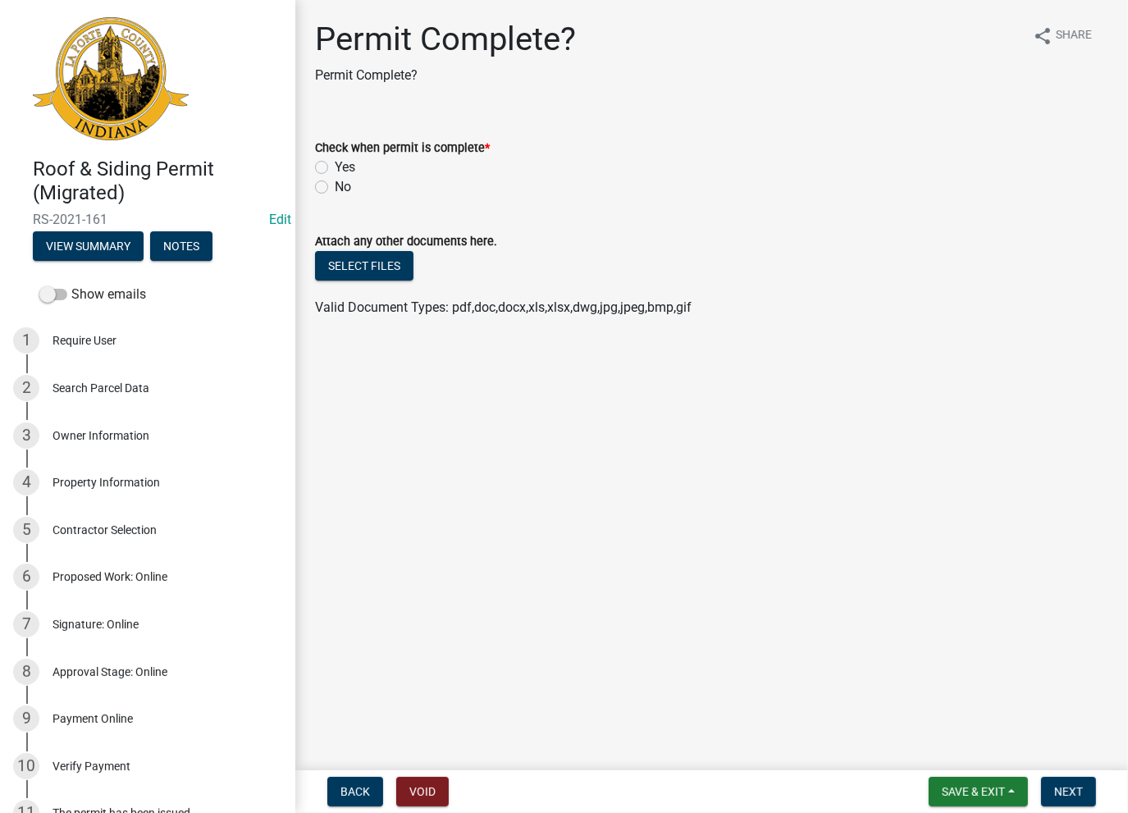
drag, startPoint x: 326, startPoint y: 150, endPoint x: 324, endPoint y: 159, distance: 9.2
click at [325, 156] on div "Check when permit is complete *" at bounding box center [711, 148] width 793 height 20
click at [335, 162] on label "Yes" at bounding box center [345, 167] width 21 height 20
click at [335, 162] on input "Yes" at bounding box center [340, 162] width 11 height 11
radio input "true"
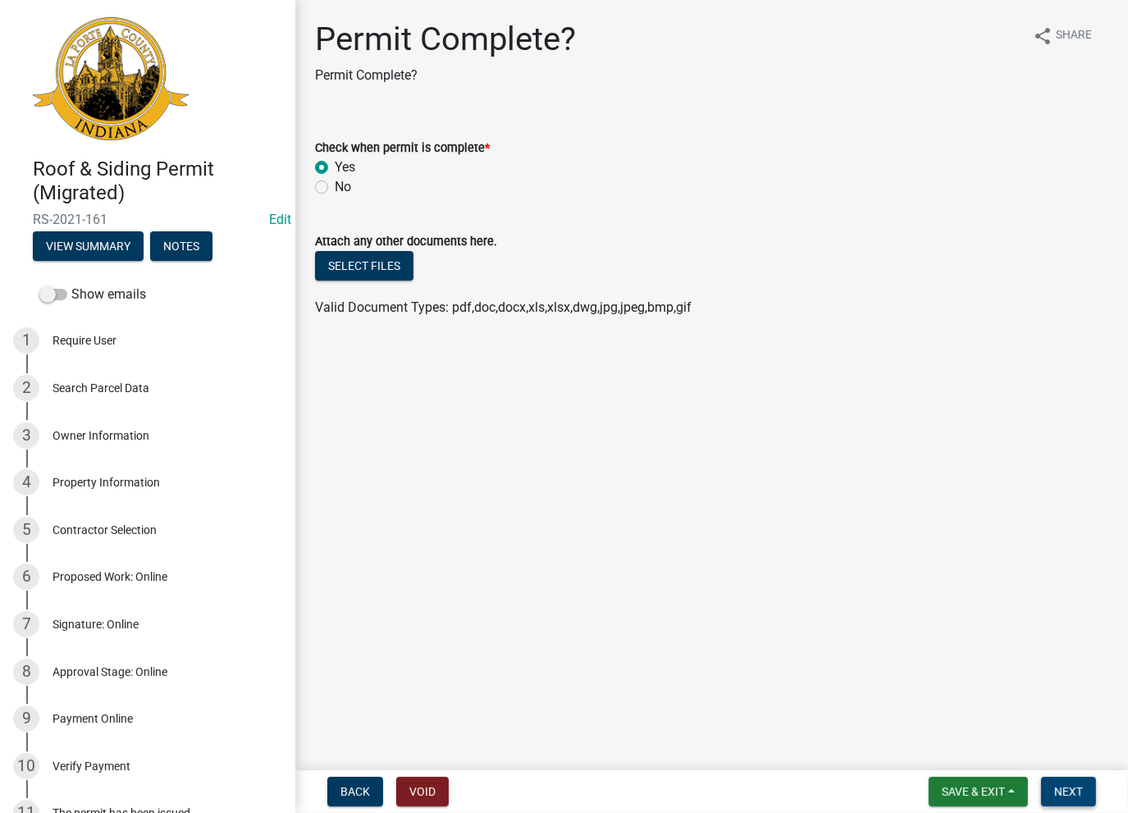
click at [1053, 803] on button "Next" at bounding box center [1068, 792] width 55 height 30
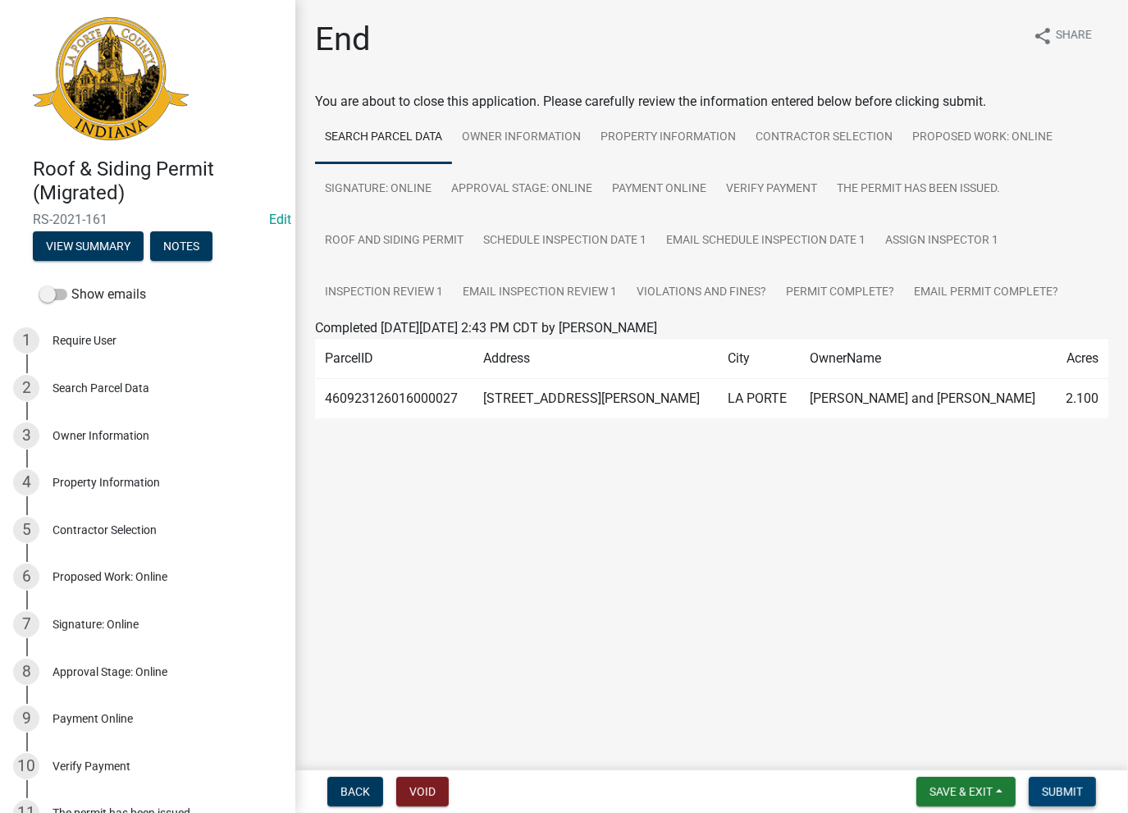
click at [1074, 789] on span "Submit" at bounding box center [1062, 791] width 41 height 13
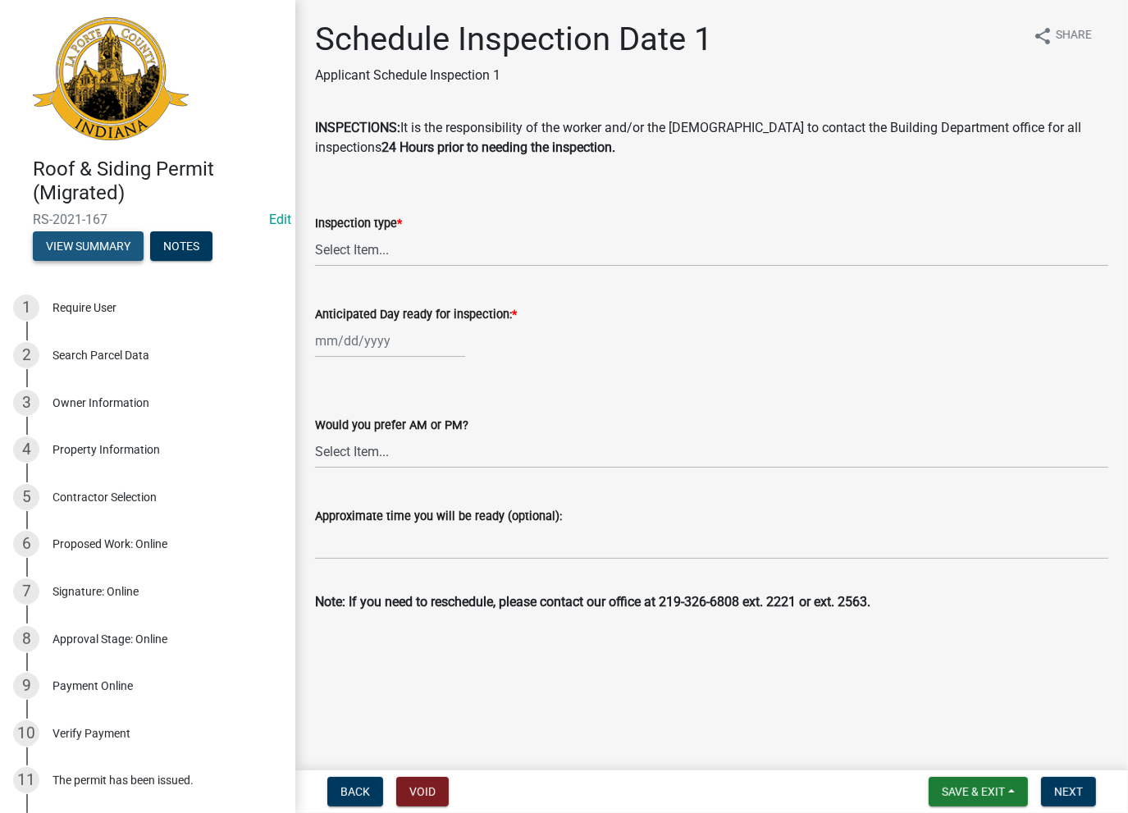
click at [86, 248] on button "View Summary" at bounding box center [88, 246] width 111 height 30
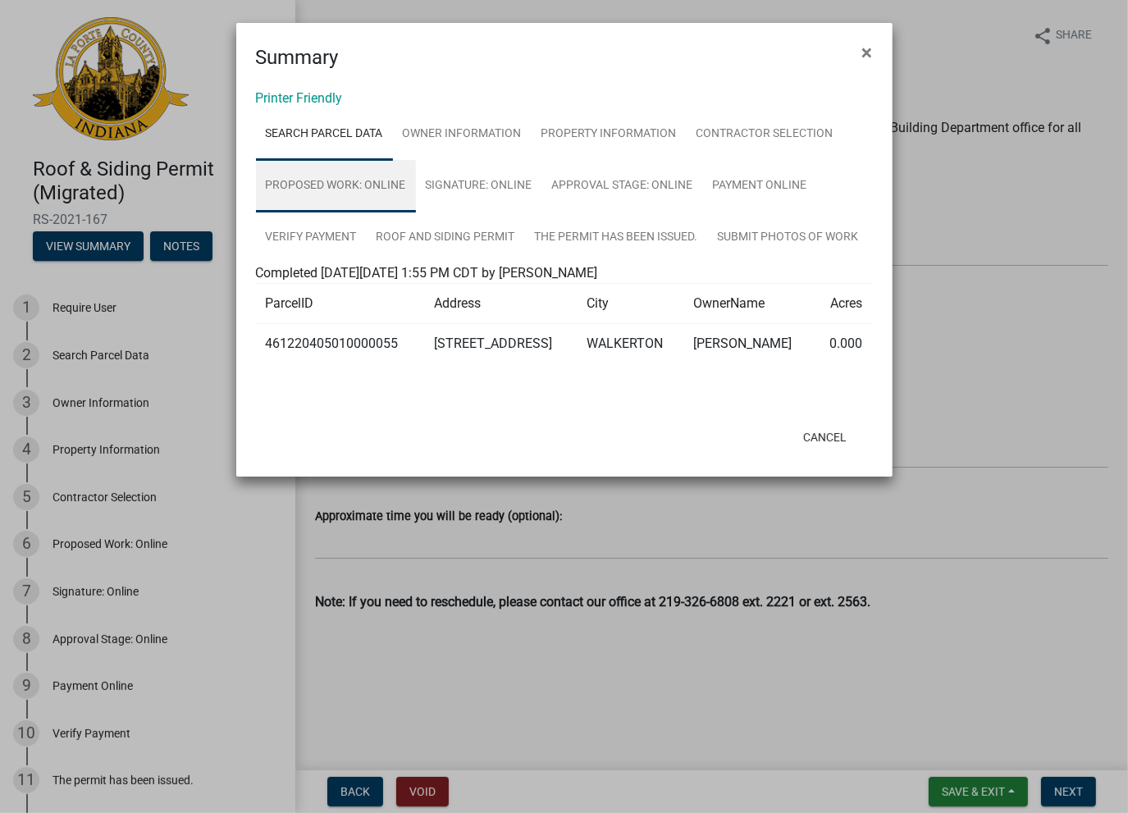
click at [366, 189] on link "Proposed Work: Online" at bounding box center [336, 186] width 160 height 52
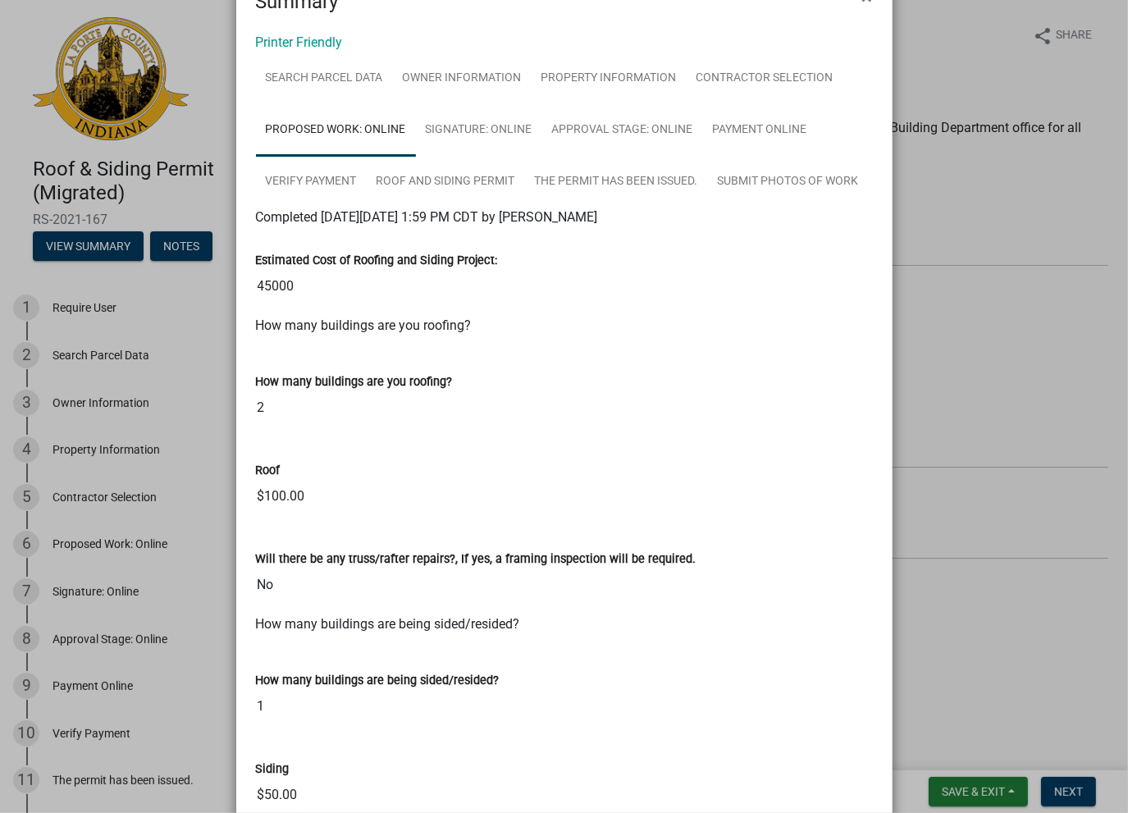
scroll to position [82, 0]
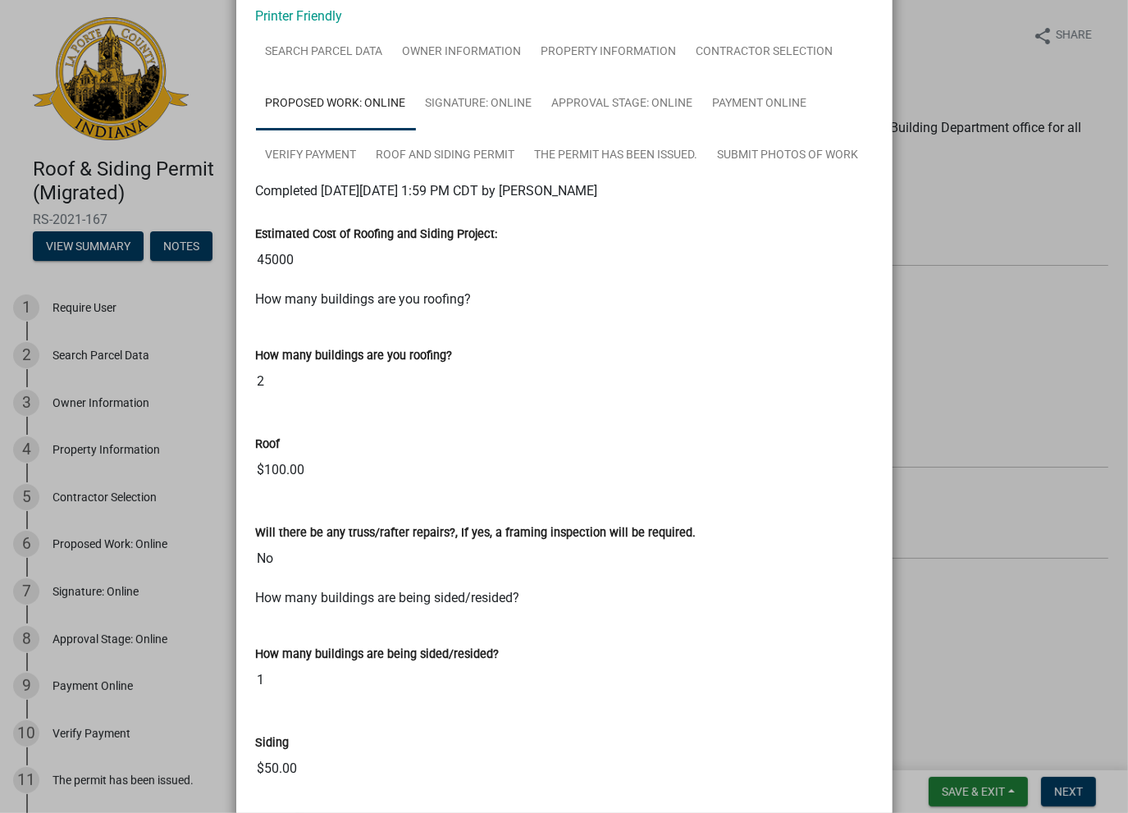
click at [944, 602] on ngb-modal-window "Summary × Printer Friendly Search Parcel Data Owner Information Property Inform…" at bounding box center [564, 406] width 1128 height 813
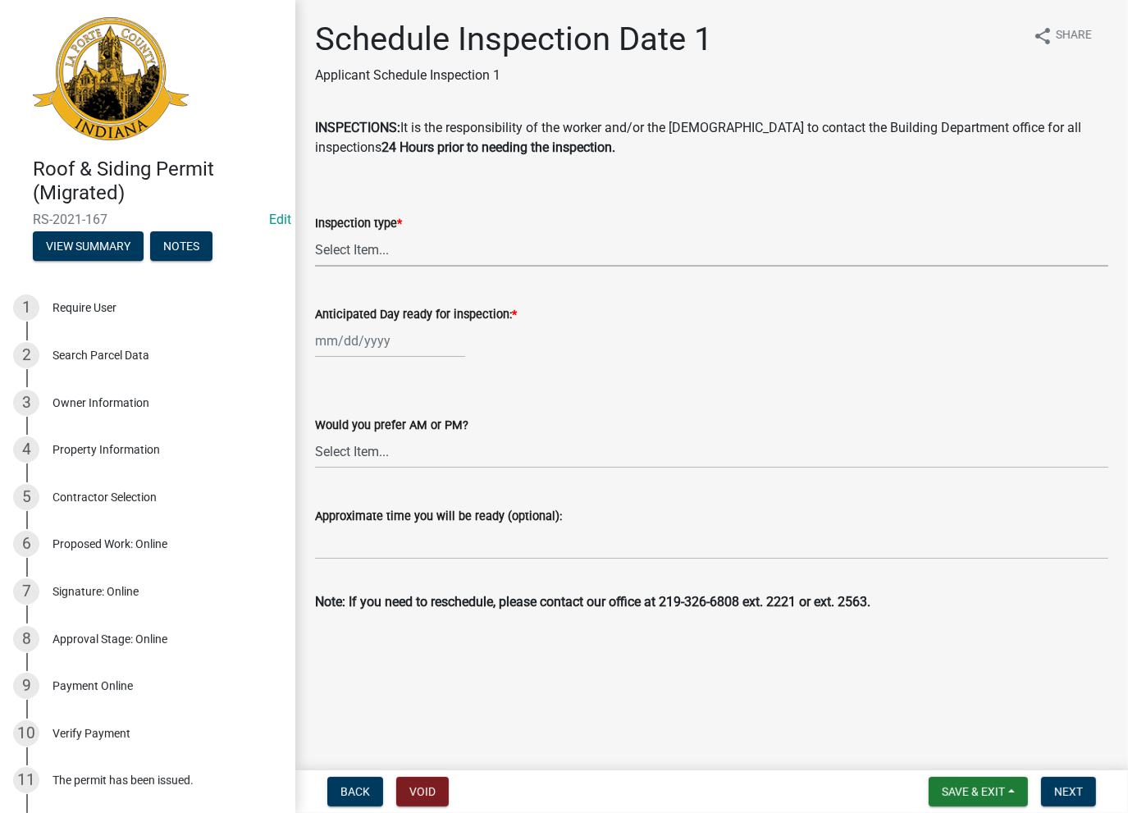
click at [328, 252] on select "Select Item... Roof Siding Both Framing" at bounding box center [711, 250] width 793 height 34
click at [315, 233] on select "Select Item... Roof Siding Both Framing" at bounding box center [711, 250] width 793 height 34
select select "c6d0e68e-1077-4b78-8d88-67d446125f5b"
click at [351, 321] on label "Anticipated Day ready for inspection: *" at bounding box center [416, 314] width 202 height 11
click at [351, 324] on input "Anticipated Day ready for inspection: *" at bounding box center [390, 341] width 150 height 34
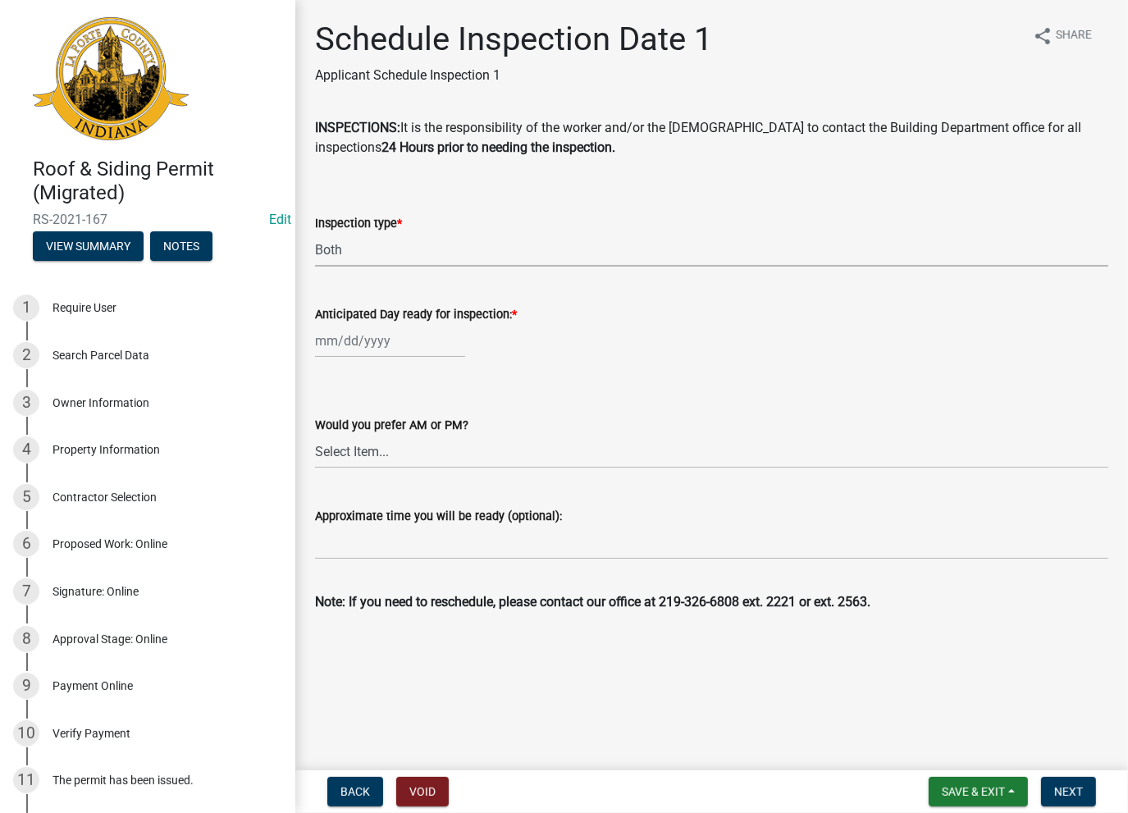
select select "8"
select select "2025"
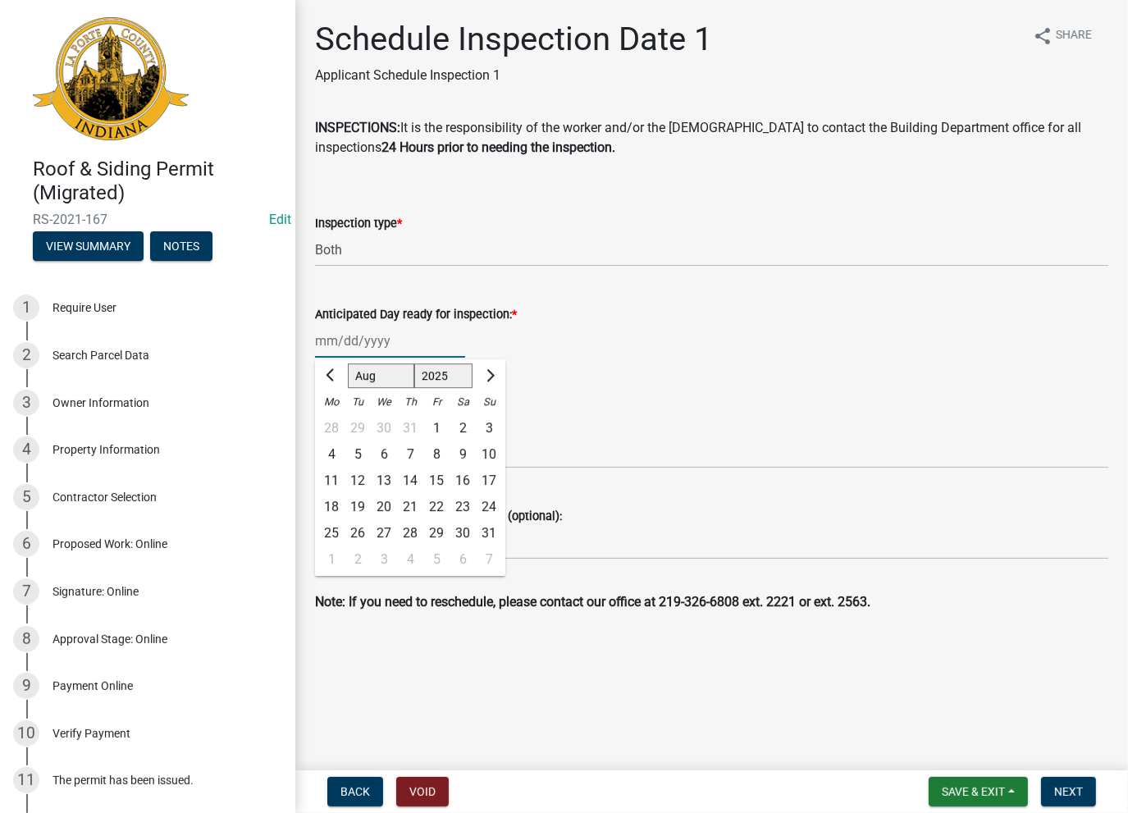
click at [356, 344] on input "Anticipated Day ready for inspection: *" at bounding box center [390, 341] width 150 height 34
click at [427, 344] on input "Anticipated Day ready for inspection: *" at bounding box center [390, 341] width 150 height 34
type input "[DATE]"
drag, startPoint x: 441, startPoint y: 356, endPoint x: 425, endPoint y: 410, distance: 56.6
click at [425, 410] on div "Fr" at bounding box center [436, 402] width 26 height 26
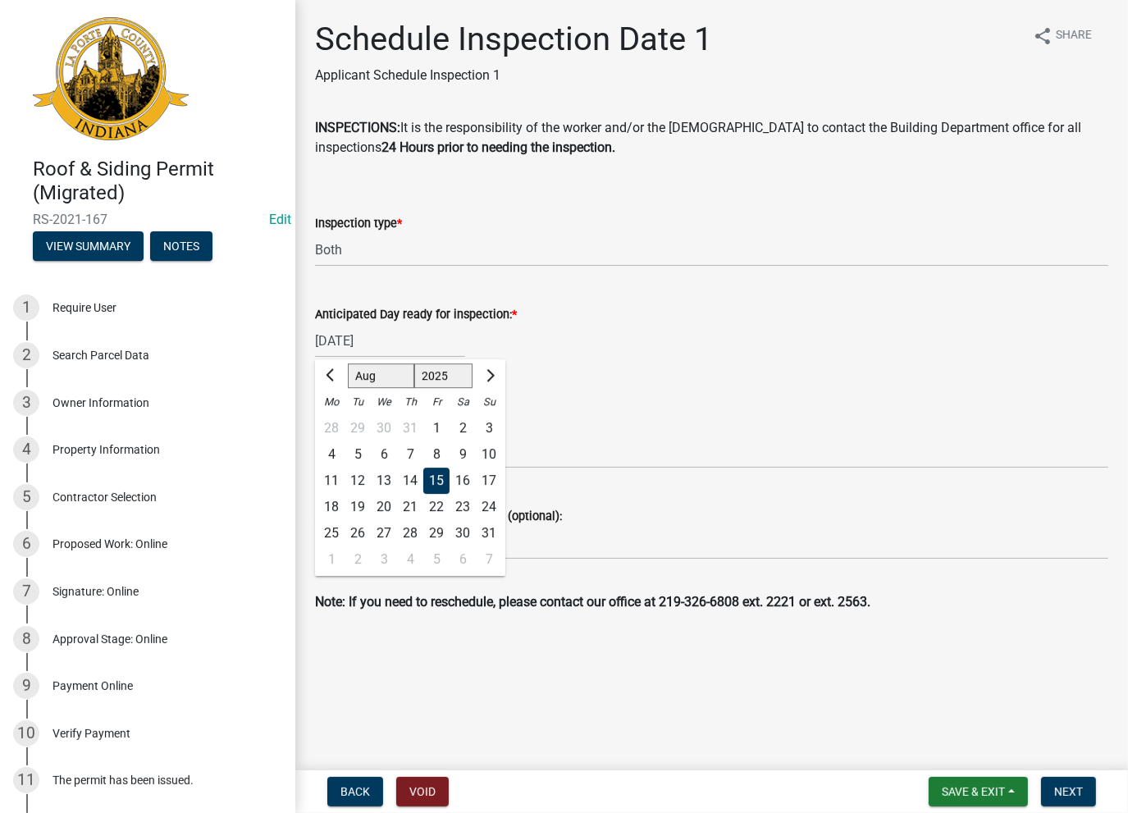
click at [443, 470] on div "15" at bounding box center [436, 480] width 26 height 26
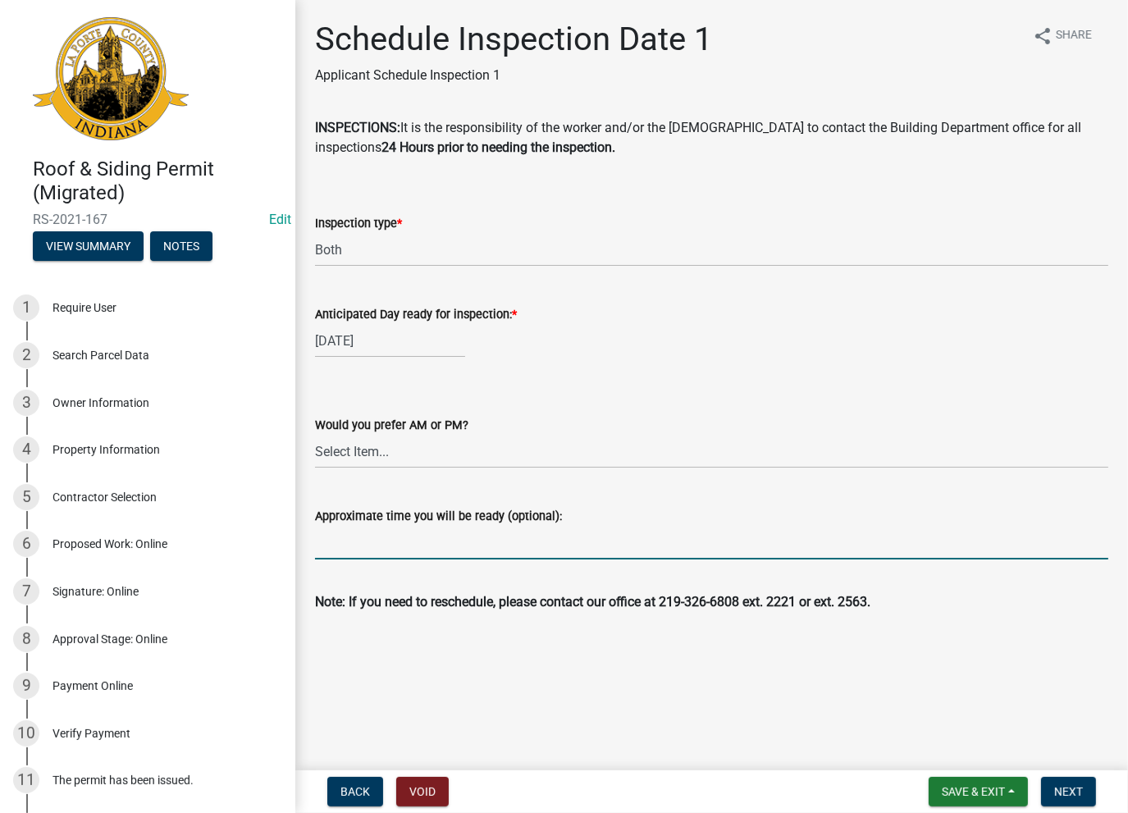
click at [513, 545] on input "Approximate time you will be ready (optional):" at bounding box center [711, 543] width 793 height 34
paste input "No Inspections ever requested. Expired. Close out - AK"
type input "No Inspections ever requested. Expired. Close out - AK"
click at [1034, 791] on form "Save & Exit Save Save & Exit Next" at bounding box center [1012, 792] width 180 height 30
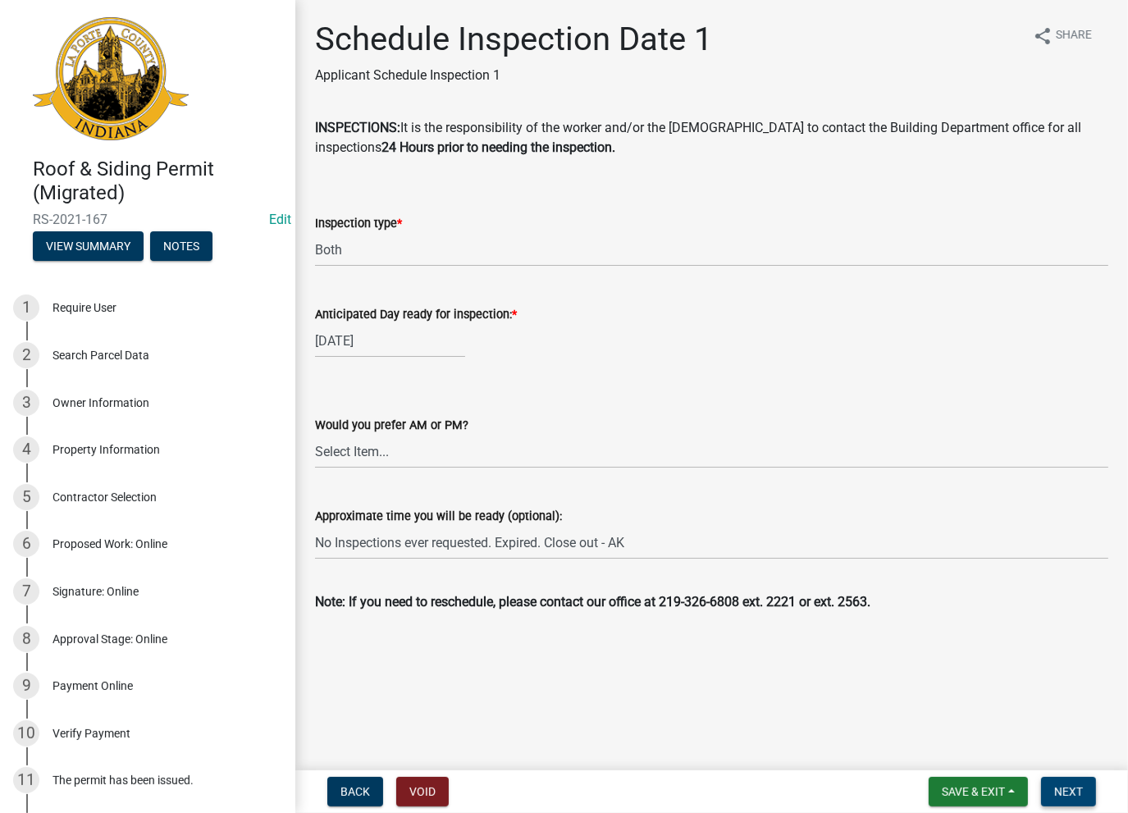
click at [1060, 792] on span "Next" at bounding box center [1068, 791] width 29 height 13
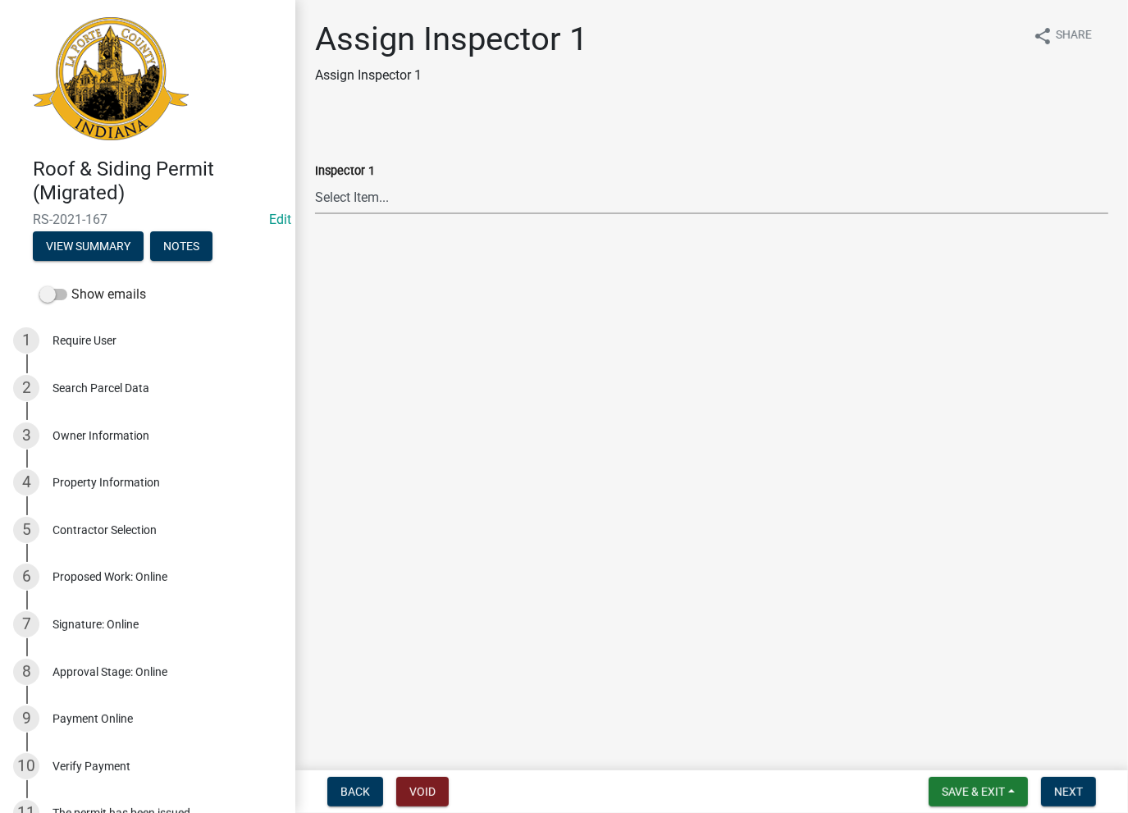
click at [382, 203] on select "Select Item... Insp1 [PERSON_NAME] Insp1 [PERSON_NAME] Insp1 [PERSON_NAME] Insp…" at bounding box center [711, 197] width 793 height 34
click at [315, 180] on select "Select Item... Insp1 [PERSON_NAME] Insp1 [PERSON_NAME] Insp1 [PERSON_NAME] Insp…" at bounding box center [711, 197] width 793 height 34
select select "491fcdb4-b223-4165-8b3b-b132b1f3399a"
click at [1065, 790] on span "Next" at bounding box center [1068, 791] width 29 height 13
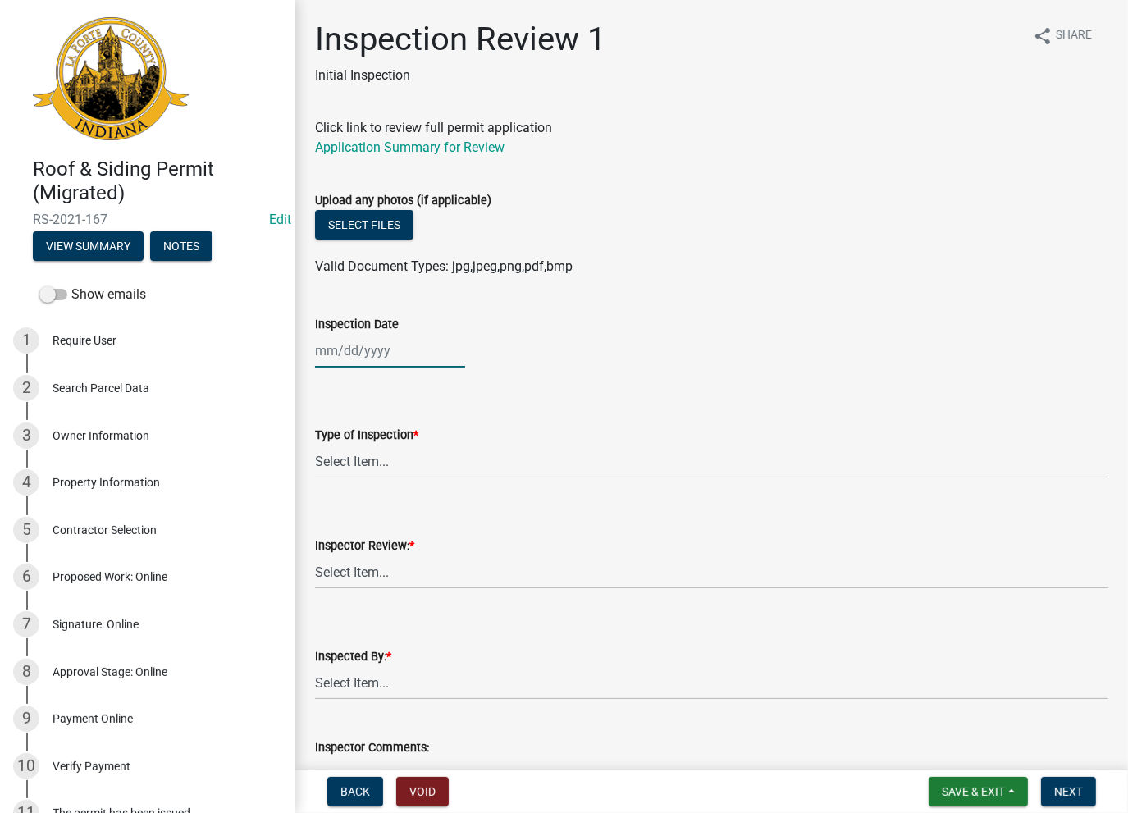
click at [341, 338] on div at bounding box center [390, 351] width 150 height 34
select select "8"
select select "2025"
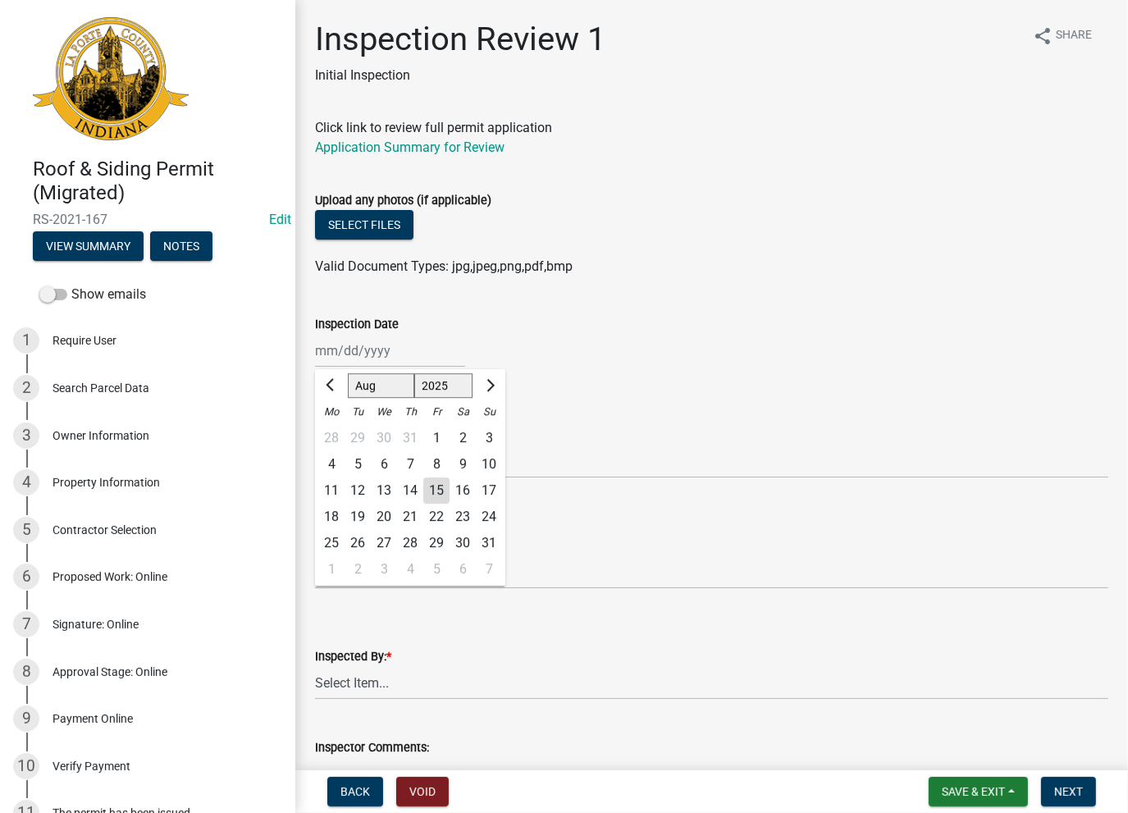
click at [436, 488] on div "15" at bounding box center [436, 490] width 26 height 26
type input "[DATE]"
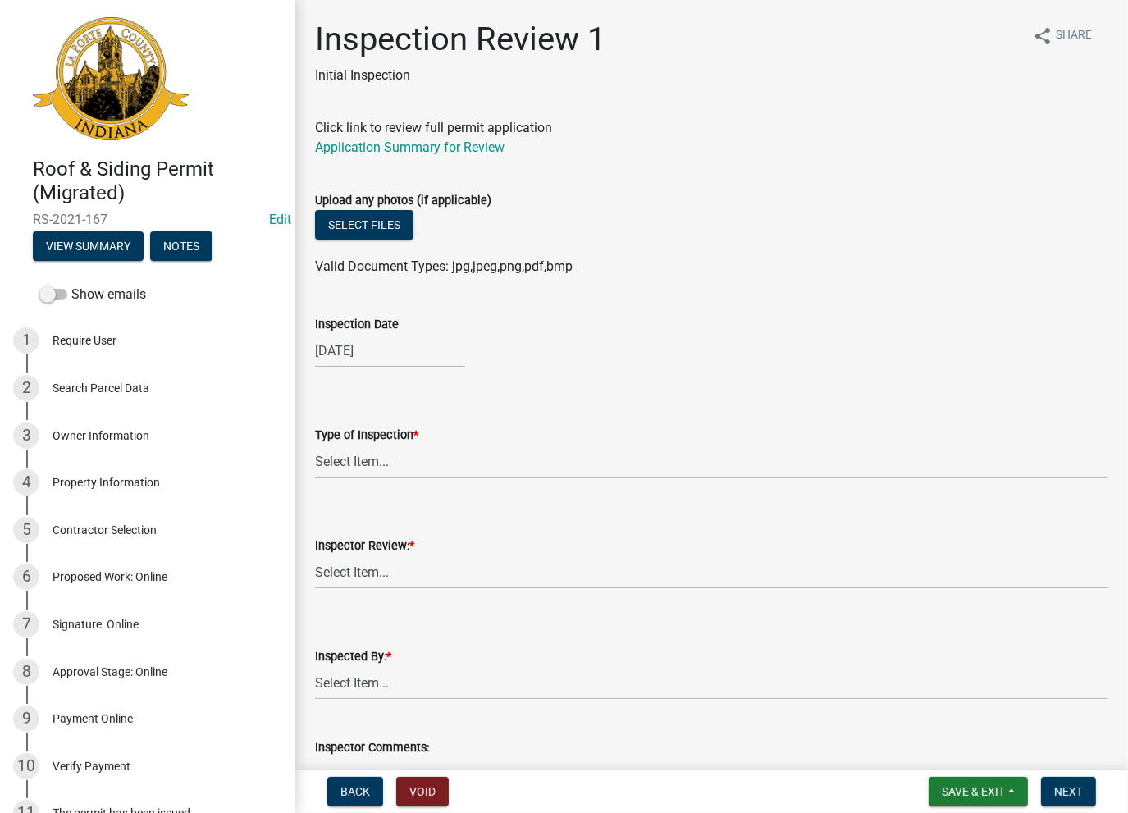
click at [353, 458] on select "Select Item... Roof Siding Both Framing" at bounding box center [711, 462] width 793 height 34
click at [315, 445] on select "Select Item... Roof Siding Both Framing" at bounding box center [711, 462] width 793 height 34
select select "f3b6c89d-80ae-4522-9d3f-3a1cb3c7f0b7"
drag, startPoint x: 349, startPoint y: 562, endPoint x: 355, endPoint y: 580, distance: 19.2
click at [349, 562] on select "Select Item... Approve Deny" at bounding box center [711, 572] width 793 height 34
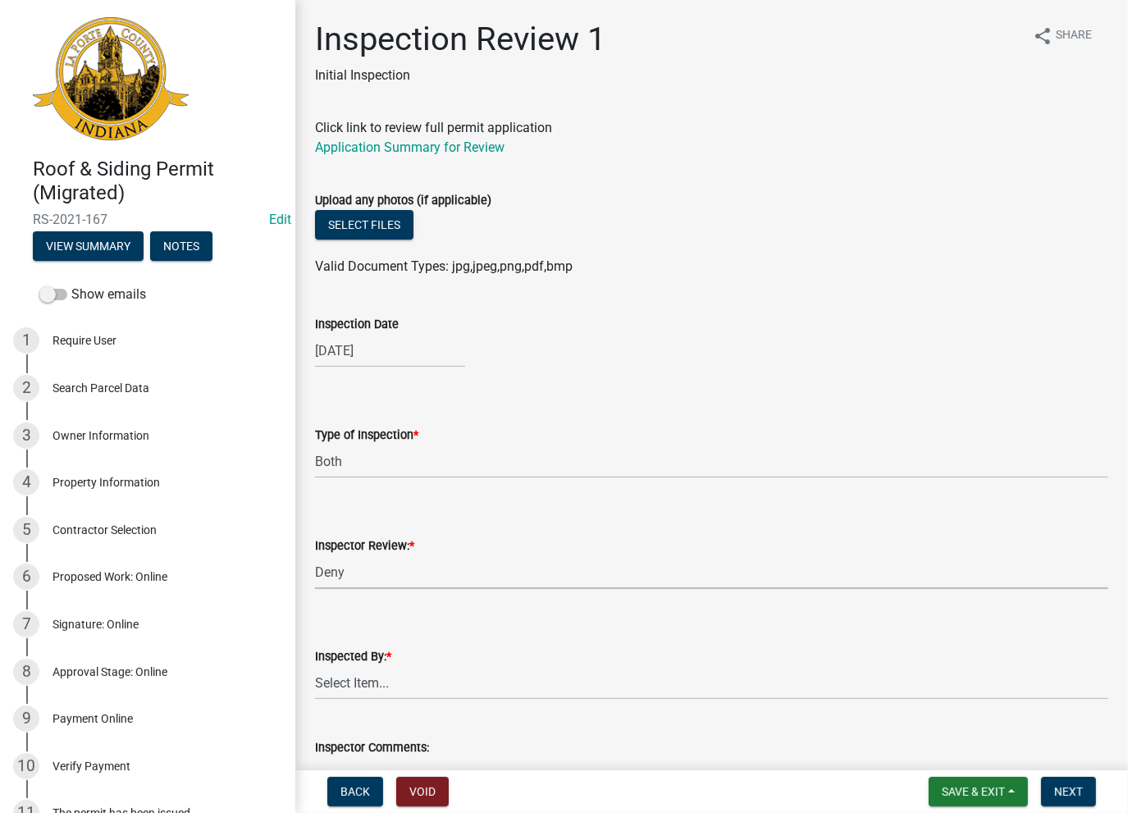
click at [315, 555] on select "Select Item... Approve Deny" at bounding box center [711, 572] width 793 height 34
select select "67239066-c7c6-4a76-8ab6-866448e010f0"
click at [354, 679] on select "Select Item... [PERSON_NAME] [PERSON_NAME]" at bounding box center [711, 683] width 793 height 34
drag, startPoint x: 353, startPoint y: 529, endPoint x: 349, endPoint y: 541, distance: 12.7
click at [349, 540] on form "Inspector Review: * Select Item... Approve Deny" at bounding box center [711, 552] width 793 height 73
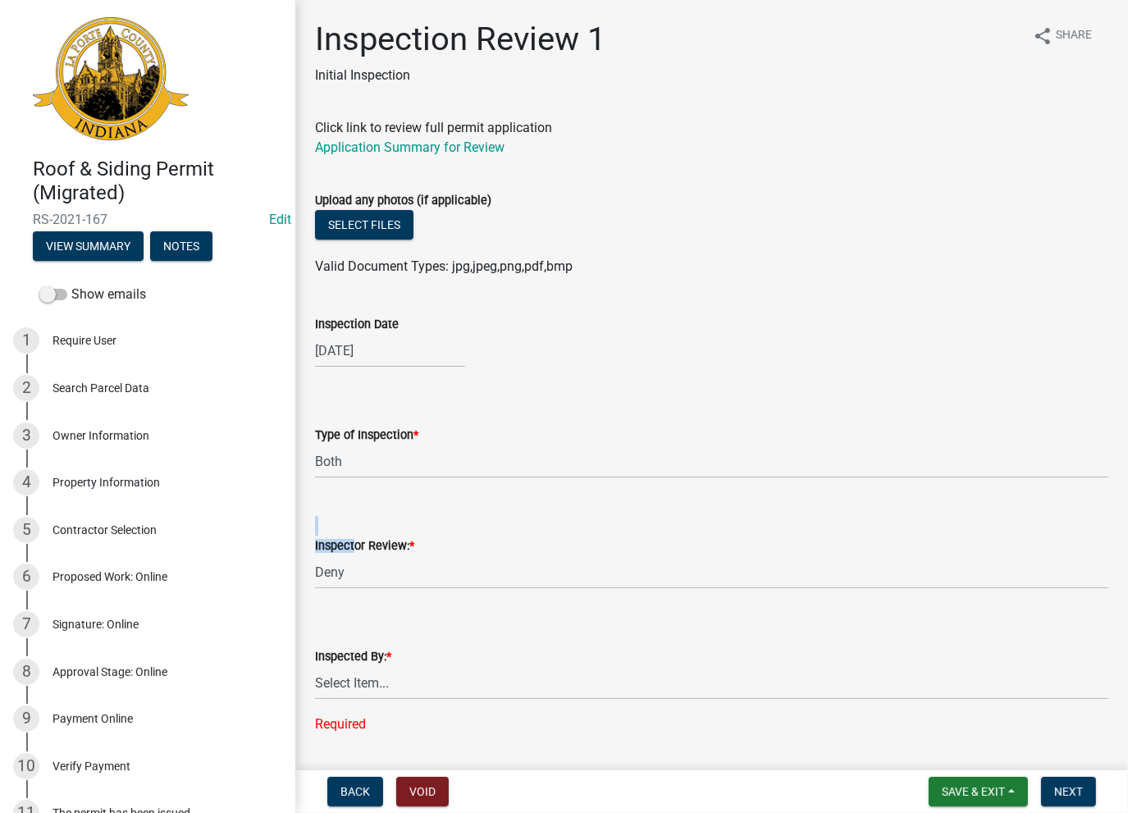
click at [349, 541] on label "Inspector Review: *" at bounding box center [364, 545] width 99 height 11
click at [349, 555] on select "Select Item... Approve Deny" at bounding box center [711, 572] width 793 height 34
click at [349, 677] on select "Select Item... [PERSON_NAME] [PERSON_NAME]" at bounding box center [711, 683] width 793 height 34
click at [315, 666] on select "Select Item... [PERSON_NAME] [PERSON_NAME]" at bounding box center [711, 683] width 793 height 34
select select "68fcd6b9-bc22-49dc-b192-640a1affd90f"
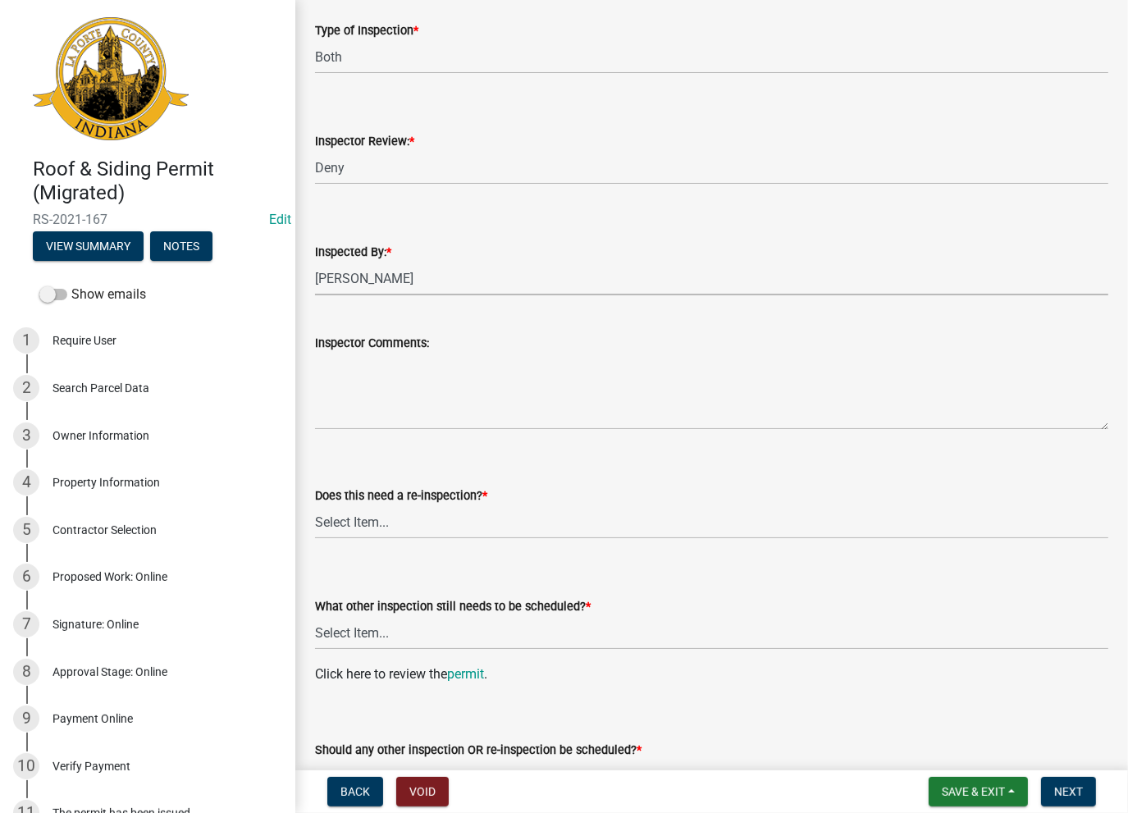
scroll to position [410, 0]
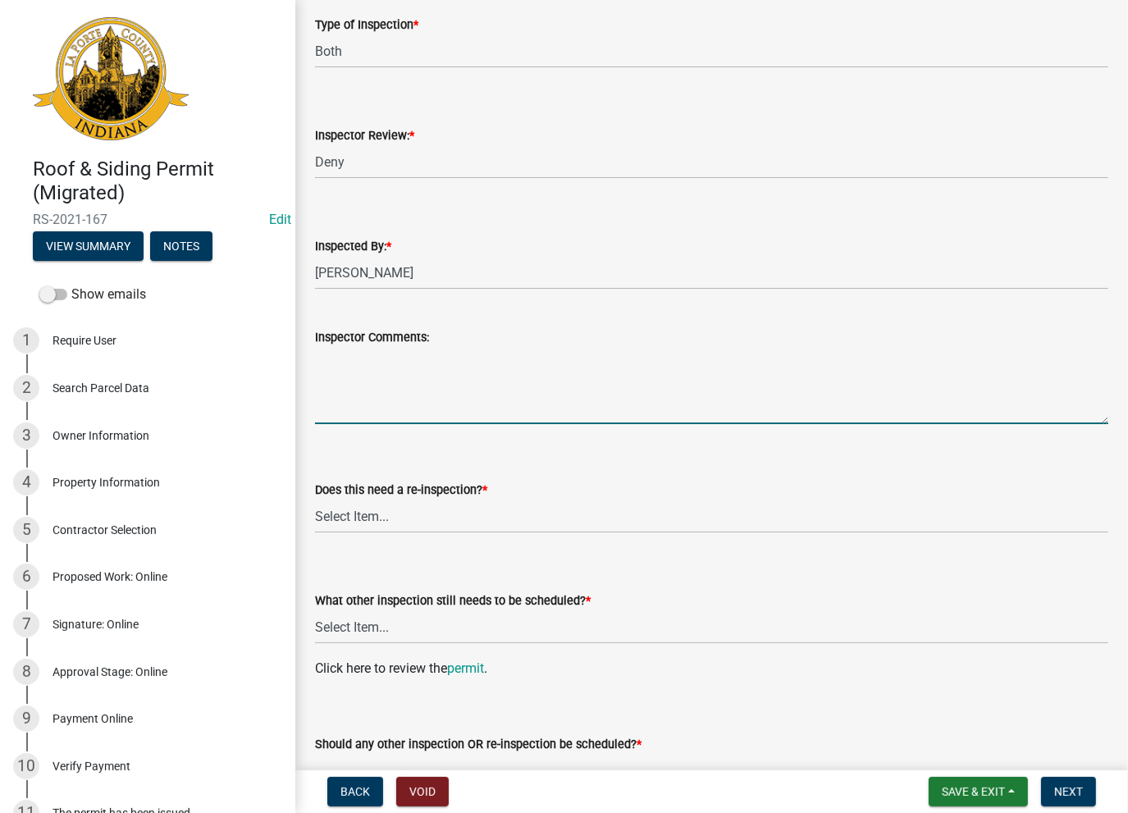
click at [372, 371] on textarea "Inspector Comments:" at bounding box center [711, 385] width 793 height 77
paste textarea "No Inspections ever requested. Expired. Close out - AK"
type textarea "No Inspections ever requested. Expired. Close out - AK"
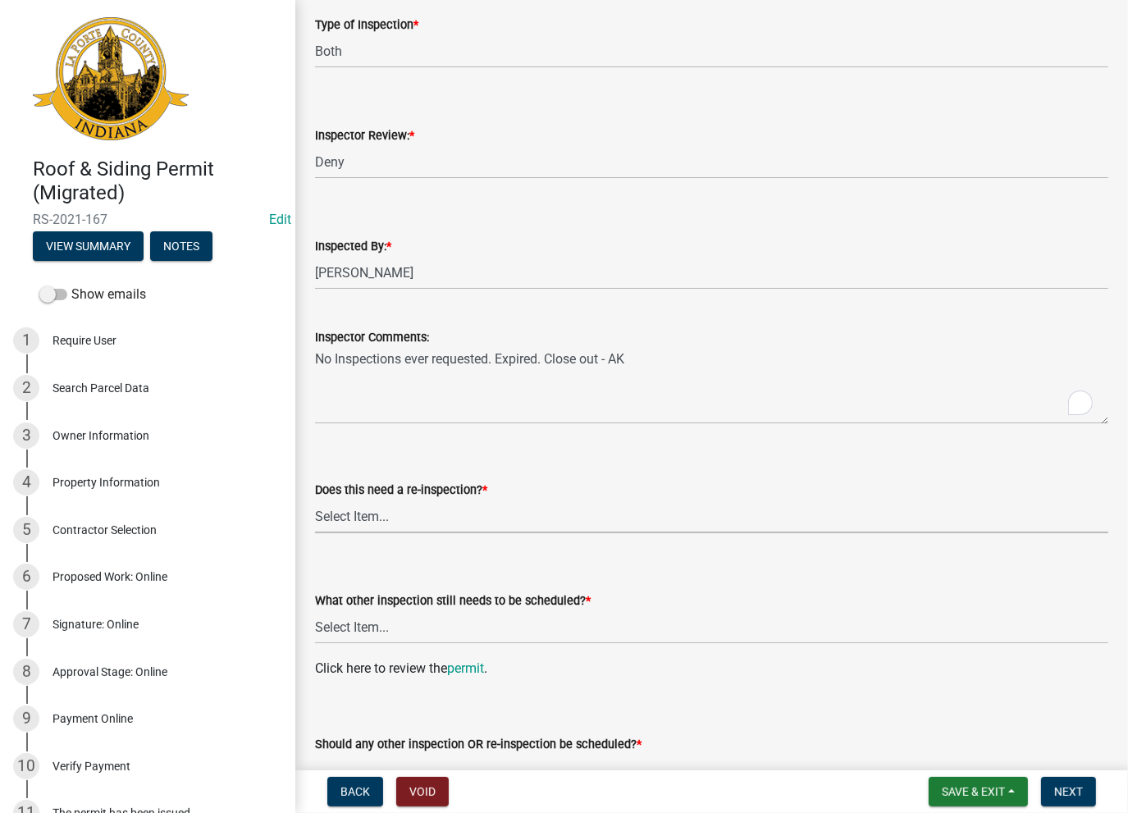
click at [350, 522] on select "Select Item... Yes No" at bounding box center [711, 516] width 793 height 34
click at [315, 499] on select "Select Item... Yes No" at bounding box center [711, 516] width 793 height 34
select select "7fb397ce-dd80-4f2a-aab3-a4bba1929335"
drag, startPoint x: 350, startPoint y: 629, endPoint x: 347, endPoint y: 645, distance: 16.7
click at [347, 645] on wm-data-entity-input "What other inspection still needs to be scheduled? * Select Item... Roof Siding…" at bounding box center [711, 603] width 793 height 111
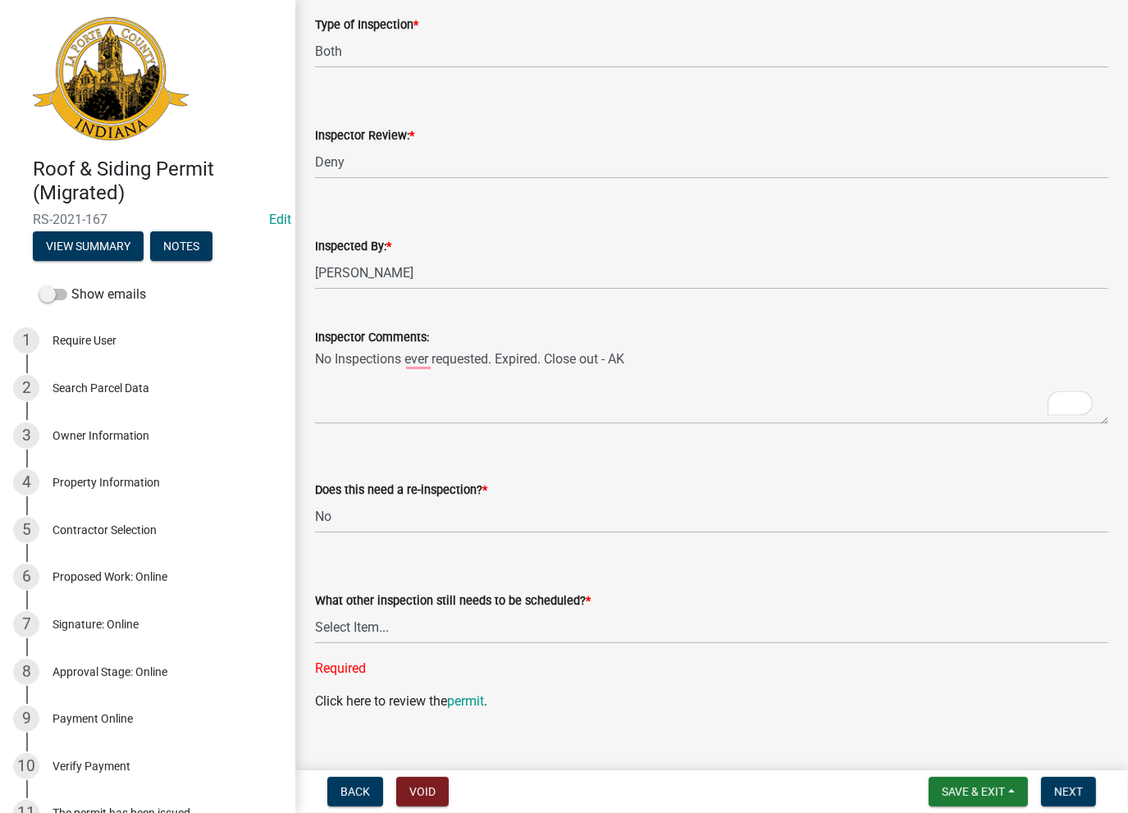
drag, startPoint x: 331, startPoint y: 737, endPoint x: 336, endPoint y: 718, distance: 19.5
click at [335, 727] on div "Should any other inspection OR re-inspection be scheduled? * Select Item... Yes…" at bounding box center [711, 772] width 793 height 96
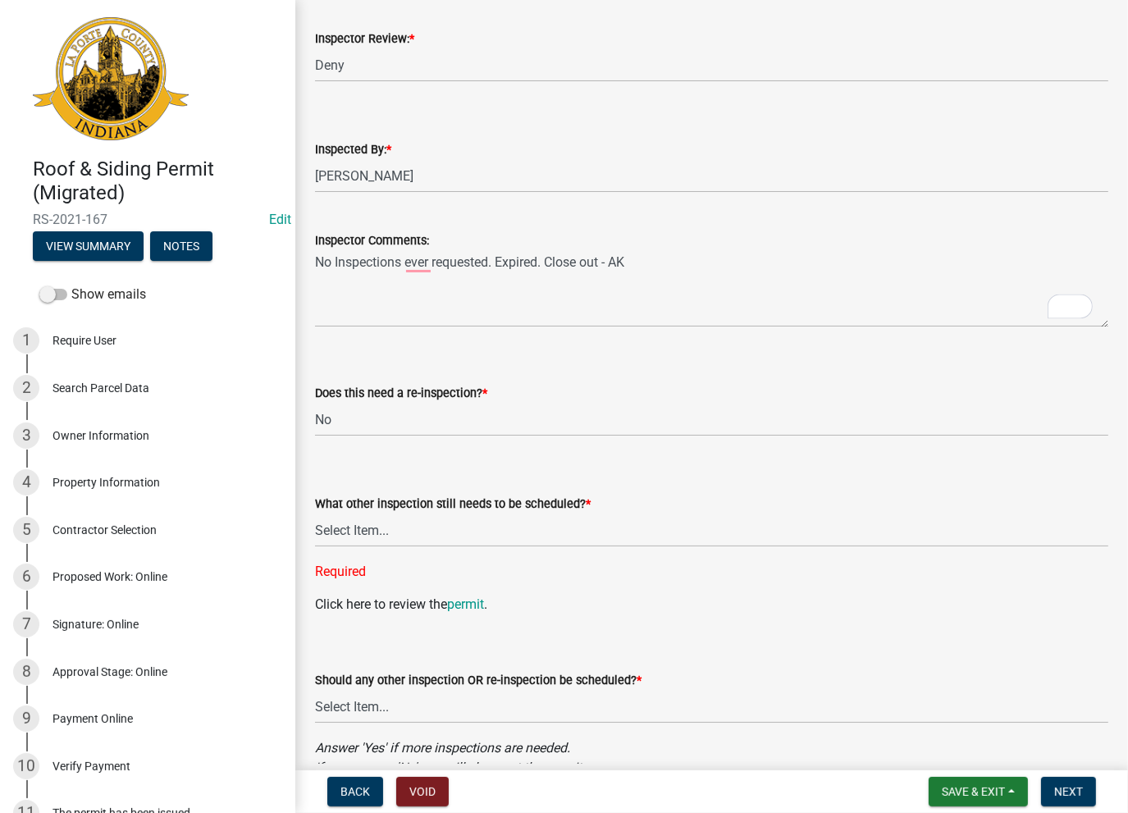
scroll to position [597, 0]
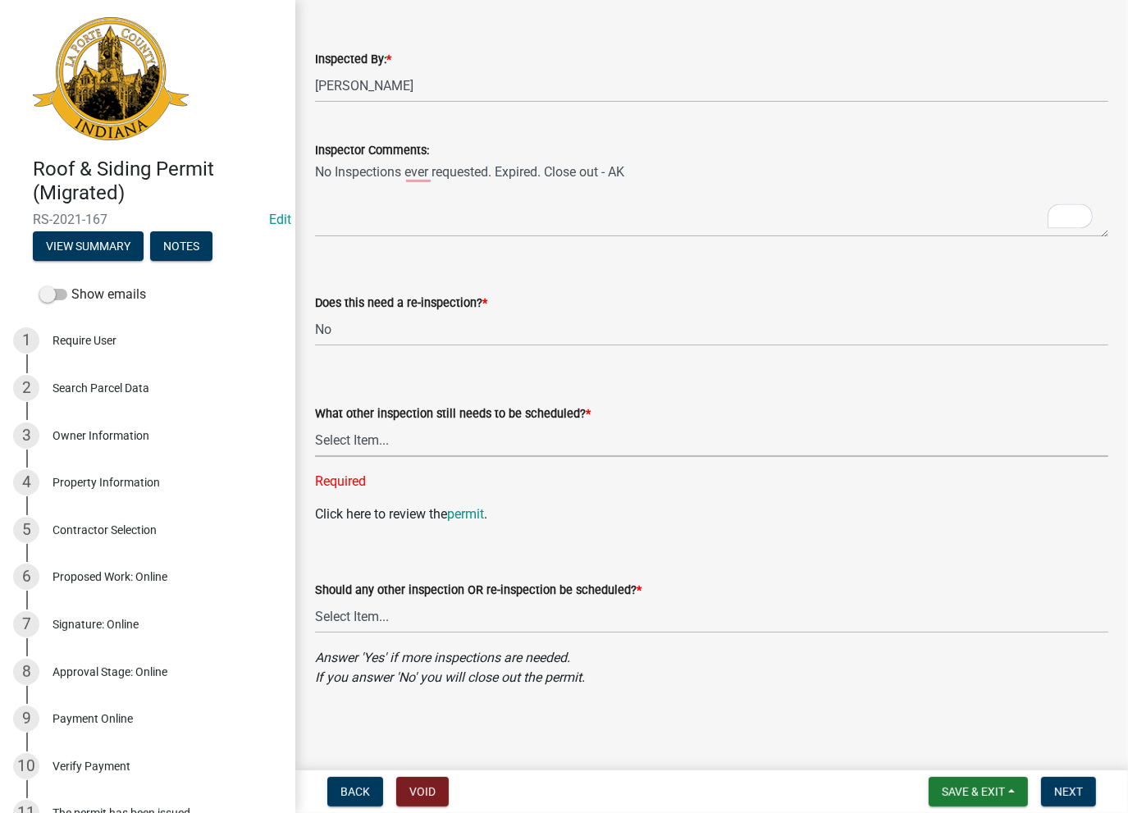
click at [376, 447] on select "Select Item... Roof Siding None" at bounding box center [711, 440] width 793 height 34
click at [315, 455] on select "Select Item... Roof Siding None" at bounding box center [711, 440] width 793 height 34
select select "ee975bc2-799d-4038-8623-6a49de97e373"
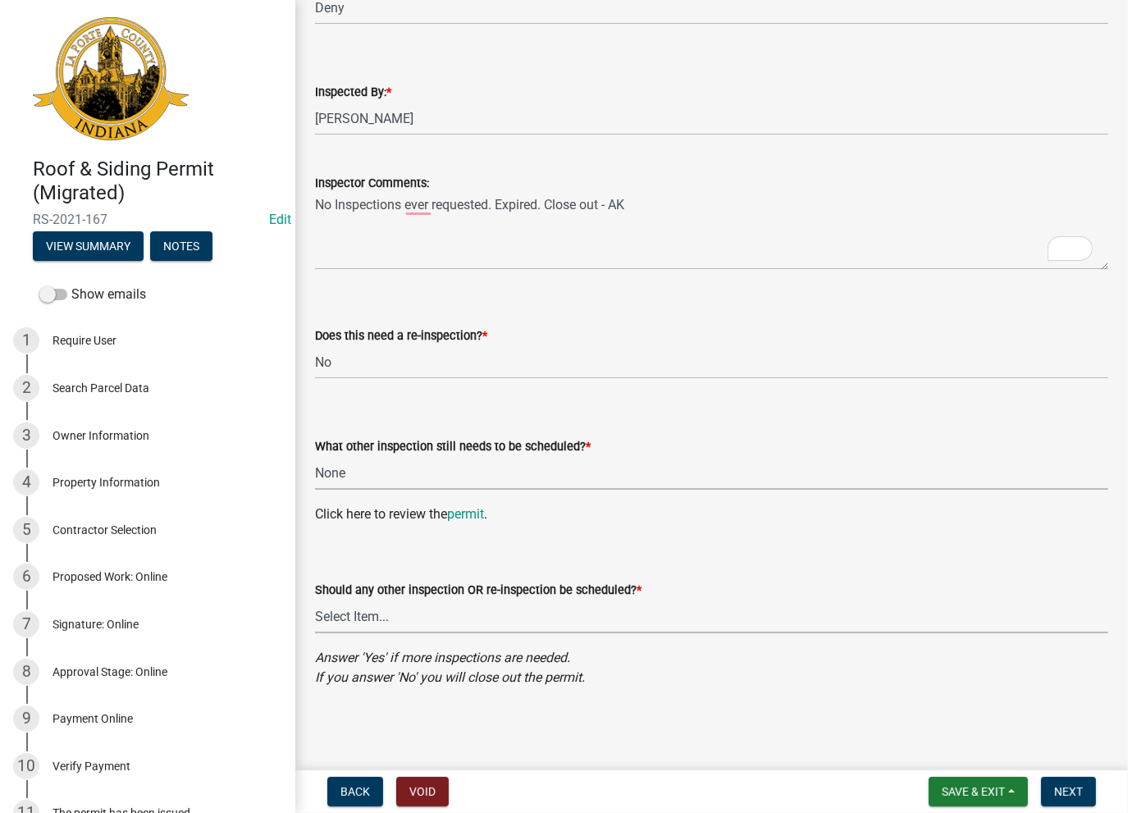
drag, startPoint x: 349, startPoint y: 605, endPoint x: 349, endPoint y: 615, distance: 9.8
click at [349, 605] on select "Select Item... Yes No" at bounding box center [711, 617] width 793 height 34
click at [315, 600] on select "Select Item... Yes No" at bounding box center [711, 617] width 793 height 34
select select "7e53bfb6-946d-41ac-bd7d-b137ad57d3a0"
click at [1067, 780] on button "Next" at bounding box center [1068, 792] width 55 height 30
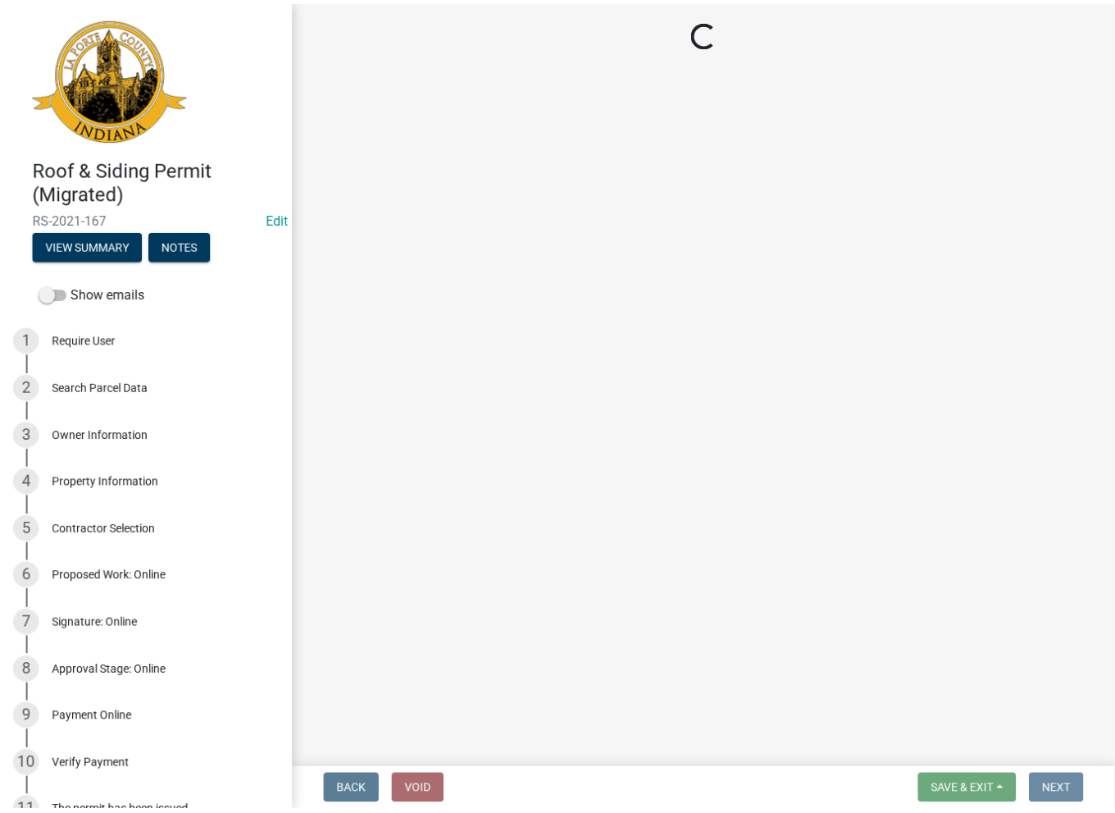
scroll to position [0, 0]
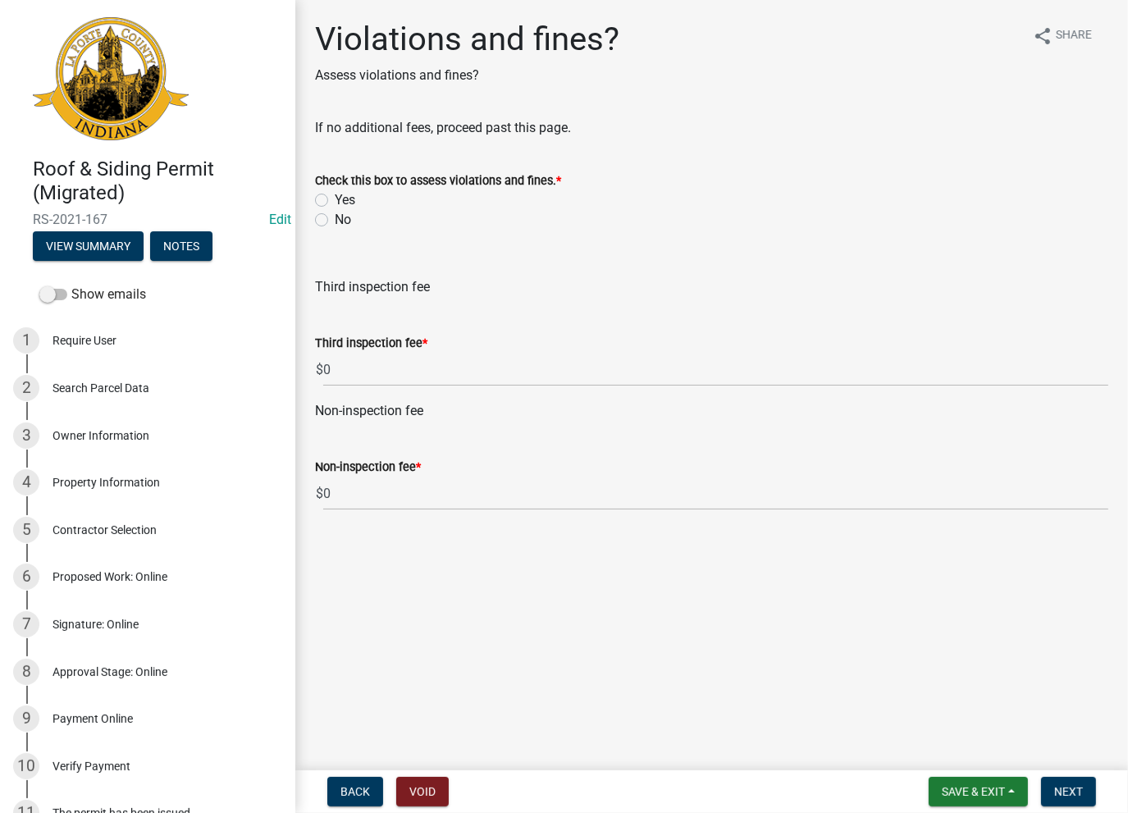
click at [326, 212] on div "No" at bounding box center [711, 220] width 793 height 20
click at [335, 222] on label "No" at bounding box center [343, 220] width 16 height 20
click at [335, 221] on input "No" at bounding box center [340, 215] width 11 height 11
radio input "true"
click at [1069, 793] on span "Next" at bounding box center [1068, 791] width 29 height 13
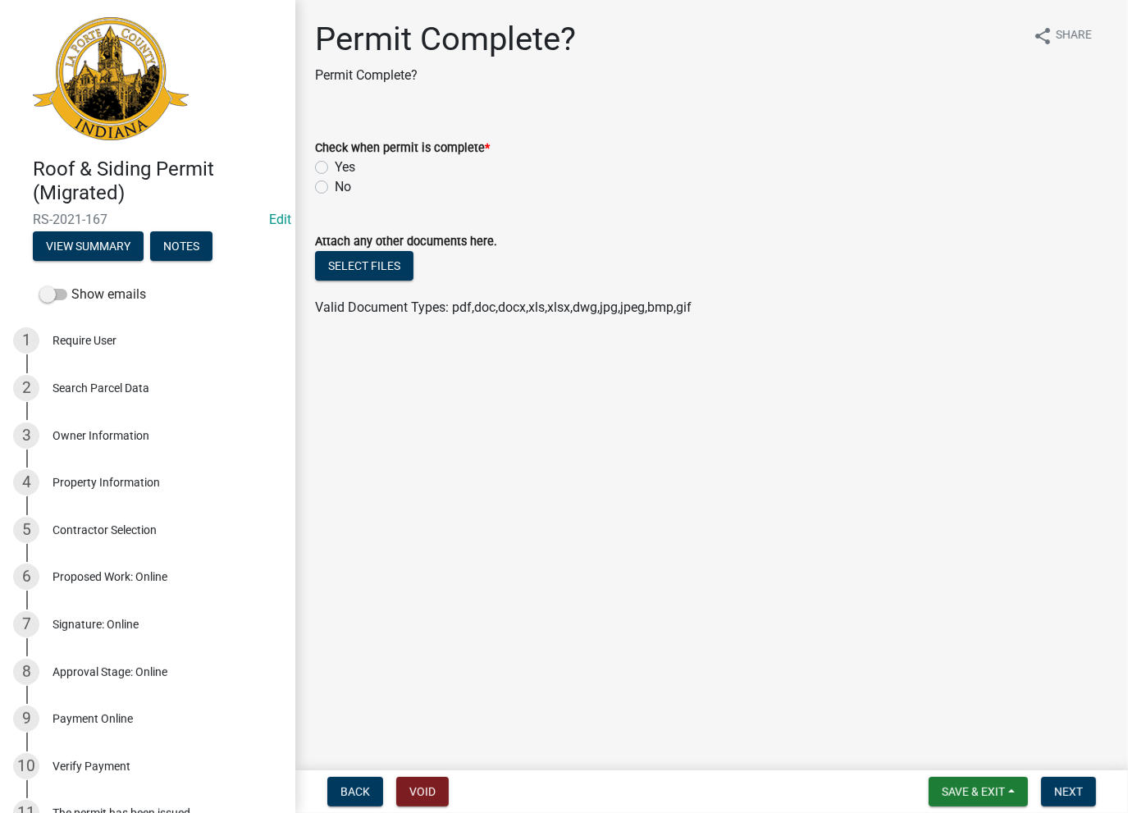
click at [335, 169] on label "Yes" at bounding box center [345, 167] width 21 height 20
click at [335, 168] on input "Yes" at bounding box center [340, 162] width 11 height 11
radio input "true"
click at [1065, 796] on span "Next" at bounding box center [1068, 791] width 29 height 13
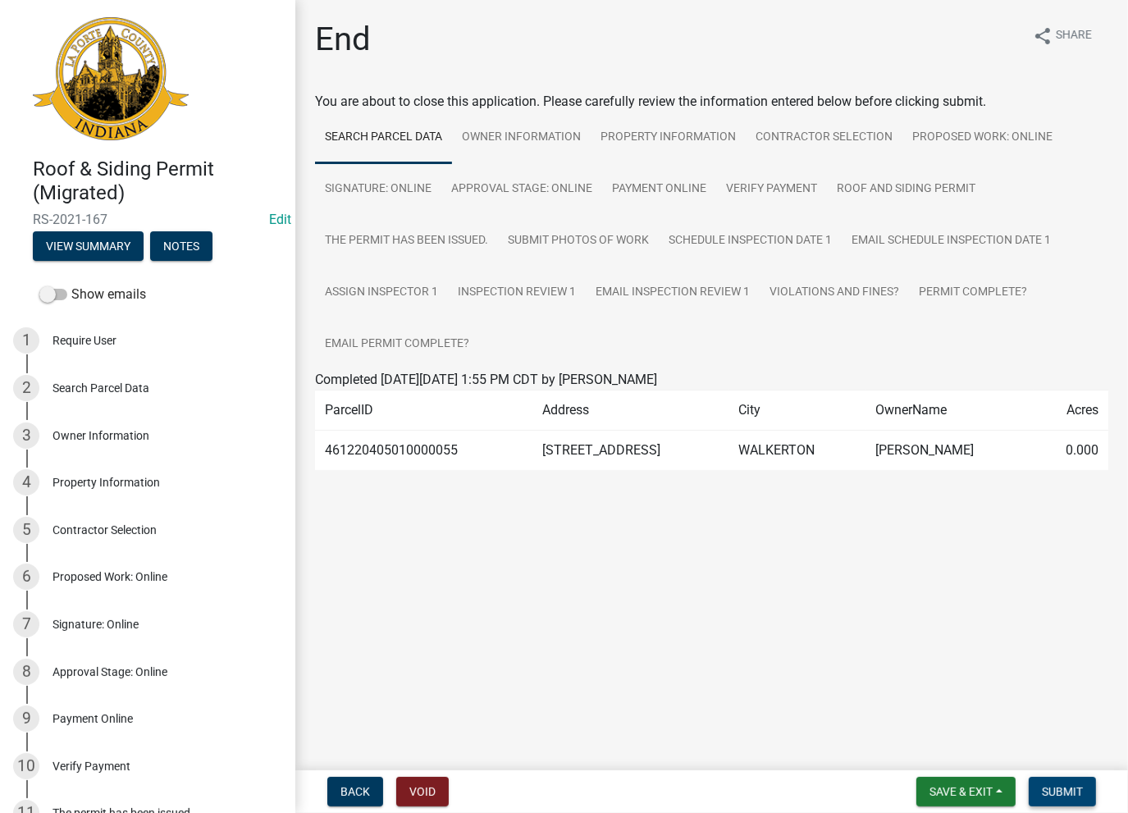
click at [1070, 797] on span "Submit" at bounding box center [1062, 791] width 41 height 13
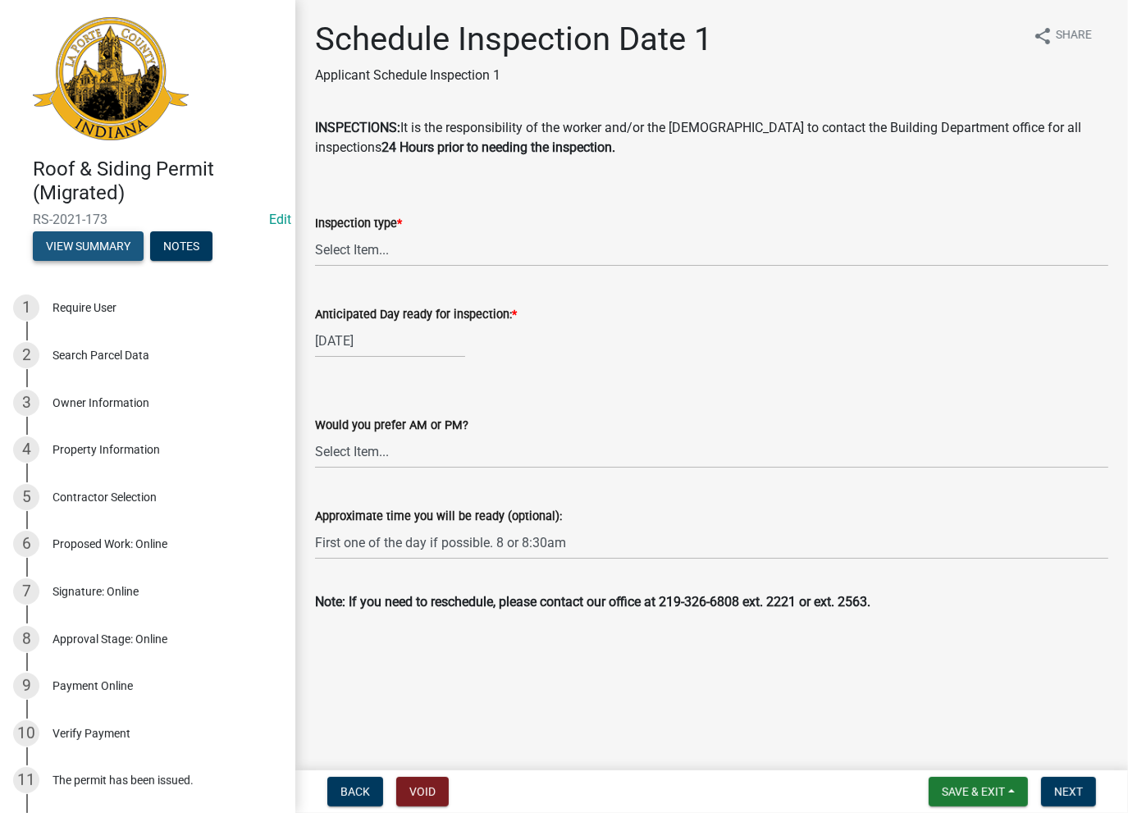
click at [62, 257] on button "View Summary" at bounding box center [88, 246] width 111 height 30
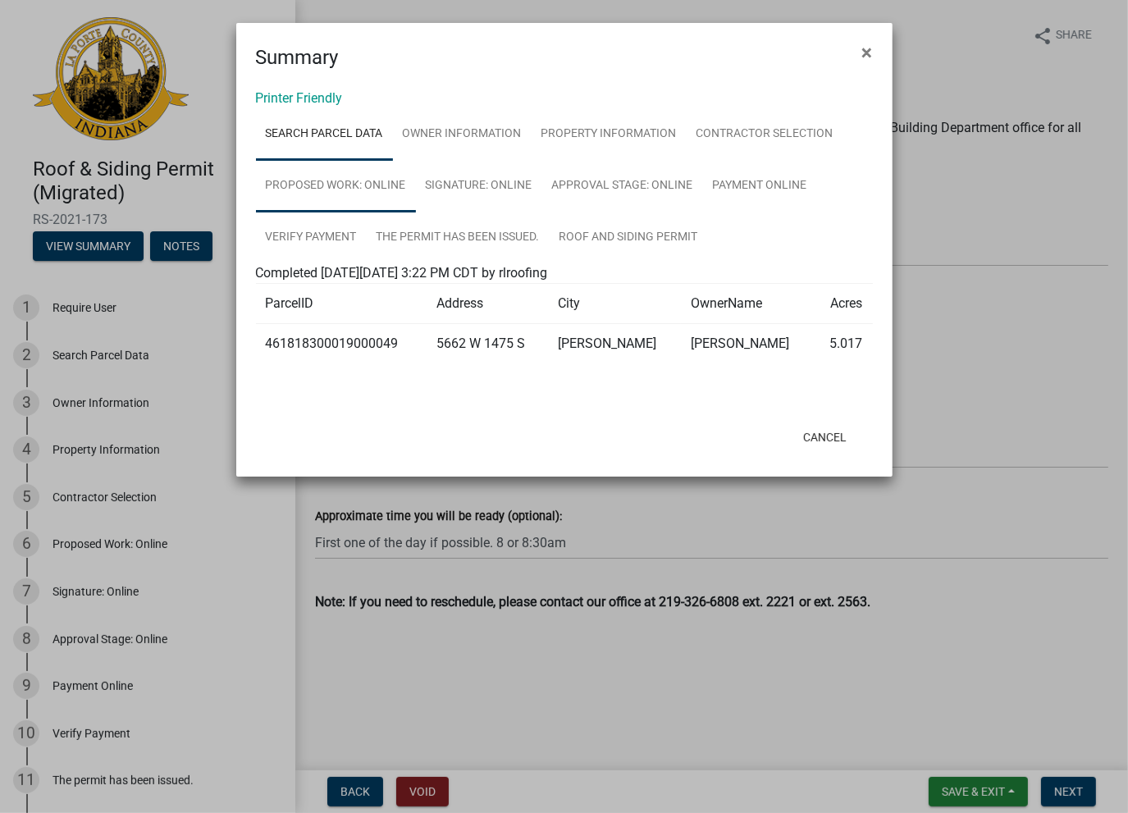
click at [348, 179] on link "Proposed Work: Online" at bounding box center [336, 186] width 160 height 52
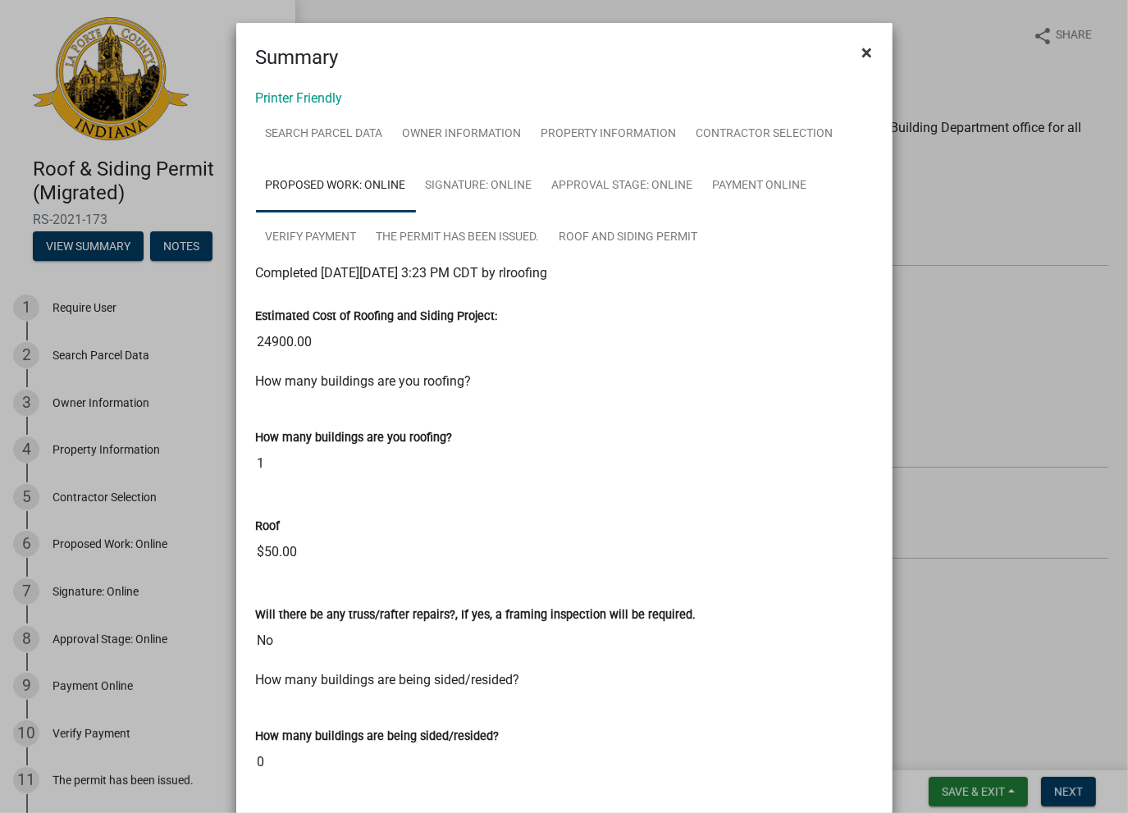
click at [849, 48] on button "×" at bounding box center [867, 53] width 37 height 46
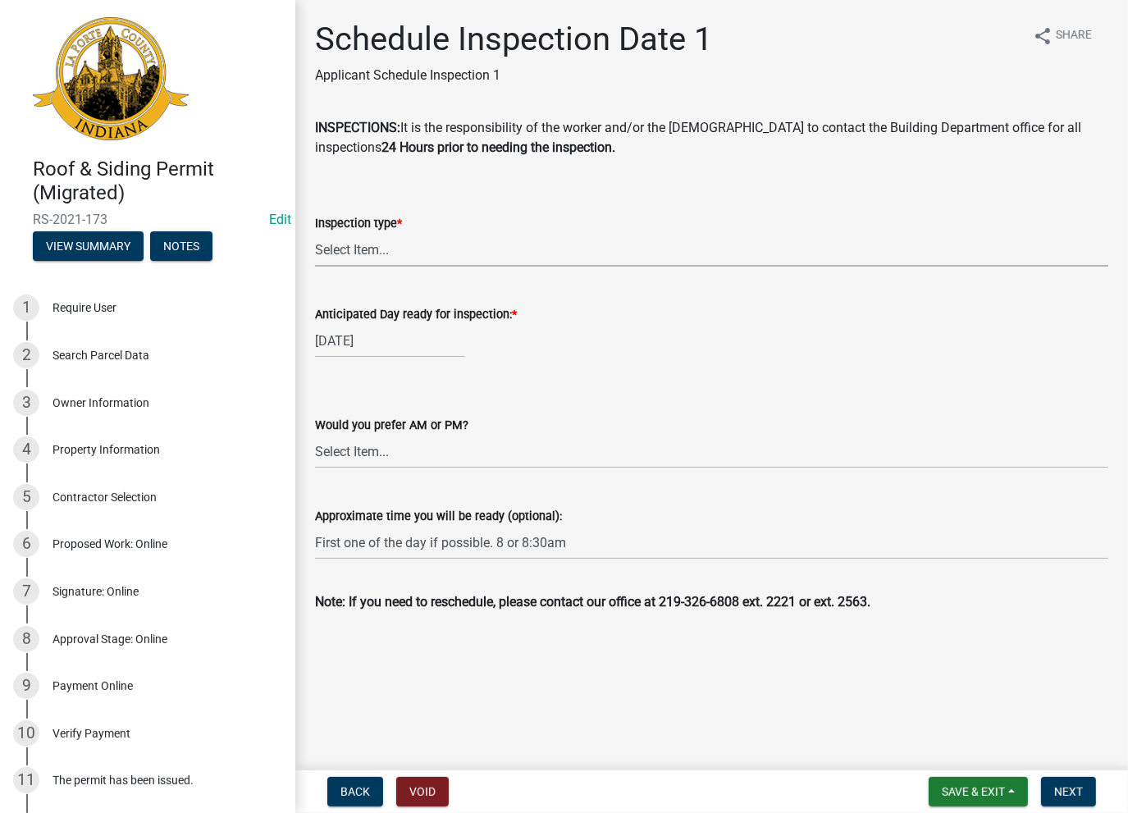
click at [416, 242] on select "Select Item... Roof Siding Both Framing" at bounding box center [711, 250] width 793 height 34
click at [315, 233] on select "Select Item... Roof Siding Both Framing" at bounding box center [711, 250] width 793 height 34
select select "b5d0c988-4654-40e8-8321-fe99948dca04"
select select "5"
select select "2021"
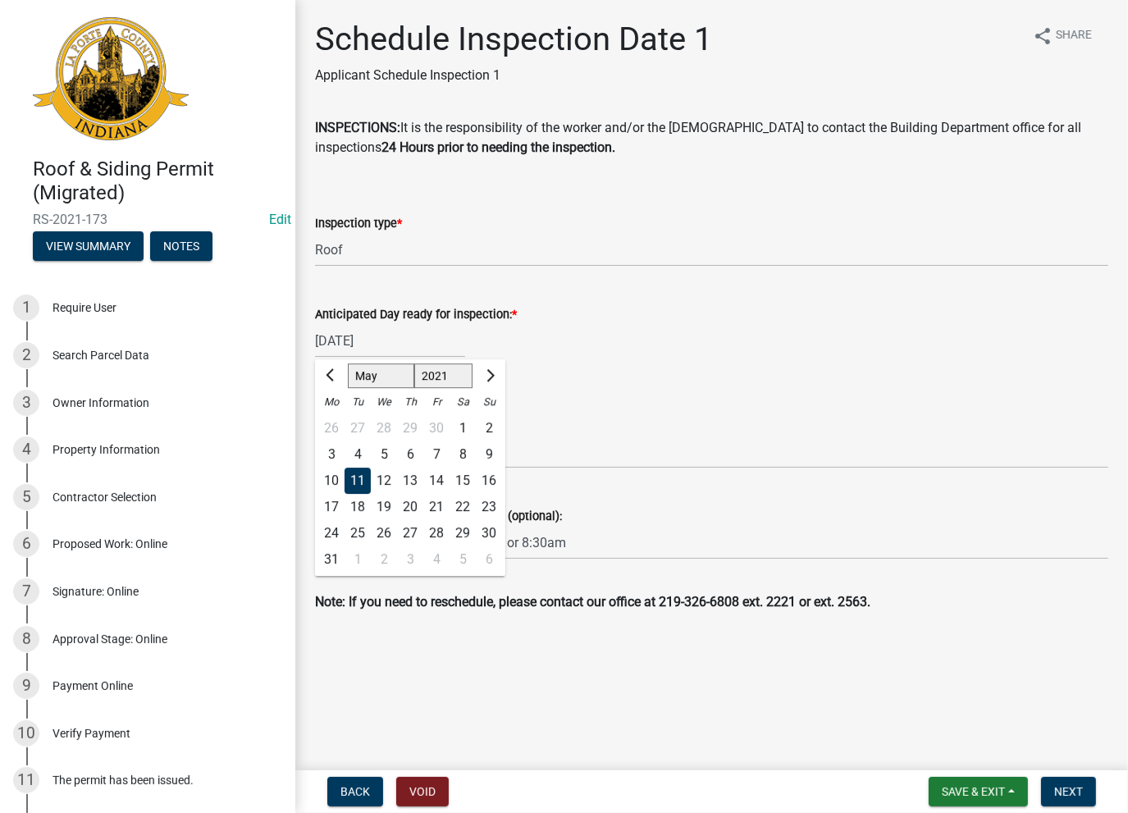
click at [367, 347] on div "[DATE] [PERSON_NAME] Apr May Jun [DATE] Aug Sep Oct Nov [DATE] 1522 1523 1524 1…" at bounding box center [390, 341] width 150 height 34
click at [461, 485] on div "15" at bounding box center [462, 480] width 26 height 26
type input "[DATE]"
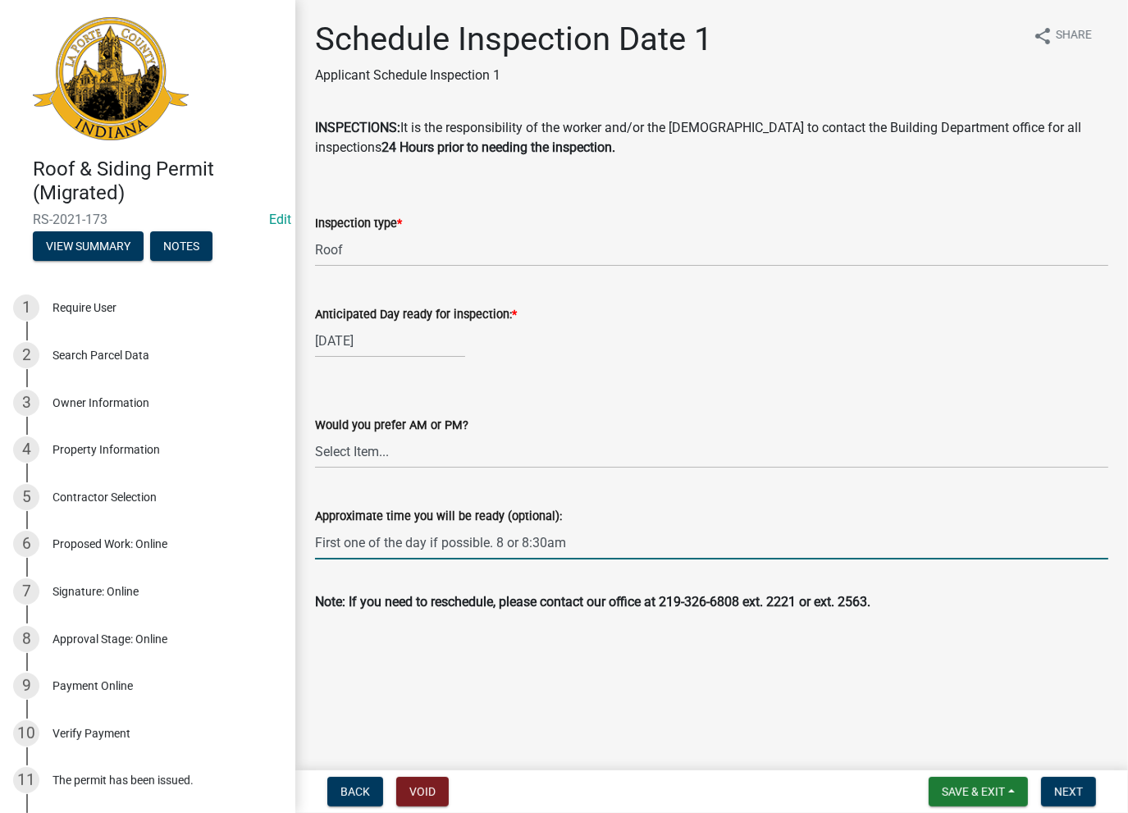
drag, startPoint x: 588, startPoint y: 548, endPoint x: 335, endPoint y: 558, distance: 253.6
click at [335, 558] on input "First one of the day if possible. 8 or 8:30am" at bounding box center [711, 543] width 793 height 34
type input "F"
paste input "No Inspections ever requested. Expired. Close out - AK"
type input "No Inspections ever requested. Expired. Close out - AK"
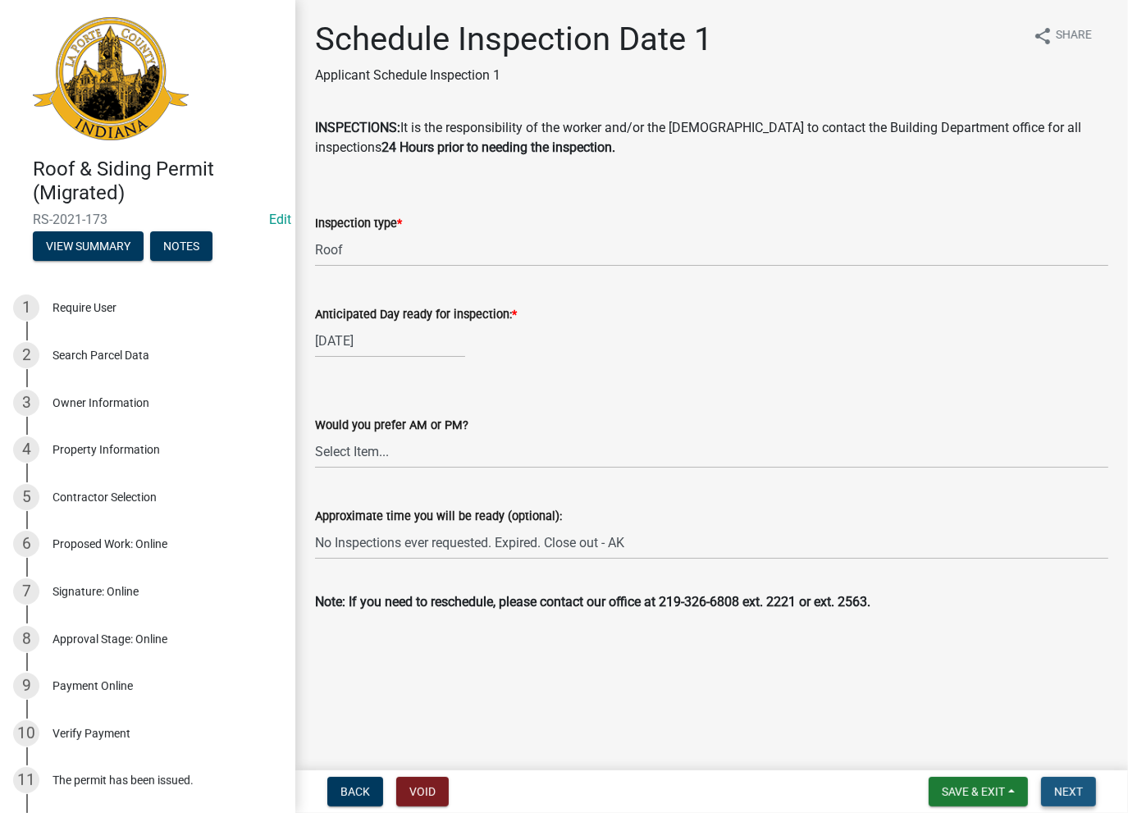
click at [1072, 797] on span "Next" at bounding box center [1068, 791] width 29 height 13
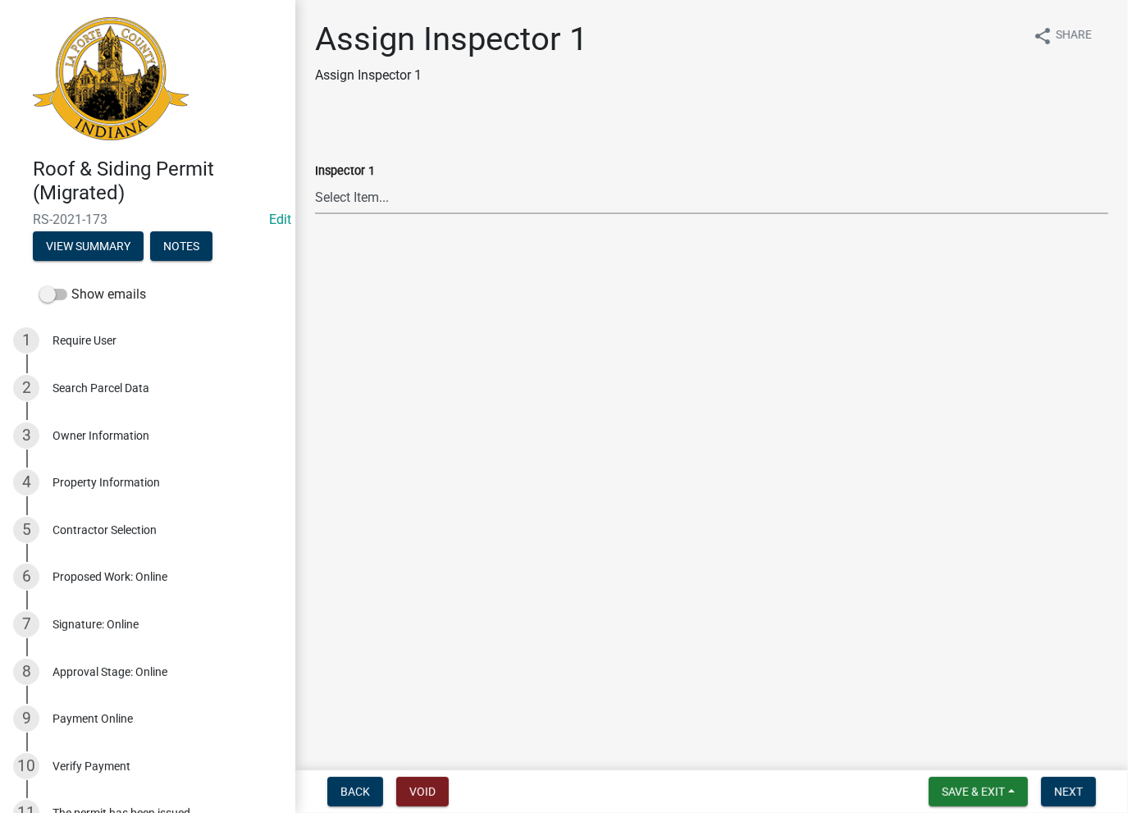
click at [396, 198] on select "Select Item... Insp1 [PERSON_NAME] Insp1 [PERSON_NAME] Insp1 [PERSON_NAME] Insp…" at bounding box center [711, 197] width 793 height 34
click at [315, 180] on select "Select Item... Insp1 [PERSON_NAME] Insp1 [PERSON_NAME] Insp1 [PERSON_NAME] Insp…" at bounding box center [711, 197] width 793 height 34
select select "653aaf1f-12ca-4739-b3eb-6e45de10f20f"
click at [1058, 786] on span "Next" at bounding box center [1068, 791] width 29 height 13
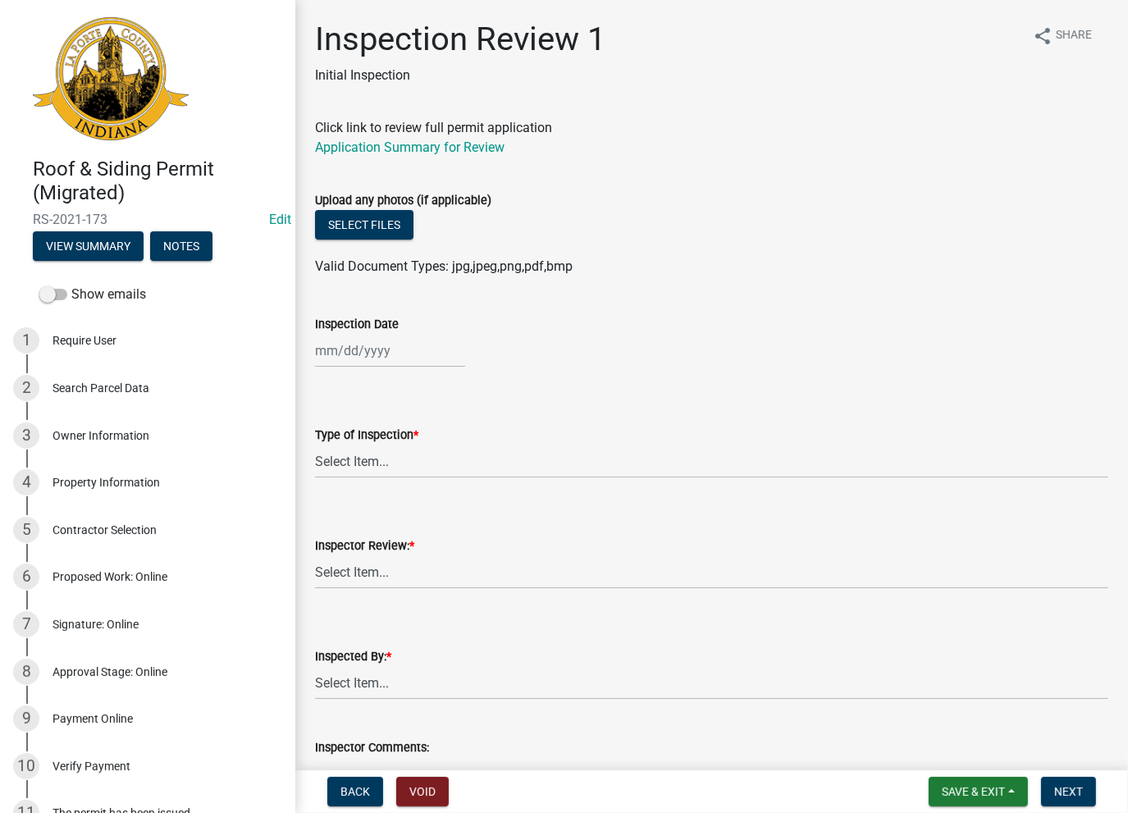
select select "8"
select select "2025"
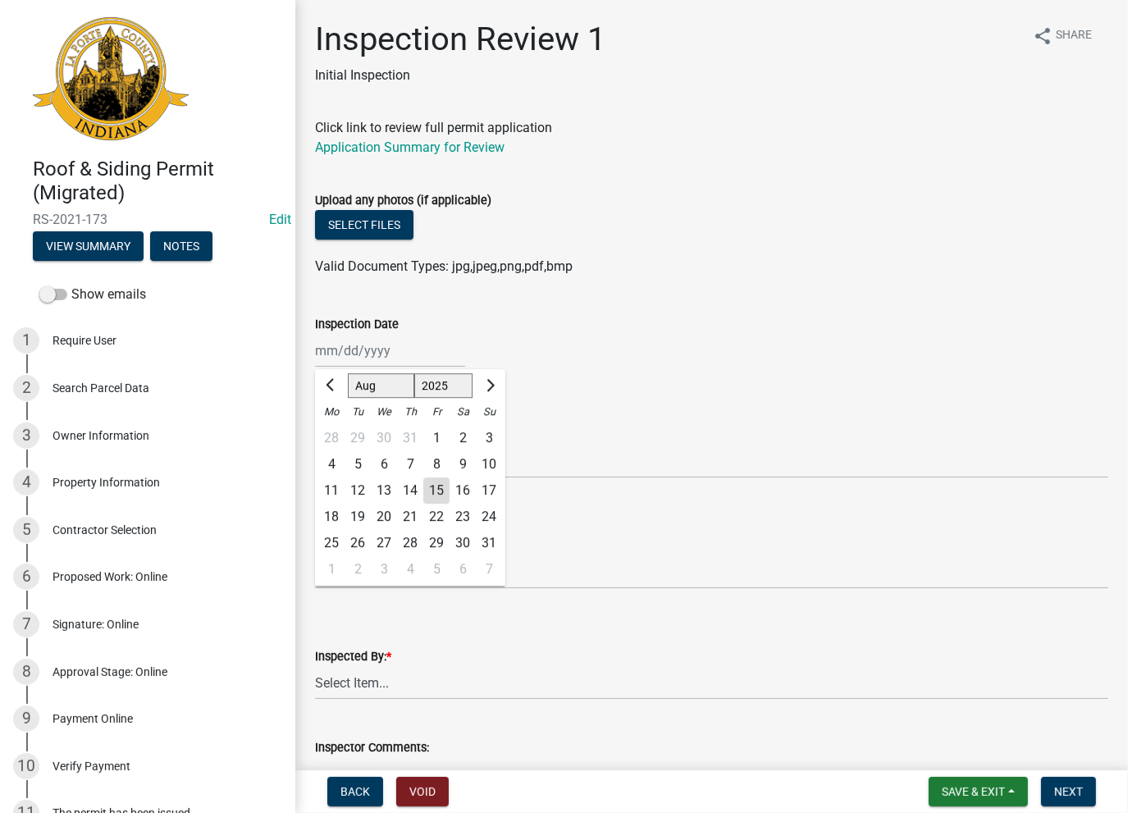
click at [349, 347] on div "[PERSON_NAME] Feb Mar Apr [PERSON_NAME][DATE] Oct Nov [DATE] 1526 1527 1528 152…" at bounding box center [390, 351] width 150 height 34
click at [408, 358] on input "[DATE]" at bounding box center [390, 351] width 150 height 34
click at [440, 481] on div "15" at bounding box center [436, 490] width 26 height 26
type input "[DATE]"
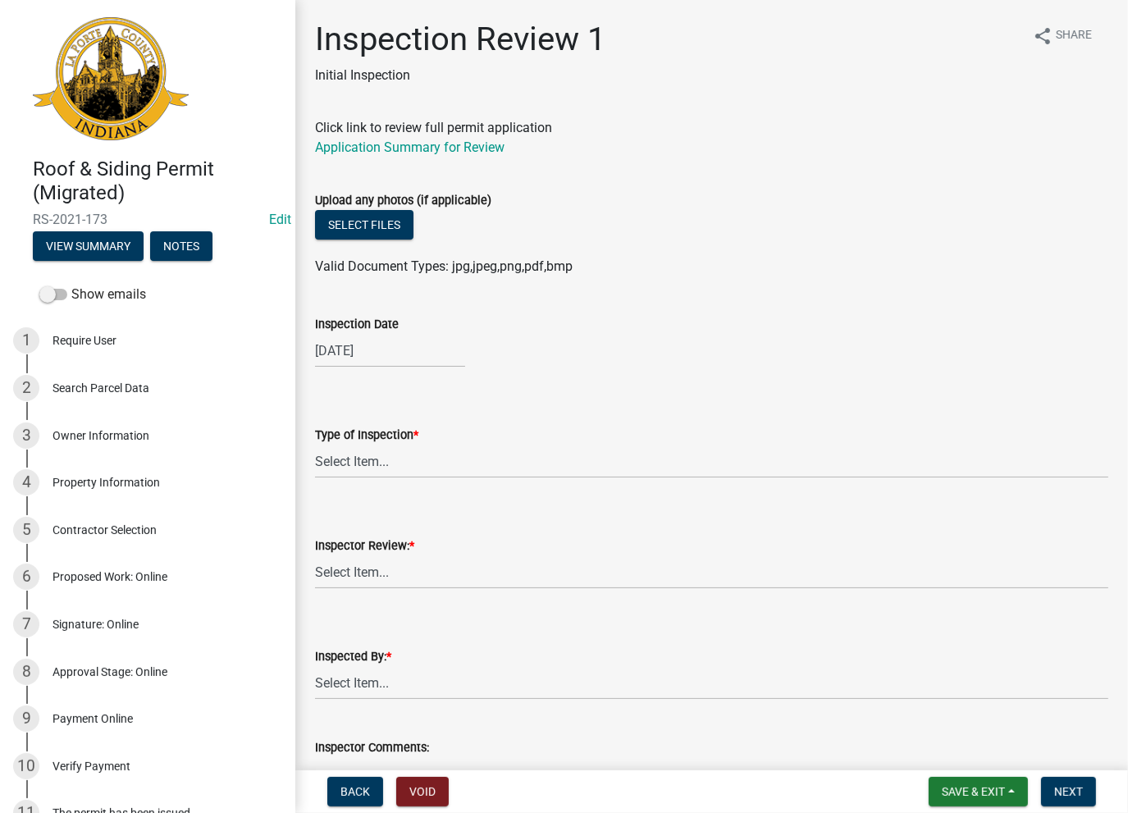
click at [419, 363] on div "[DATE]" at bounding box center [390, 351] width 150 height 34
select select "8"
select select "2025"
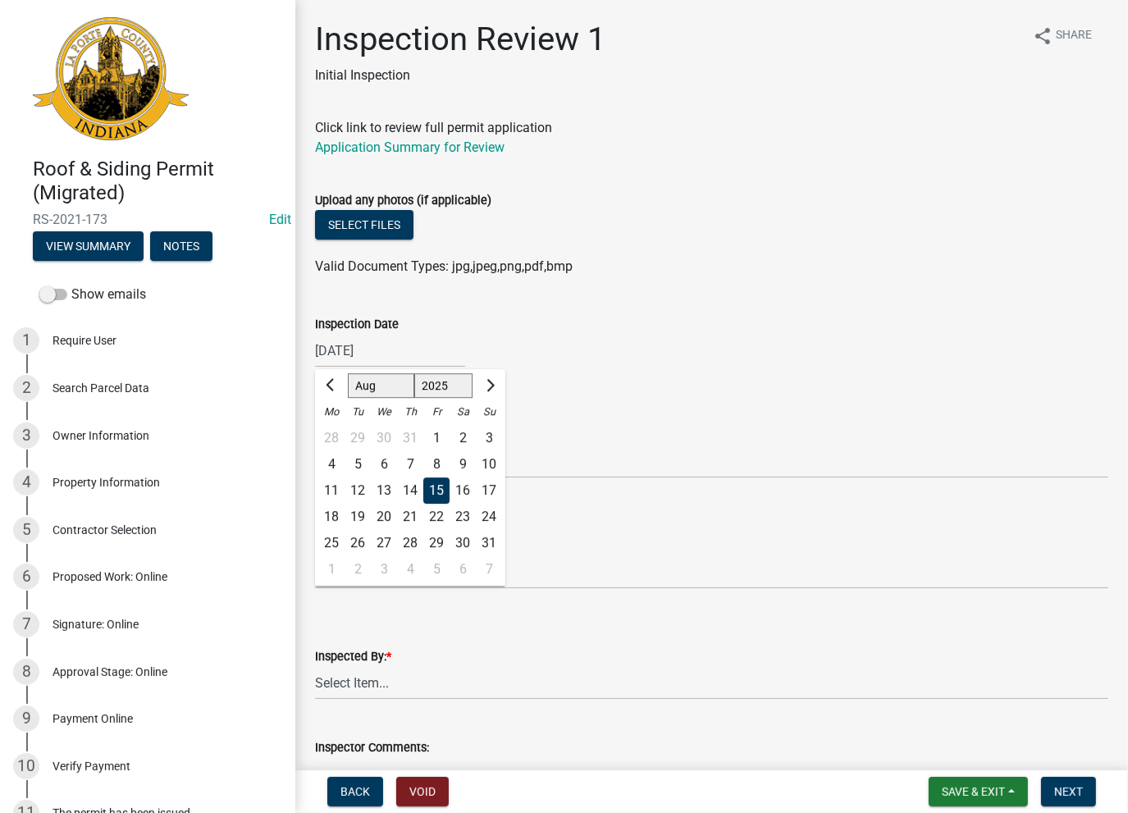
click at [604, 439] on div "Type of Inspection *" at bounding box center [711, 435] width 793 height 20
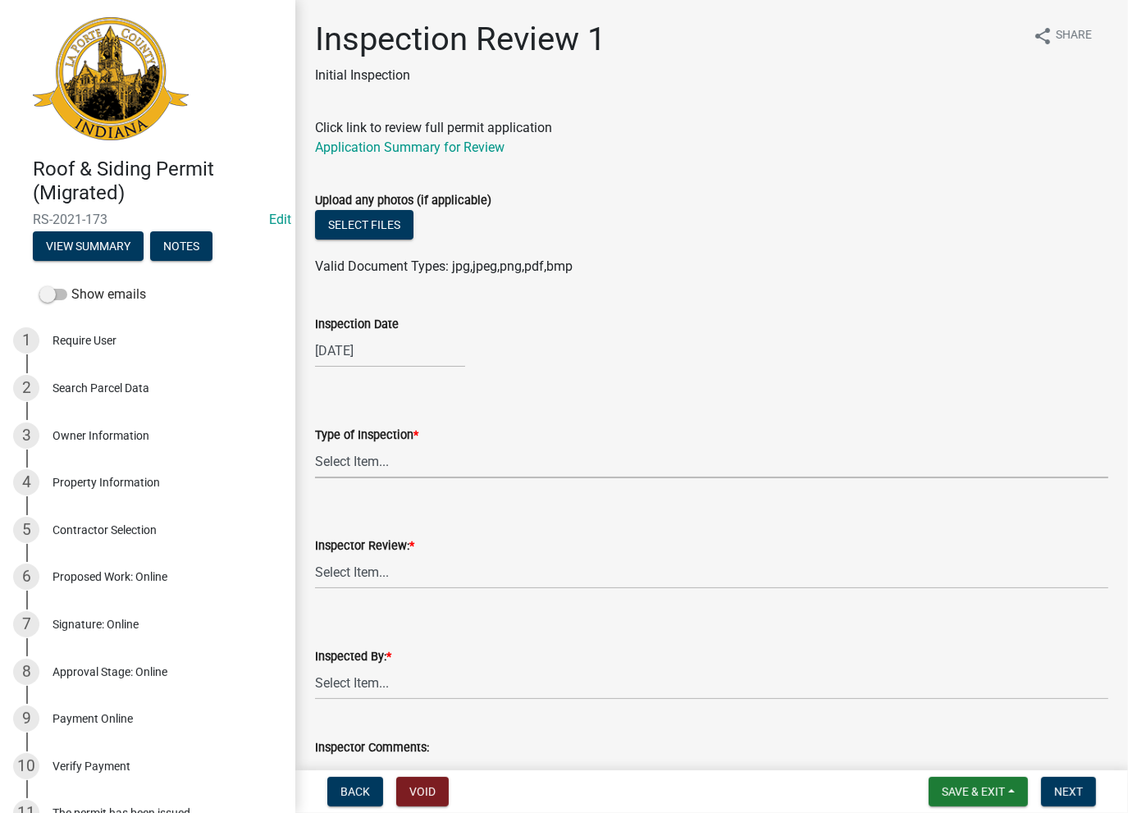
drag, startPoint x: 403, startPoint y: 460, endPoint x: 393, endPoint y: 472, distance: 16.3
click at [403, 460] on select "Select Item... Roof Siding Both Framing" at bounding box center [711, 462] width 793 height 34
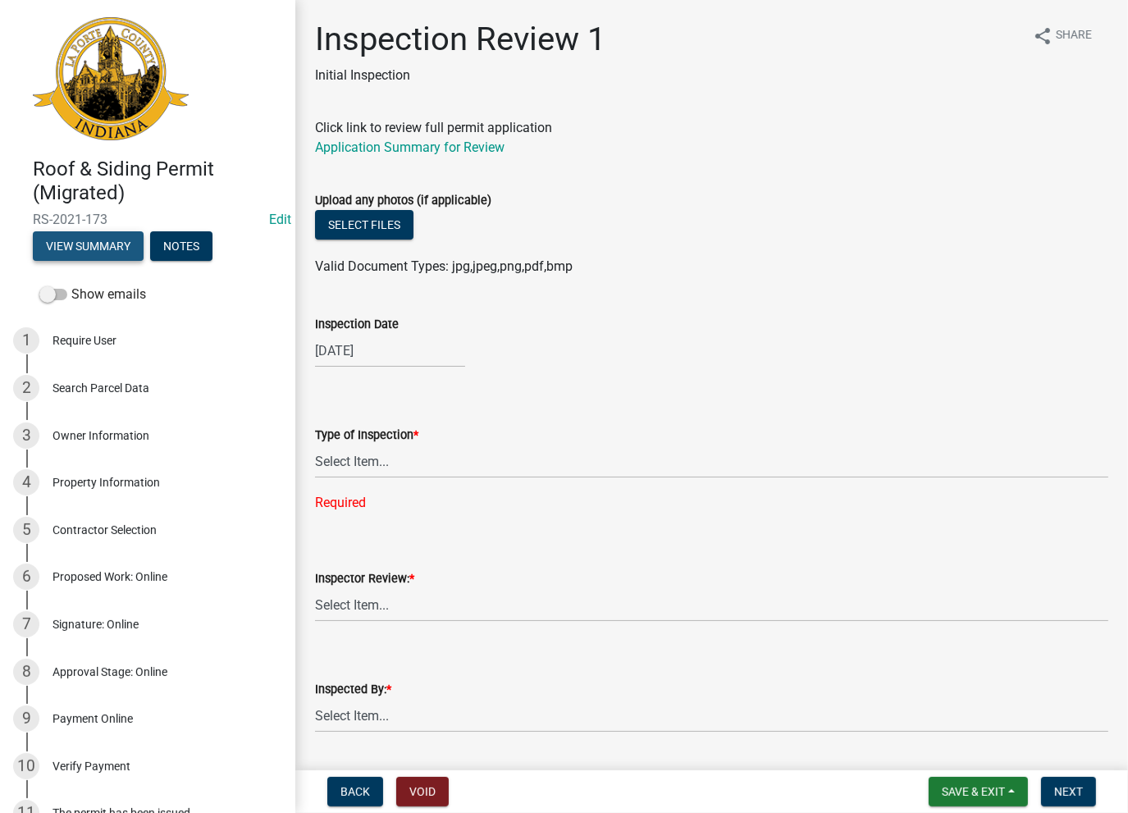
click at [87, 245] on button "View Summary" at bounding box center [88, 246] width 111 height 30
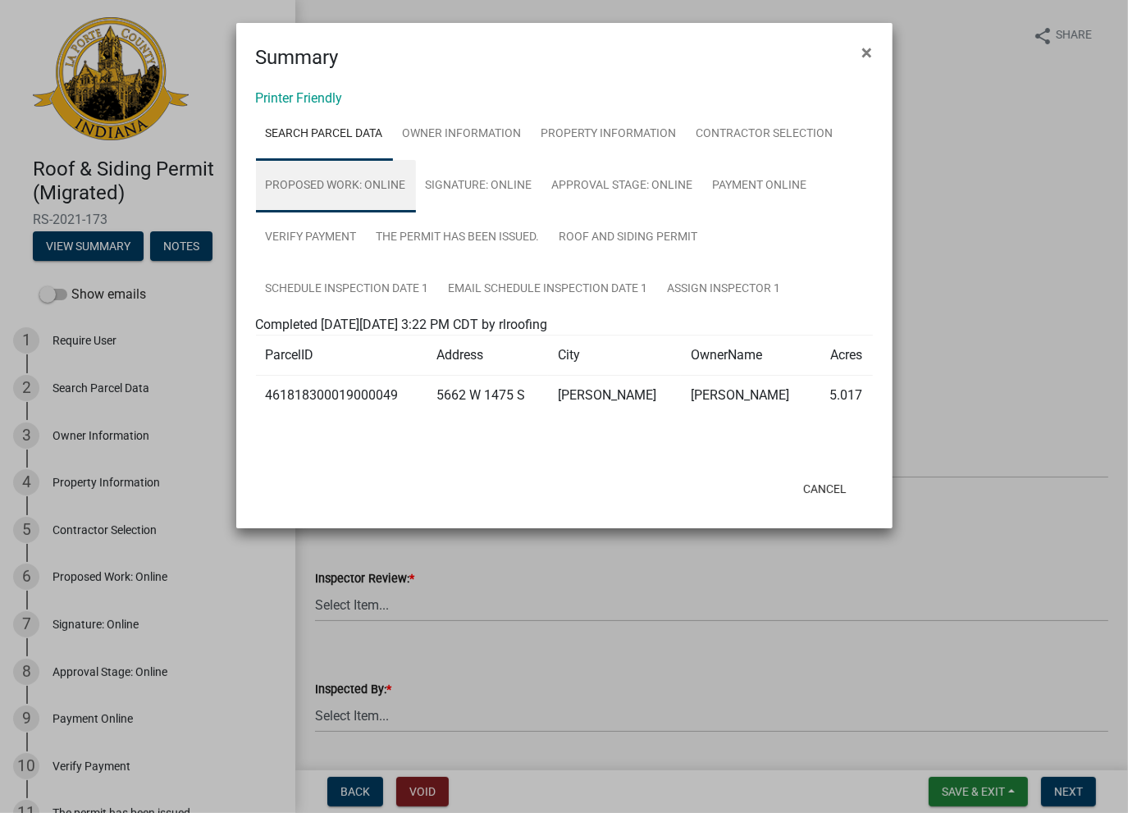
click at [354, 193] on link "Proposed Work: Online" at bounding box center [336, 186] width 160 height 52
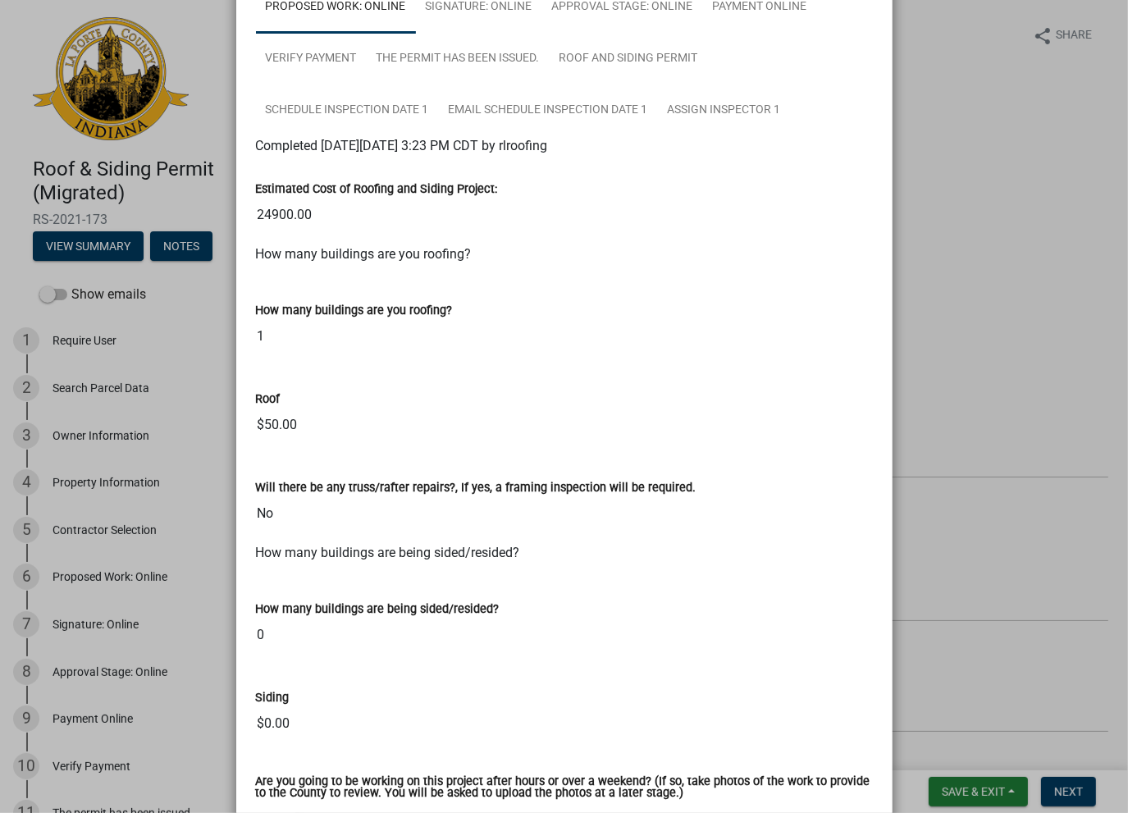
scroll to position [335, 0]
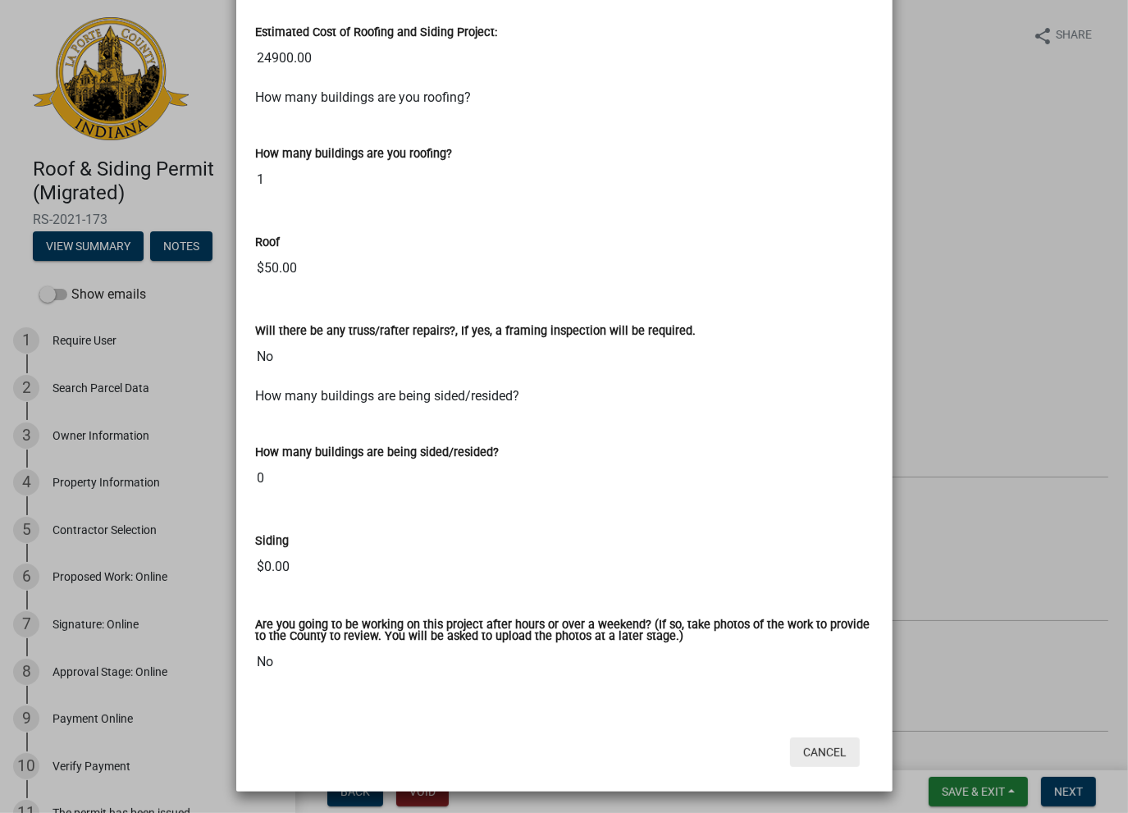
click at [821, 736] on div "Cancel" at bounding box center [671, 752] width 404 height 43
drag, startPoint x: 821, startPoint y: 745, endPoint x: 400, endPoint y: 349, distance: 577.3
click at [820, 745] on button "Cancel" at bounding box center [825, 752] width 70 height 30
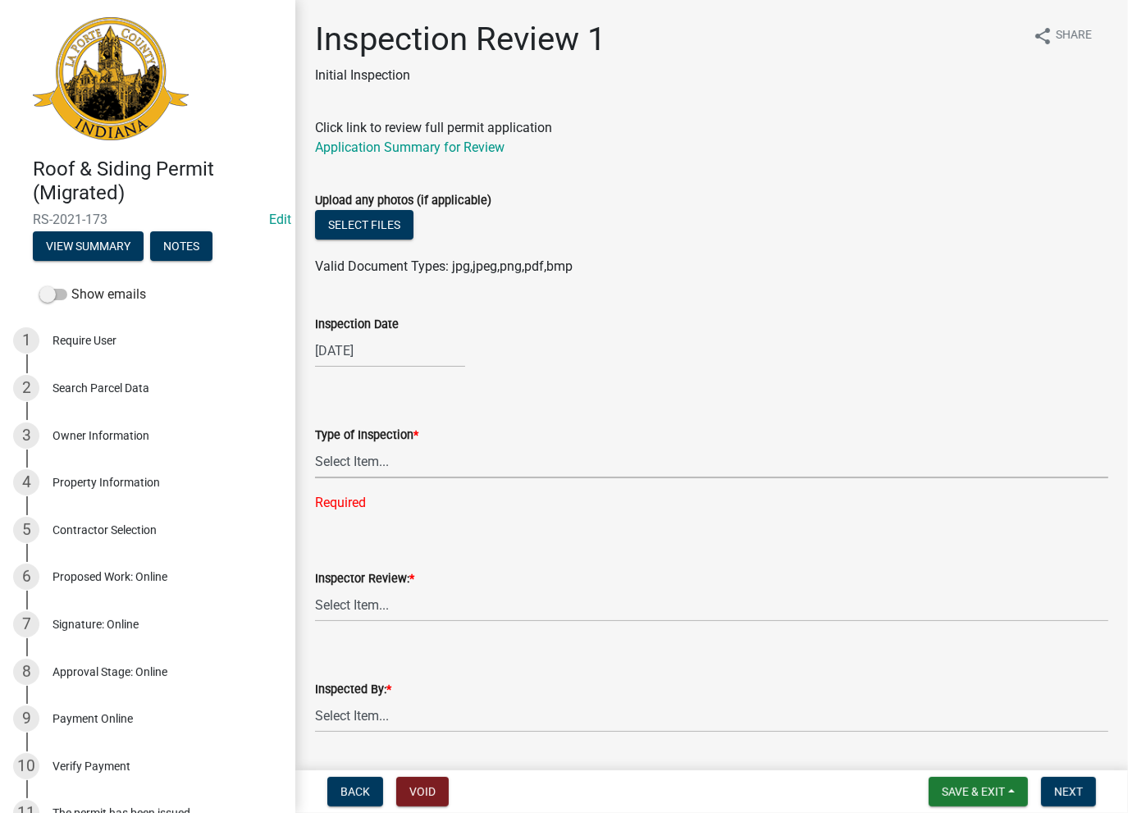
click at [372, 456] on select "Select Item... Roof Siding Both Framing" at bounding box center [711, 462] width 793 height 34
click at [315, 445] on select "Select Item... Roof Siding Both Framing" at bounding box center [711, 462] width 793 height 34
select select "a95c4523-f1b3-4813-a4b7-37e2de89bd5a"
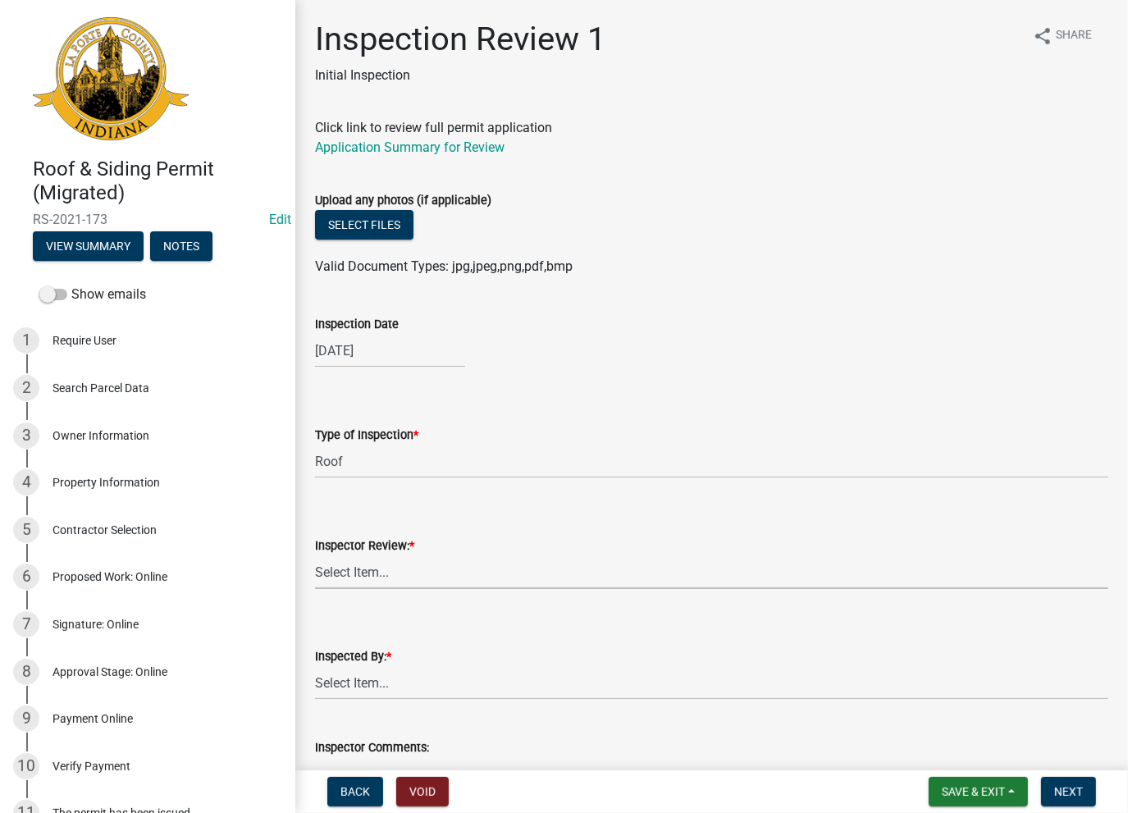
click at [361, 564] on select "Select Item... Approve Deny" at bounding box center [711, 572] width 793 height 34
click at [315, 555] on select "Select Item... Approve Deny" at bounding box center [711, 572] width 793 height 34
select select "2ec45910-2e72-4a6f-a7dd-ed61d8ed1ac7"
click at [367, 671] on select "Select Item... [PERSON_NAME] [PERSON_NAME]" at bounding box center [711, 683] width 793 height 34
click at [315, 666] on select "Select Item... [PERSON_NAME] [PERSON_NAME]" at bounding box center [711, 683] width 793 height 34
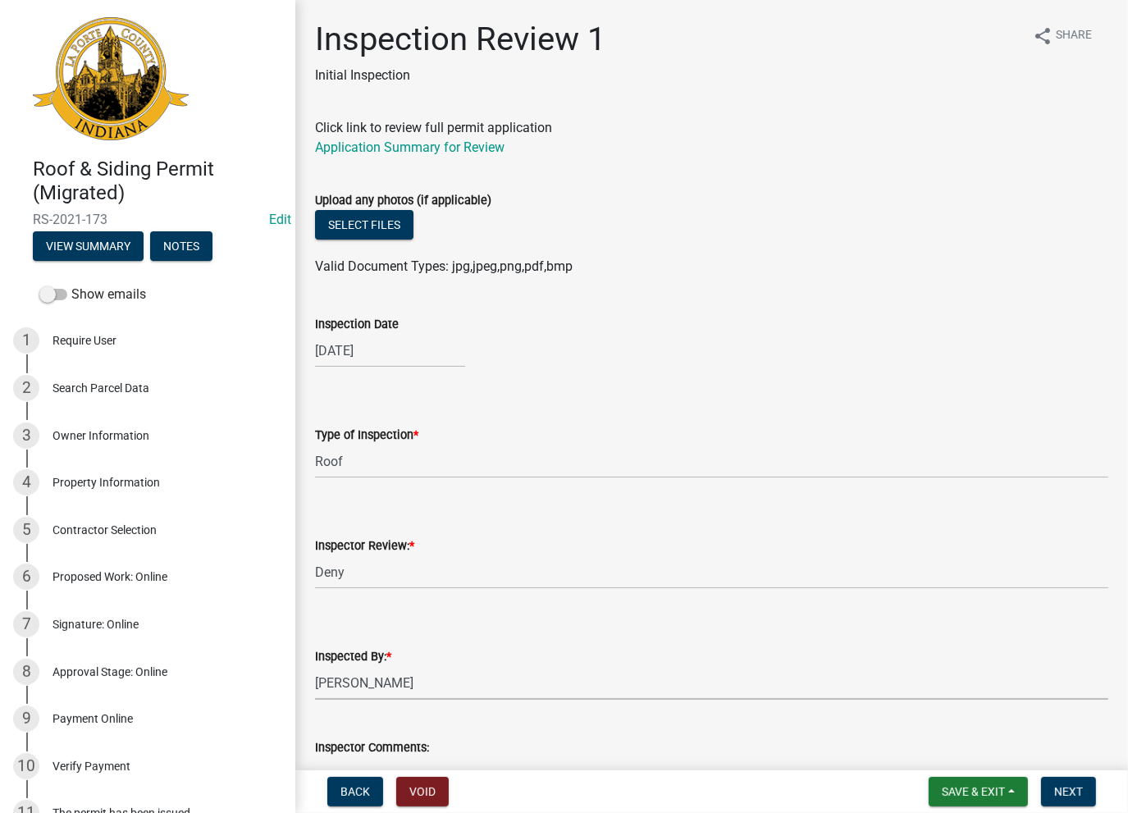
select select "26e6f629-a1b9-44aa-8ead-745826235978"
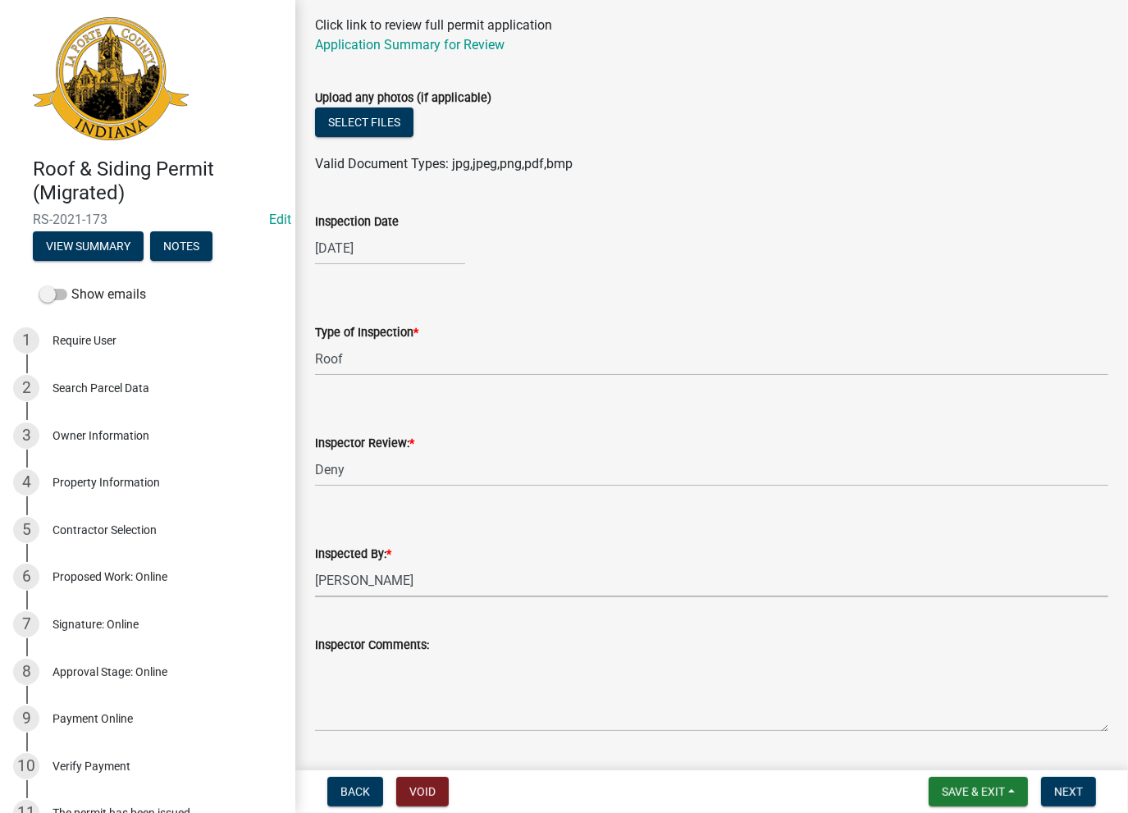
scroll to position [410, 0]
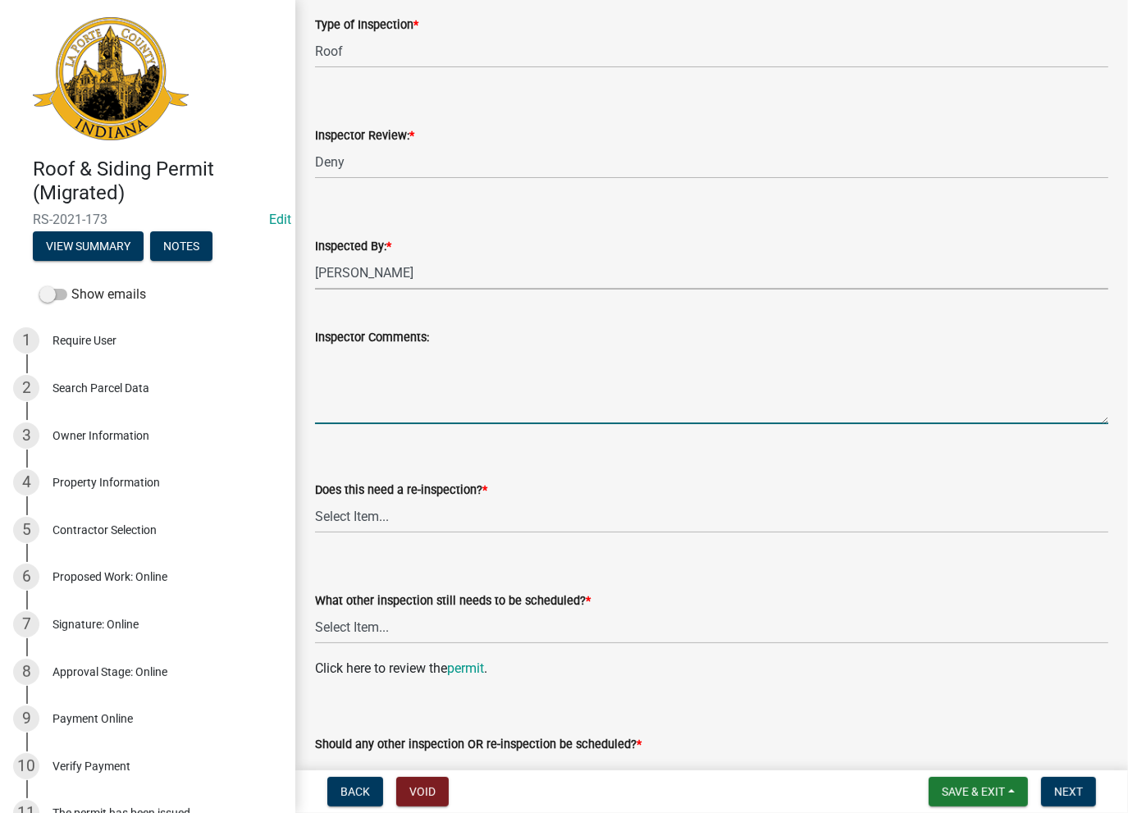
click at [371, 347] on textarea "Inspector Comments:" at bounding box center [711, 385] width 793 height 77
paste textarea "No Inspections ever requested. Expired. Close out - AK"
type textarea "No Inspections ever requested. Expired. Close out - AK"
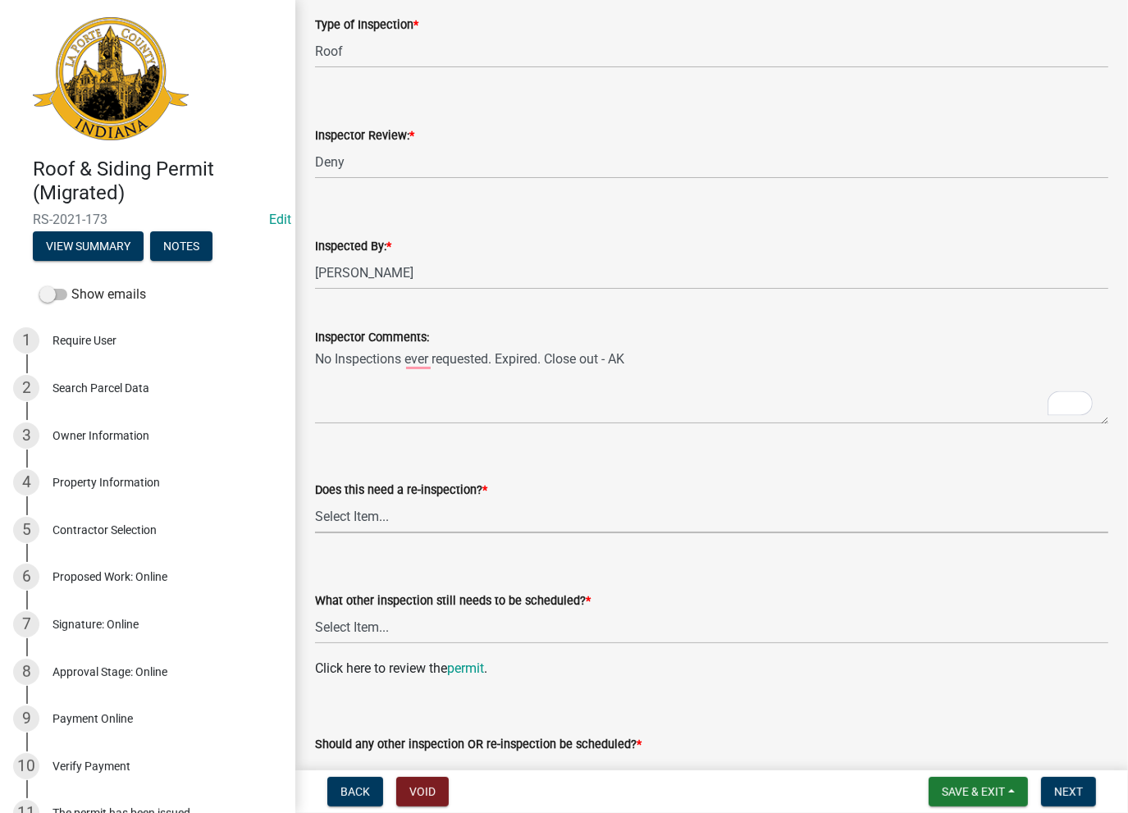
click at [349, 508] on select "Select Item... Yes No" at bounding box center [711, 516] width 793 height 34
click at [315, 499] on select "Select Item... Yes No" at bounding box center [711, 516] width 793 height 34
select select "50e78109-f8cb-41b7-a51e-71c041a74a5d"
click at [335, 627] on select "Select Item... Roof Siding None" at bounding box center [711, 627] width 793 height 34
click at [315, 610] on select "Select Item... Roof Siding None" at bounding box center [711, 627] width 793 height 34
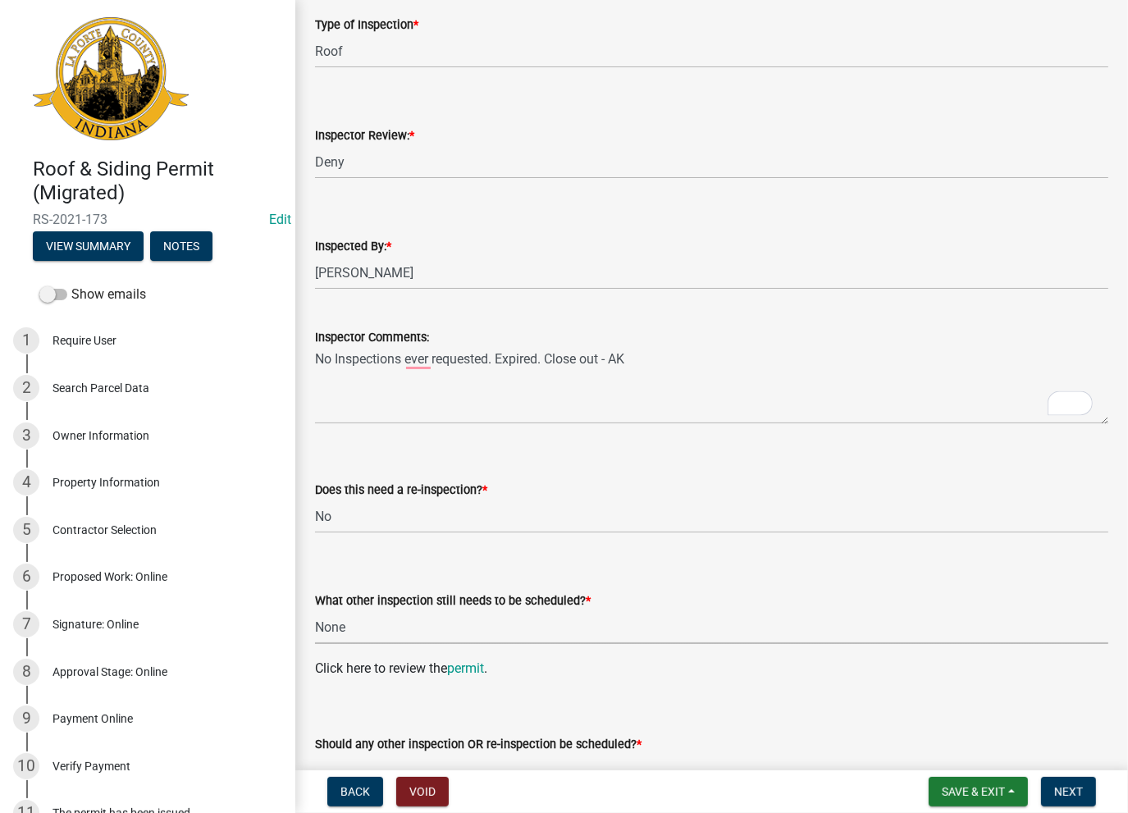
select select "b4b5f10b-fd97-4275-aaa3-c55784ddee4f"
click at [341, 712] on div "Should any other inspection OR re-inspection be scheduled? * Select Item... Yes…" at bounding box center [711, 739] width 793 height 96
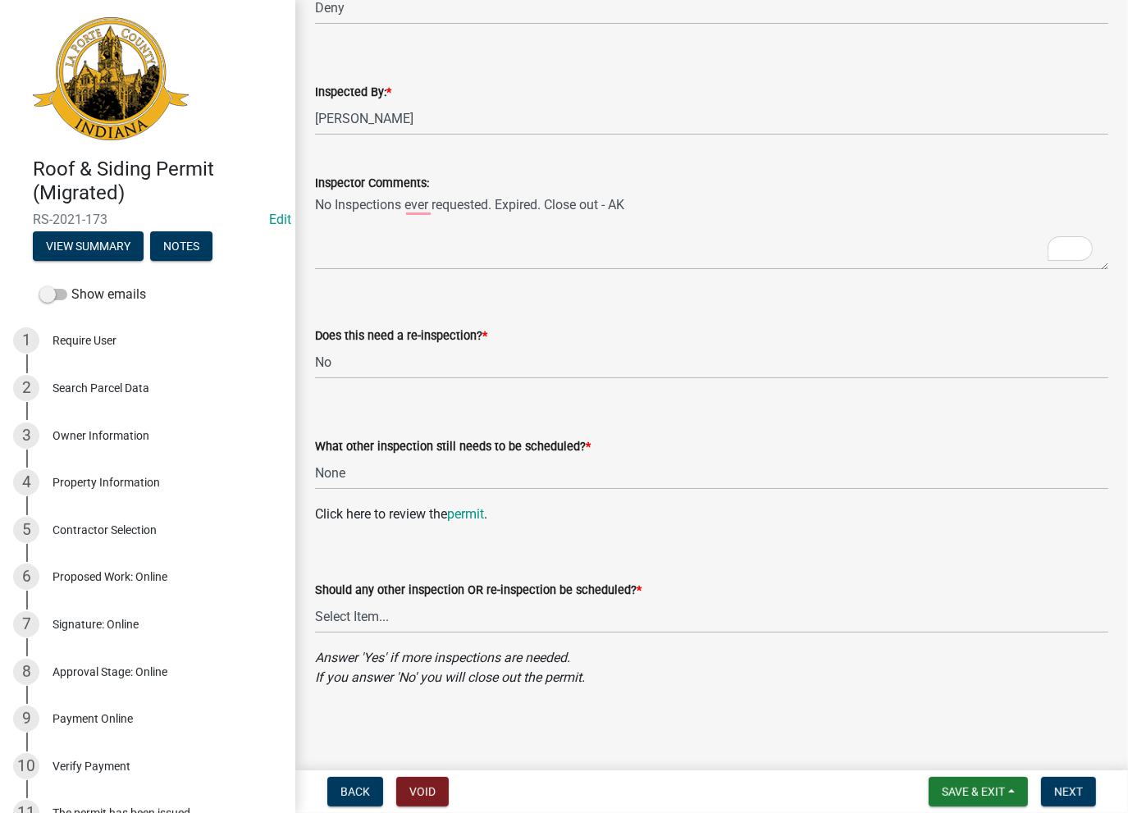
scroll to position [564, 0]
click at [367, 642] on wm-data-entity-input "Should any other inspection OR re-inspection be scheduled? * Select Item... Yes…" at bounding box center [711, 592] width 793 height 111
click at [369, 623] on select "Select Item... Yes No" at bounding box center [711, 617] width 793 height 34
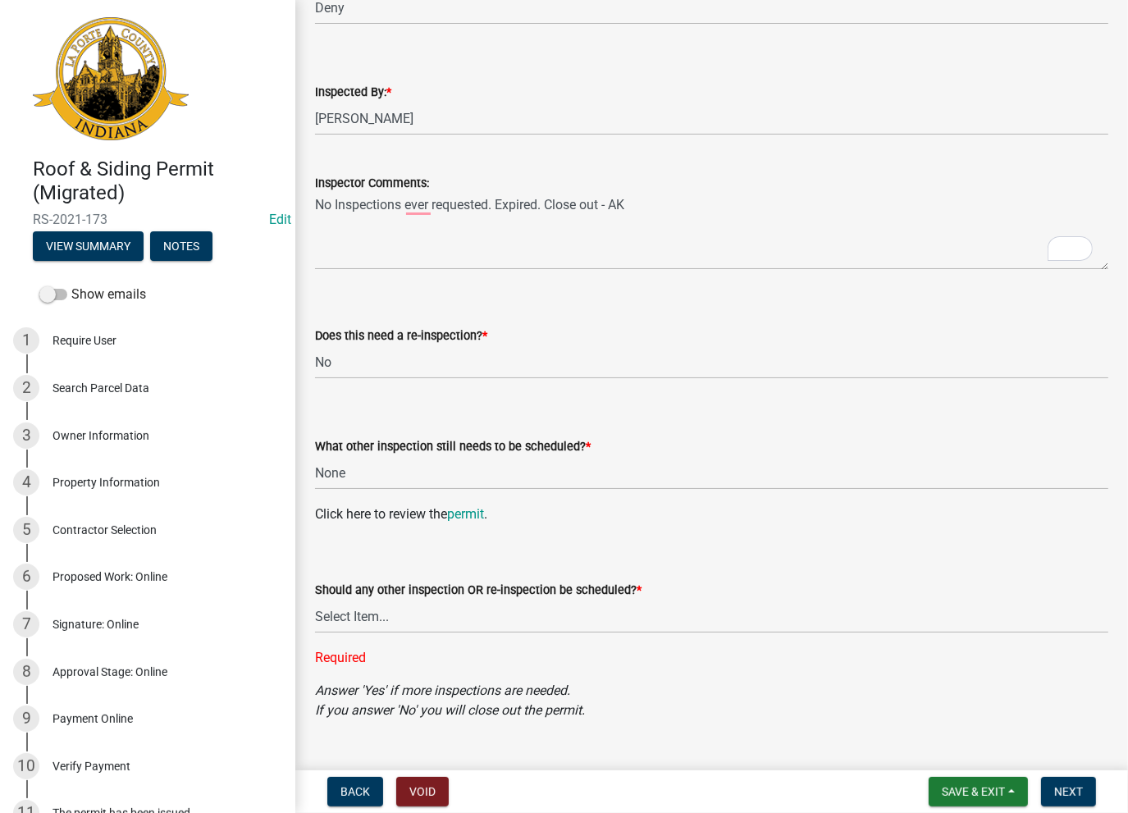
click at [356, 704] on div "Inspection Review 1 Initial Inspection share Share Click link to review full pe…" at bounding box center [712, 101] width 818 height 1292
click at [364, 612] on select "Select Item... Yes No" at bounding box center [711, 617] width 793 height 34
click at [315, 600] on select "Select Item... Yes No" at bounding box center [711, 617] width 793 height 34
select select "b7e83930-d9ac-4f5c-a799-5883650c84d4"
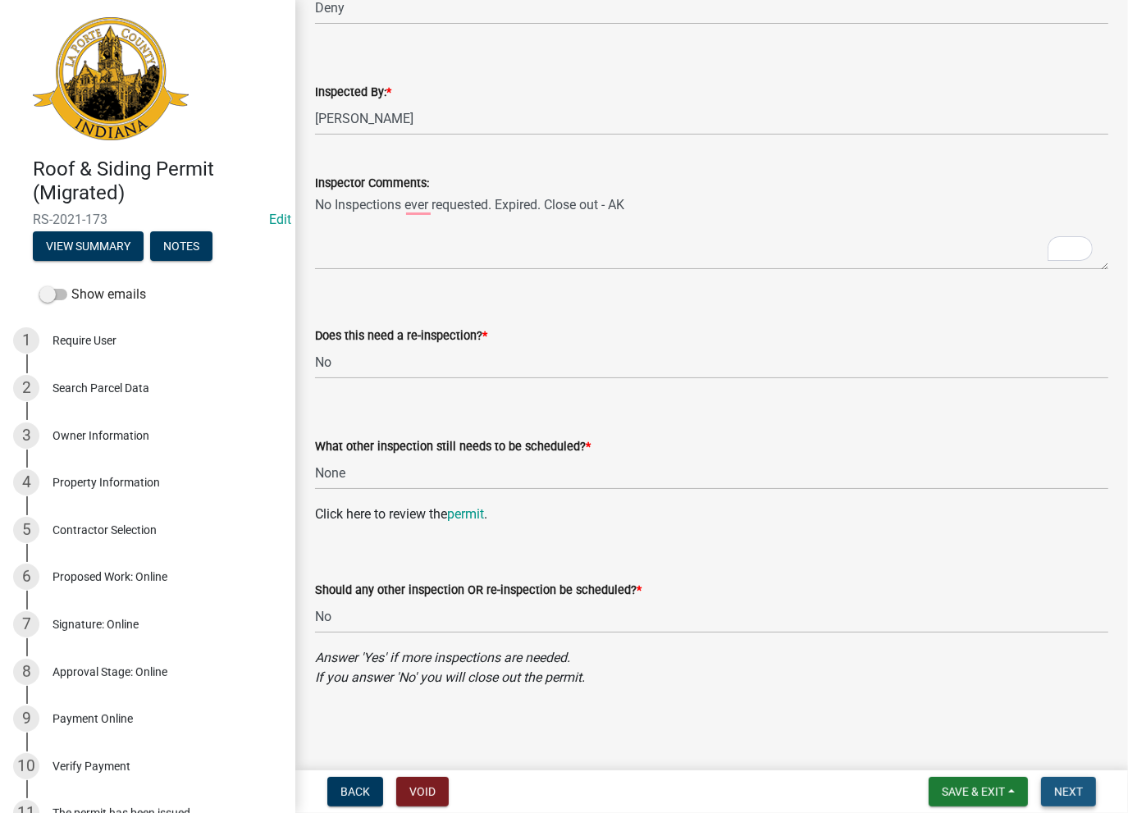
click at [1065, 786] on span "Next" at bounding box center [1068, 791] width 29 height 13
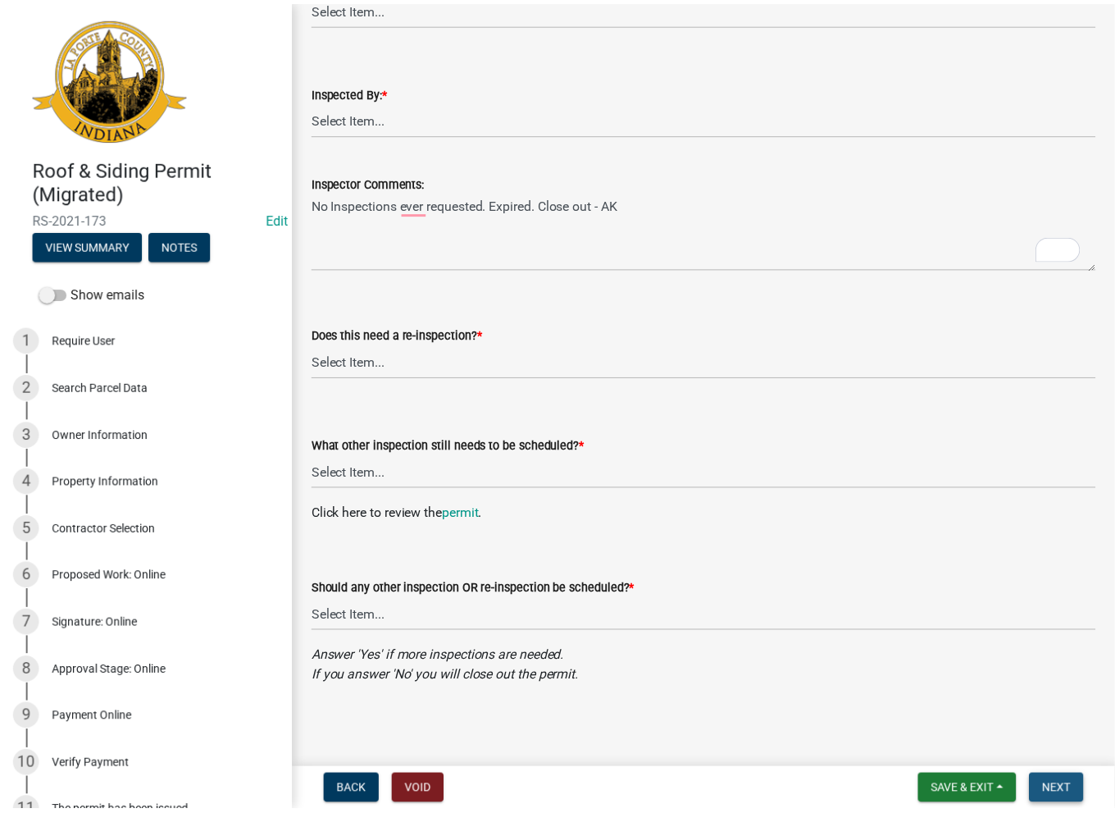
scroll to position [0, 0]
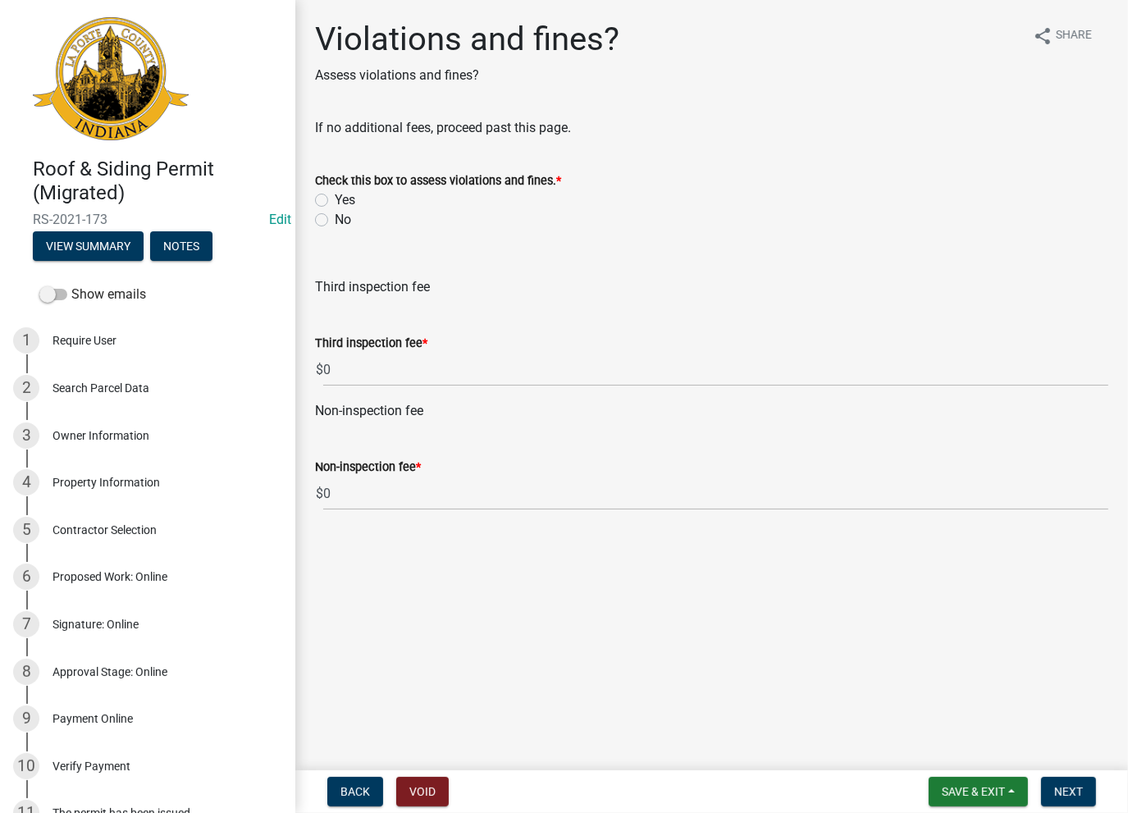
click at [335, 218] on label "No" at bounding box center [343, 220] width 16 height 20
click at [335, 218] on input "No" at bounding box center [340, 215] width 11 height 11
radio input "true"
click at [1061, 791] on span "Next" at bounding box center [1068, 791] width 29 height 13
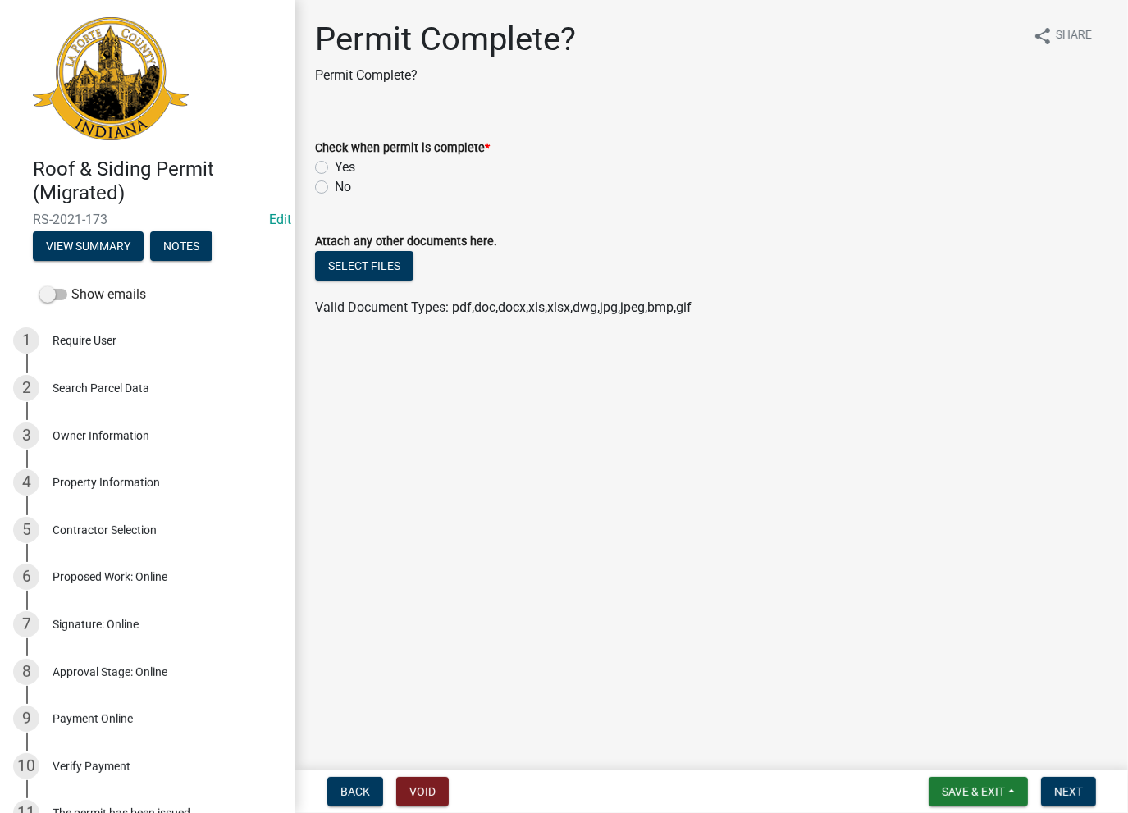
click at [336, 165] on label "Yes" at bounding box center [345, 167] width 21 height 20
click at [335, 169] on label "Yes" at bounding box center [345, 167] width 21 height 20
click at [335, 168] on input "Yes" at bounding box center [340, 162] width 11 height 11
radio input "true"
click at [1065, 793] on span "Next" at bounding box center [1068, 791] width 29 height 13
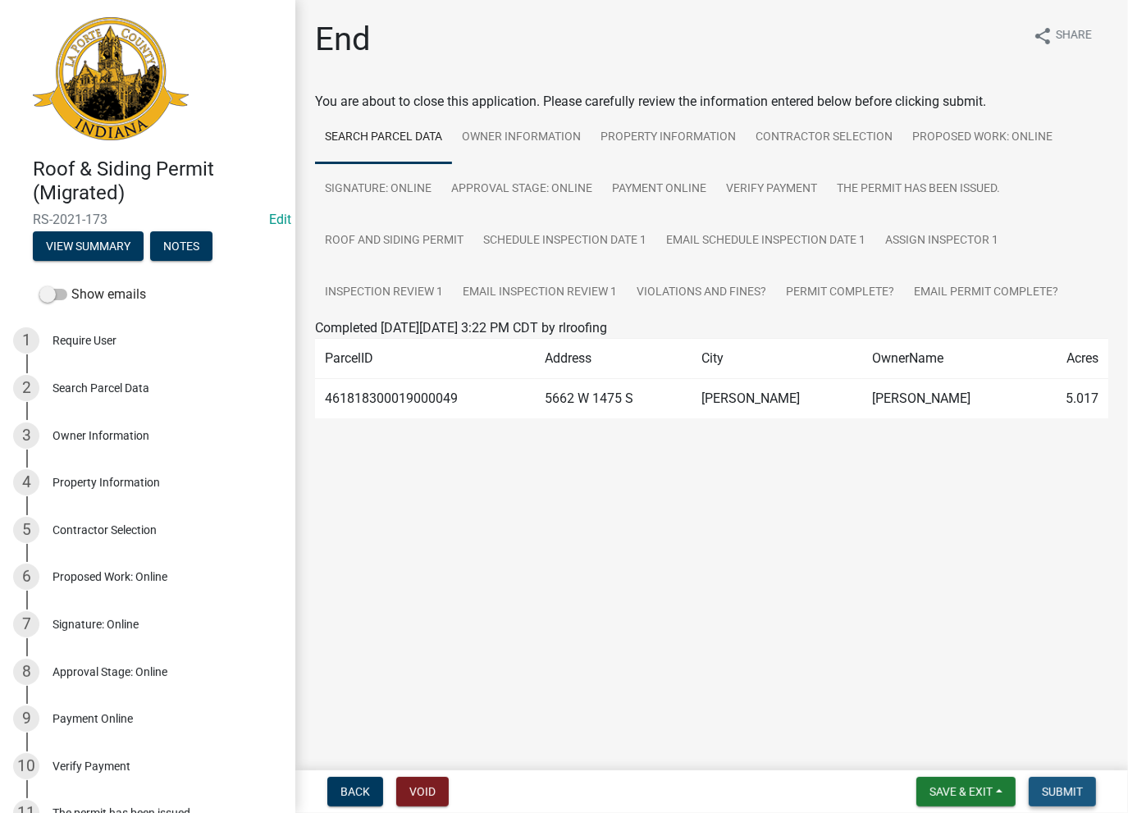
click at [1061, 788] on span "Submit" at bounding box center [1062, 791] width 41 height 13
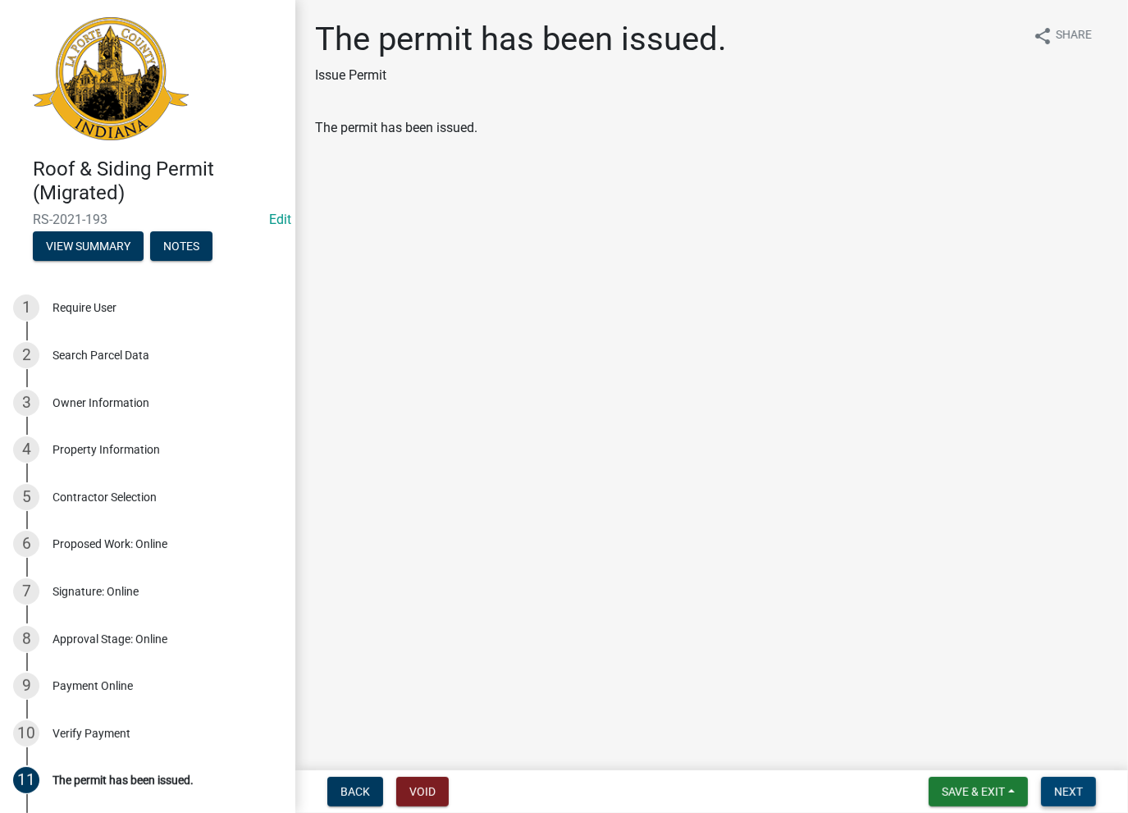
click at [1063, 799] on button "Next" at bounding box center [1068, 792] width 55 height 30
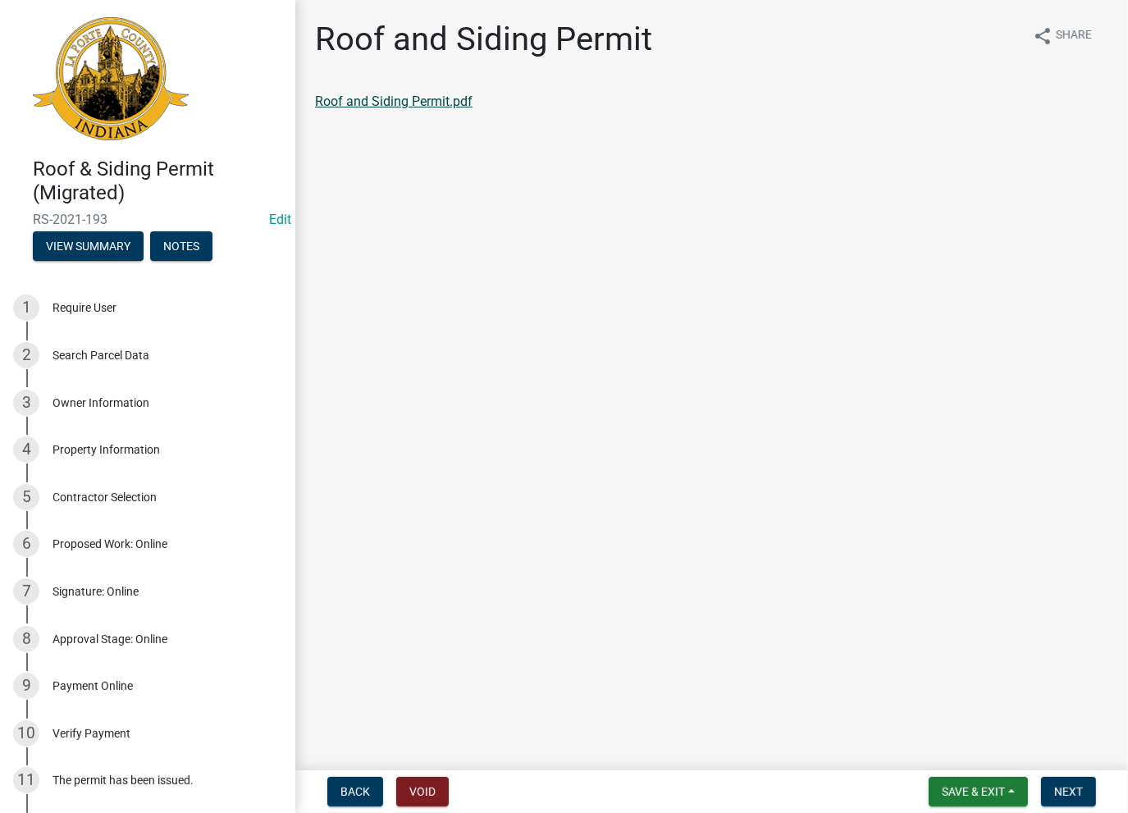
click at [430, 98] on link "Roof and Siding Permit.pdf" at bounding box center [393, 101] width 157 height 16
click at [1075, 794] on span "Next" at bounding box center [1068, 791] width 29 height 13
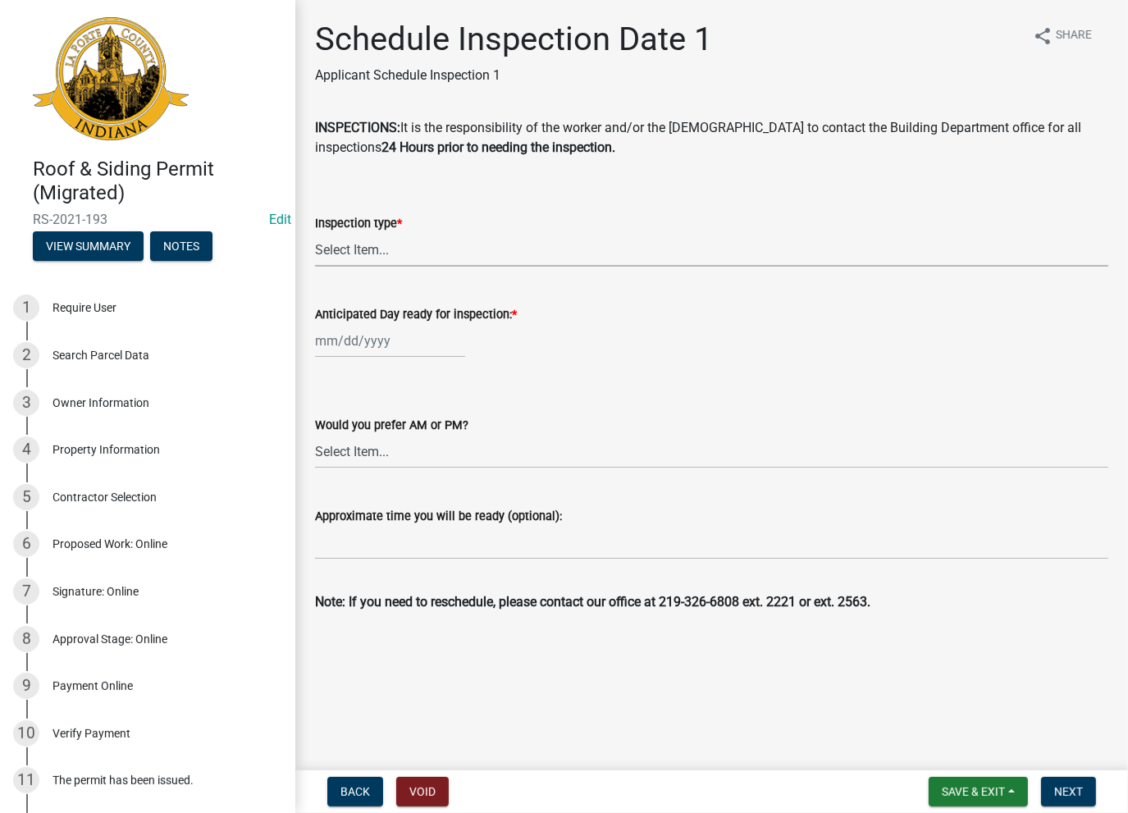
drag, startPoint x: 358, startPoint y: 242, endPoint x: 359, endPoint y: 255, distance: 13.2
click at [358, 242] on select "Select Item... Roof Siding Both Framing" at bounding box center [711, 250] width 793 height 34
click at [315, 233] on select "Select Item... Roof Siding Both Framing" at bounding box center [711, 250] width 793 height 34
select select "479ac435-7c4f-4cb4-8338-73be3366f43b"
select select "8"
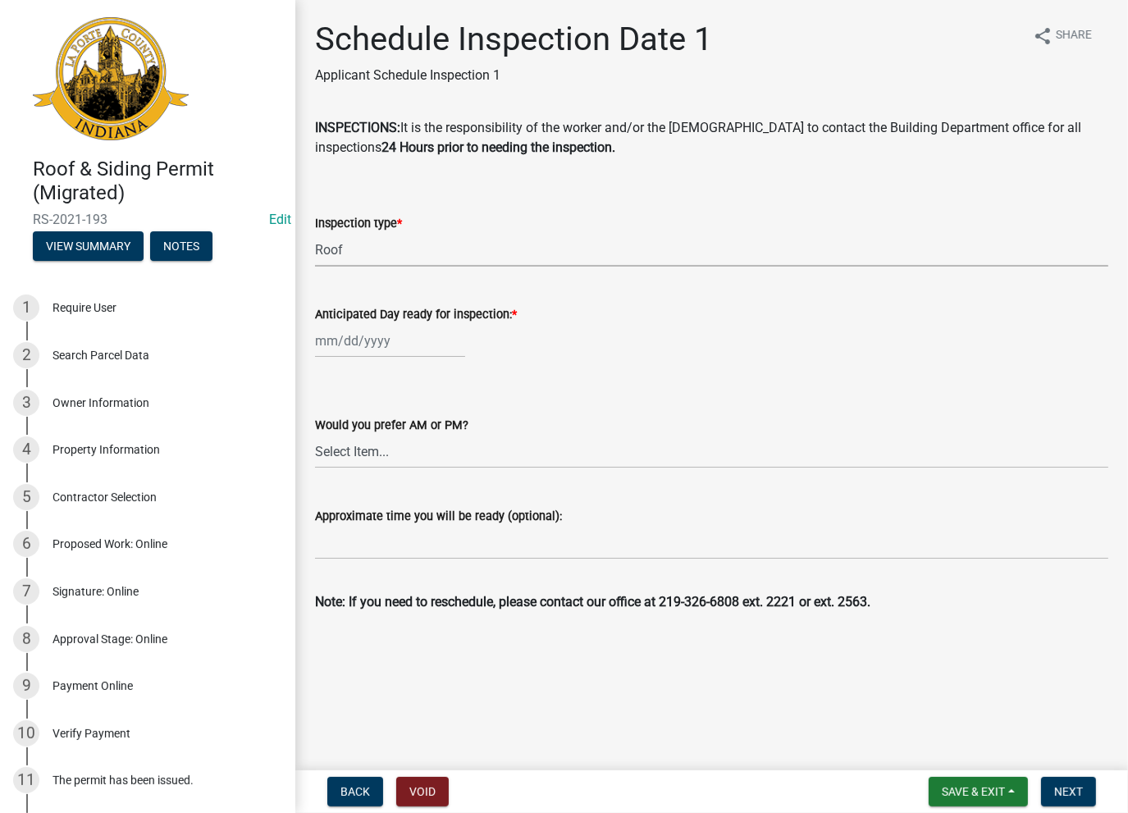
select select "2025"
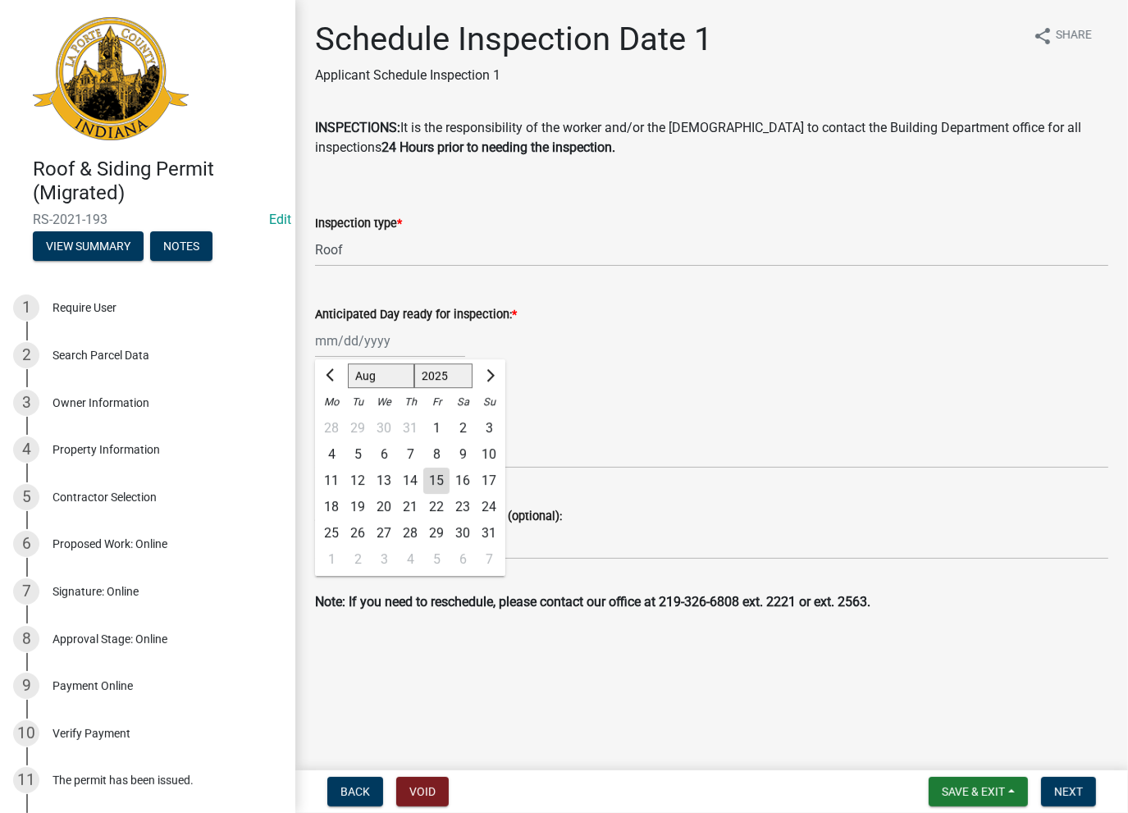
drag, startPoint x: 373, startPoint y: 342, endPoint x: 375, endPoint y: 356, distance: 14.0
click at [372, 342] on div "[PERSON_NAME] Feb Mar Apr [PERSON_NAME][DATE] Oct Nov [DATE] 1526 1527 1528 152…" at bounding box center [390, 341] width 150 height 34
click at [442, 486] on div "15" at bounding box center [436, 480] width 26 height 26
type input "[DATE]"
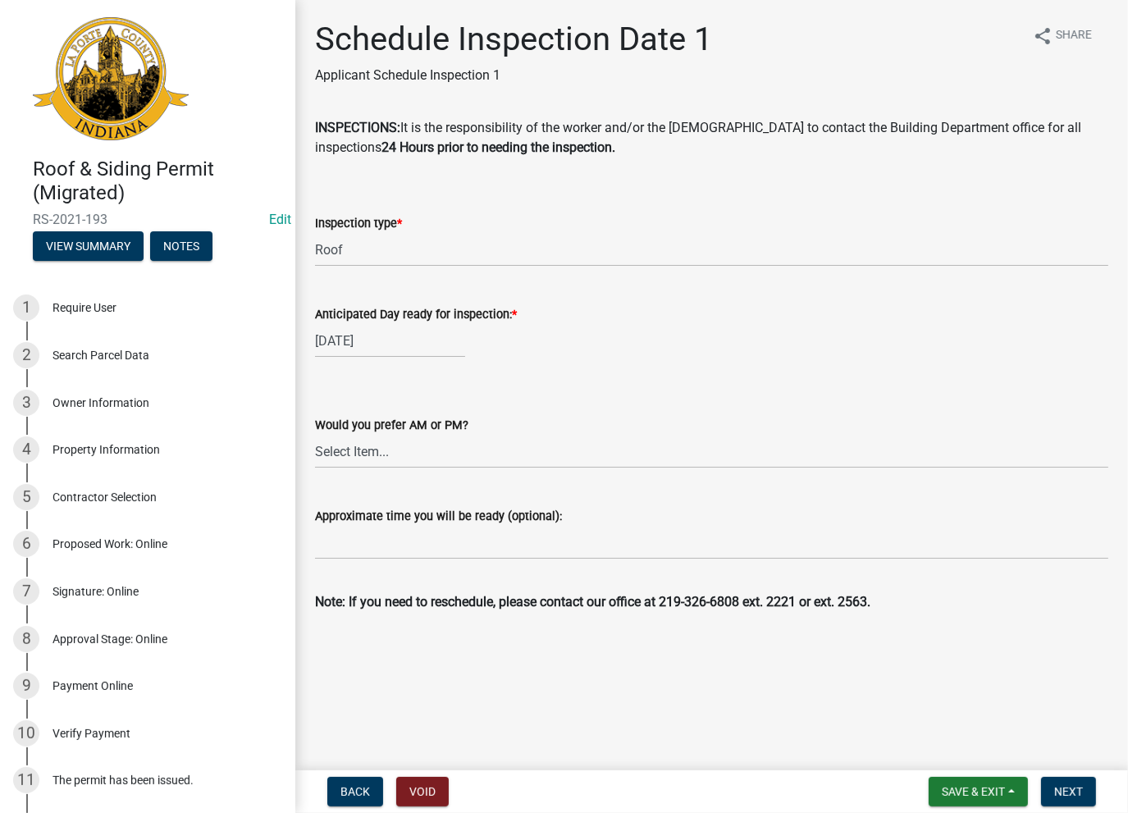
click at [358, 511] on label "Approximate time you will be ready (optional):" at bounding box center [438, 516] width 247 height 11
click at [358, 526] on input "Approximate time you will be ready (optional):" at bounding box center [711, 543] width 793 height 34
paste input "No Inspections ever requested. Expired. Close out - AK"
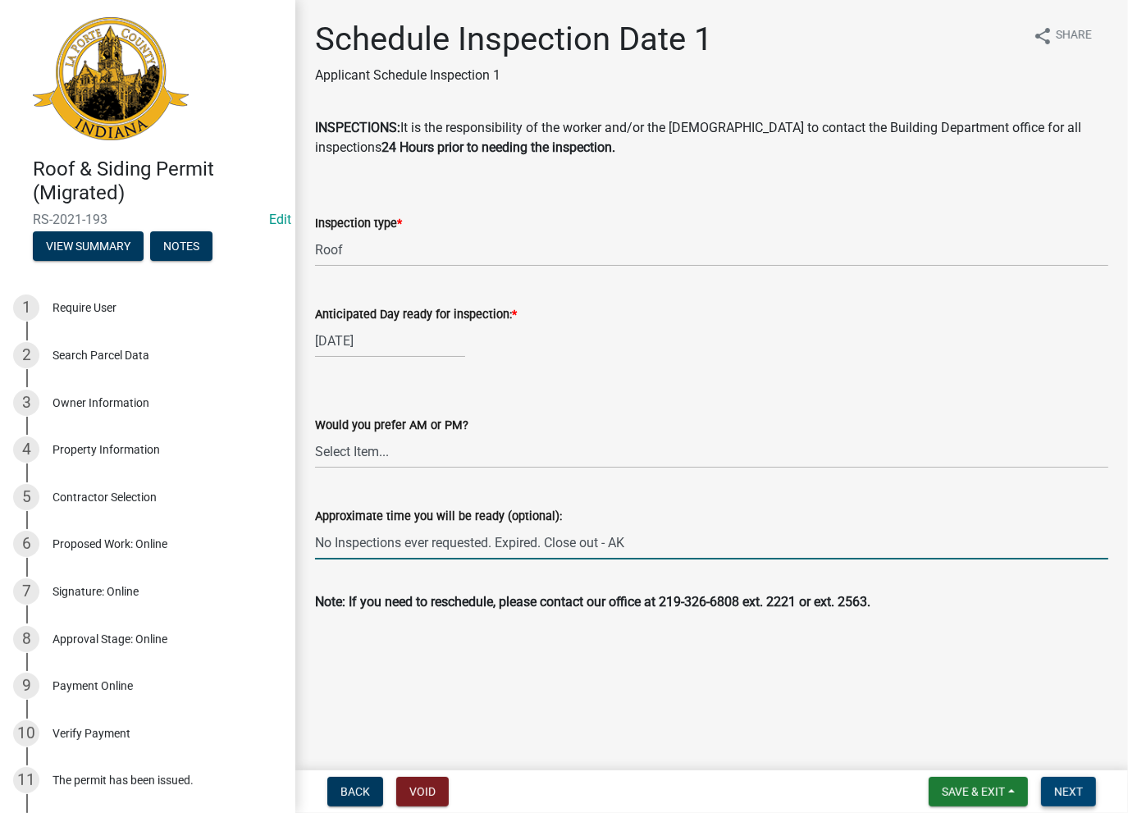
type input "No Inspections ever requested. Expired. Close out - AK"
click at [1063, 791] on span "Next" at bounding box center [1068, 791] width 29 height 13
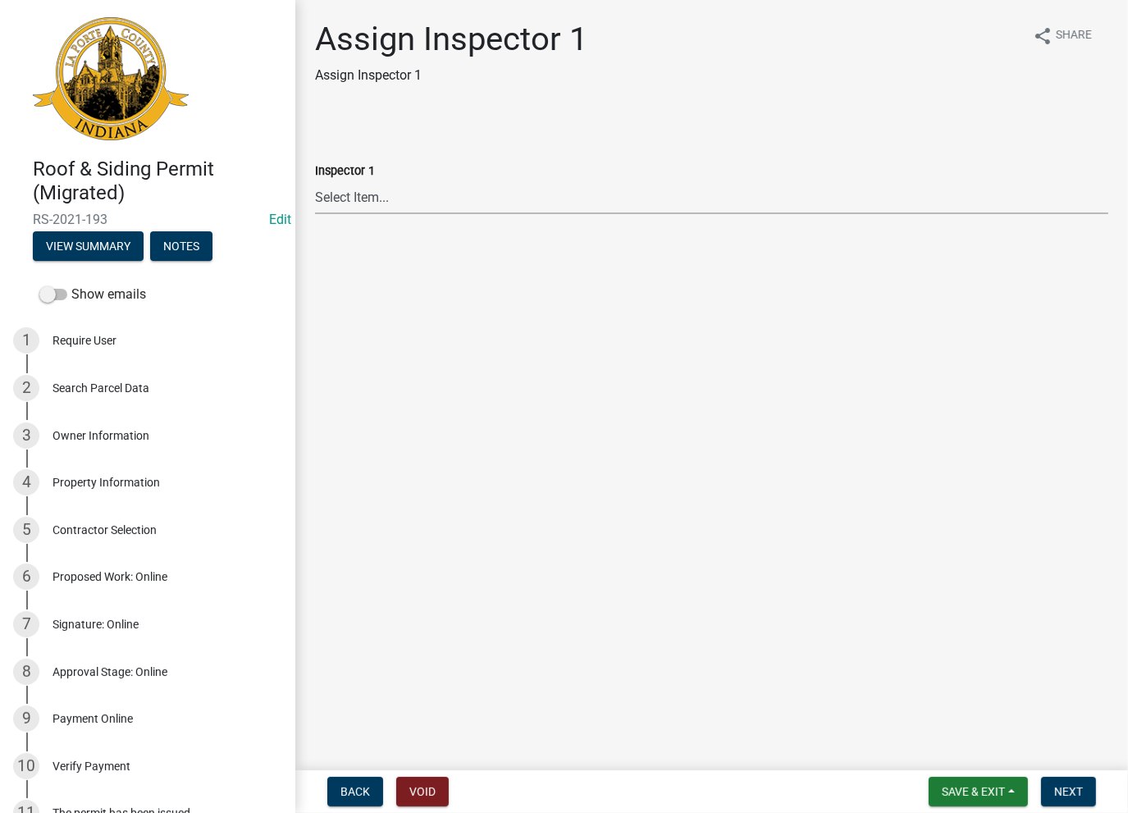
click at [369, 198] on select "Select Item... Insp1 [PERSON_NAME] Insp1 [PERSON_NAME] Insp1 [PERSON_NAME] Insp…" at bounding box center [711, 197] width 793 height 34
click at [315, 180] on select "Select Item... Insp1 [PERSON_NAME] Insp1 [PERSON_NAME] Insp1 [PERSON_NAME] Insp…" at bounding box center [711, 197] width 793 height 34
select select "1e5e3ef5-8699-4745-b6af-b5e93567825e"
click at [1066, 790] on span "Next" at bounding box center [1068, 791] width 29 height 13
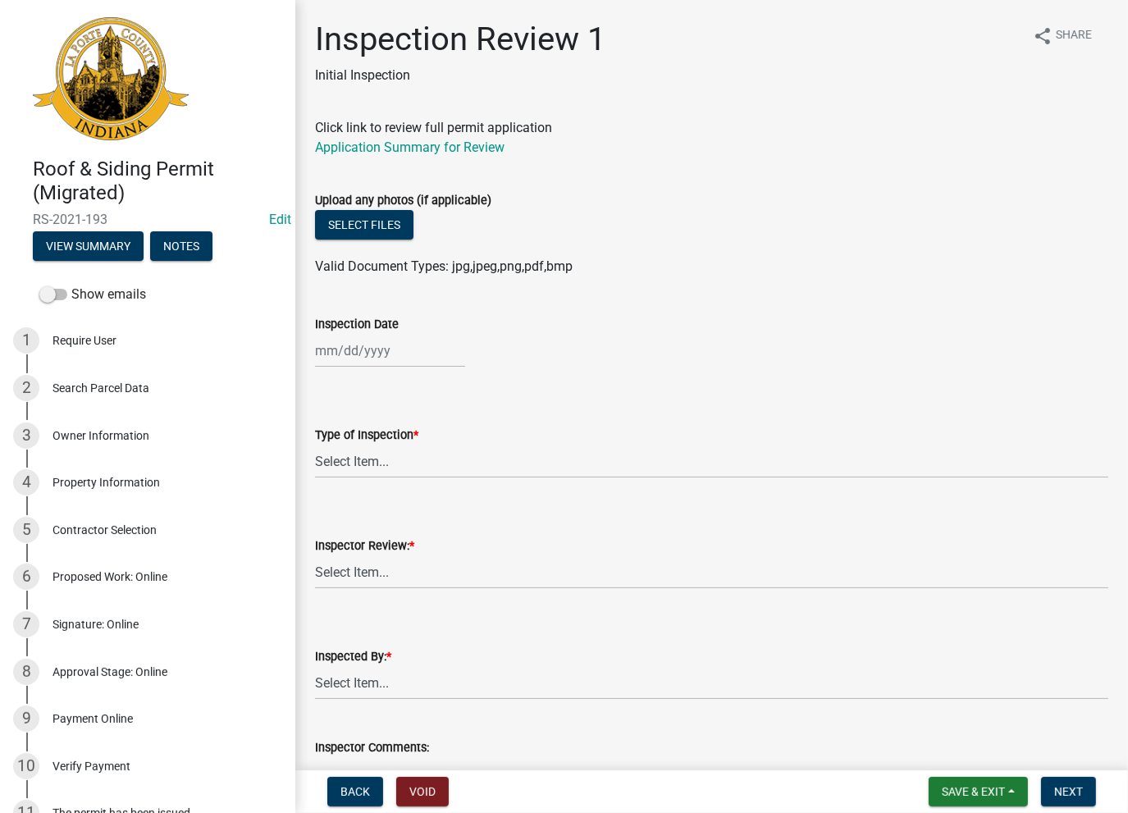
select select "8"
select select "2025"
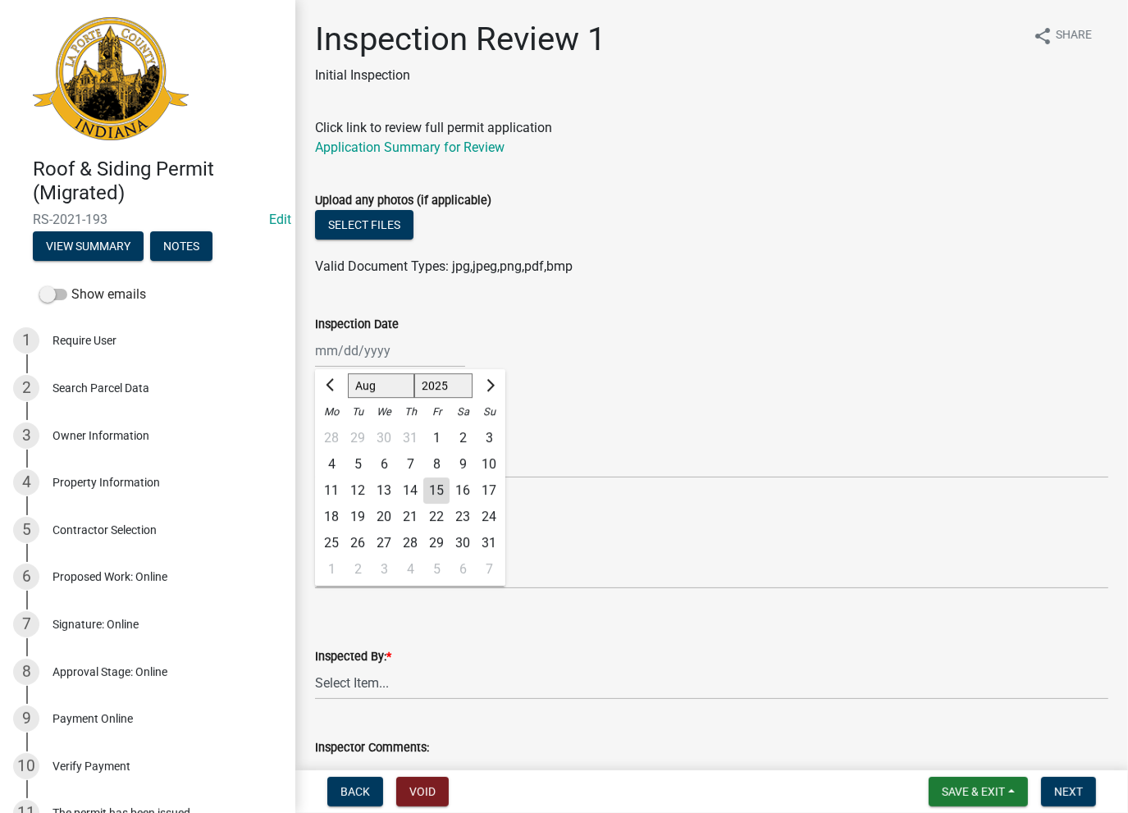
click at [328, 364] on div "[PERSON_NAME] Feb Mar Apr [PERSON_NAME][DATE] Oct Nov [DATE] 1526 1527 1528 152…" at bounding box center [390, 351] width 150 height 34
drag, startPoint x: 435, startPoint y: 484, endPoint x: 378, endPoint y: 459, distance: 62.5
click at [434, 484] on div "15" at bounding box center [436, 490] width 26 height 26
type input "[DATE]"
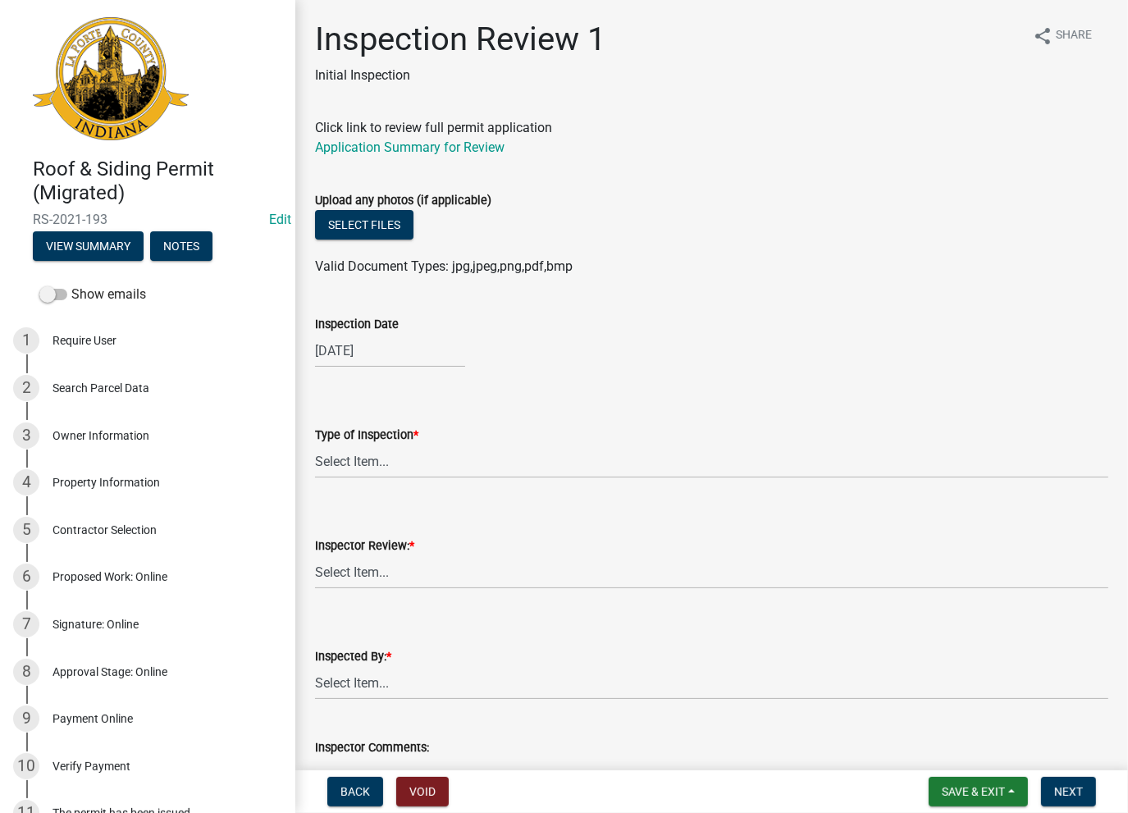
click at [369, 478] on wm-data-entity-input "Type of Inspection * Select Item... Roof Siding Both Framing" at bounding box center [711, 437] width 793 height 111
click at [367, 461] on select "Select Item... Roof Siding Both Framing" at bounding box center [711, 462] width 793 height 34
click at [315, 445] on select "Select Item... Roof Siding Both Framing" at bounding box center [711, 462] width 793 height 34
select select "b82a0c84-6f50-41b7-939a-1129d7ebffc2"
click at [338, 566] on select "Select Item... Approve Deny" at bounding box center [711, 572] width 793 height 34
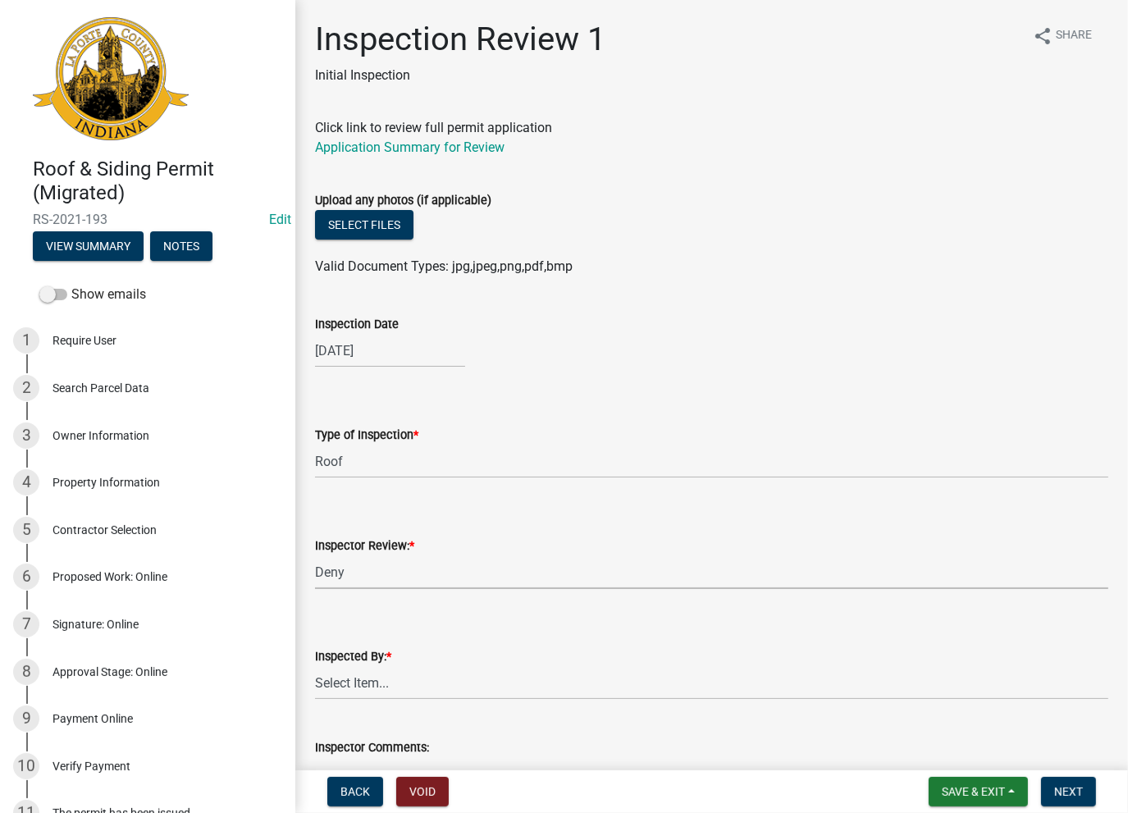
click at [315, 555] on select "Select Item... Approve Deny" at bounding box center [711, 572] width 793 height 34
select select "1aaded70-edfa-4c82-a8c8-e9ab1c1c4dfb"
click at [341, 672] on select "Select Item... [PERSON_NAME] [PERSON_NAME]" at bounding box center [711, 683] width 793 height 34
click at [315, 666] on select "Select Item... [PERSON_NAME] [PERSON_NAME]" at bounding box center [711, 683] width 793 height 34
select select "37769d66-b66d-4641-8d73-4a8d3efa9d8d"
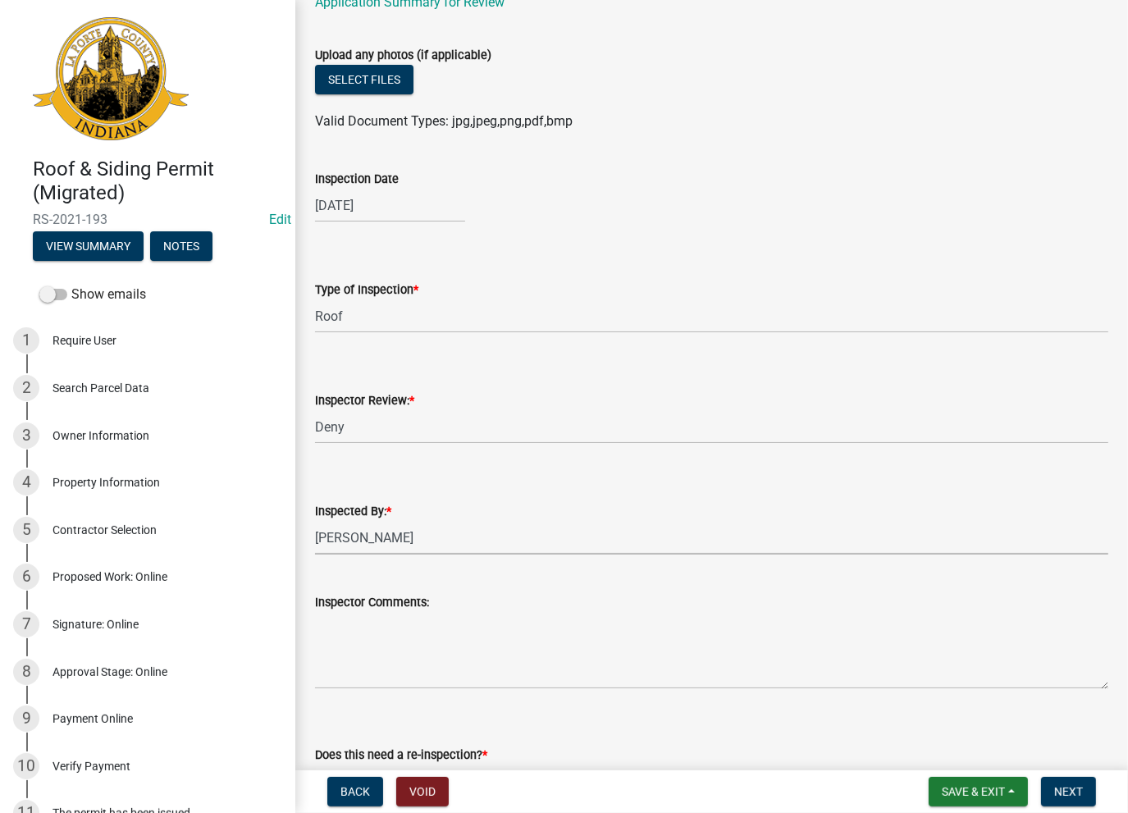
scroll to position [246, 0]
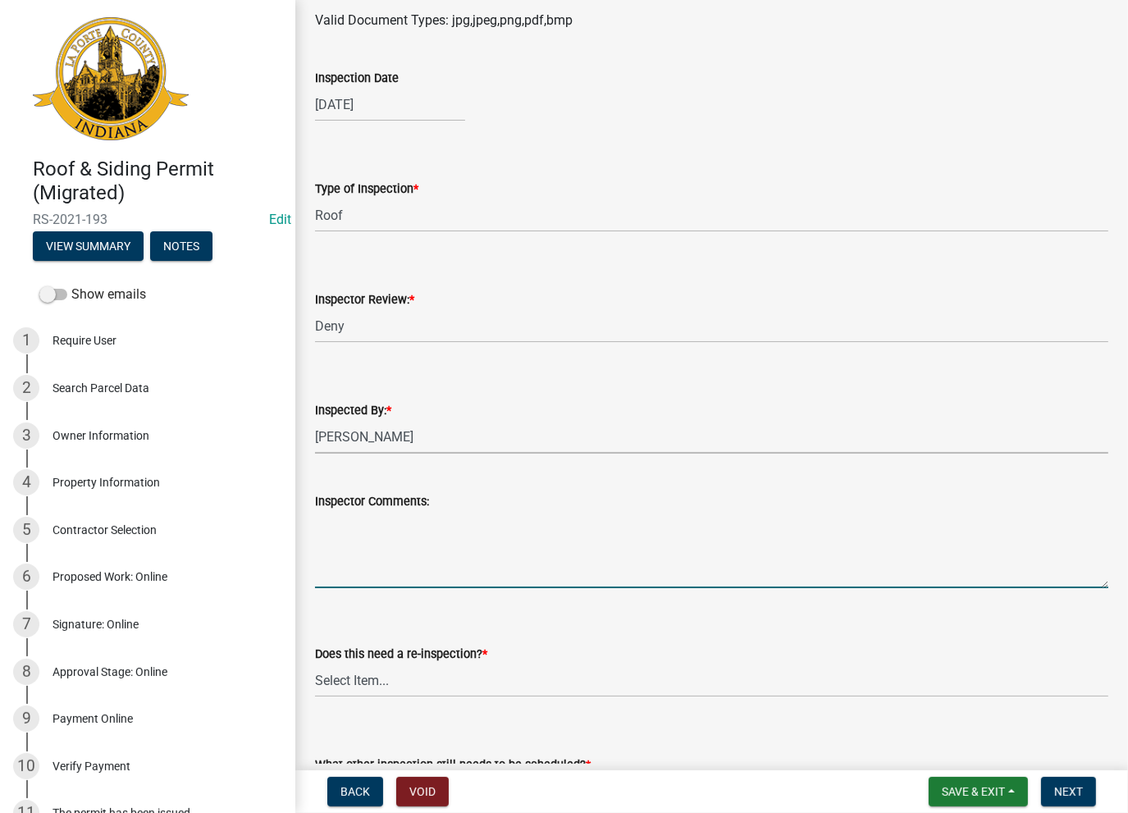
click at [339, 539] on textarea "Inspector Comments:" at bounding box center [711, 549] width 793 height 77
paste textarea "No Inspections ever requested. Expired. Close out - AK"
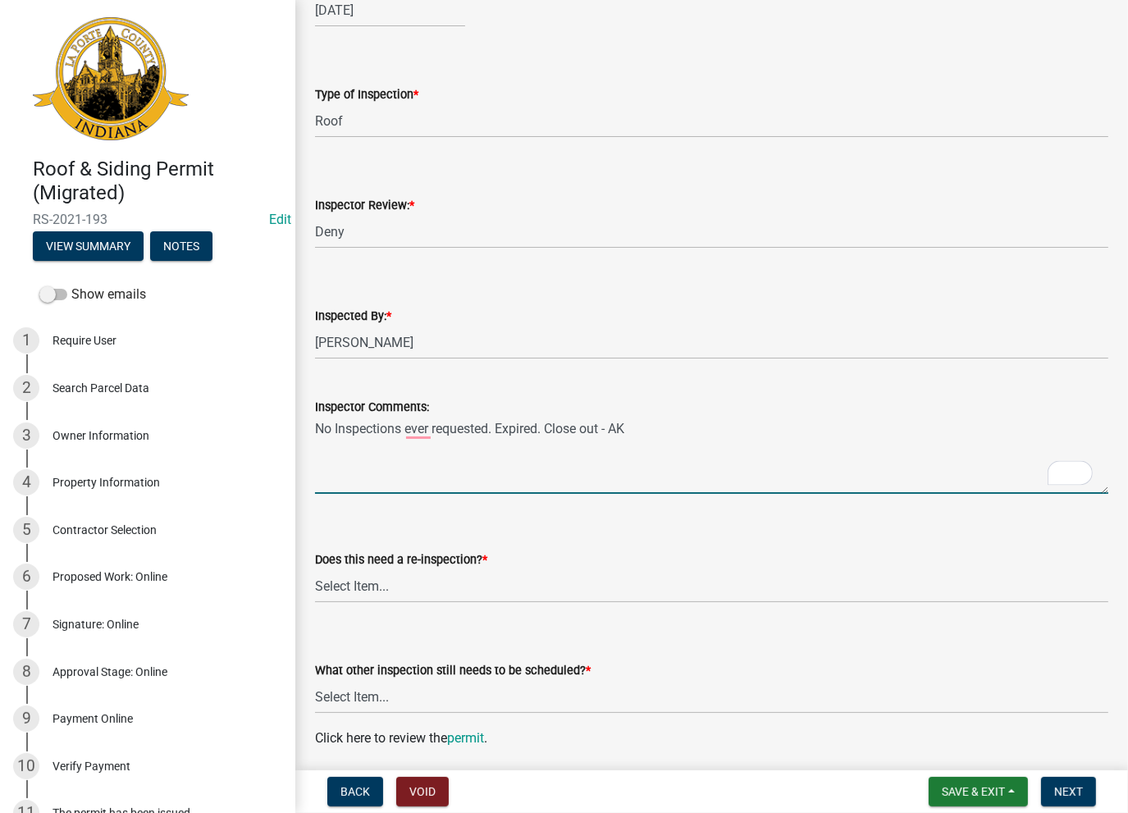
scroll to position [492, 0]
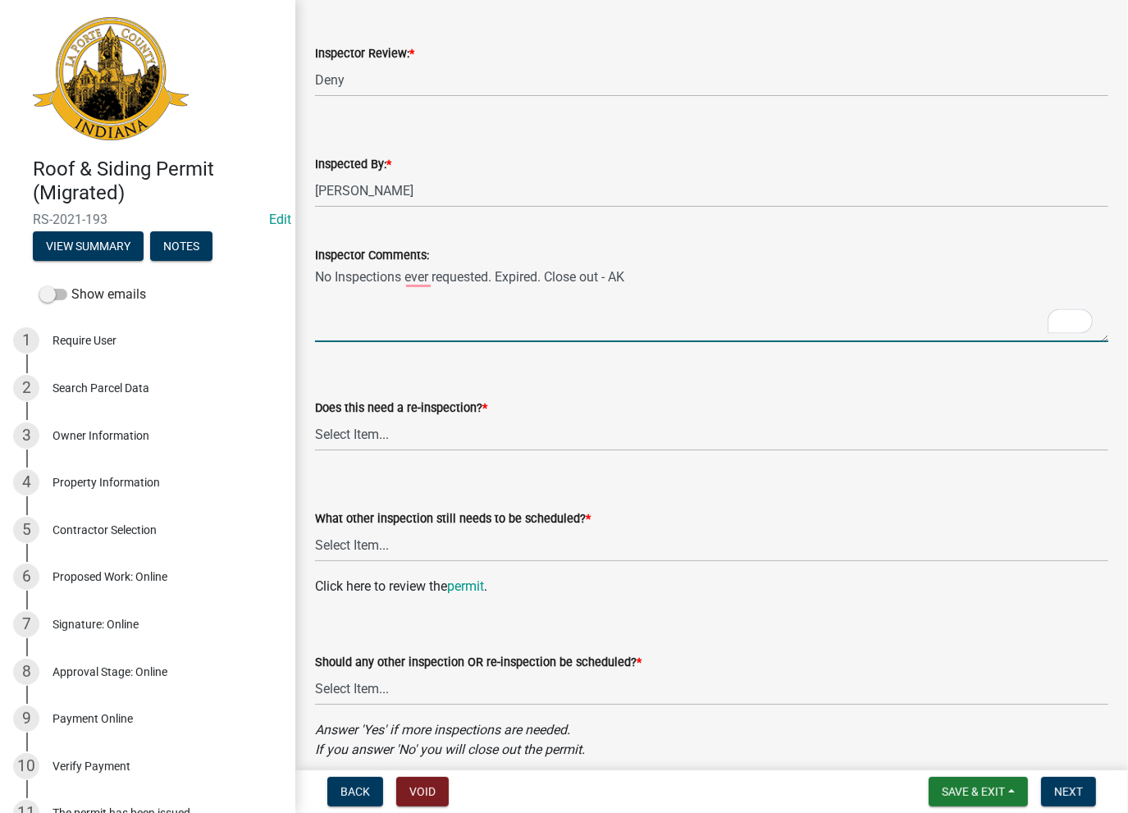
type textarea "No Inspections ever requested. Expired. Close out - AK"
click at [361, 432] on select "Select Item... Yes No" at bounding box center [711, 434] width 793 height 34
click at [351, 422] on select "Select Item... Yes No" at bounding box center [711, 434] width 793 height 34
click at [344, 434] on select "Select Item... Yes No" at bounding box center [711, 434] width 793 height 34
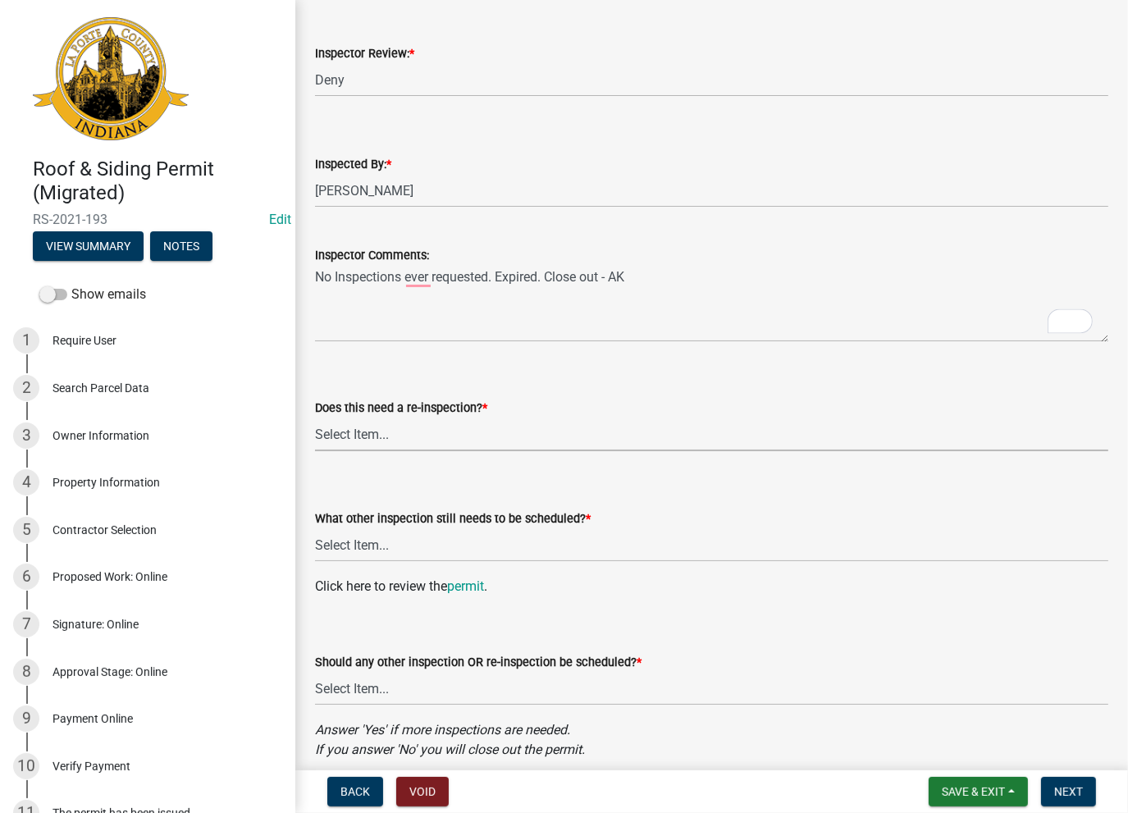
click at [391, 435] on select "Select Item... Yes No" at bounding box center [711, 434] width 793 height 34
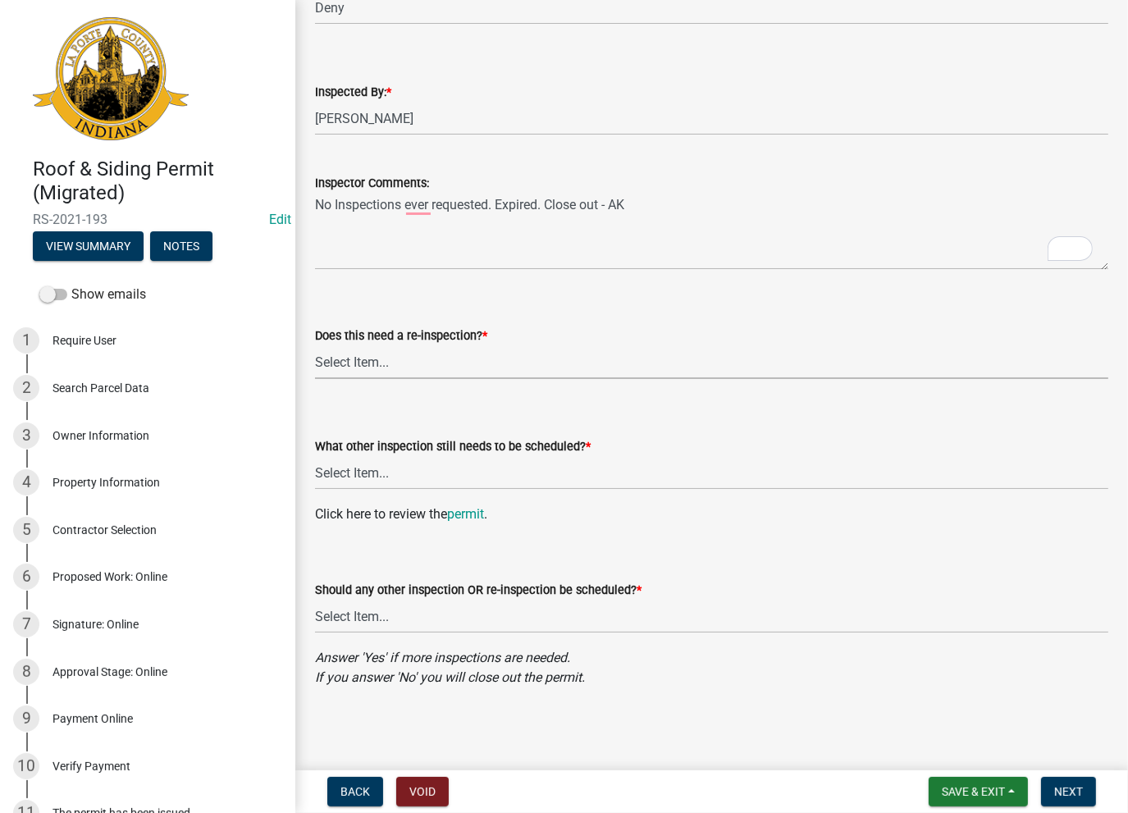
scroll to position [564, 0]
click at [354, 363] on select "Select Item... Yes No" at bounding box center [711, 362] width 793 height 34
click at [315, 345] on select "Select Item... Yes No" at bounding box center [711, 362] width 793 height 34
select select "585ddb7c-d85d-4b13-8695-860d2116a23e"
click at [325, 482] on select "Select Item... Roof Siding None" at bounding box center [711, 473] width 793 height 34
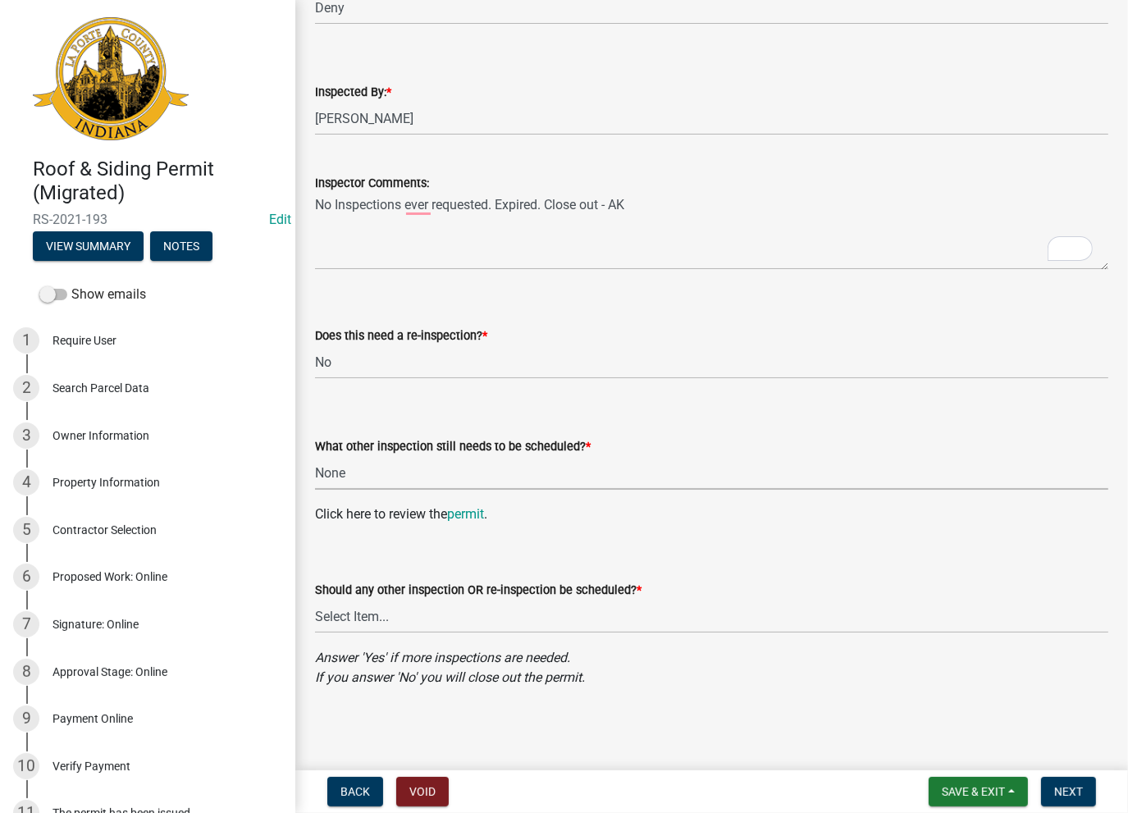
click at [315, 456] on select "Select Item... Roof Siding None" at bounding box center [711, 473] width 793 height 34
select select "a2394fb4-686a-4769-bc32-e22651dd7df4"
click at [353, 621] on select "Select Item... Yes No" at bounding box center [711, 617] width 793 height 34
click at [315, 600] on select "Select Item... Yes No" at bounding box center [711, 617] width 793 height 34
select select "834d91b2-6fe5-4f79-88f5-845fbf8f8d8a"
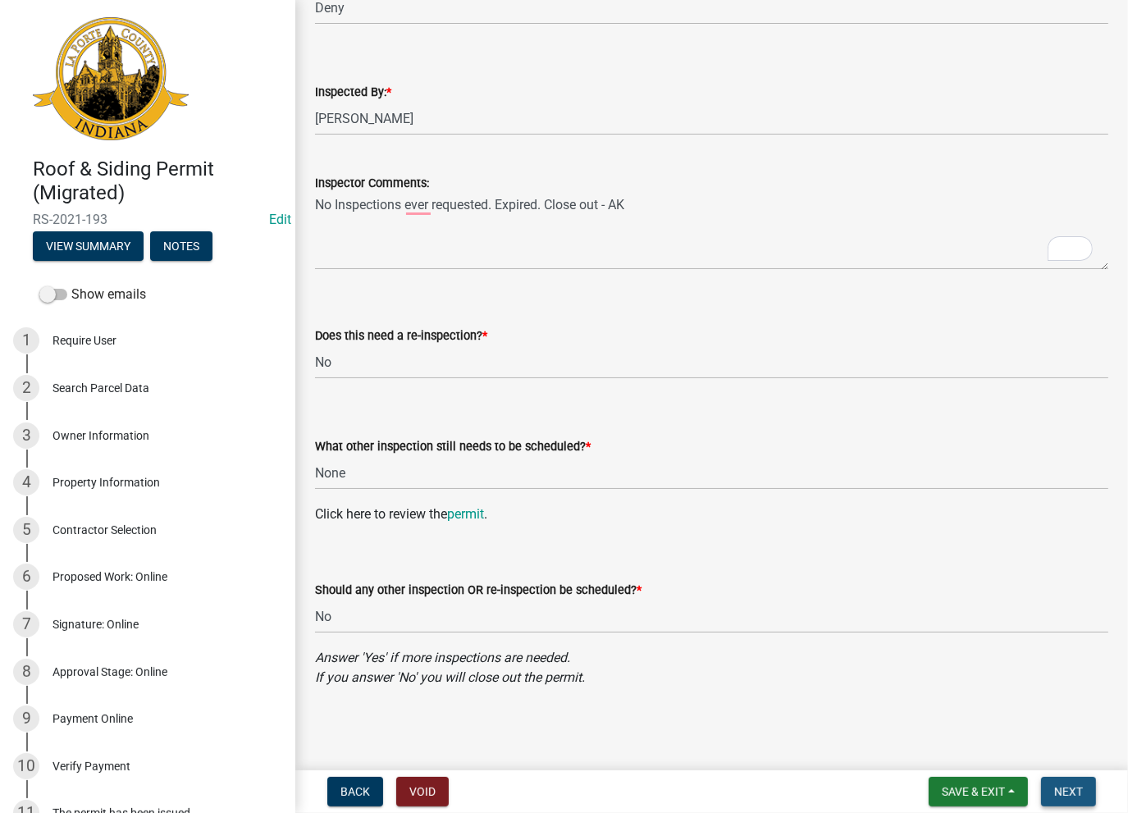
click at [1068, 798] on button "Next" at bounding box center [1068, 792] width 55 height 30
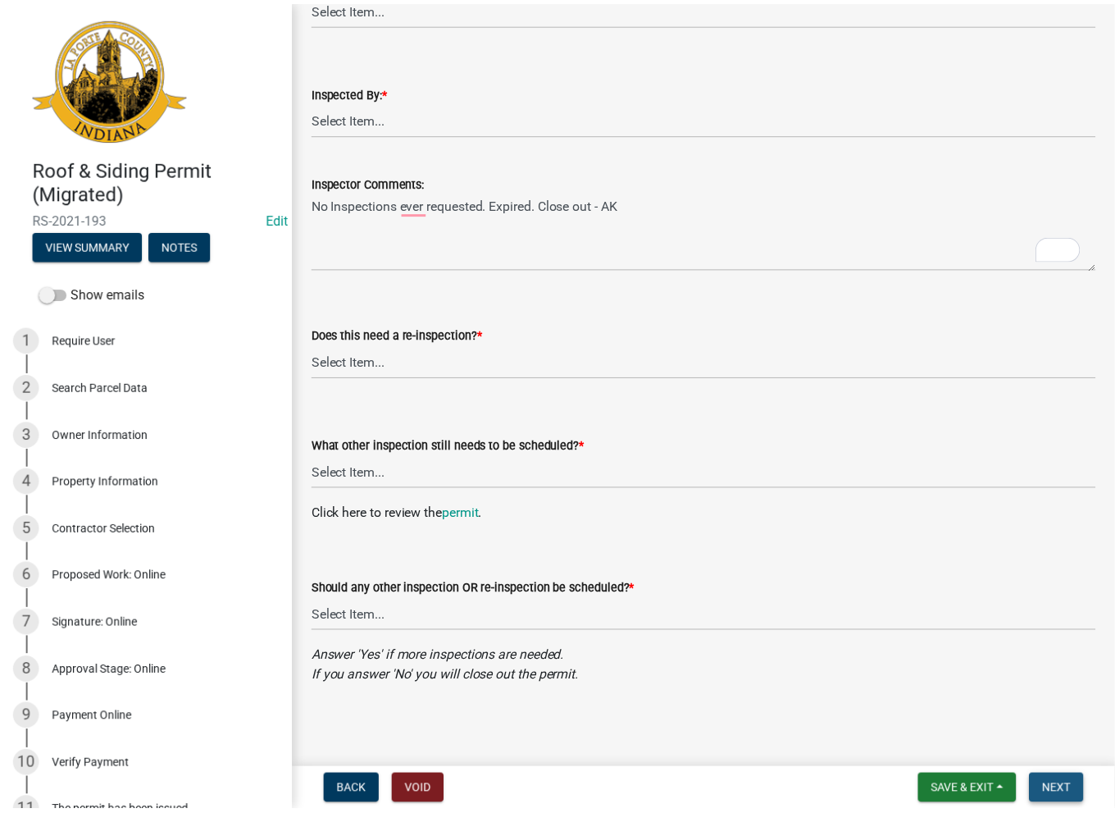
scroll to position [0, 0]
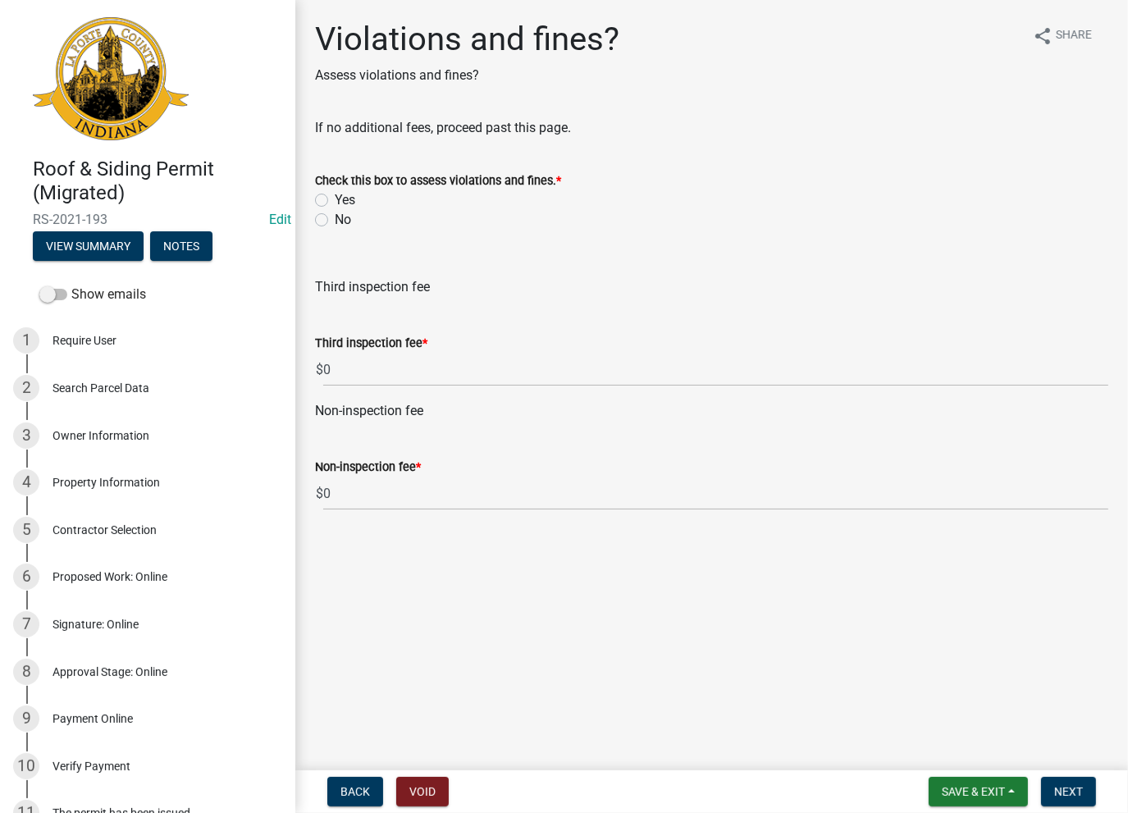
click at [327, 216] on div "No" at bounding box center [711, 220] width 793 height 20
click at [335, 226] on label "No" at bounding box center [343, 220] width 16 height 20
click at [335, 221] on input "No" at bounding box center [340, 215] width 11 height 11
radio input "true"
click at [1069, 790] on span "Next" at bounding box center [1068, 791] width 29 height 13
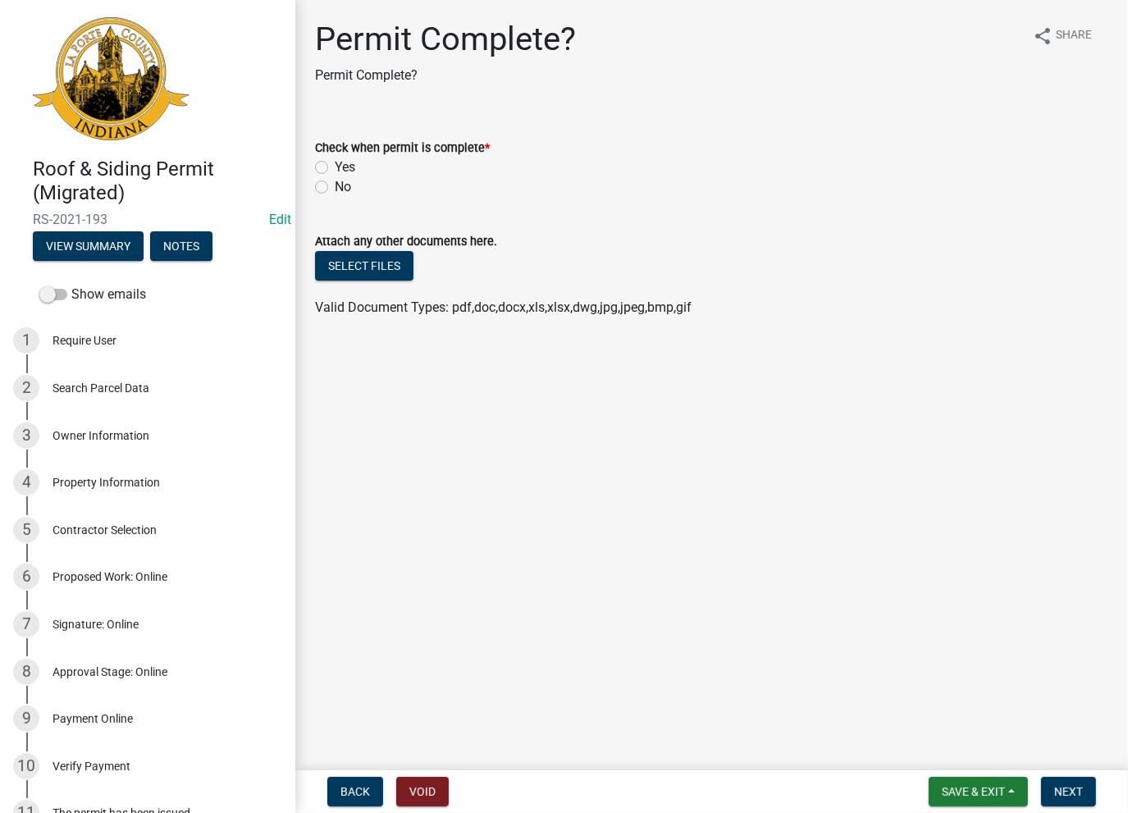
click at [328, 164] on div "Yes" at bounding box center [711, 167] width 793 height 20
click at [335, 166] on label "Yes" at bounding box center [345, 167] width 21 height 20
click at [335, 166] on input "Yes" at bounding box center [340, 162] width 11 height 11
radio input "true"
click at [1063, 784] on button "Next" at bounding box center [1068, 792] width 55 height 30
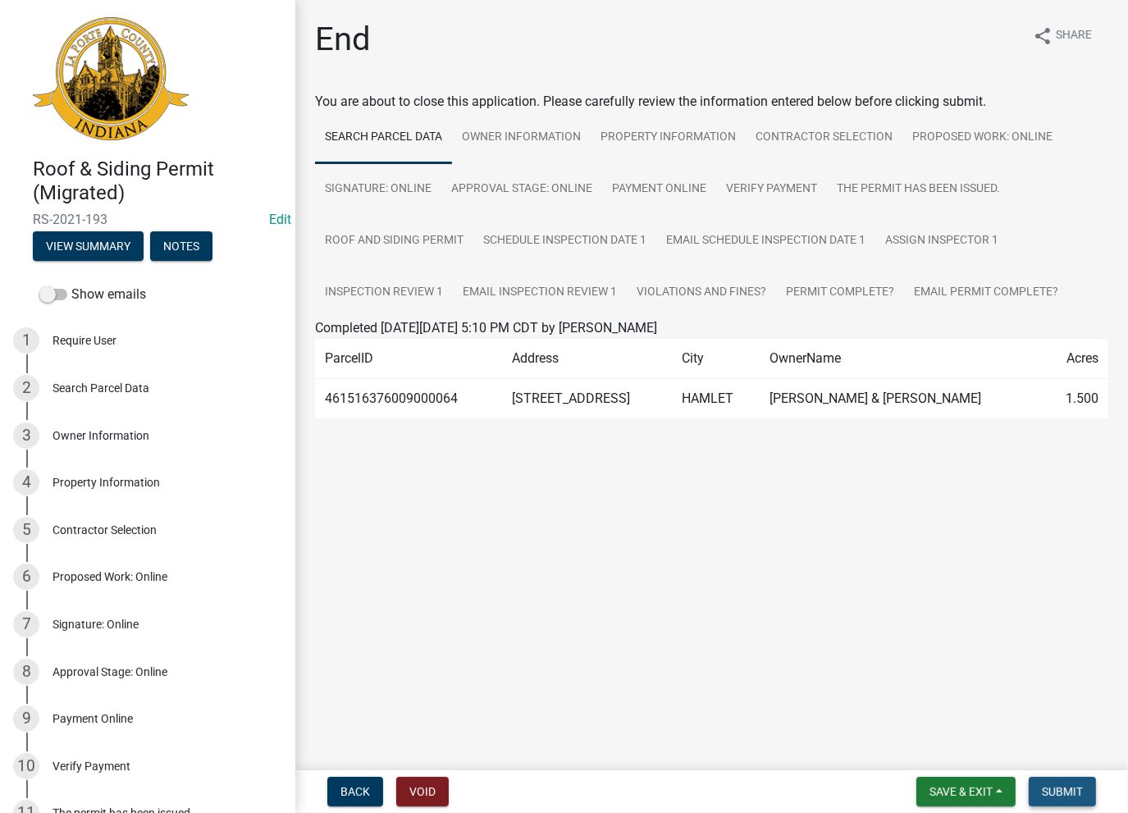
click at [1065, 793] on span "Submit" at bounding box center [1062, 791] width 41 height 13
